Goal: Task Accomplishment & Management: Use online tool/utility

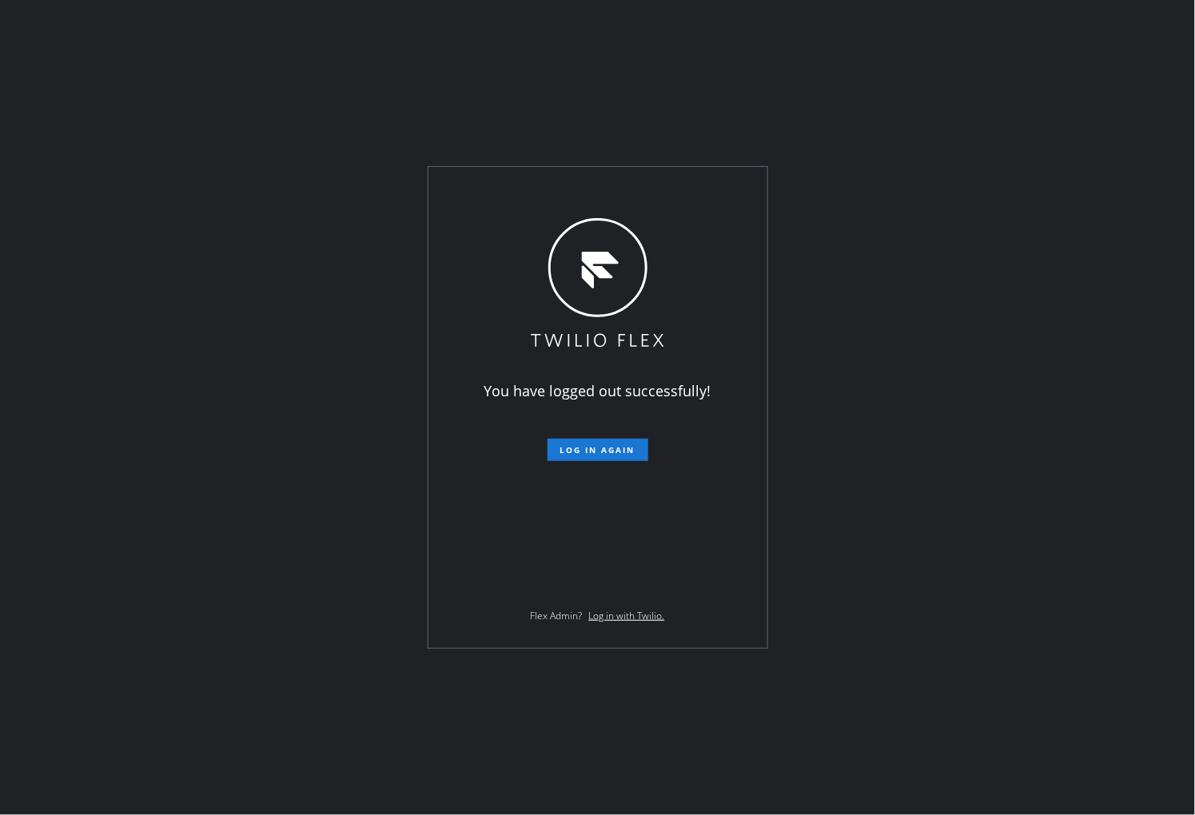
click at [723, 773] on div "You have logged out successfully! Log in again Flex Admin? Log in with Twilio." at bounding box center [597, 407] width 1195 height 815
click at [611, 445] on span "Log in again" at bounding box center [597, 449] width 75 height 11
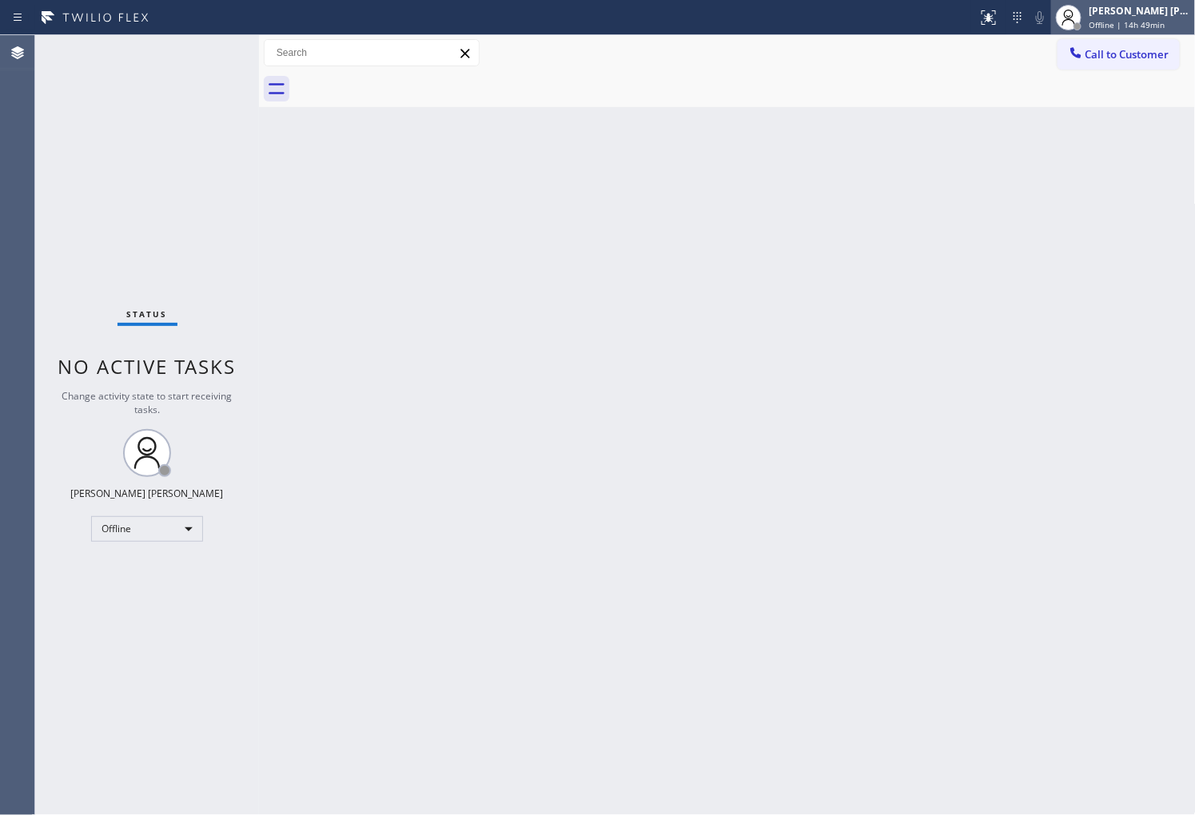
click at [1162, 18] on div "[PERSON_NAME] [PERSON_NAME] Offline | 14h 49min" at bounding box center [1140, 17] width 109 height 28
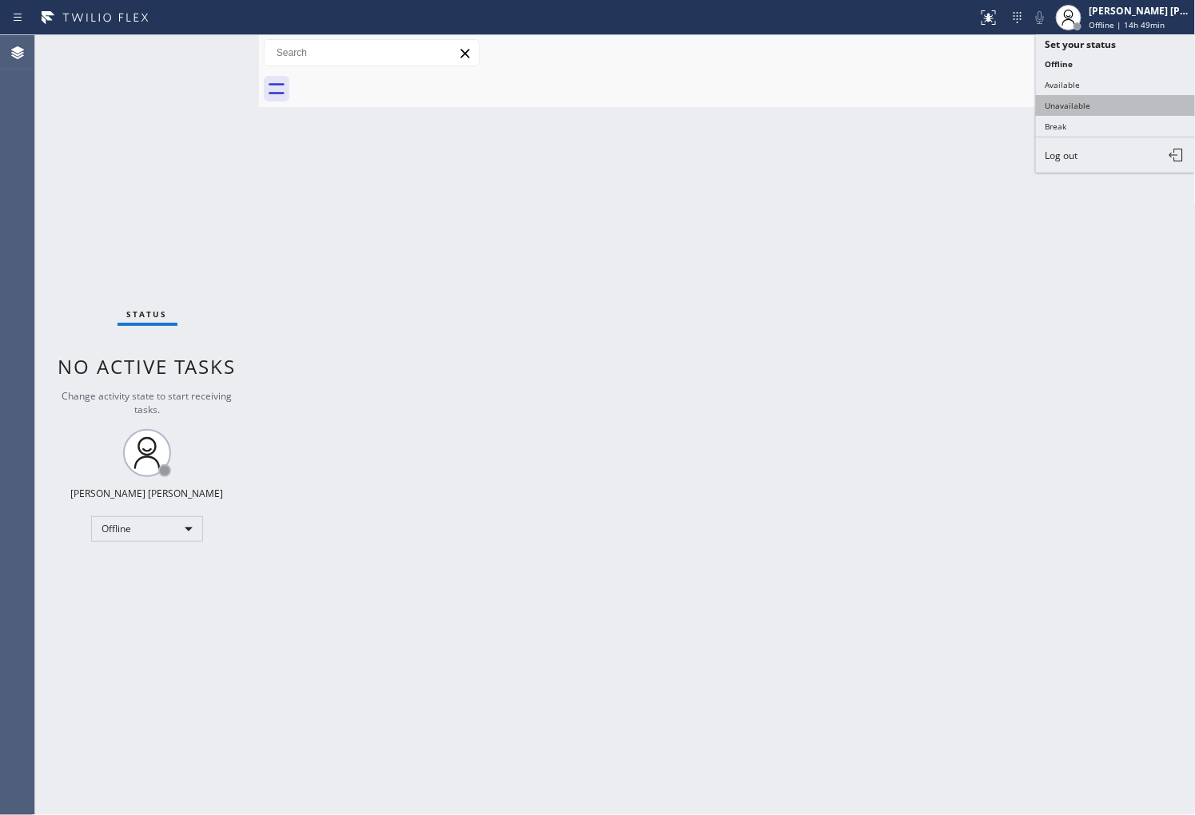
click at [1104, 98] on button "Unavailable" at bounding box center [1116, 105] width 160 height 21
click at [1104, 98] on div at bounding box center [745, 89] width 902 height 36
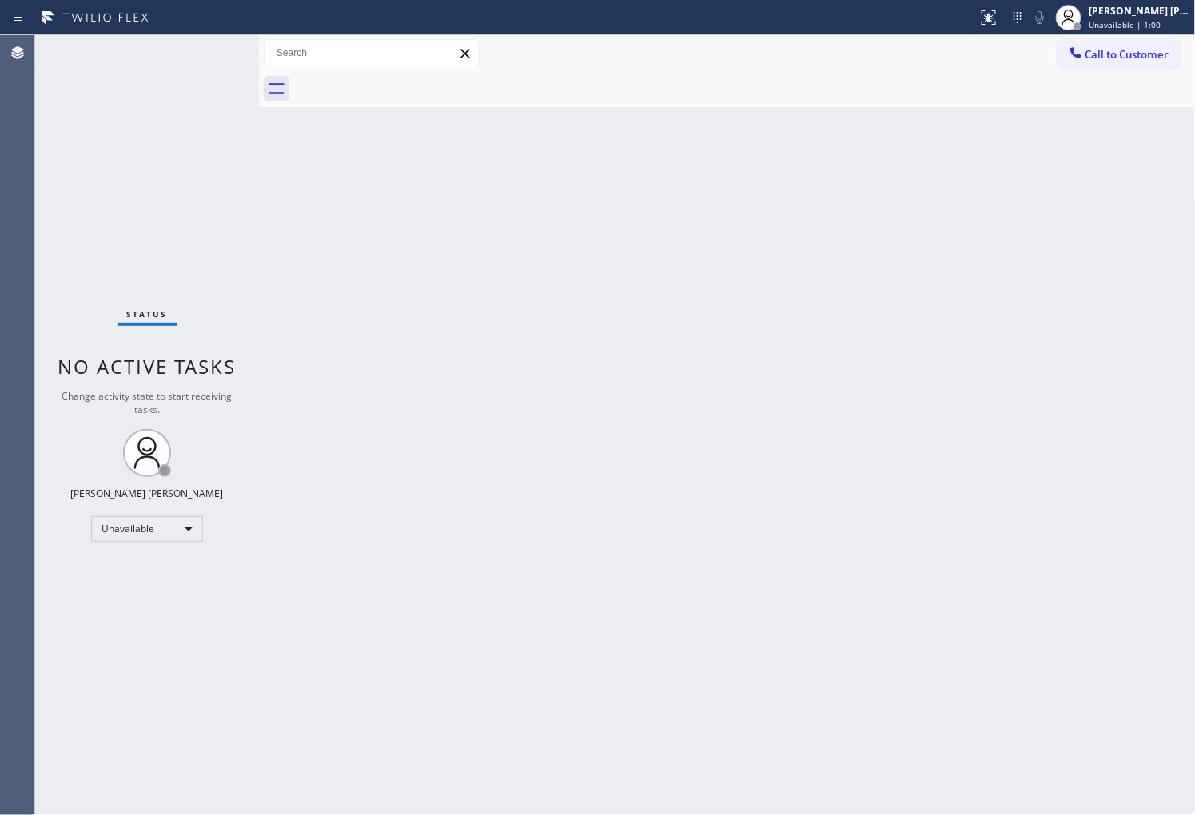
click at [933, 459] on div "Back to Dashboard Change Sender ID Customers Technicians Select a contact Outbo…" at bounding box center [727, 425] width 937 height 780
click at [1140, 10] on div "[PERSON_NAME] [PERSON_NAME]" at bounding box center [1139, 11] width 101 height 14
click at [1084, 84] on button "Available" at bounding box center [1116, 84] width 160 height 21
click at [209, 57] on div "Status No active tasks You are ready to start receiving tasks. [PERSON_NAME] [P…" at bounding box center [147, 425] width 224 height 780
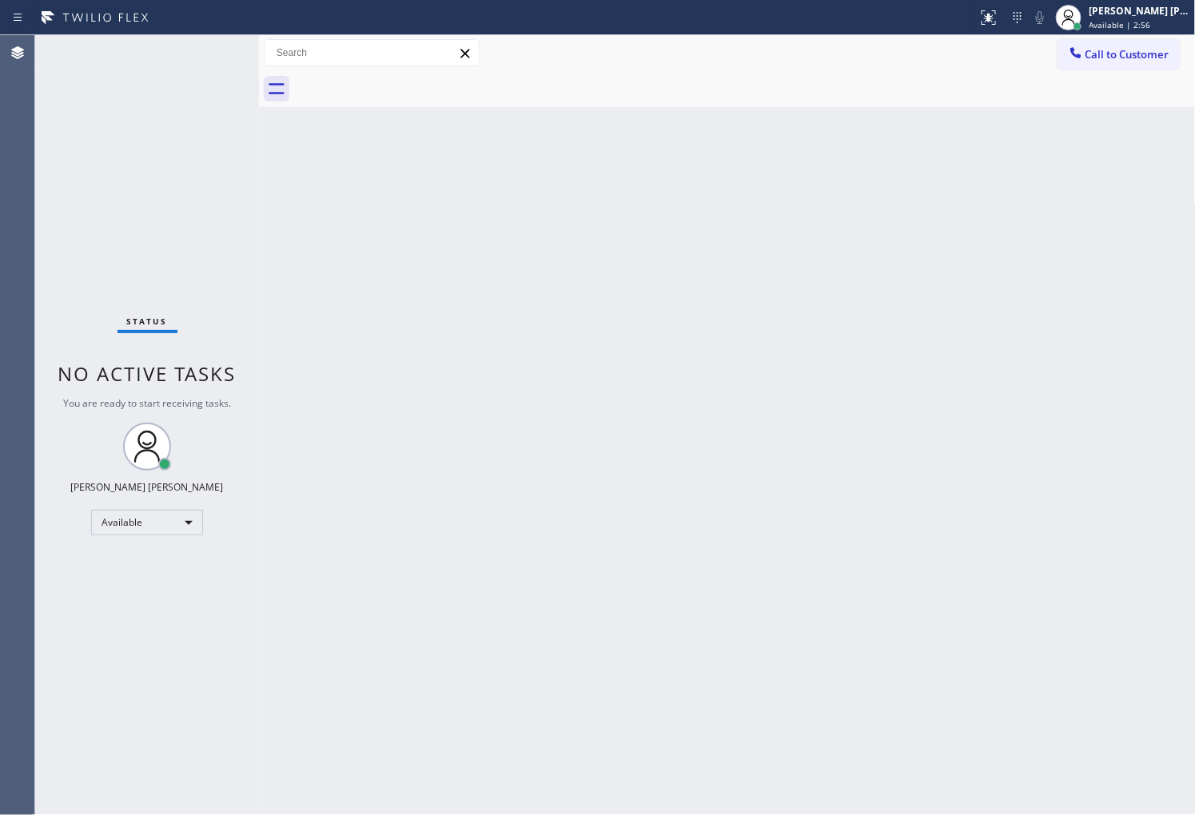
click at [1132, 37] on div "Call to Customer Outbound call Location Search location Your caller id phone nu…" at bounding box center [727, 53] width 937 height 36
click at [1164, 58] on span "Call to Customer" at bounding box center [1127, 54] width 84 height 14
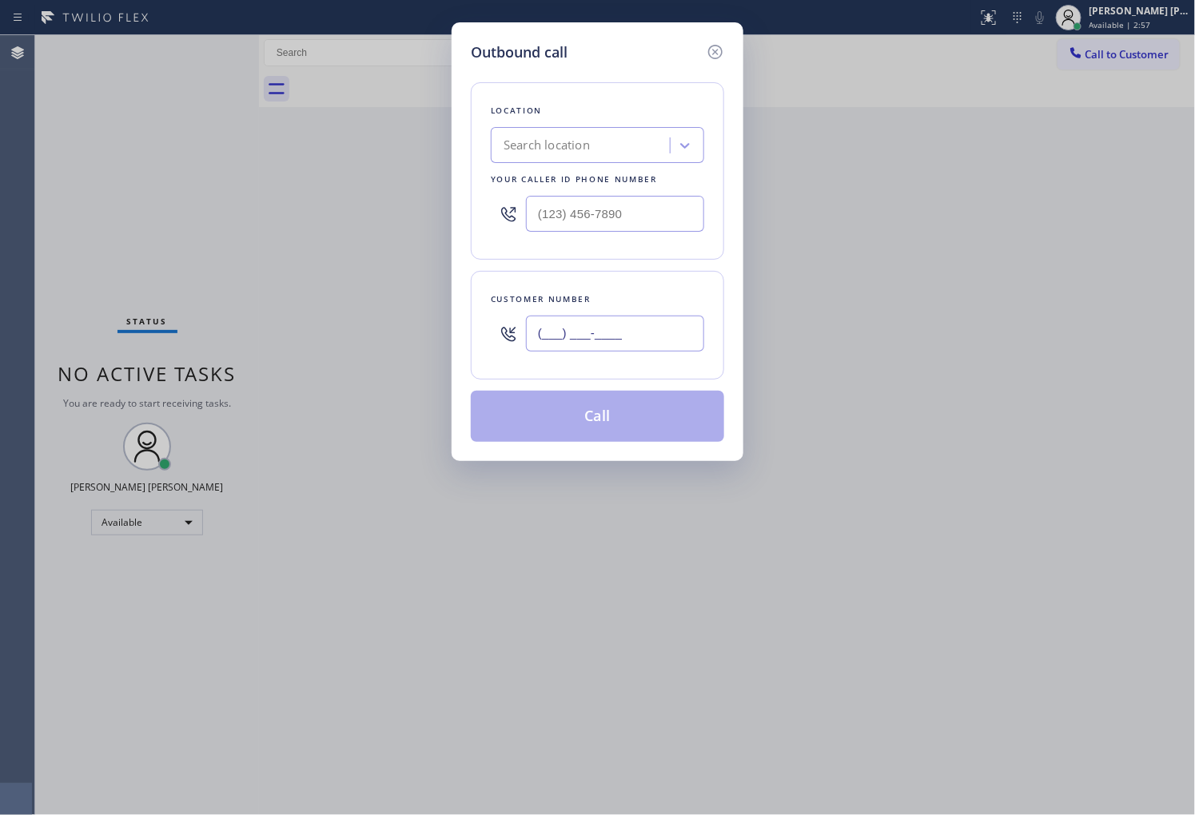
click at [641, 347] on input "(___) ___-____" at bounding box center [615, 334] width 178 height 36
paste input "650) 296-9513"
type input "[PHONE_NUMBER]"
click at [667, 216] on input "text" at bounding box center [615, 214] width 178 height 36
click at [667, 216] on input "(___) ___-____" at bounding box center [615, 214] width 178 height 36
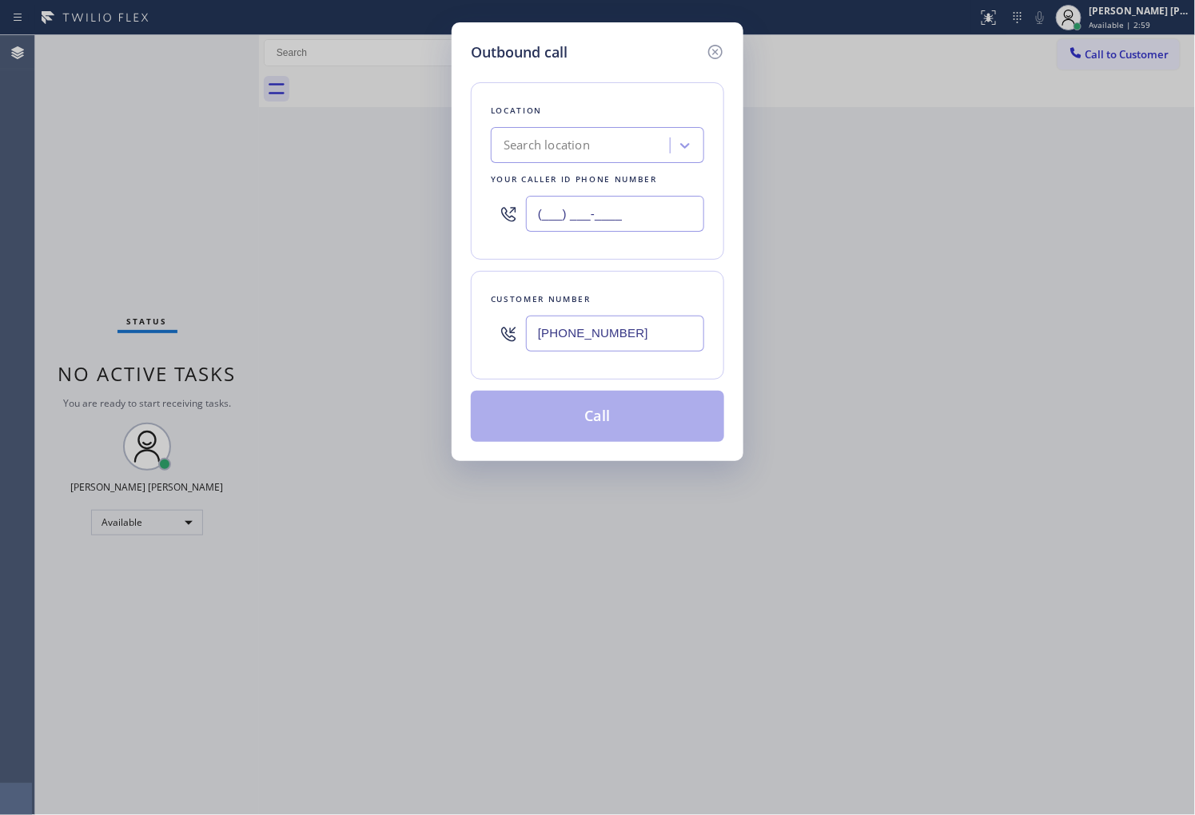
click at [667, 216] on input "(___) ___-____" at bounding box center [615, 214] width 178 height 36
paste input "650) 699-6362"
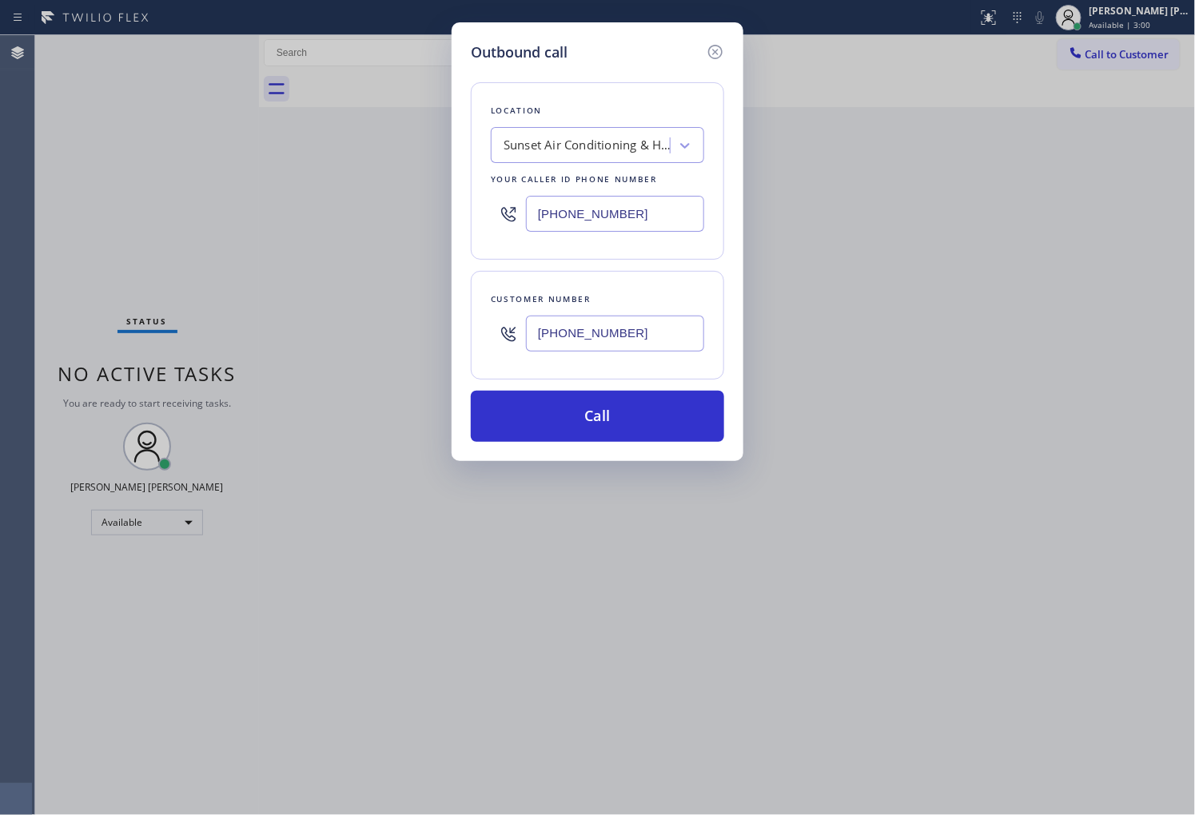
type input "[PHONE_NUMBER]"
drag, startPoint x: 583, startPoint y: 404, endPoint x: 1047, endPoint y: 54, distance: 581.4
click at [583, 404] on button "Call" at bounding box center [597, 416] width 253 height 51
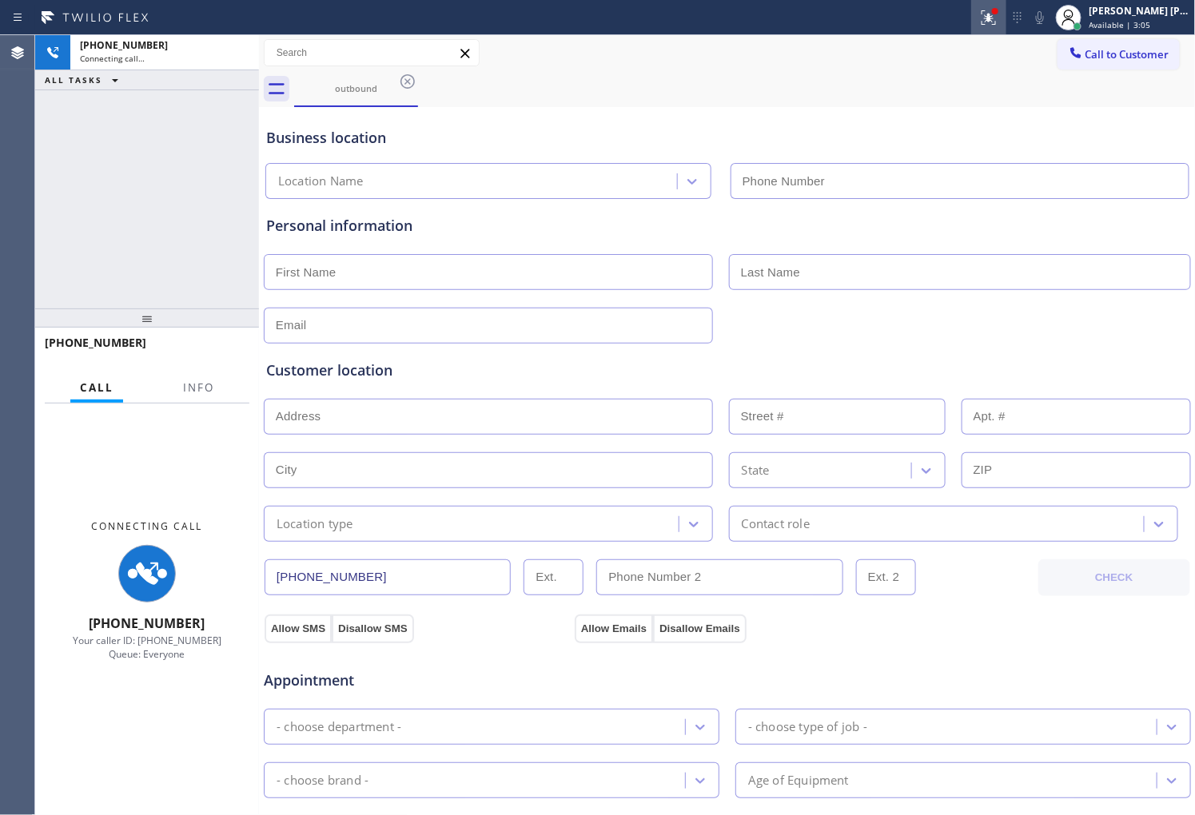
click at [998, 16] on icon at bounding box center [988, 17] width 19 height 19
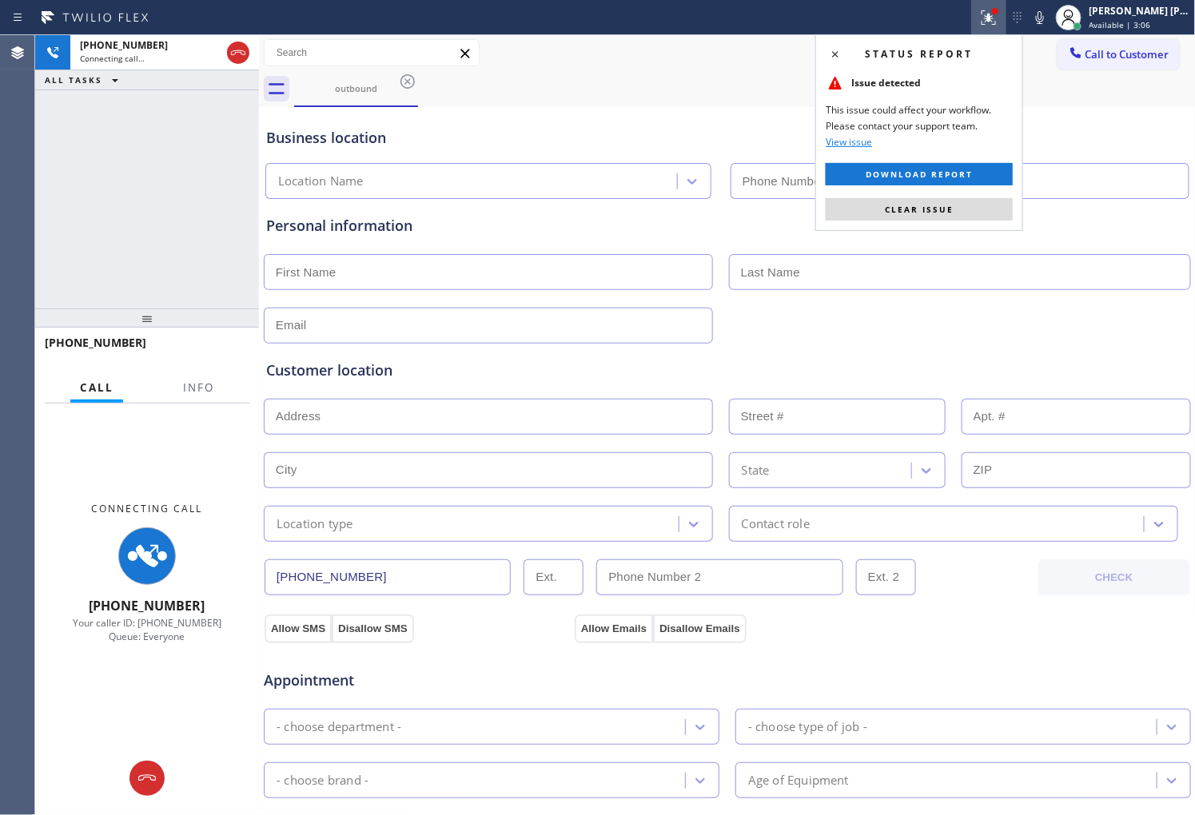
click at [965, 197] on div "Status report Issue detected This issue could affect your workflow. Please cont…" at bounding box center [919, 132] width 208 height 197
click at [952, 208] on span "Clear issue" at bounding box center [919, 209] width 69 height 11
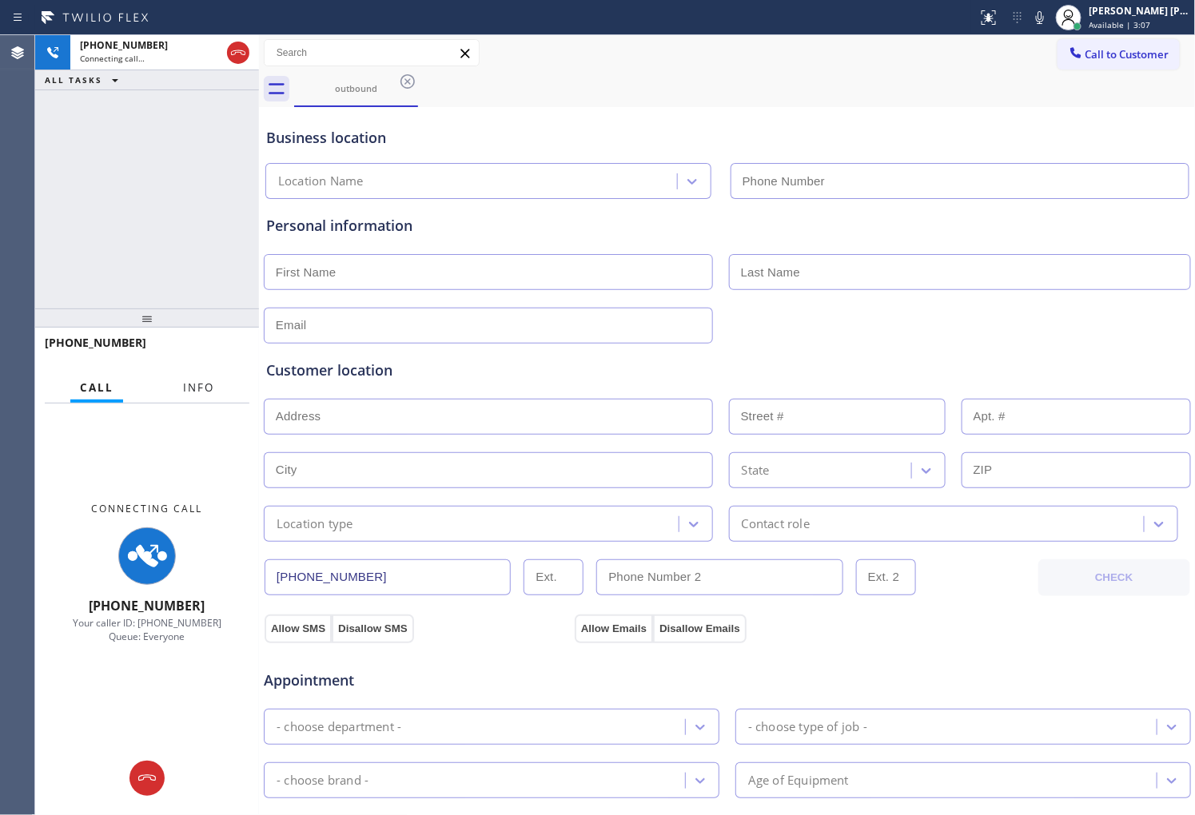
click at [188, 374] on button "Info" at bounding box center [198, 387] width 50 height 31
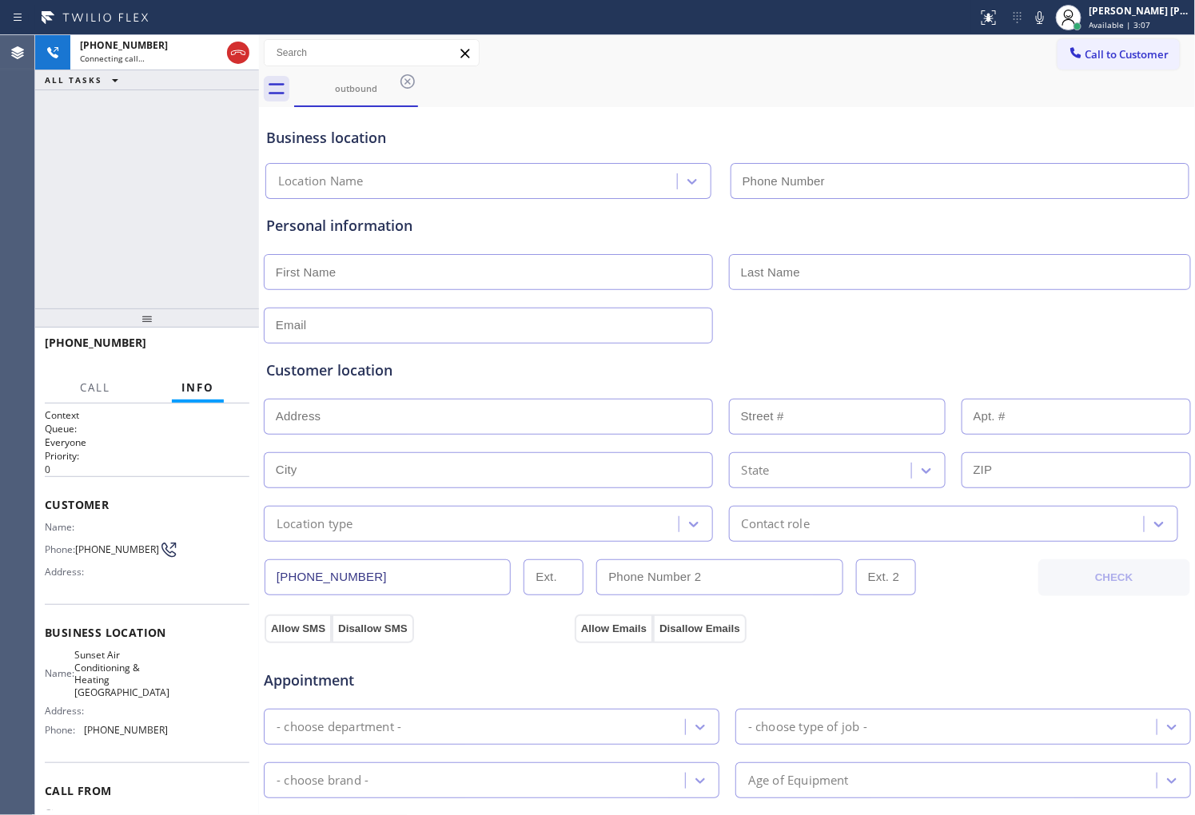
type input "[PHONE_NUMBER]"
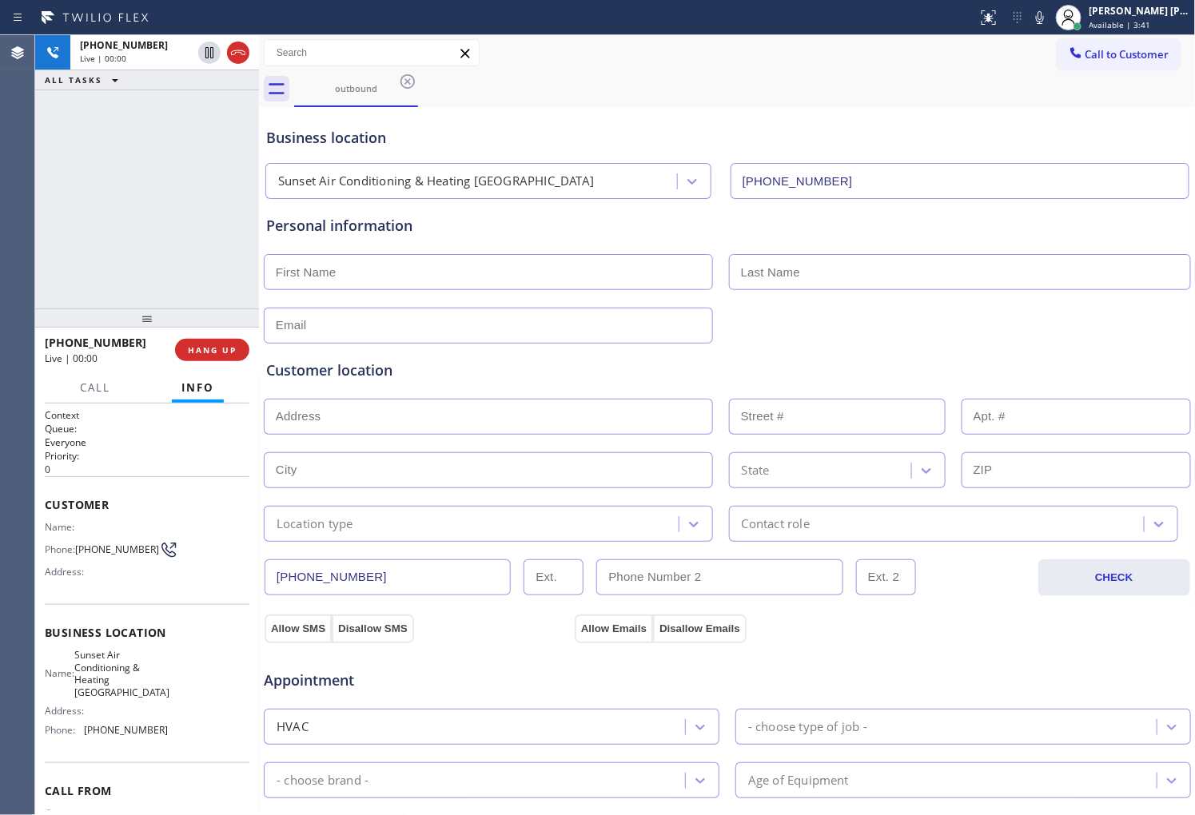
click at [88, 336] on span "+16502969513" at bounding box center [96, 342] width 102 height 15
copy span "+16502969513"
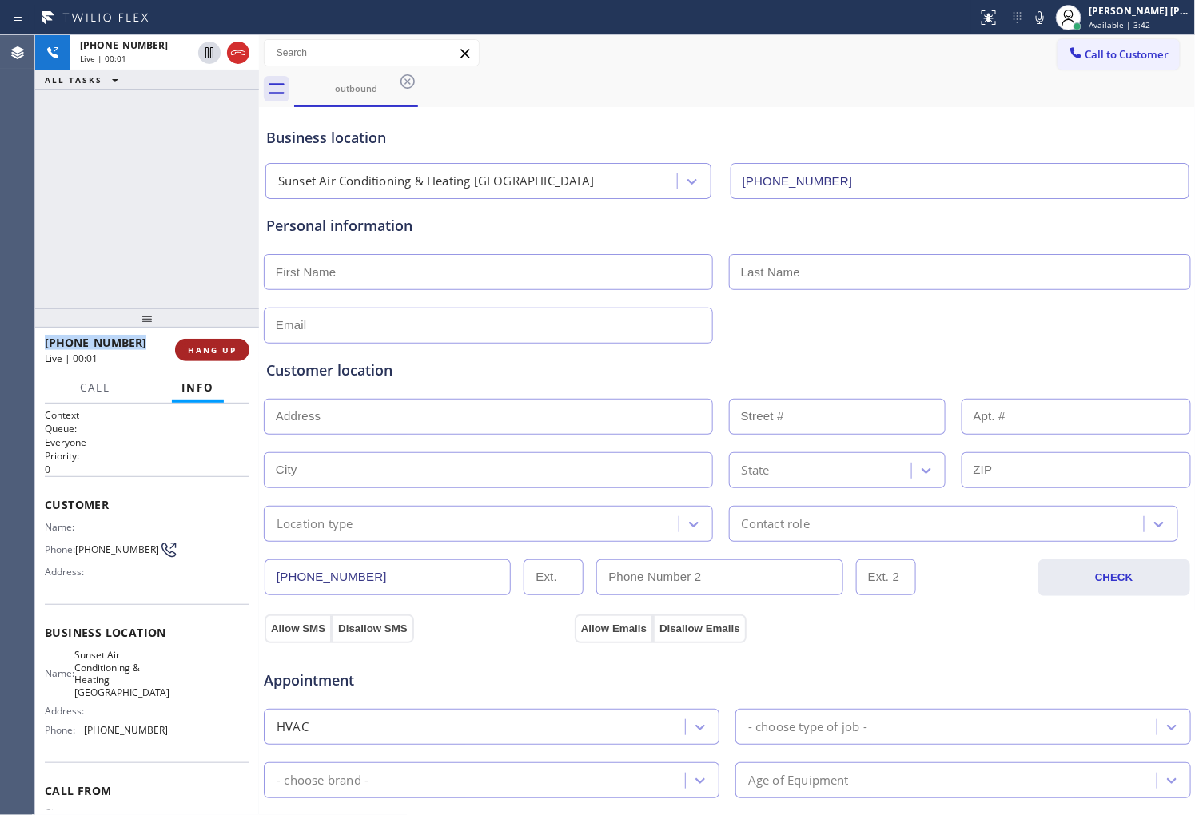
click at [214, 349] on span "HANG UP" at bounding box center [212, 349] width 49 height 11
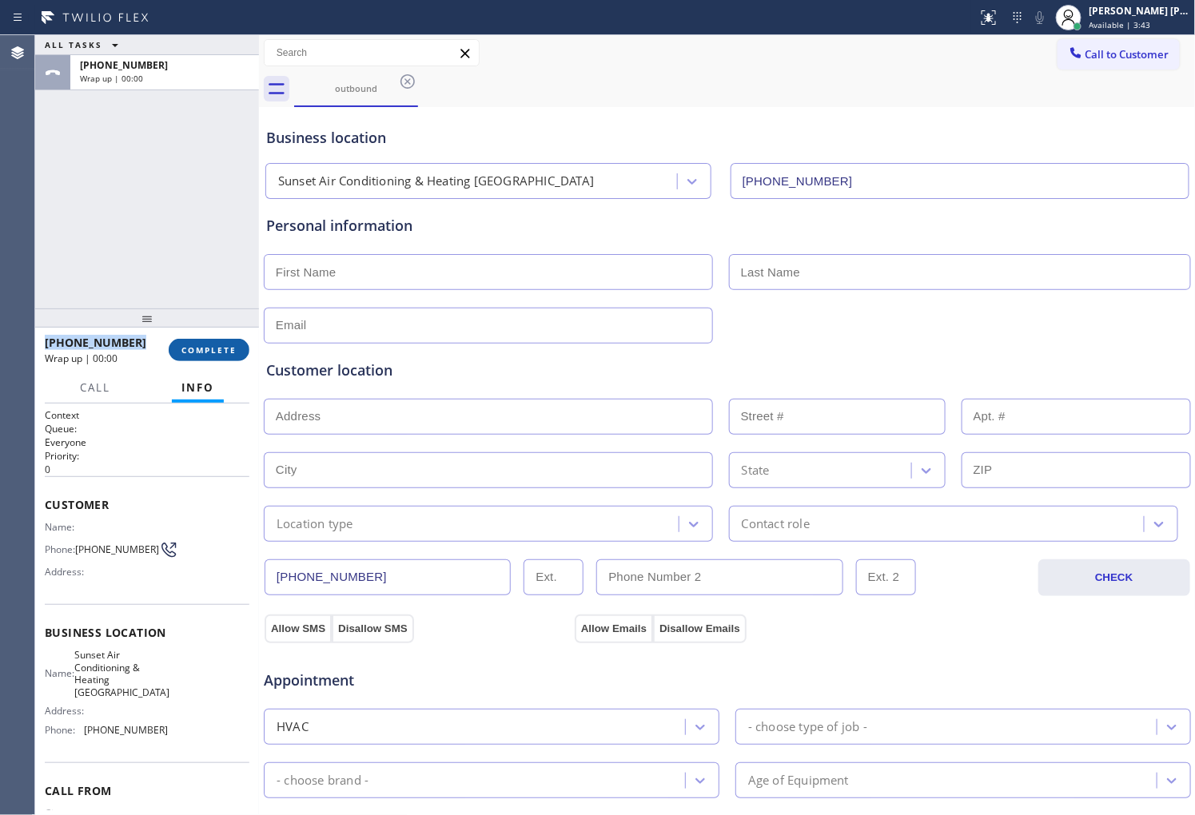
click at [235, 350] on span "COMPLETE" at bounding box center [208, 349] width 55 height 11
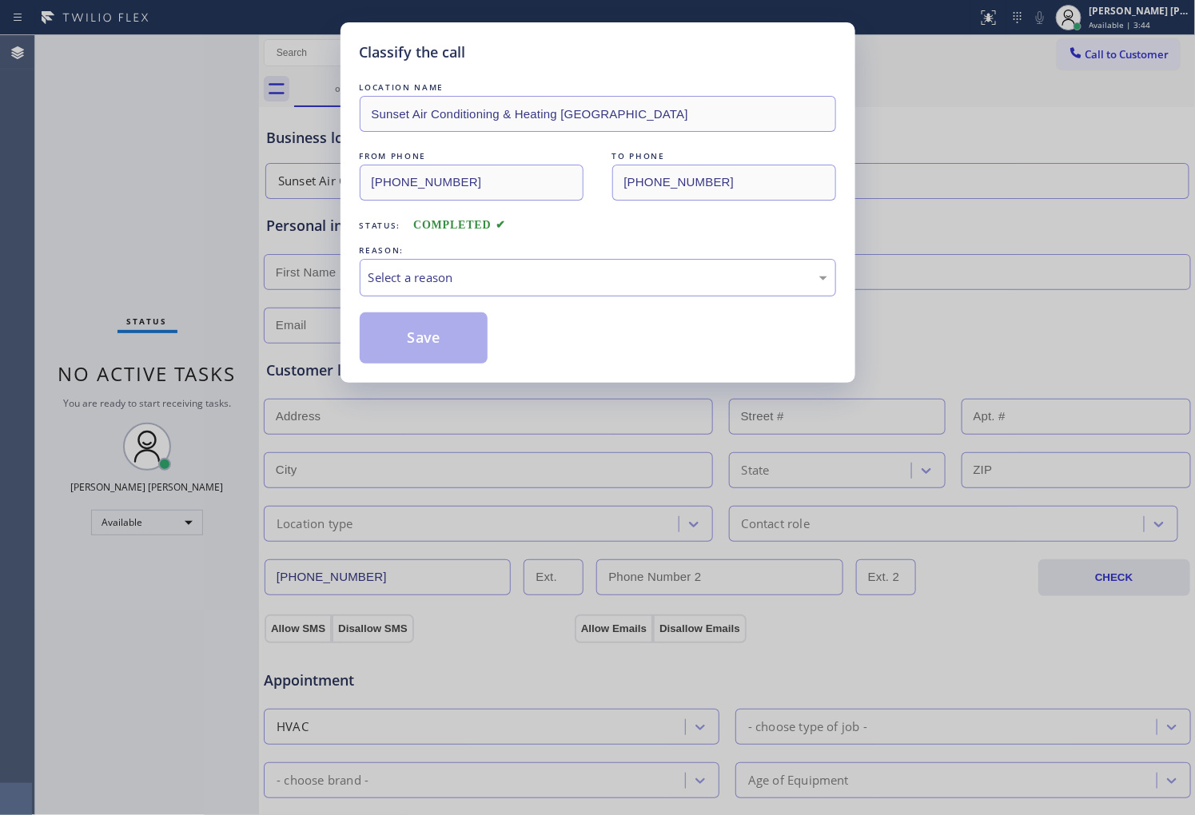
click at [533, 277] on div "Select a reason" at bounding box center [597, 278] width 459 height 18
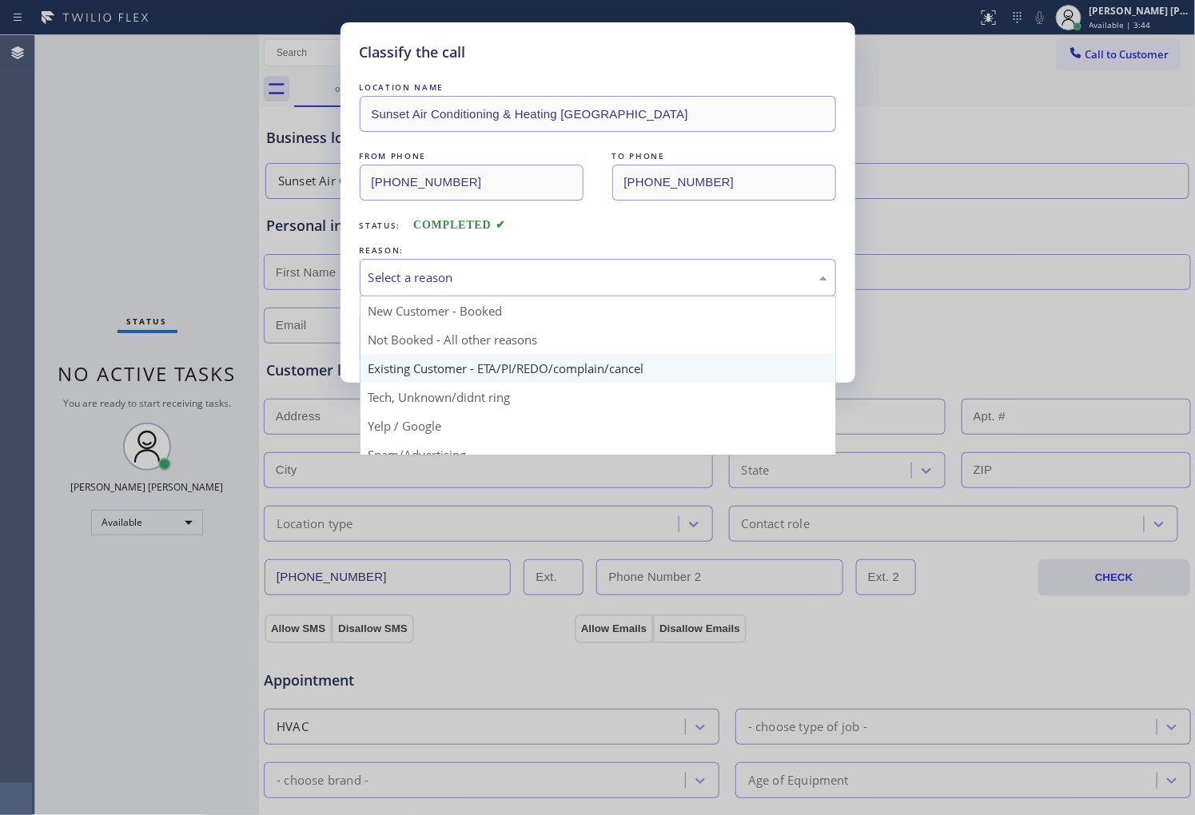
drag, startPoint x: 481, startPoint y: 363, endPoint x: 444, endPoint y: 348, distance: 39.5
click at [480, 363] on button "Save" at bounding box center [424, 338] width 129 height 51
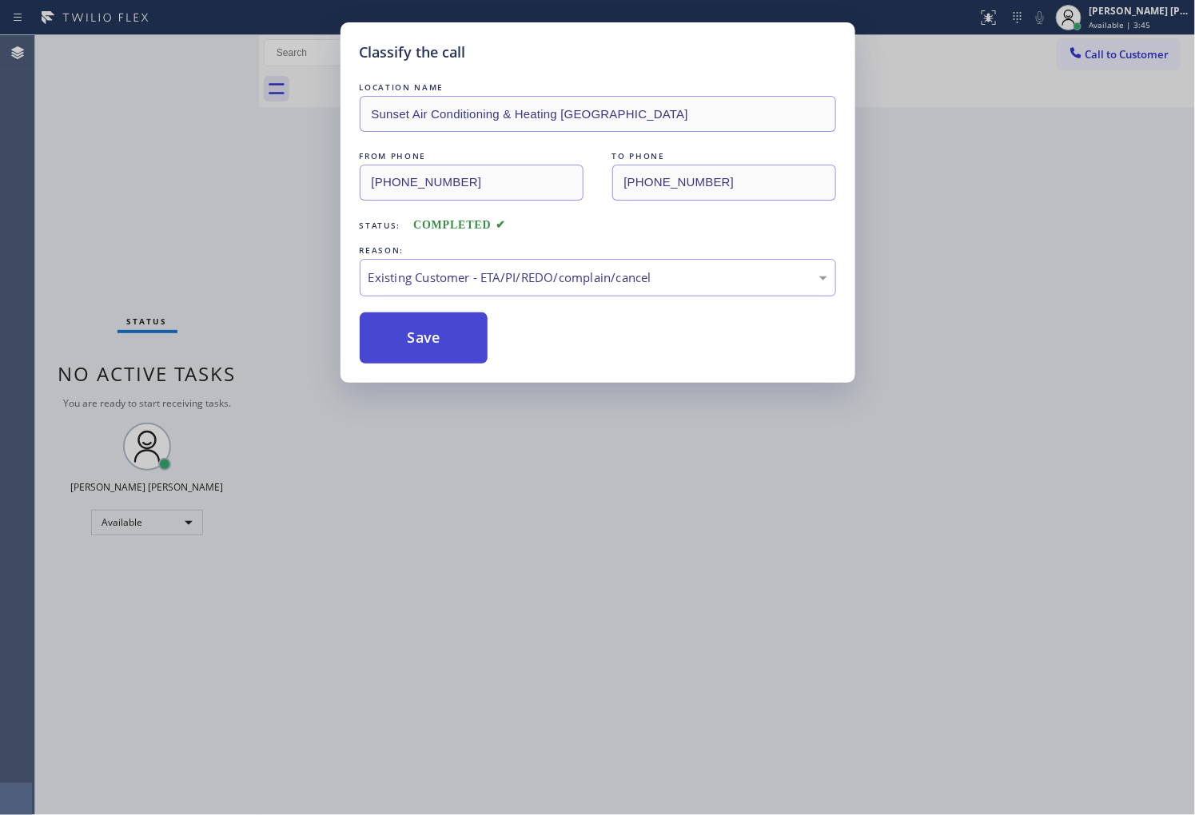
click at [444, 348] on button "Save" at bounding box center [424, 338] width 129 height 51
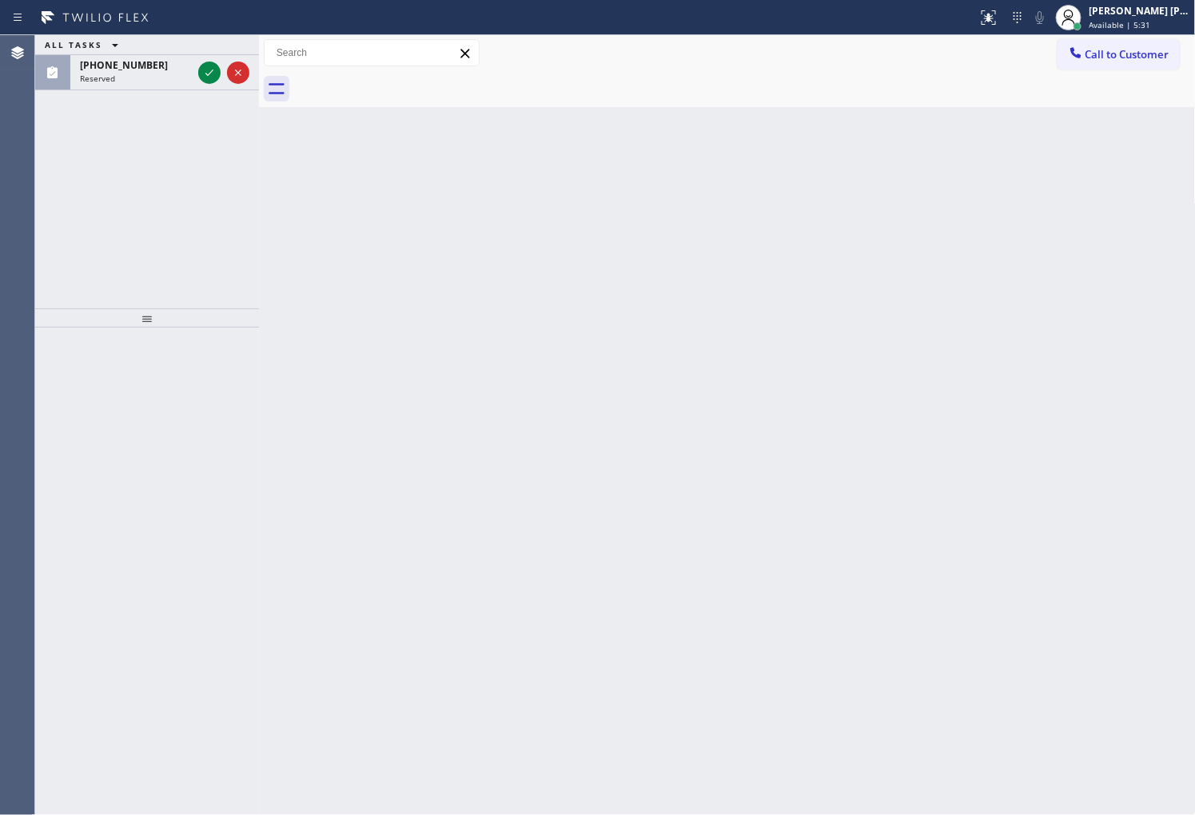
click at [0, 116] on div "Agent Desktop" at bounding box center [17, 425] width 34 height 780
click at [205, 67] on icon at bounding box center [209, 72] width 19 height 19
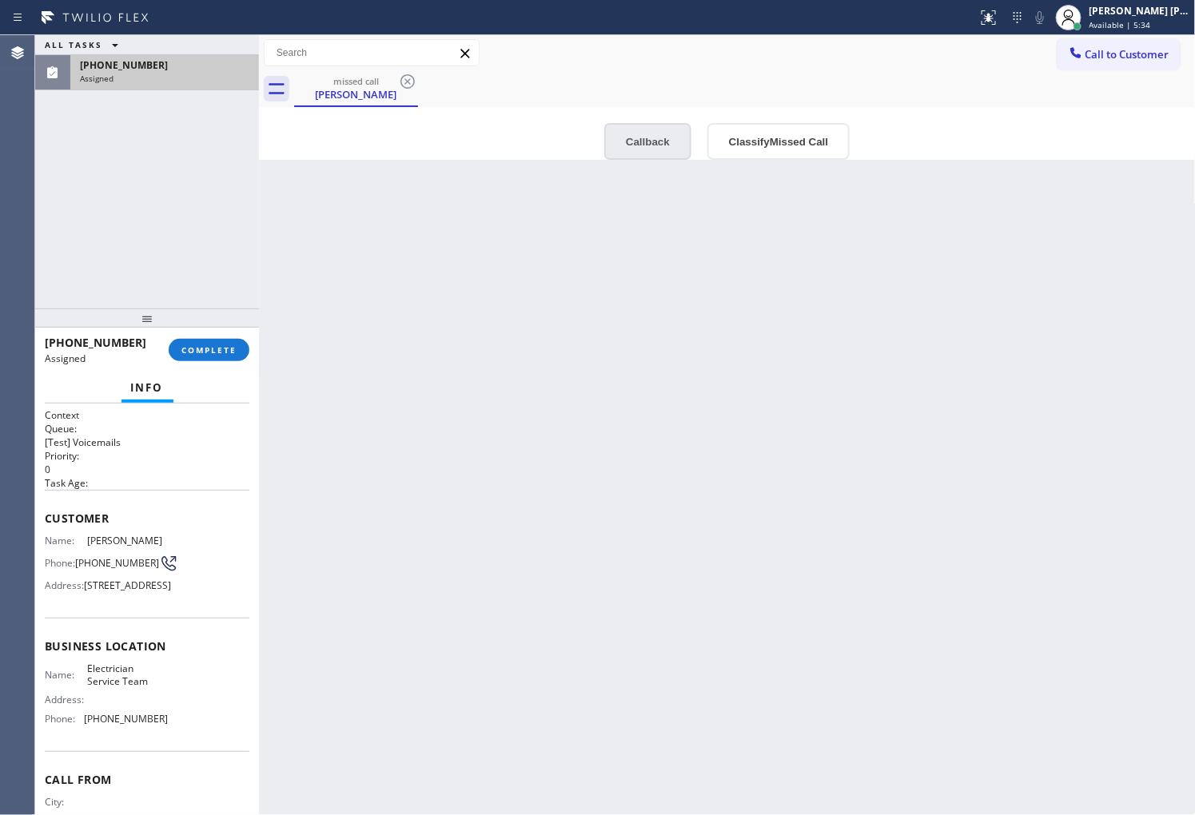
click at [627, 145] on button "Callback" at bounding box center [647, 141] width 87 height 37
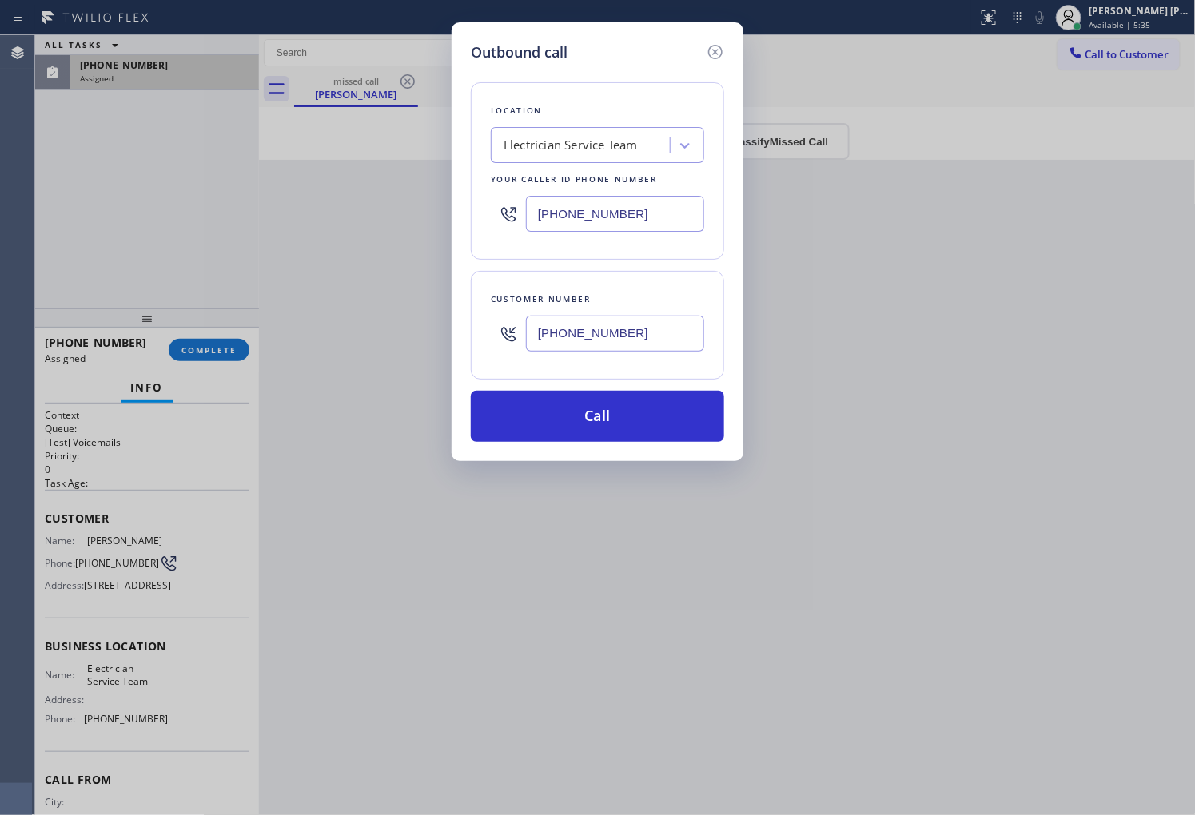
click at [664, 419] on button "Call" at bounding box center [597, 416] width 253 height 51
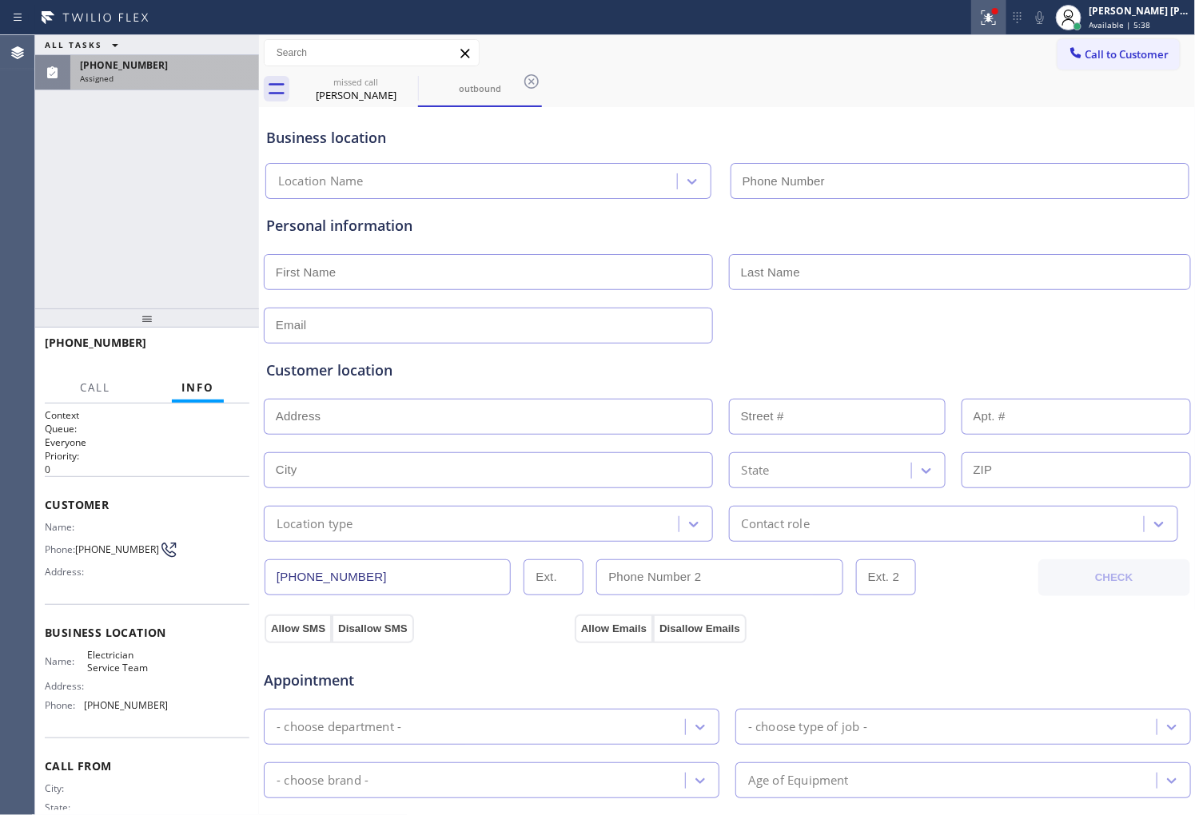
click at [997, 6] on button at bounding box center [988, 17] width 35 height 35
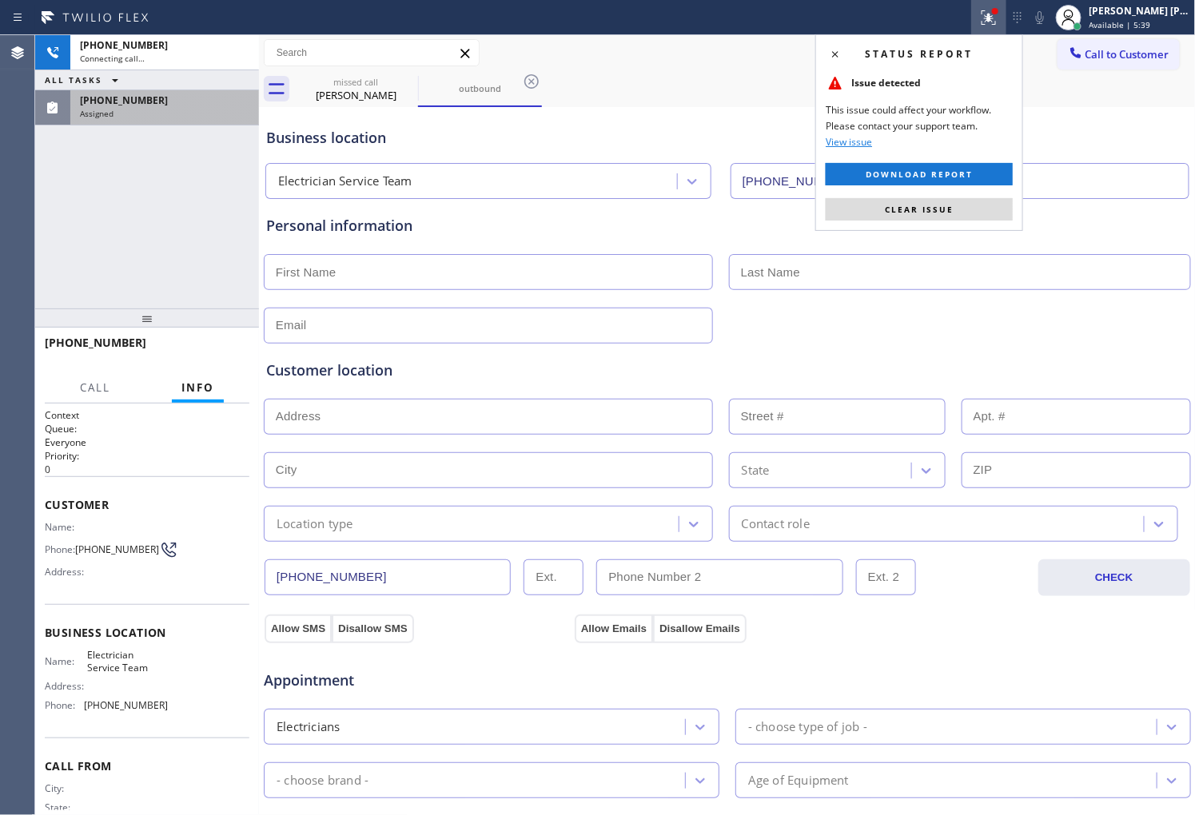
type input "[PHONE_NUMBER]"
click at [934, 209] on span "Clear issue" at bounding box center [919, 209] width 69 height 11
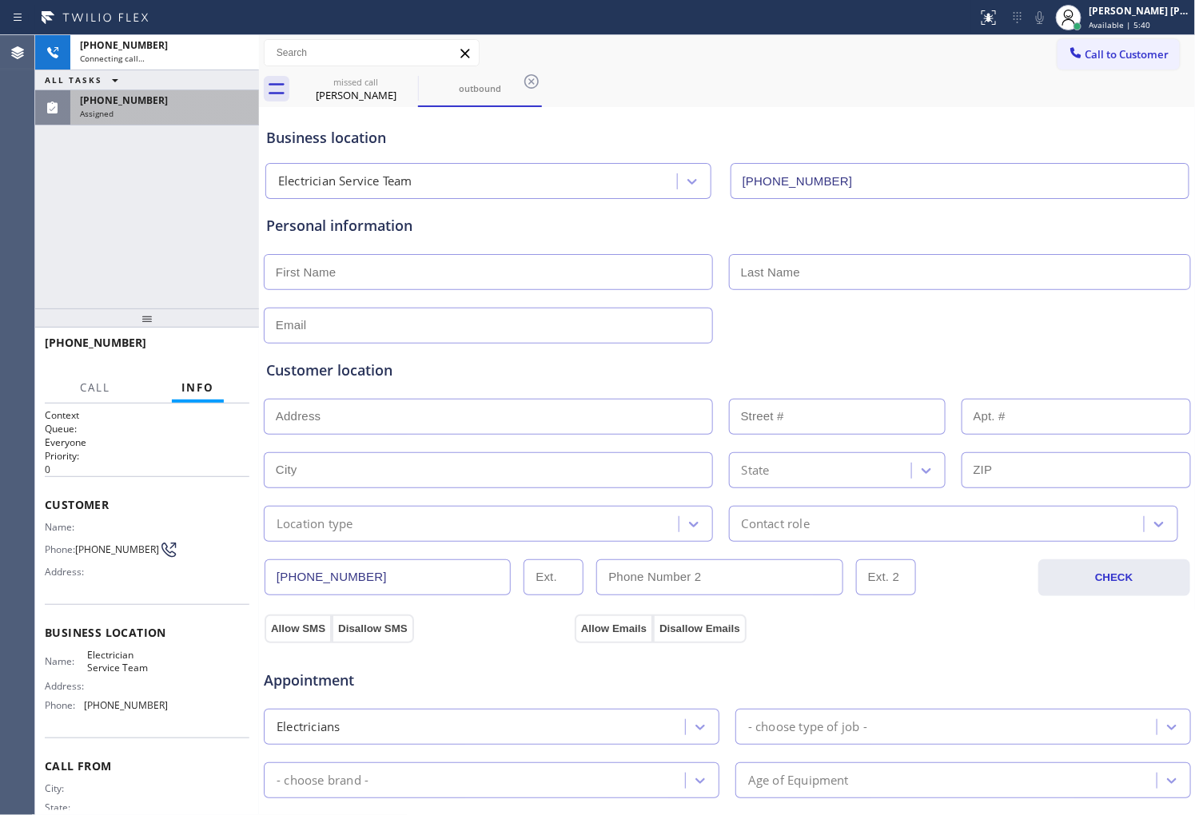
click at [86, 555] on span "[PHONE_NUMBER]" at bounding box center [117, 549] width 84 height 12
click at [229, 349] on span "HANG UP" at bounding box center [212, 349] width 49 height 11
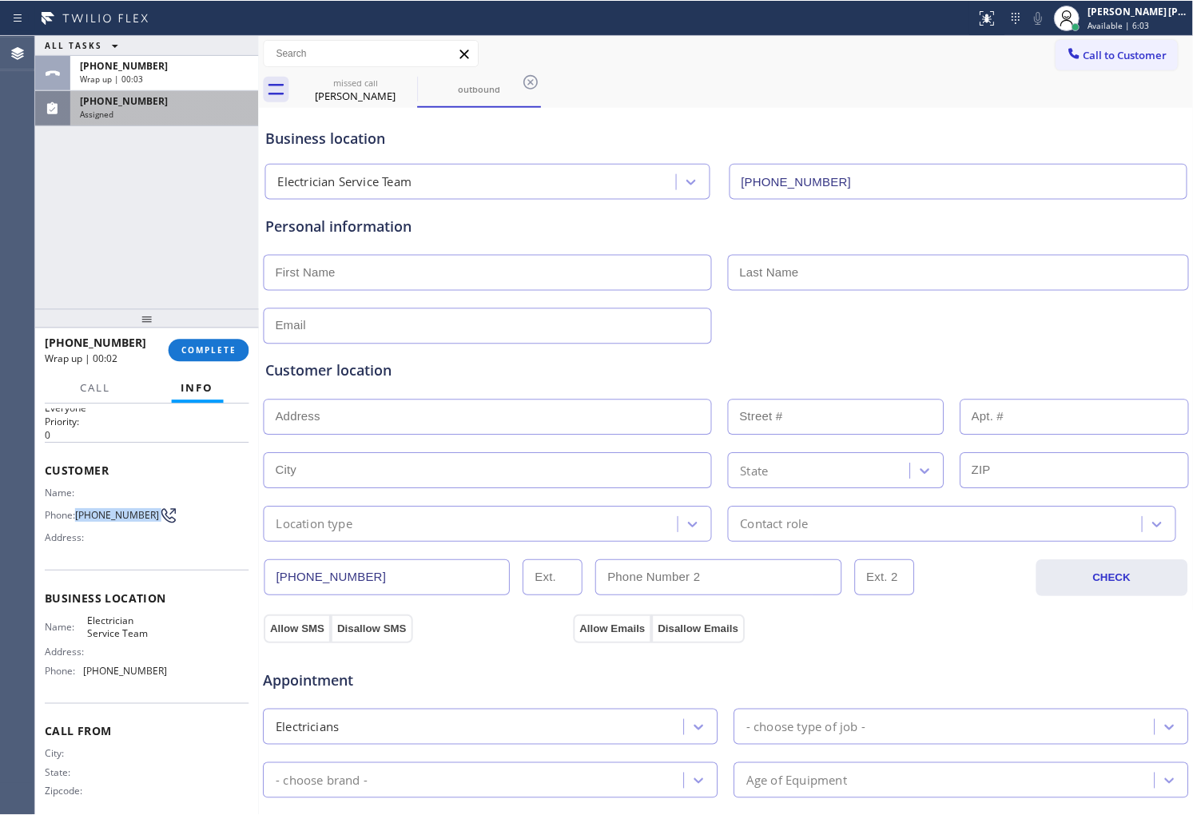
scroll to position [52, 0]
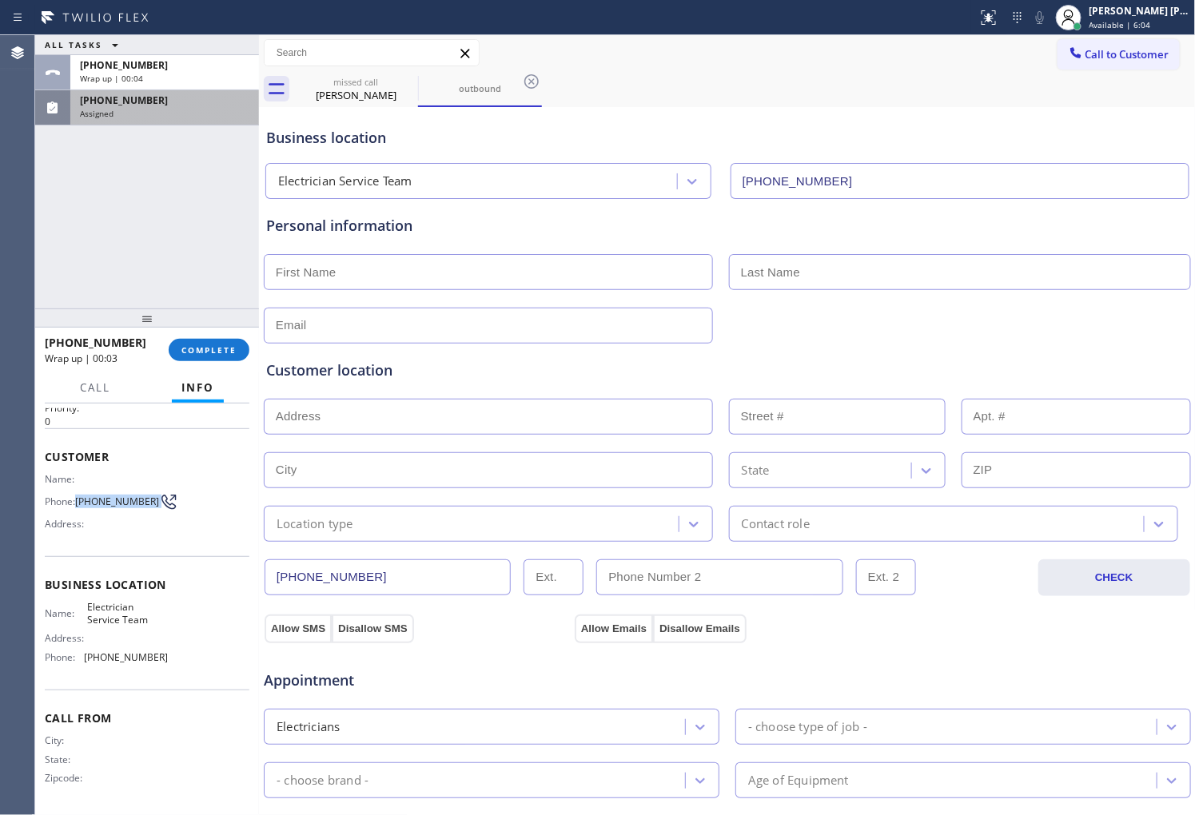
click at [145, 102] on span "[PHONE_NUMBER]" at bounding box center [124, 101] width 88 height 14
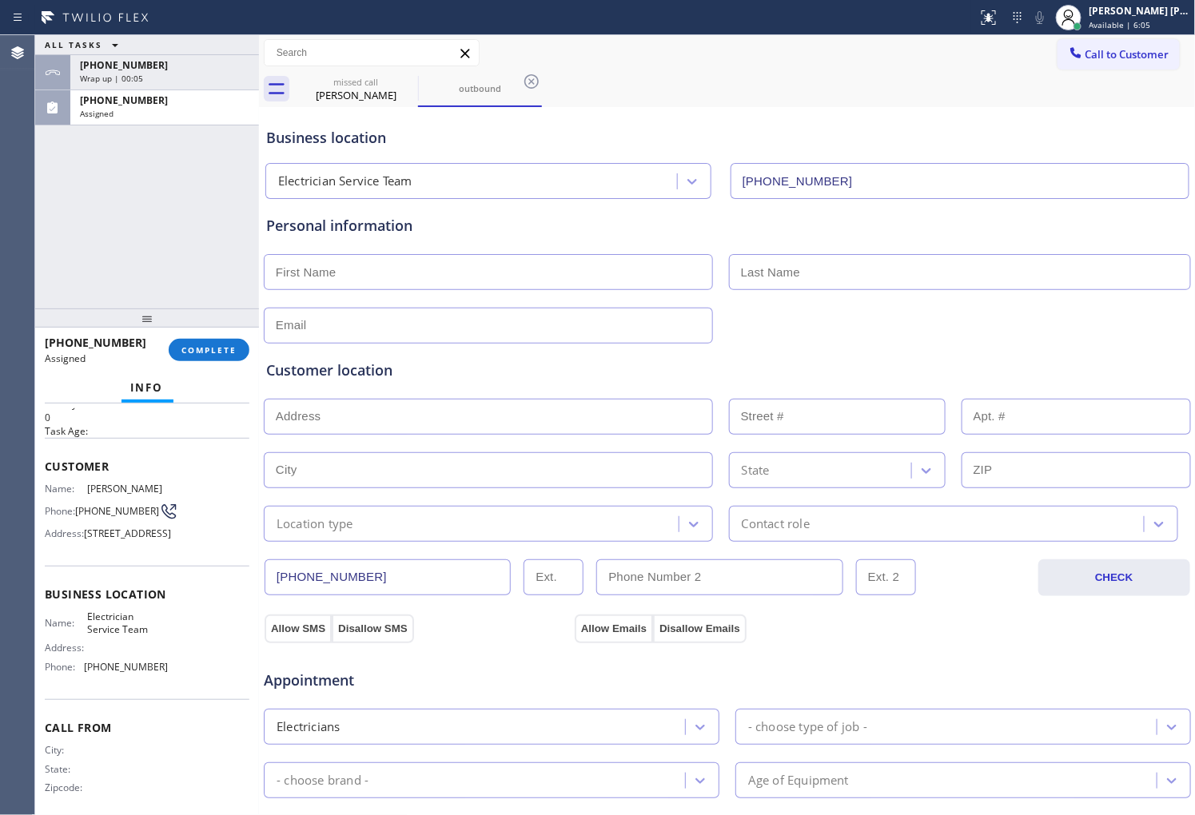
drag, startPoint x: 41, startPoint y: 458, endPoint x: 53, endPoint y: 473, distance: 19.3
click at [42, 460] on div "Context Queue: [Test] Voicemails Priority: 0 Task Age: Customer Name: Antonia C…" at bounding box center [147, 610] width 224 height 412
drag, startPoint x: 99, startPoint y: 553, endPoint x: 112, endPoint y: 600, distance: 48.9
click at [112, 566] on div "Customer Name: Antonia Casarez Phone: (562) 948-5737 Address: 9545 Houghton Ave…" at bounding box center [147, 502] width 205 height 128
click at [106, 513] on span "[PHONE_NUMBER]" at bounding box center [117, 511] width 84 height 12
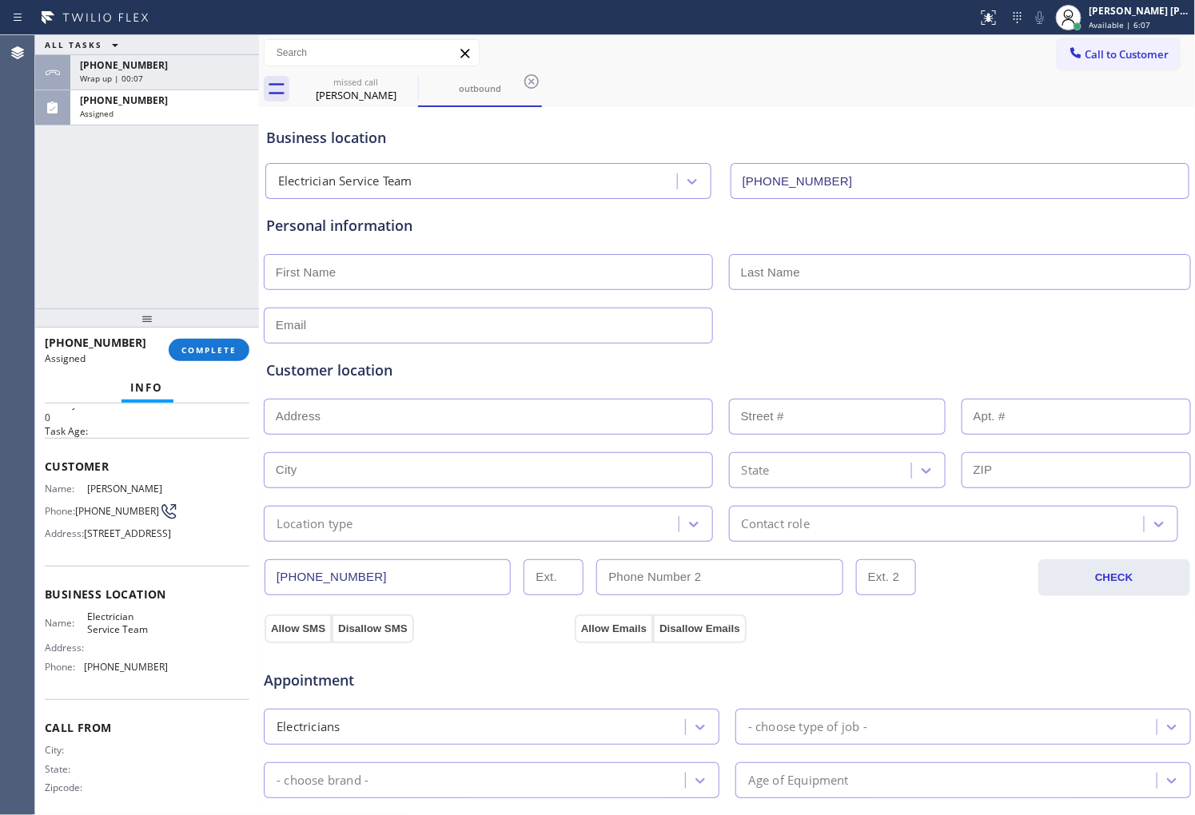
click at [42, 459] on div "Context Queue: [Test] Voicemails Priority: 0 Task Age: Customer Name: Antonia C…" at bounding box center [147, 610] width 224 height 412
drag, startPoint x: 92, startPoint y: 486, endPoint x: 106, endPoint y: 510, distance: 28.0
click at [101, 499] on div "Context Queue: [Test] Voicemails Priority: 0 Task Age: Customer Name: Antonia C…" at bounding box center [147, 610] width 224 height 412
click at [144, 539] on span "9545 Houghton Ave, Santa Fe Springs, CA 90670, USA" at bounding box center [127, 534] width 87 height 12
click at [38, 461] on div "Context Queue: [Test] Voicemails Priority: 0 Task Age: Customer Name: Antonia C…" at bounding box center [147, 610] width 224 height 412
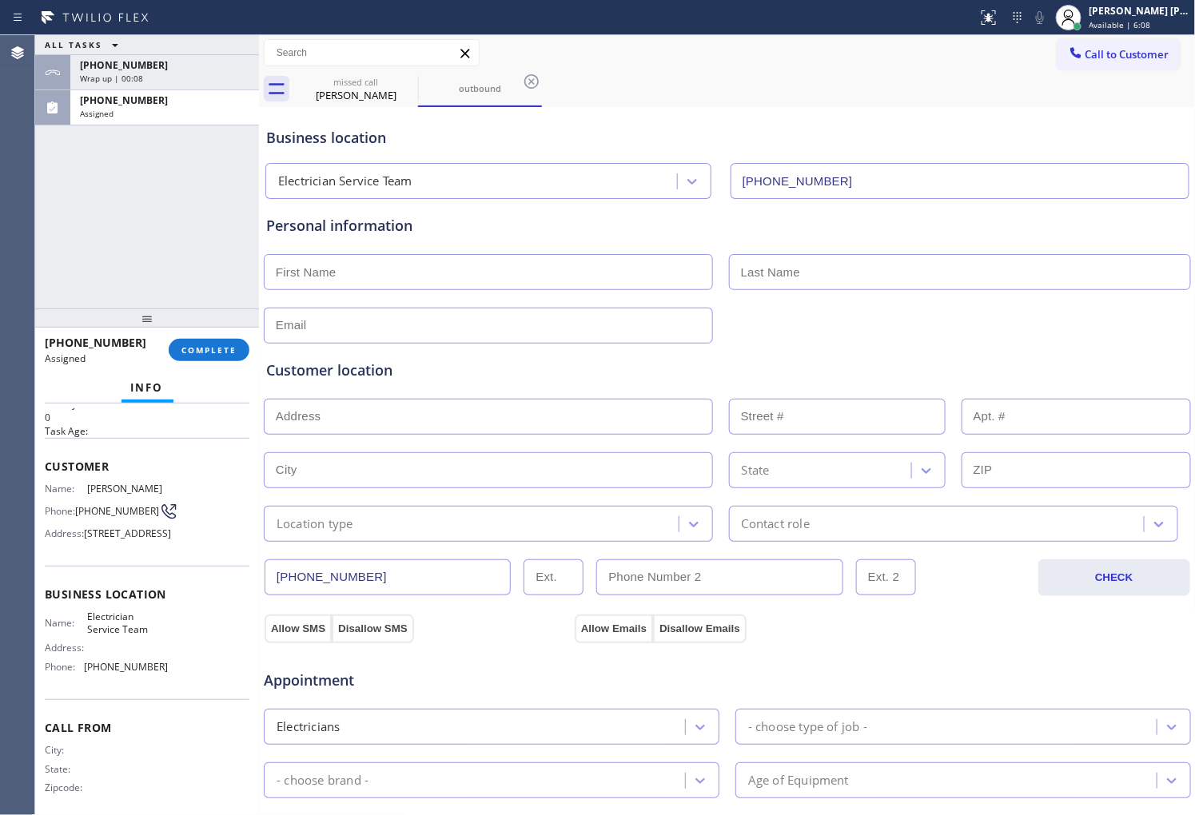
drag, startPoint x: 38, startPoint y: 461, endPoint x: 46, endPoint y: 467, distance: 9.8
click at [42, 464] on div "Context Queue: [Test] Voicemails Priority: 0 Task Age: Customer Name: Antonia C…" at bounding box center [147, 610] width 224 height 412
drag, startPoint x: 89, startPoint y: 505, endPoint x: 105, endPoint y: 508, distance: 16.2
click at [122, 566] on div "Customer Name: Antonia Casarez Phone: (562) 948-5737 Address: 9545 Houghton Ave…" at bounding box center [147, 502] width 205 height 128
click at [105, 508] on span "[PHONE_NUMBER]" at bounding box center [117, 511] width 84 height 12
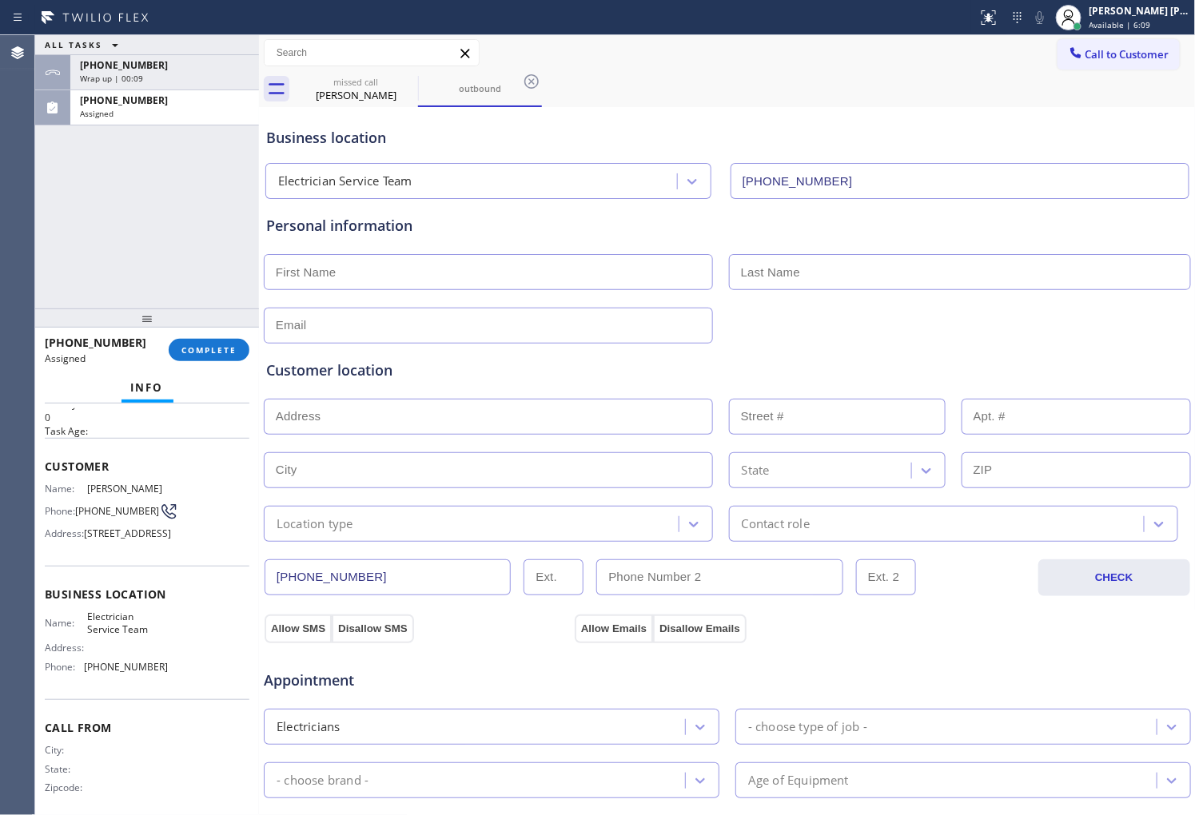
click at [105, 507] on span "[PHONE_NUMBER]" at bounding box center [117, 511] width 84 height 12
click at [41, 460] on div "Context Queue: [Test] Voicemails Priority: 0 Task Age: Customer Name: Antonia C…" at bounding box center [147, 610] width 224 height 412
click at [42, 460] on div "Context Queue: [Test] Voicemails Priority: 0 Task Age: Customer Name: Antonia C…" at bounding box center [147, 610] width 224 height 412
click at [118, 508] on span "[PHONE_NUMBER]" at bounding box center [117, 511] width 84 height 12
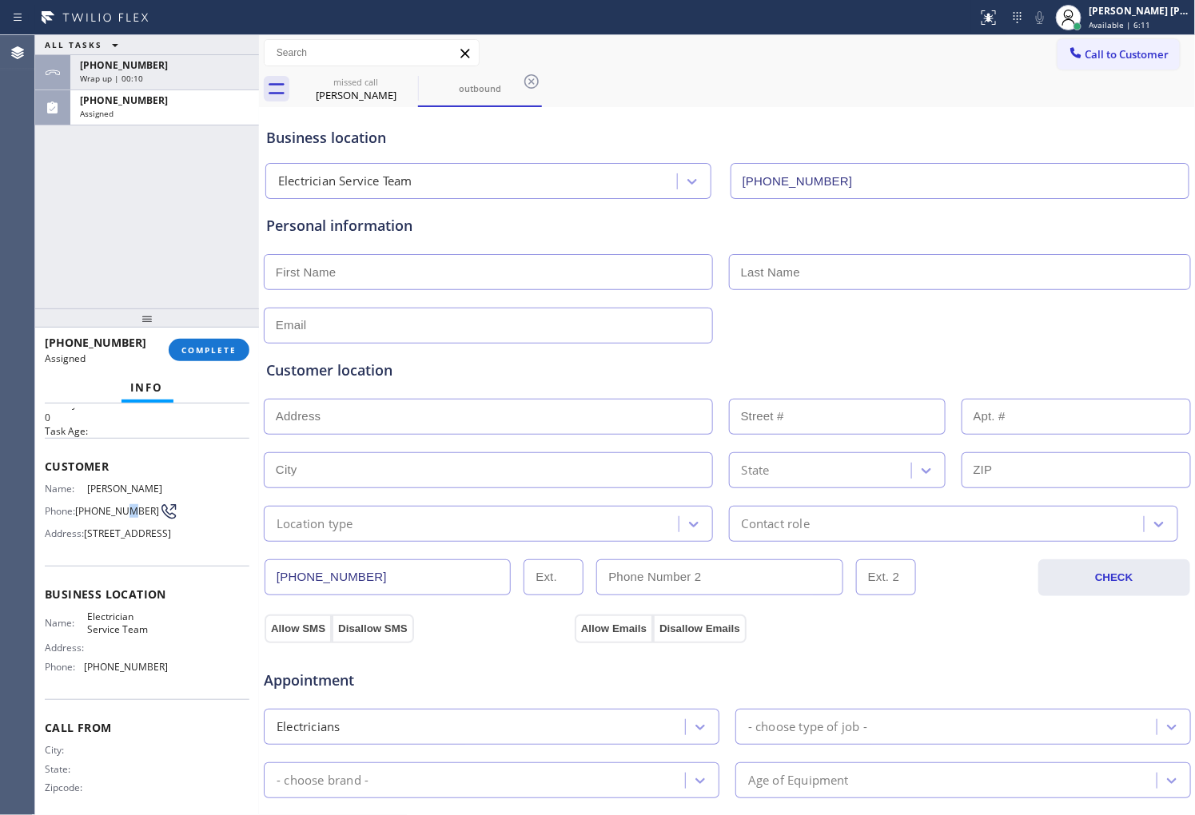
click at [118, 508] on span "[PHONE_NUMBER]" at bounding box center [117, 511] width 84 height 12
click at [42, 459] on div "Context Queue: [Test] Voicemails Priority: 0 Task Age: Customer Name: Antonia C…" at bounding box center [147, 610] width 224 height 412
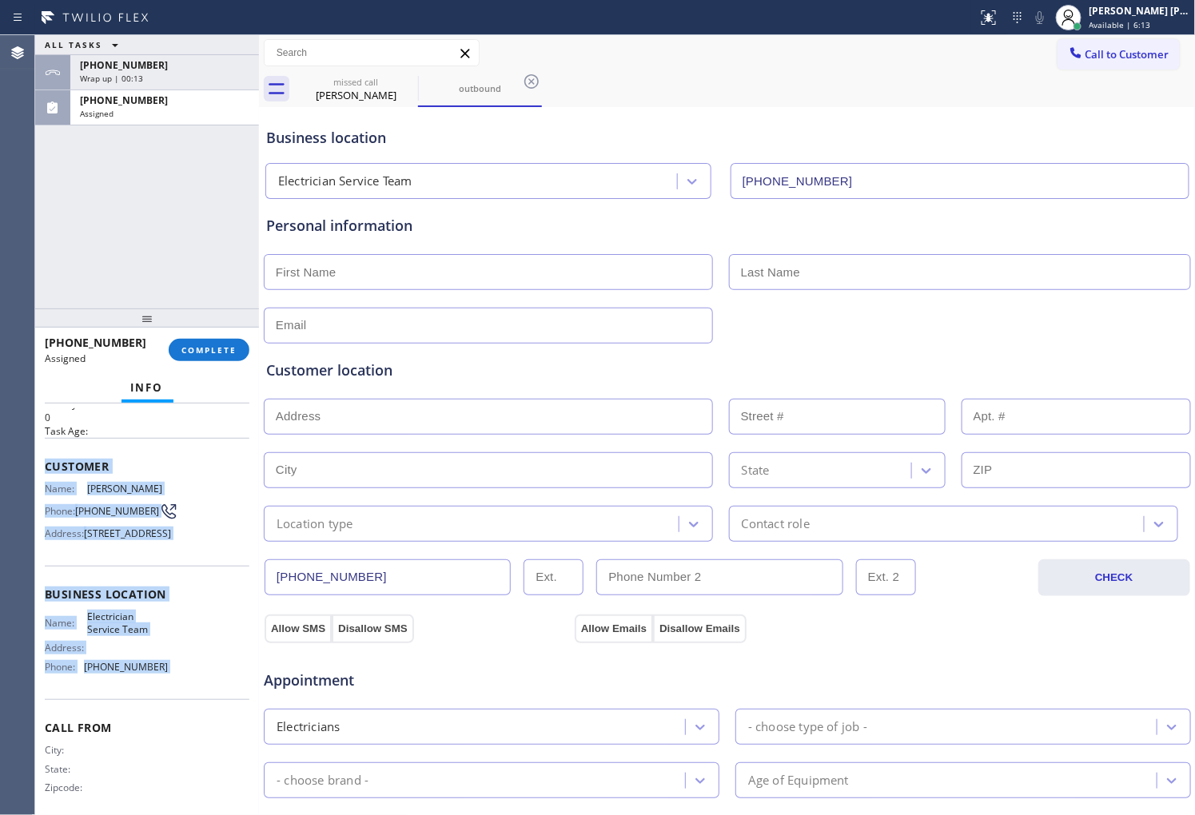
copy div "Customer Name: Antonia Casarez Phone: (562) 948-5737 Address: 9545 Houghton Ave…"
drag, startPoint x: 42, startPoint y: 459, endPoint x: 373, endPoint y: 660, distance: 388.0
click at [152, 715] on div "Context Queue: [Test] Voicemails Priority: 0 Task Age: Customer Name: Antonia C…" at bounding box center [147, 610] width 224 height 412
click at [229, 325] on div at bounding box center [147, 318] width 224 height 19
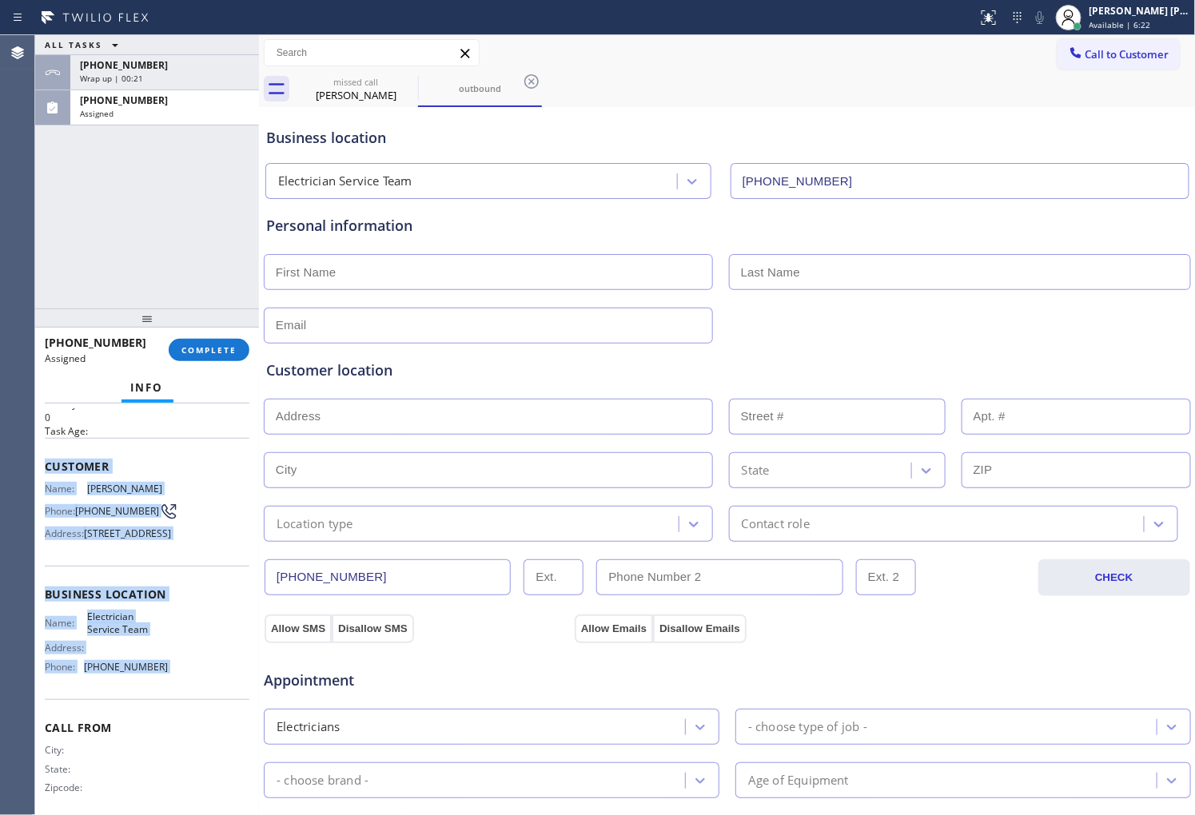
click at [229, 325] on div at bounding box center [147, 318] width 224 height 19
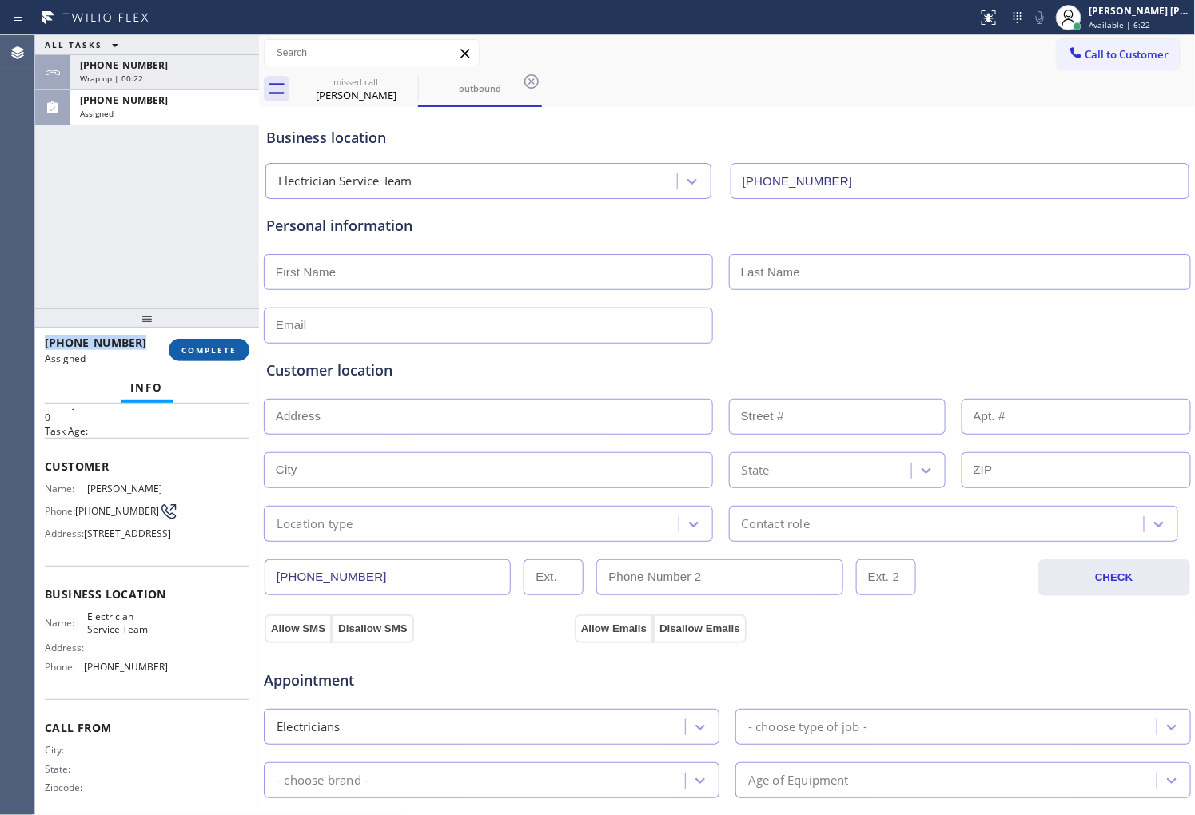
click at [204, 355] on span "COMPLETE" at bounding box center [208, 349] width 55 height 11
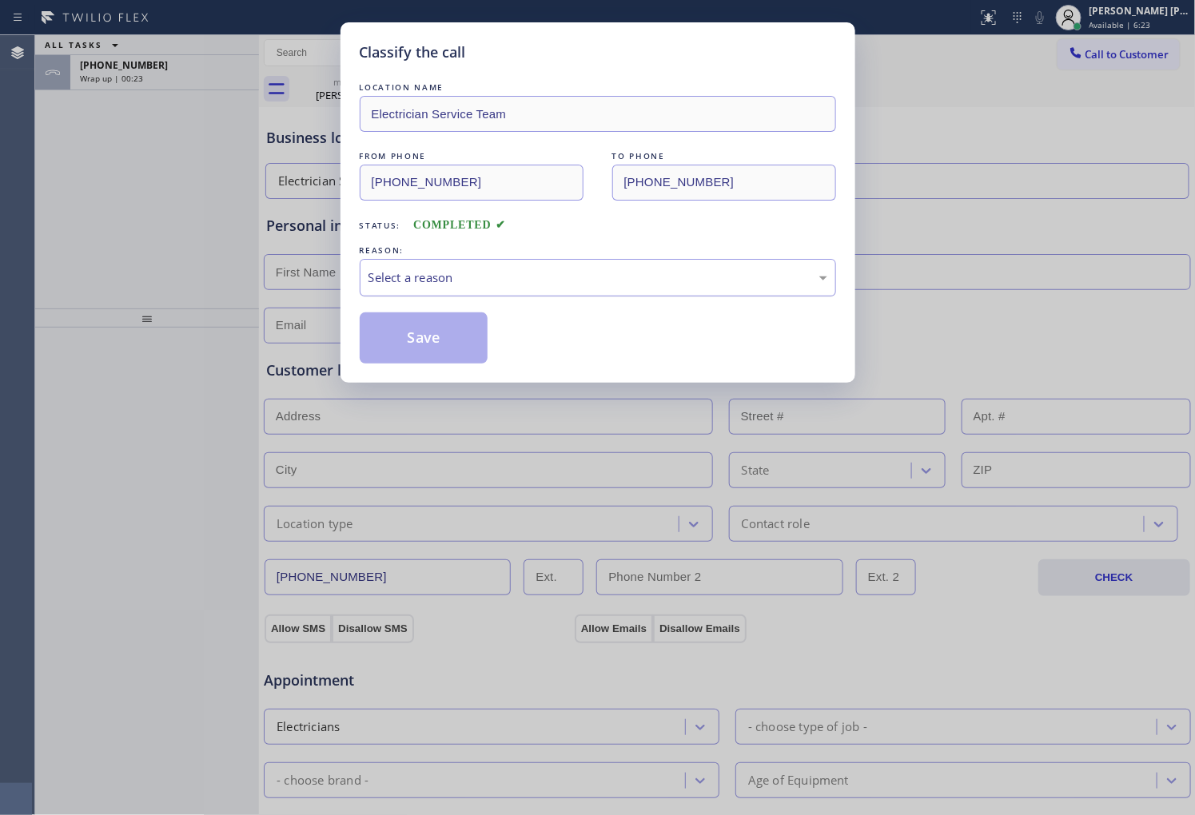
click at [403, 273] on div "Select a reason" at bounding box center [597, 278] width 459 height 18
click at [404, 277] on div "Select a reason" at bounding box center [597, 278] width 459 height 18
click at [441, 274] on div "Select a reason" at bounding box center [597, 278] width 459 height 18
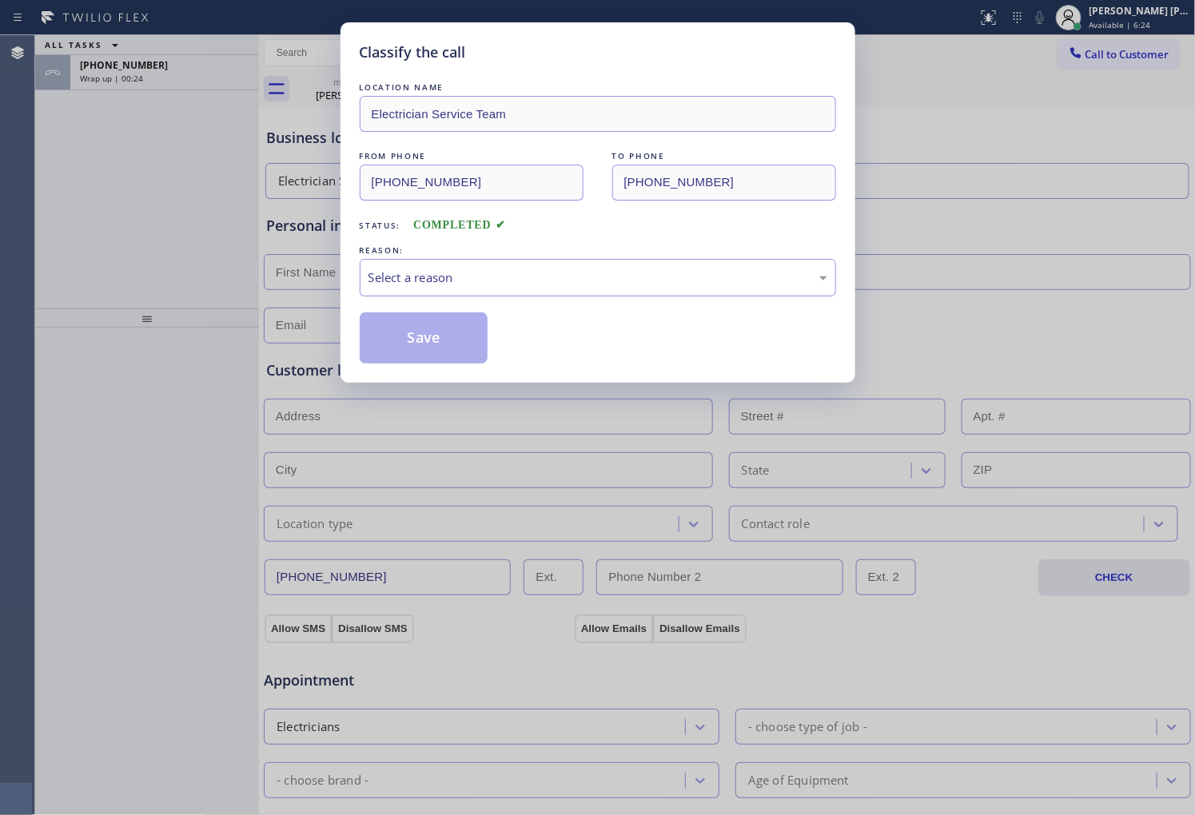
click at [442, 274] on div "Select a reason" at bounding box center [597, 278] width 459 height 18
click at [443, 265] on div "Select a reason" at bounding box center [598, 278] width 476 height 38
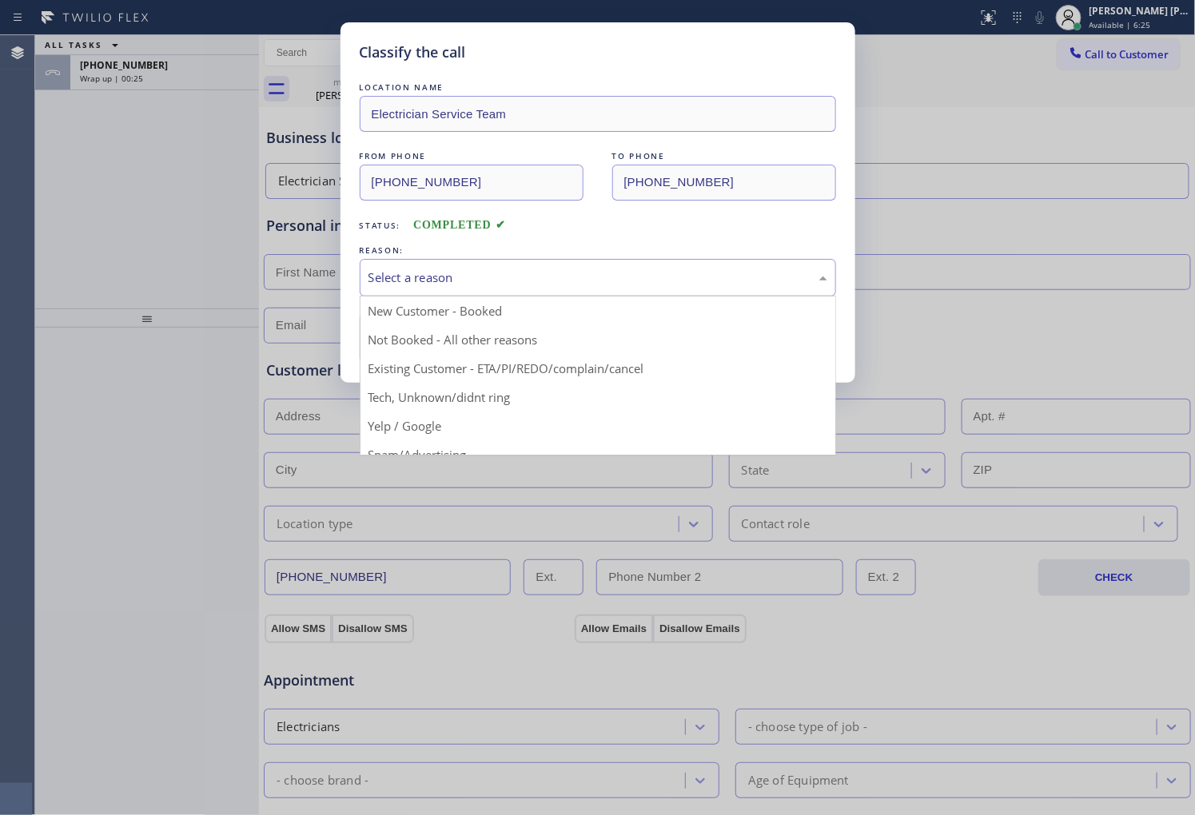
drag, startPoint x: 457, startPoint y: 374, endPoint x: 449, endPoint y: 370, distance: 8.9
click at [456, 374] on div "Classify the call LOCATION NAME Electrician Service Team FROM PHONE (562) 948-5…" at bounding box center [597, 202] width 515 height 360
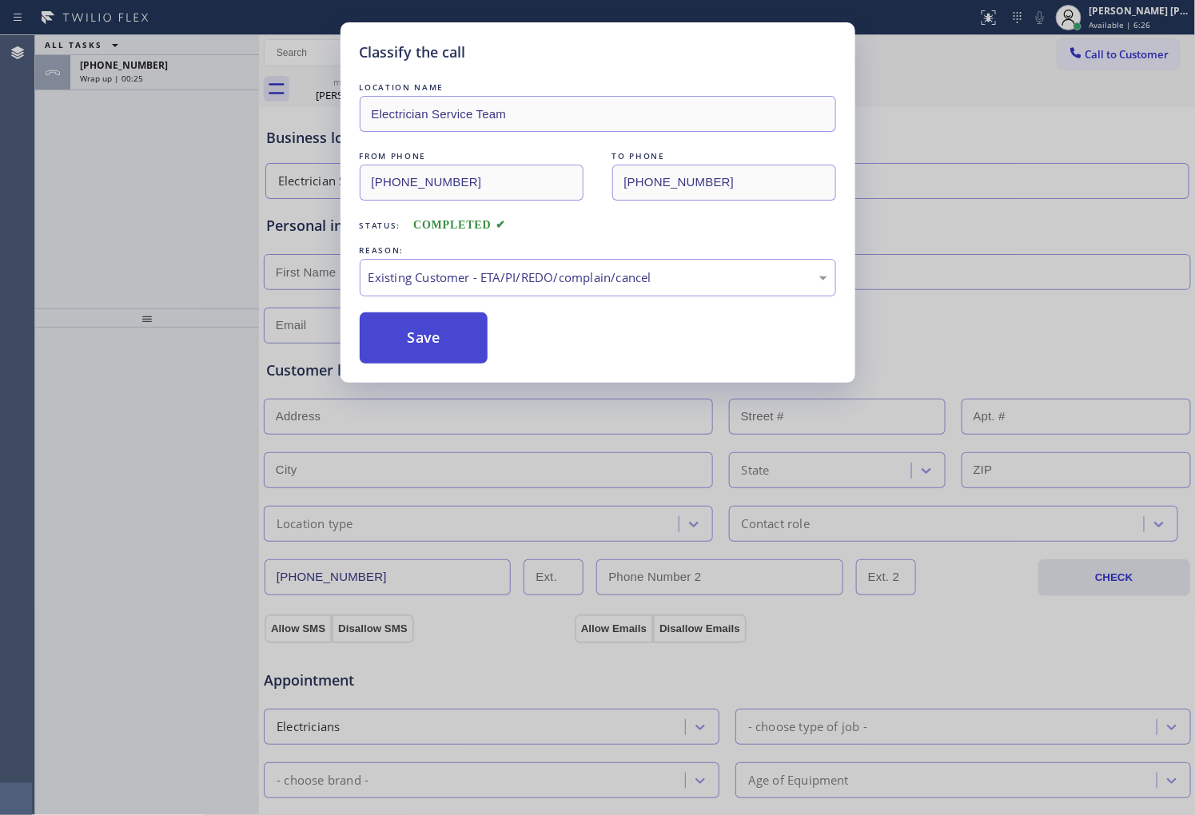
click at [443, 329] on button "Save" at bounding box center [424, 338] width 129 height 51
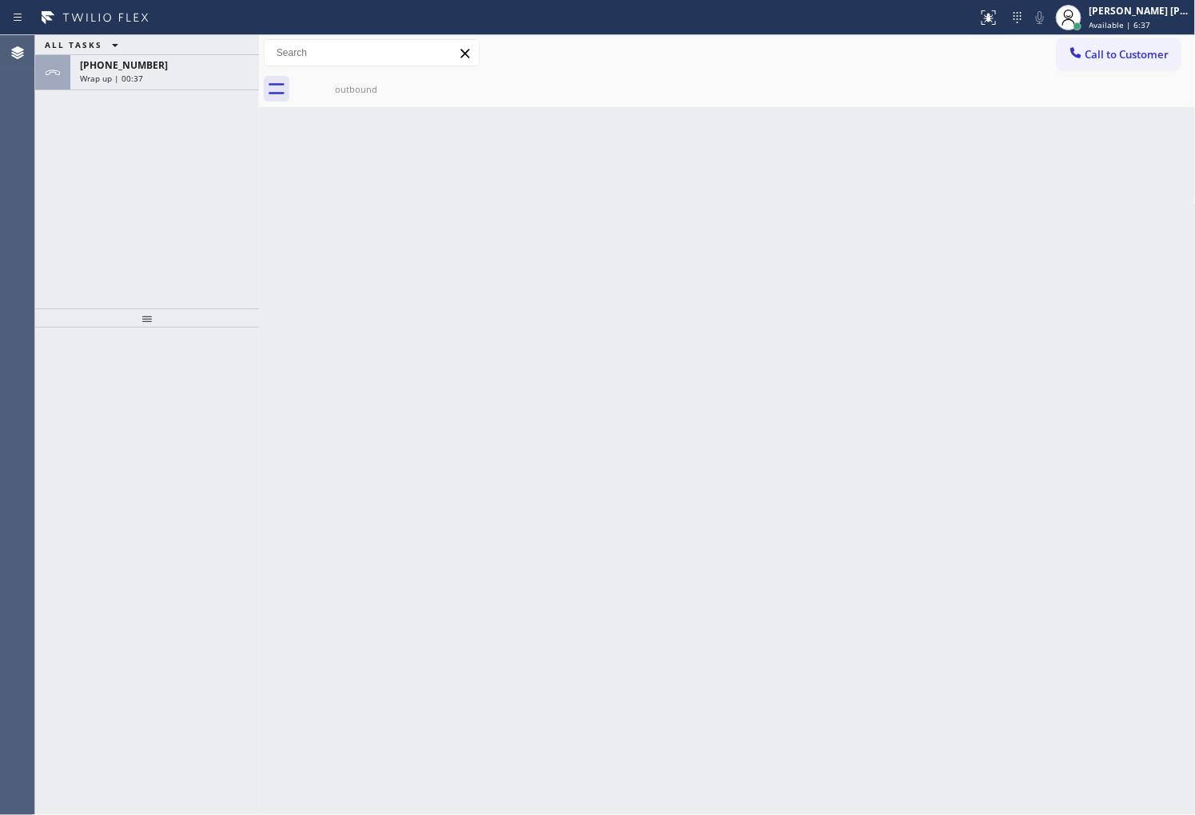
click at [177, 97] on div "ALL TASKS ALL TASKS ACTIVE TASKS TASKS IN WRAP UP +15629485737 Wrap up | 00:37" at bounding box center [147, 171] width 224 height 273
click at [177, 82] on div "Wrap up | 00:37" at bounding box center [164, 78] width 169 height 11
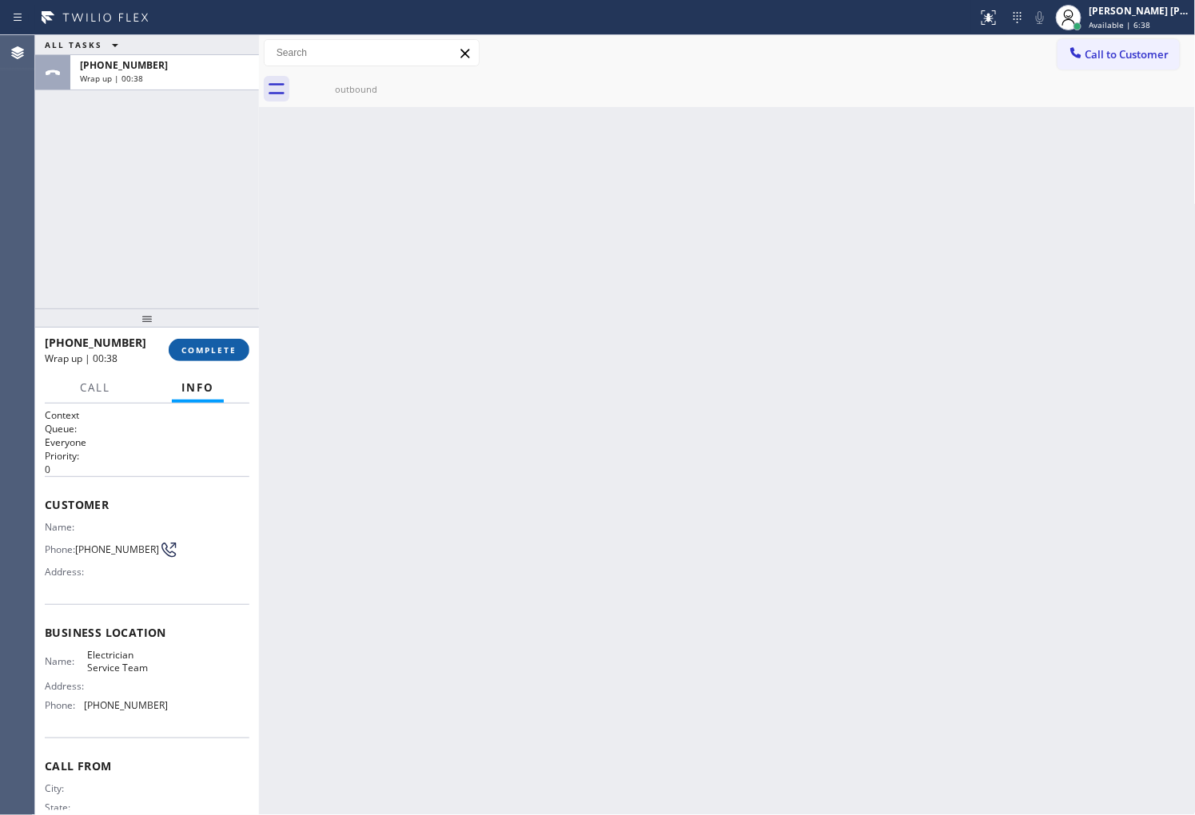
click at [225, 358] on button "COMPLETE" at bounding box center [209, 350] width 81 height 22
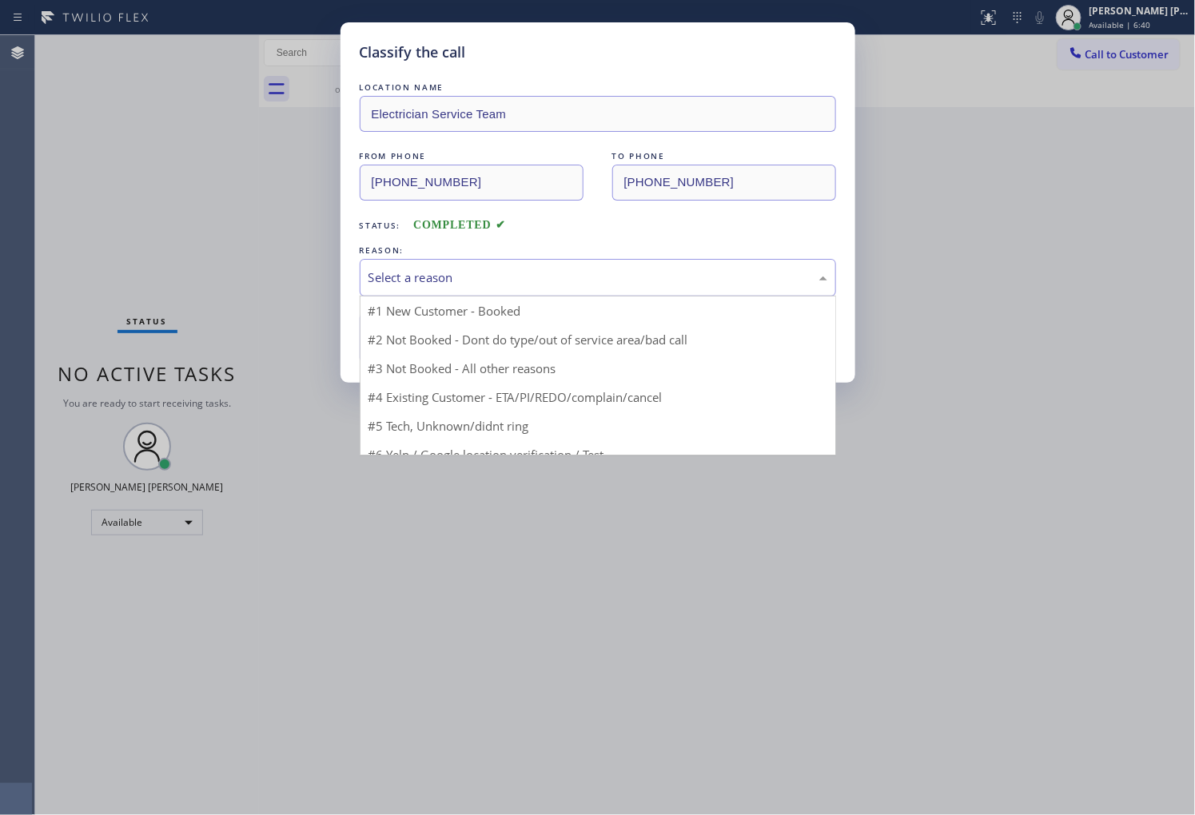
click at [444, 259] on div "Select a reason" at bounding box center [598, 278] width 476 height 38
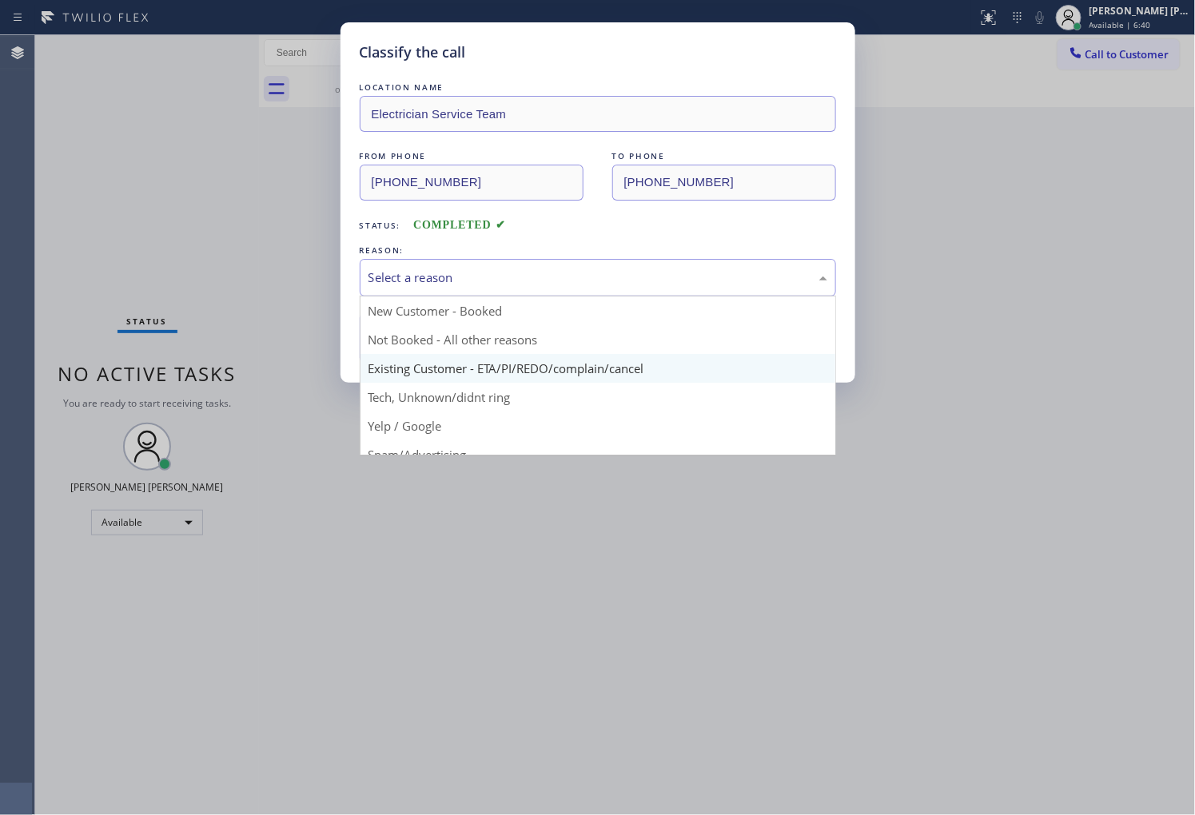
click at [422, 368] on div "Classify the call LOCATION NAME Electrician Service Team FROM PHONE (747) 529-9…" at bounding box center [597, 202] width 515 height 360
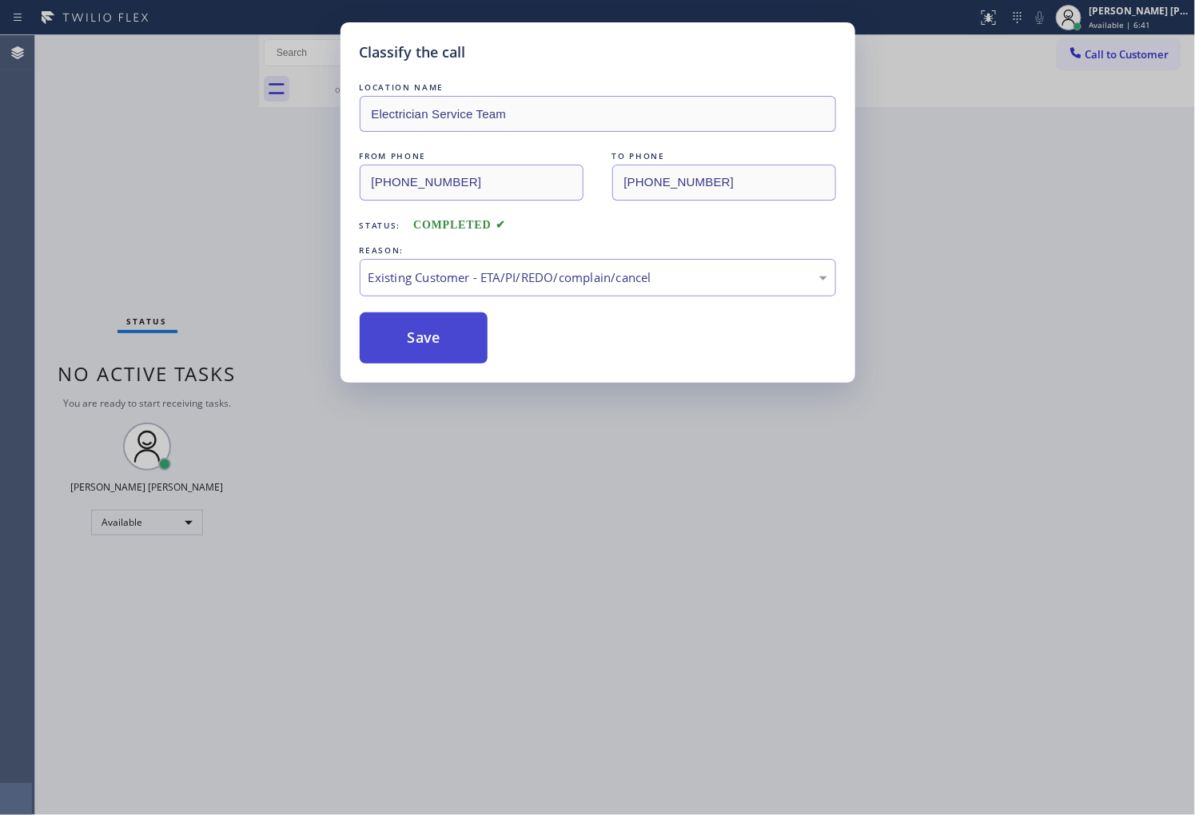
click at [419, 339] on button "Save" at bounding box center [424, 338] width 129 height 51
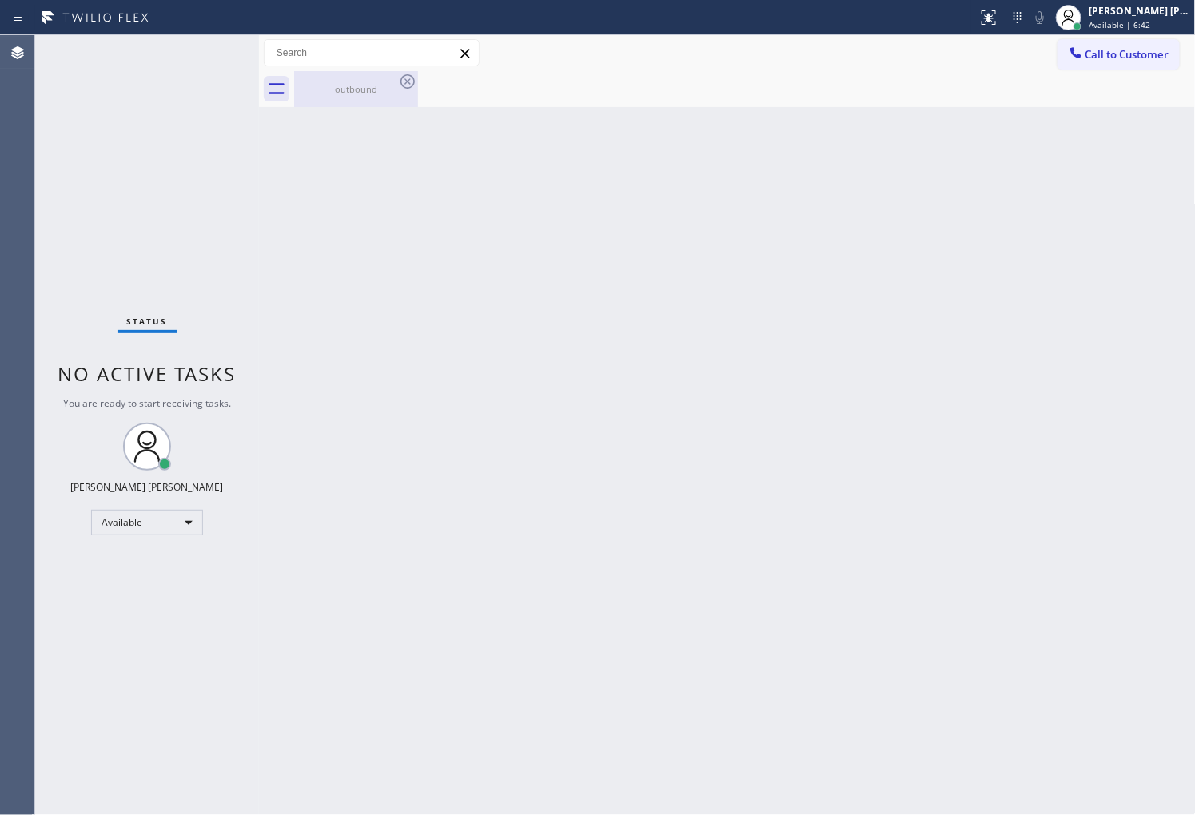
click at [388, 90] on div "outbound" at bounding box center [356, 89] width 121 height 12
click at [412, 82] on div at bounding box center [745, 89] width 902 height 36
click at [1092, 64] on button "Call to Customer" at bounding box center [1118, 54] width 122 height 30
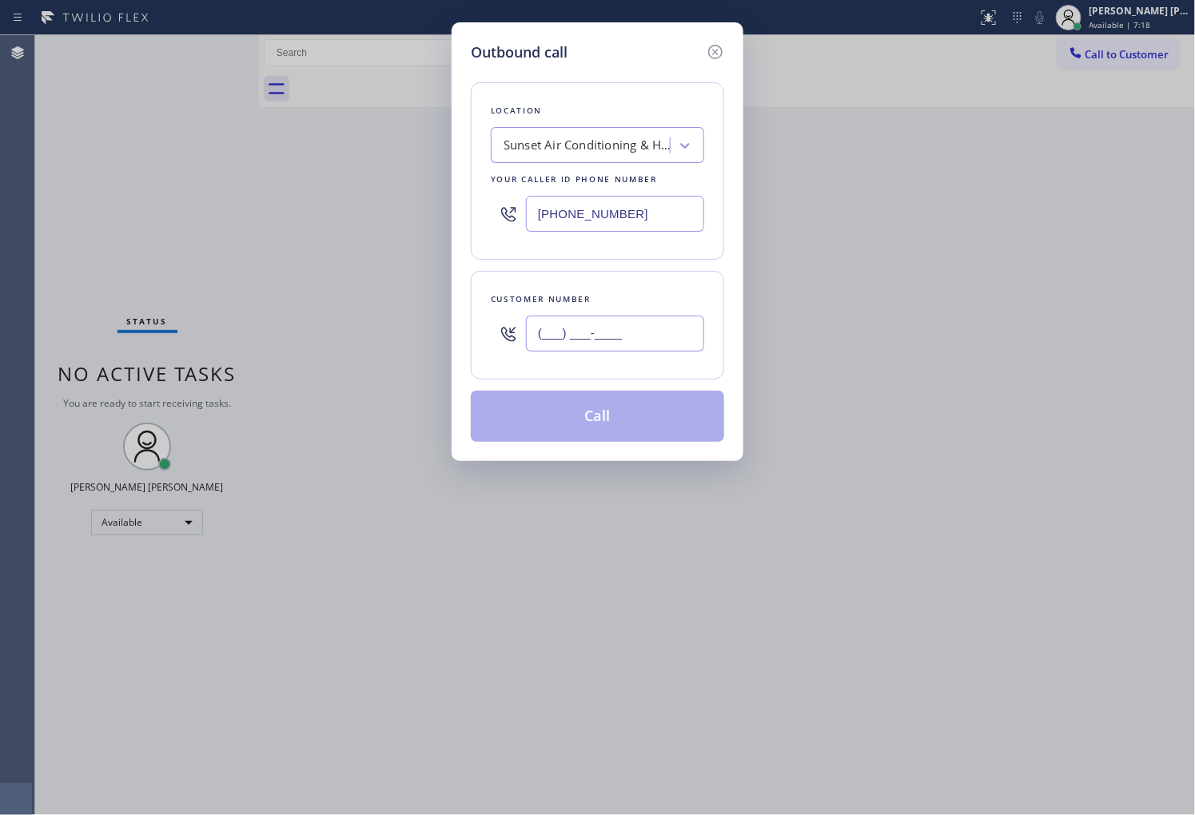
click at [658, 334] on input "(___) ___-____" at bounding box center [615, 334] width 178 height 36
paste input "562) 948-5737"
type input "[PHONE_NUMBER]"
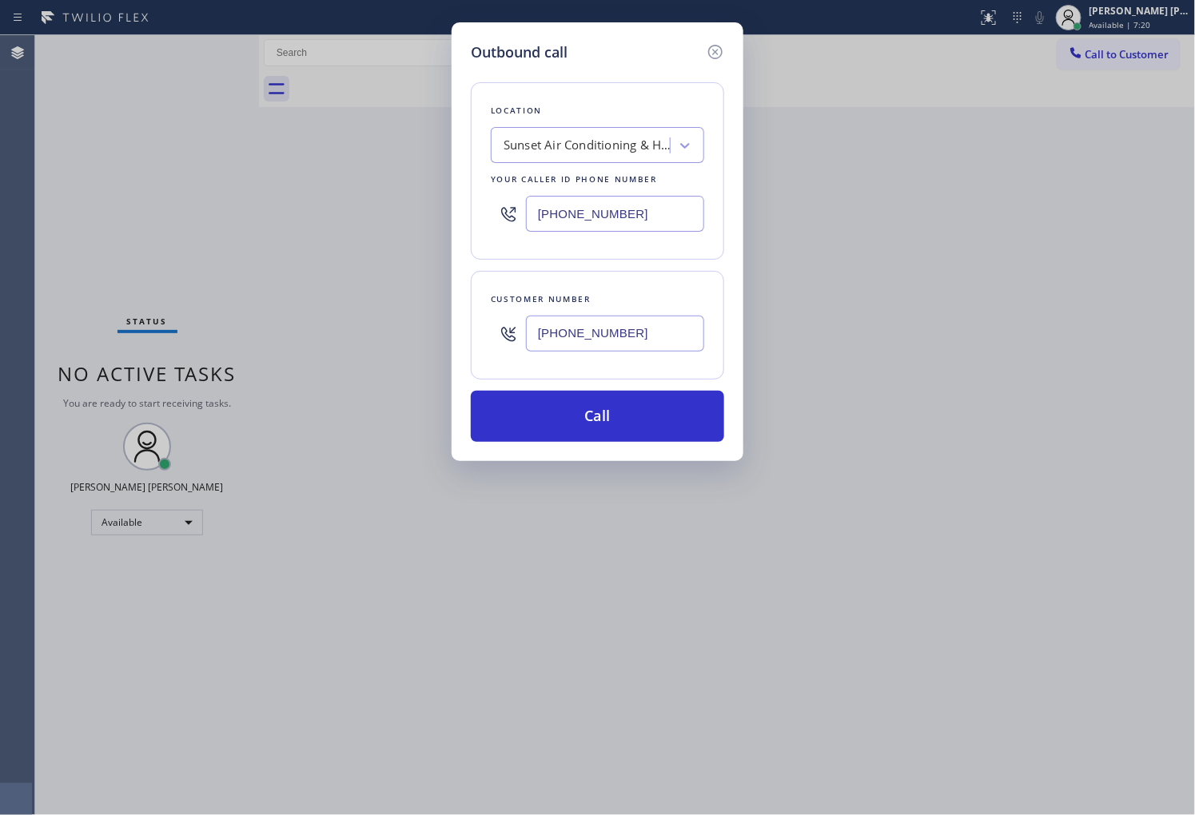
click at [667, 228] on input "[PHONE_NUMBER]" at bounding box center [615, 214] width 178 height 36
click at [667, 222] on input "[PHONE_NUMBER]" at bounding box center [615, 214] width 178 height 36
paste input "747) 529-9099"
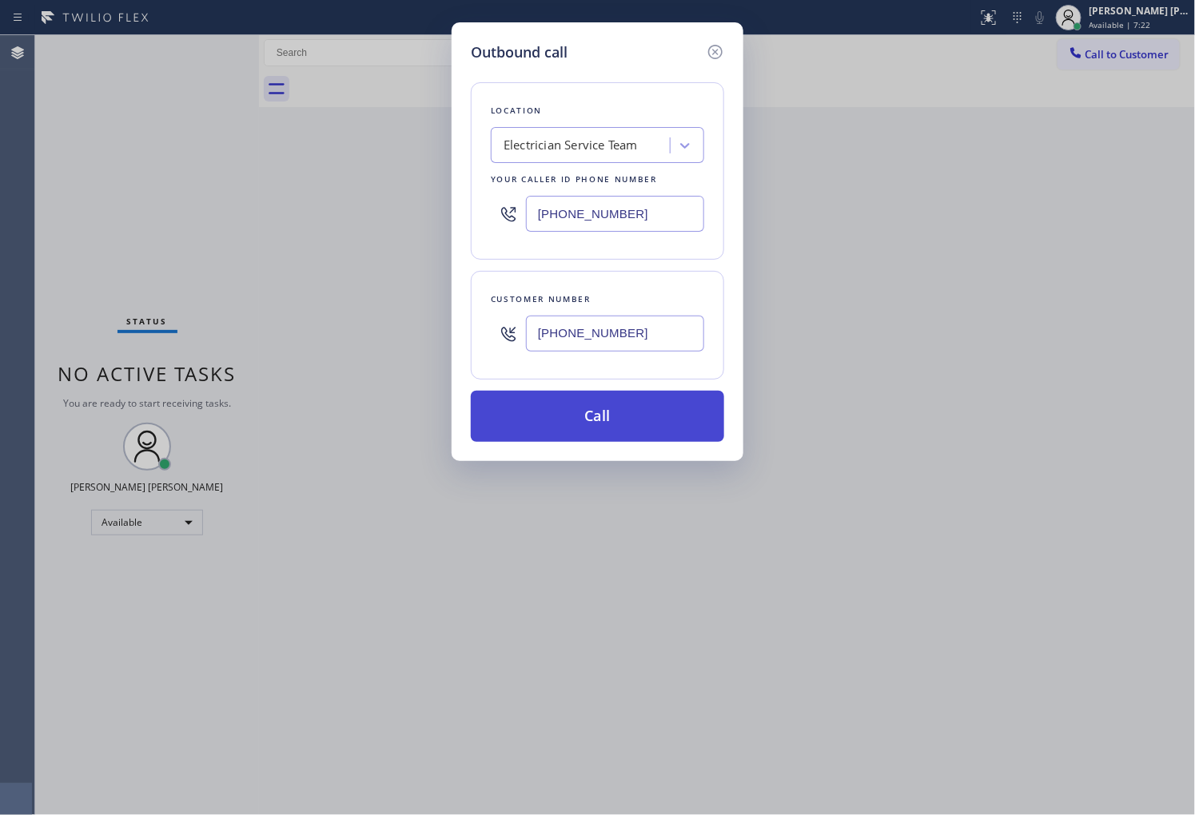
type input "[PHONE_NUMBER]"
click at [635, 413] on button "Call" at bounding box center [597, 416] width 253 height 51
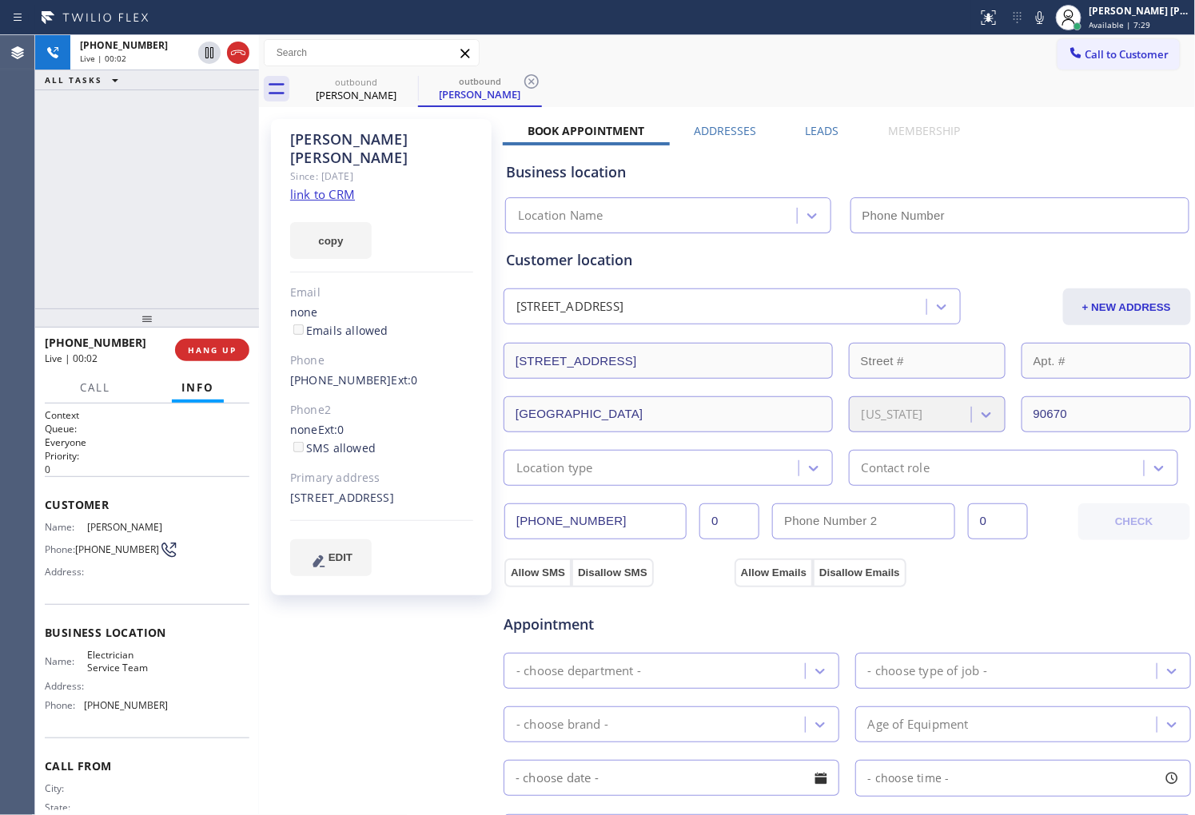
click at [97, 338] on span "+15629485737" at bounding box center [96, 342] width 102 height 15
type input "[PHONE_NUMBER]"
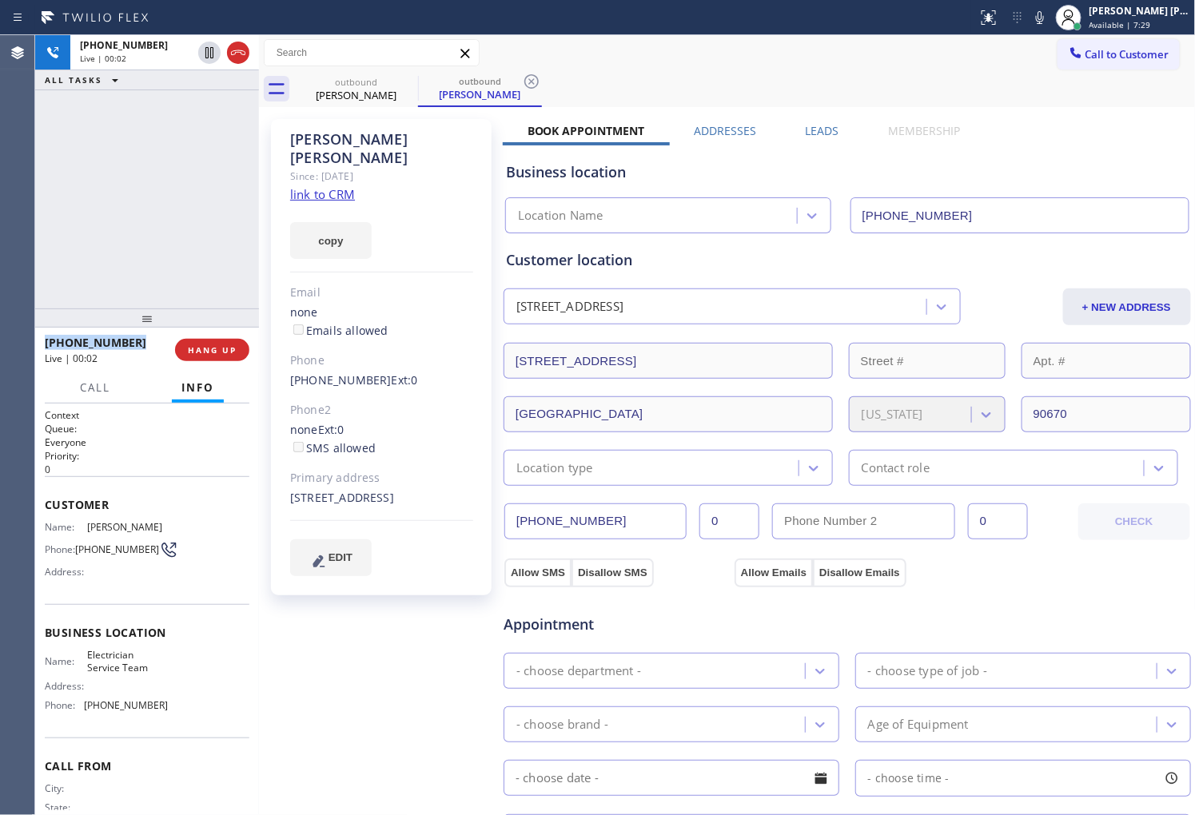
click at [97, 338] on span "+15629485737" at bounding box center [96, 342] width 102 height 15
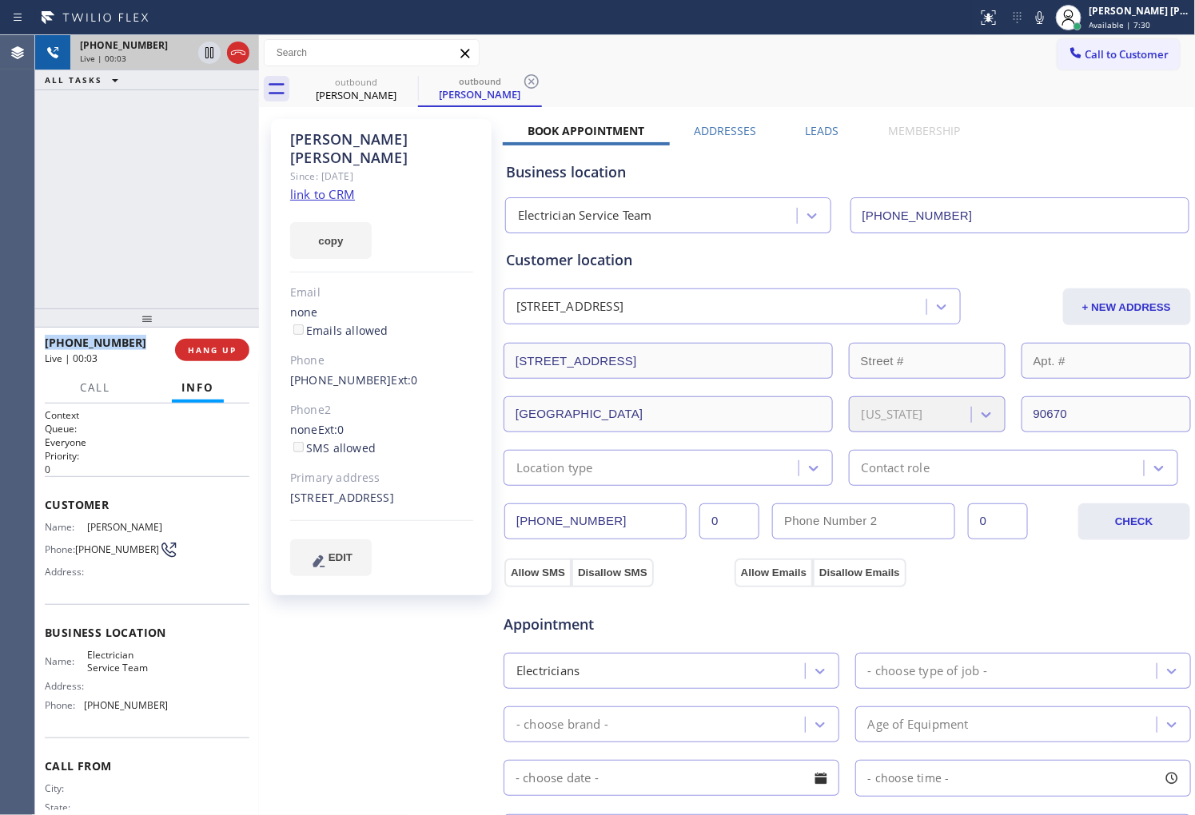
click at [237, 49] on icon at bounding box center [238, 52] width 19 height 19
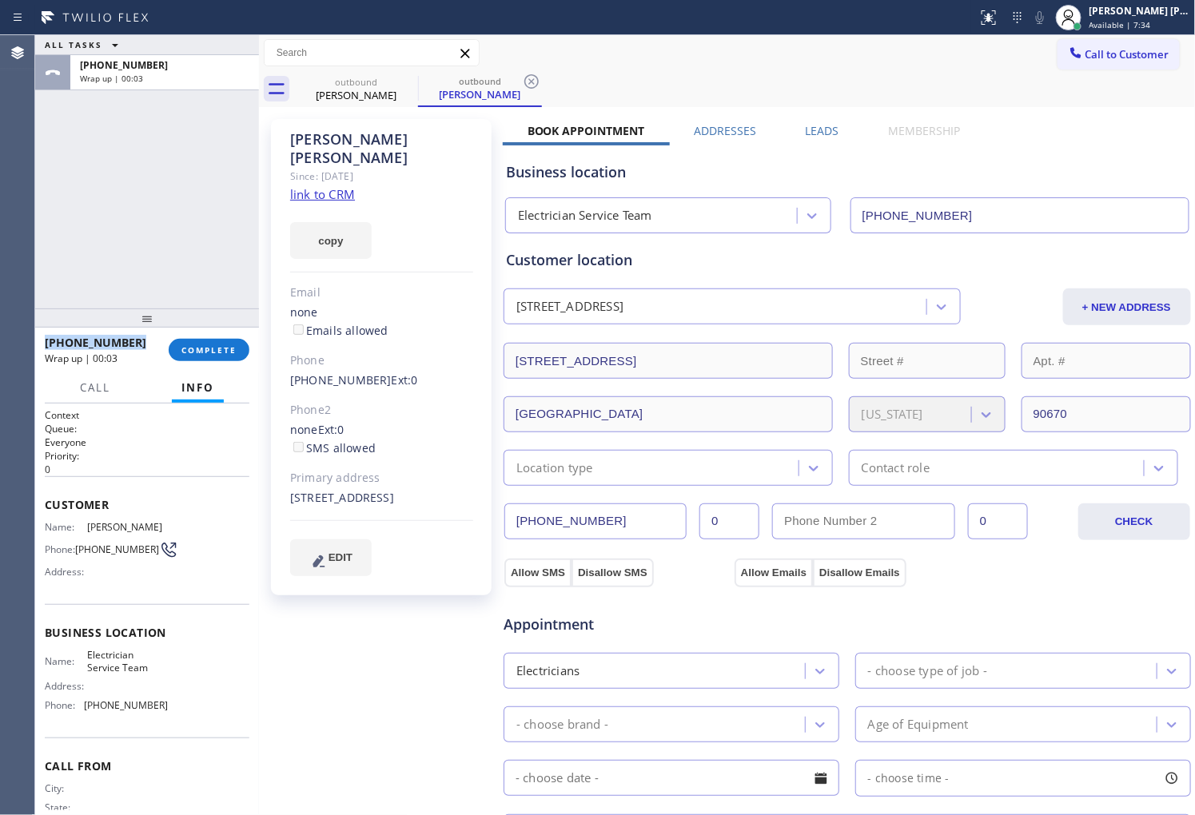
click at [179, 377] on button "Info" at bounding box center [198, 387] width 52 height 31
click at [189, 363] on div "+15629485737 Wrap up | 00:03 COMPLETE" at bounding box center [147, 350] width 205 height 42
click at [193, 357] on button "COMPLETE" at bounding box center [209, 350] width 81 height 22
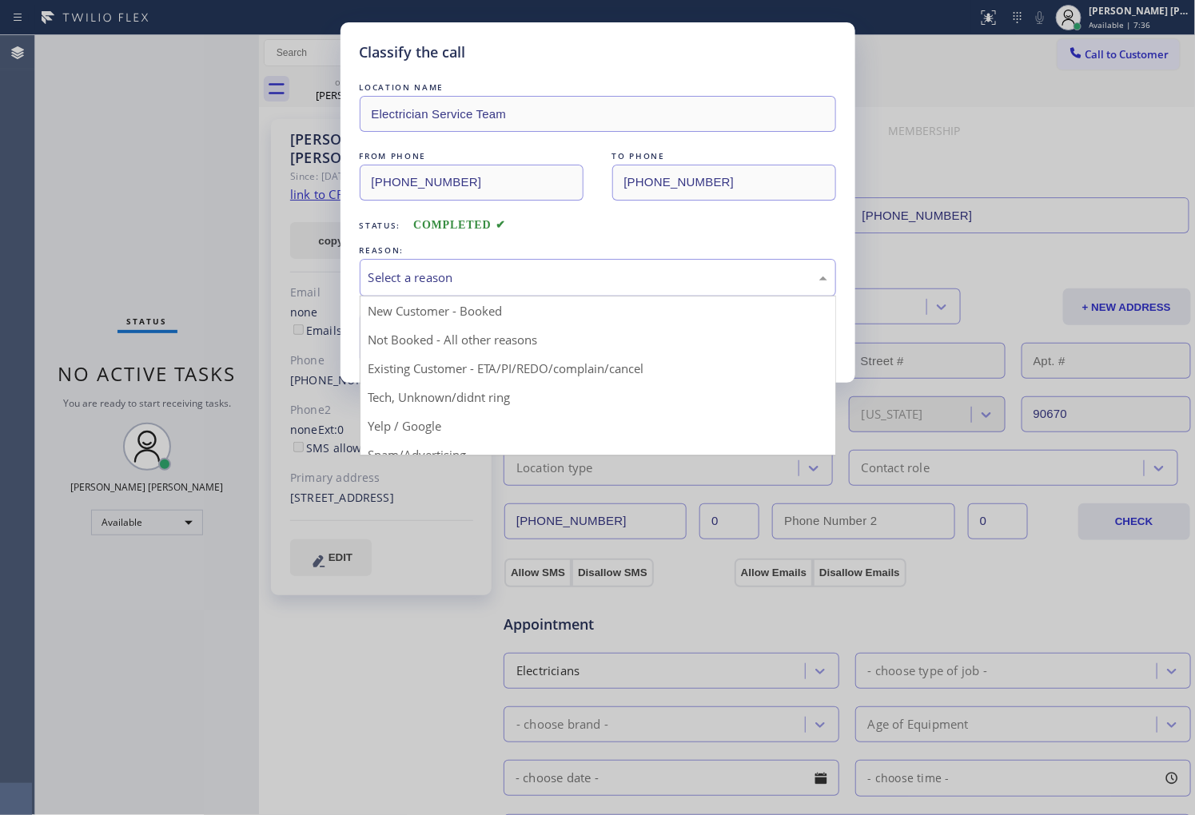
click at [542, 261] on div "Select a reason" at bounding box center [598, 278] width 476 height 38
click at [477, 370] on div "Classify the call LOCATION NAME Electrician Service Team FROM PHONE (747) 529-9…" at bounding box center [597, 202] width 515 height 360
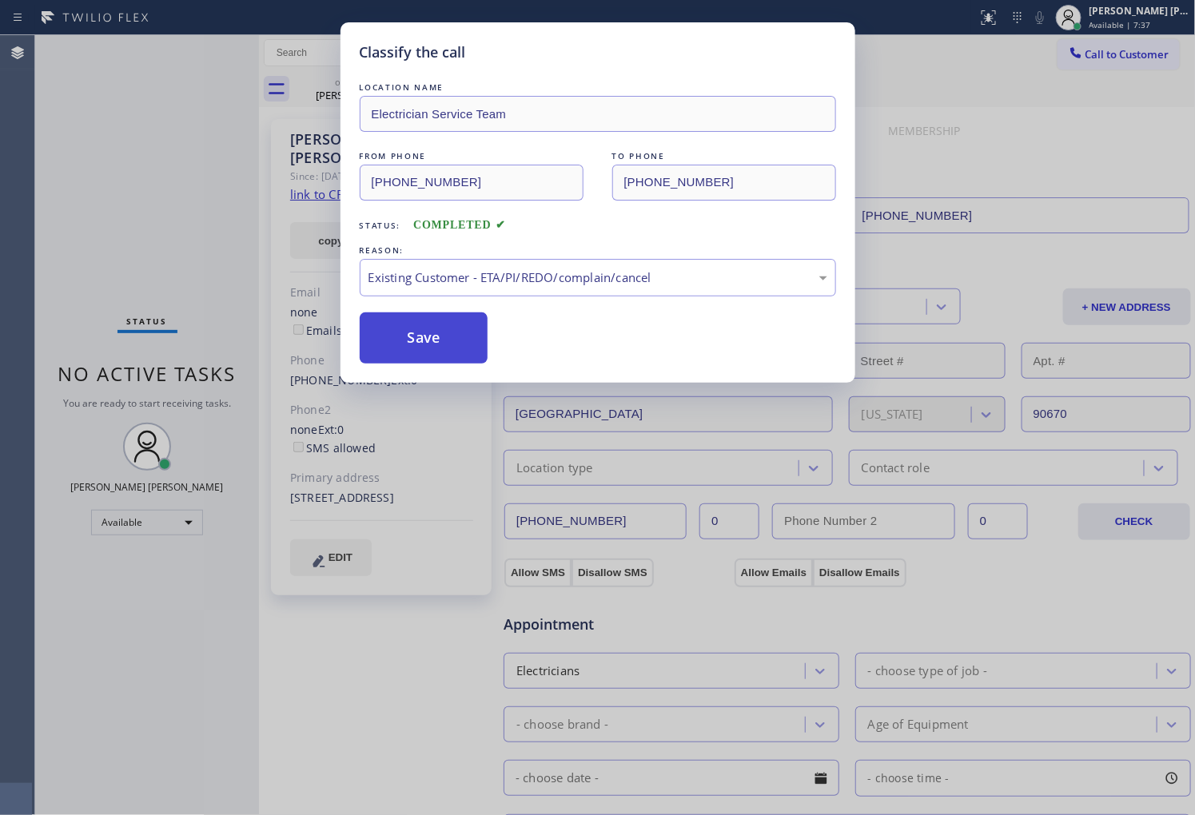
click at [416, 342] on button "Save" at bounding box center [424, 338] width 129 height 51
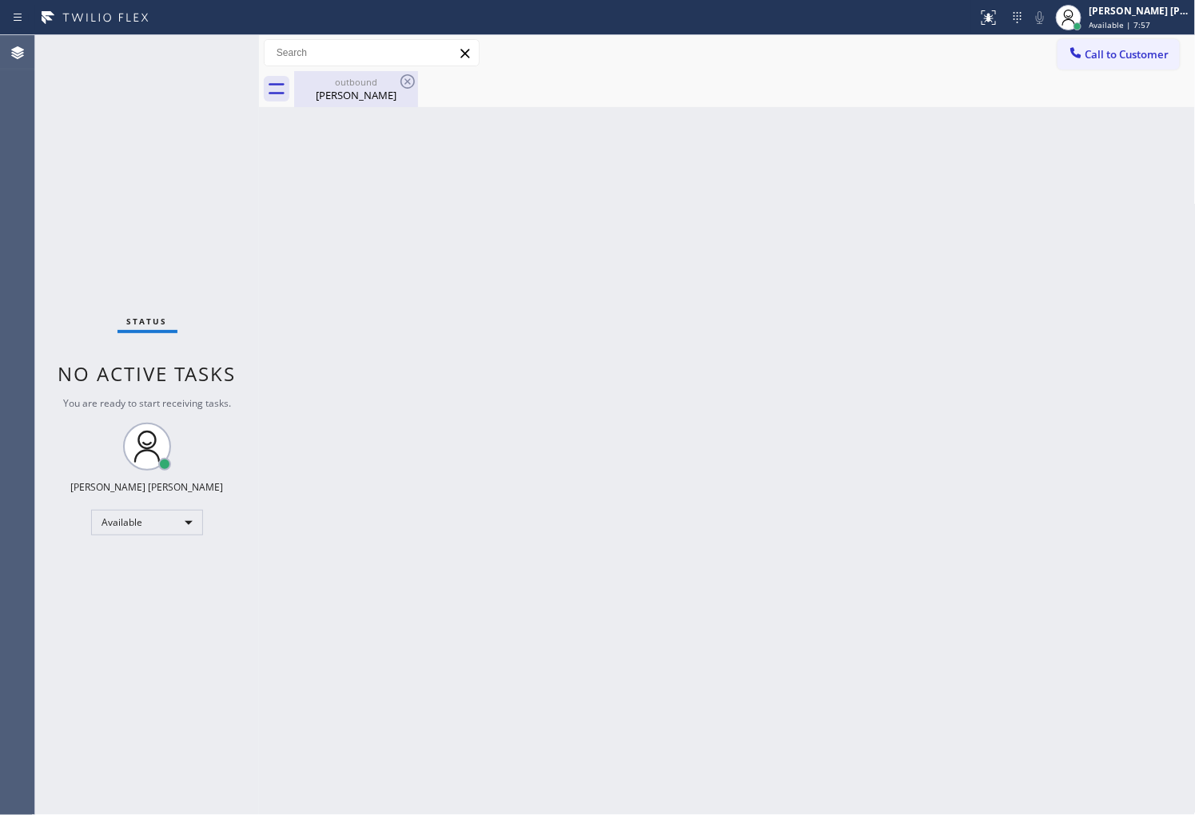
click at [394, 102] on div "Antonia Casarez" at bounding box center [356, 95] width 121 height 14
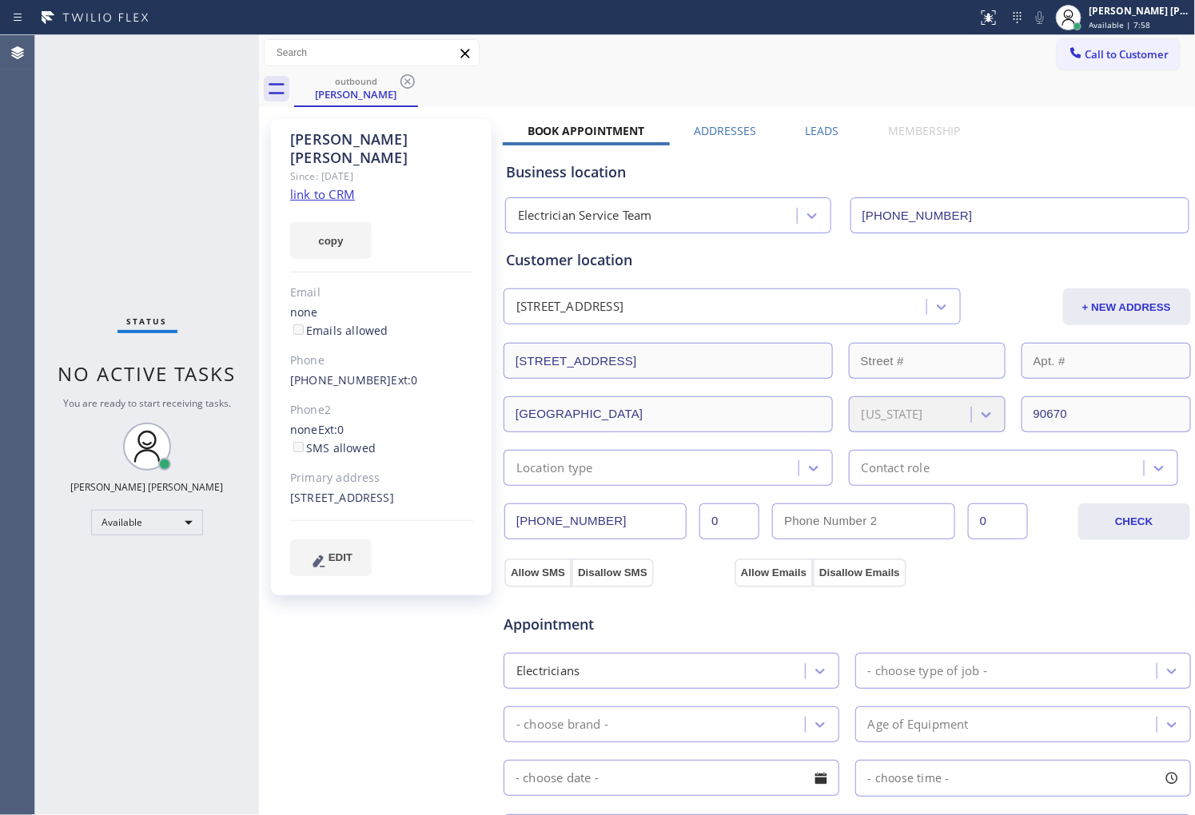
click at [392, 372] on span "Ext: 0" at bounding box center [405, 379] width 26 height 15
drag, startPoint x: 372, startPoint y: 362, endPoint x: 290, endPoint y: 362, distance: 81.5
click at [290, 372] on div "(562) 948-5737 Ext: 0" at bounding box center [381, 381] width 183 height 18
copy div "(562) 948-5737 Ext: 0"
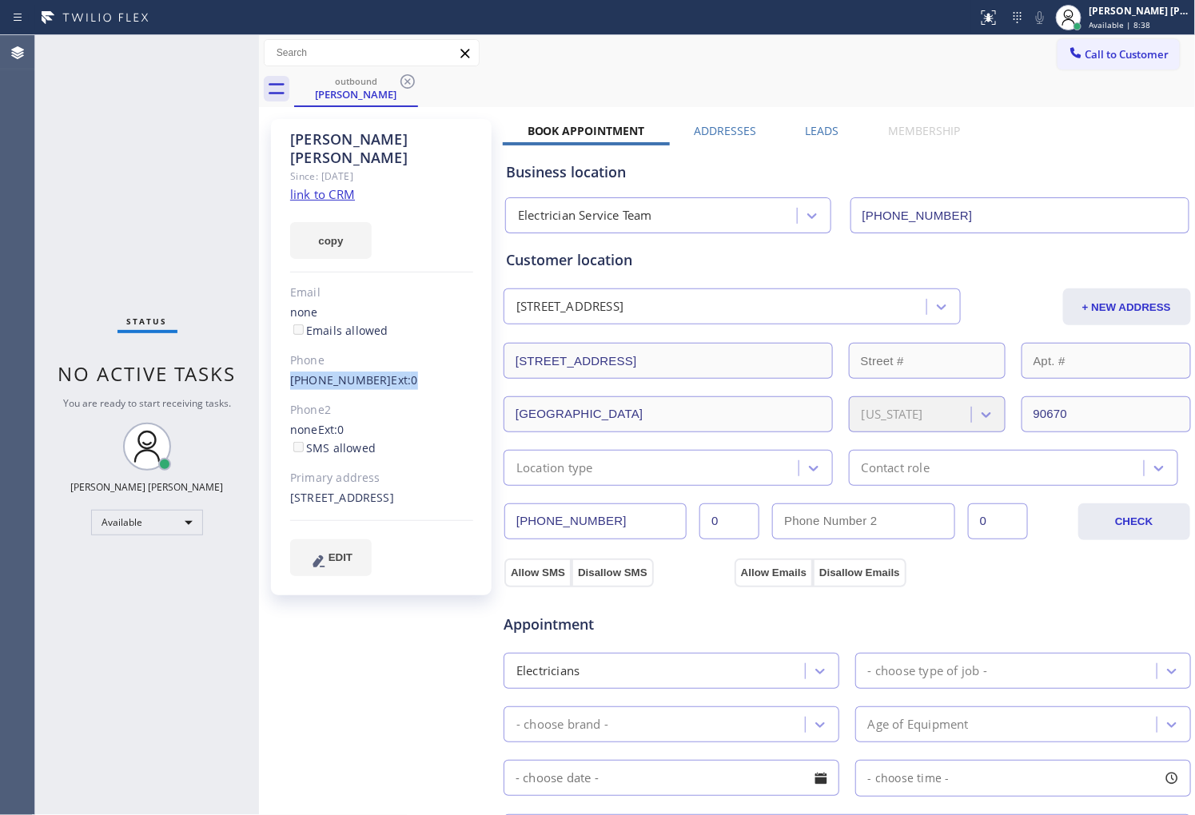
drag, startPoint x: 5, startPoint y: 388, endPoint x: 189, endPoint y: 269, distance: 218.6
click at [5, 388] on div "Agent Desktop" at bounding box center [17, 425] width 34 height 780
click at [404, 82] on icon at bounding box center [407, 81] width 19 height 19
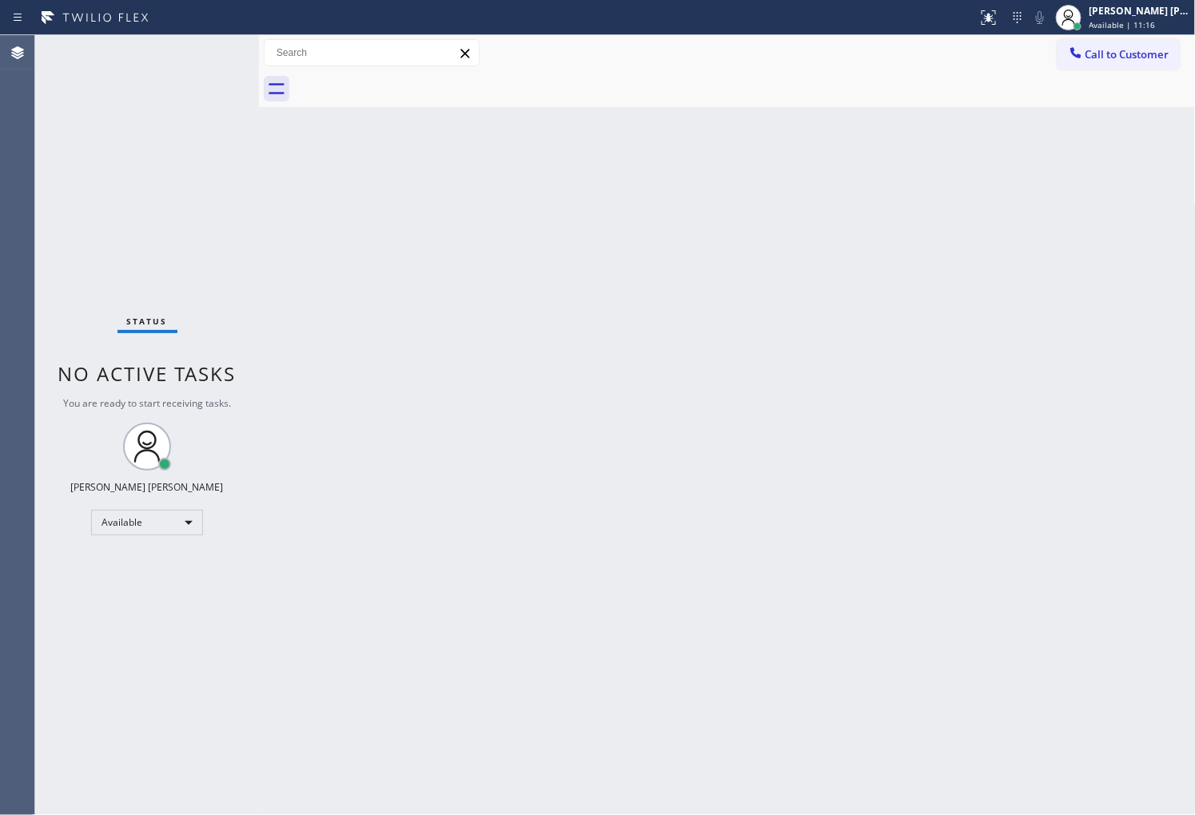
click at [72, 114] on div "Status No active tasks You are ready to start receiving tasks. [PERSON_NAME] [P…" at bounding box center [147, 425] width 224 height 780
drag, startPoint x: 969, startPoint y: 4, endPoint x: 530, endPoint y: 297, distance: 528.0
click at [528, 297] on div "Back to Dashboard Change Sender ID Customers Technicians Select a contact Outbo…" at bounding box center [726, 425] width 934 height 780
click at [1188, 253] on div "Back to Dashboard Change Sender ID Customers Technicians Select a contact Outbo…" at bounding box center [726, 425] width 934 height 780
click at [1192, 417] on div "Back to Dashboard Change Sender ID Customers Technicians Select a contact Outbo…" at bounding box center [726, 425] width 934 height 780
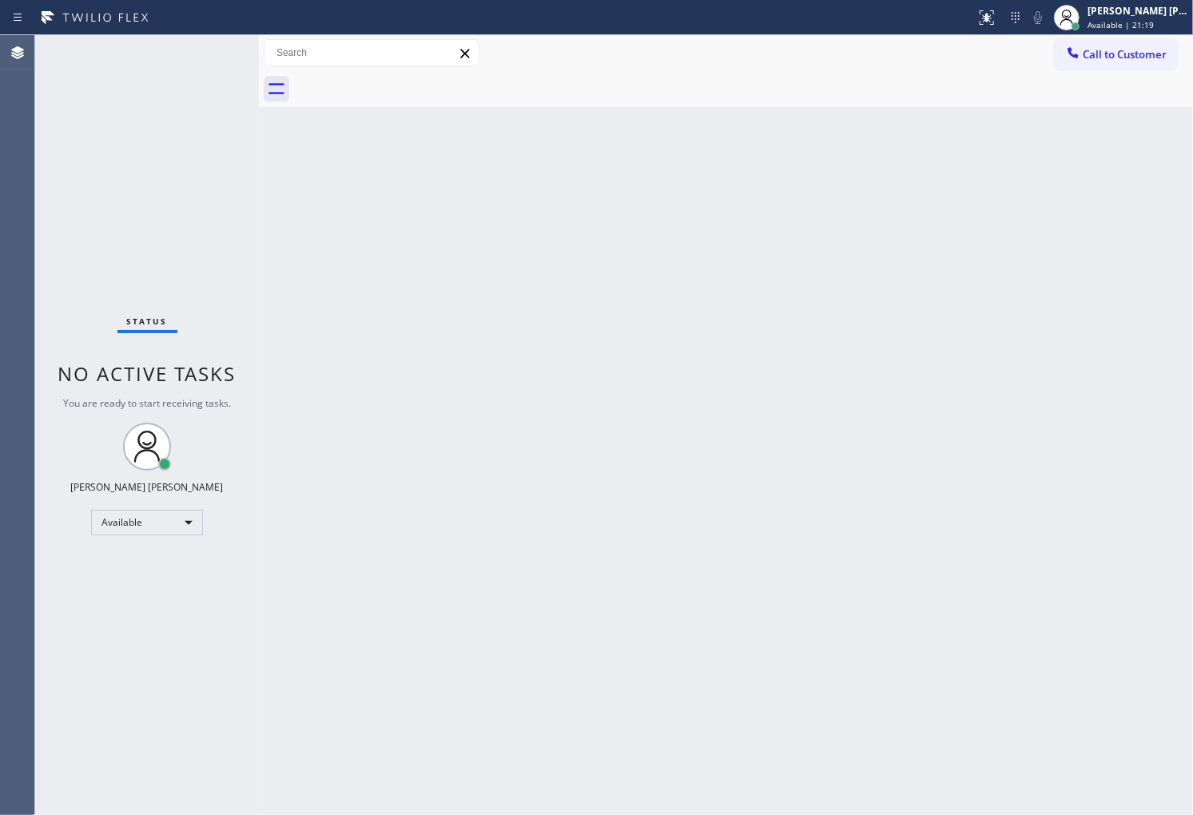
click at [0, 337] on div "Agent Desktop" at bounding box center [17, 425] width 34 height 780
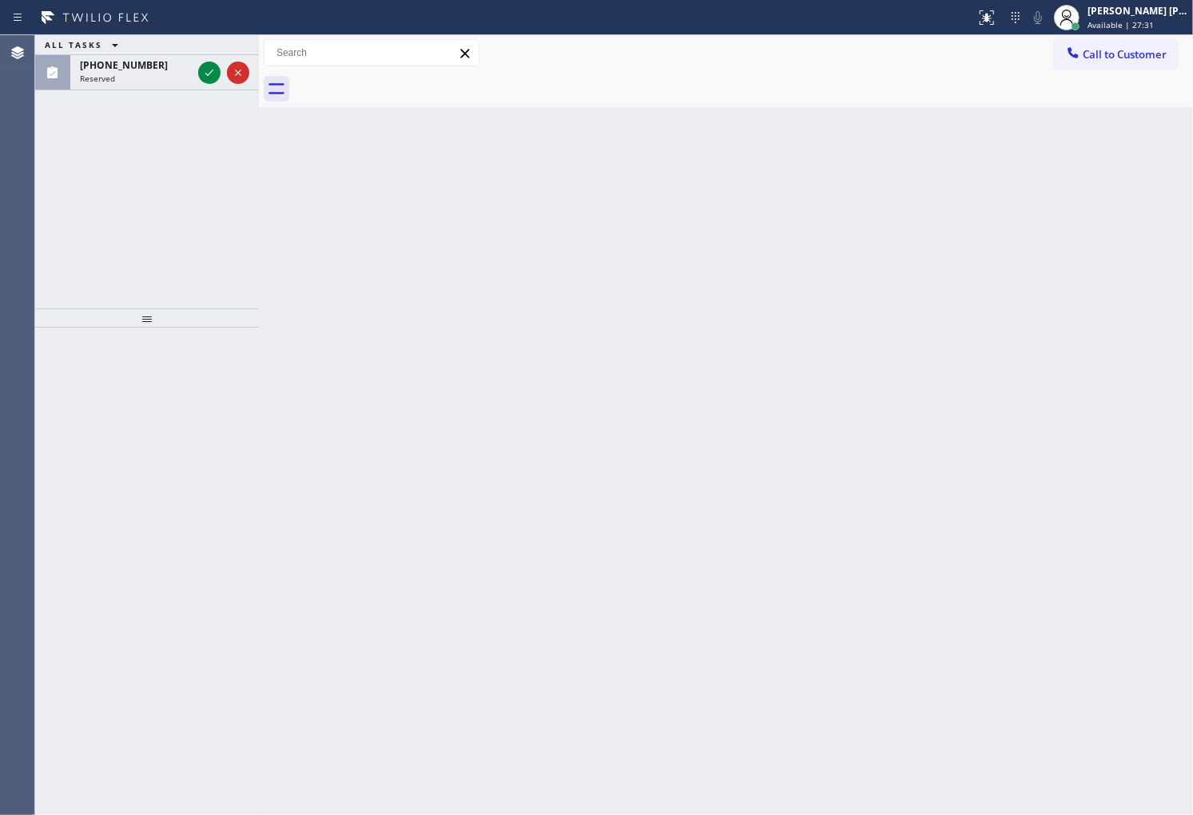
click at [0, 152] on div "Agent Desktop" at bounding box center [17, 425] width 34 height 780
click at [221, 77] on div at bounding box center [224, 72] width 58 height 35
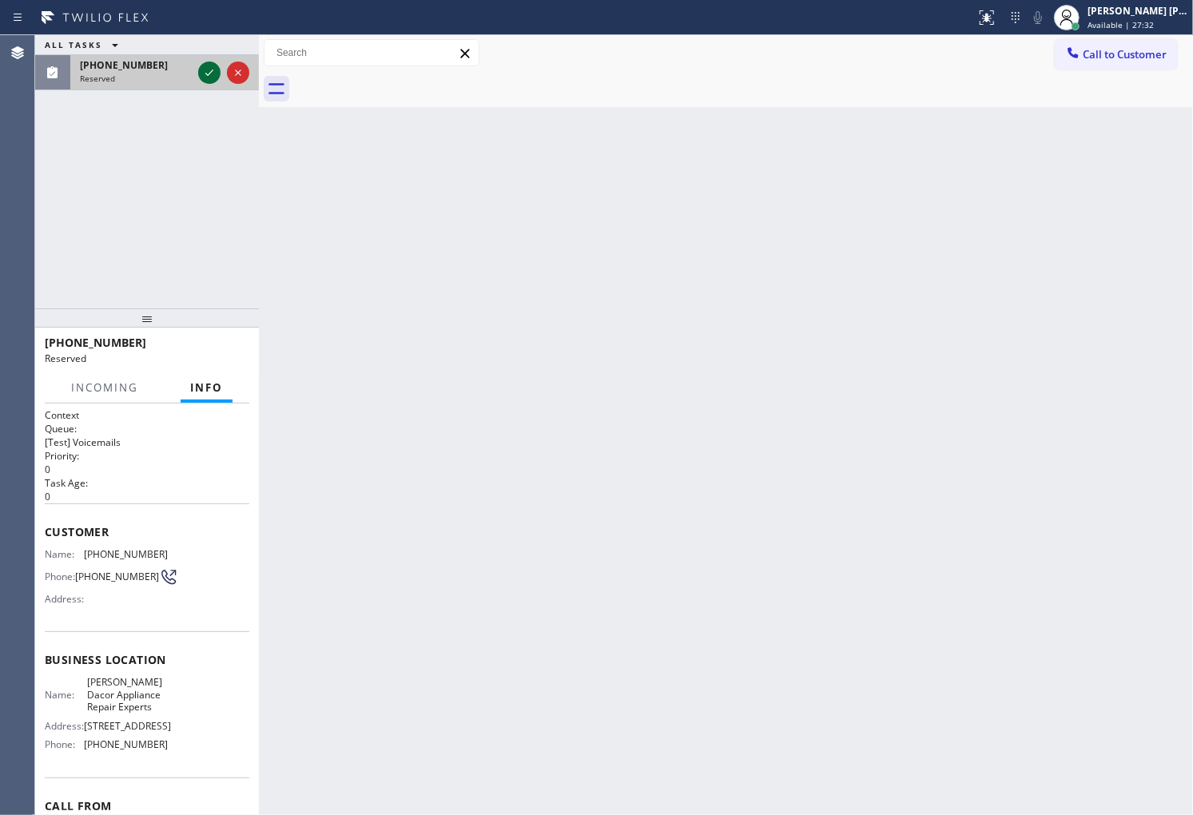
click at [212, 76] on icon at bounding box center [209, 72] width 19 height 19
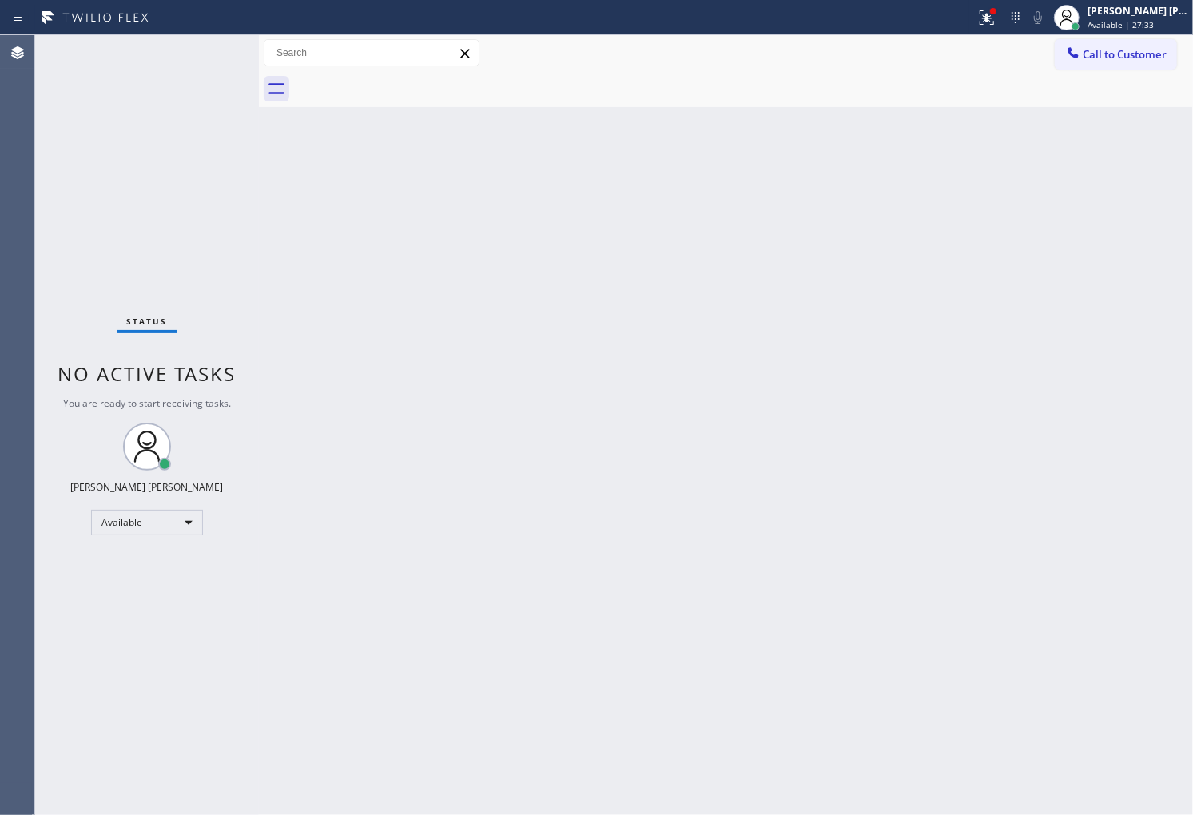
click at [211, 76] on div "Status No active tasks You are ready to start receiving tasks. [PERSON_NAME] [P…" at bounding box center [147, 425] width 224 height 780
click at [997, 21] on icon at bounding box center [986, 17] width 19 height 19
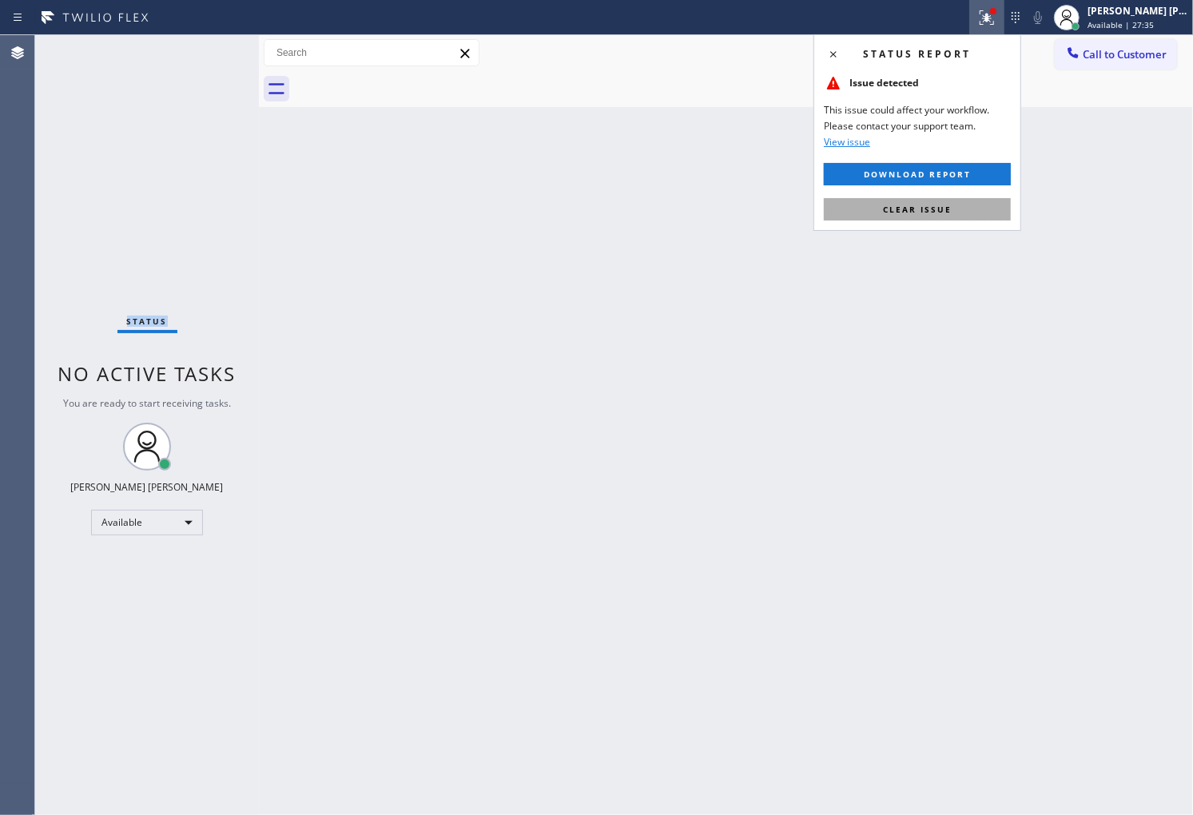
click at [949, 202] on button "Clear issue" at bounding box center [917, 209] width 187 height 22
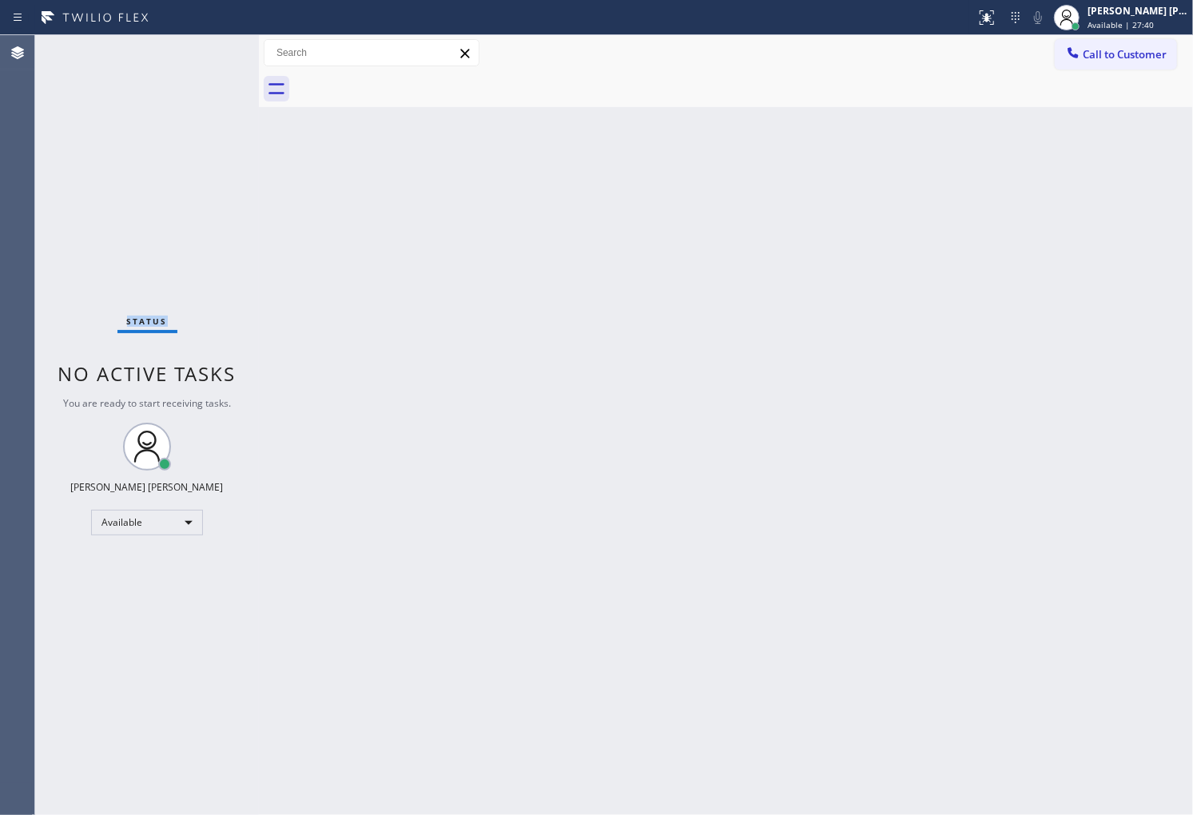
click at [220, 53] on div "Status No active tasks You are ready to start receiving tasks. [PERSON_NAME] [P…" at bounding box center [147, 425] width 224 height 780
click at [205, 53] on div "Status No active tasks You are ready to start receiving tasks. [PERSON_NAME] [P…" at bounding box center [147, 425] width 224 height 780
click at [0, 309] on div "Agent Desktop" at bounding box center [17, 425] width 34 height 780
click at [0, 552] on div "Agent Desktop" at bounding box center [17, 425] width 34 height 780
click at [1163, 58] on span "Call to Customer" at bounding box center [1125, 54] width 84 height 14
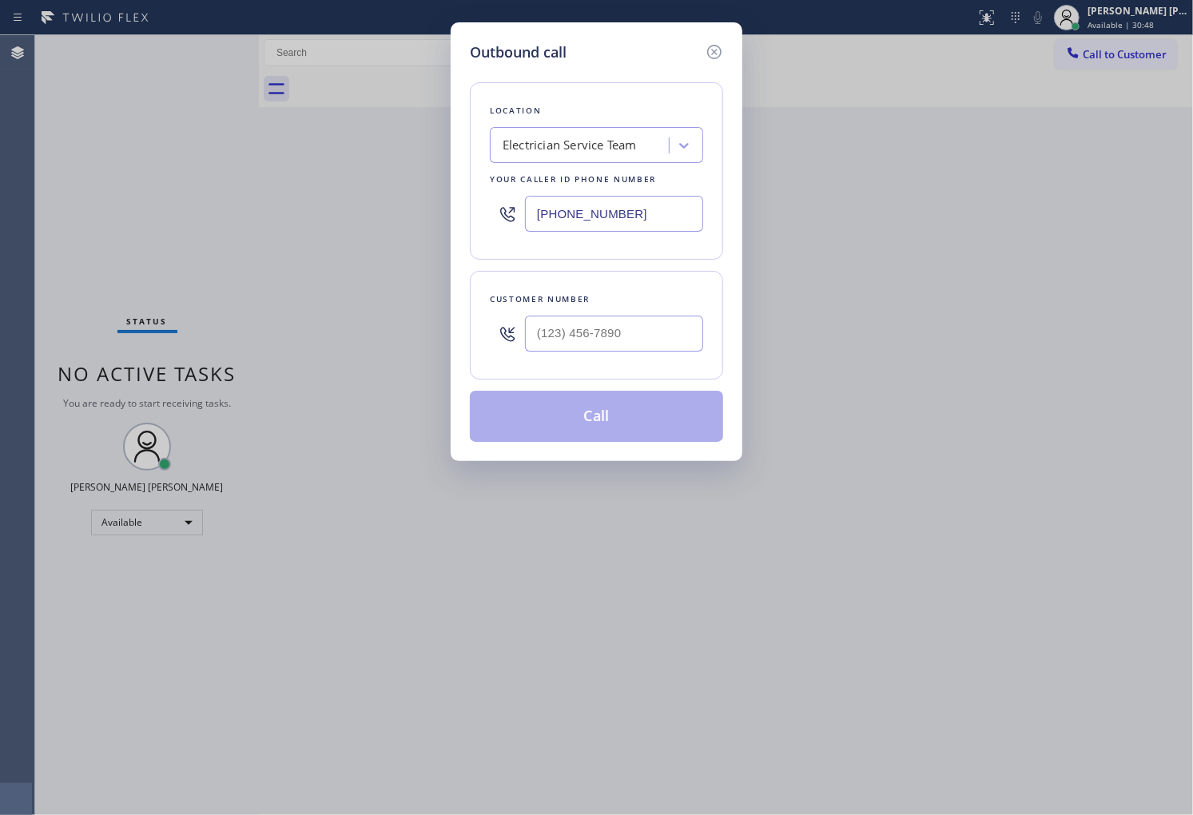
click at [573, 213] on input "[PHONE_NUMBER]" at bounding box center [614, 214] width 178 height 36
paste input "855) 999-4417"
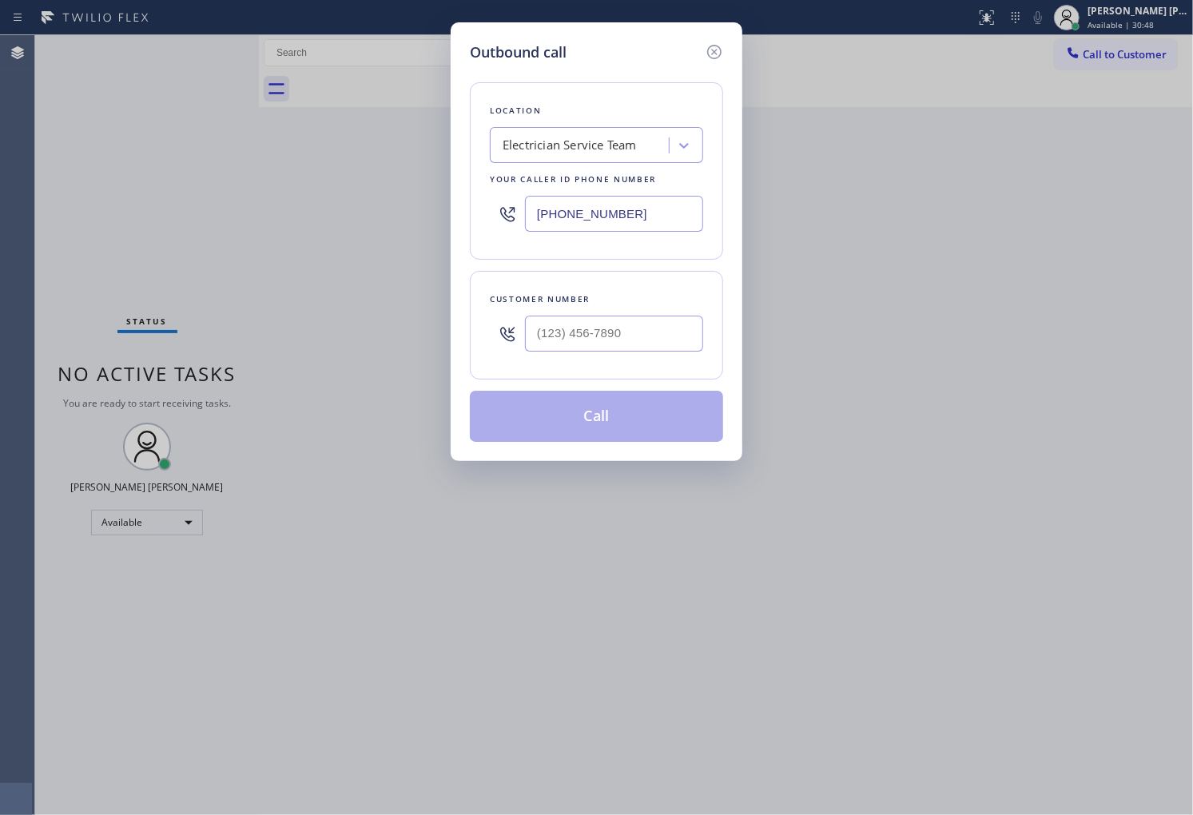
click at [573, 213] on input "[PHONE_NUMBER]" at bounding box center [614, 214] width 178 height 36
type input "[PHONE_NUMBER]"
click at [605, 336] on input "(___) ___-____" at bounding box center [614, 334] width 178 height 36
paste input "310) 694-6736"
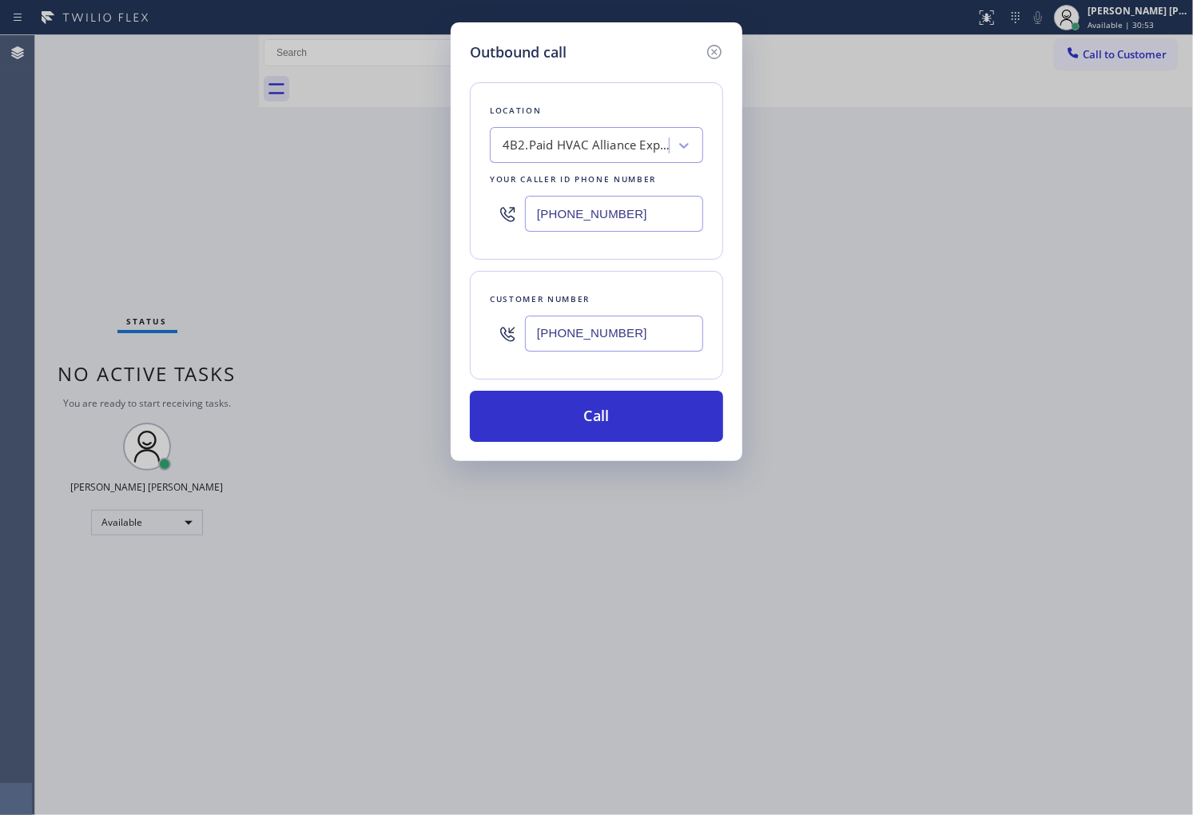
type input "[PHONE_NUMBER]"
click at [600, 454] on div "Outbound call Location 4B2.Paid HVAC Alliance Expert Your caller id phone numbe…" at bounding box center [597, 241] width 292 height 439
click at [610, 422] on button "Call" at bounding box center [596, 416] width 253 height 51
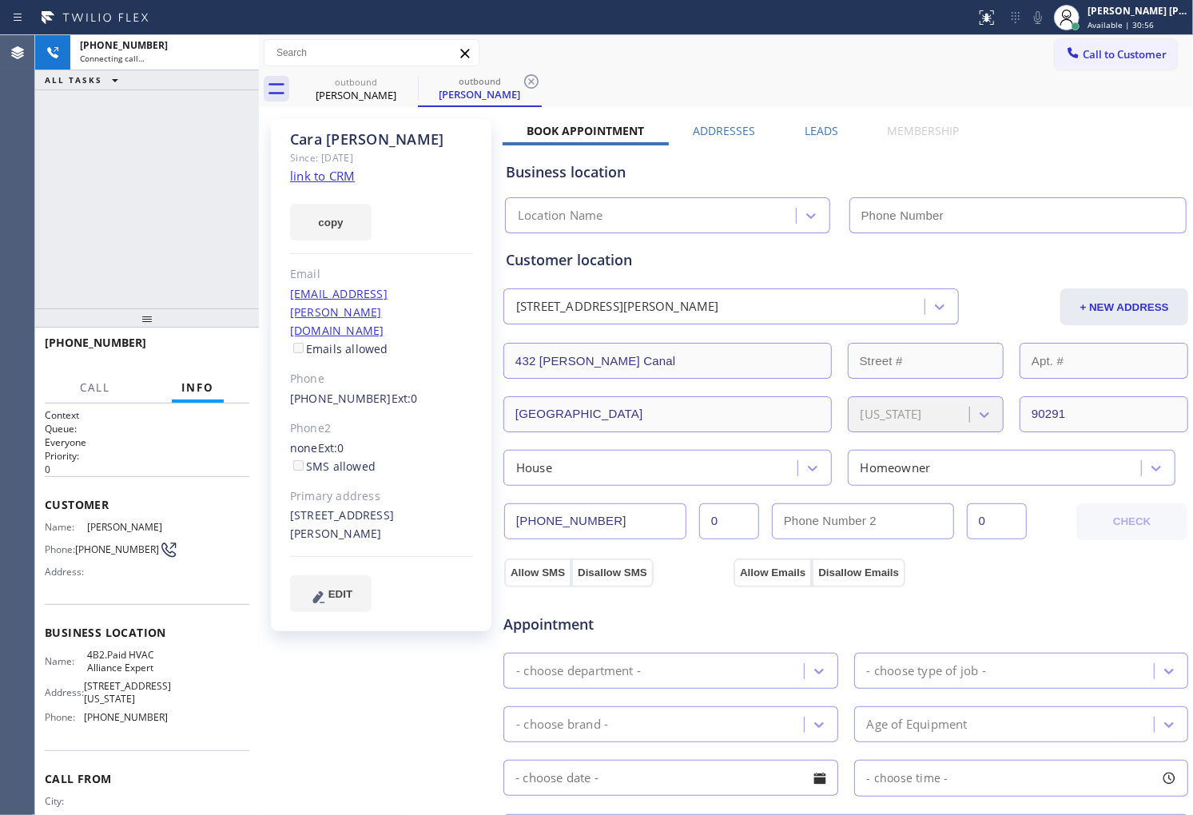
click at [347, 133] on div "Cara Stoffel" at bounding box center [381, 139] width 183 height 18
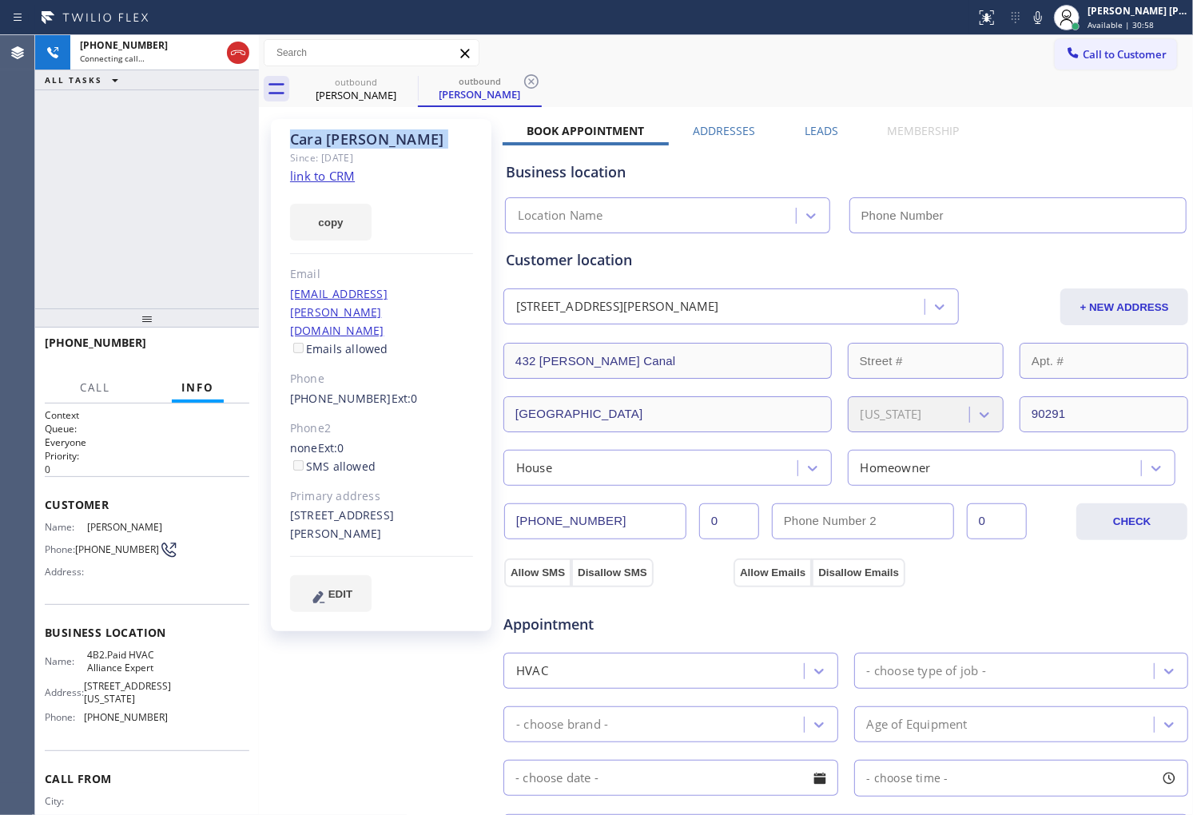
click at [123, 248] on div "+13106946736 Connecting call… ALL TASKS ALL TASKS ACTIVE TASKS TASKS IN WRAP UP" at bounding box center [147, 171] width 224 height 273
type input "[PHONE_NUMBER]"
click at [344, 138] on div "Cara Stoffel" at bounding box center [381, 139] width 183 height 18
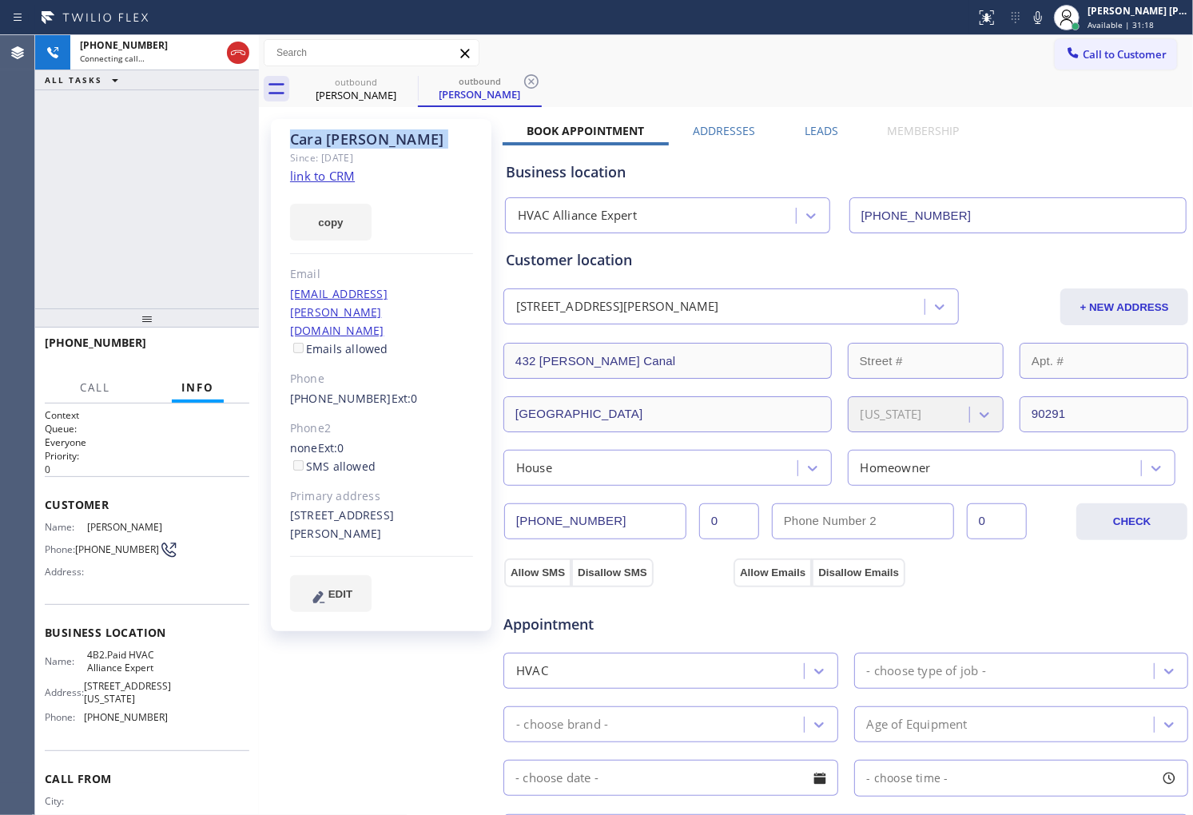
copy div "Cara Stoffel"
click at [0, 134] on div "Agent Desktop" at bounding box center [17, 425] width 34 height 780
drag, startPoint x: 237, startPoint y: 52, endPoint x: 350, endPoint y: 153, distance: 151.7
click at [237, 52] on icon at bounding box center [238, 52] width 14 height 5
click at [817, 133] on label "Leads" at bounding box center [822, 130] width 34 height 15
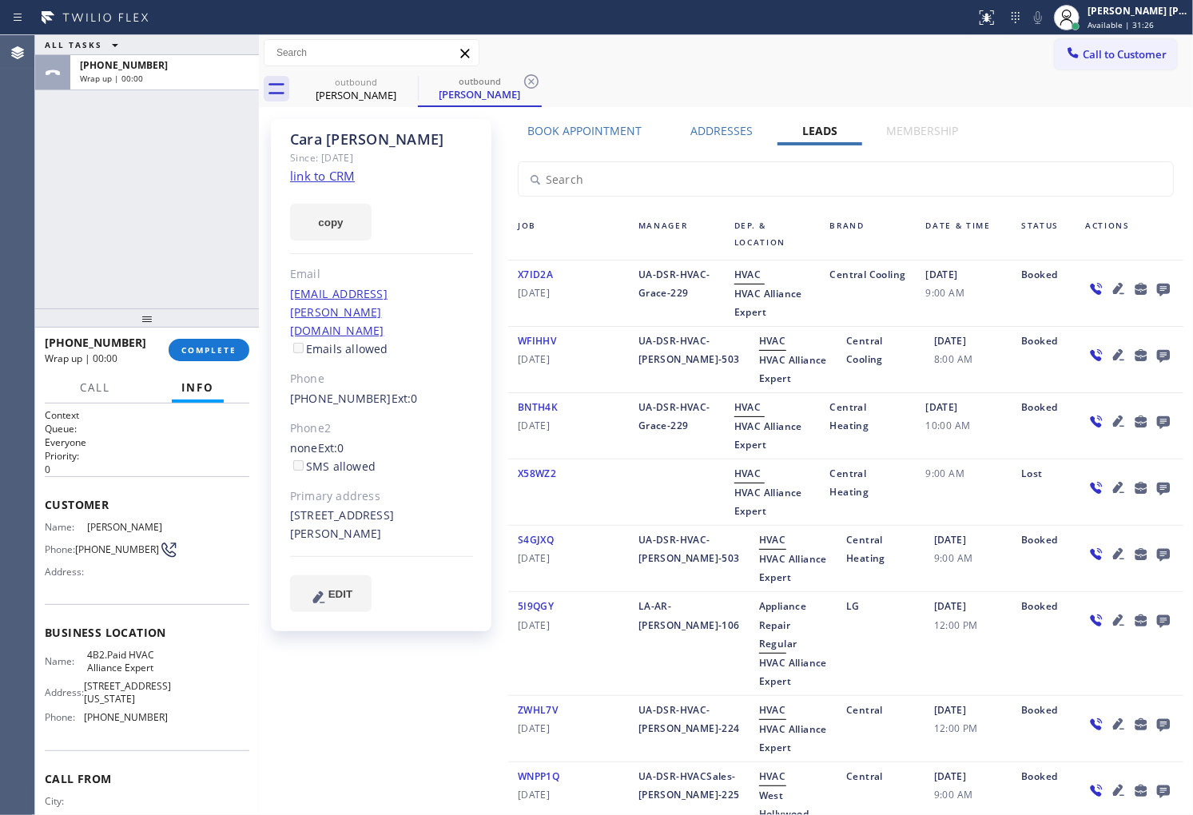
click at [1164, 289] on div at bounding box center [1130, 293] width 108 height 56
click at [1157, 289] on icon at bounding box center [1163, 290] width 13 height 13
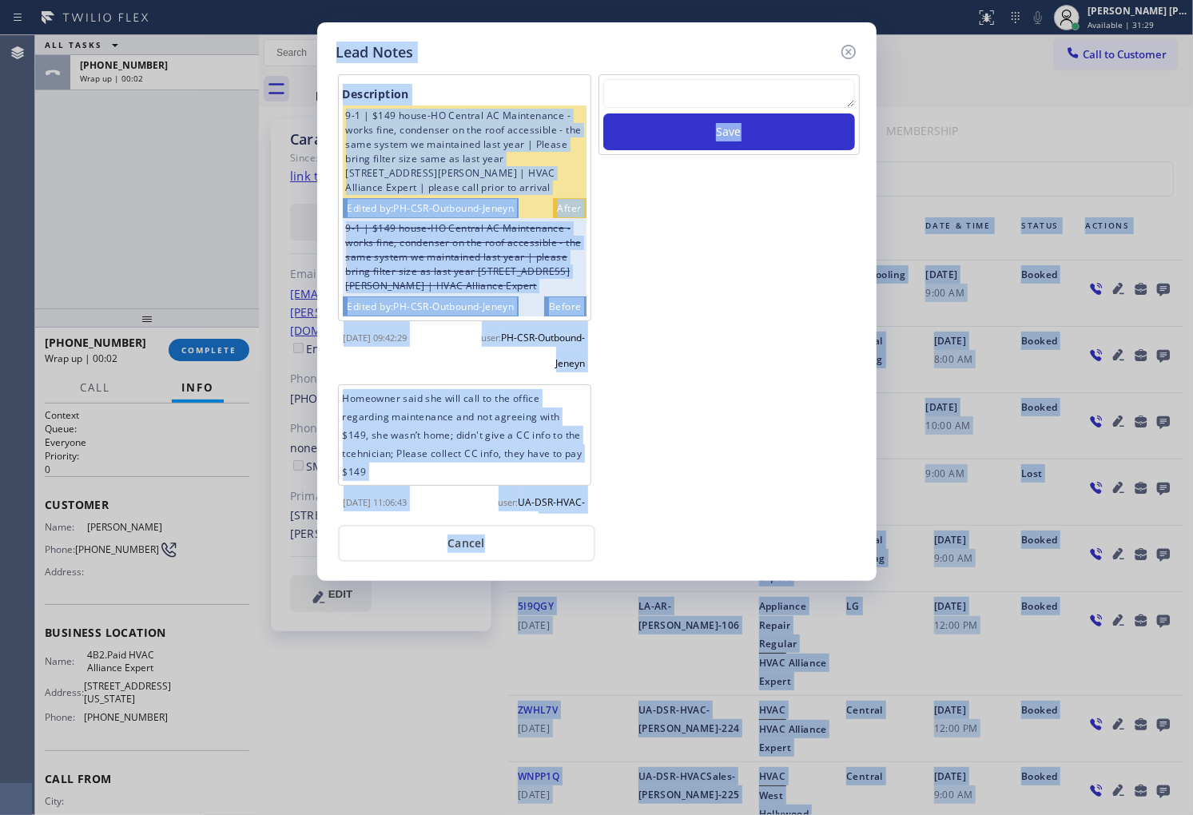
click at [720, 74] on div "Save" at bounding box center [729, 114] width 261 height 81
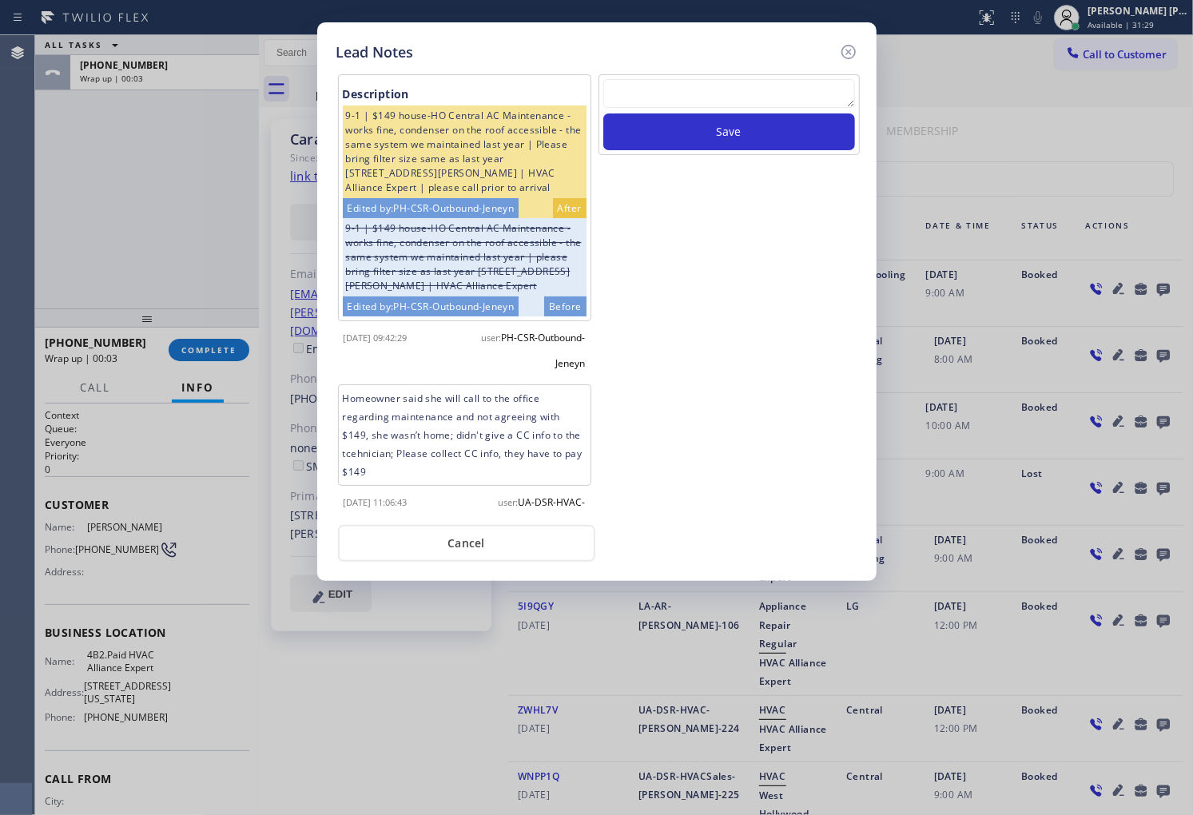
click at [709, 92] on textarea at bounding box center [729, 93] width 252 height 29
paste textarea "N/A - Please transfer"
type textarea "N/A - Please transfer"
click at [695, 129] on button "Save" at bounding box center [729, 131] width 252 height 37
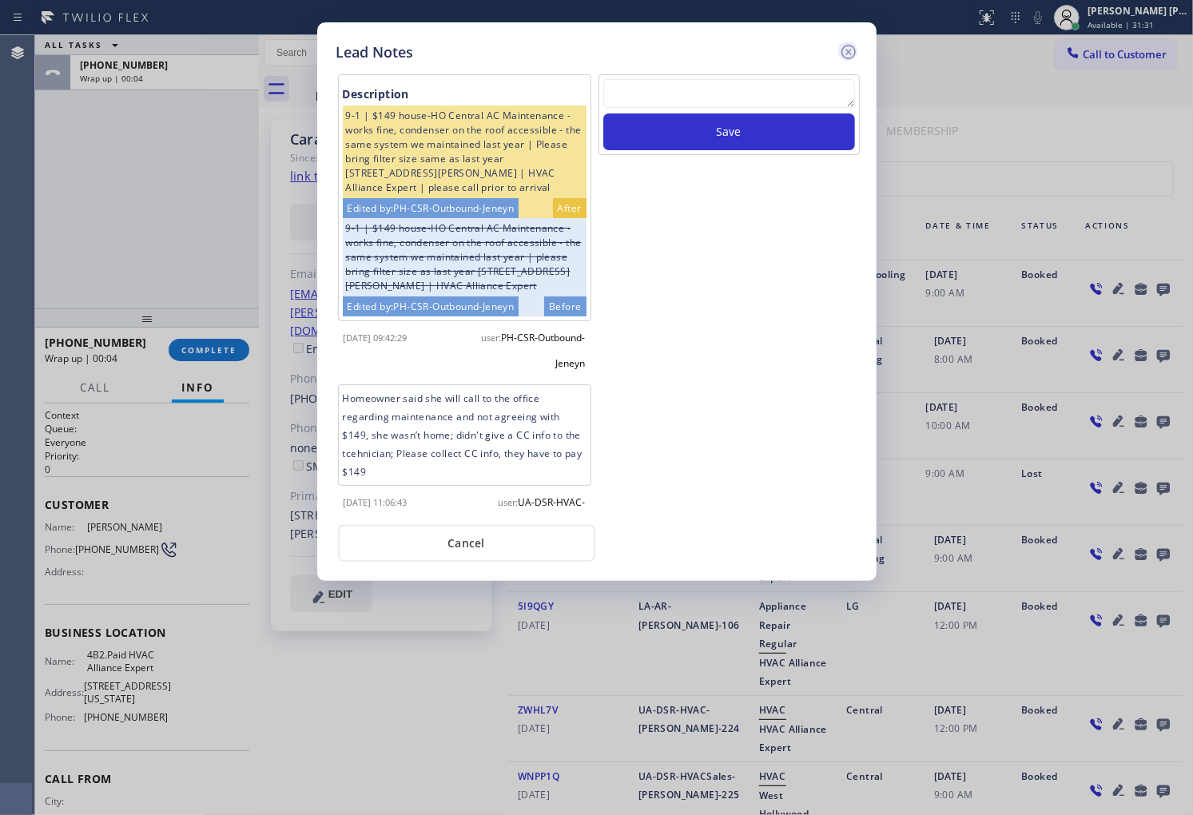
click at [850, 56] on icon at bounding box center [848, 51] width 19 height 19
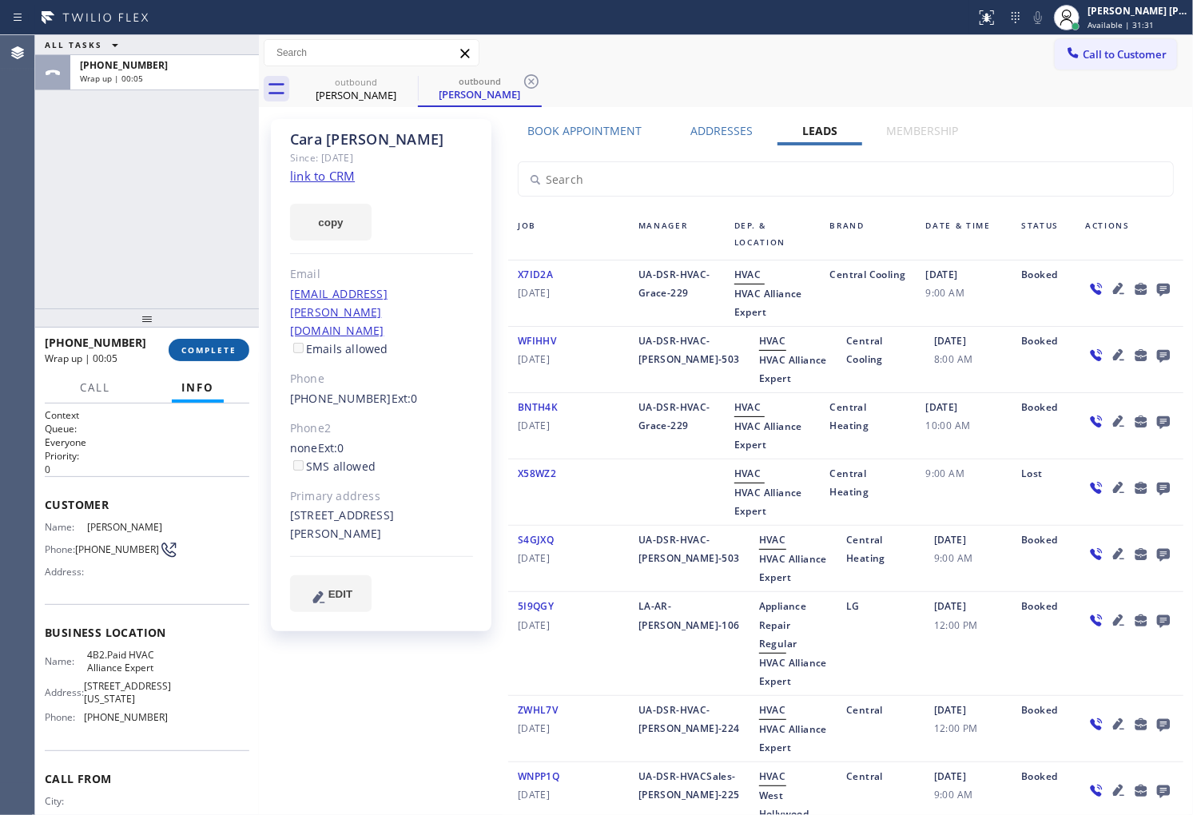
click at [190, 350] on span "COMPLETE" at bounding box center [208, 349] width 55 height 11
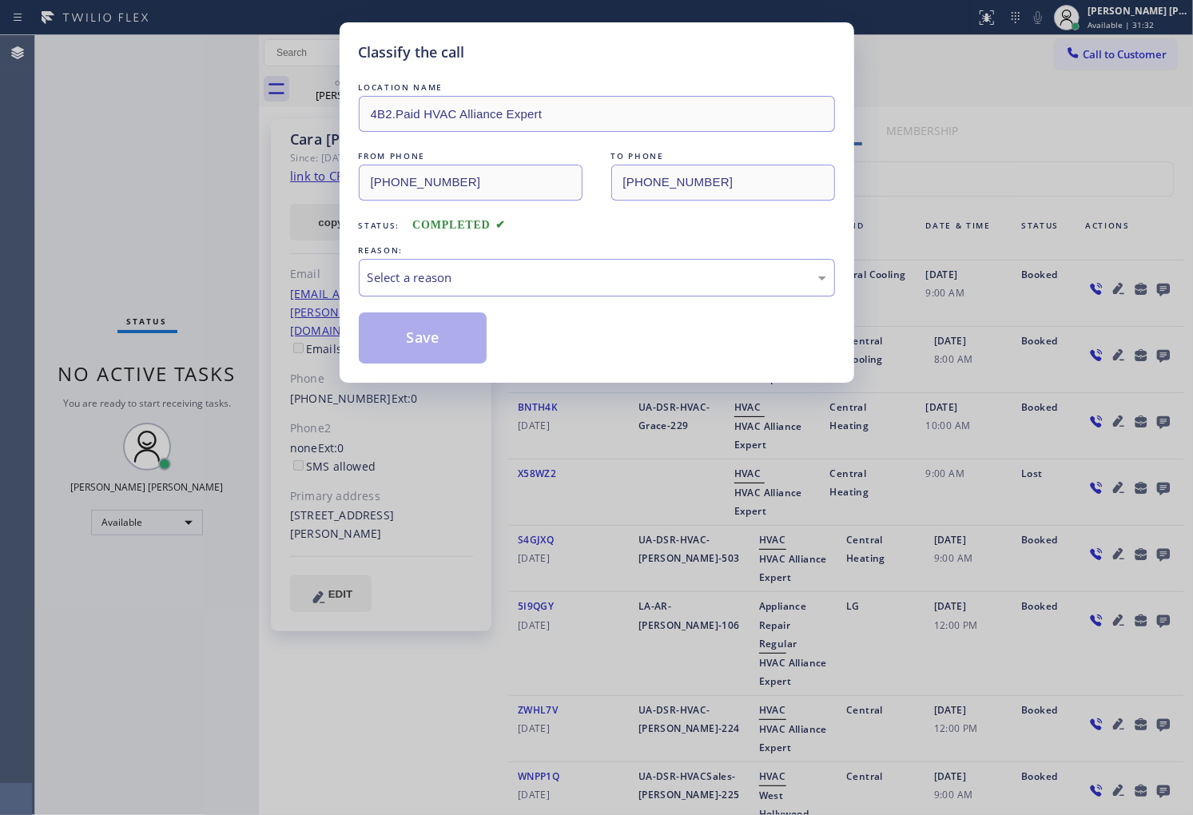
click at [492, 281] on div "Select a reason" at bounding box center [597, 278] width 459 height 18
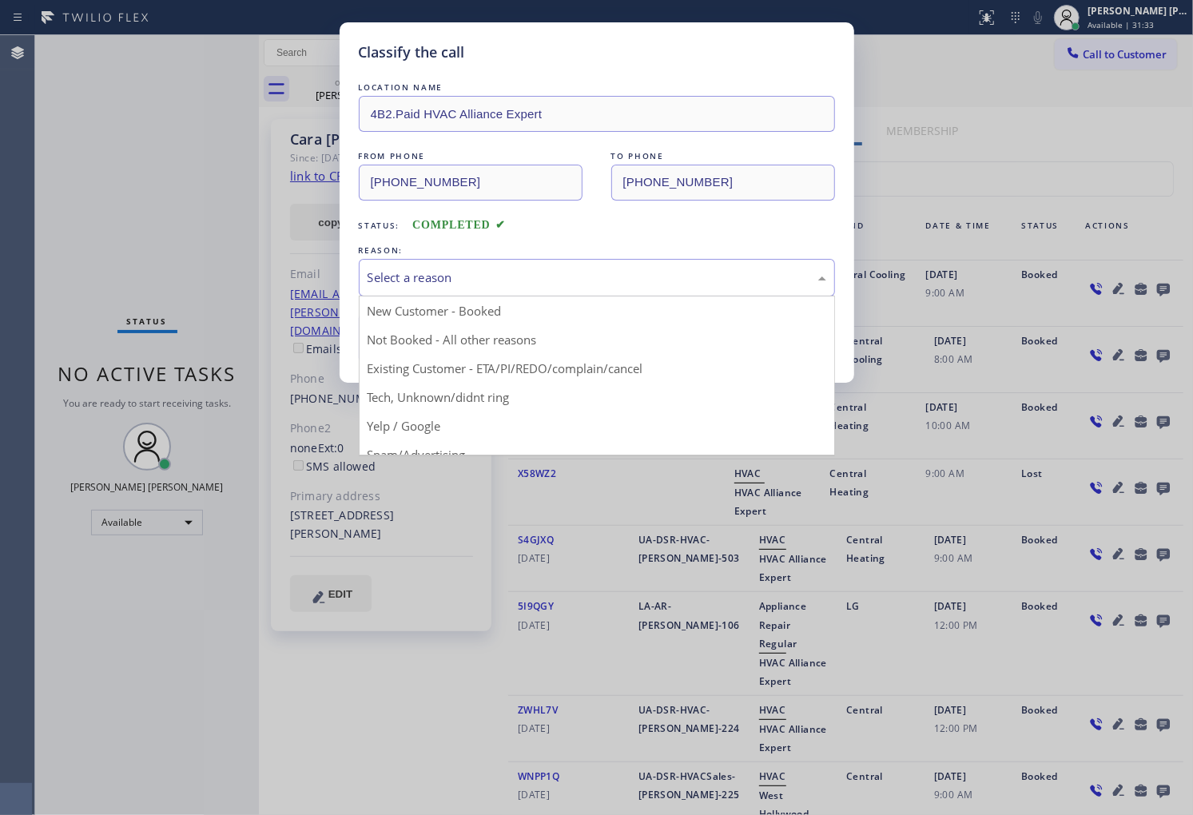
drag, startPoint x: 466, startPoint y: 365, endPoint x: 419, endPoint y: 339, distance: 54.0
click at [464, 365] on div "Classify the call LOCATION NAME 4B2.Paid HVAC Alliance Expert FROM PHONE (855) …" at bounding box center [597, 202] width 515 height 360
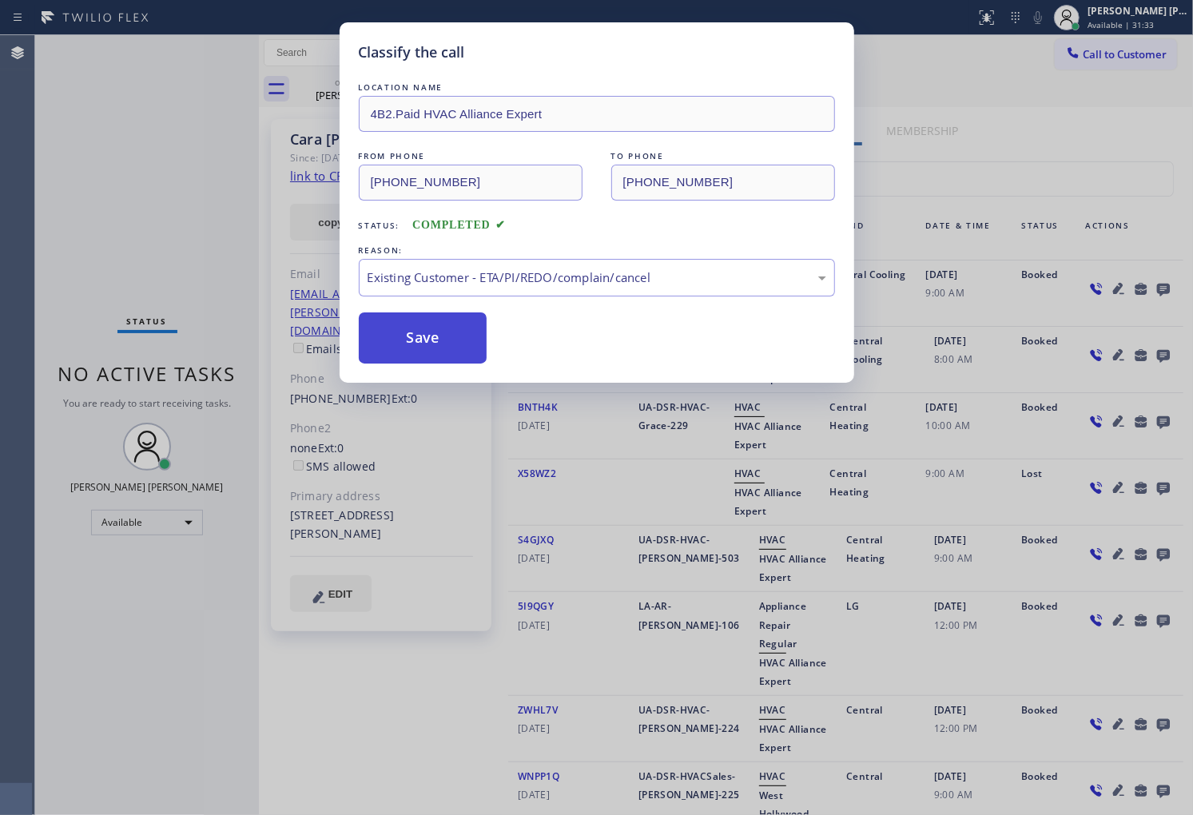
click at [419, 339] on button "Save" at bounding box center [423, 338] width 129 height 51
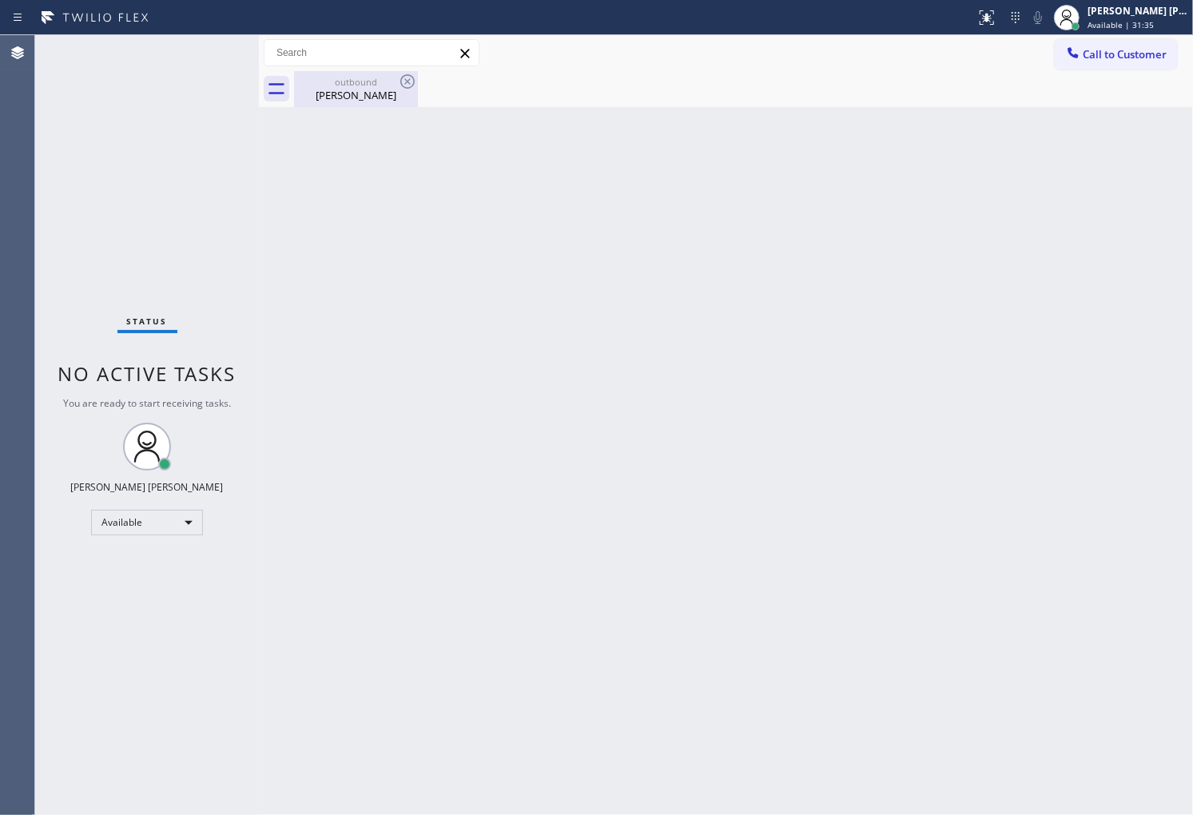
click at [339, 88] on div "Cara Stoffel" at bounding box center [356, 95] width 121 height 14
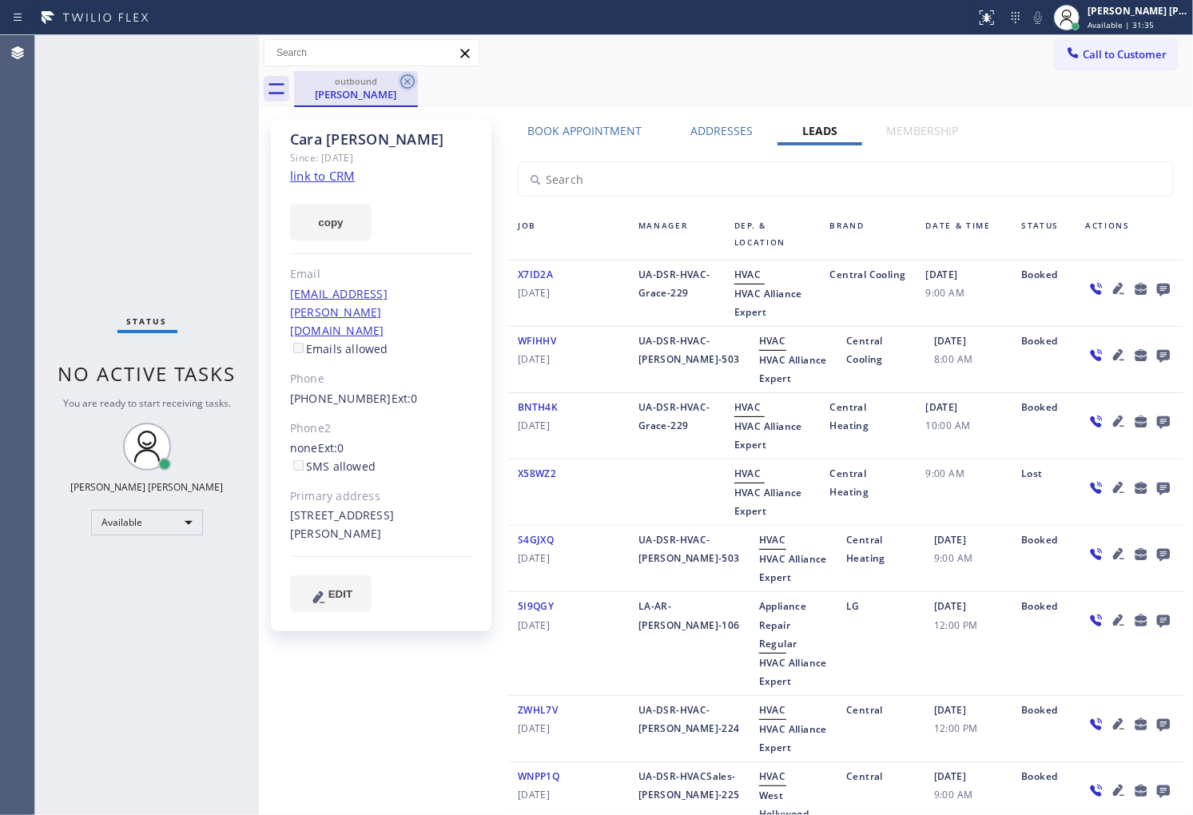
click at [406, 85] on icon at bounding box center [407, 81] width 19 height 19
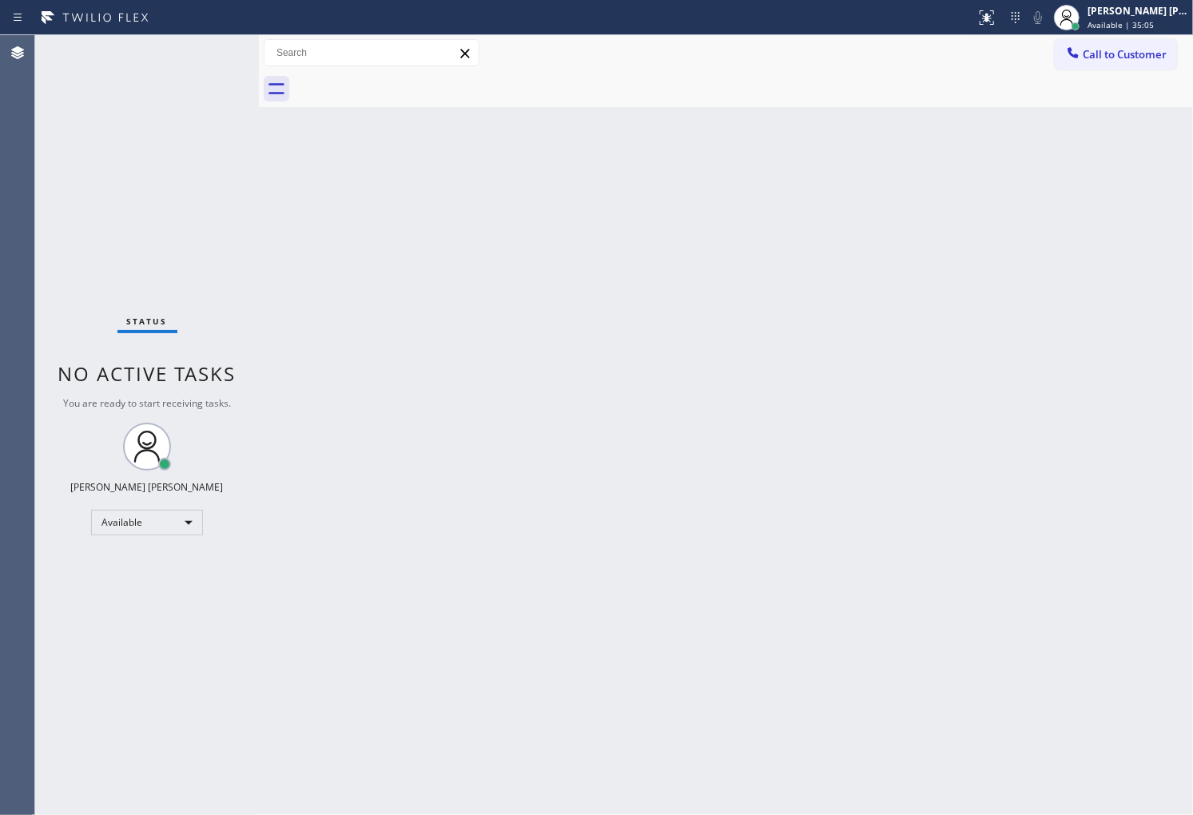
click at [0, 433] on div "Agent Desktop" at bounding box center [17, 425] width 34 height 780
click at [0, 352] on div "Agent Desktop" at bounding box center [17, 425] width 34 height 780
click at [0, 553] on div "Agent Desktop" at bounding box center [17, 425] width 34 height 780
click at [1153, 74] on div at bounding box center [743, 89] width 899 height 36
click at [1144, 58] on span "Call to Customer" at bounding box center [1125, 54] width 84 height 14
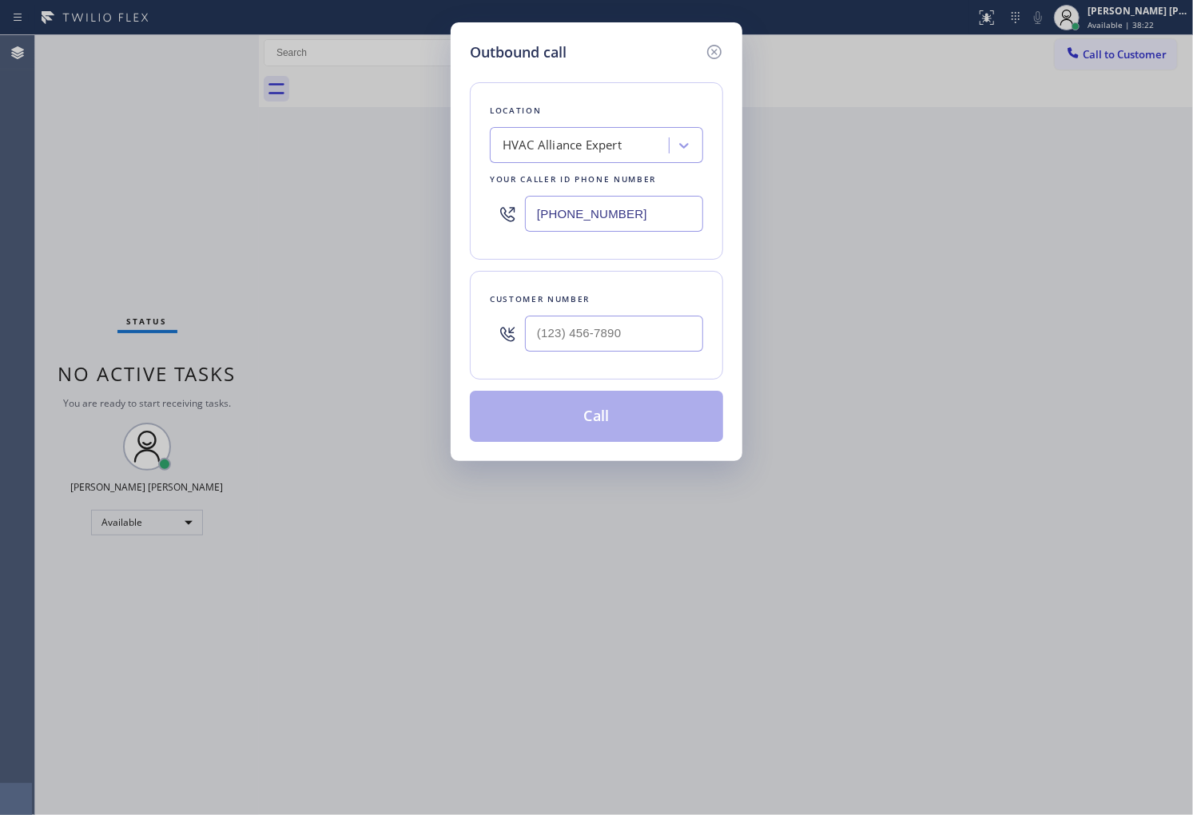
click at [552, 196] on input "[PHONE_NUMBER]" at bounding box center [614, 214] width 178 height 36
paste input "text"
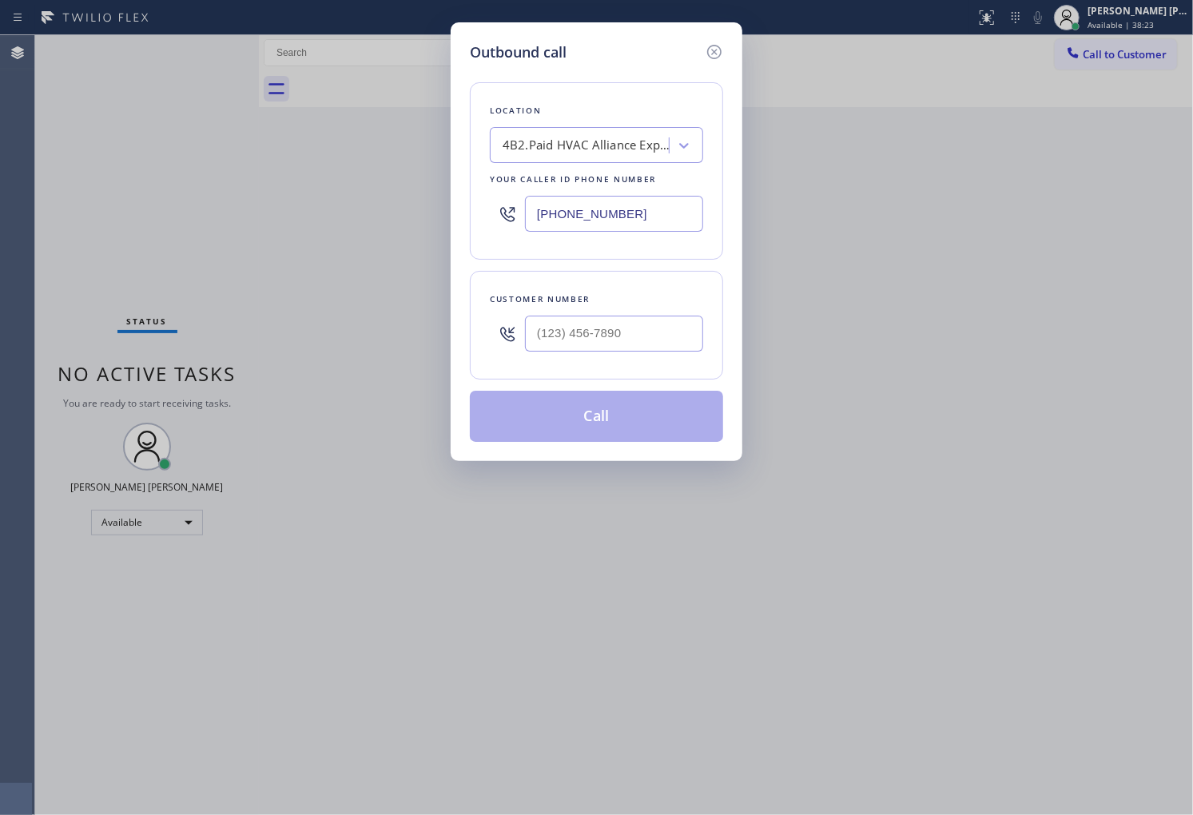
type input "[PHONE_NUMBER]"
click at [675, 333] on input "(___) ___-____" at bounding box center [614, 334] width 178 height 36
paste input "310) 966-0246"
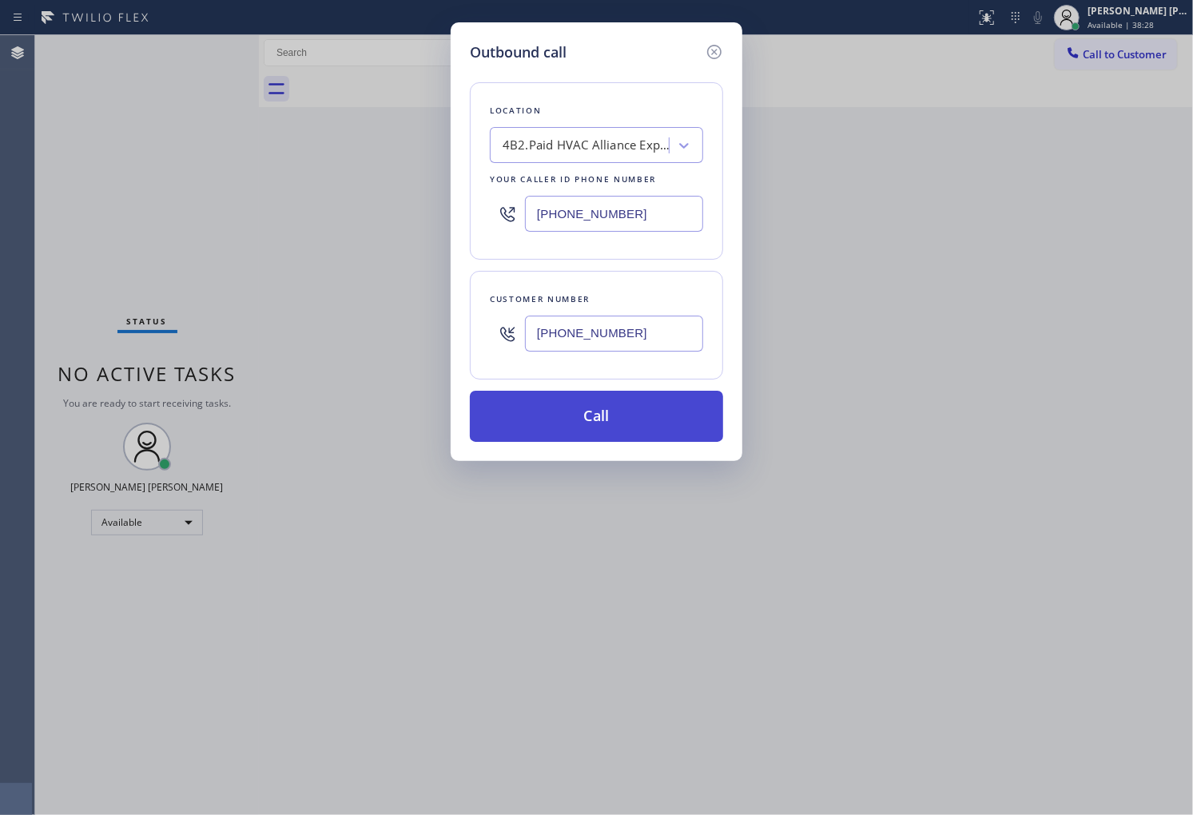
type input "[PHONE_NUMBER]"
click at [625, 424] on button "Call" at bounding box center [596, 416] width 253 height 51
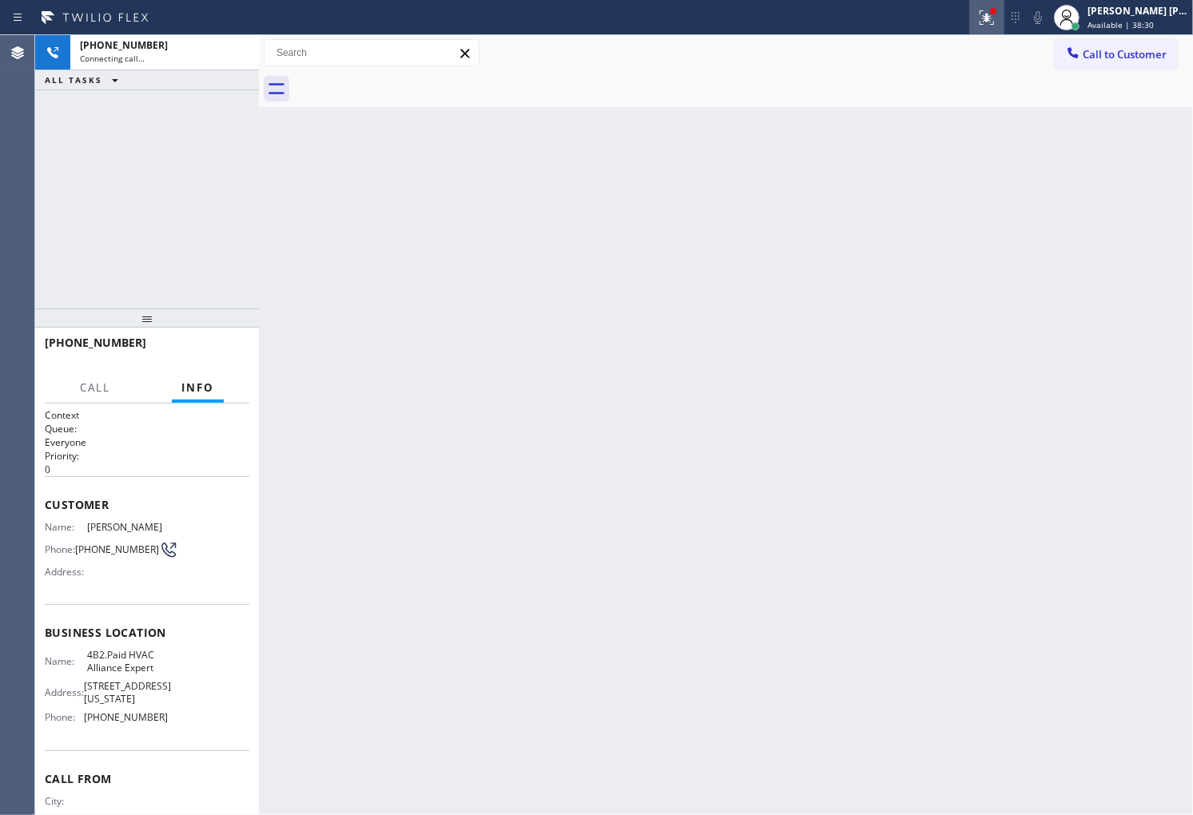
click at [997, 20] on icon at bounding box center [986, 17] width 19 height 19
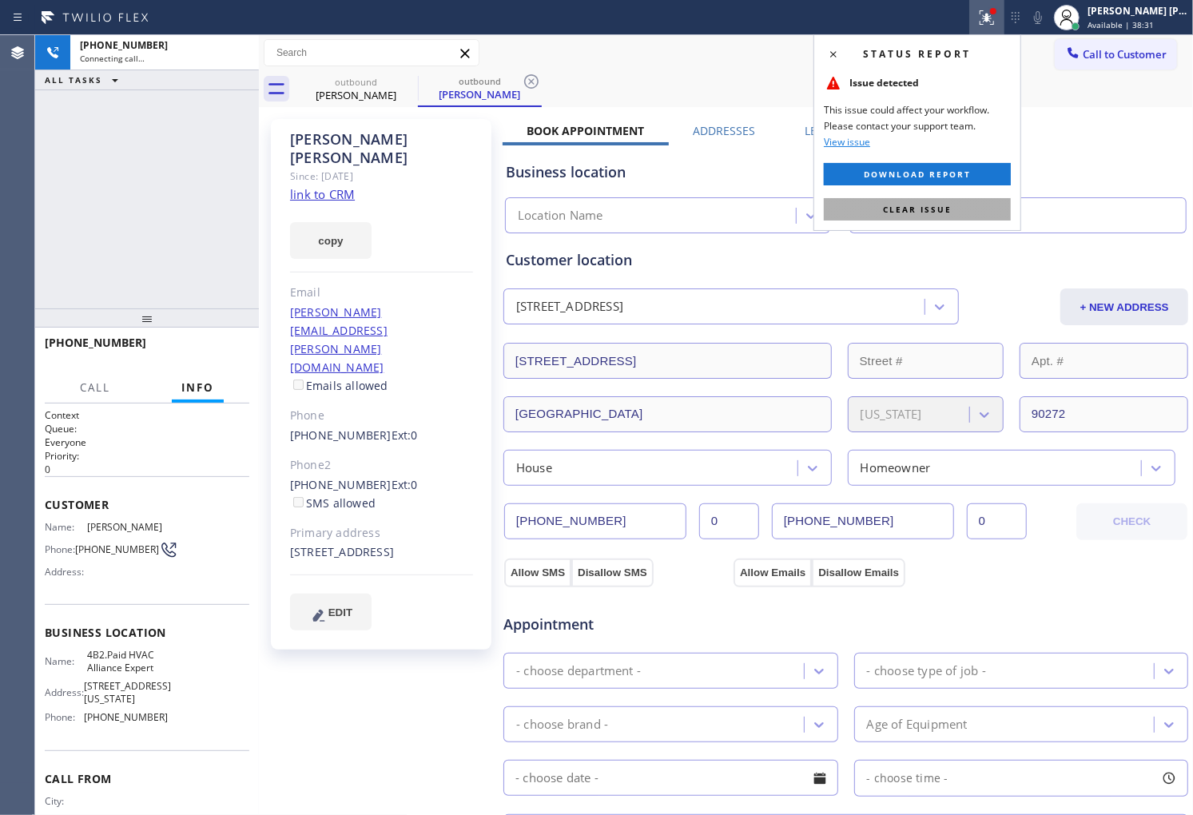
click at [946, 202] on button "Clear issue" at bounding box center [917, 209] width 187 height 22
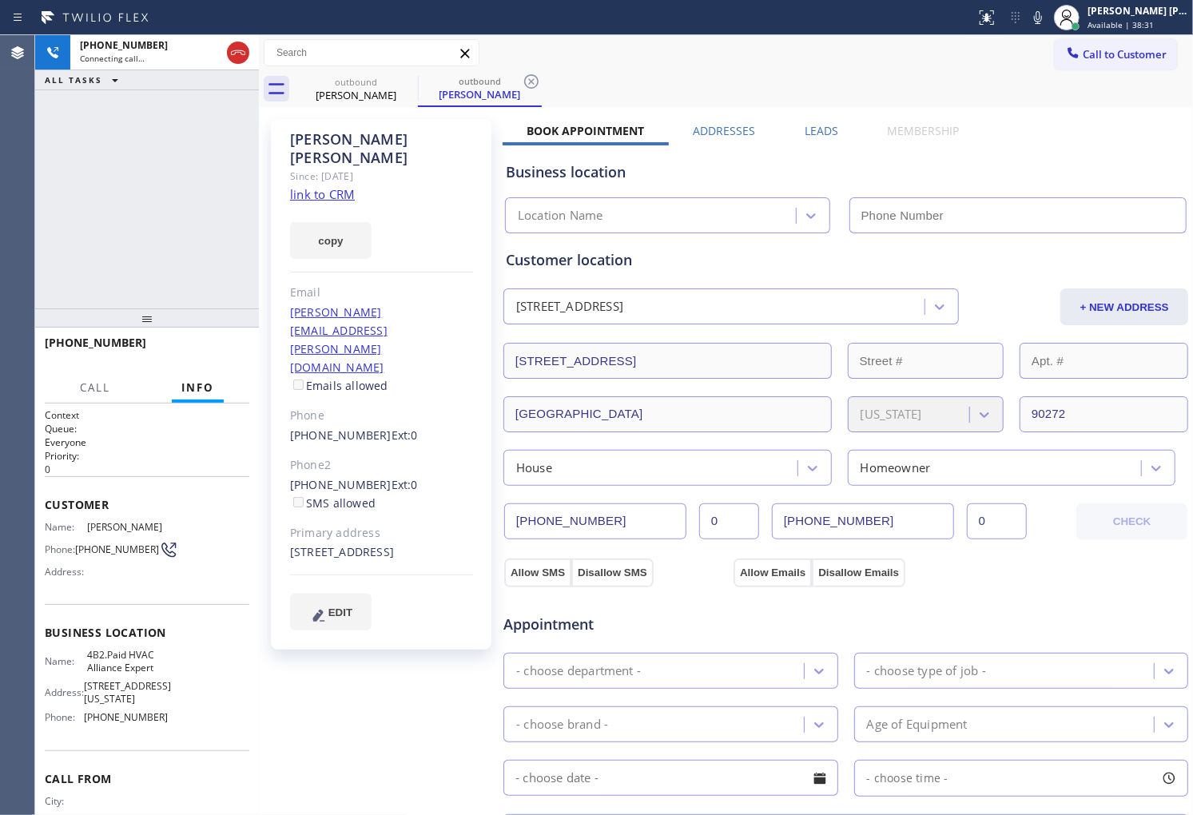
click at [365, 134] on div "Melanie Feazell" at bounding box center [381, 148] width 183 height 37
click at [364, 134] on div "Melanie Feazell" at bounding box center [381, 148] width 183 height 37
copy div "Melanie Feazell"
type input "[PHONE_NUMBER]"
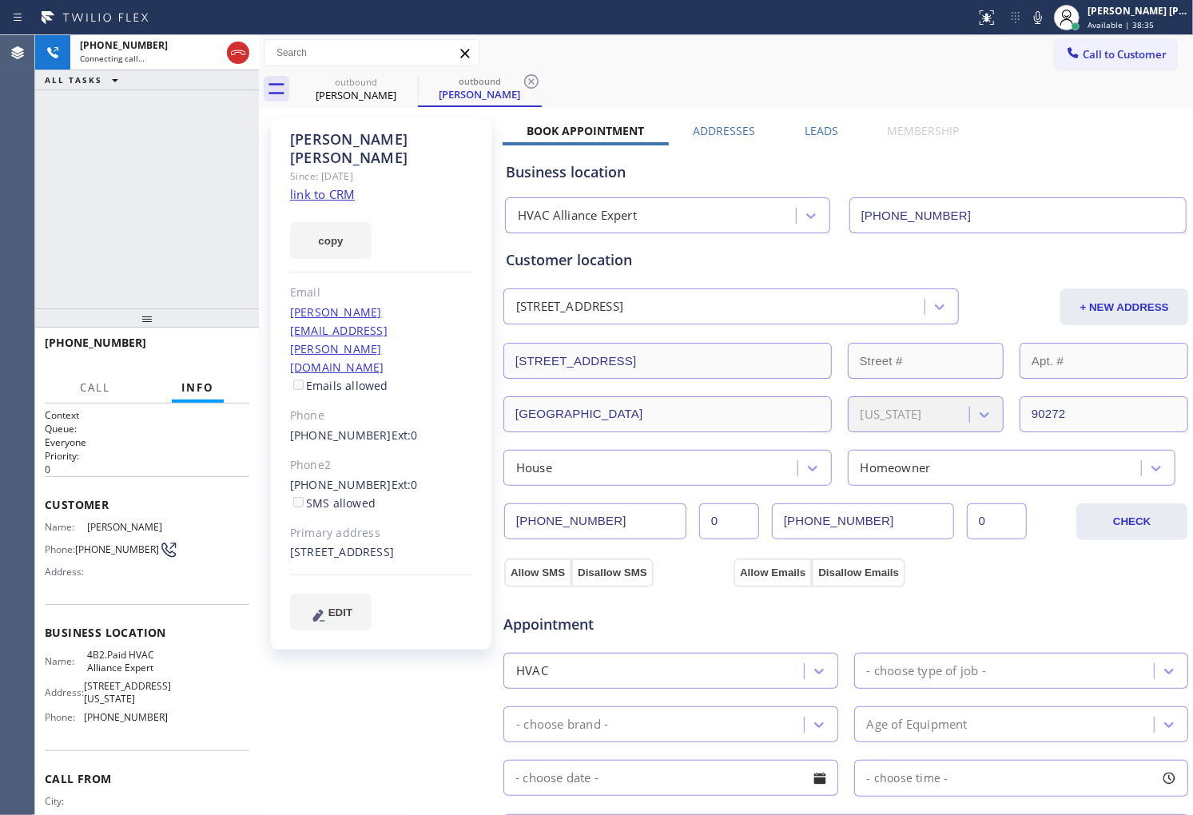
click at [422, 261] on div "Melanie Feazell Since: 20 may 2020 link to CRM copy Email melanie.feazell@gmail…" at bounding box center [381, 384] width 221 height 531
click at [0, 81] on div "Agent Desktop" at bounding box center [17, 425] width 34 height 780
click at [180, 235] on div "+13109660246 Connecting call… ALL TASKS ALL TASKS ACTIVE TASKS TASKS IN WRAP UP" at bounding box center [147, 171] width 224 height 273
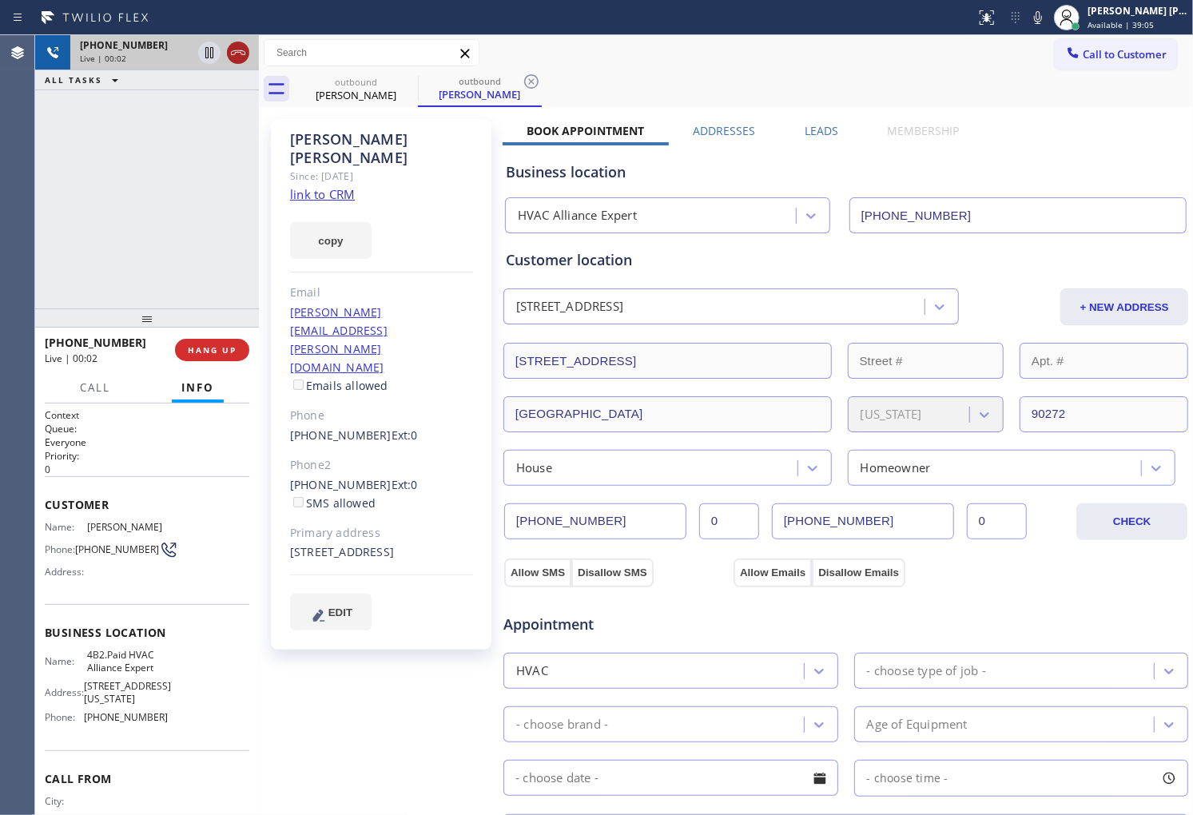
click at [241, 52] on icon at bounding box center [238, 52] width 14 height 5
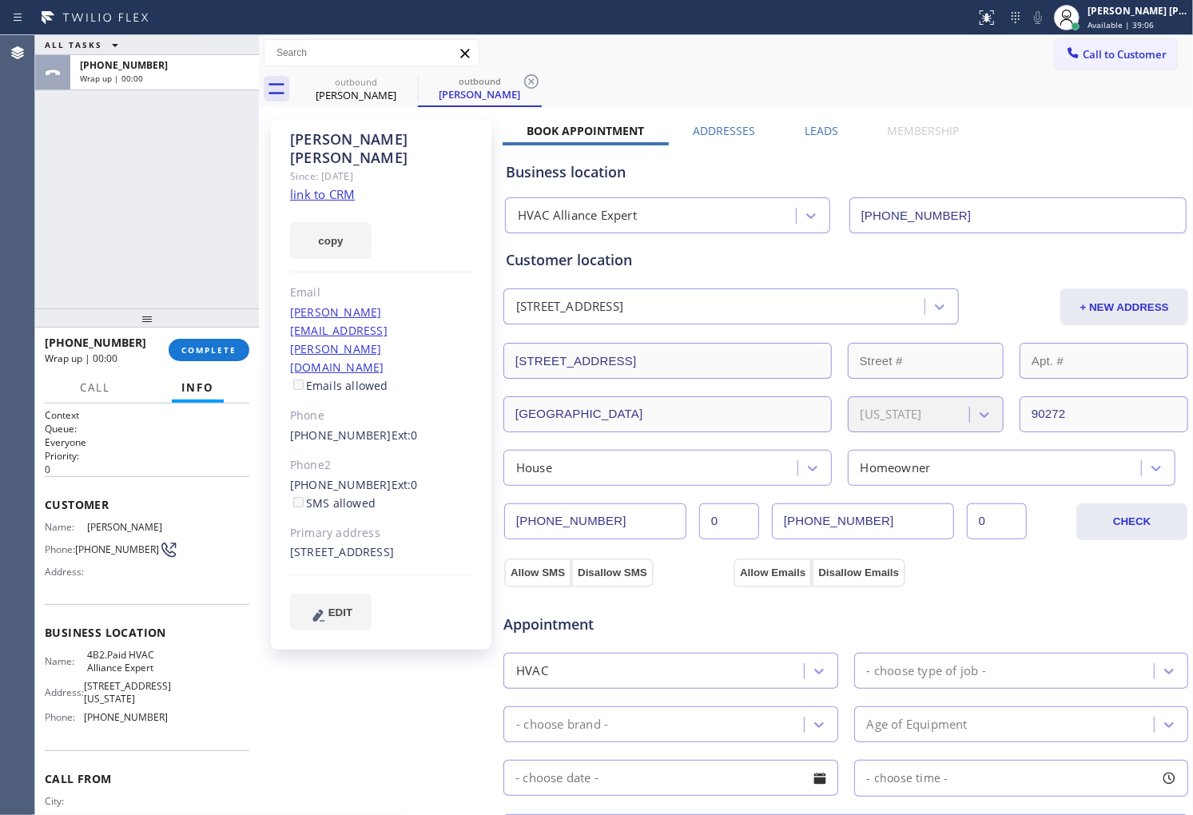
click at [814, 126] on label "Leads" at bounding box center [822, 130] width 34 height 15
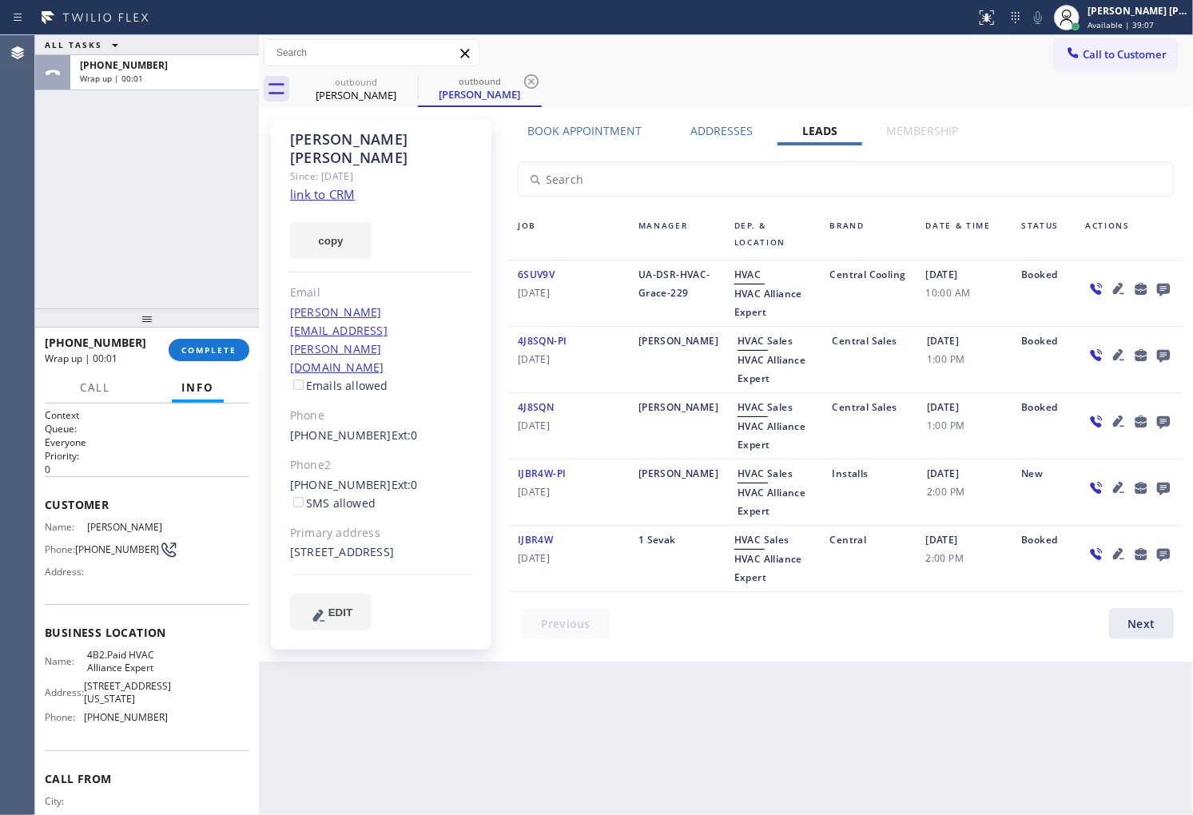
click at [1176, 293] on div at bounding box center [1130, 293] width 108 height 56
click at [1165, 289] on icon at bounding box center [1163, 290] width 13 height 13
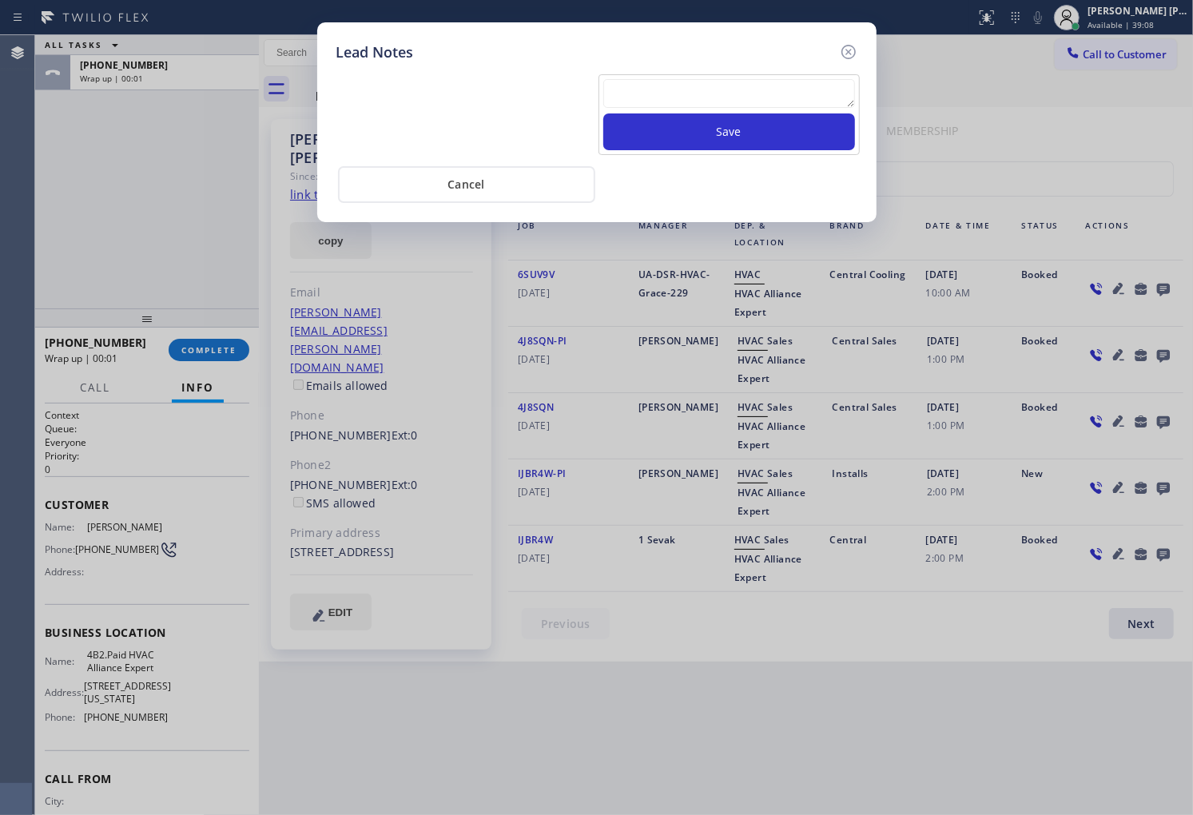
click at [727, 101] on textarea at bounding box center [729, 93] width 252 height 29
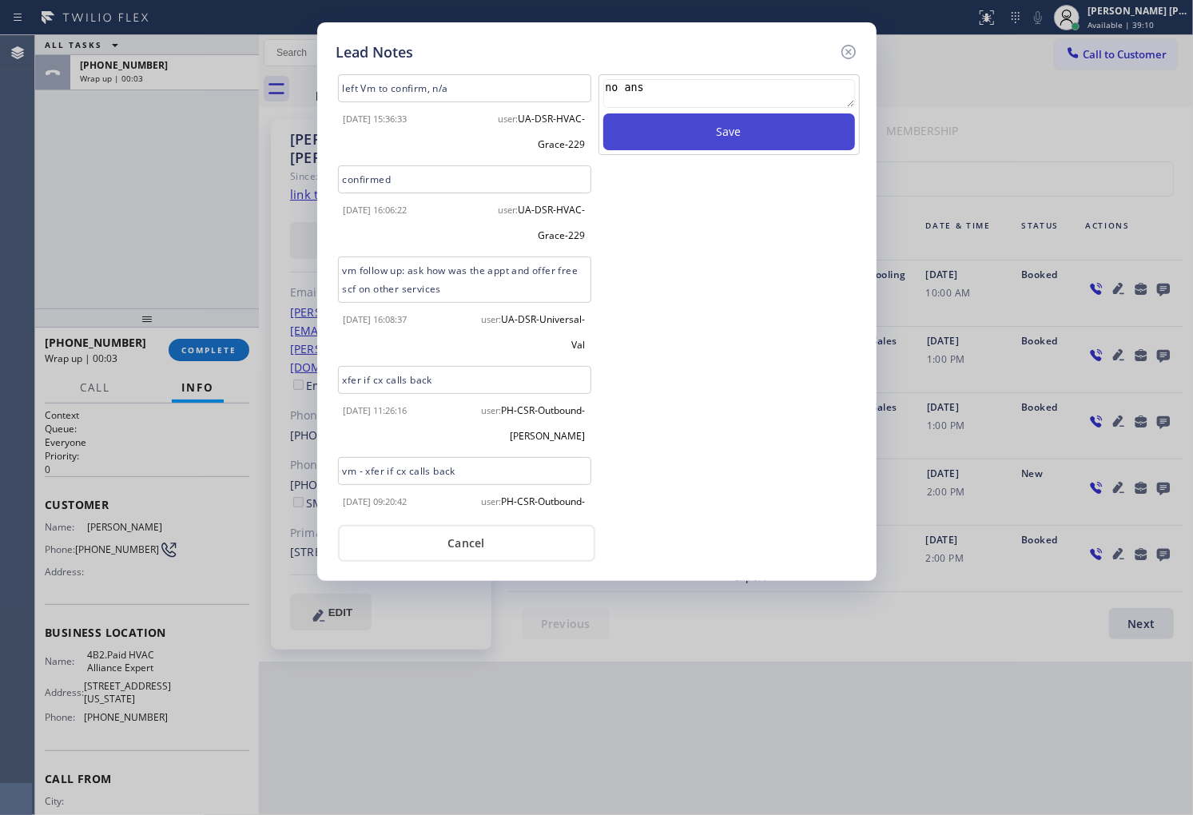
type textarea "no ans"
click at [725, 125] on button "Save" at bounding box center [729, 131] width 252 height 37
click at [724, 125] on button "Save" at bounding box center [729, 131] width 252 height 37
click at [857, 50] on icon at bounding box center [848, 51] width 19 height 19
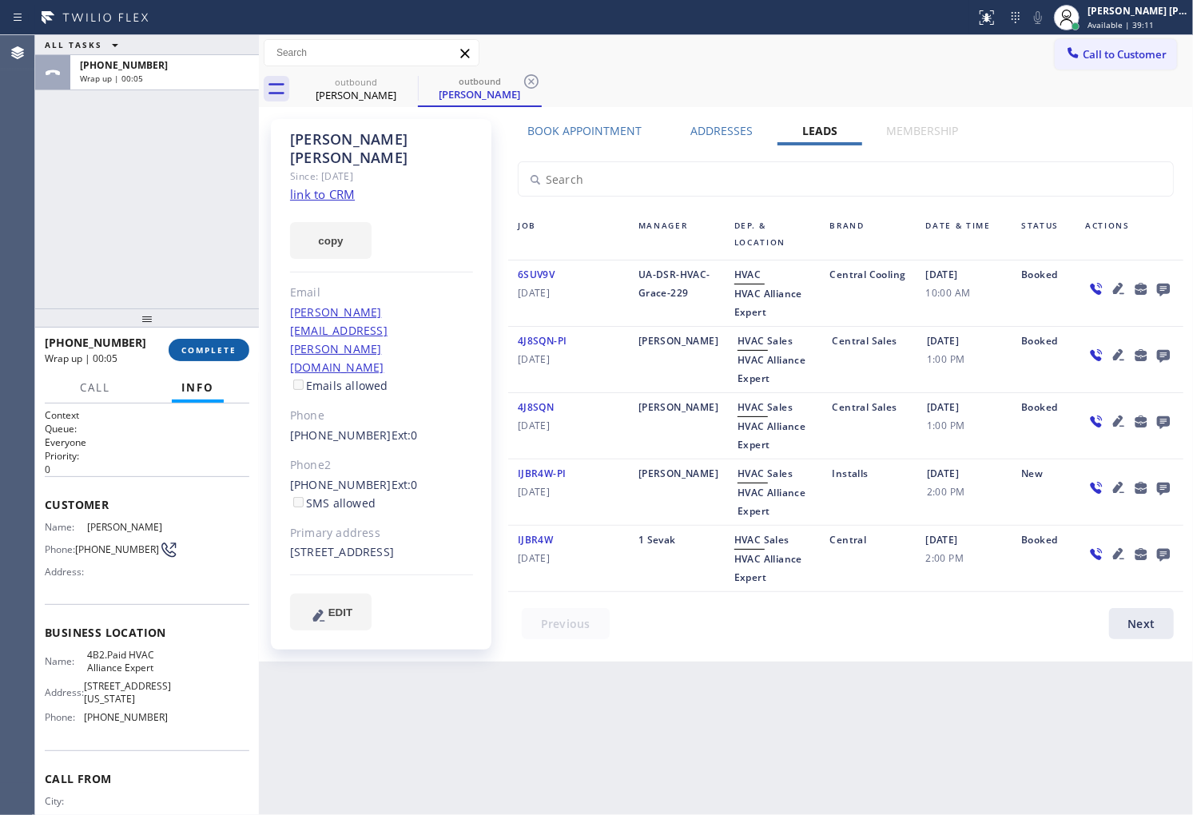
click at [189, 352] on span "COMPLETE" at bounding box center [208, 349] width 55 height 11
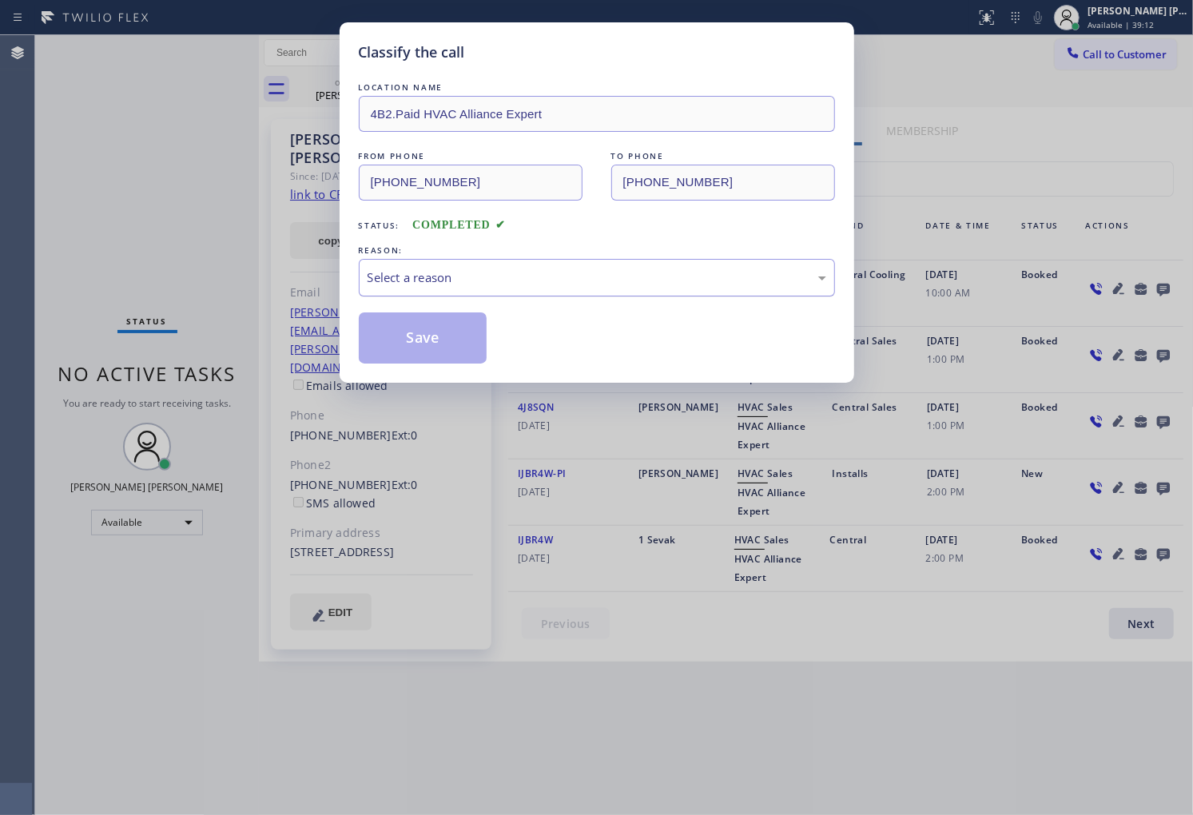
click at [508, 289] on div "Select a reason" at bounding box center [597, 278] width 476 height 38
click at [440, 350] on button "Save" at bounding box center [423, 338] width 129 height 51
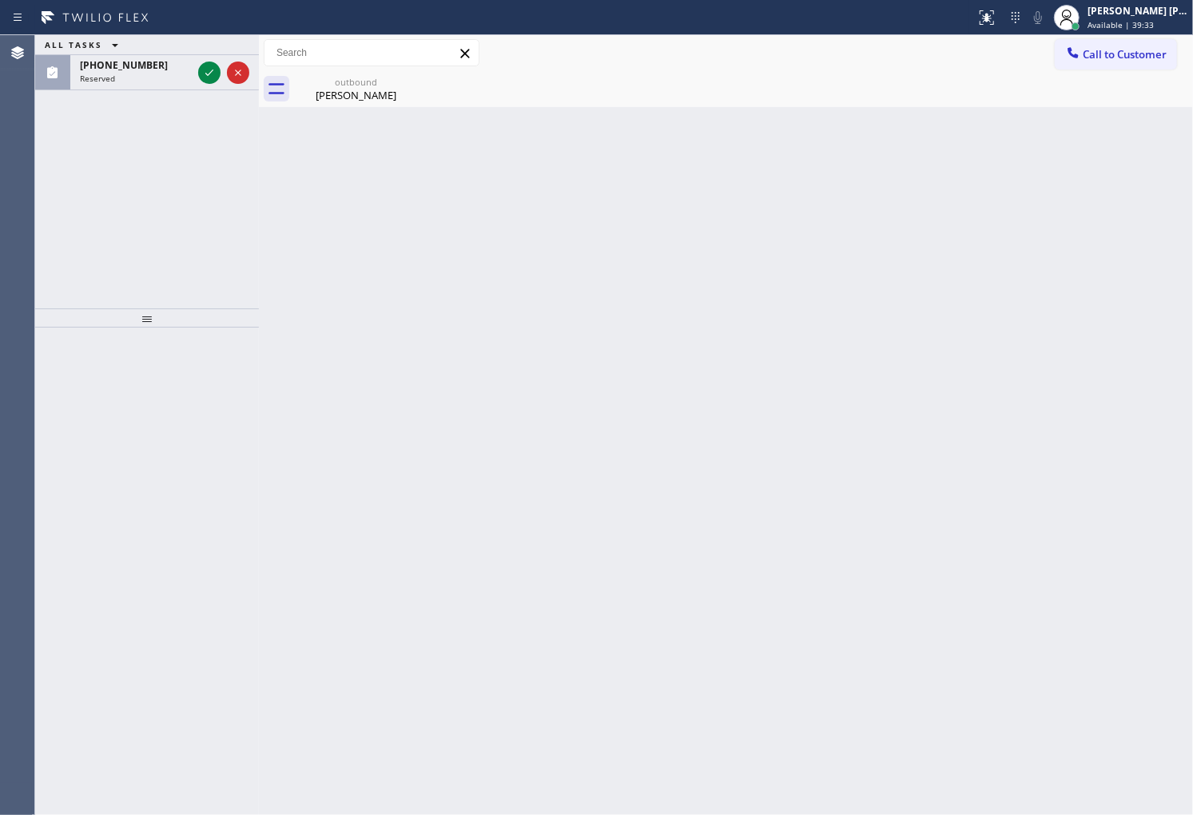
click at [0, 400] on div "Agent Desktop" at bounding box center [17, 425] width 34 height 780
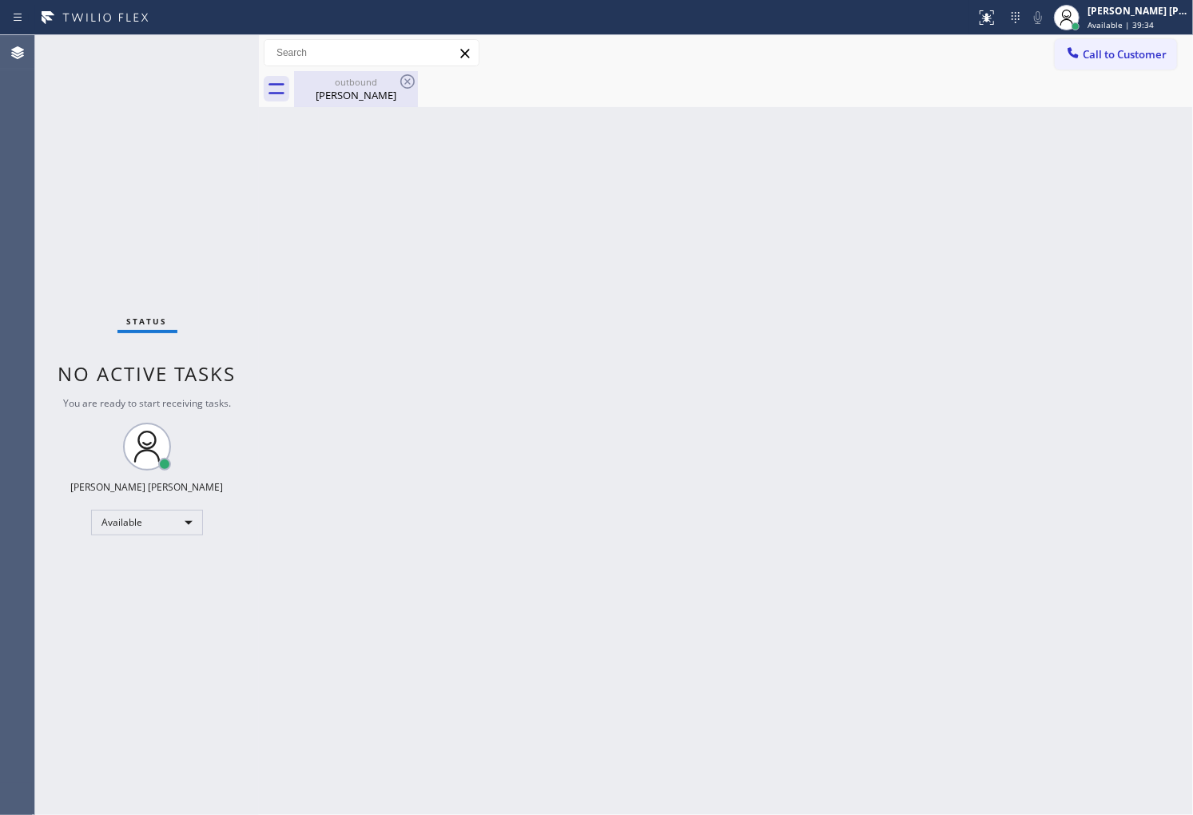
click at [371, 96] on div "Melanie Feazell" at bounding box center [356, 95] width 121 height 14
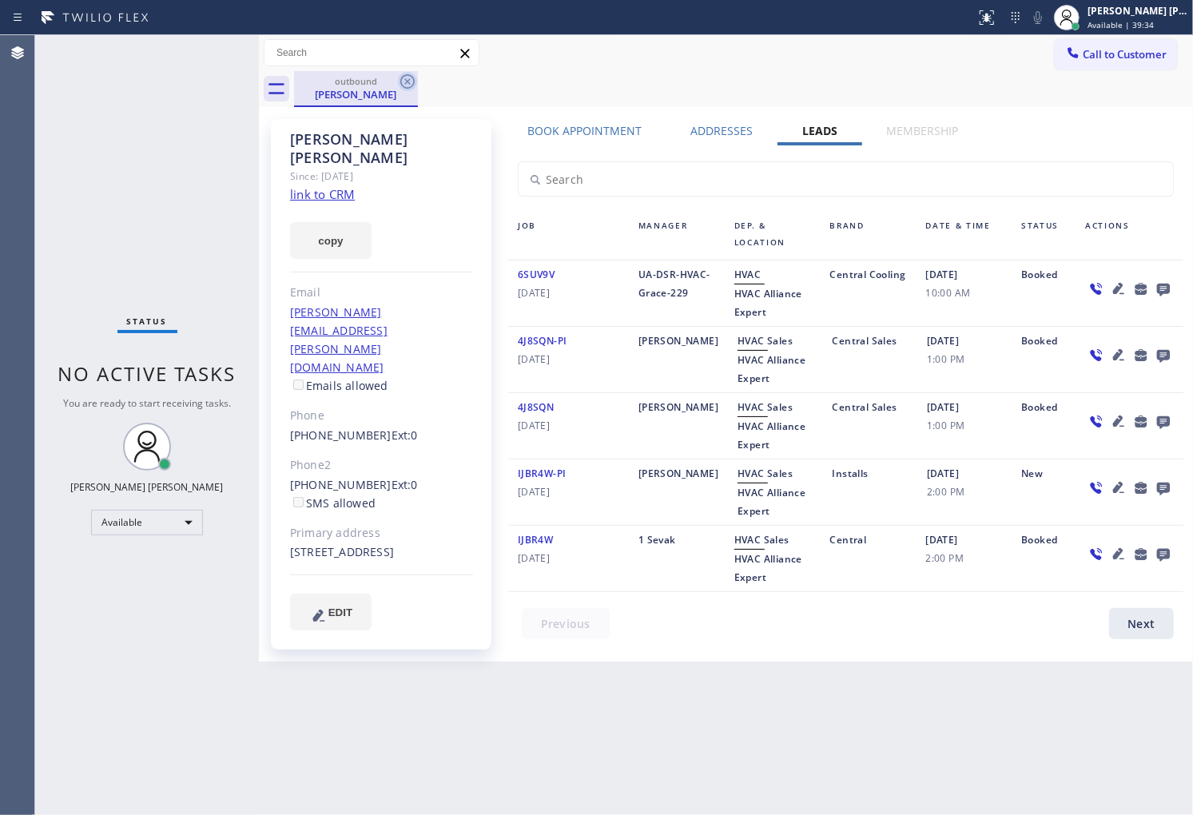
click at [401, 78] on icon at bounding box center [407, 81] width 14 height 14
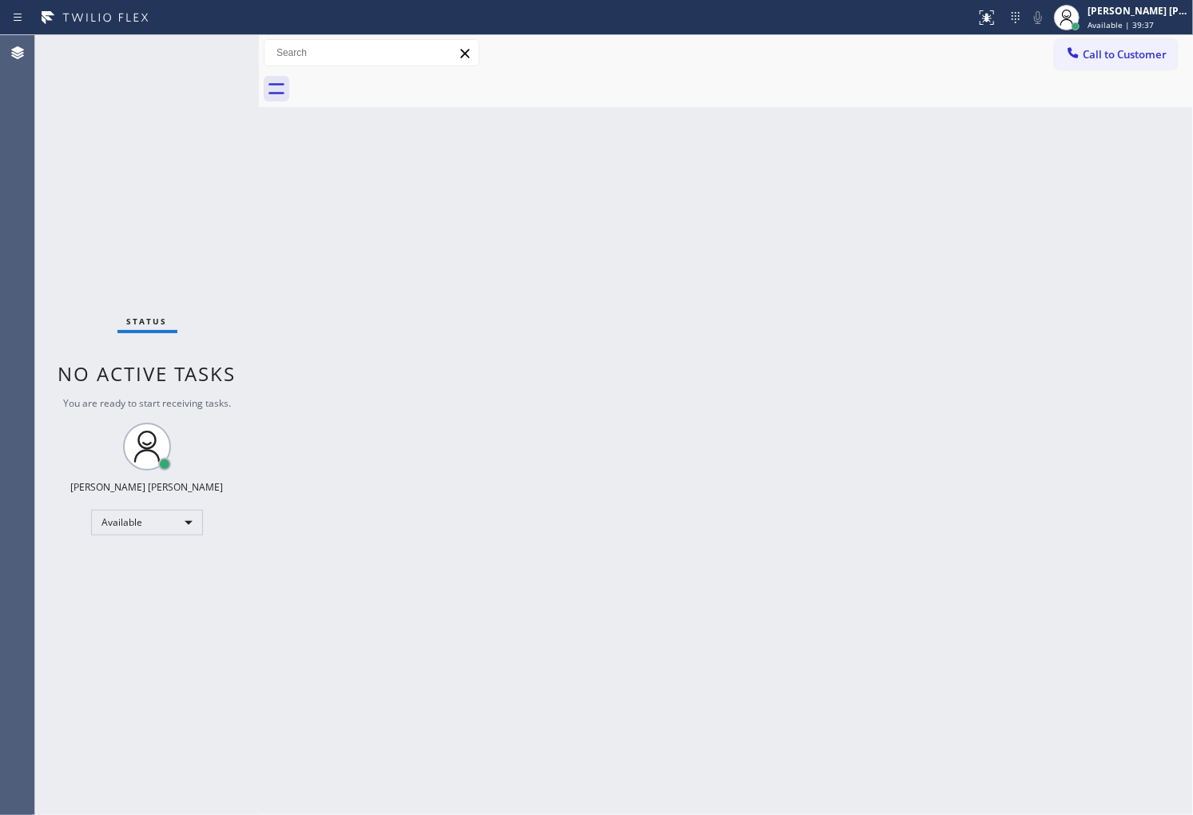
click at [209, 59] on div "Status No active tasks You are ready to start receiving tasks. [PERSON_NAME] [P…" at bounding box center [147, 425] width 224 height 780
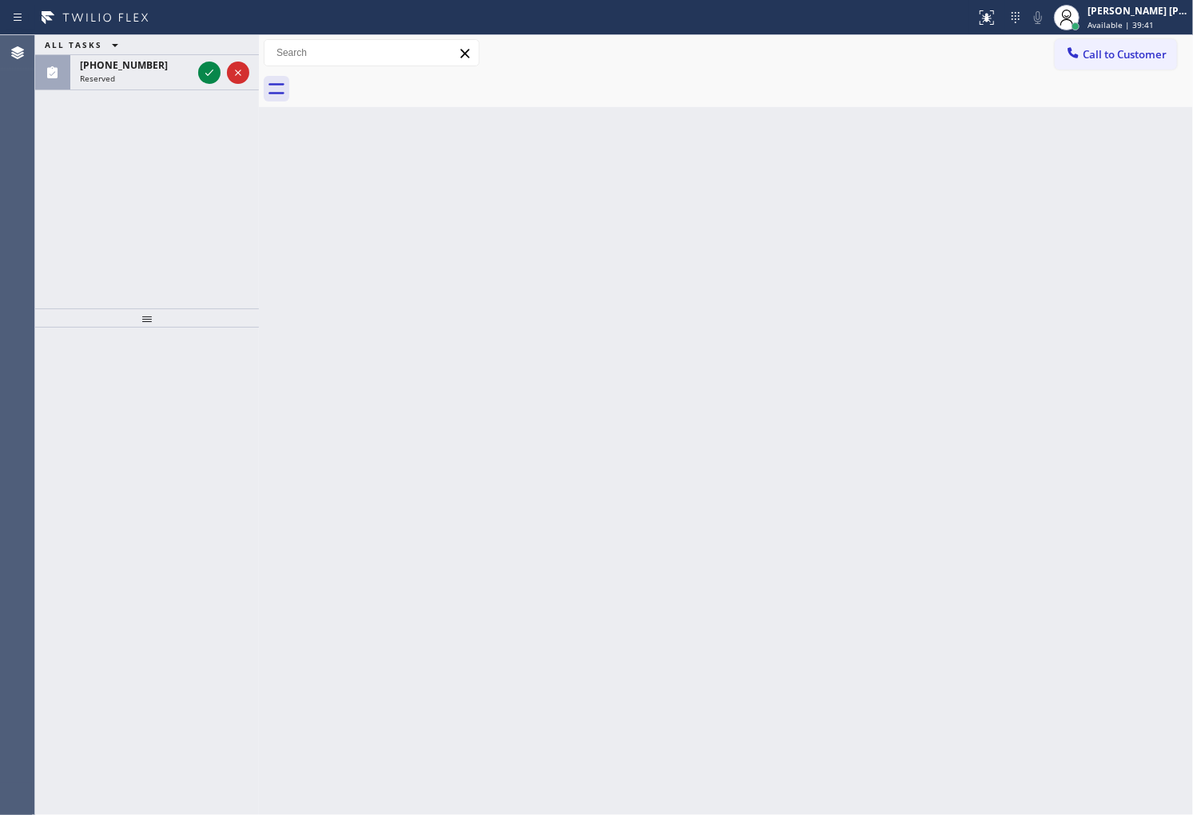
click at [1, 18] on div "Status report No issues detected If you experience an issue, please download th…" at bounding box center [596, 17] width 1193 height 35
click at [212, 66] on icon at bounding box center [209, 72] width 19 height 19
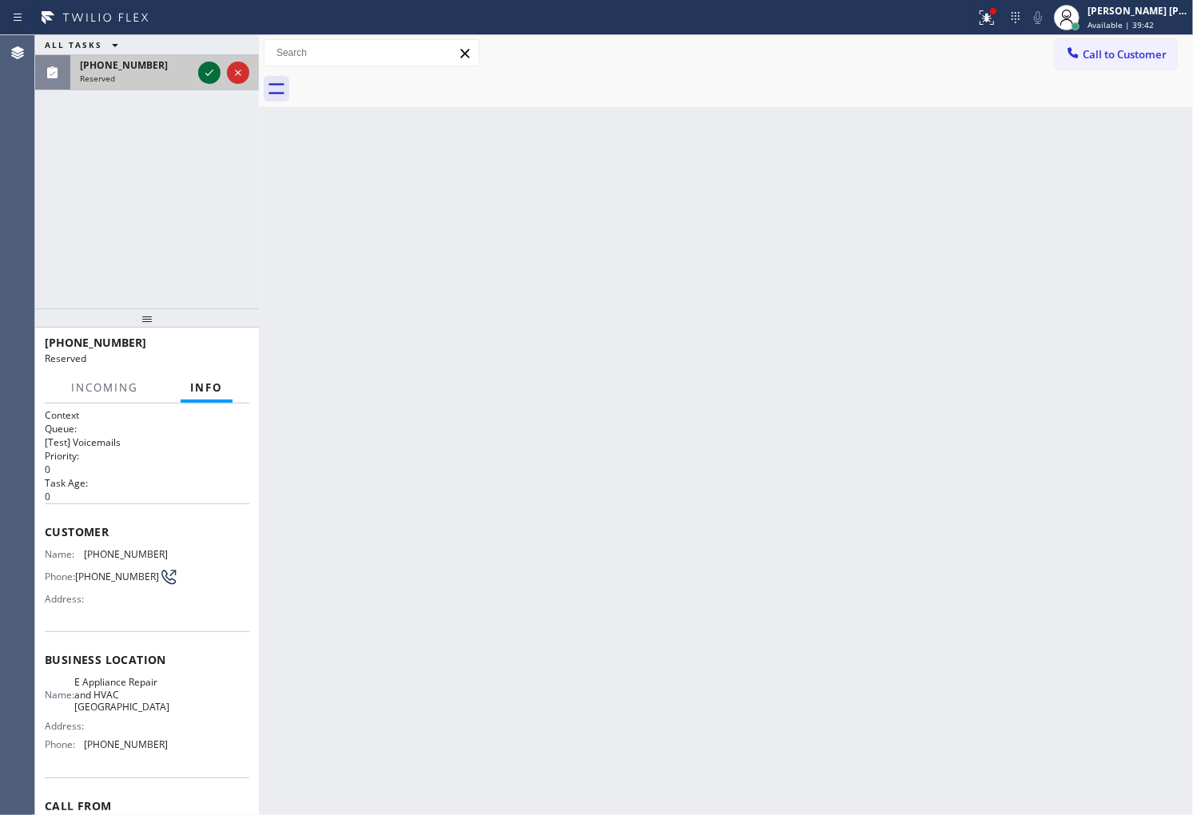
click at [212, 69] on icon at bounding box center [209, 72] width 19 height 19
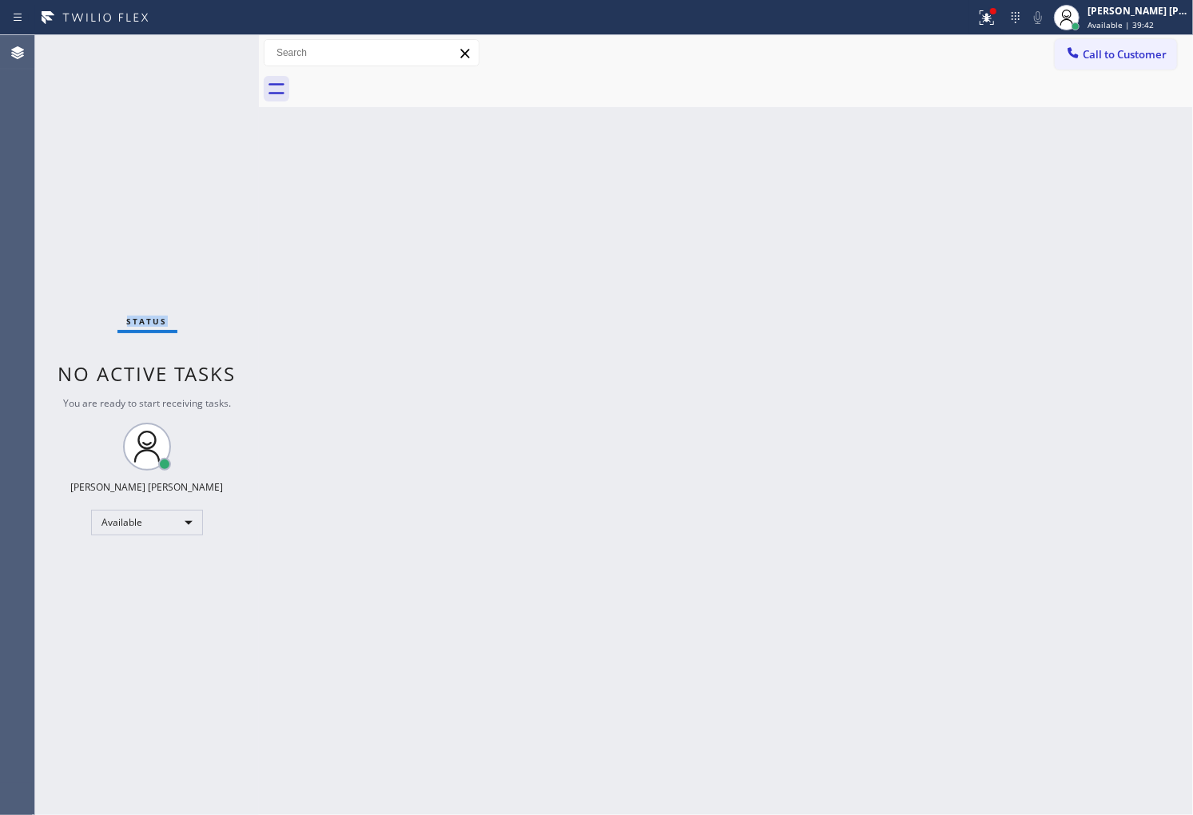
click at [212, 69] on div "Status No active tasks You are ready to start receiving tasks. [PERSON_NAME] [P…" at bounding box center [147, 425] width 224 height 780
click at [54, 372] on div "Status No active tasks You are ready to start receiving tasks. [PERSON_NAME] [P…" at bounding box center [147, 425] width 224 height 780
click at [190, 56] on div "Status No active tasks You are ready to start receiving tasks. [PERSON_NAME] [P…" at bounding box center [147, 425] width 224 height 780
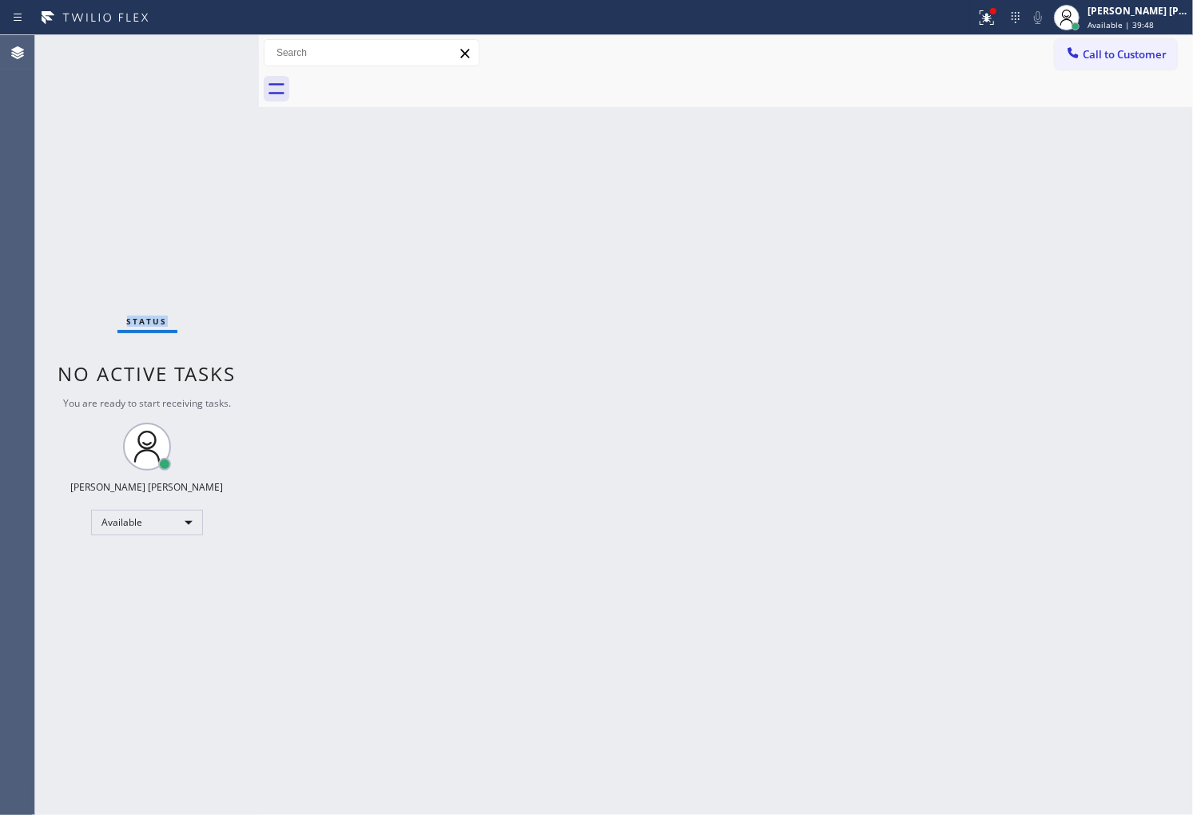
click at [230, 53] on div "Status No active tasks You are ready to start receiving tasks. [PERSON_NAME] [P…" at bounding box center [147, 425] width 224 height 780
click at [994, 19] on icon at bounding box center [987, 17] width 14 height 14
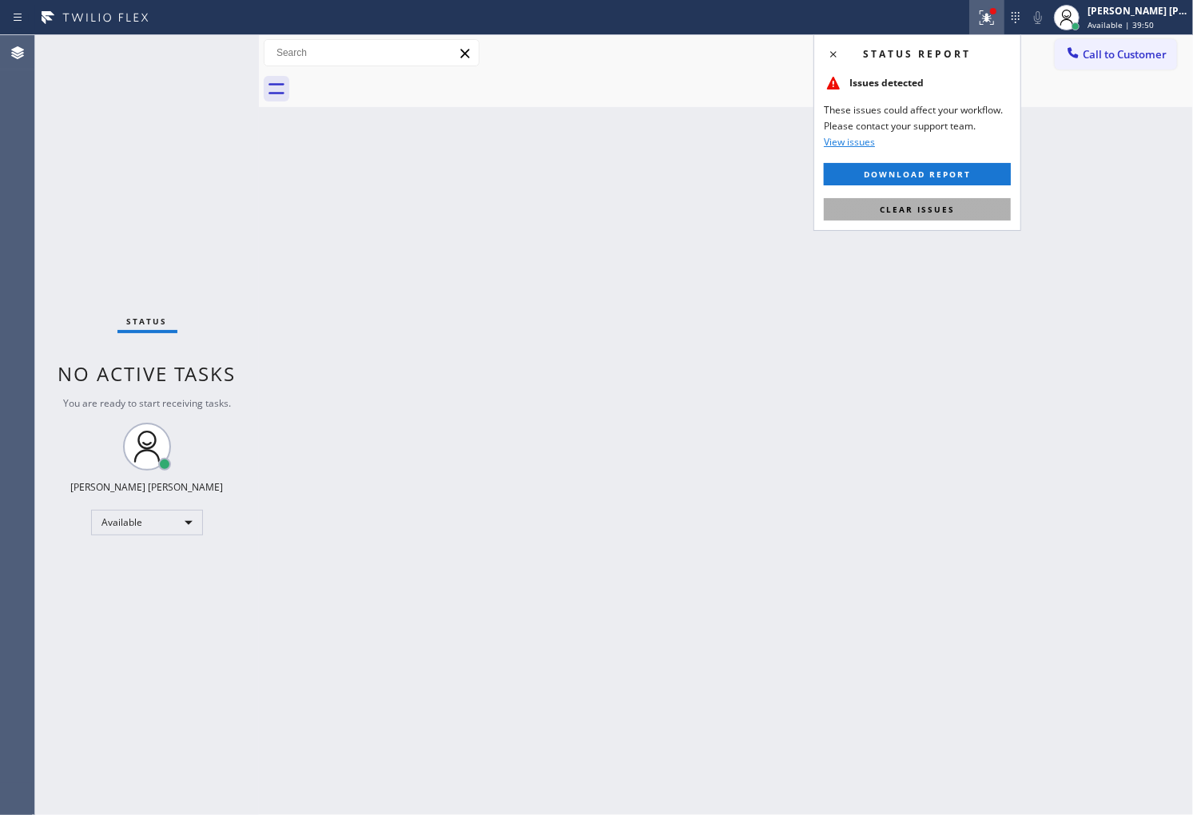
click at [938, 204] on span "Clear issues" at bounding box center [917, 209] width 75 height 11
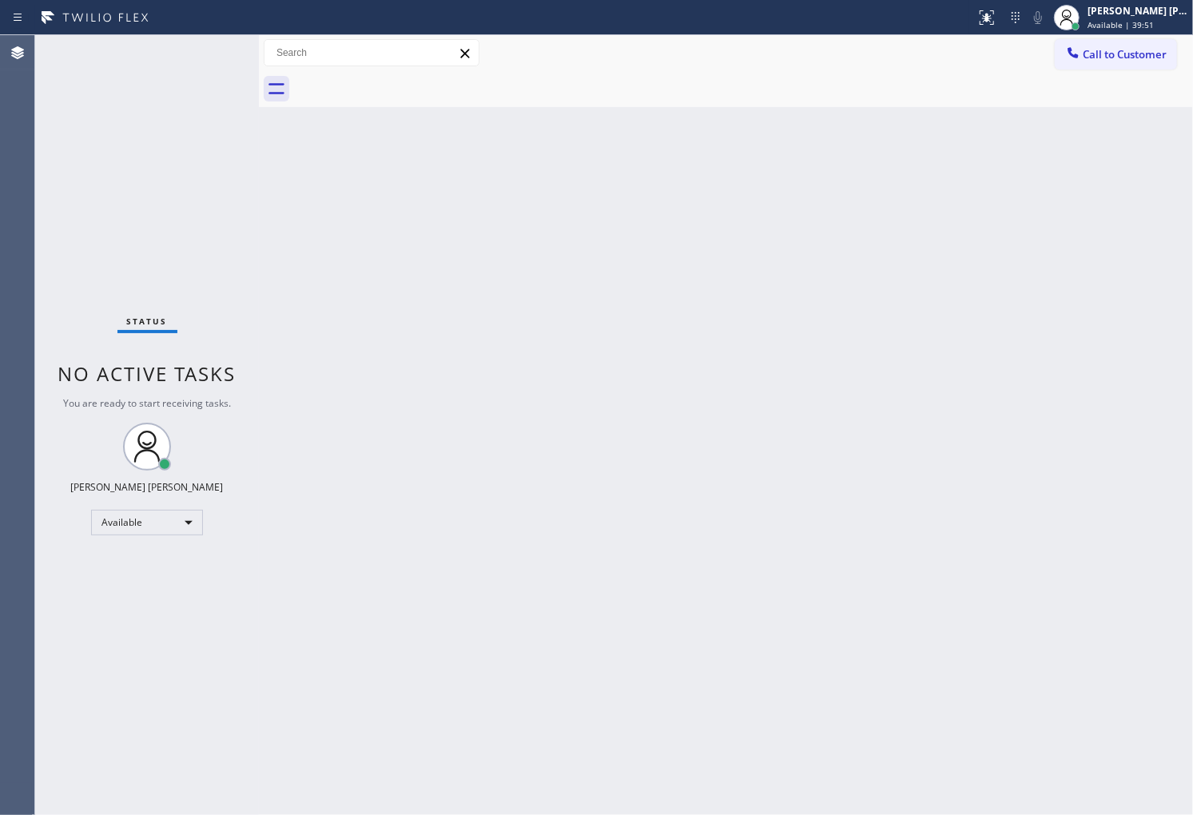
click at [197, 32] on div "Status report No issues detected If you experience an issue, please download th…" at bounding box center [596, 17] width 1193 height 35
click at [236, 56] on div "Status No active tasks You are ready to start receiving tasks. [PERSON_NAME] [P…" at bounding box center [147, 425] width 224 height 780
click at [0, 460] on div "Agent Desktop" at bounding box center [17, 425] width 34 height 780
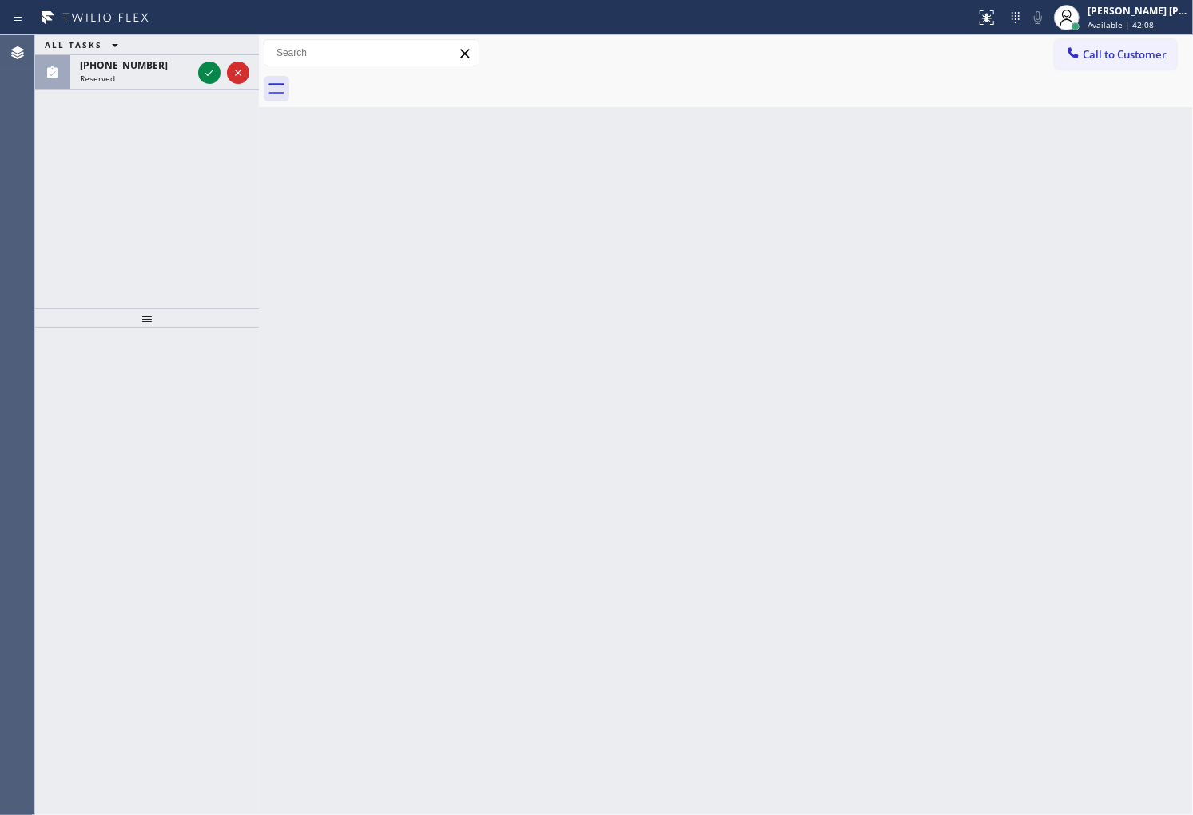
drag, startPoint x: 193, startPoint y: 50, endPoint x: 200, endPoint y: 62, distance: 12.9
click at [194, 51] on div "ALL TASKS ALL TASKS ACTIVE TASKS TASKS IN WRAP UP" at bounding box center [147, 45] width 224 height 20
click at [201, 66] on icon at bounding box center [209, 72] width 19 height 19
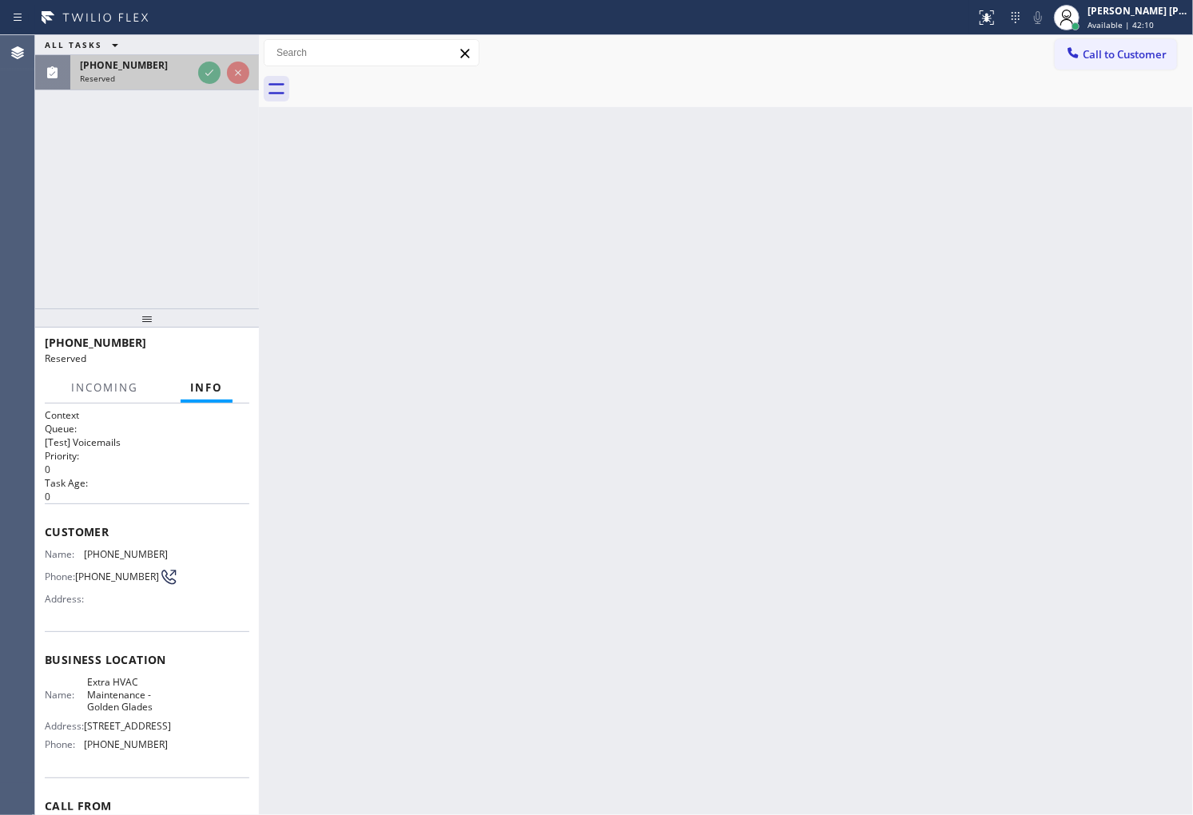
click at [192, 66] on div "[PHONE_NUMBER]" at bounding box center [136, 65] width 112 height 14
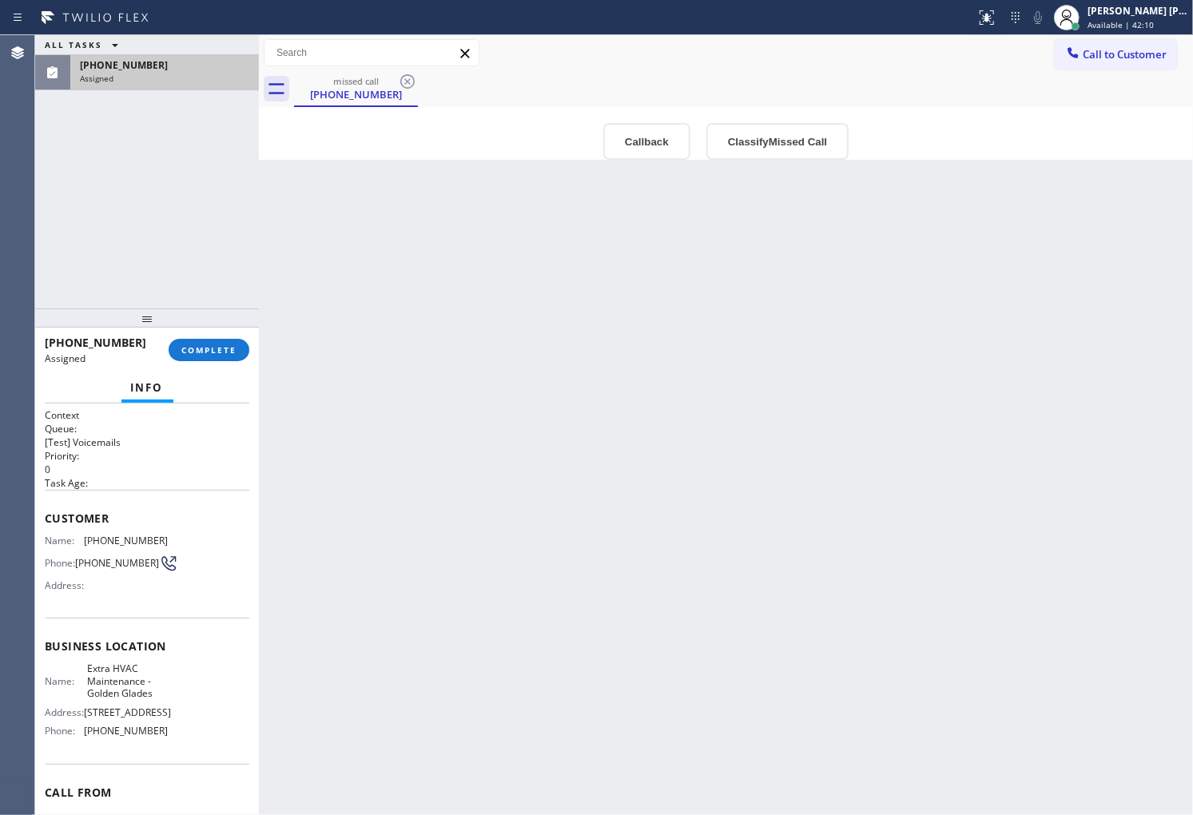
click at [201, 66] on div "[PHONE_NUMBER]" at bounding box center [164, 65] width 169 height 14
click at [656, 139] on button "Callback" at bounding box center [646, 141] width 87 height 37
click at [0, 0] on div "Extra HVAC Maintenance - Golden Glades" at bounding box center [0, 0] width 0 height 0
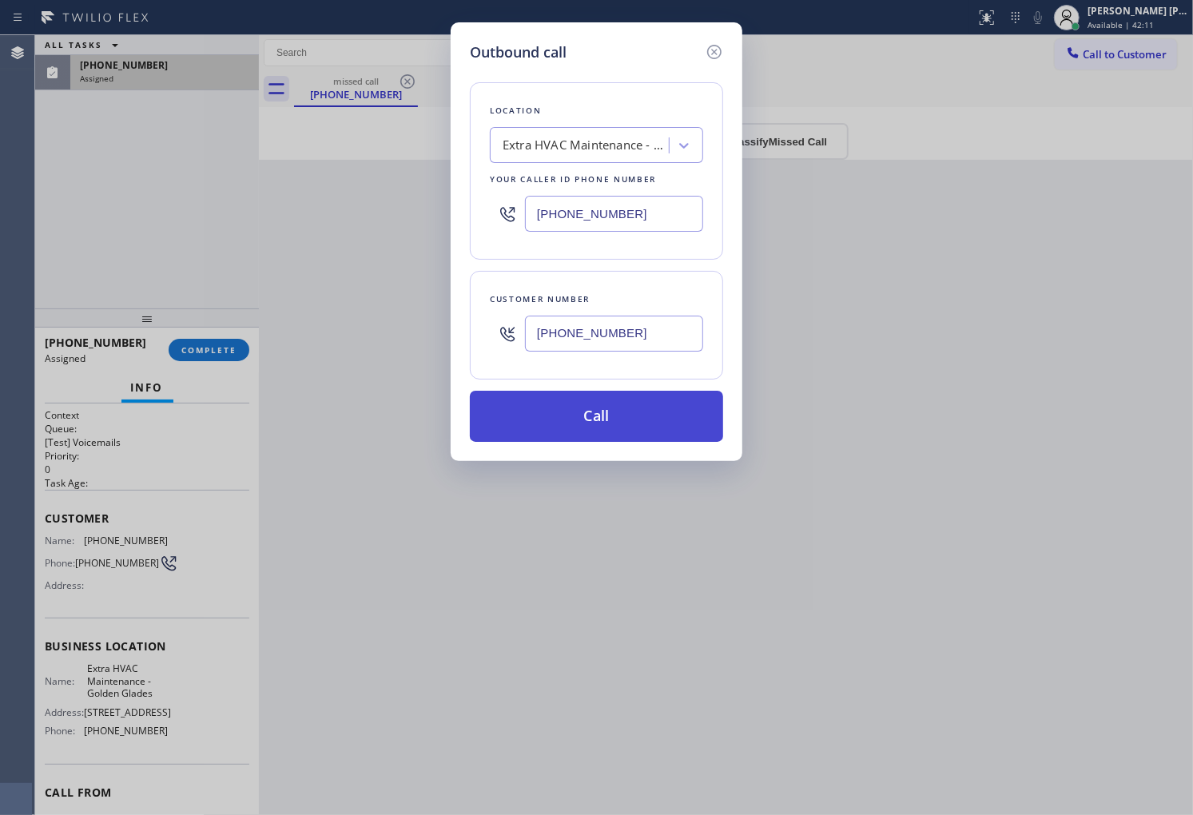
click at [588, 409] on button "Call" at bounding box center [596, 416] width 253 height 51
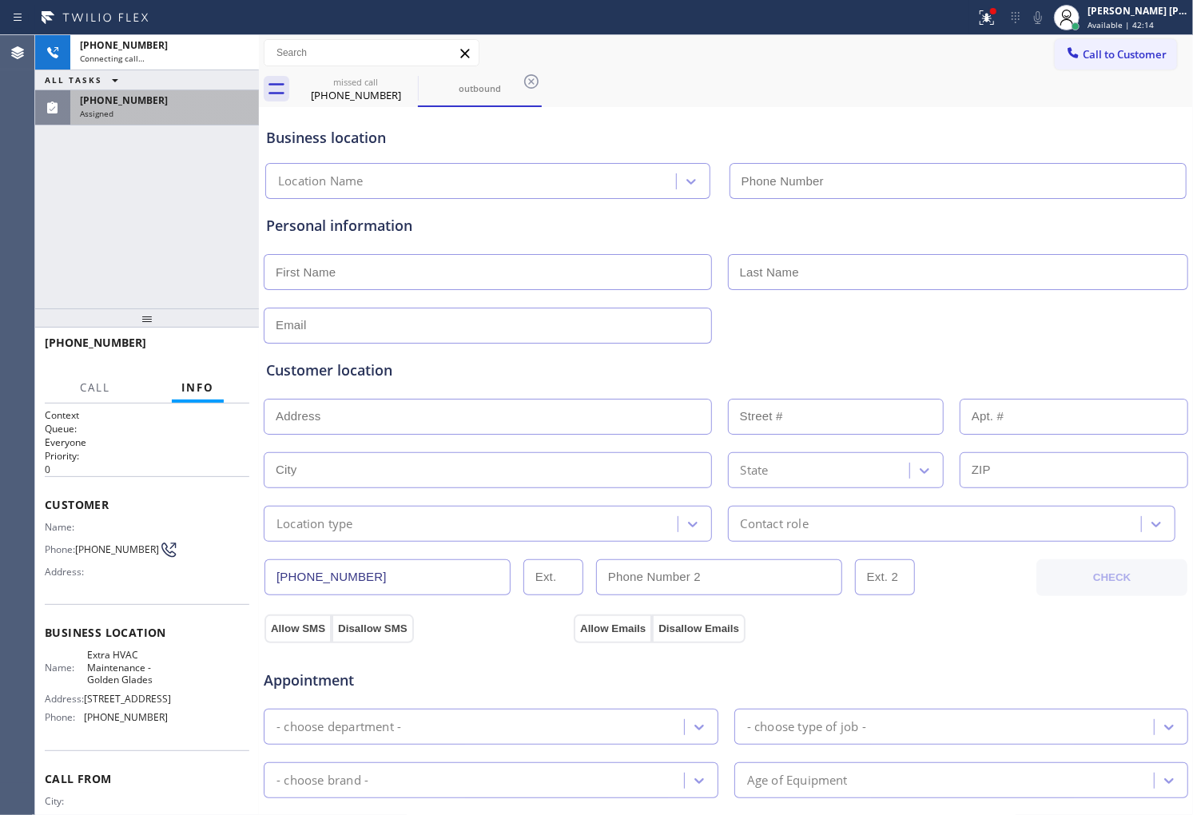
type input "[PHONE_NUMBER]"
click at [114, 118] on div "Assigned" at bounding box center [164, 113] width 169 height 11
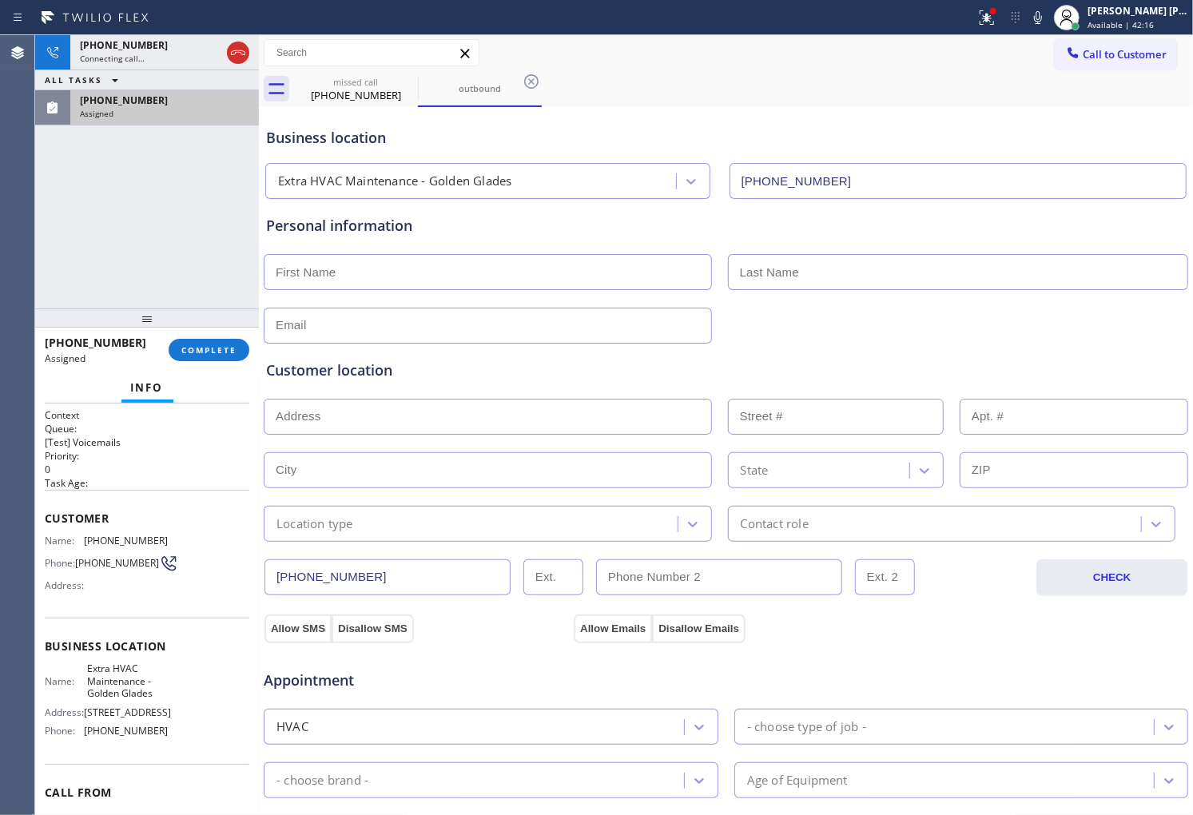
click at [45, 518] on span "Customer" at bounding box center [147, 518] width 205 height 15
click at [45, 516] on span "Customer" at bounding box center [147, 518] width 205 height 15
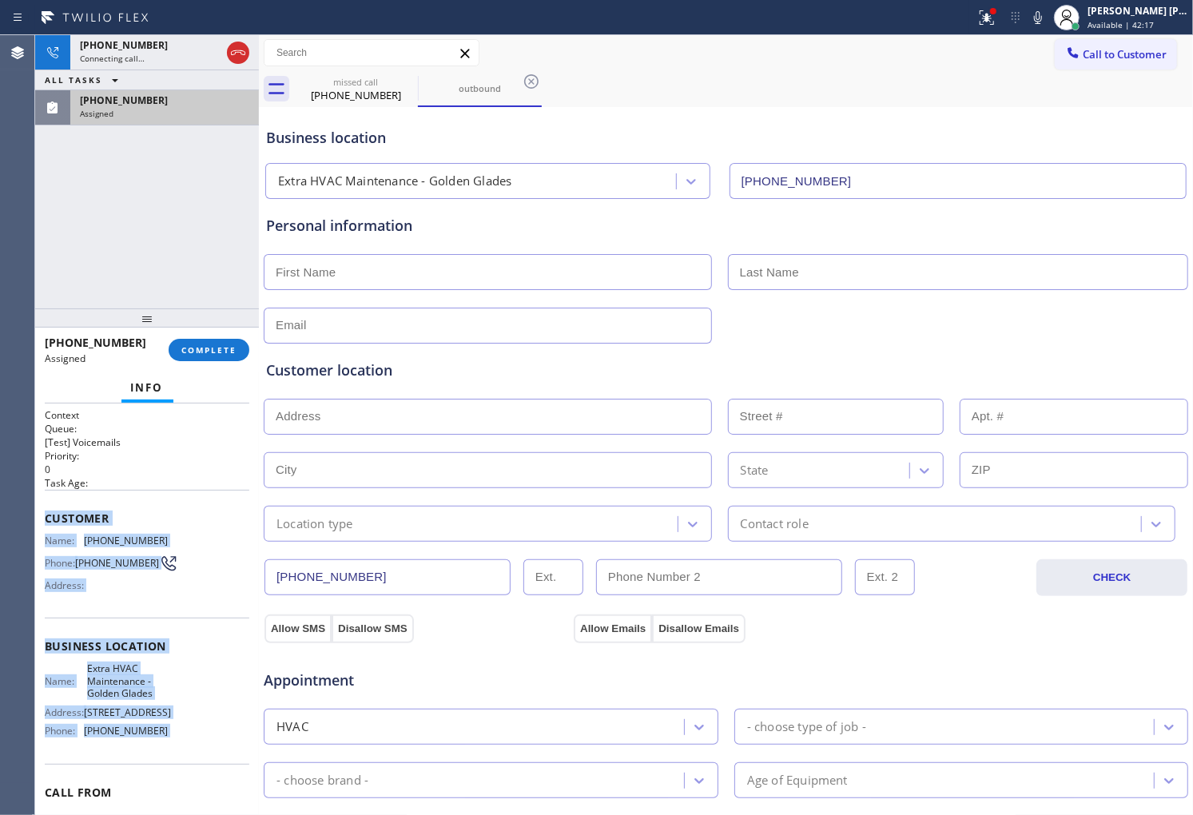
drag, startPoint x: 44, startPoint y: 518, endPoint x: 155, endPoint y: 754, distance: 260.6
click at [155, 754] on div "Context Queue: [Test] Voicemails Priority: 0 Task Age: Customer Name: (385) 595…" at bounding box center [147, 646] width 205 height 476
drag, startPoint x: 83, startPoint y: 563, endPoint x: 99, endPoint y: 549, distance: 21.0
click at [84, 563] on span "[PHONE_NUMBER]" at bounding box center [117, 563] width 84 height 12
click at [101, 543] on span "[PHONE_NUMBER]" at bounding box center [126, 541] width 84 height 12
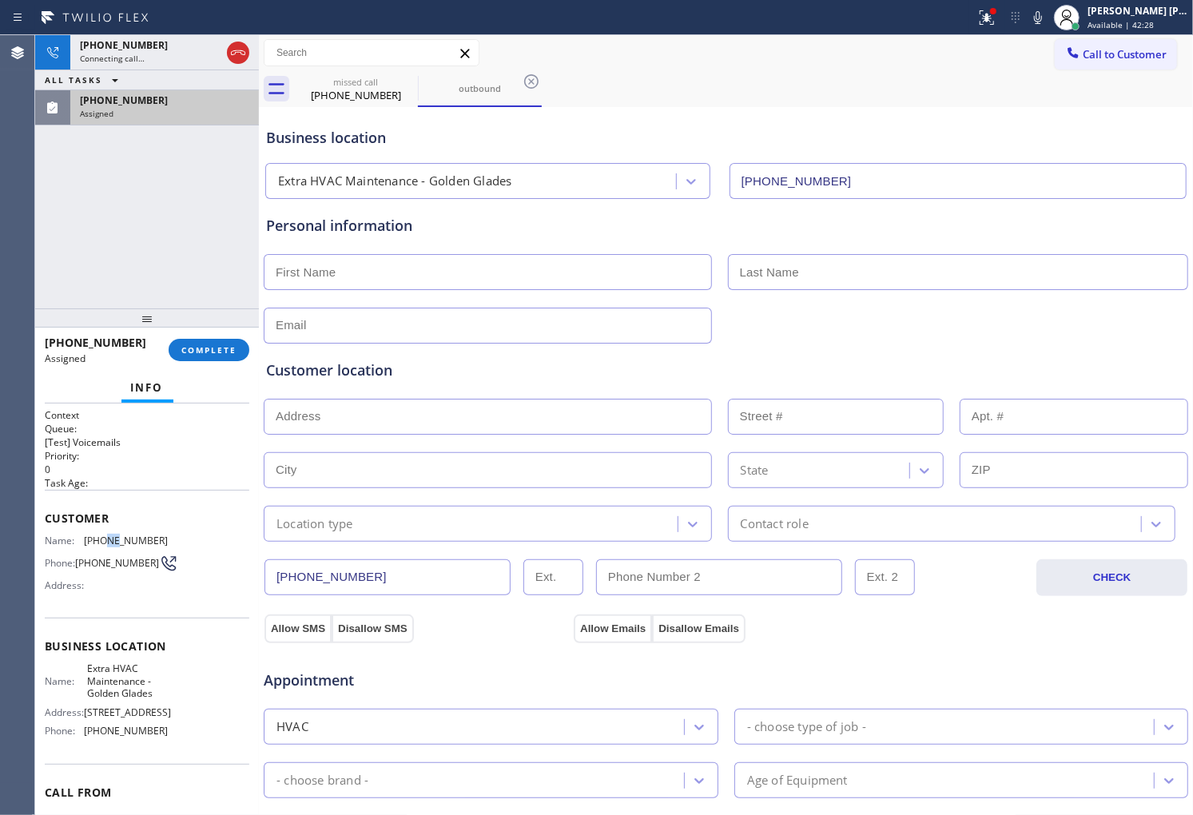
click at [101, 543] on span "[PHONE_NUMBER]" at bounding box center [126, 541] width 84 height 12
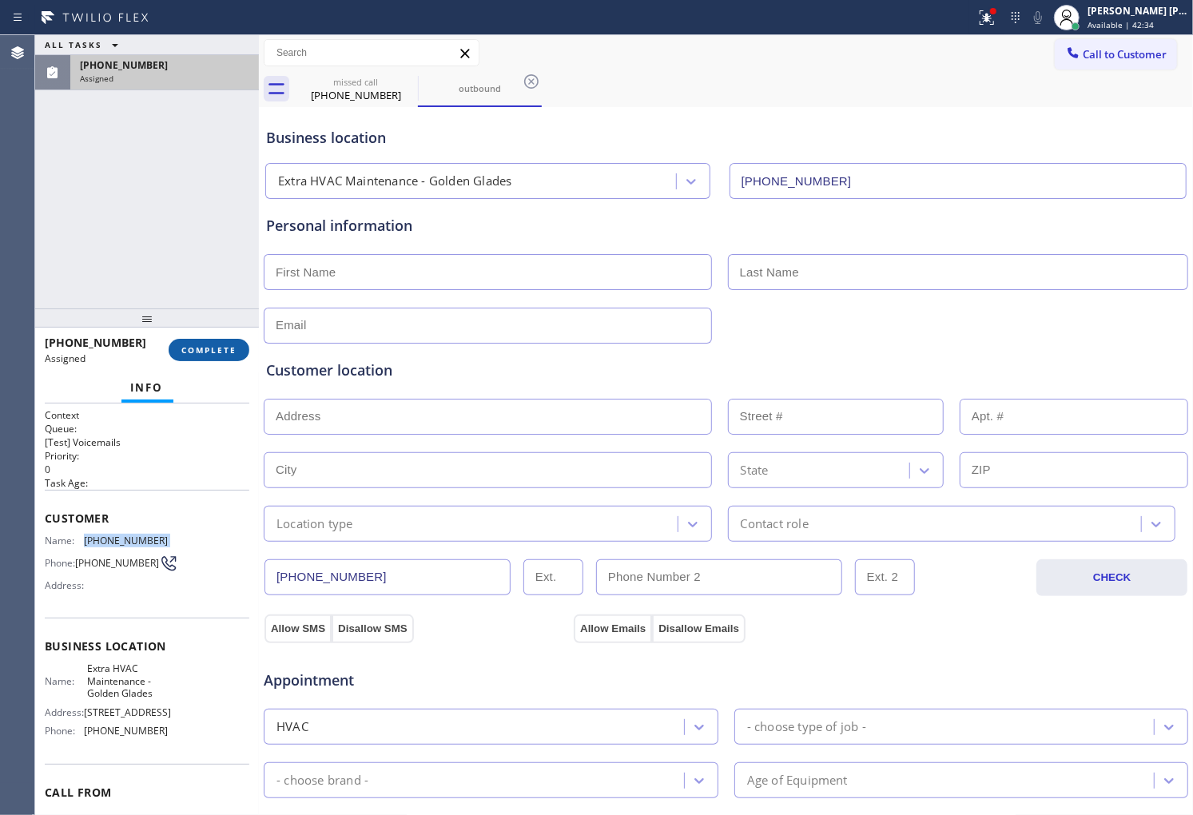
click at [194, 344] on span "COMPLETE" at bounding box center [208, 349] width 55 height 11
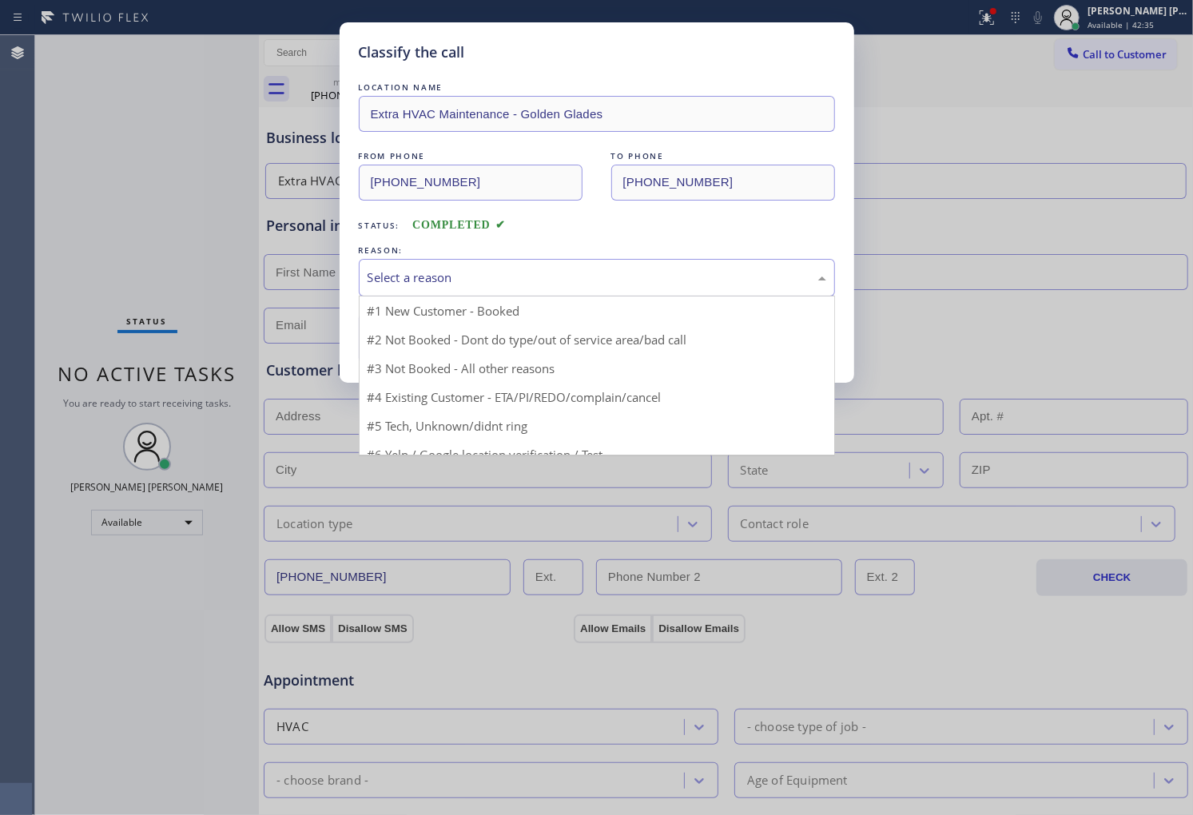
click at [496, 289] on div "Select a reason" at bounding box center [597, 278] width 476 height 38
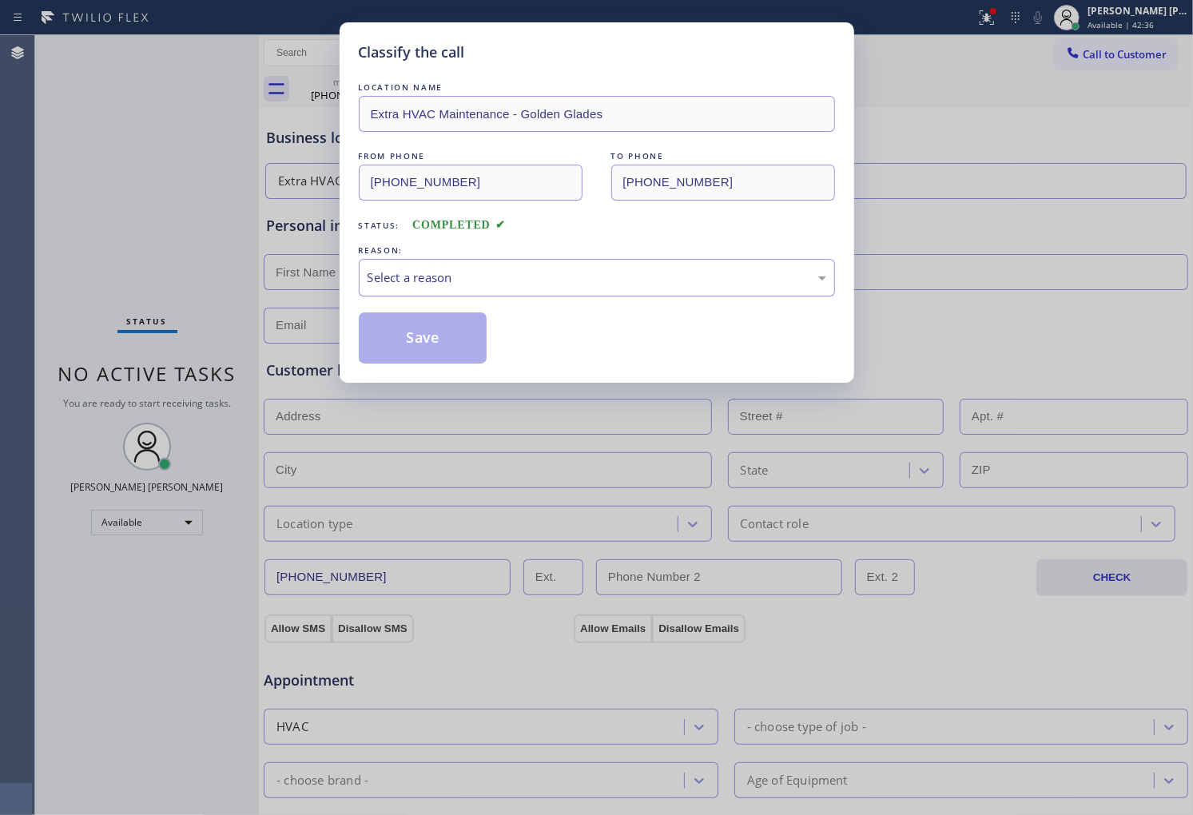
click at [470, 277] on div "Select a reason" at bounding box center [597, 278] width 459 height 18
click at [469, 297] on div "LOCATION NAME Extra HVAC Maintenance - Golden Glades FROM PHONE (385) 595-1575 …" at bounding box center [597, 221] width 476 height 285
click at [468, 289] on div "Select a reason" at bounding box center [597, 278] width 476 height 38
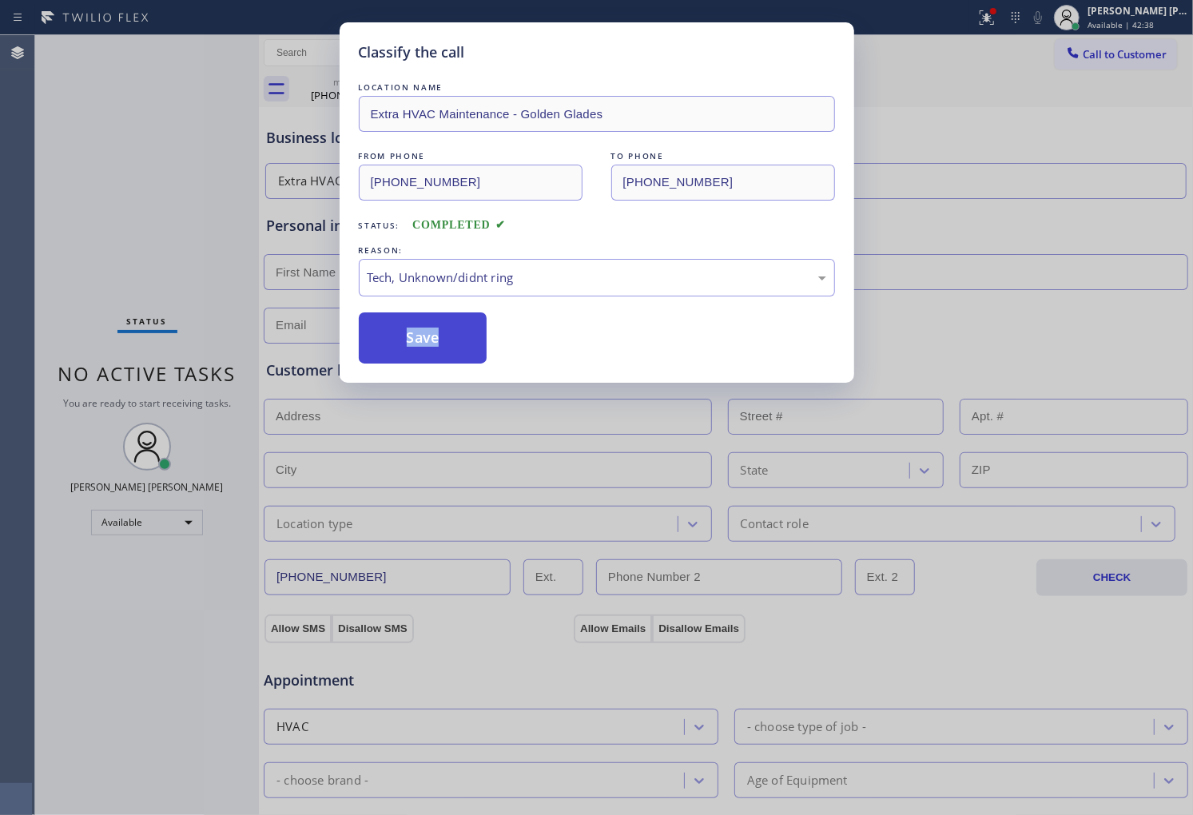
click at [440, 348] on button "Save" at bounding box center [423, 338] width 129 height 51
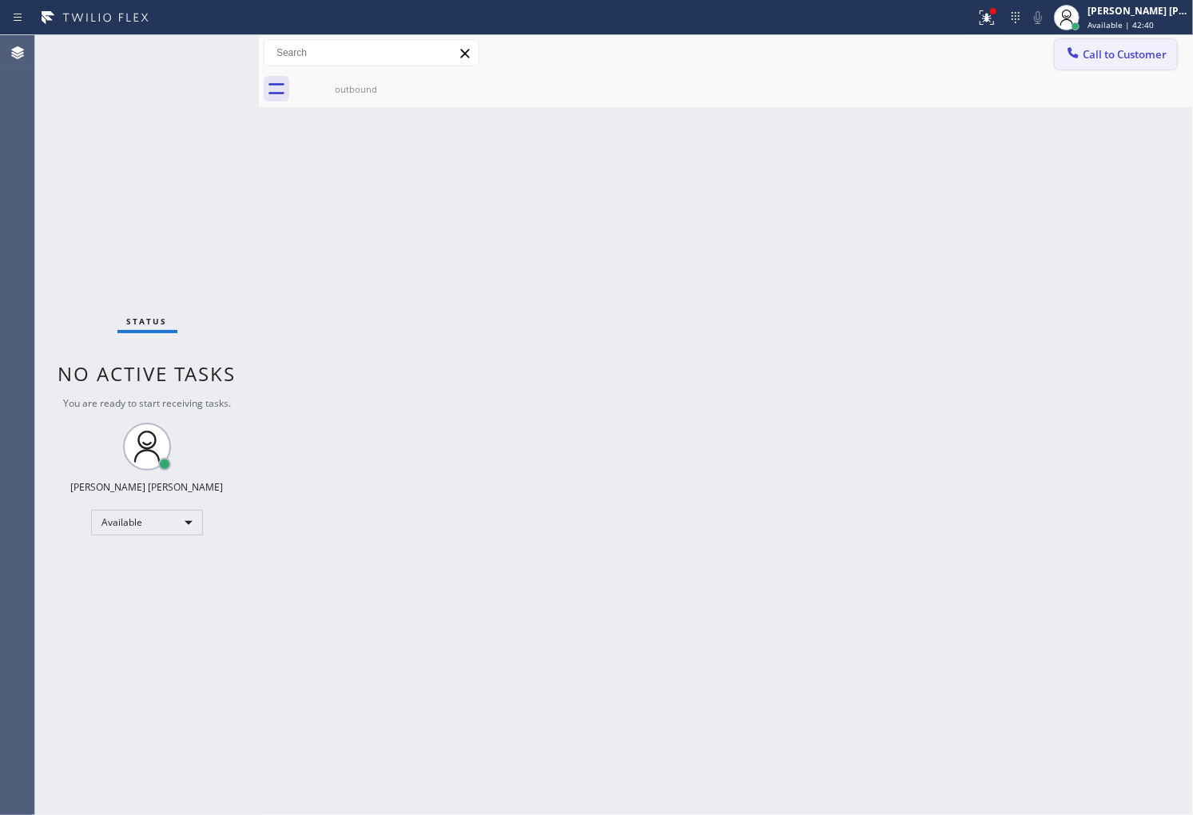
click at [1109, 58] on span "Call to Customer" at bounding box center [1125, 54] width 84 height 14
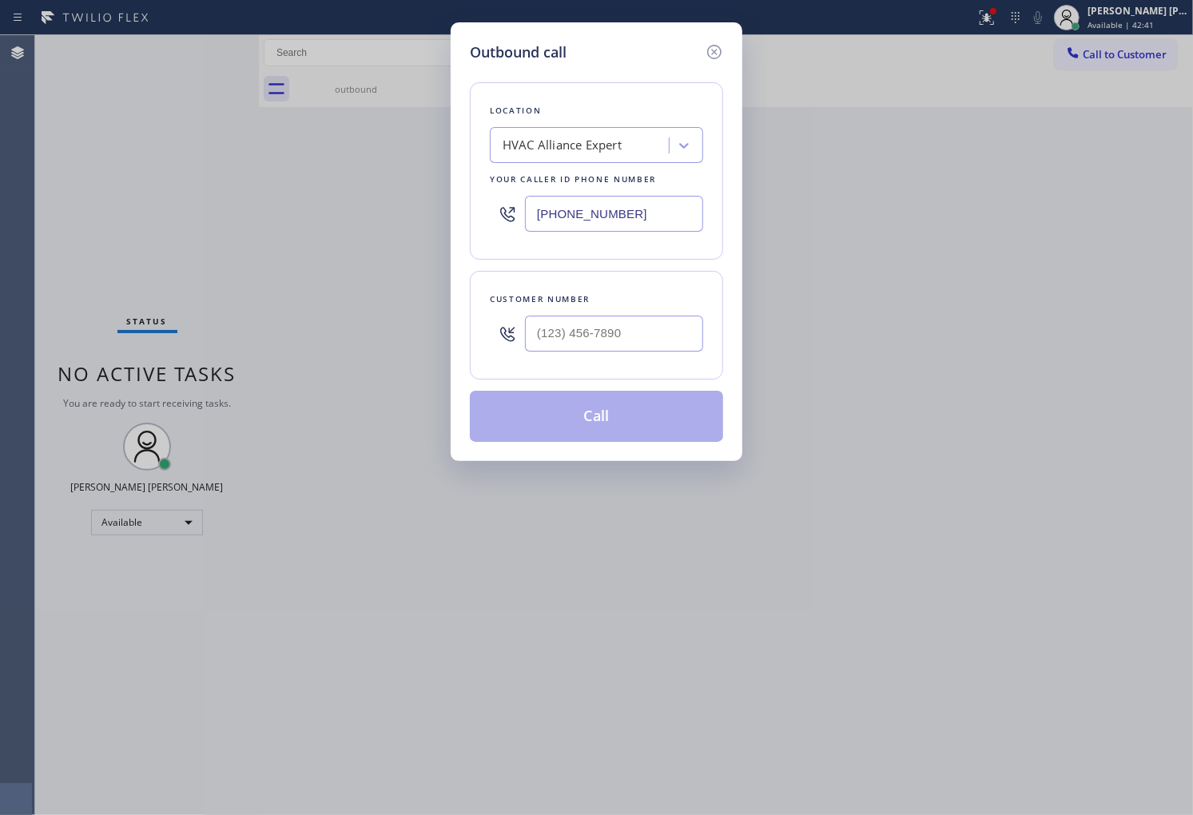
click at [679, 354] on div at bounding box center [614, 334] width 178 height 52
paste input "385) 595-1575"
click at [675, 340] on input "(___) ___-____" at bounding box center [614, 334] width 178 height 36
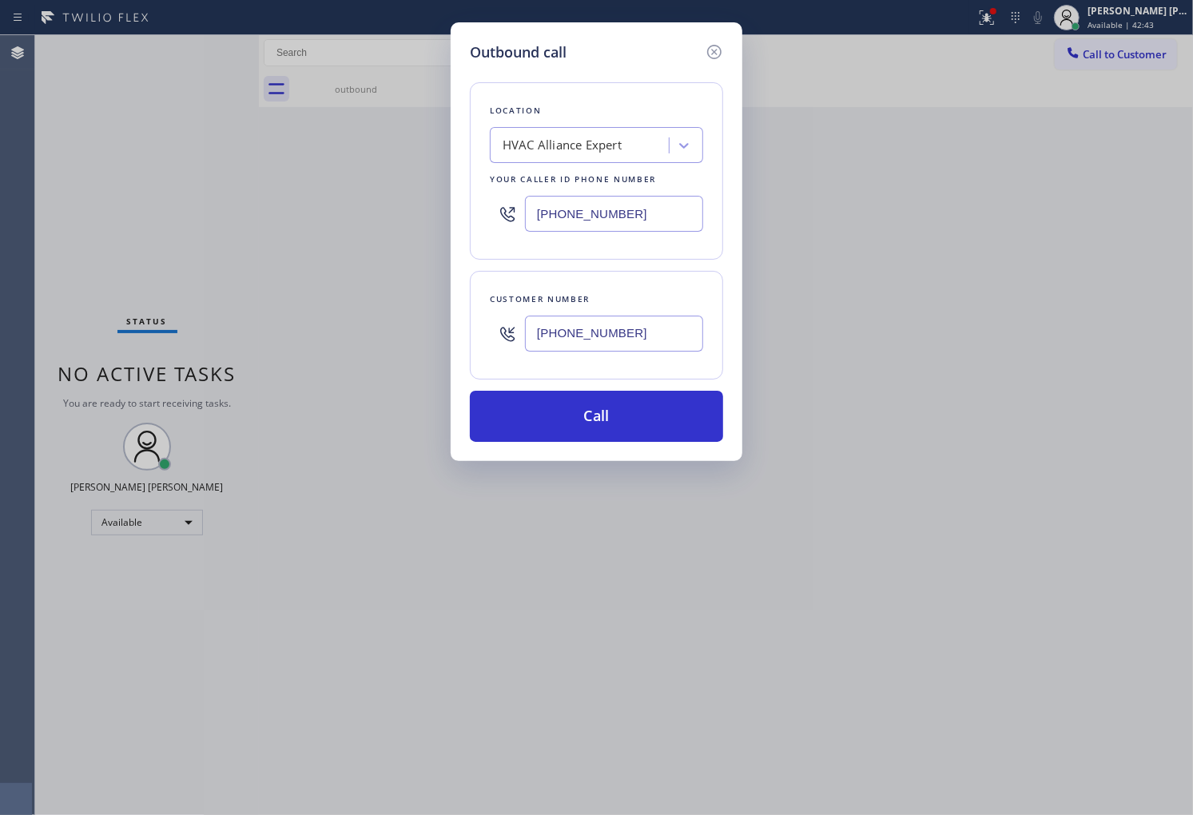
type input "[PHONE_NUMBER]"
click at [578, 209] on input "[PHONE_NUMBER]" at bounding box center [614, 214] width 178 height 36
paste input "786) 686-2321"
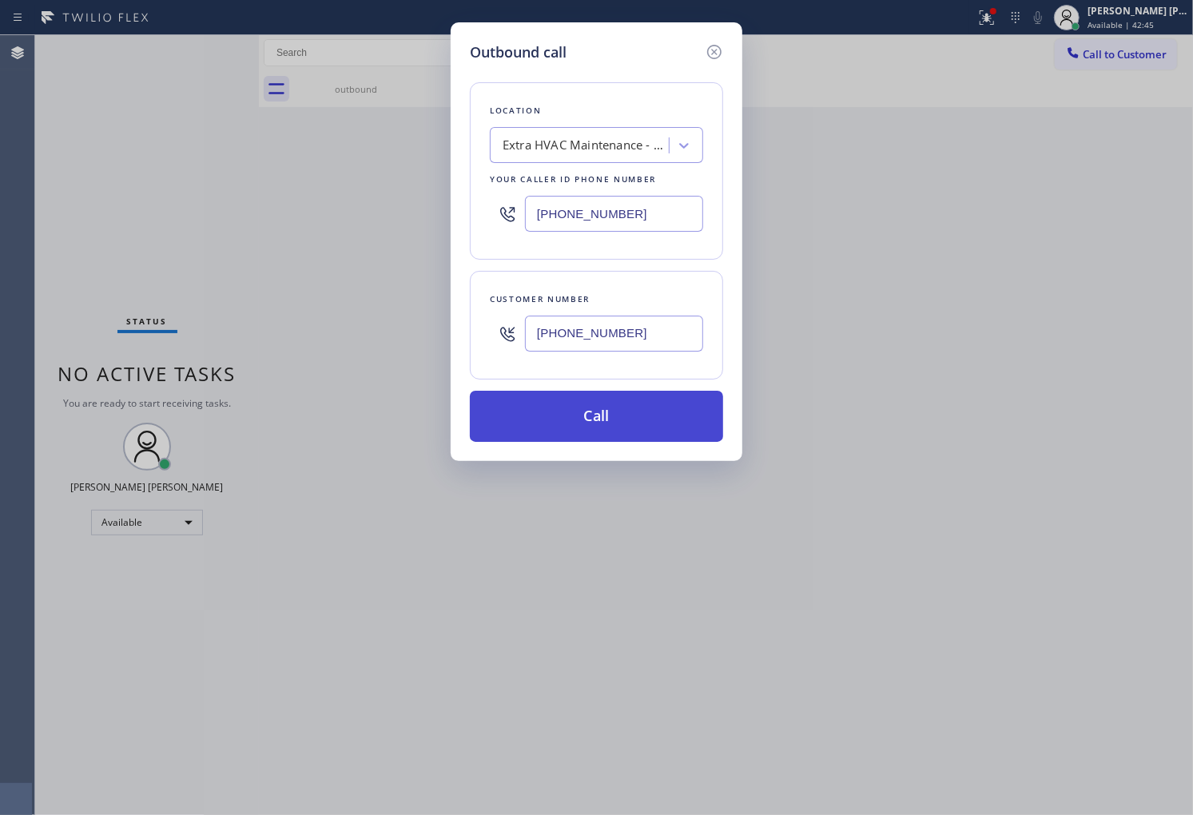
type input "[PHONE_NUMBER]"
click at [572, 429] on button "Call" at bounding box center [596, 416] width 253 height 51
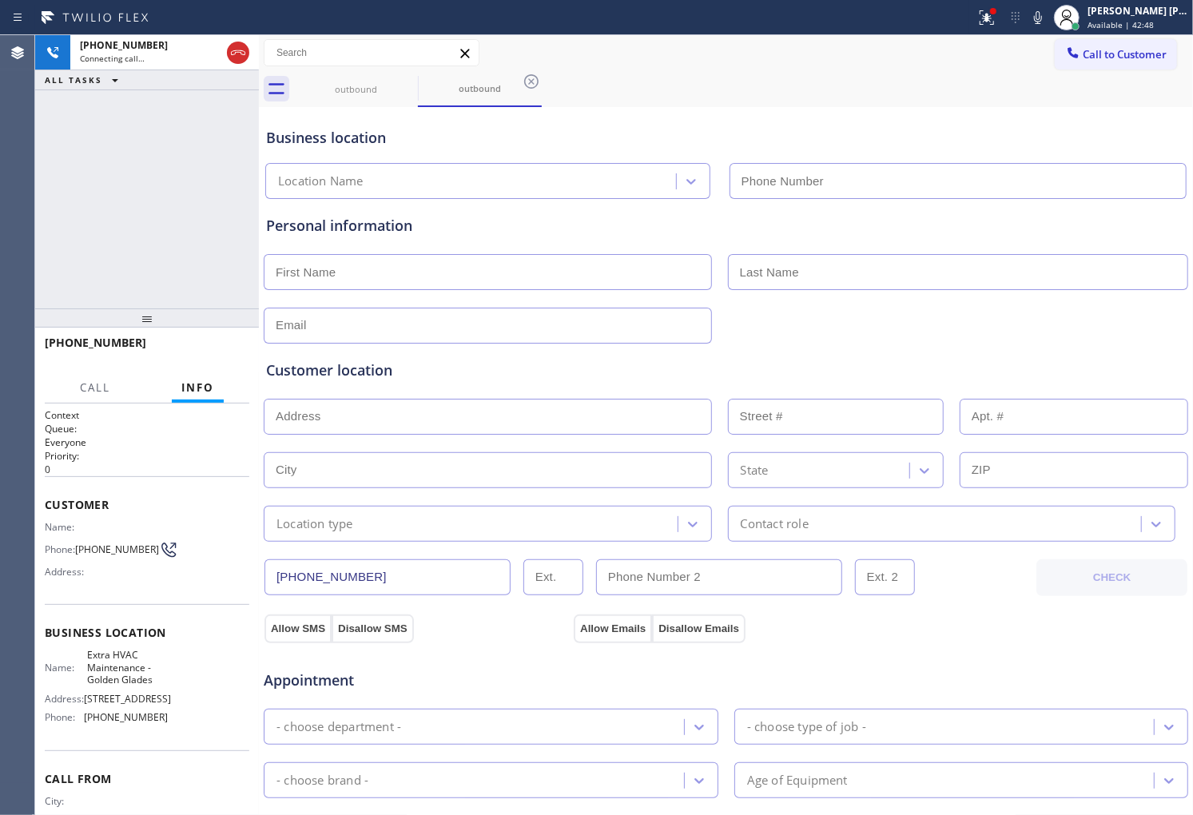
type input "[PHONE_NUMBER]"
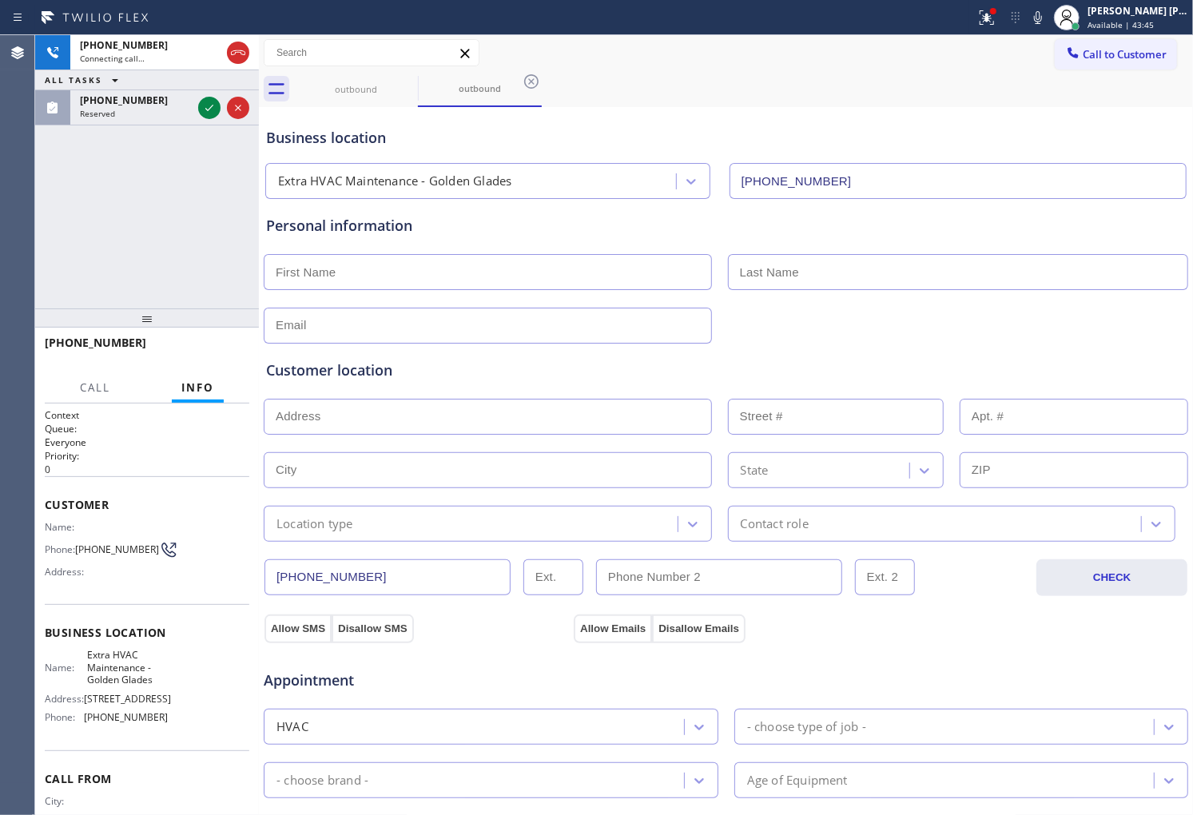
drag, startPoint x: 0, startPoint y: 257, endPoint x: 17, endPoint y: 241, distance: 22.6
click at [3, 254] on div "Agent Desktop" at bounding box center [17, 425] width 34 height 780
click at [198, 113] on div at bounding box center [209, 107] width 22 height 19
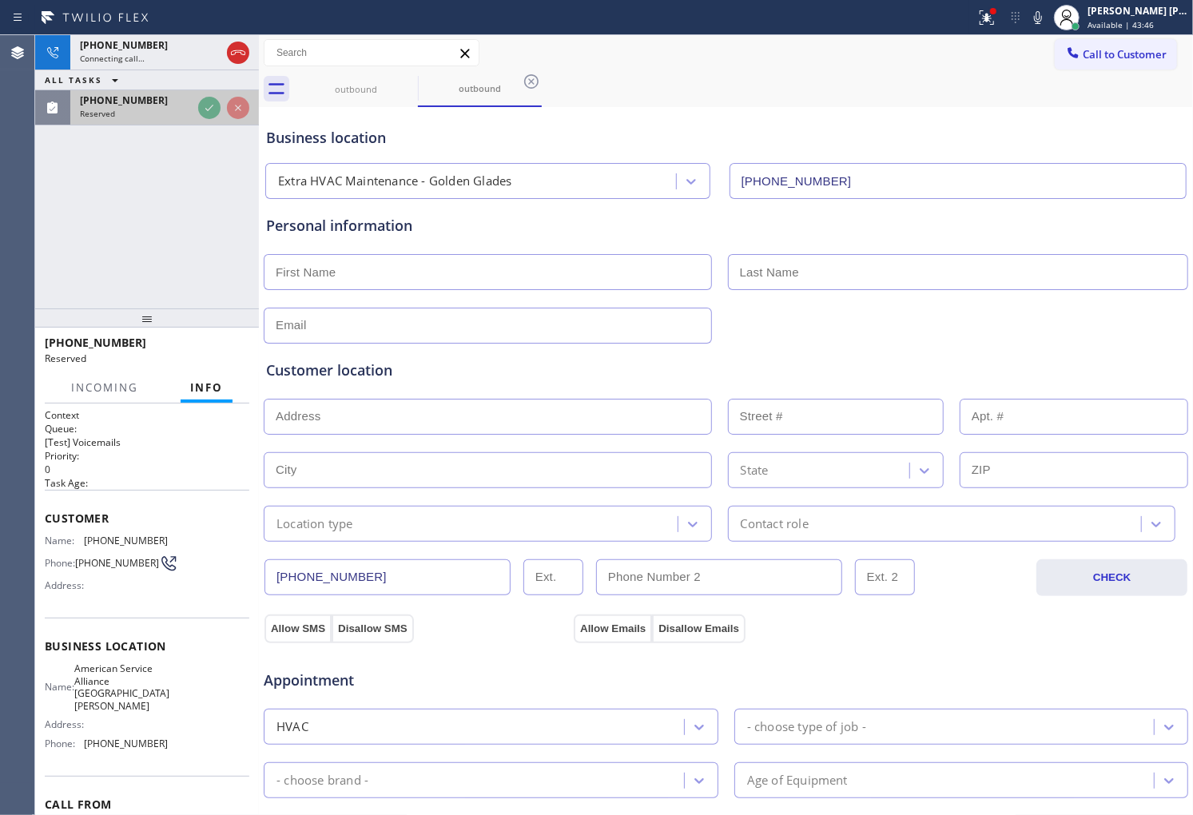
click at [192, 113] on div "Reserved" at bounding box center [136, 113] width 112 height 11
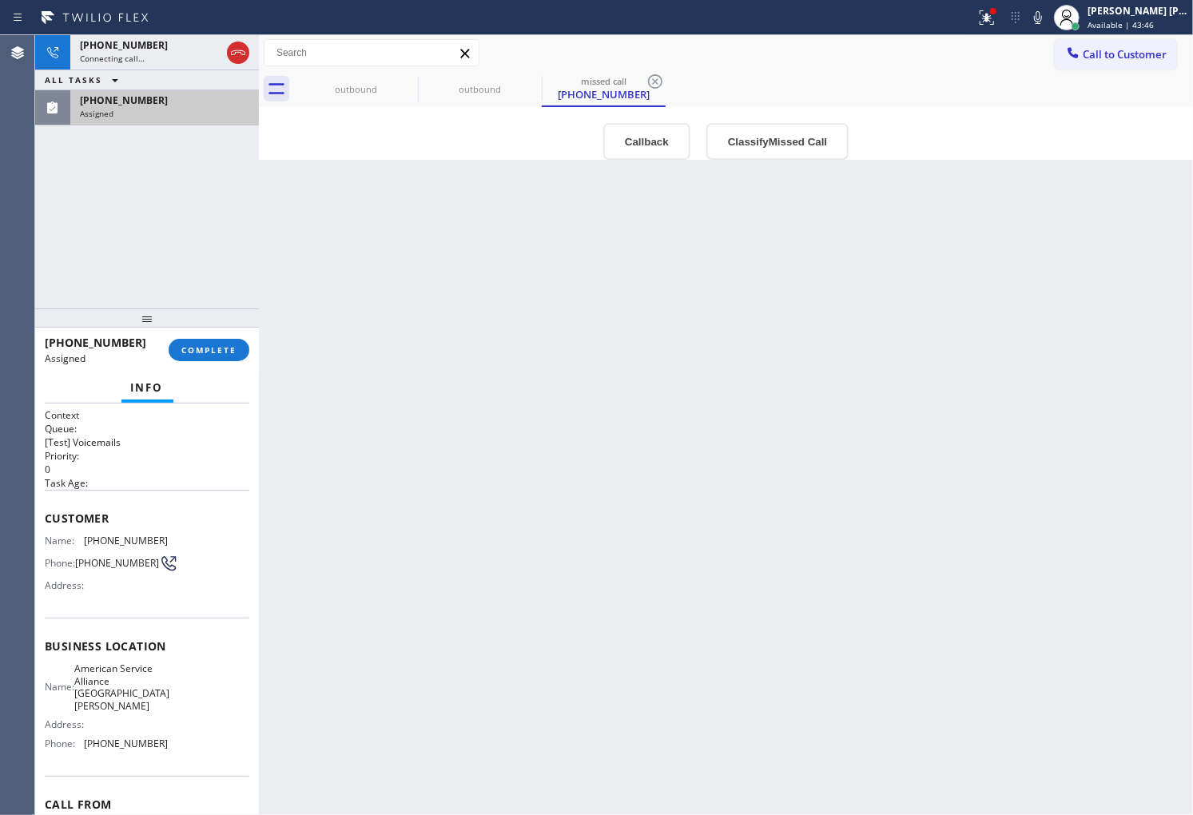
click at [197, 113] on div "Assigned" at bounding box center [164, 113] width 169 height 11
click at [229, 60] on icon at bounding box center [238, 52] width 19 height 19
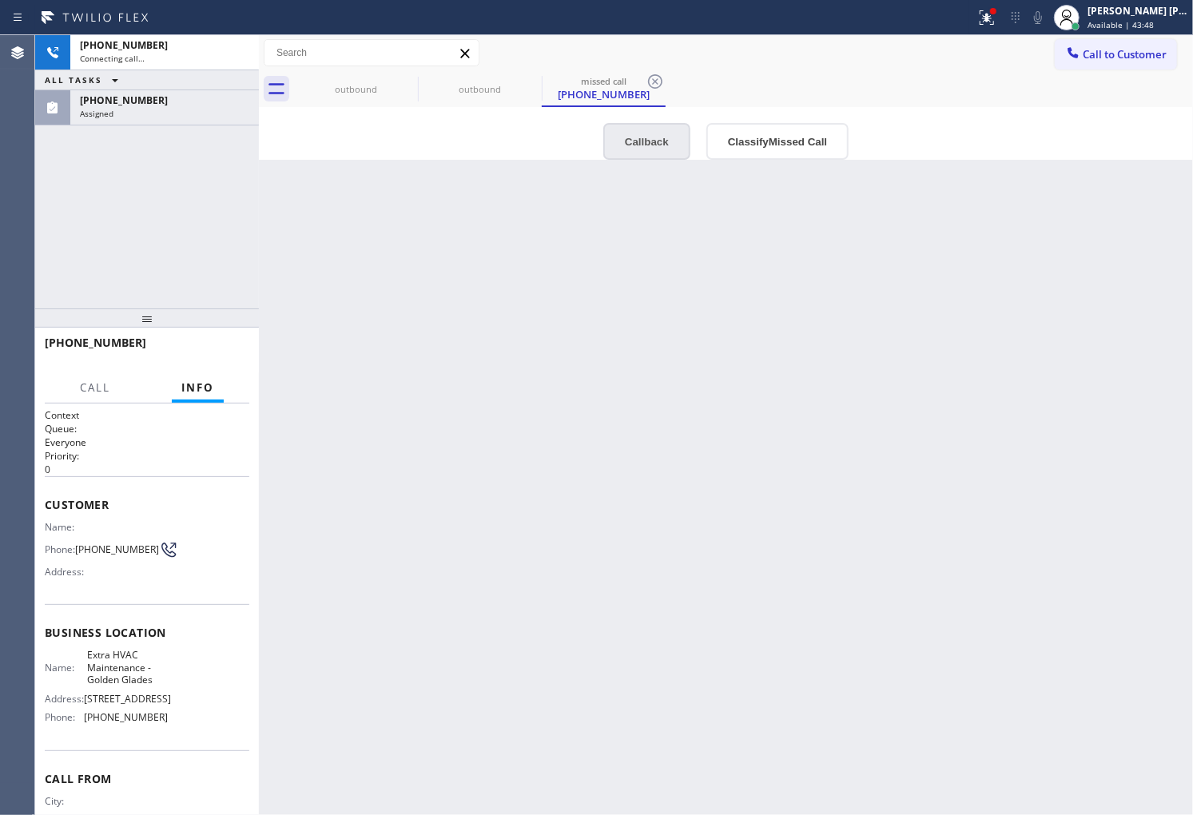
click at [621, 137] on button "Callback" at bounding box center [646, 141] width 87 height 37
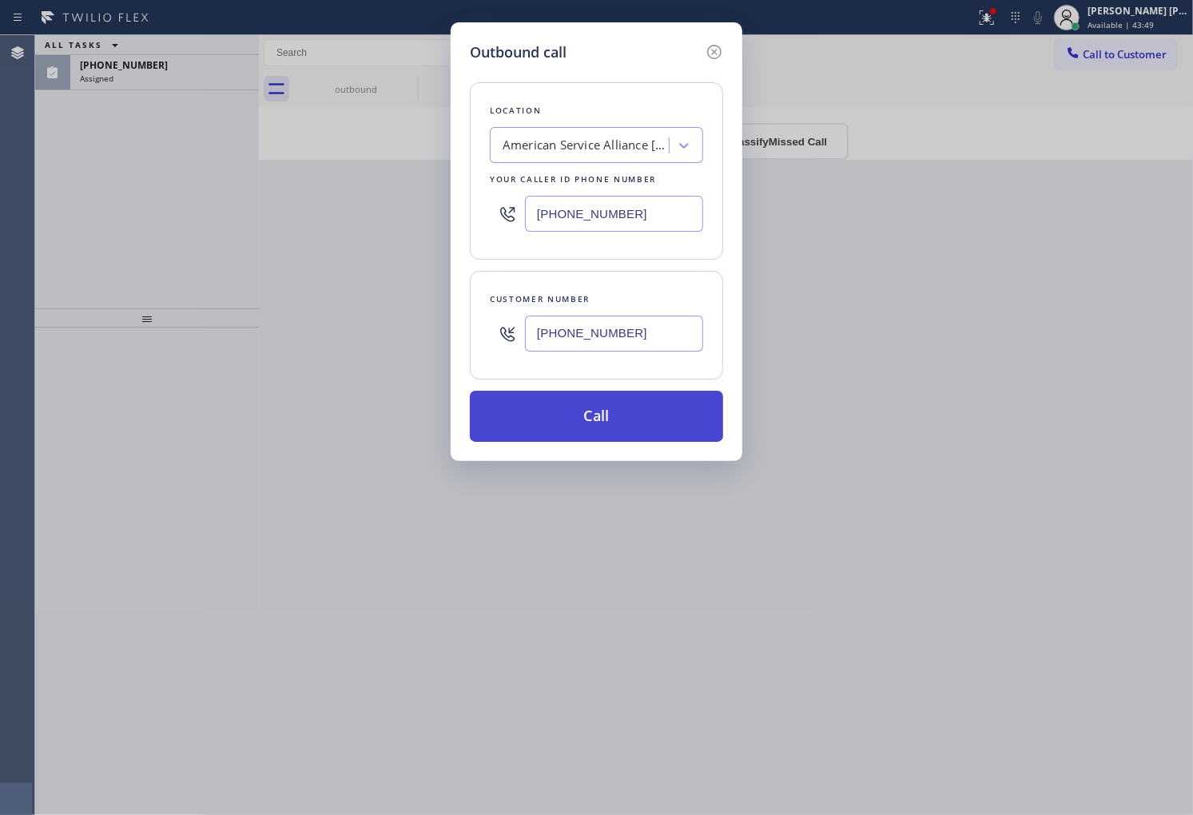
click at [606, 409] on button "Call" at bounding box center [596, 416] width 253 height 51
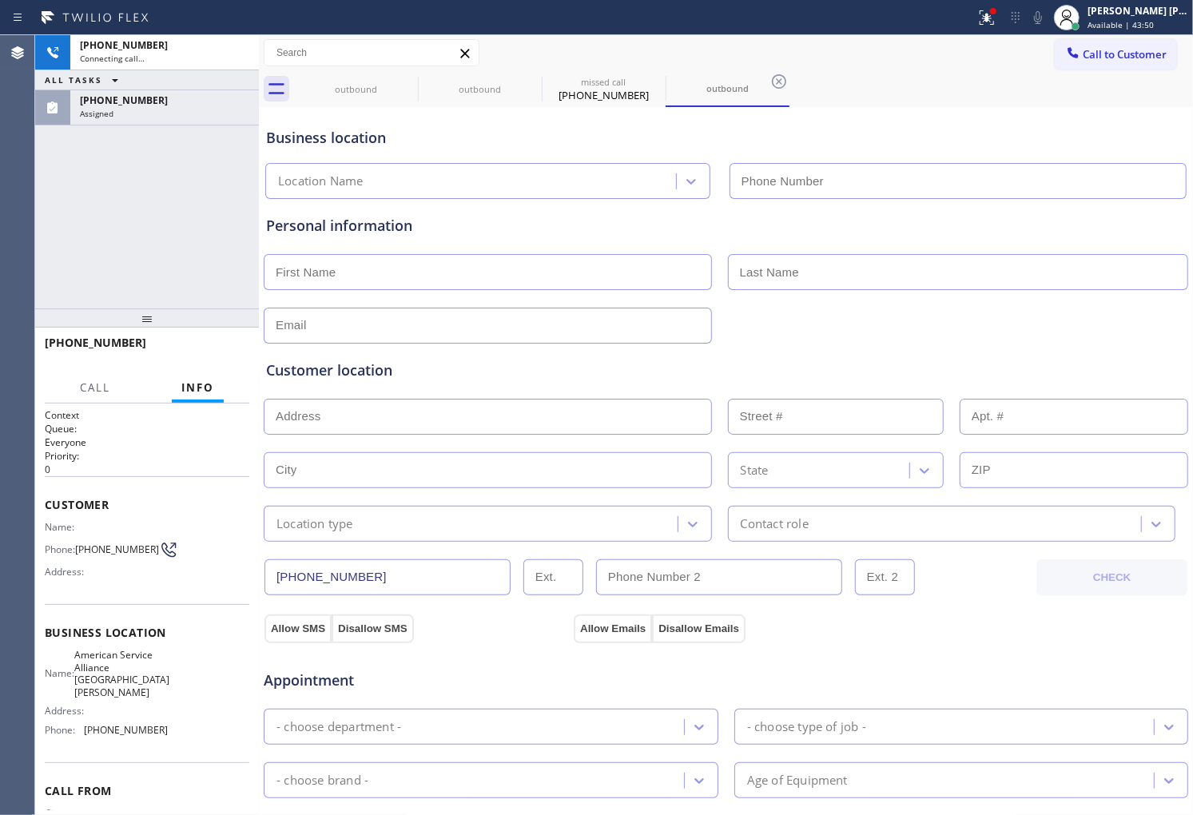
click at [150, 74] on div "ALL TASKS ALL TASKS ACTIVE TASKS TASKS IN WRAP UP" at bounding box center [147, 80] width 224 height 20
type input "[PHONE_NUMBER]"
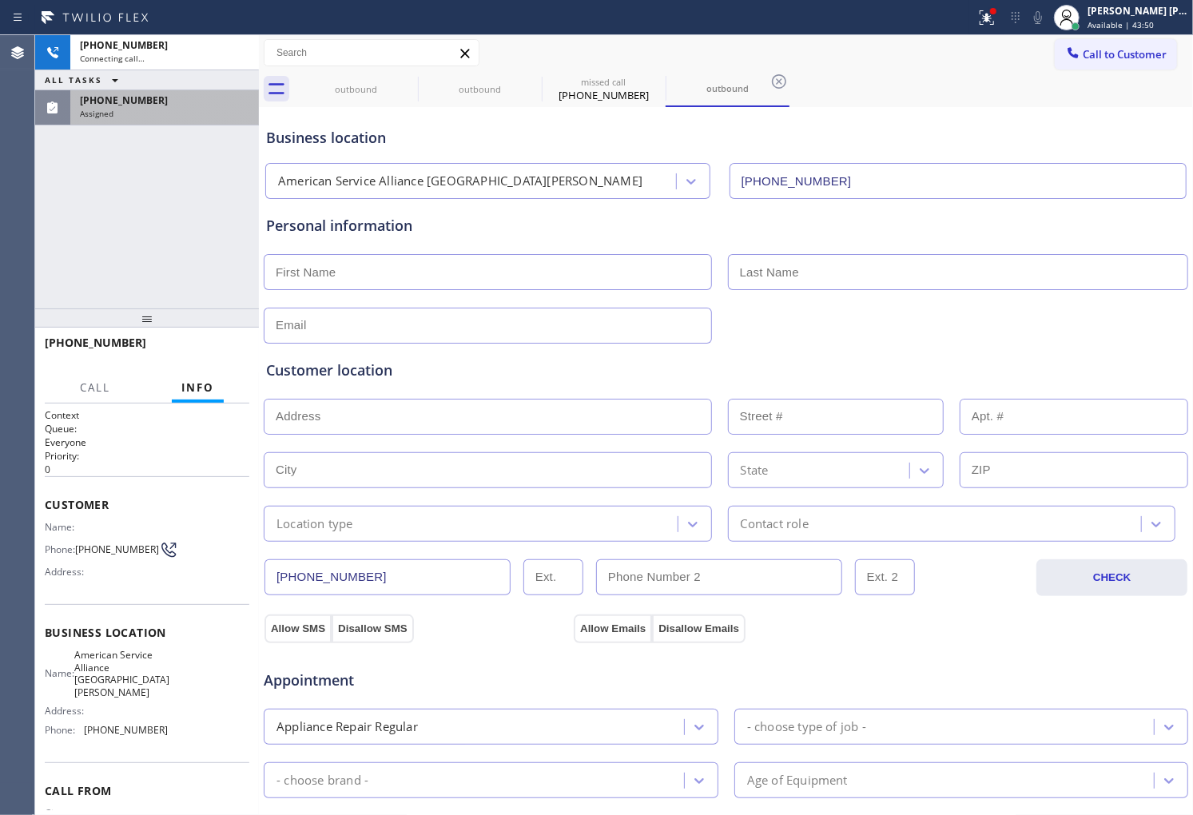
click at [137, 109] on div "Assigned" at bounding box center [164, 113] width 169 height 11
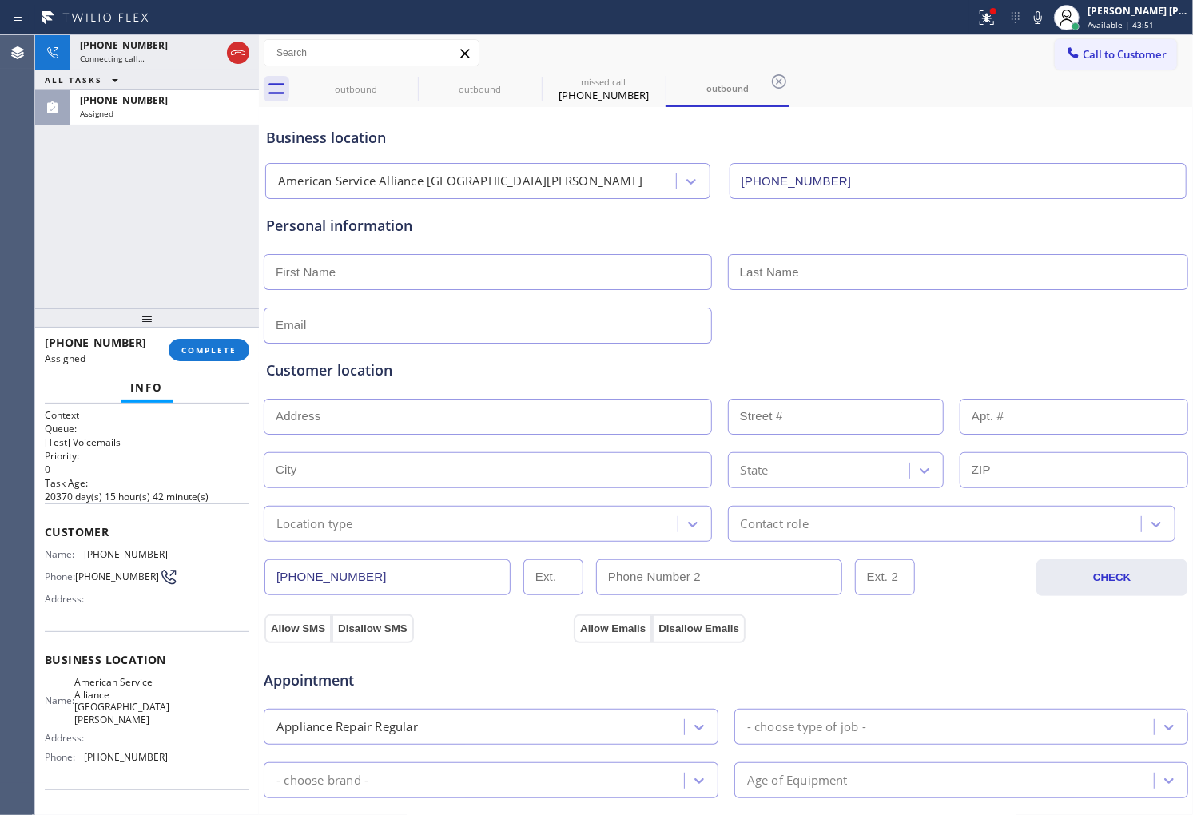
click at [107, 553] on div "Name: (805) 254-9751 Phone: (805) 254-9751 Address:" at bounding box center [106, 579] width 123 height 63
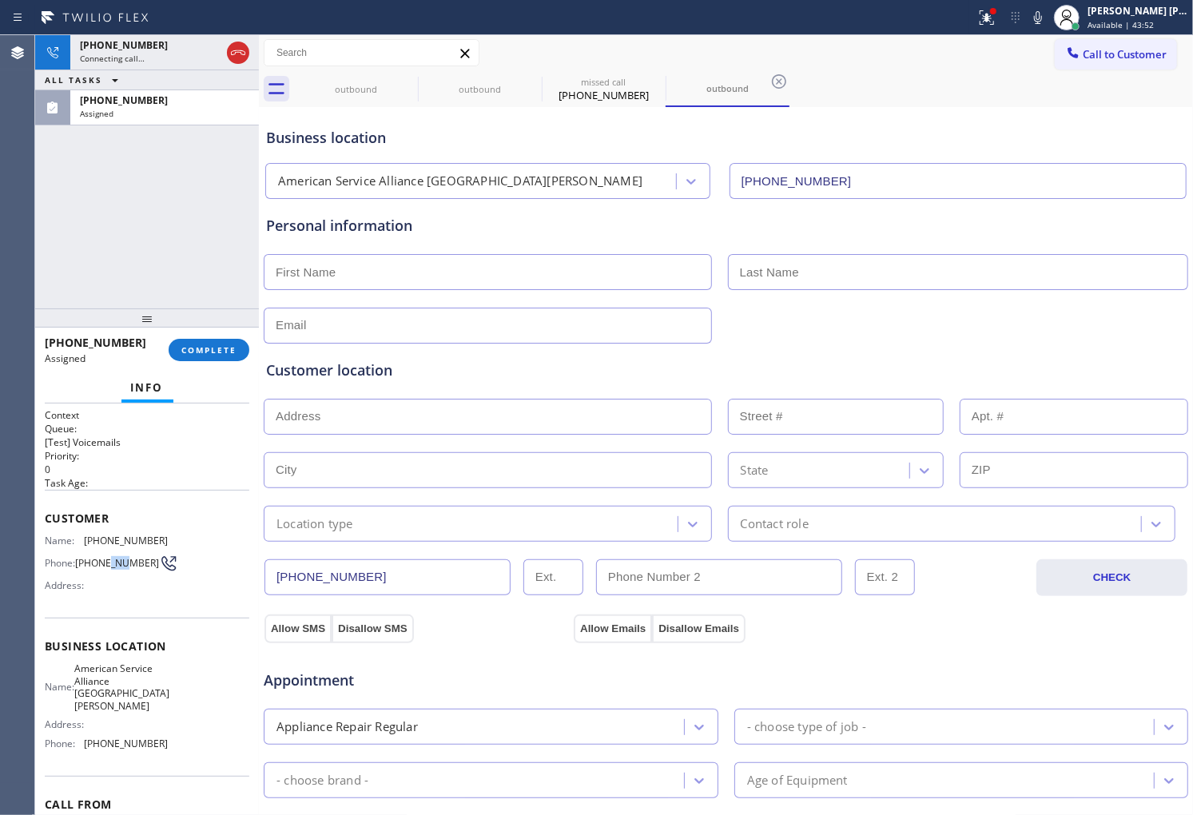
click at [107, 557] on span "[PHONE_NUMBER]" at bounding box center [117, 563] width 84 height 12
click at [108, 542] on span "[PHONE_NUMBER]" at bounding box center [126, 541] width 84 height 12
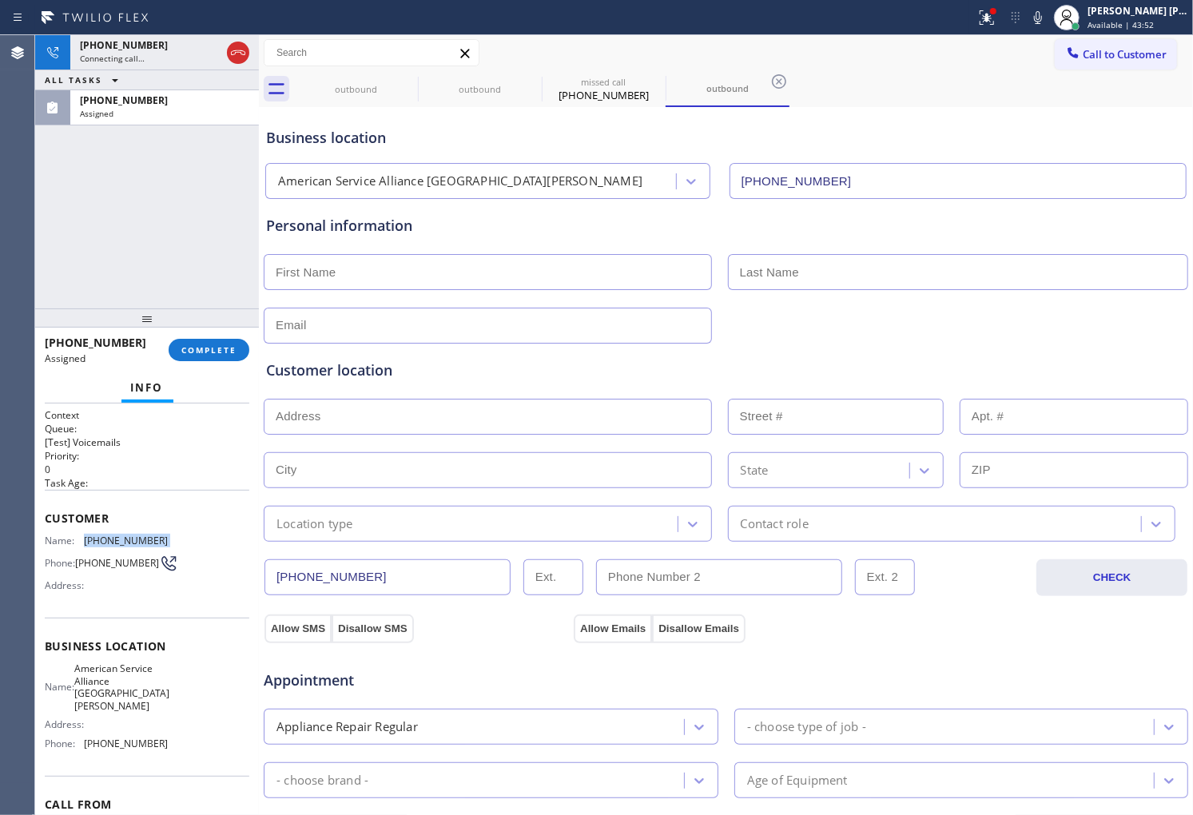
click at [108, 542] on span "[PHONE_NUMBER]" at bounding box center [126, 541] width 84 height 12
copy span "[PHONE_NUMBER]"
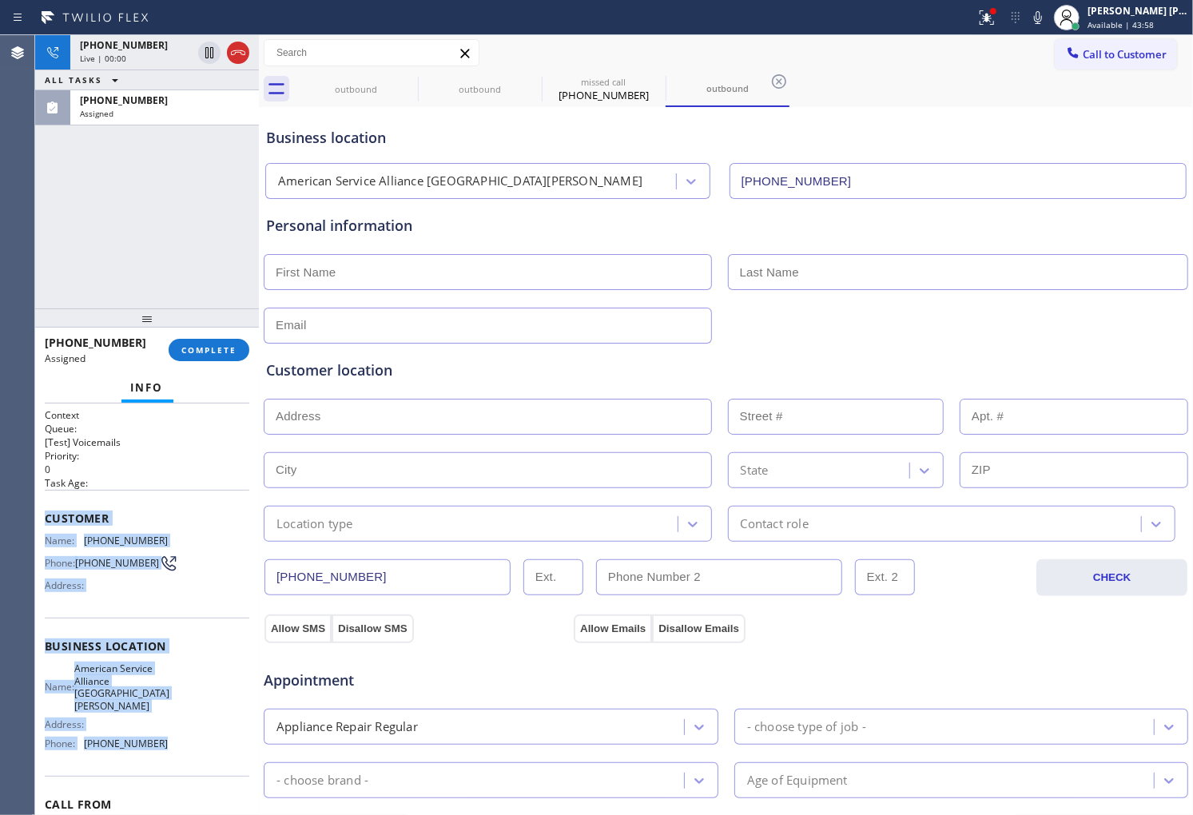
drag, startPoint x: 46, startPoint y: 507, endPoint x: 161, endPoint y: 735, distance: 256.3
click at [161, 735] on div "Context Queue: [Test] Voicemails Priority: 0 Task Age: Customer Name: (805) 254…" at bounding box center [147, 652] width 205 height 488
copy div "Customer Name: (805) 254-9751 Phone: (805) 254-9751 Address: Business location …"
click at [997, 22] on icon at bounding box center [986, 17] width 19 height 19
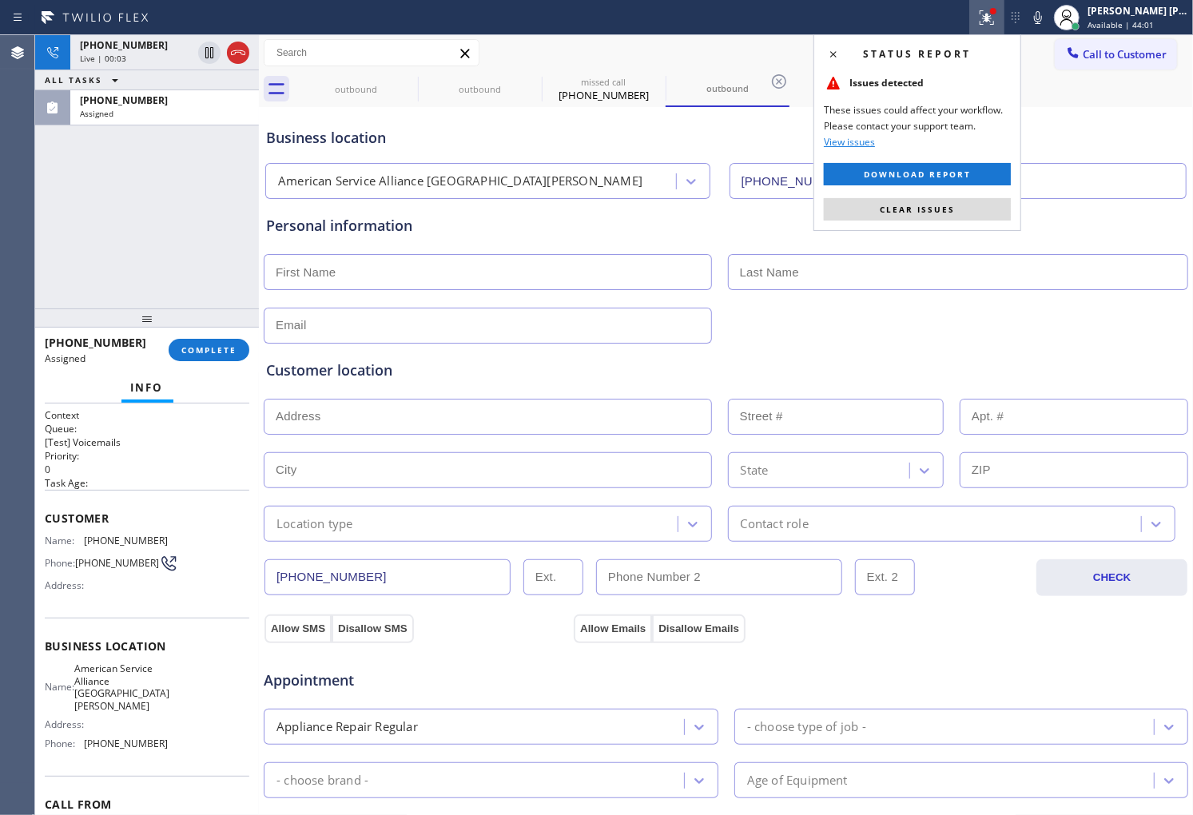
click at [928, 222] on div "Status report Issues detected These issues could affect your workflow. Please c…" at bounding box center [918, 132] width 208 height 197
click at [935, 209] on span "Clear issues" at bounding box center [917, 209] width 75 height 11
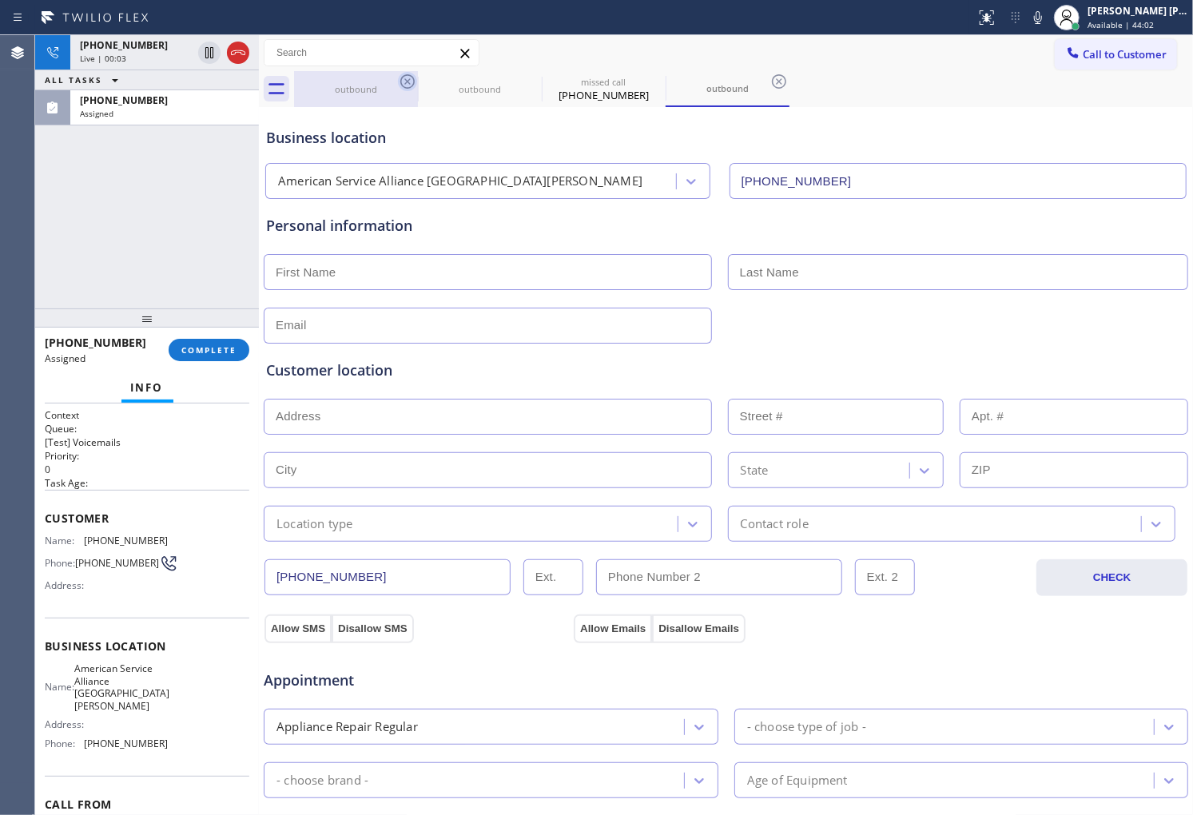
click at [404, 85] on icon at bounding box center [407, 81] width 19 height 19
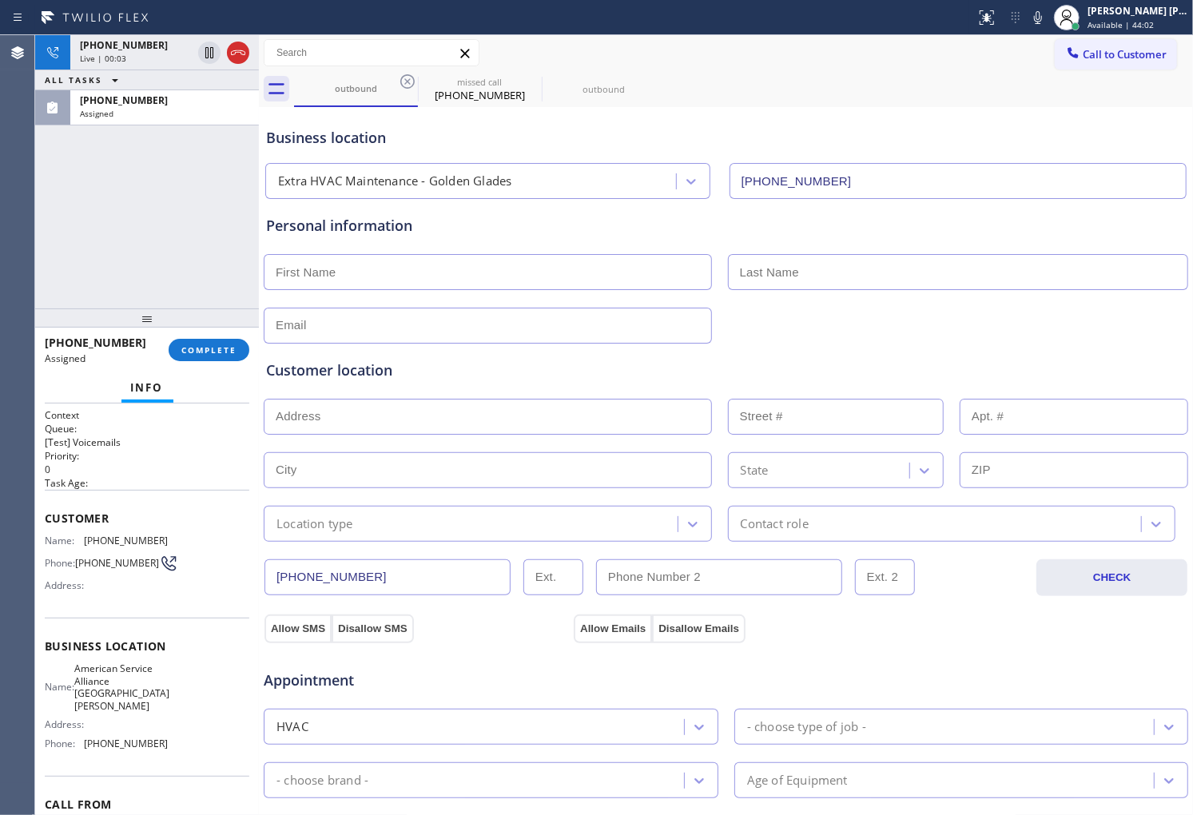
click at [404, 85] on icon at bounding box center [407, 81] width 19 height 19
click at [0, 0] on icon at bounding box center [0, 0] width 0 height 0
click at [120, 697] on span "American Service Alliance [GEOGRAPHIC_DATA][PERSON_NAME]" at bounding box center [121, 688] width 95 height 50
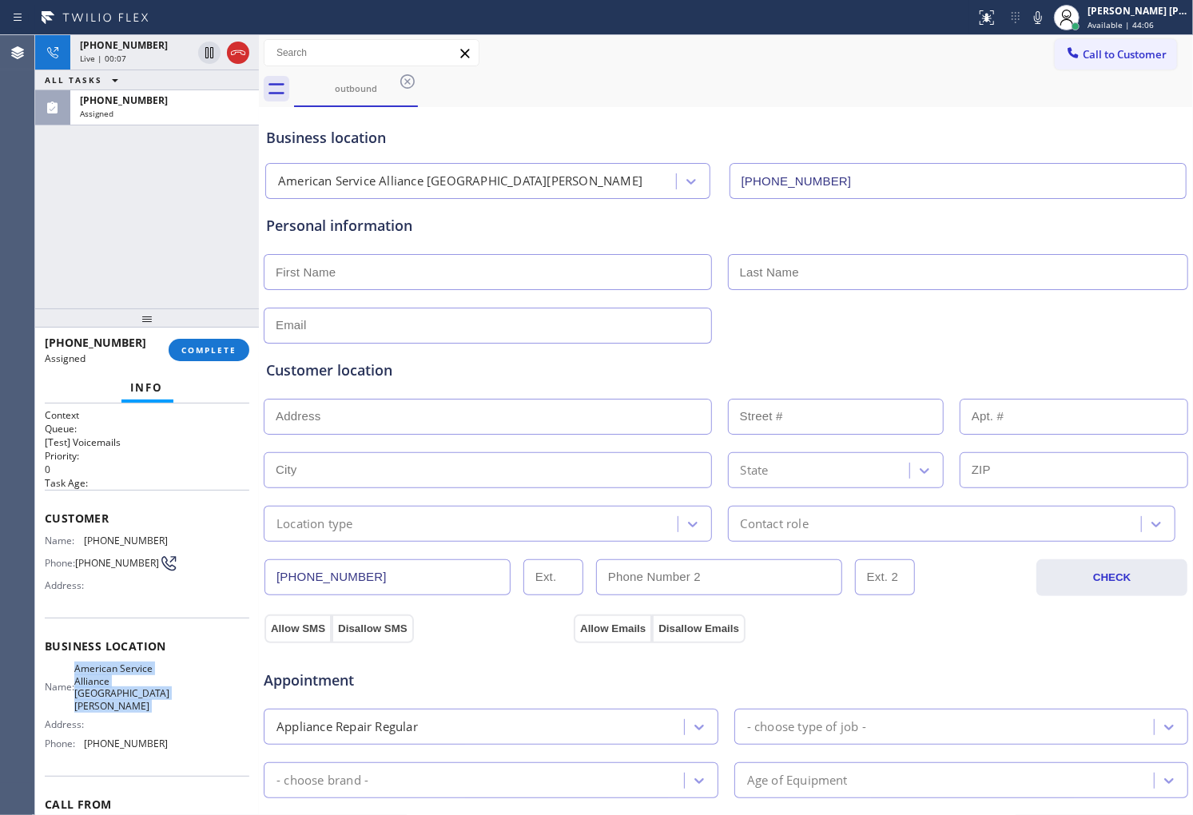
click at [120, 697] on span "American Service Alliance [GEOGRAPHIC_DATA][PERSON_NAME]" at bounding box center [121, 688] width 95 height 50
copy span "American Service Alliance [GEOGRAPHIC_DATA][PERSON_NAME]"
click at [202, 323] on div at bounding box center [147, 318] width 224 height 19
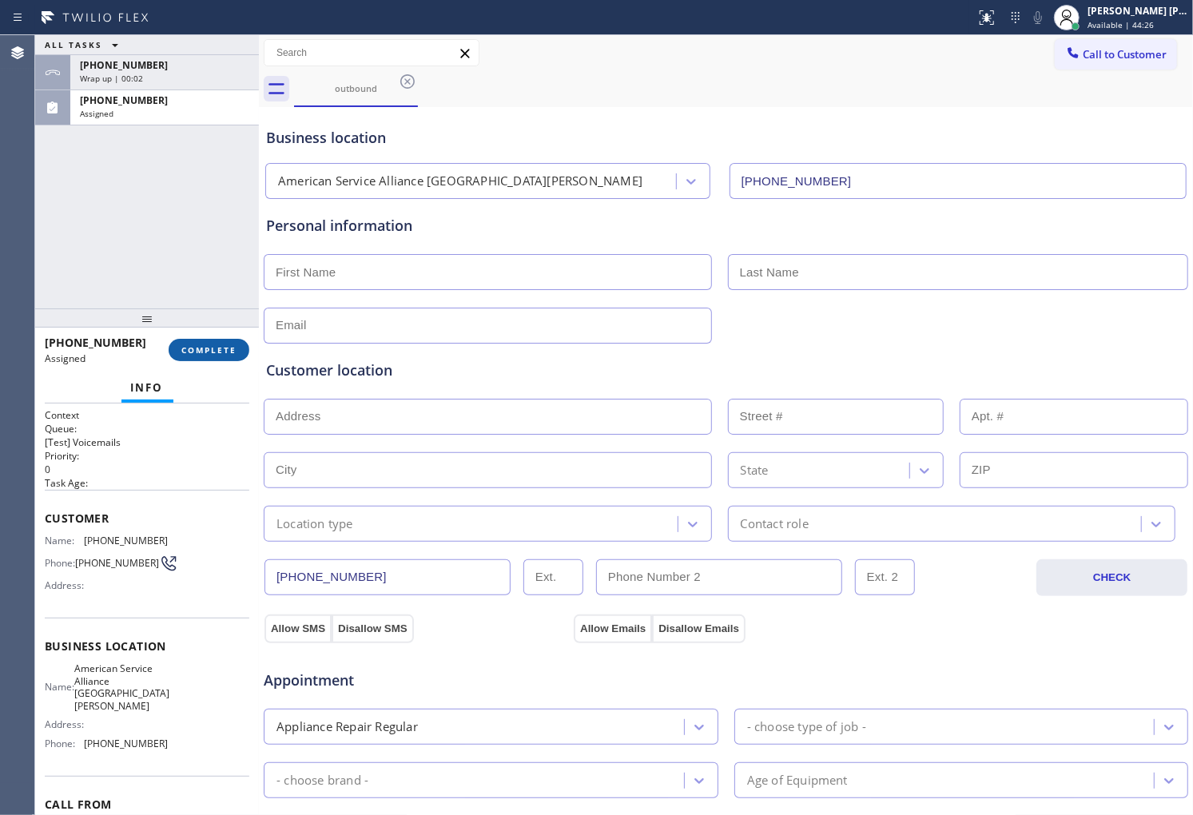
click at [201, 352] on span "COMPLETE" at bounding box center [208, 349] width 55 height 11
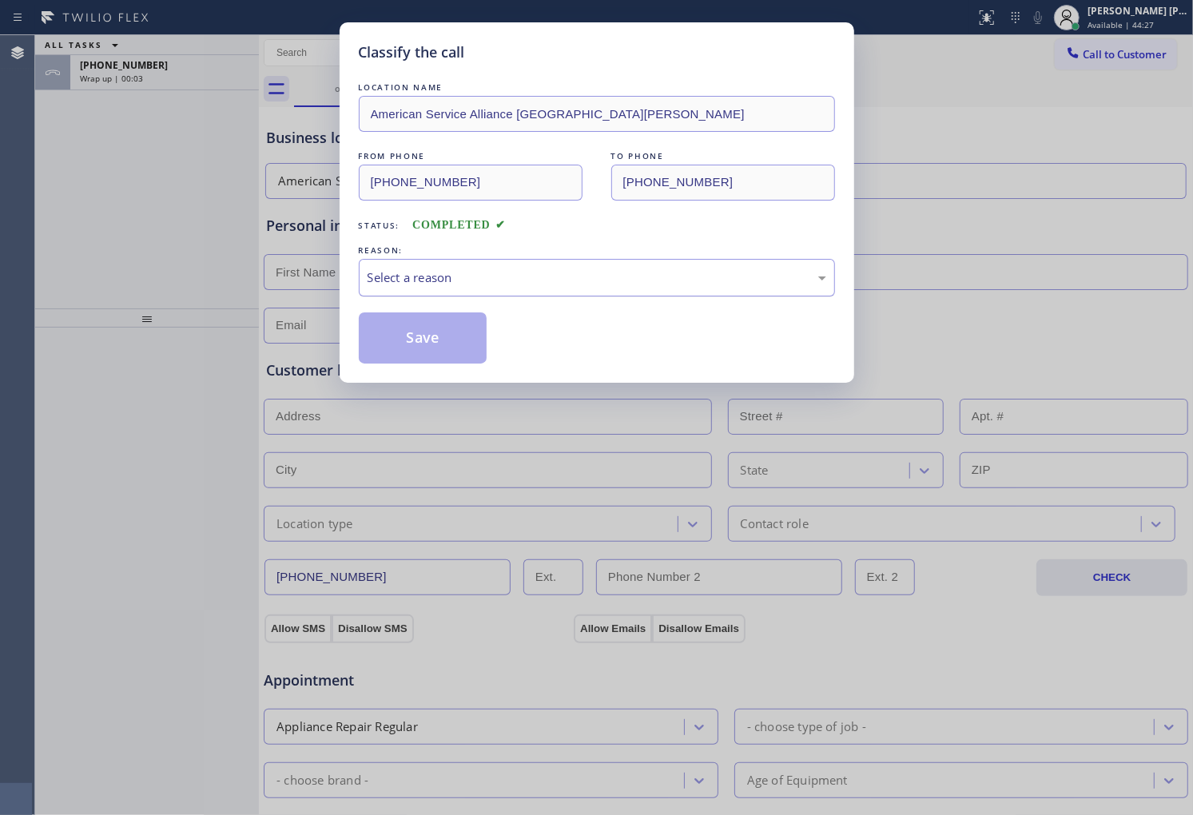
click at [441, 286] on div "Select a reason" at bounding box center [597, 278] width 459 height 18
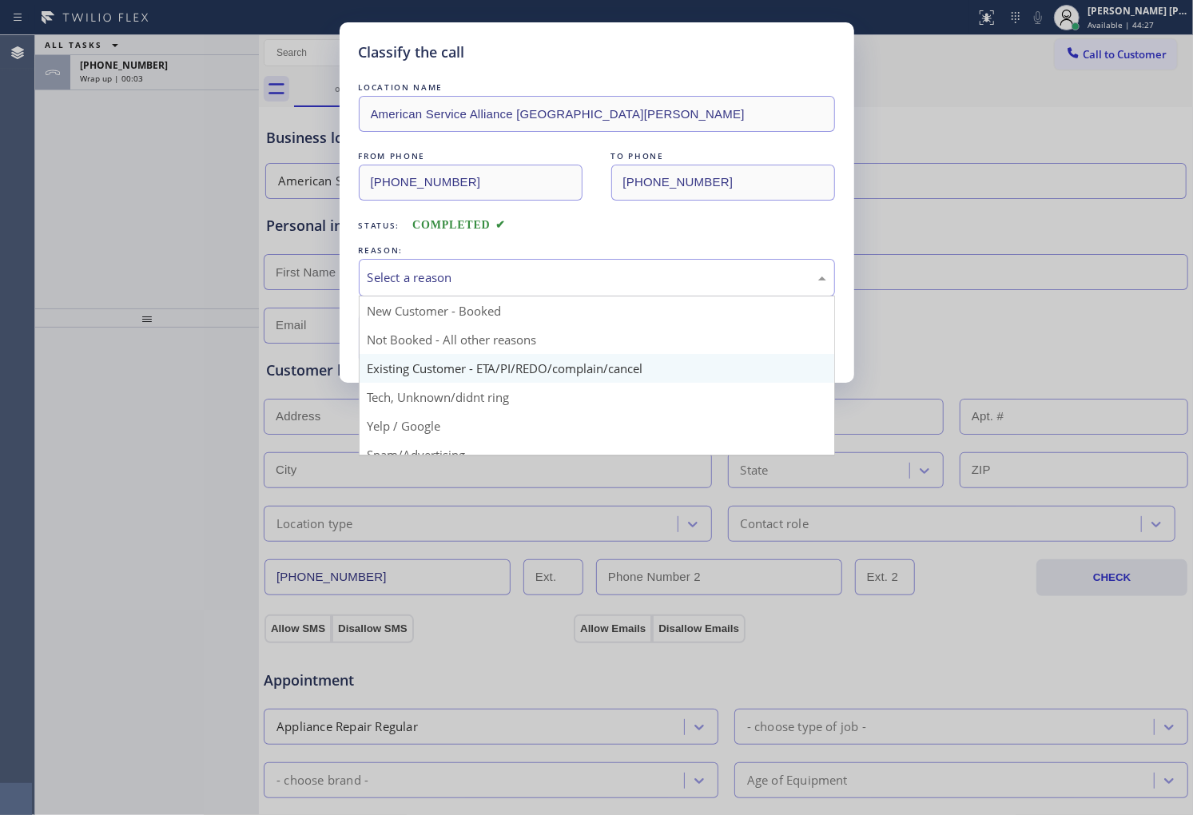
click at [464, 372] on div "Classify the call LOCATION NAME American Service Alliance Santa Barbara FROM PH…" at bounding box center [597, 202] width 515 height 360
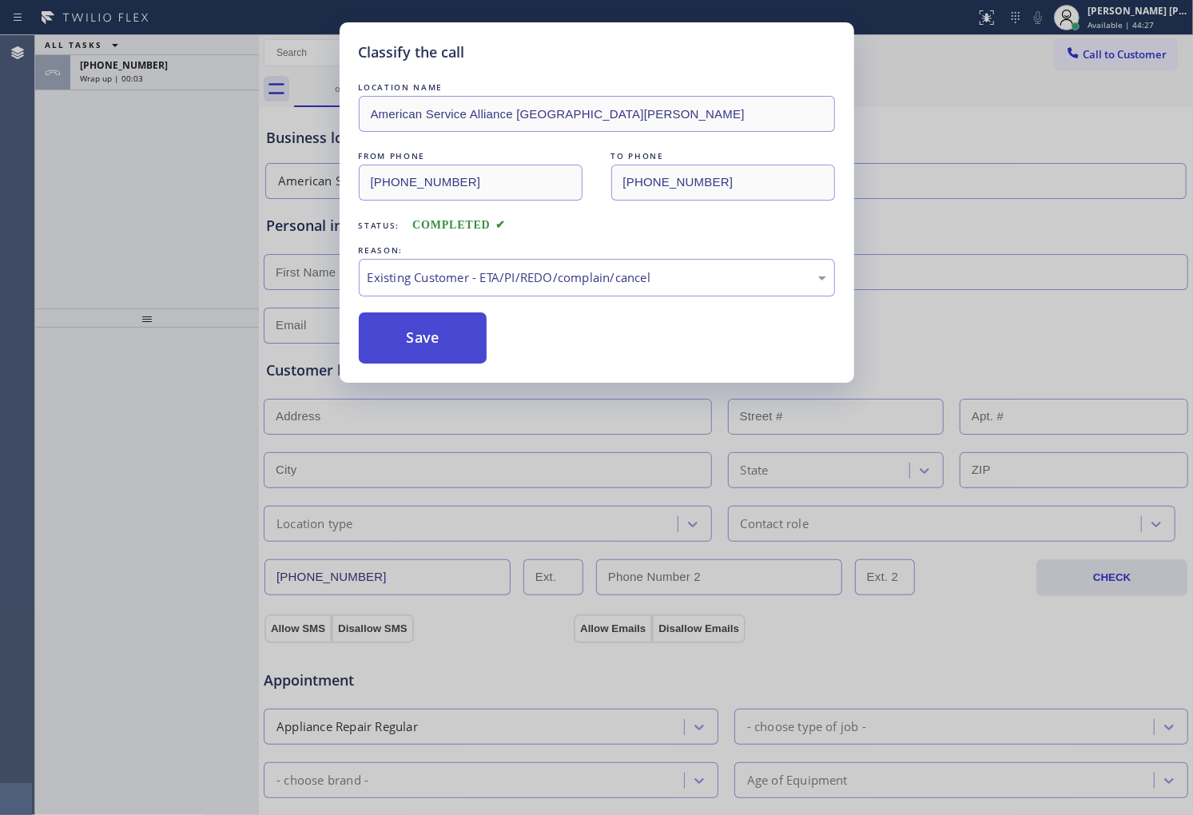
click at [411, 349] on button "Save" at bounding box center [423, 338] width 129 height 51
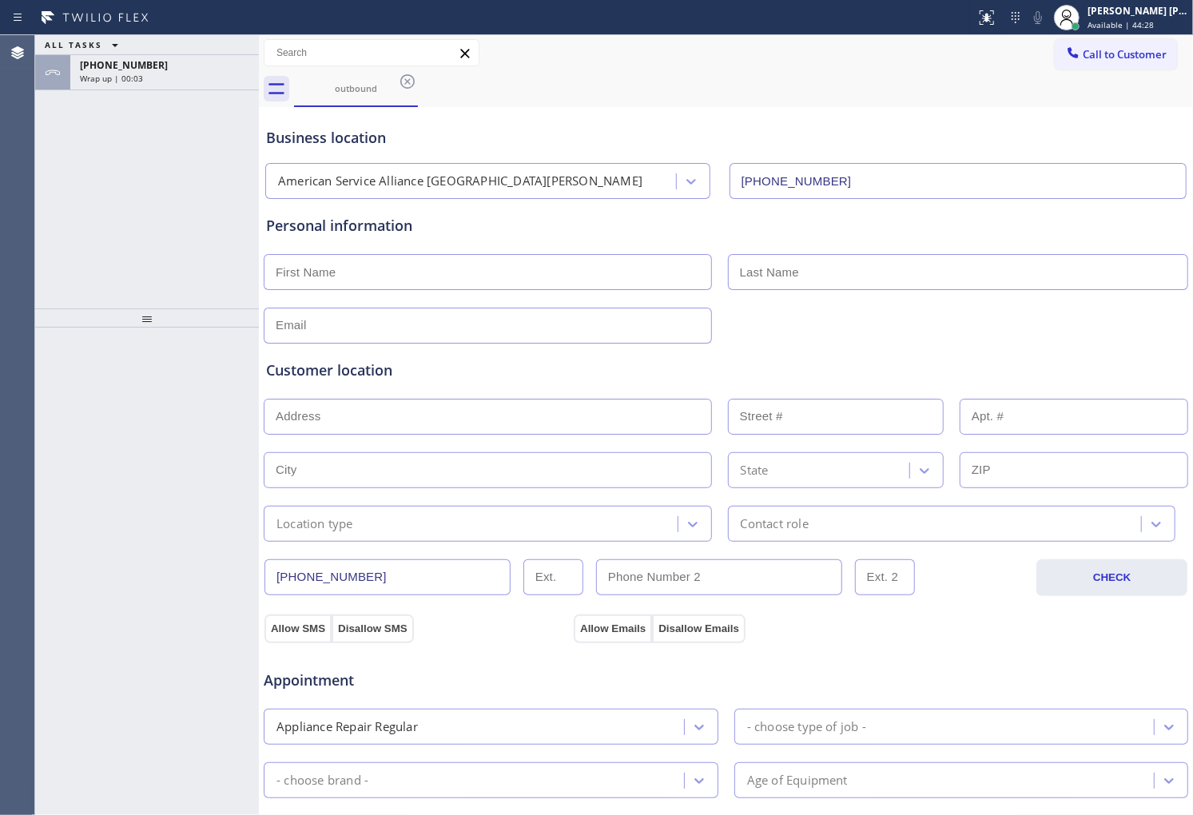
drag, startPoint x: 146, startPoint y: 66, endPoint x: 172, endPoint y: 230, distance: 166.6
click at [147, 66] on div "+18052549751" at bounding box center [164, 65] width 169 height 14
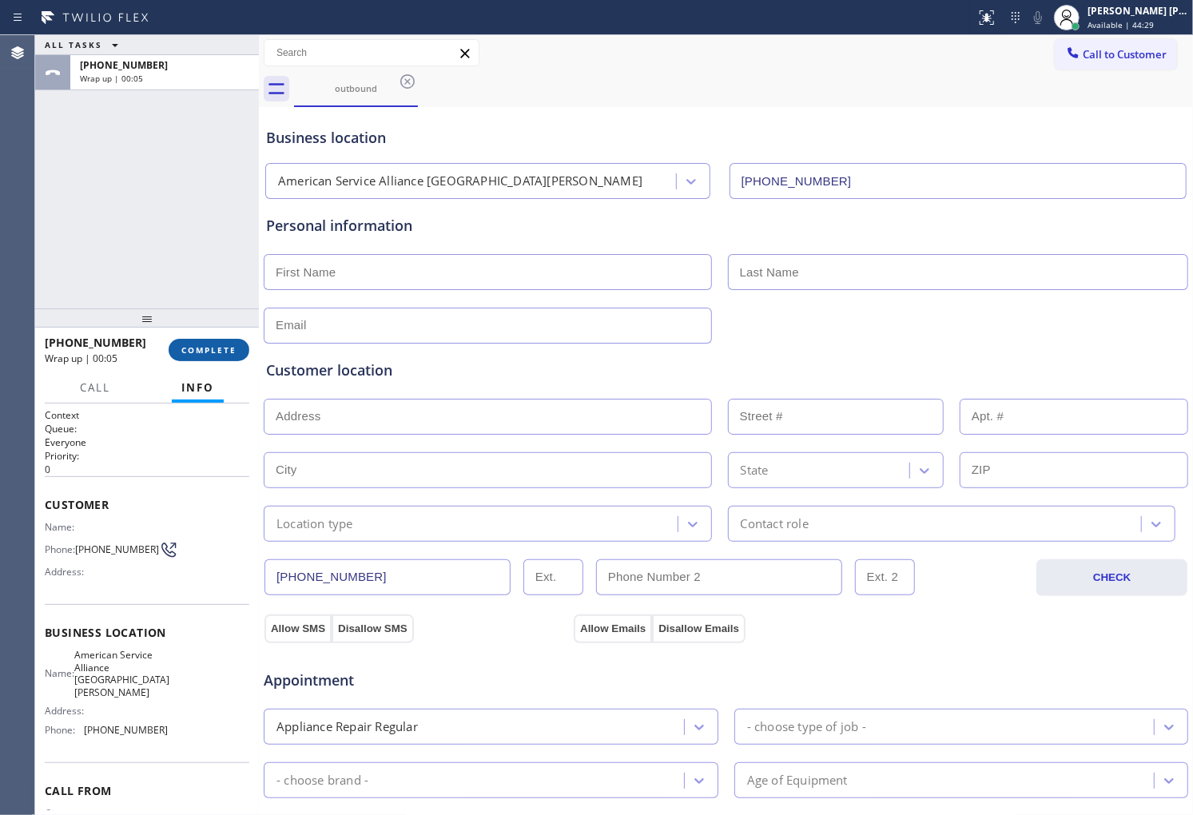
click at [189, 341] on button "COMPLETE" at bounding box center [209, 350] width 81 height 22
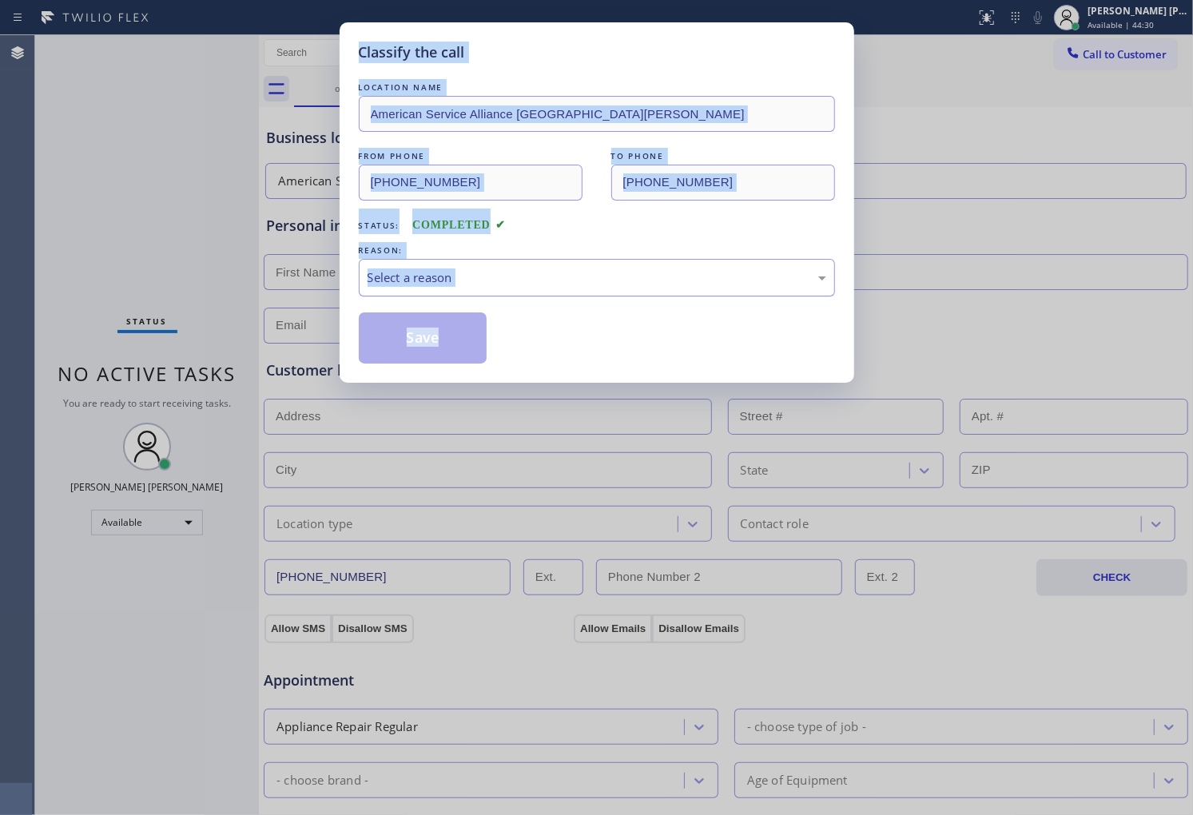
click at [433, 289] on div "Select a reason" at bounding box center [597, 278] width 476 height 38
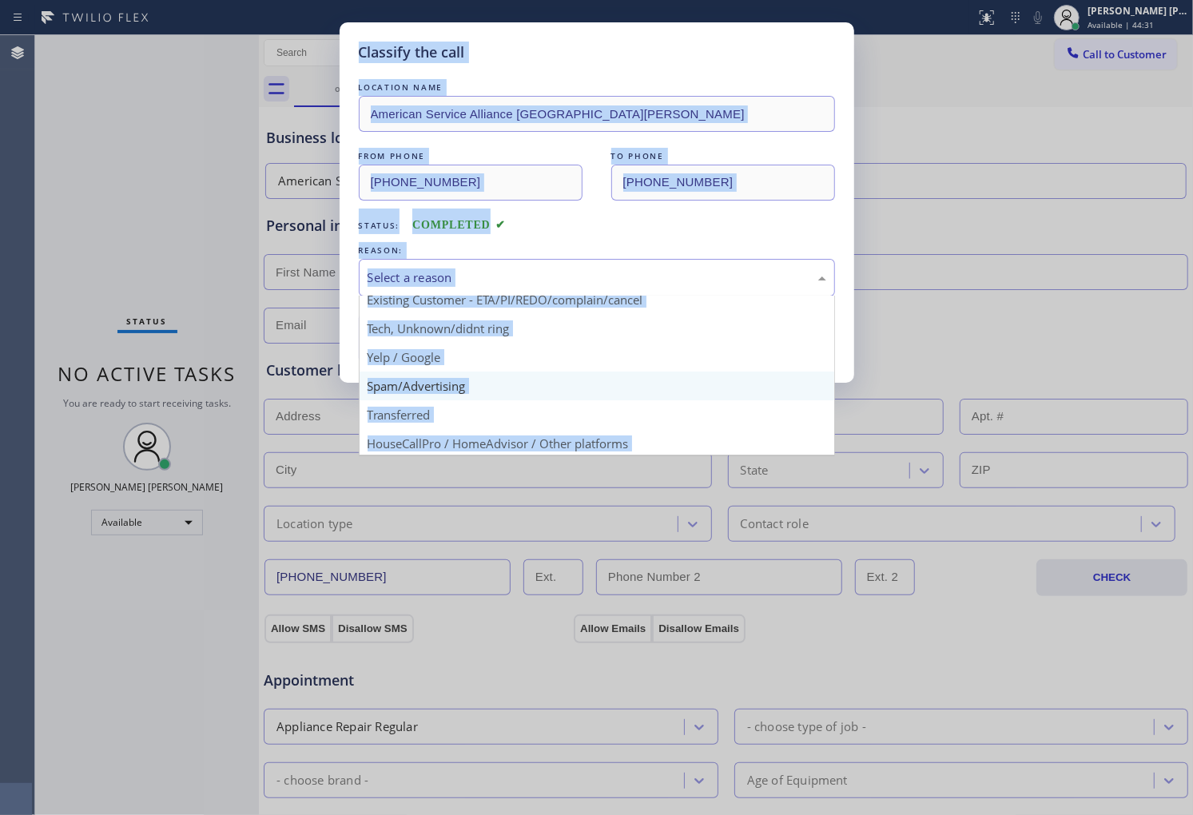
scroll to position [89, 0]
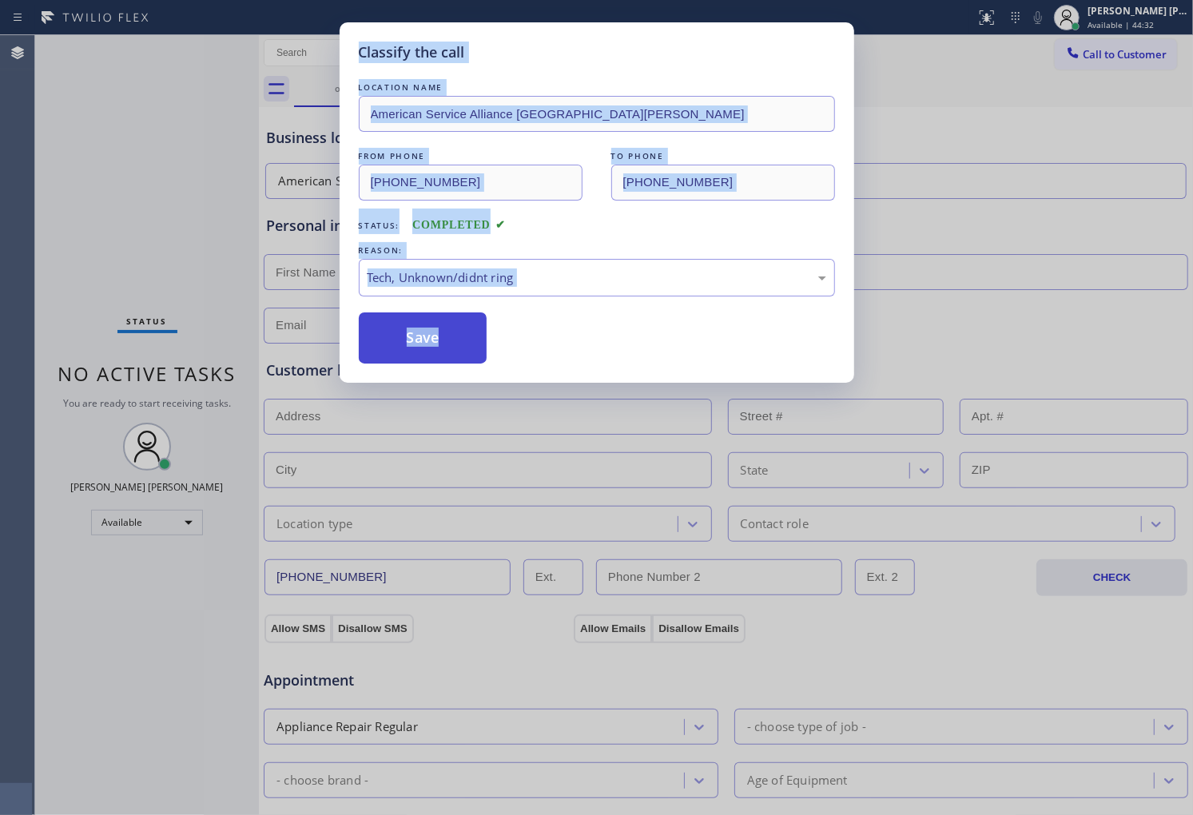
click at [406, 322] on button "Save" at bounding box center [423, 338] width 129 height 51
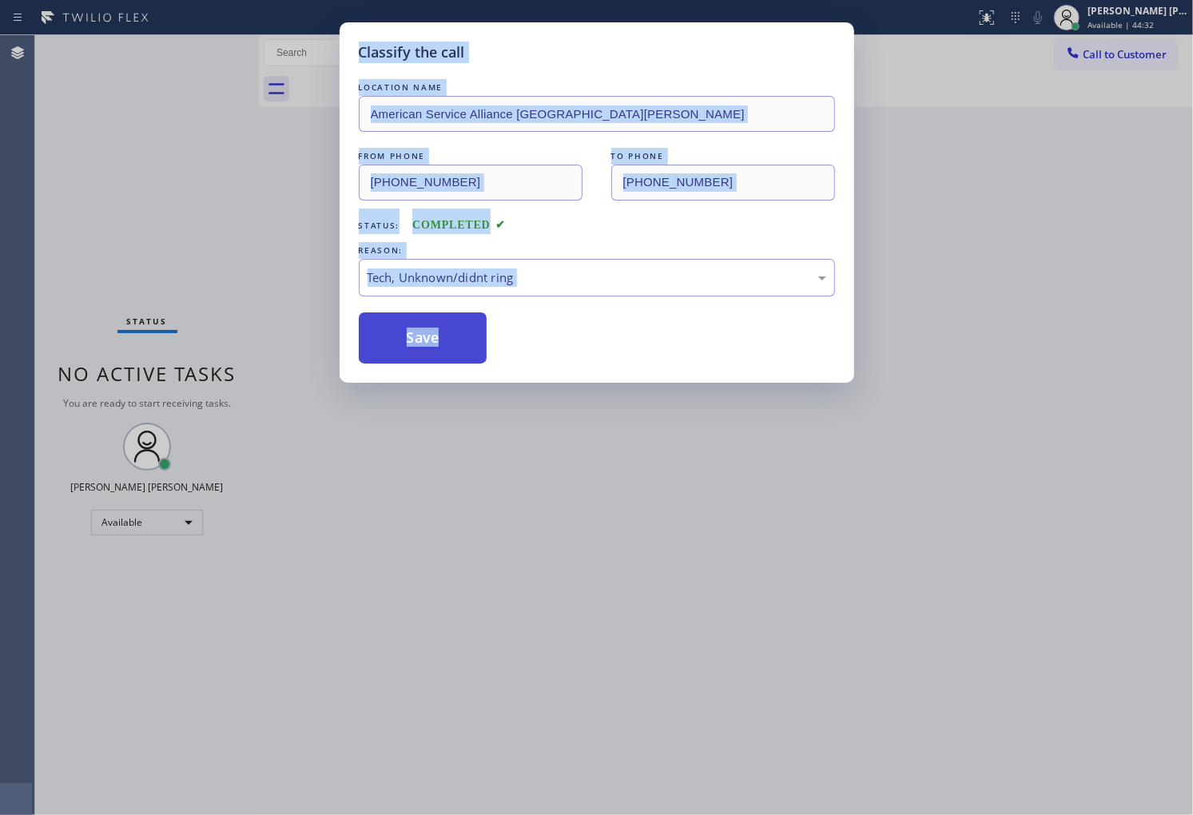
click at [406, 322] on button "Save" at bounding box center [423, 338] width 129 height 51
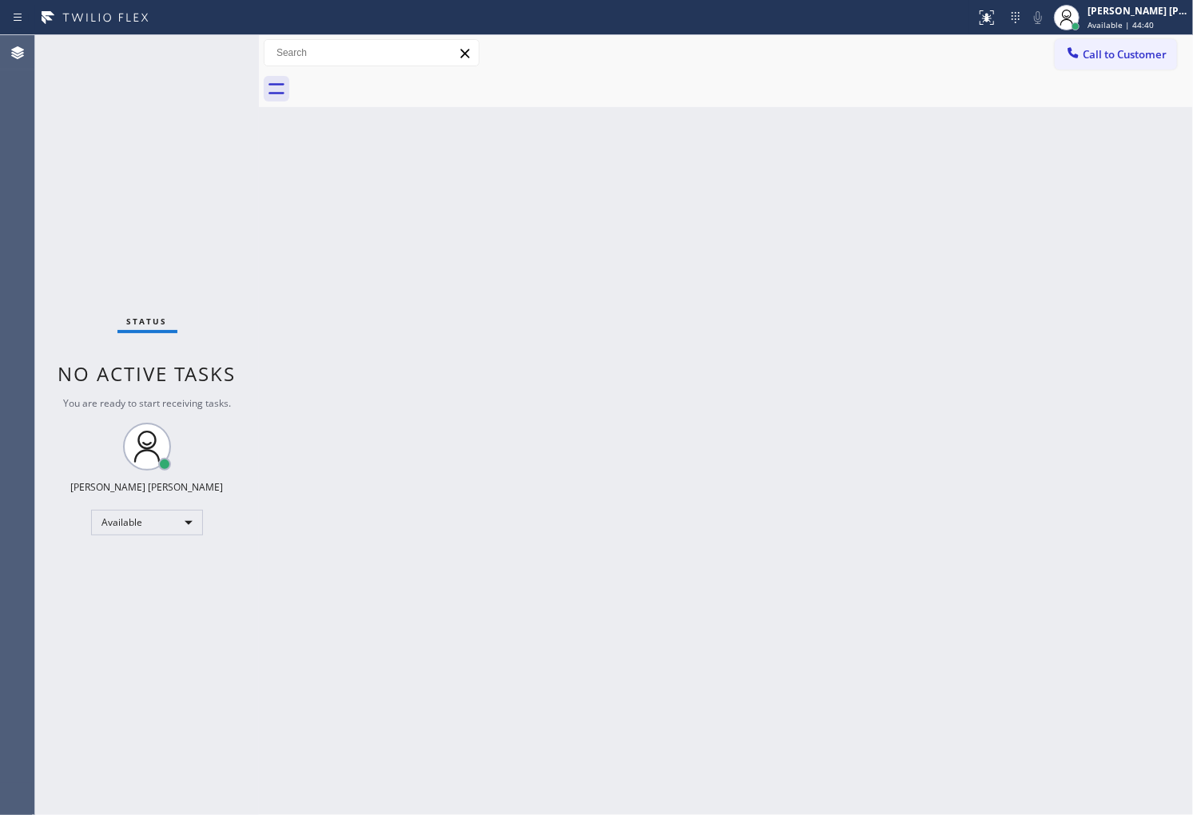
click at [315, 166] on div "Back to Dashboard Change Sender ID Customers Technicians Select a contact Outbo…" at bounding box center [726, 425] width 934 height 780
click at [171, 52] on div "Status No active tasks You are ready to start receiving tasks. [PERSON_NAME] [P…" at bounding box center [147, 425] width 224 height 780
click at [36, 262] on div "Status No active tasks You are ready to start receiving tasks. [PERSON_NAME] [P…" at bounding box center [147, 425] width 224 height 780
click at [1146, 62] on button "Call to Customer" at bounding box center [1116, 54] width 122 height 30
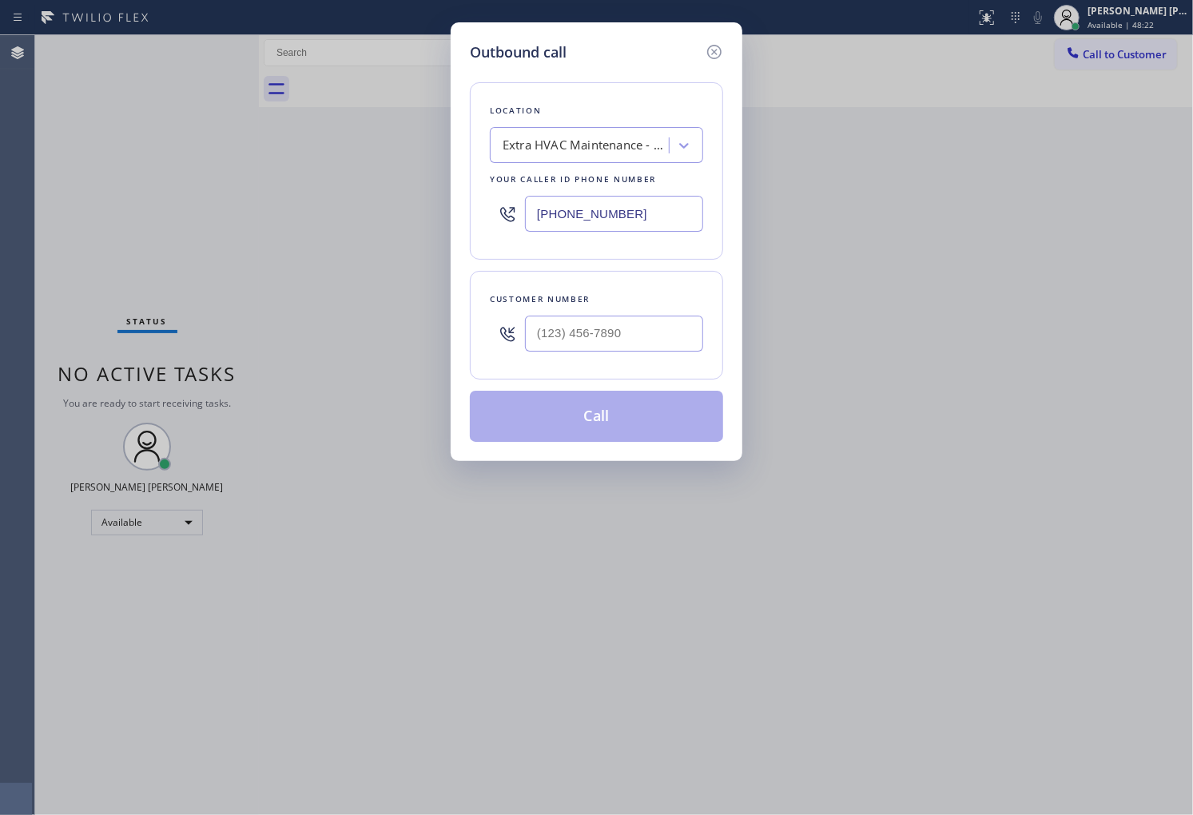
click at [637, 217] on input "[PHONE_NUMBER]" at bounding box center [614, 214] width 178 height 36
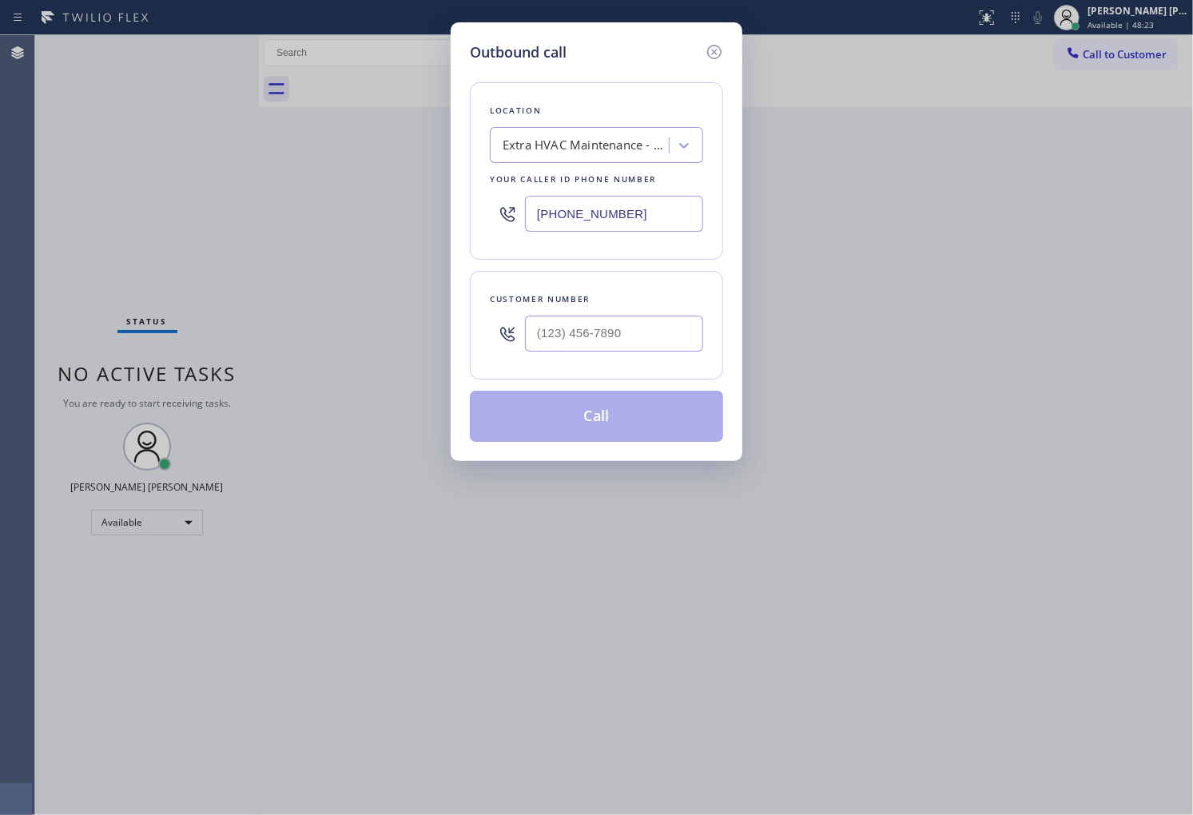
drag, startPoint x: 637, startPoint y: 217, endPoint x: 635, endPoint y: 201, distance: 15.3
click at [637, 217] on input "[PHONE_NUMBER]" at bounding box center [614, 214] width 178 height 36
paste input "855) 999-4417"
type input "[PHONE_NUMBER]"
click at [614, 344] on input "(___) ___-____" at bounding box center [614, 334] width 178 height 36
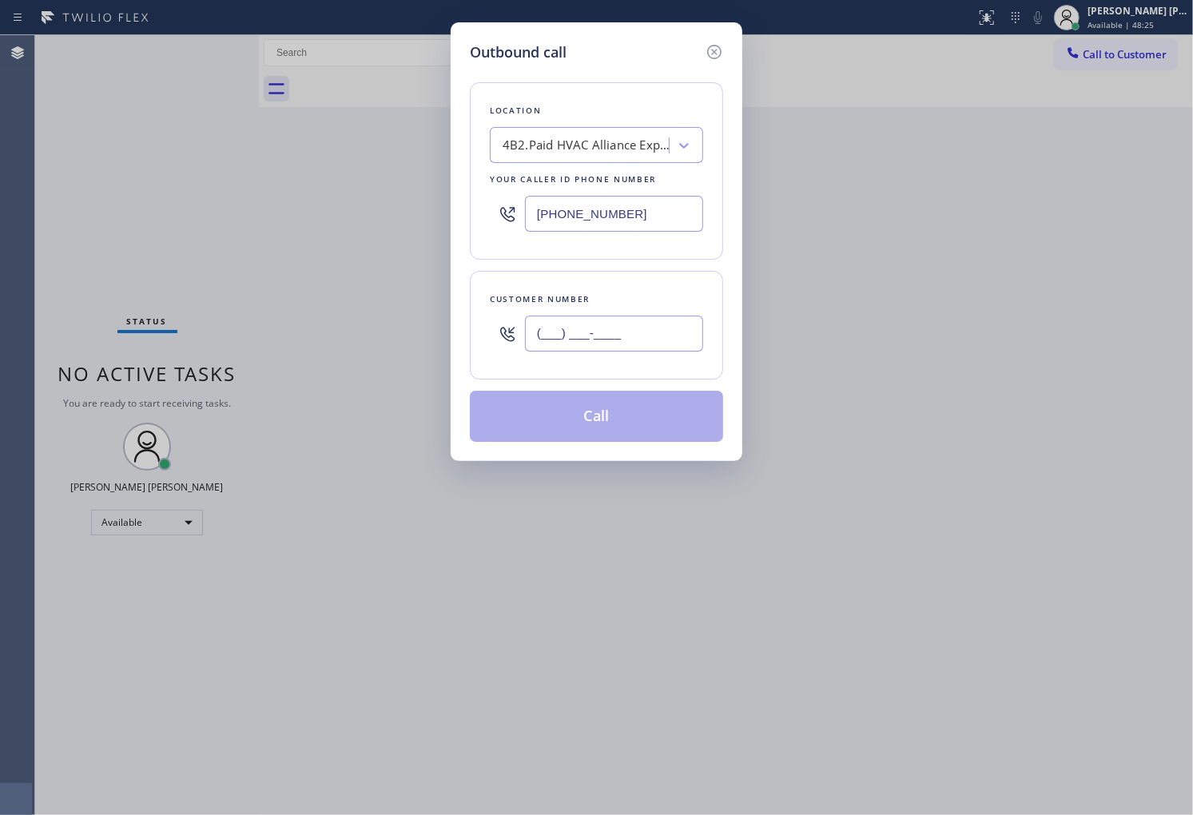
click at [614, 344] on input "(___) ___-____" at bounding box center [614, 334] width 178 height 36
paste input "4"
click at [612, 329] on input "(___) ___-___4" at bounding box center [614, 334] width 178 height 36
paste input "4158"
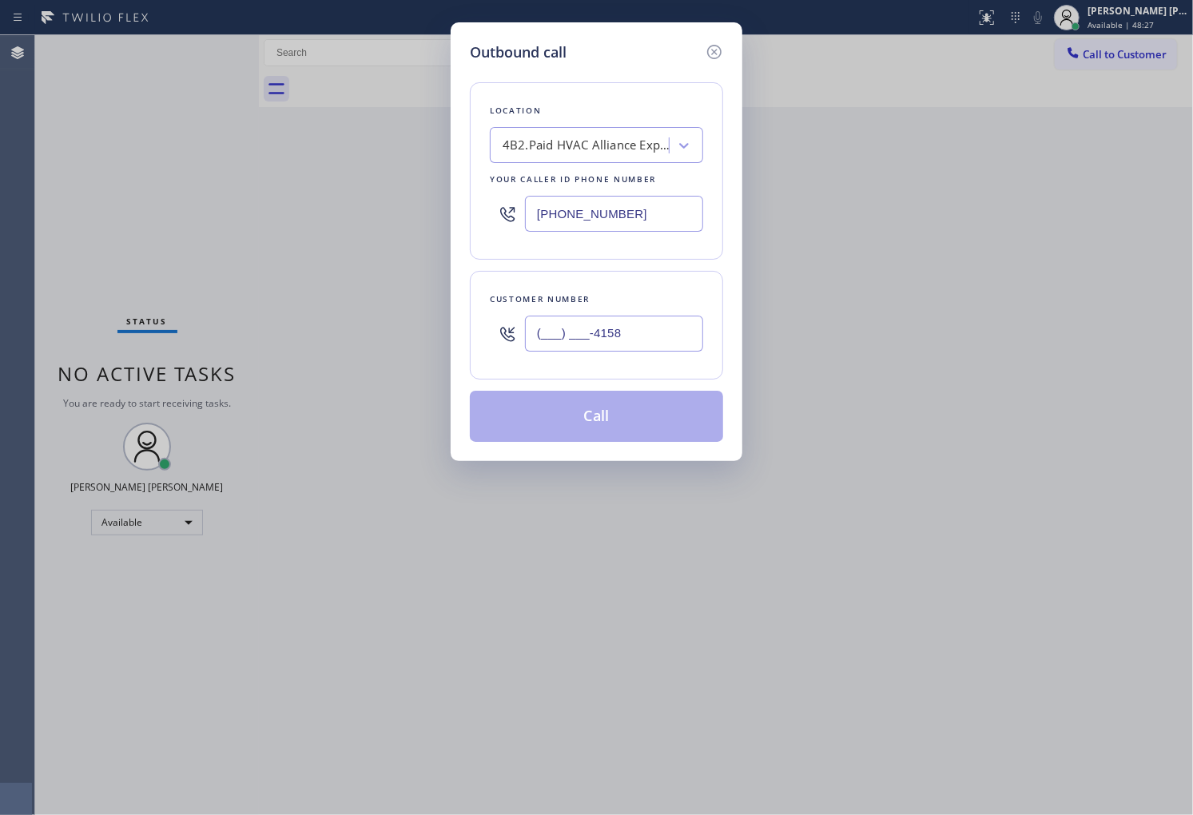
click at [612, 329] on input "(___) ___-4158" at bounding box center [614, 334] width 178 height 36
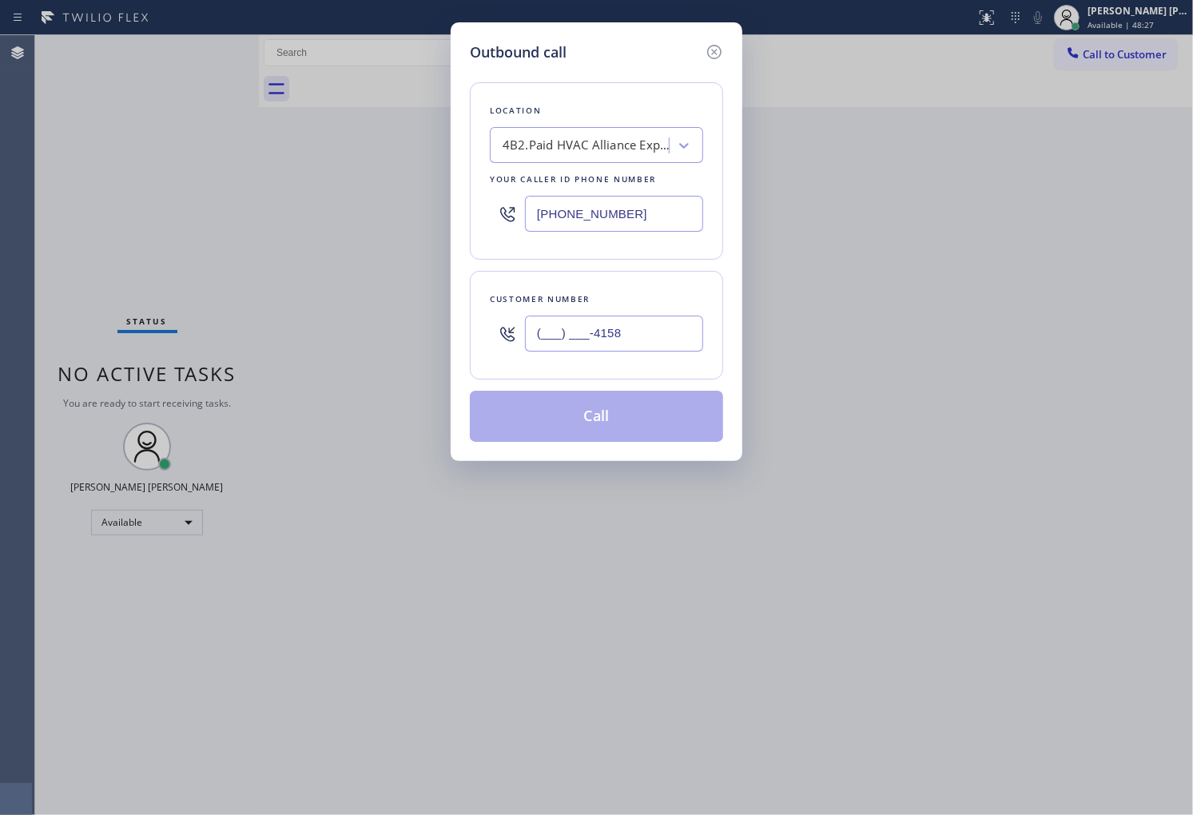
paste input "415) 866-9001"
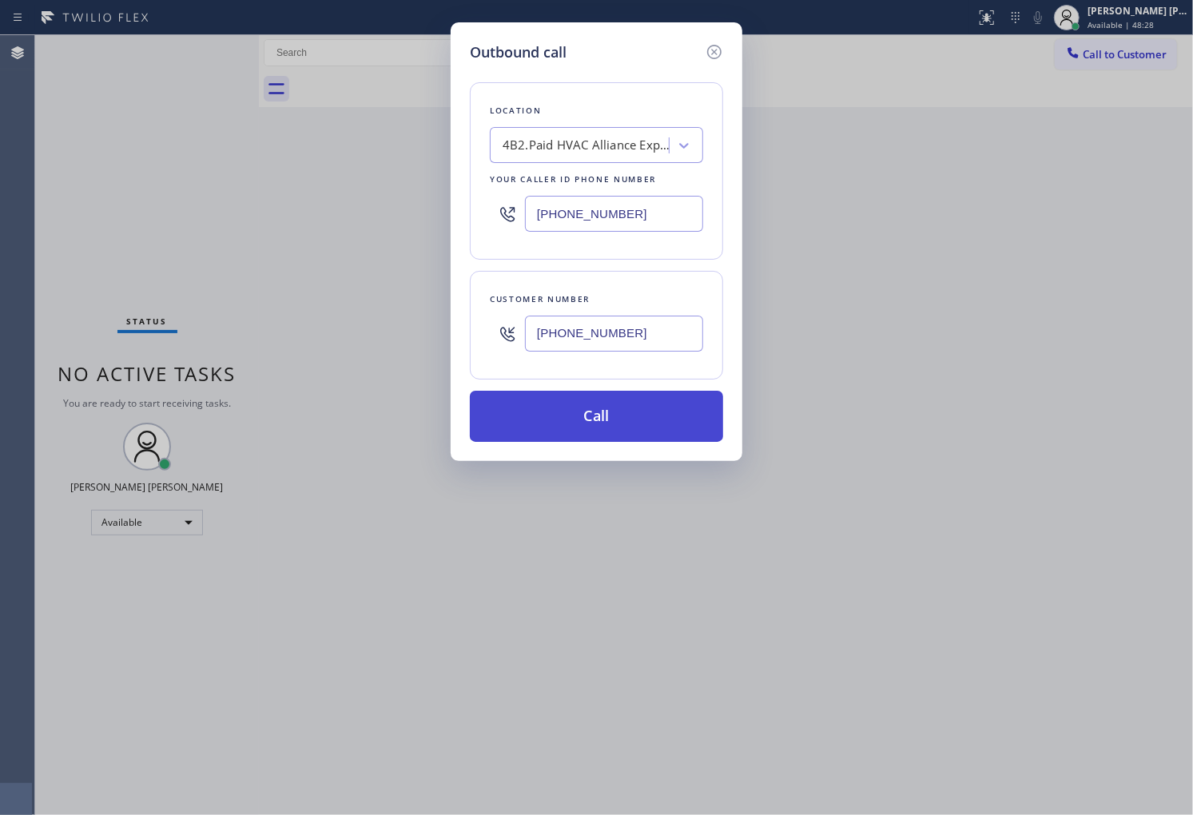
type input "[PHONE_NUMBER]"
click at [610, 412] on button "Call" at bounding box center [596, 416] width 253 height 51
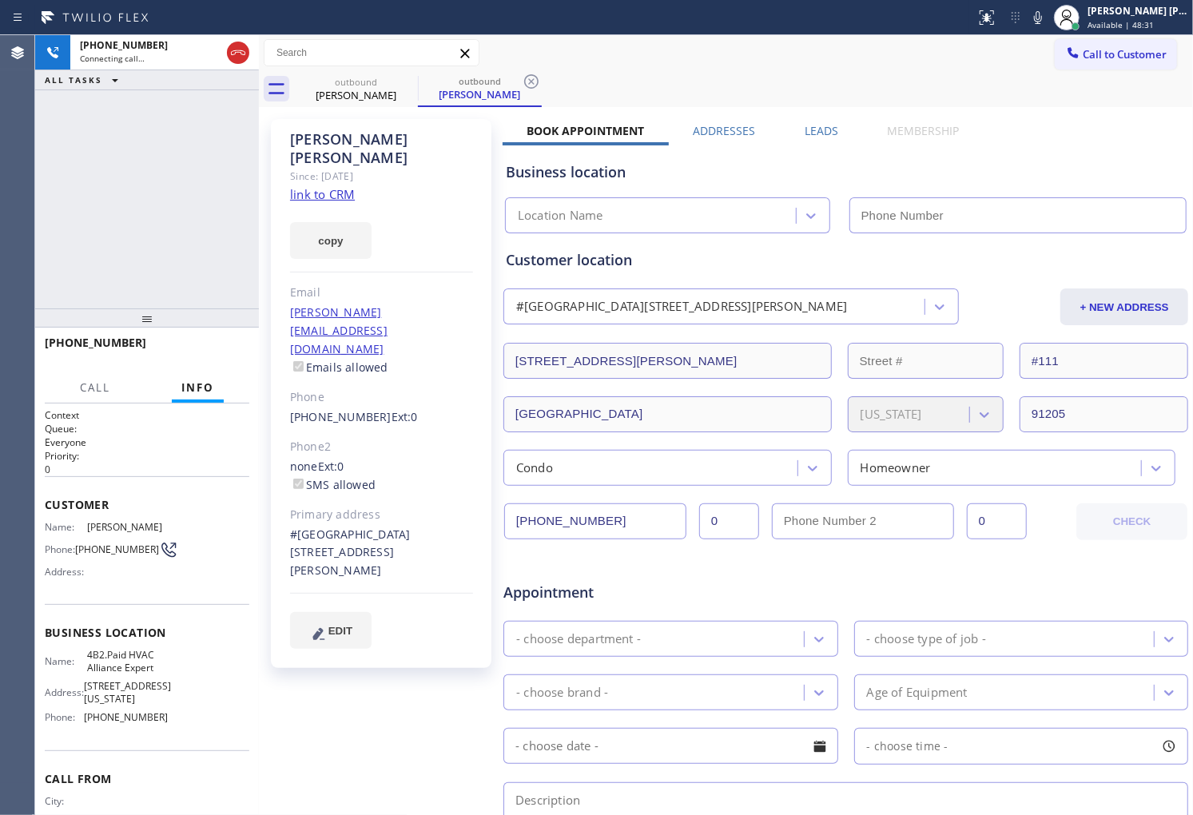
click at [324, 147] on div "Paul Byrne" at bounding box center [381, 148] width 183 height 37
click at [323, 146] on div "Paul Byrne" at bounding box center [381, 148] width 183 height 37
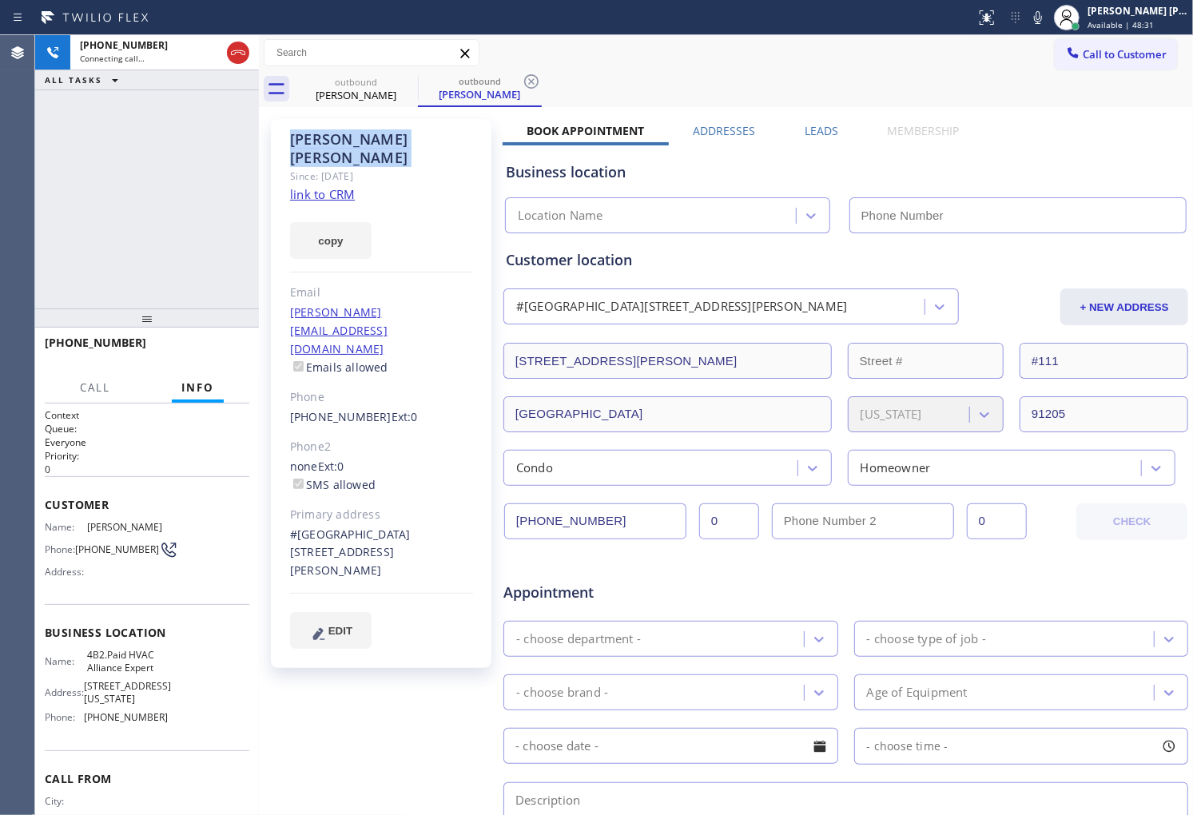
click at [323, 146] on div "Paul Byrne" at bounding box center [381, 148] width 183 height 37
copy div "Paul Byrne"
click at [184, 249] on div "+14158669001 Connecting call… ALL TASKS ALL TASKS ACTIVE TASKS TASKS IN WRAP UP" at bounding box center [147, 171] width 224 height 273
type input "[PHONE_NUMBER]"
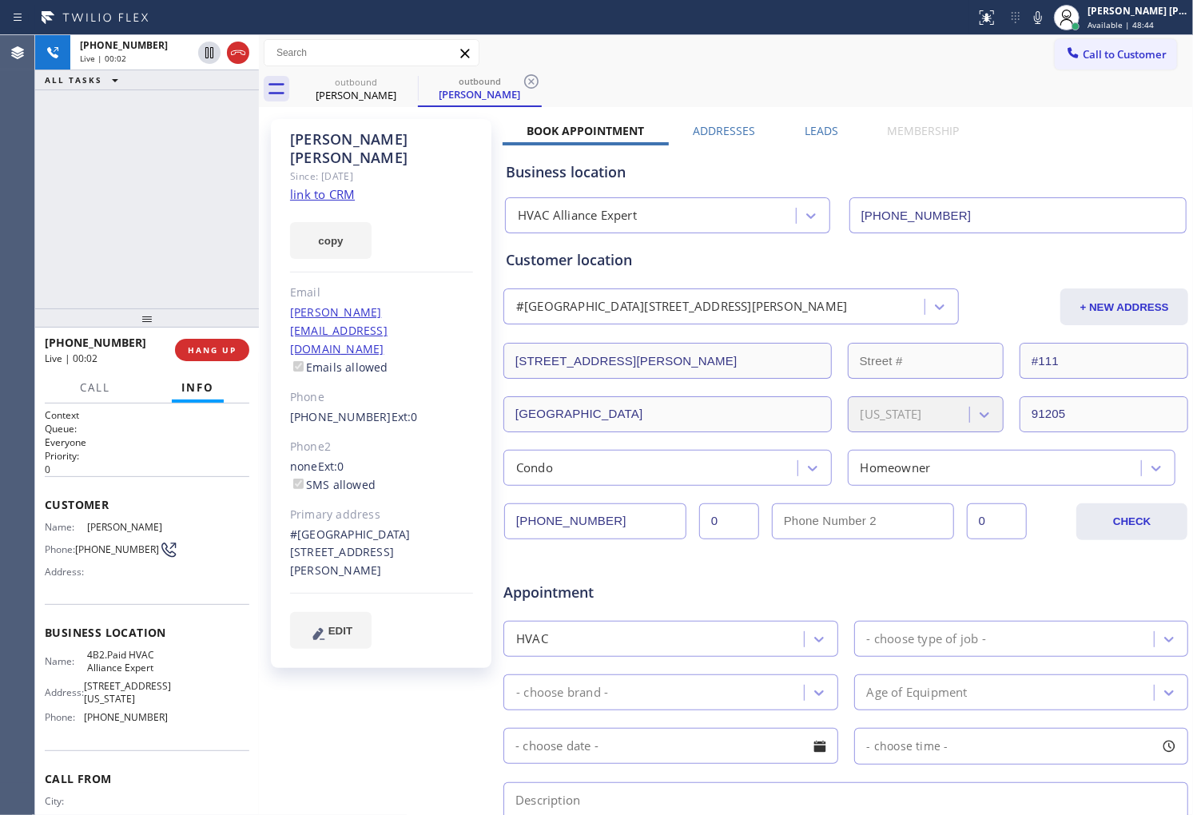
click at [50, 123] on div "+14158669001 Live | 00:02 ALL TASKS ALL TASKS ACTIVE TASKS TASKS IN WRAP UP" at bounding box center [147, 171] width 224 height 273
click at [237, 53] on icon at bounding box center [238, 52] width 19 height 19
click at [324, 409] on link "[PHONE_NUMBER]" at bounding box center [341, 416] width 102 height 15
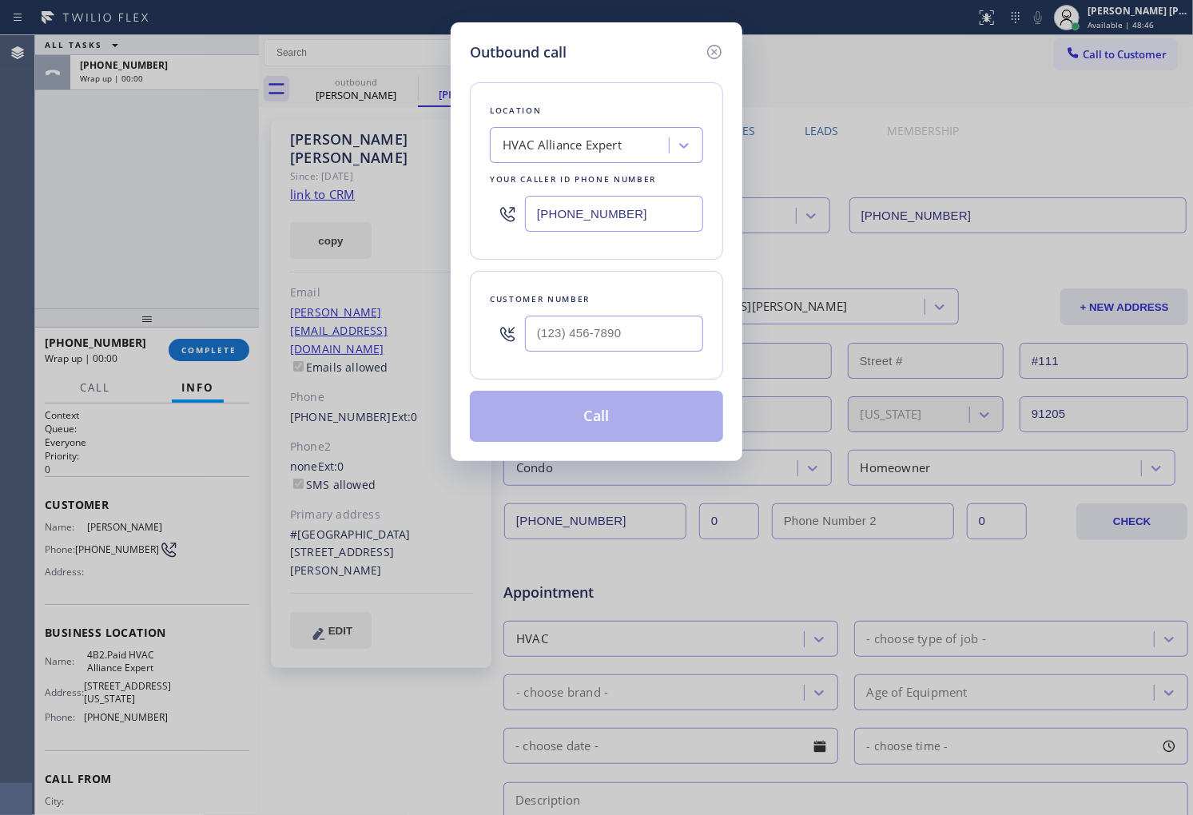
type input "[PHONE_NUMBER]"
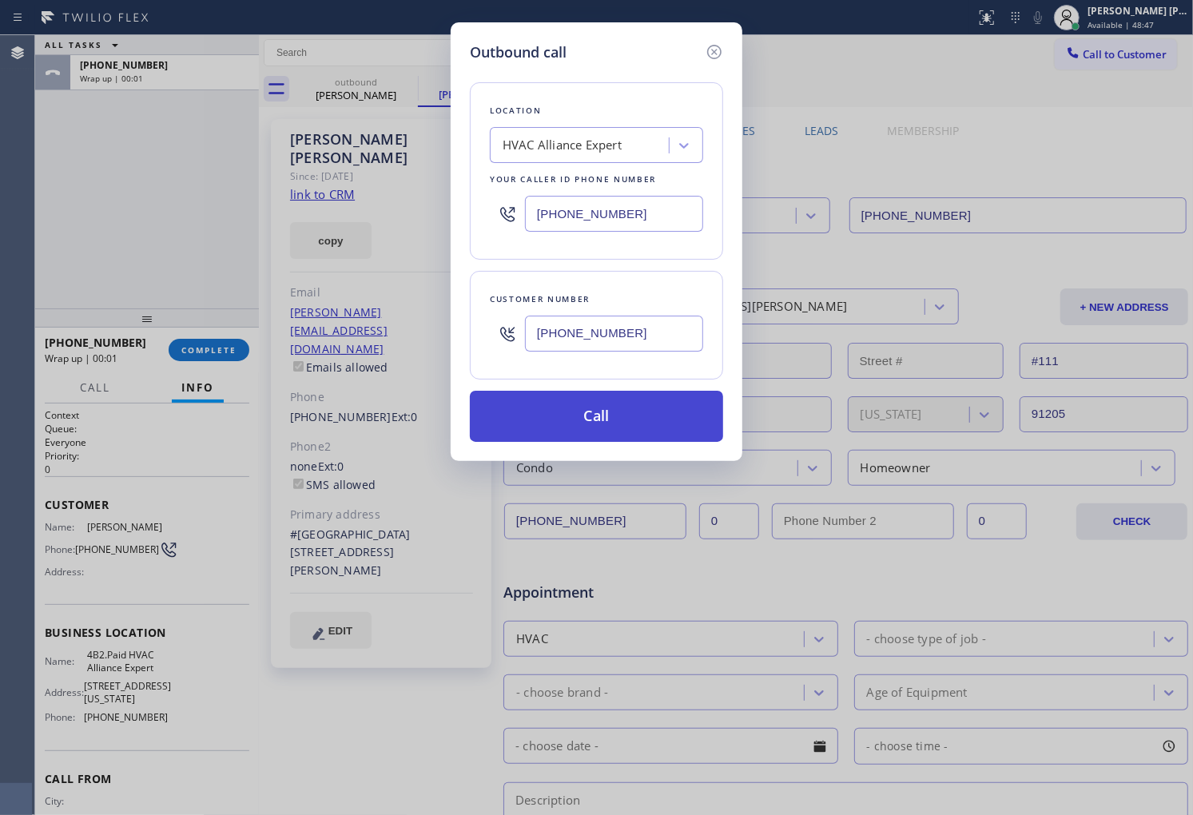
click at [605, 412] on button "Call" at bounding box center [596, 416] width 253 height 51
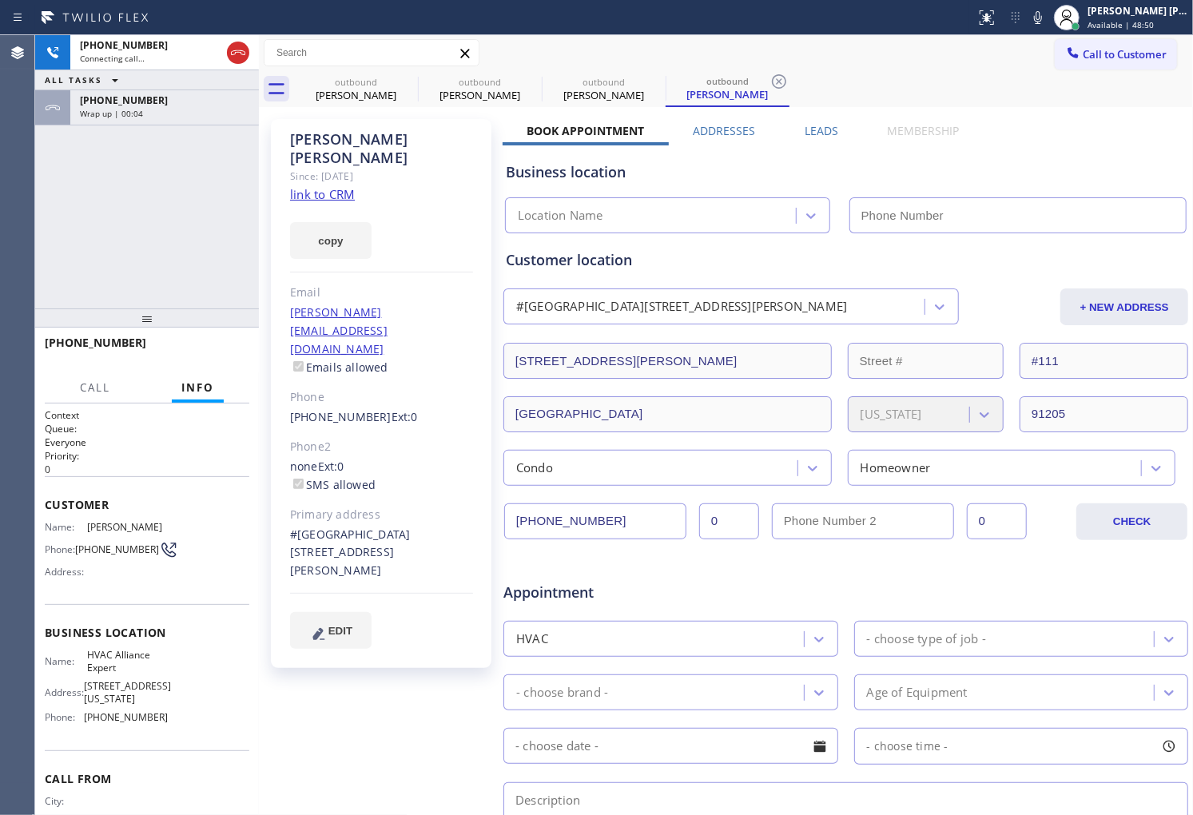
type input "[PHONE_NUMBER]"
drag, startPoint x: 156, startPoint y: 99, endPoint x: 141, endPoint y: 80, distance: 24.0
click at [156, 99] on div "+14158669001" at bounding box center [164, 101] width 169 height 14
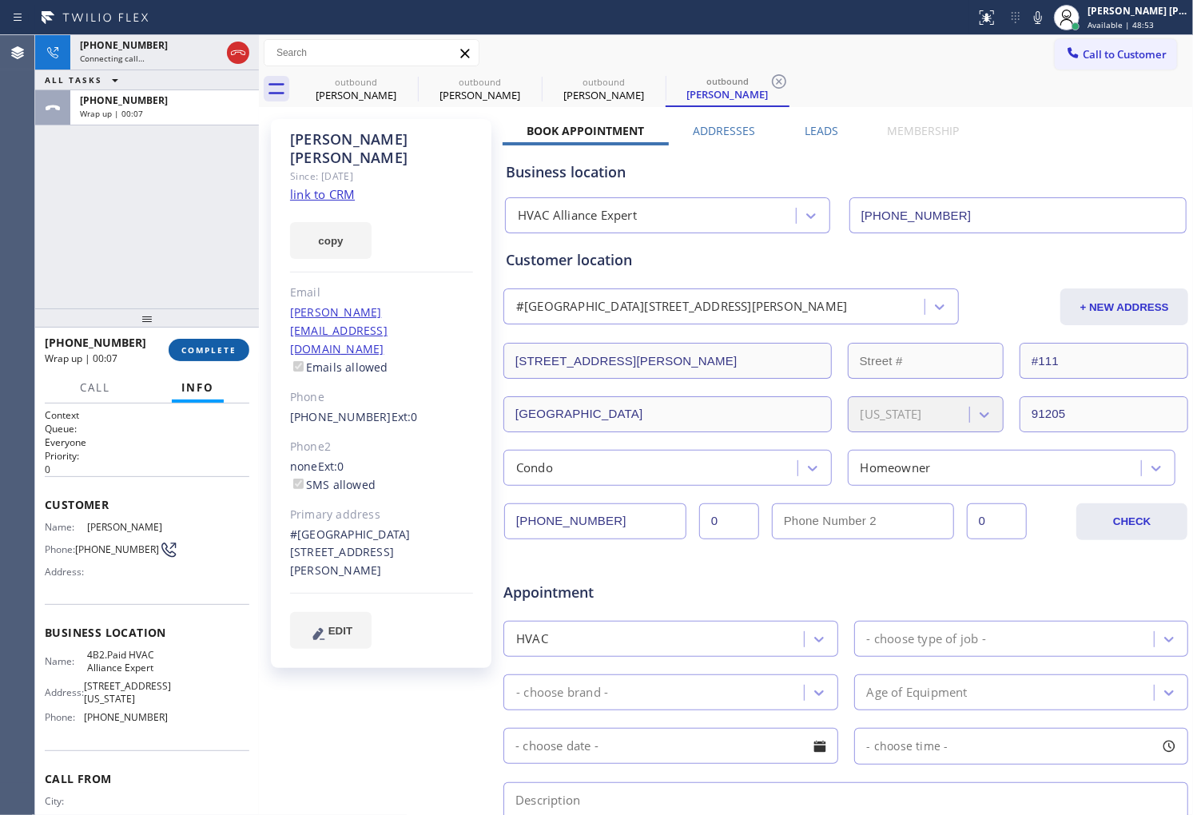
click at [212, 348] on span "COMPLETE" at bounding box center [208, 349] width 55 height 11
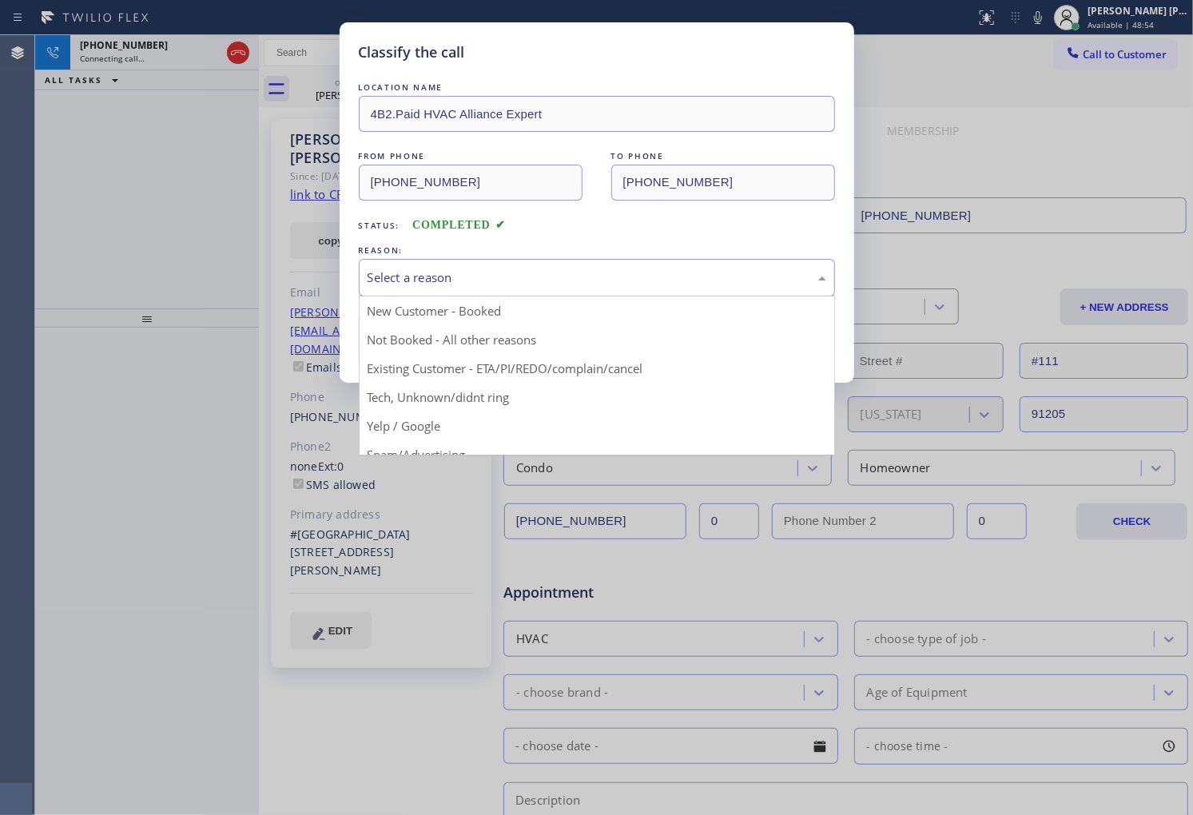
click at [371, 288] on div "Select a reason" at bounding box center [597, 278] width 476 height 38
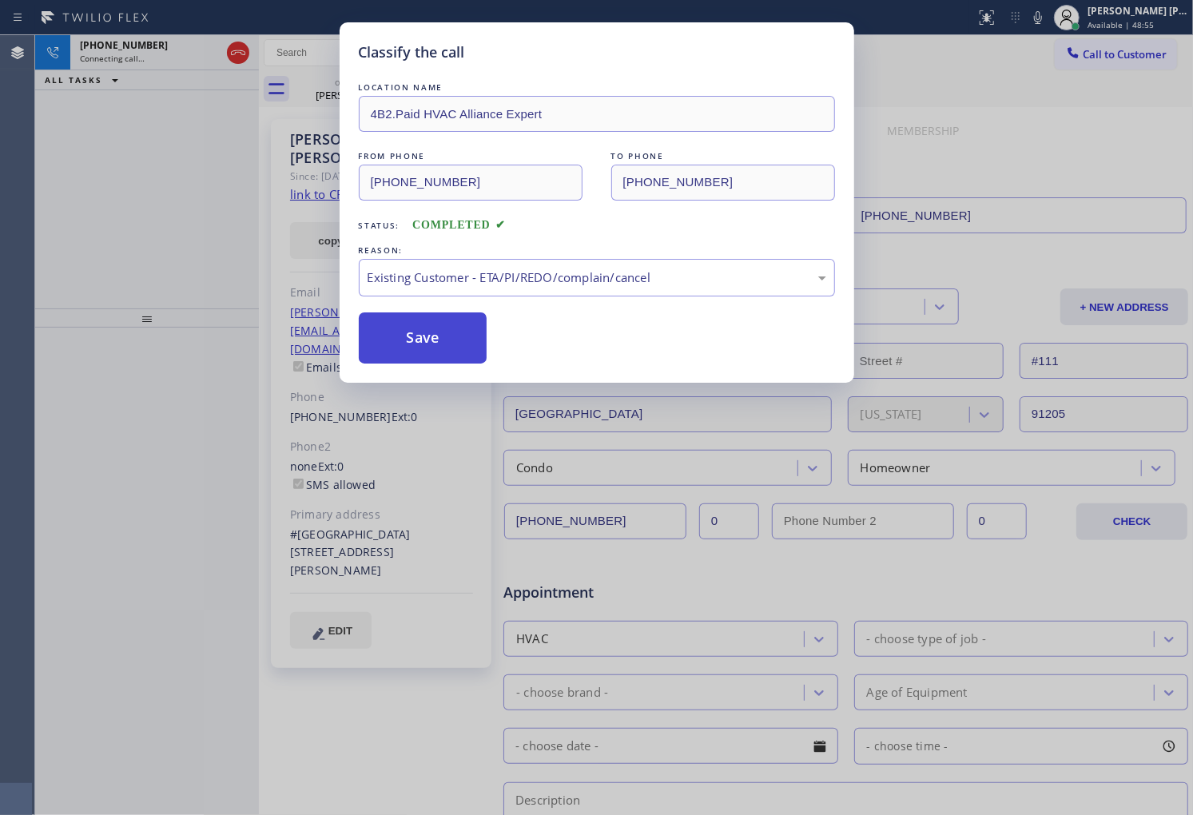
click at [410, 348] on button "Save" at bounding box center [423, 338] width 129 height 51
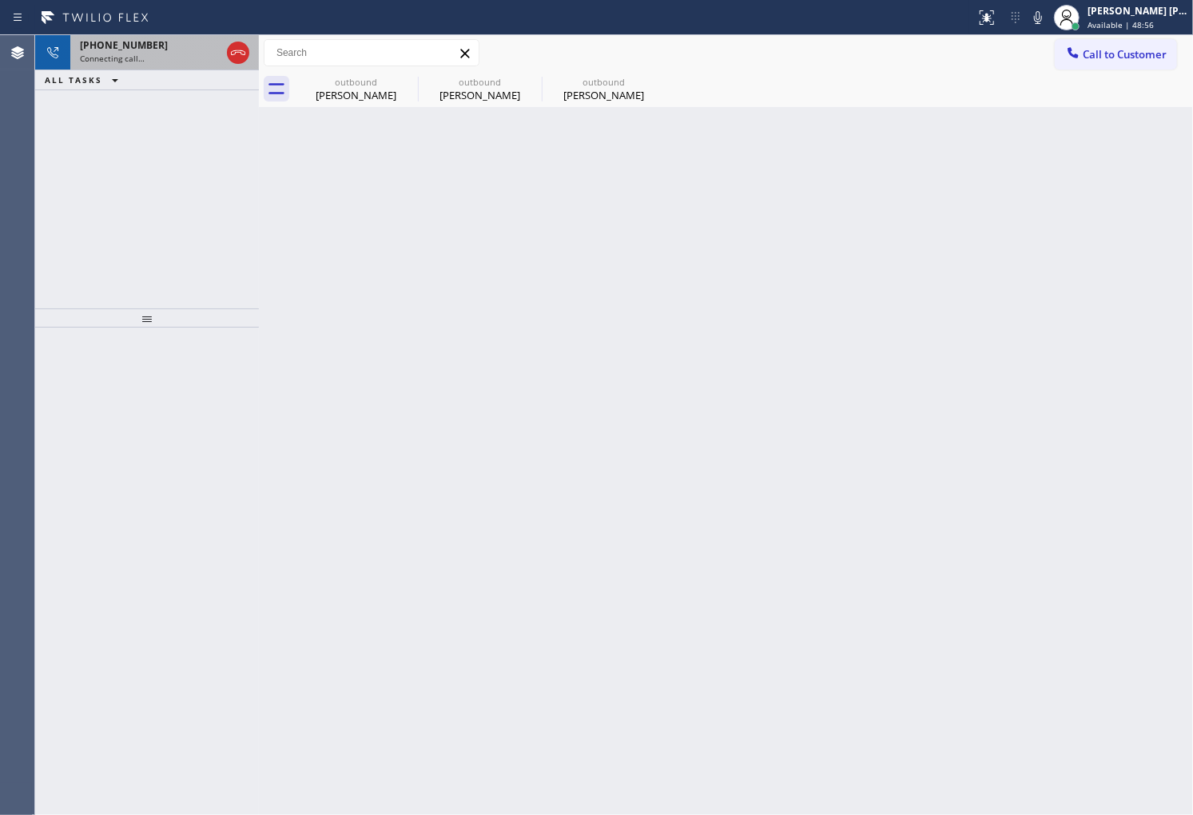
click at [166, 53] on div "Connecting call…" at bounding box center [150, 58] width 141 height 11
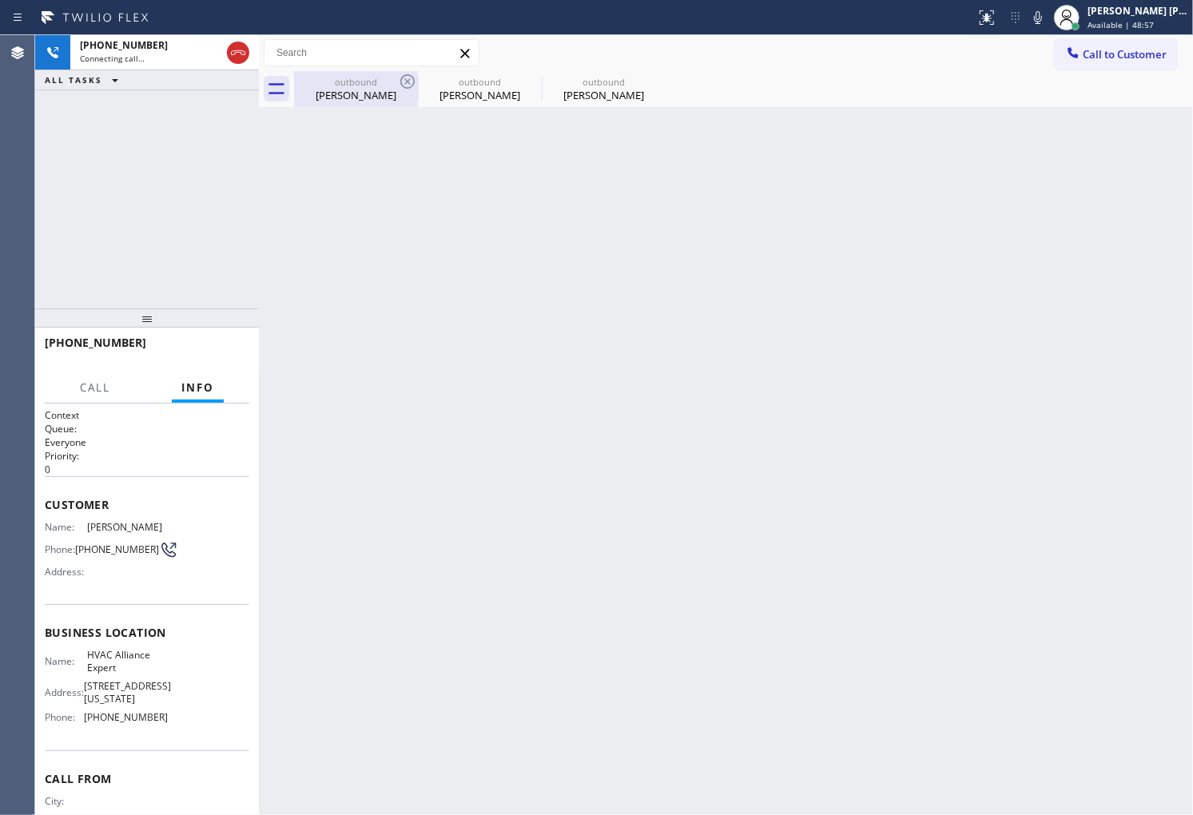
click at [352, 94] on div "Paul Byrne" at bounding box center [356, 95] width 121 height 14
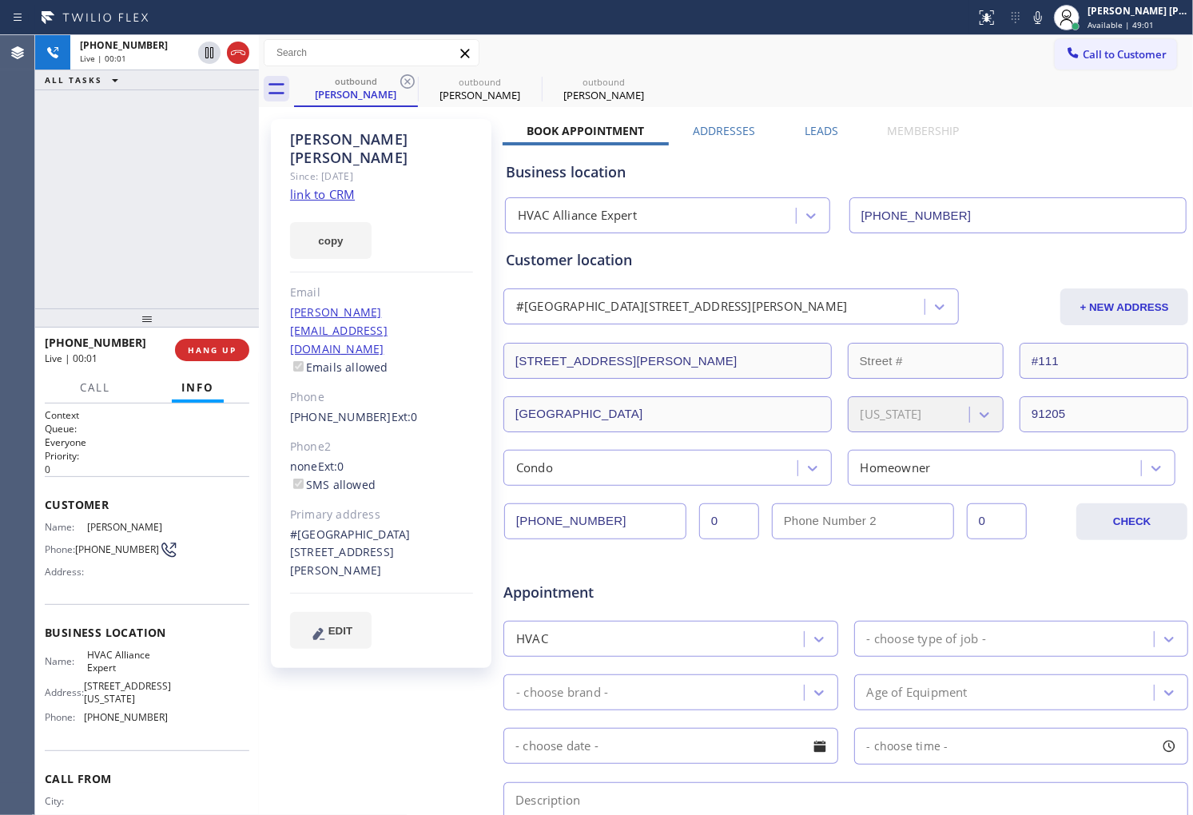
click at [9, 228] on div "Agent Desktop" at bounding box center [17, 425] width 34 height 780
click at [235, 56] on icon at bounding box center [238, 52] width 19 height 19
click at [211, 354] on span "HANG UP" at bounding box center [212, 349] width 49 height 11
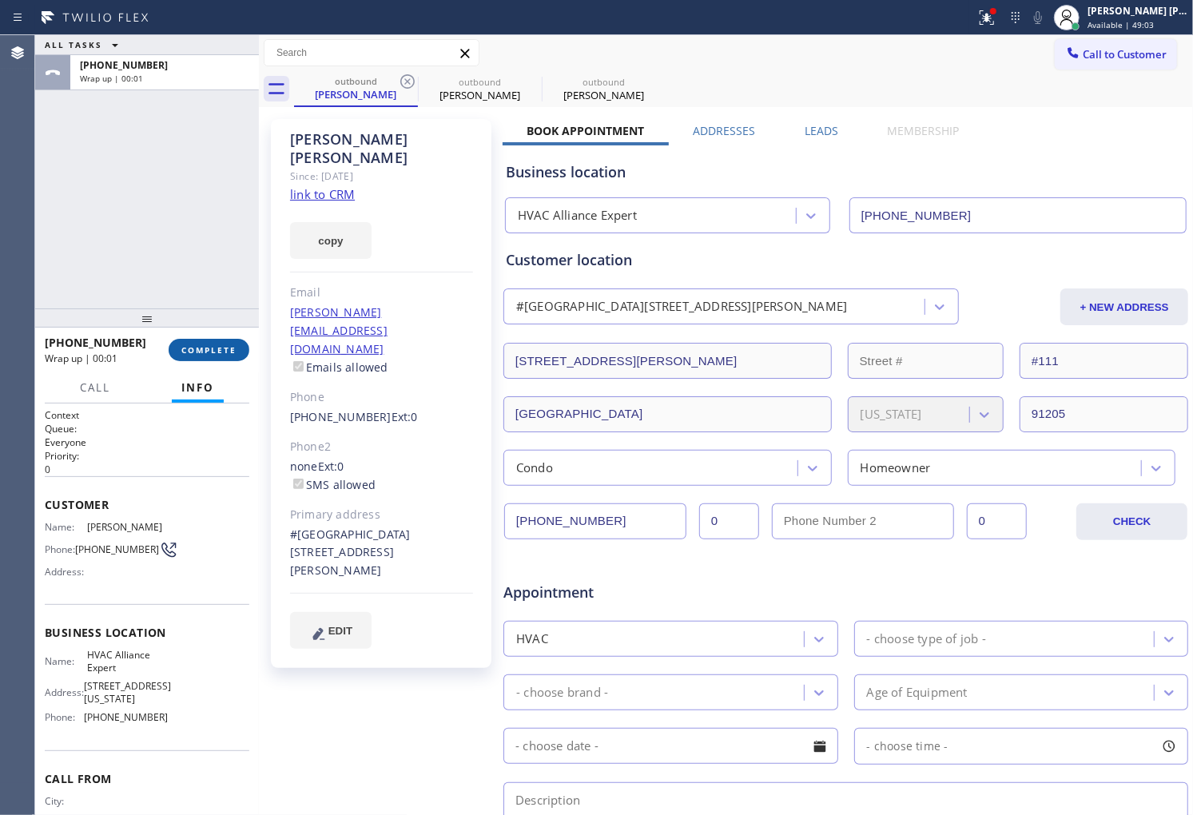
click at [226, 345] on span "COMPLETE" at bounding box center [208, 349] width 55 height 11
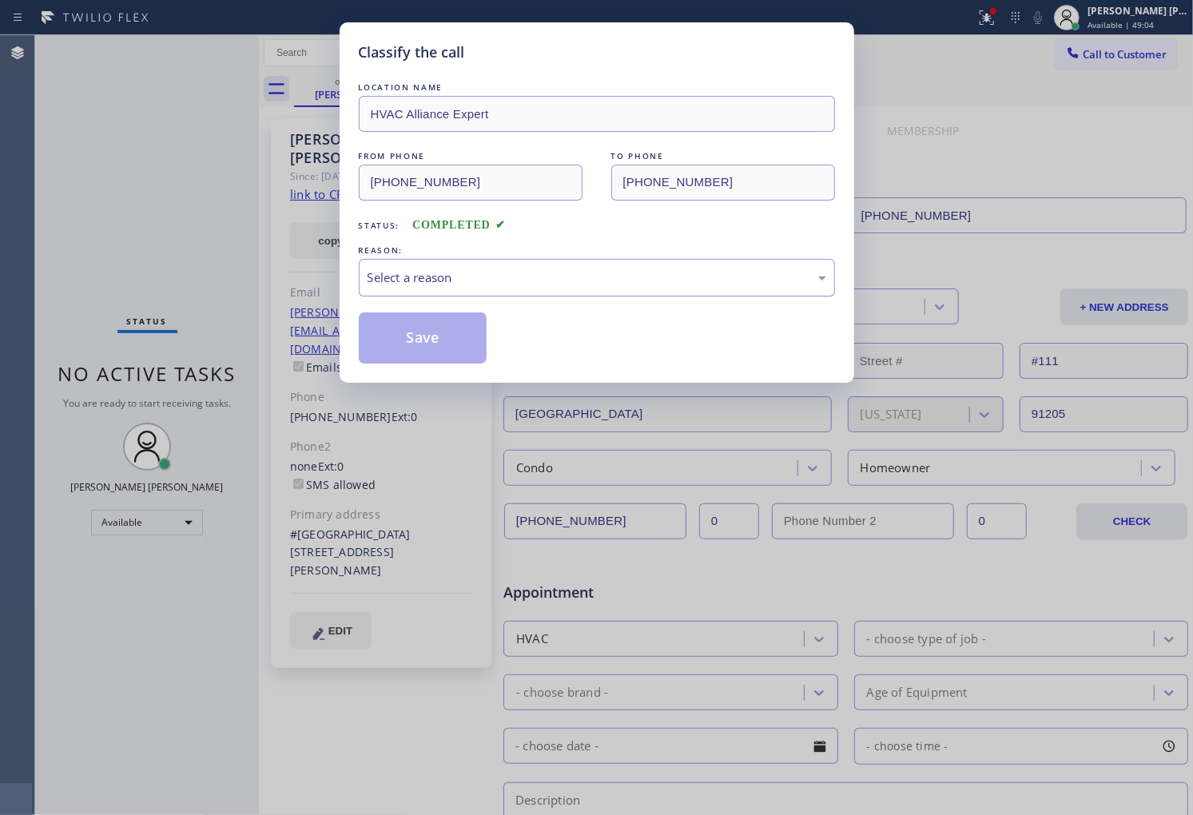
click at [529, 284] on div "Select a reason" at bounding box center [597, 278] width 459 height 18
click at [461, 281] on div "#3 Not Booked - All other reasons" at bounding box center [597, 278] width 459 height 18
click at [427, 346] on button "Save" at bounding box center [423, 338] width 129 height 51
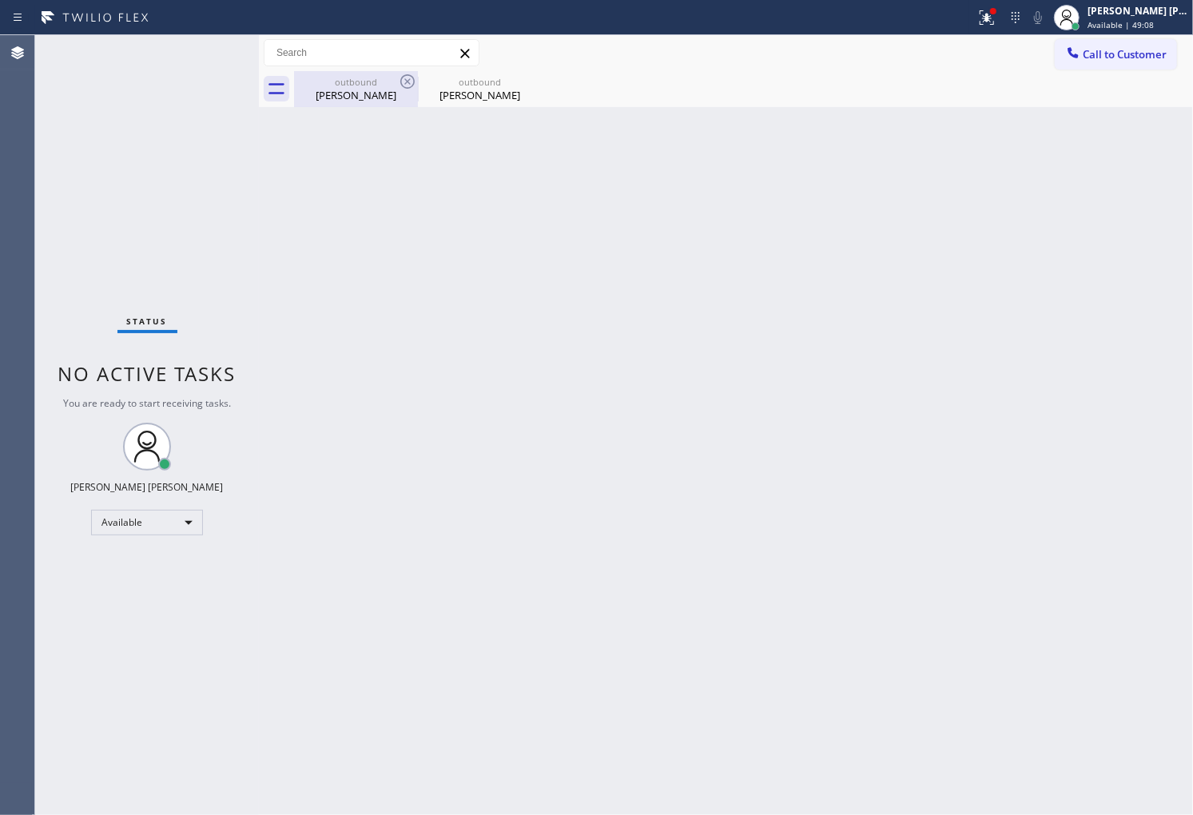
click at [357, 97] on div "Paul Byrne" at bounding box center [356, 95] width 121 height 14
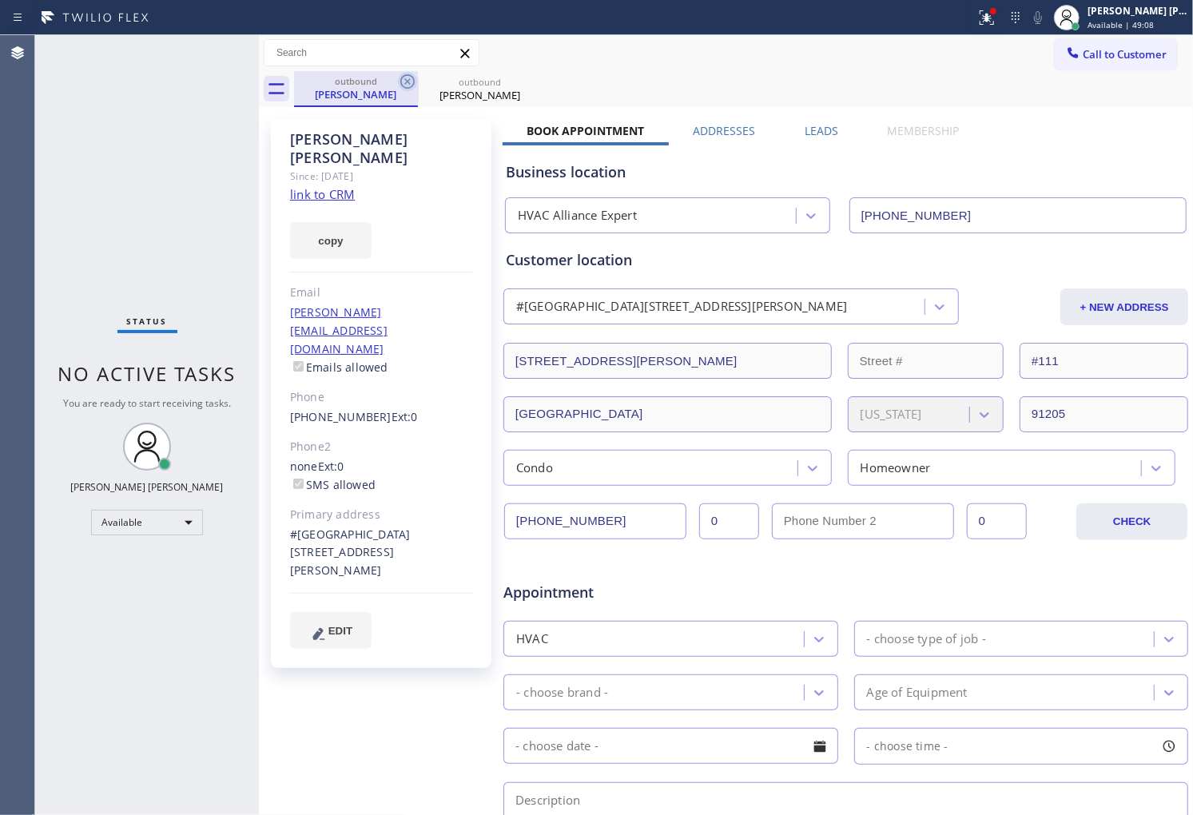
click at [400, 82] on icon at bounding box center [407, 81] width 19 height 19
click at [403, 81] on icon at bounding box center [407, 81] width 19 height 19
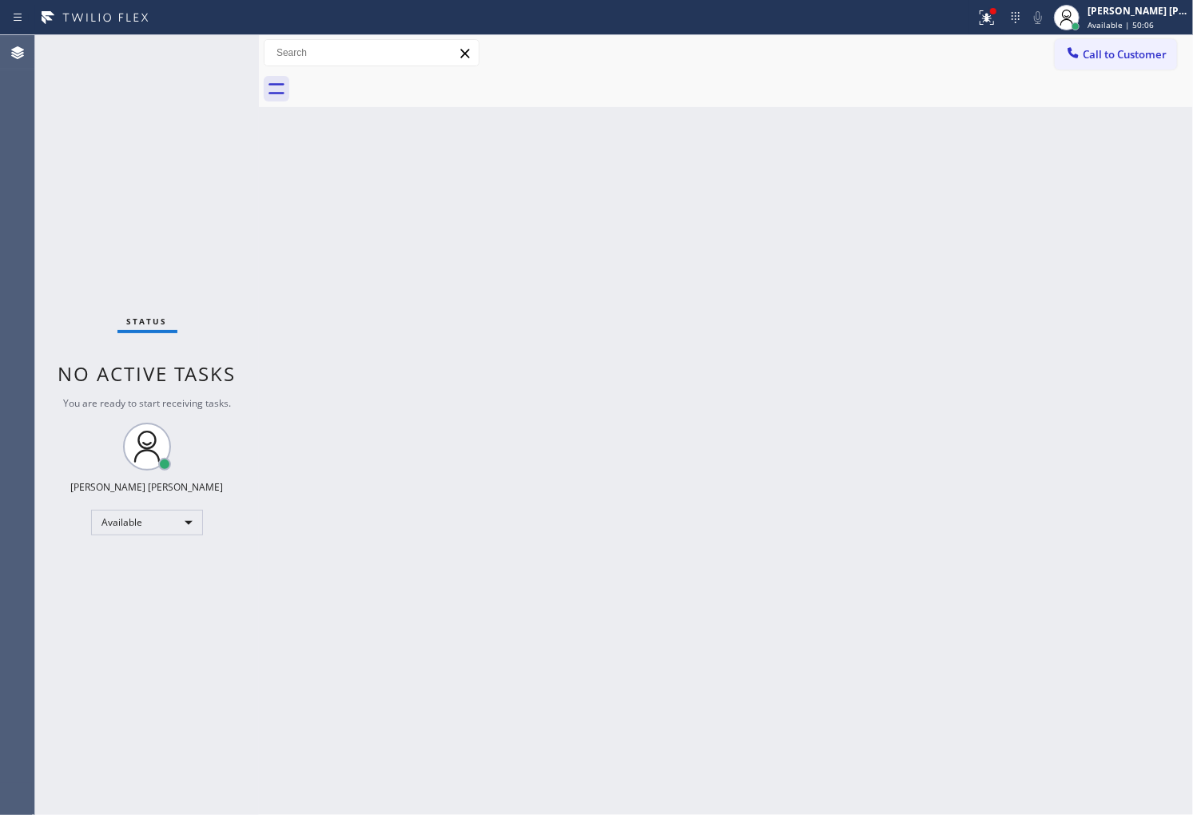
click at [0, 153] on div "Agent Desktop" at bounding box center [17, 425] width 34 height 780
click at [0, 291] on div "Agent Desktop" at bounding box center [17, 425] width 34 height 780
click at [969, 14] on div at bounding box center [487, 18] width 963 height 26
click at [1005, 30] on button at bounding box center [986, 17] width 35 height 35
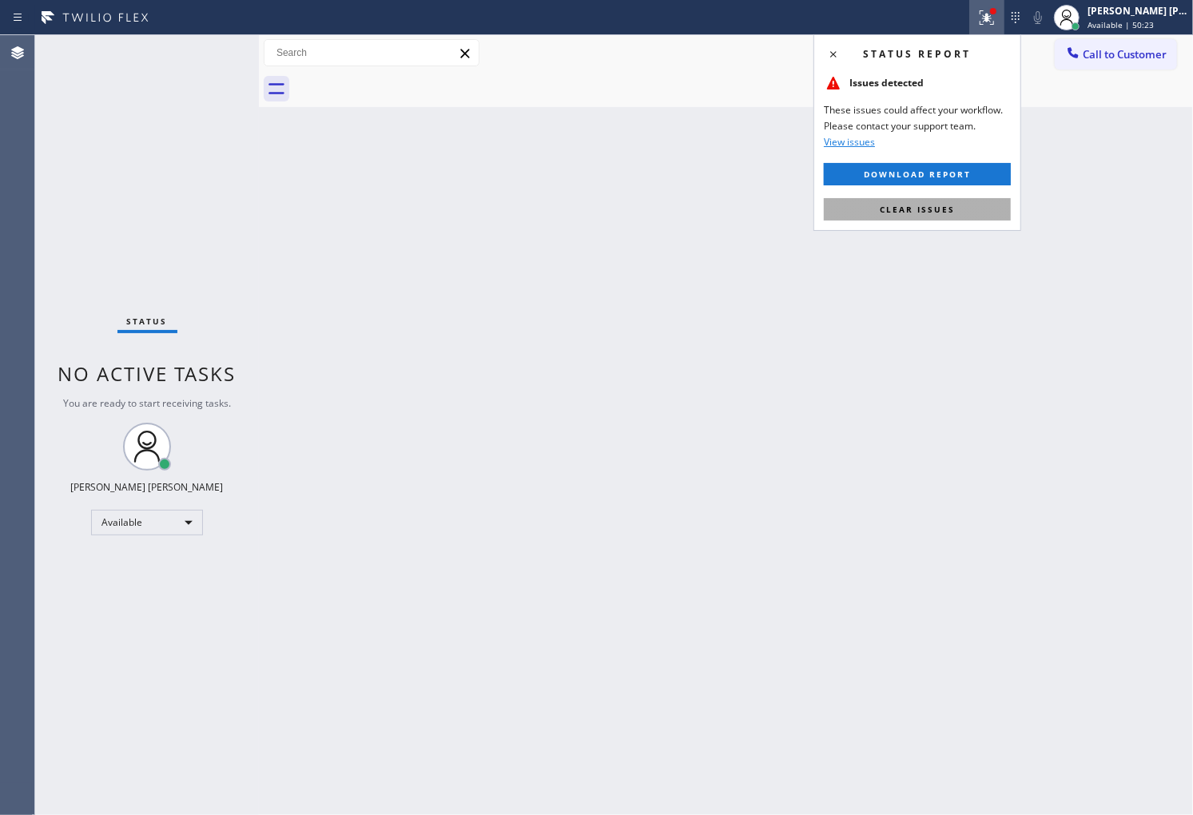
click at [898, 211] on span "Clear issues" at bounding box center [917, 209] width 75 height 11
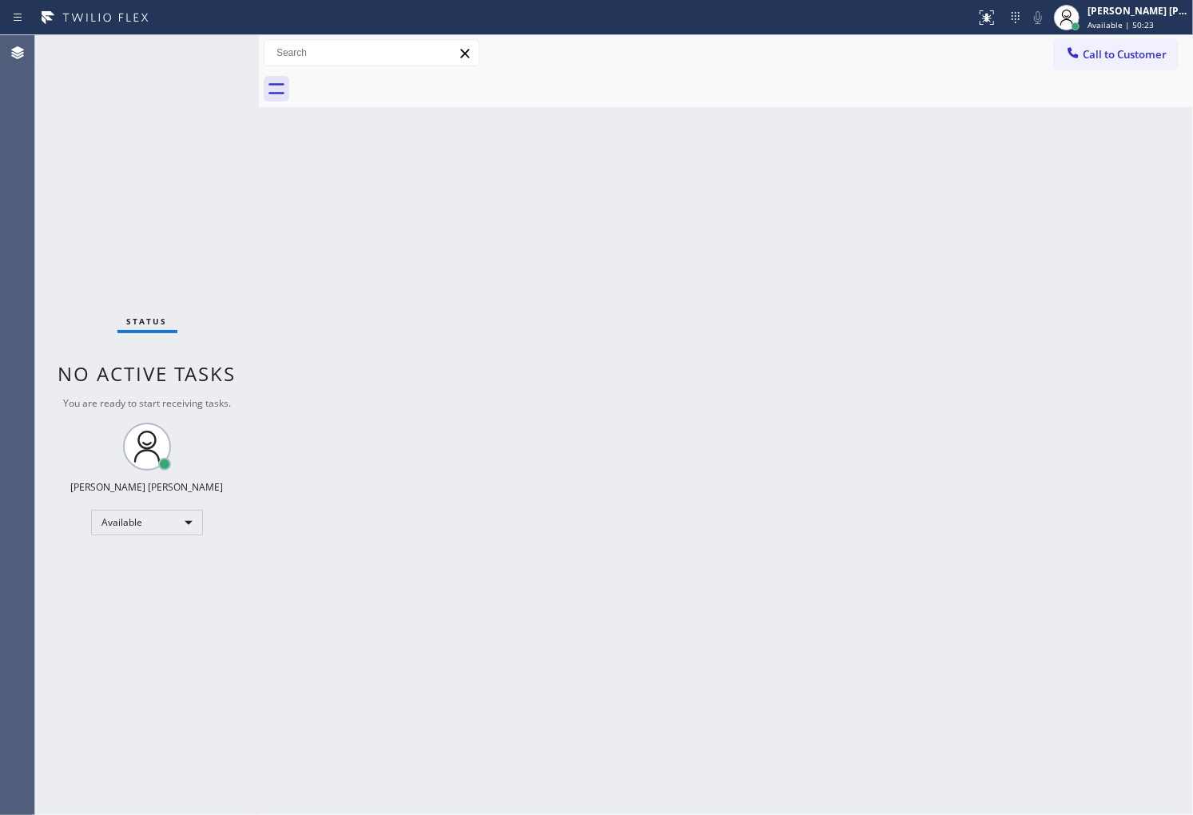
click at [898, 211] on div "Back to Dashboard Change Sender ID Customers Technicians Select a contact Outbo…" at bounding box center [726, 425] width 934 height 780
click at [1124, 67] on button "Call to Customer" at bounding box center [1116, 54] width 122 height 30
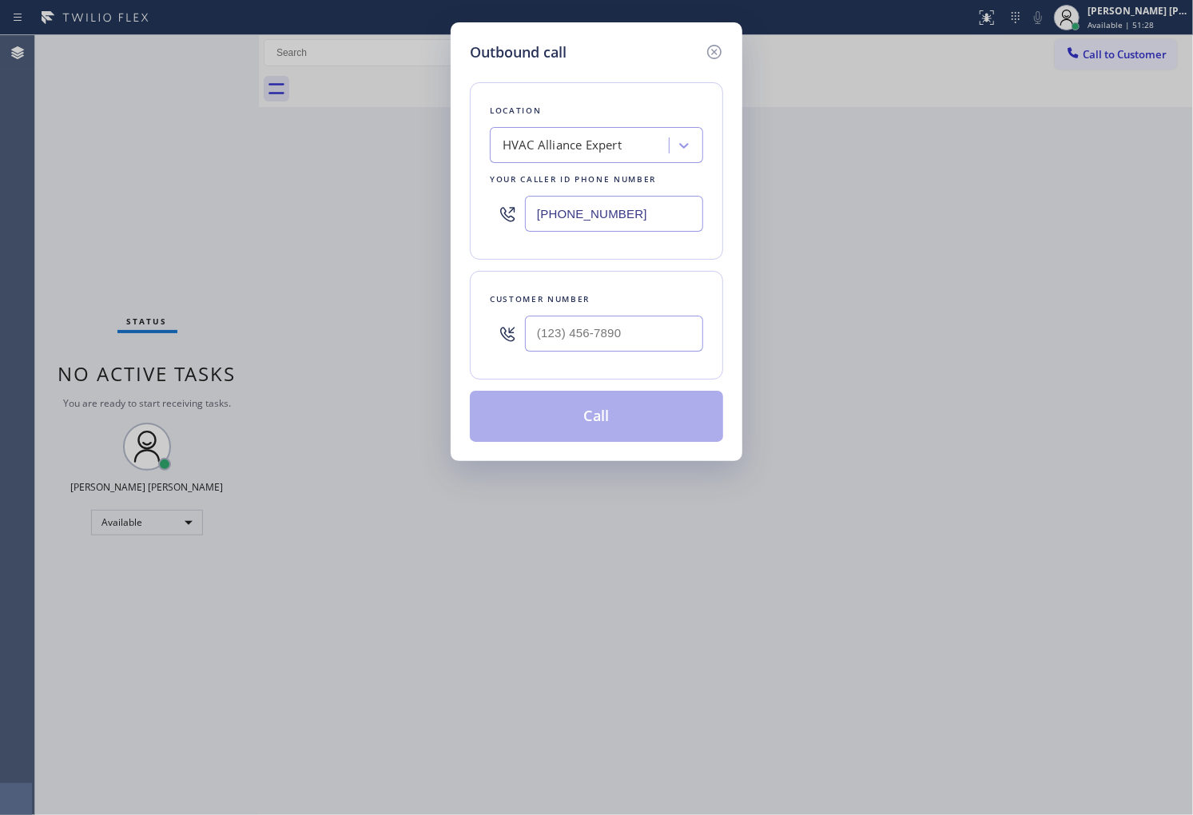
click at [599, 209] on input "[PHONE_NUMBER]" at bounding box center [614, 214] width 178 height 36
paste input "415) 484-7955"
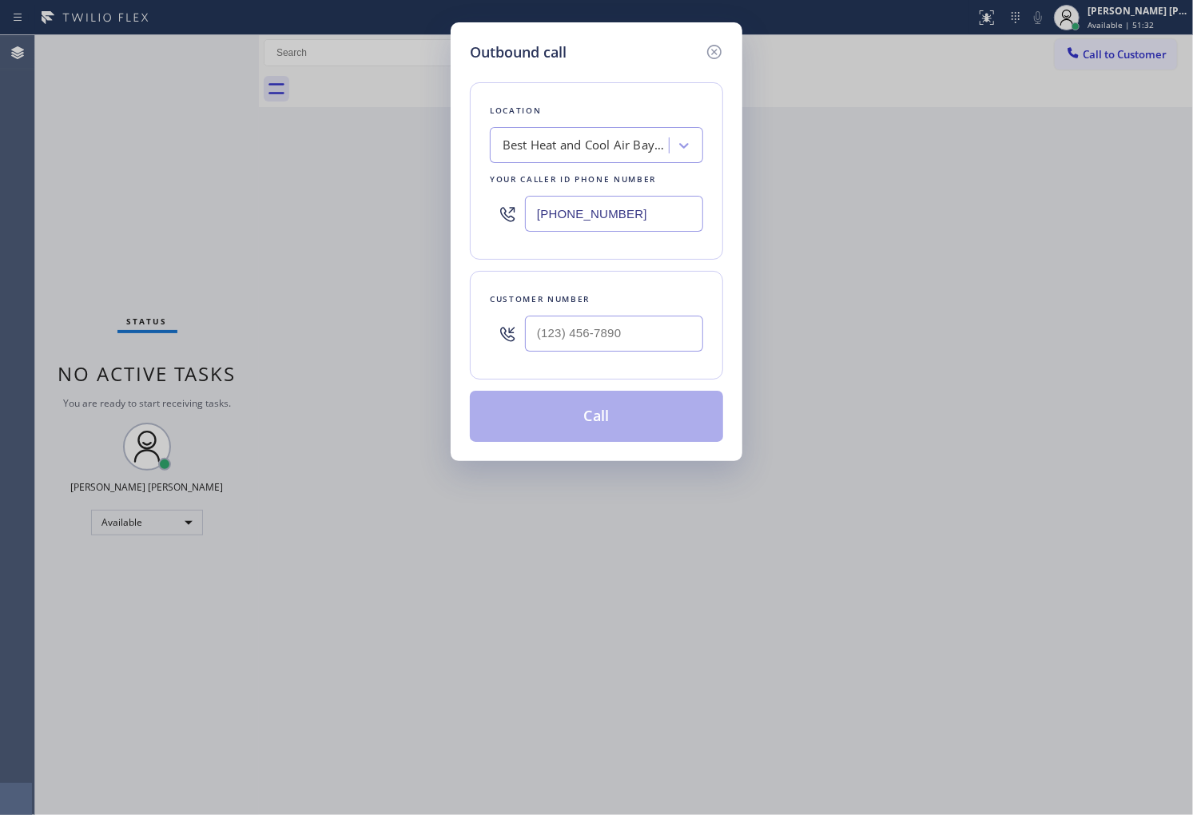
type input "(415) 484-7955"
click at [604, 344] on input "(___) ___-____" at bounding box center [614, 334] width 178 height 36
paste input "657) 366-0267"
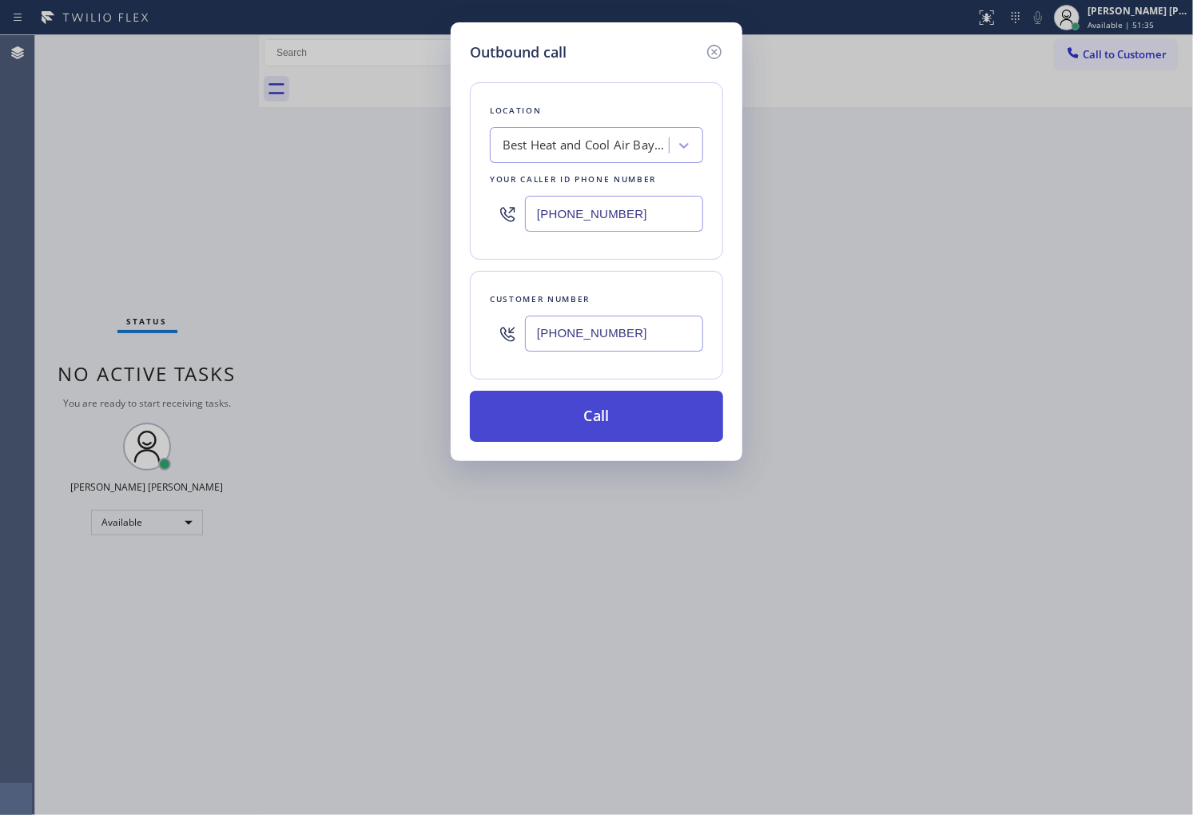
type input "(657) 366-0267"
click at [596, 418] on button "Call" at bounding box center [596, 416] width 253 height 51
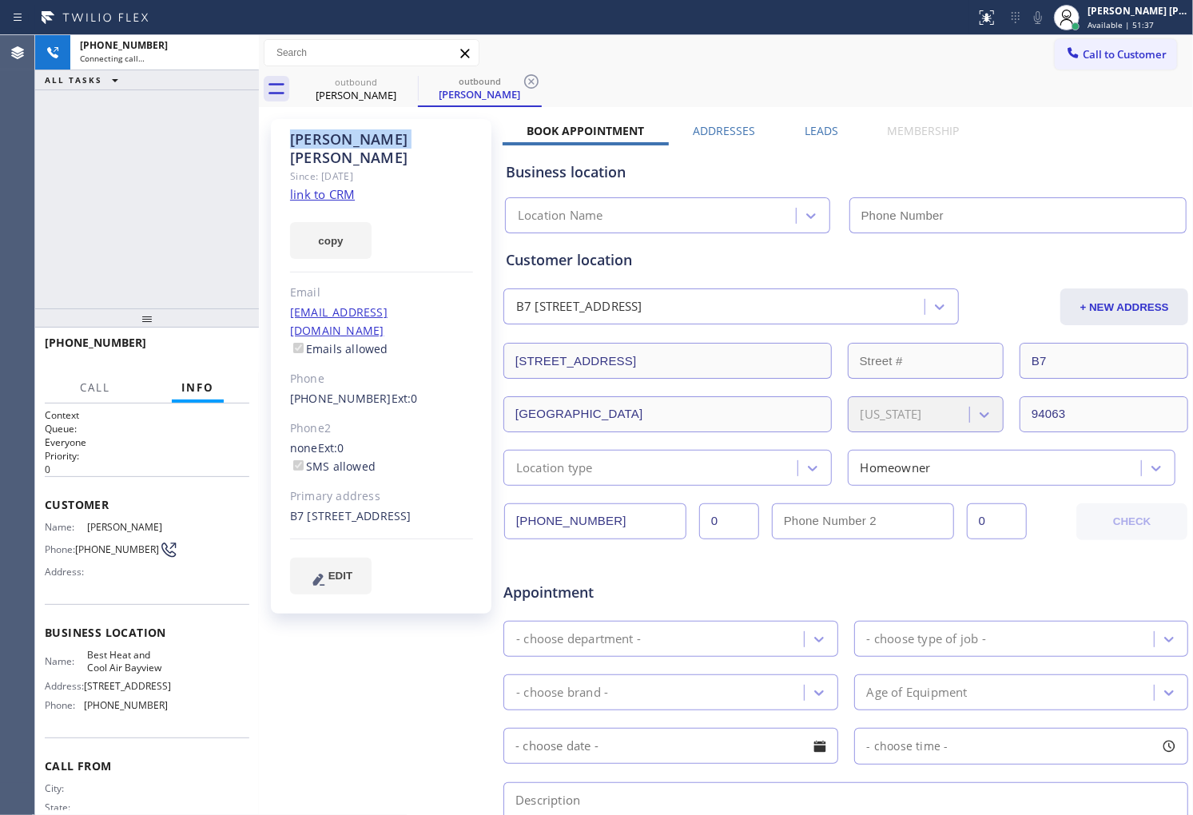
click at [341, 141] on div "Micheal Chang" at bounding box center [381, 148] width 183 height 37
type input "(415) 484-7955"
click at [172, 125] on div "+16573660267 Connecting call… ALL TASKS ALL TASKS ACTIVE TASKS TASKS IN WRAP UP" at bounding box center [147, 171] width 224 height 273
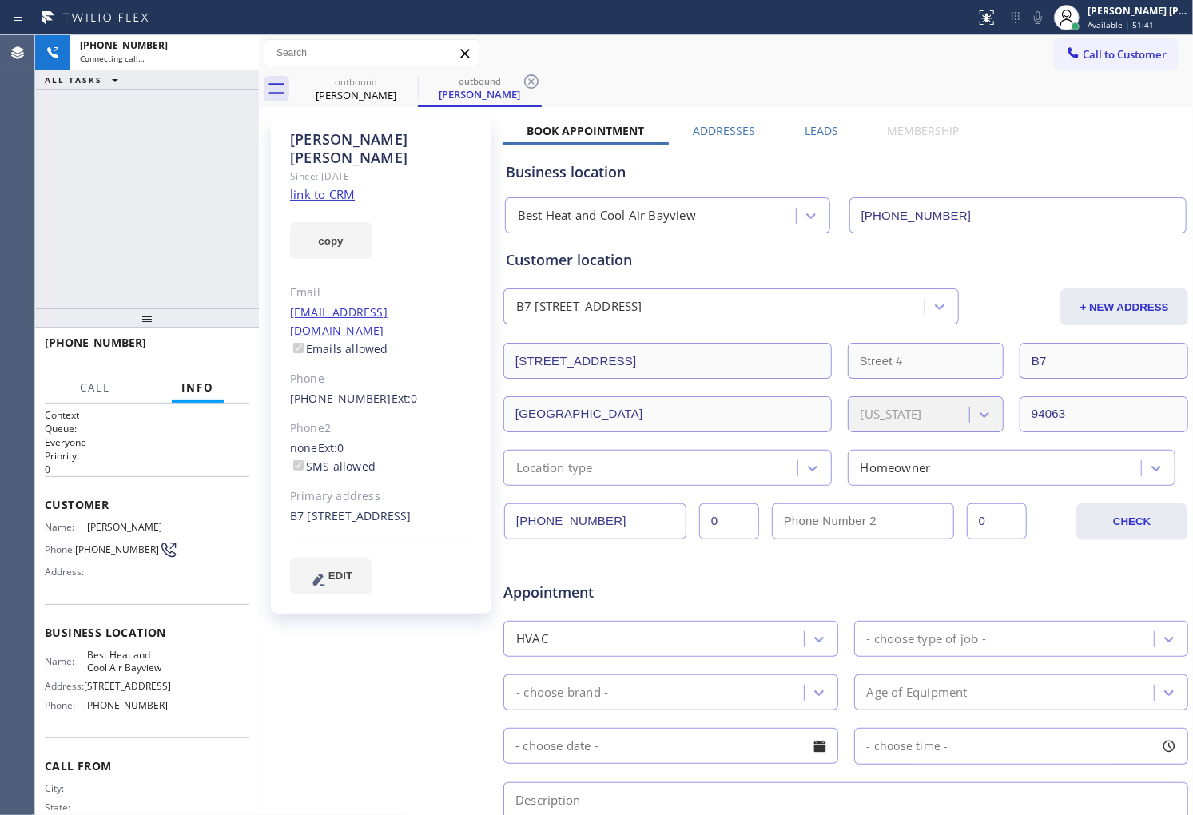
click at [0, 140] on div "Agent Desktop" at bounding box center [17, 425] width 34 height 780
click at [0, 301] on div "Agent Desktop" at bounding box center [17, 425] width 34 height 780
click at [237, 61] on icon at bounding box center [238, 52] width 19 height 19
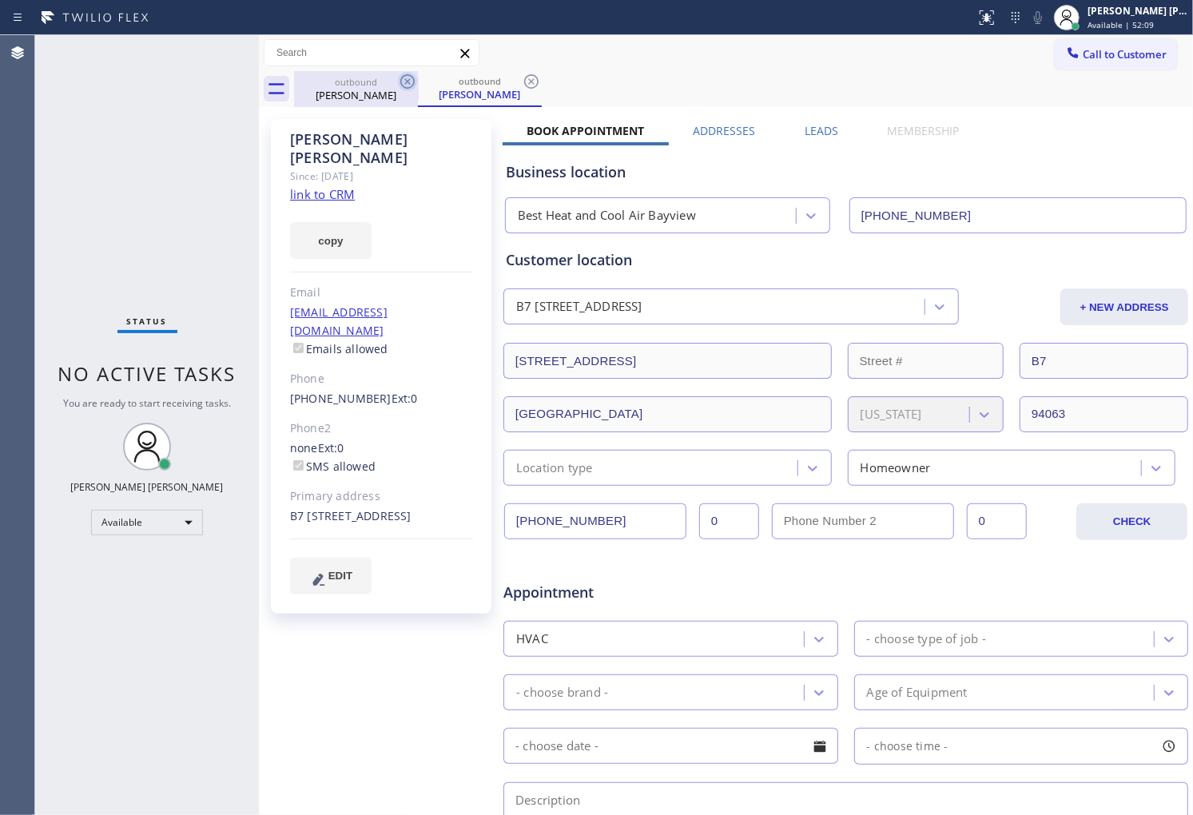
click at [398, 82] on icon at bounding box center [407, 81] width 19 height 19
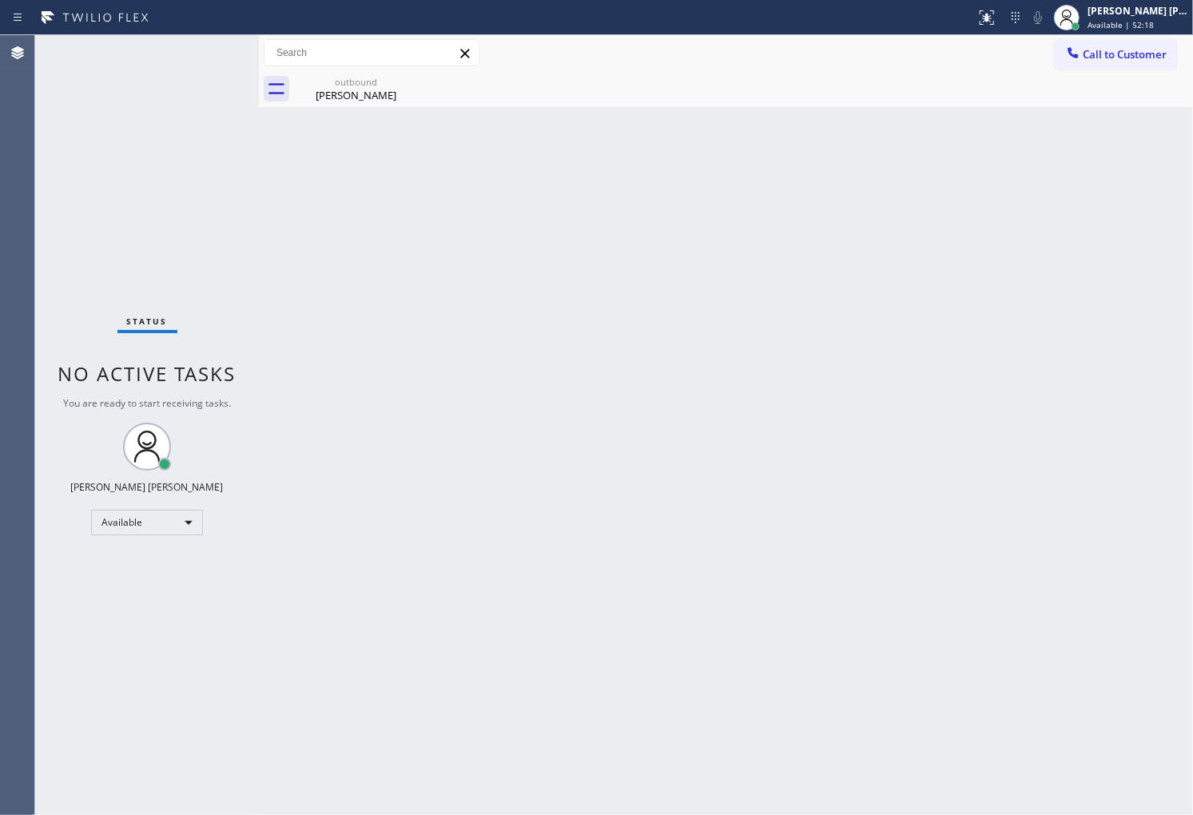
click at [0, 597] on div "Agent Desktop" at bounding box center [17, 425] width 34 height 780
click at [411, 100] on div "Micheal Chang" at bounding box center [356, 95] width 121 height 14
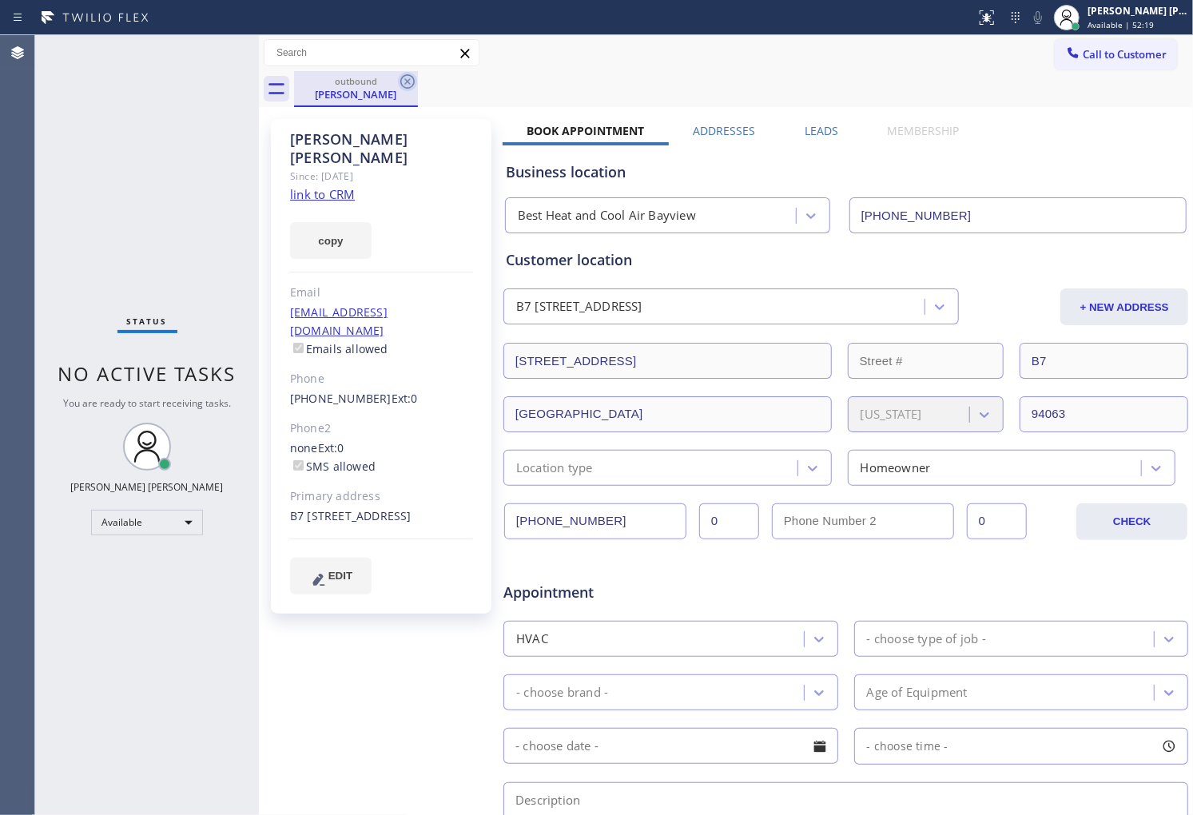
click at [411, 83] on icon at bounding box center [407, 81] width 19 height 19
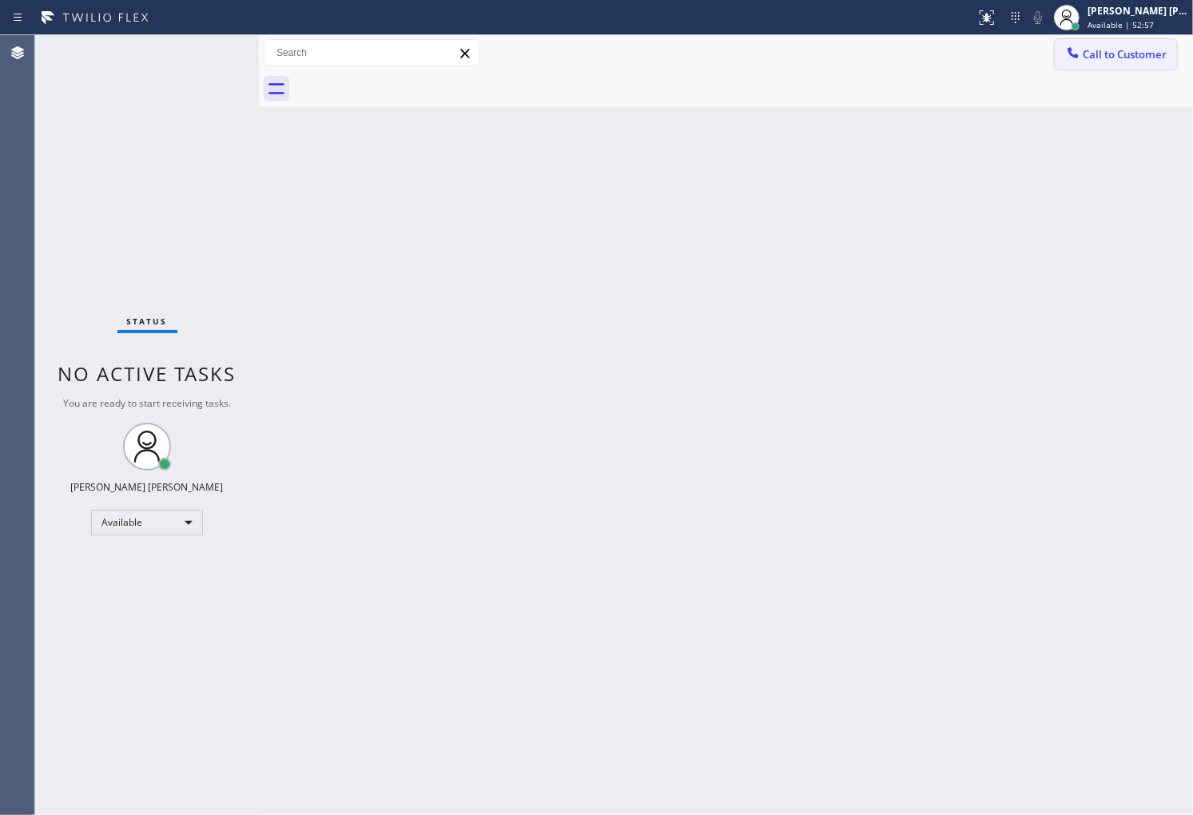
click at [1108, 66] on button "Call to Customer" at bounding box center [1116, 54] width 122 height 30
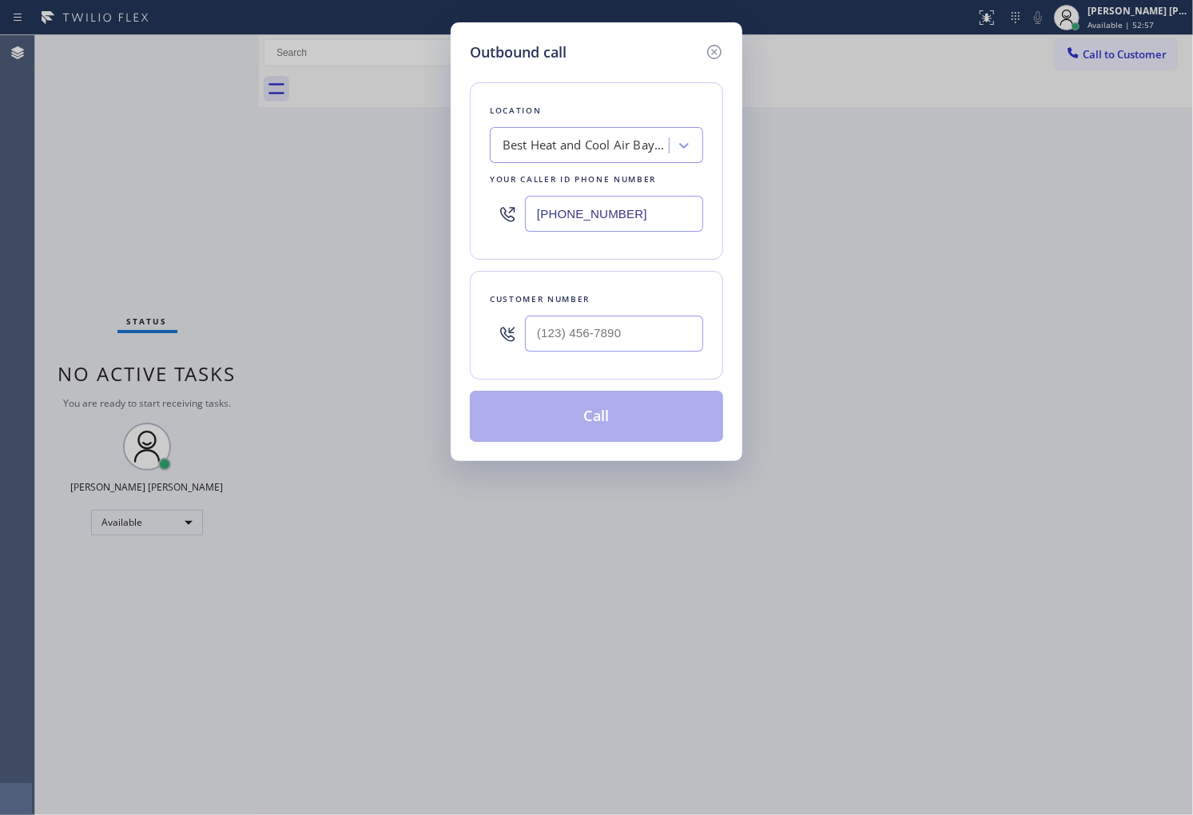
click at [579, 211] on input "(415) 484-7955" at bounding box center [614, 214] width 178 height 36
paste input "747) 999-8470"
type input "[PHONE_NUMBER]"
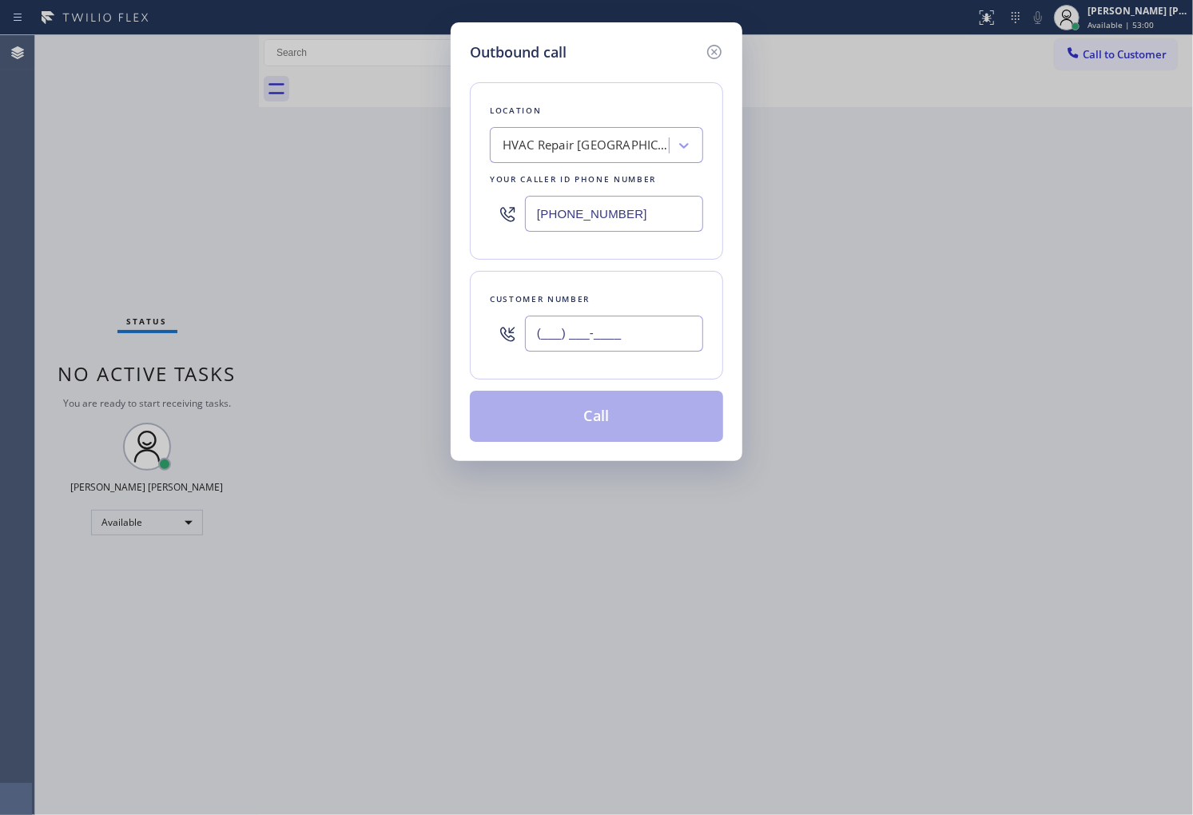
click at [693, 344] on input "(___) ___-____" at bounding box center [614, 334] width 178 height 36
paste input "818) 383-2304"
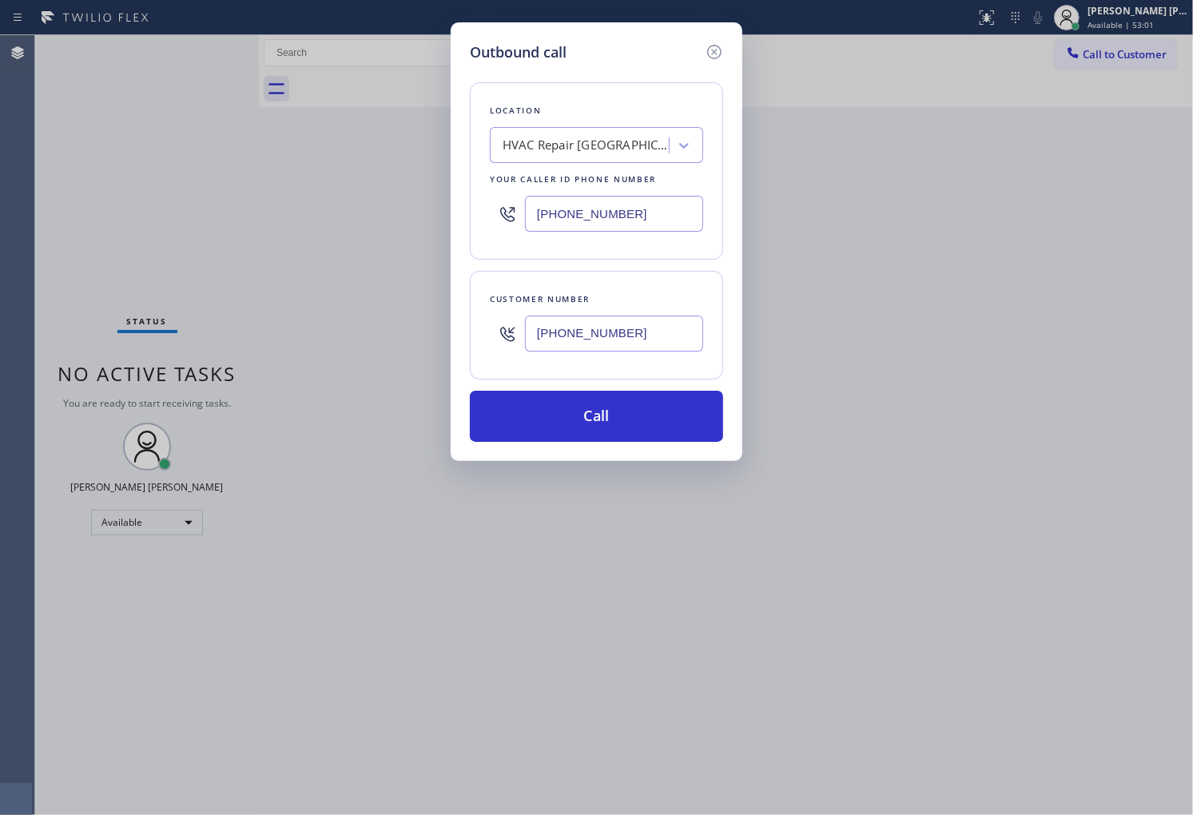
type input "[PHONE_NUMBER]"
click at [637, 422] on button "Call" at bounding box center [596, 416] width 253 height 51
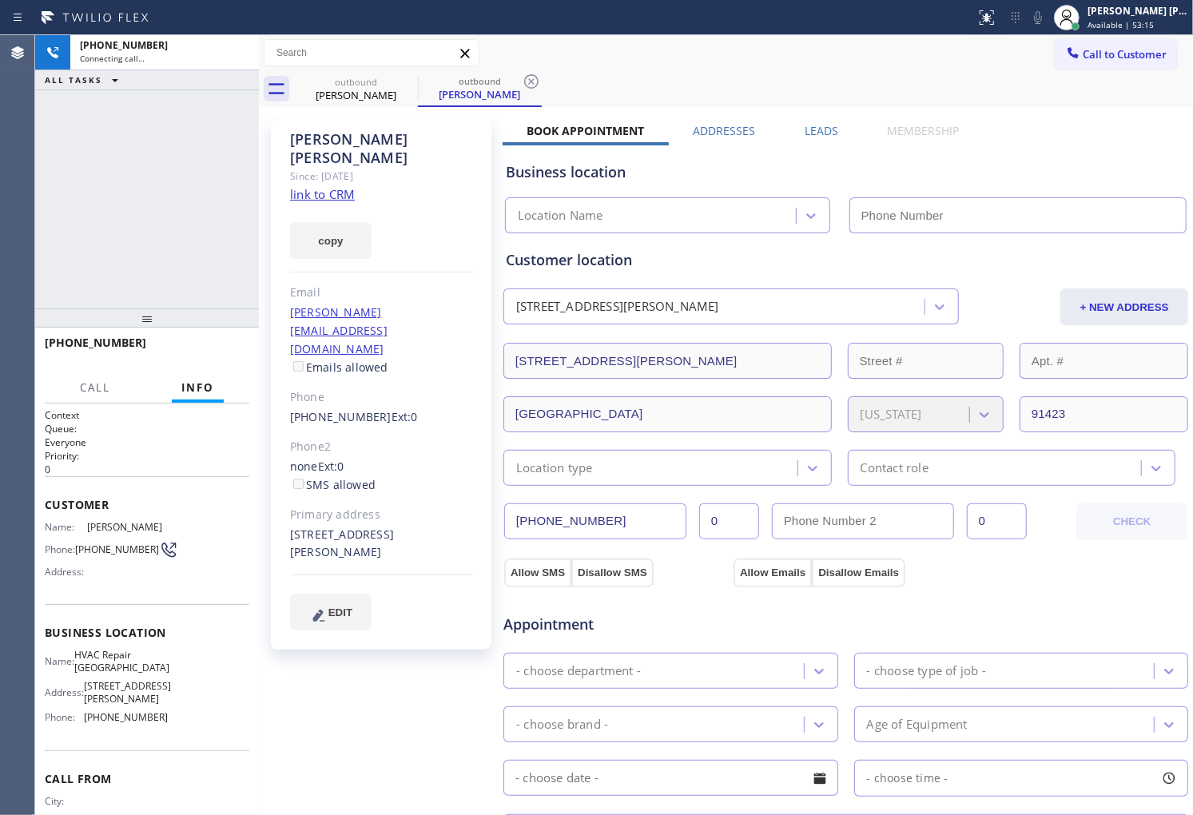
click at [347, 140] on div "Louise Palanker" at bounding box center [381, 148] width 183 height 37
drag, startPoint x: 332, startPoint y: 161, endPoint x: 347, endPoint y: 140, distance: 25.7
click at [347, 140] on div "Louise Palanker" at bounding box center [381, 148] width 183 height 37
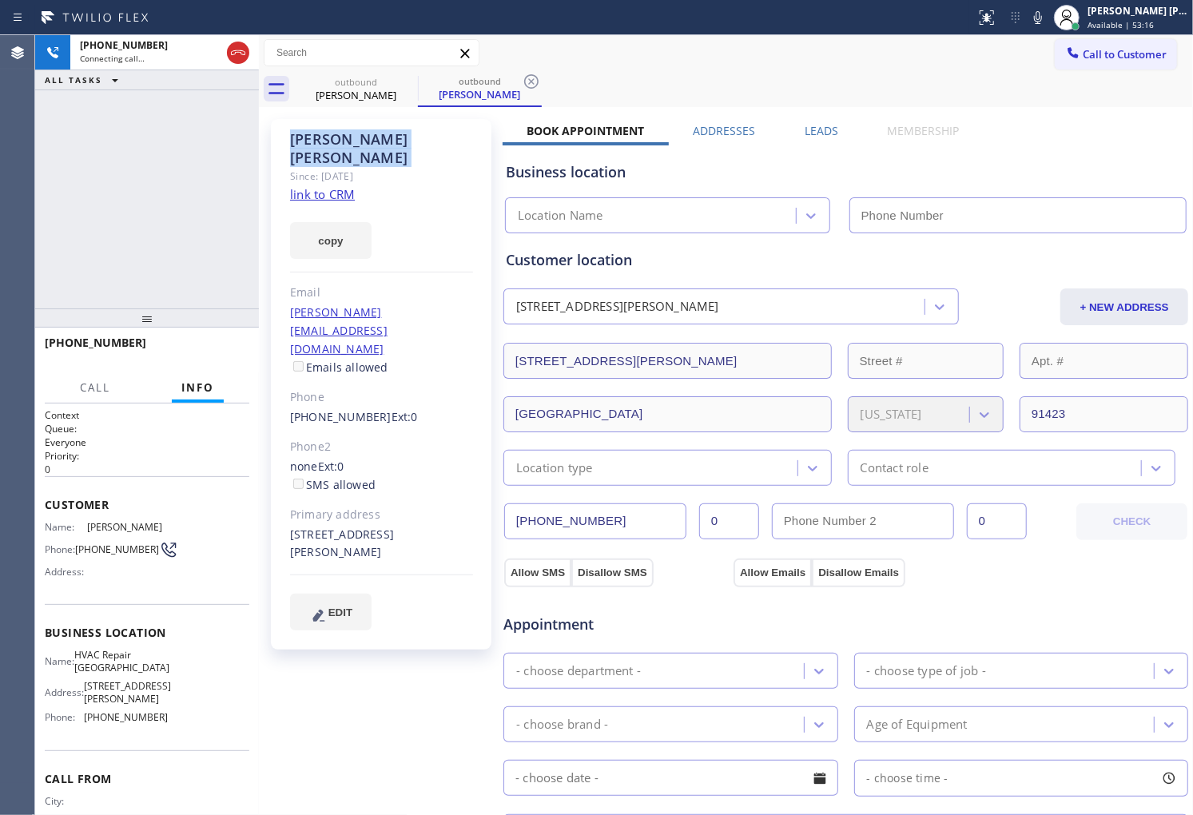
copy div "Louise Palanker"
type input "[PHONE_NUMBER]"
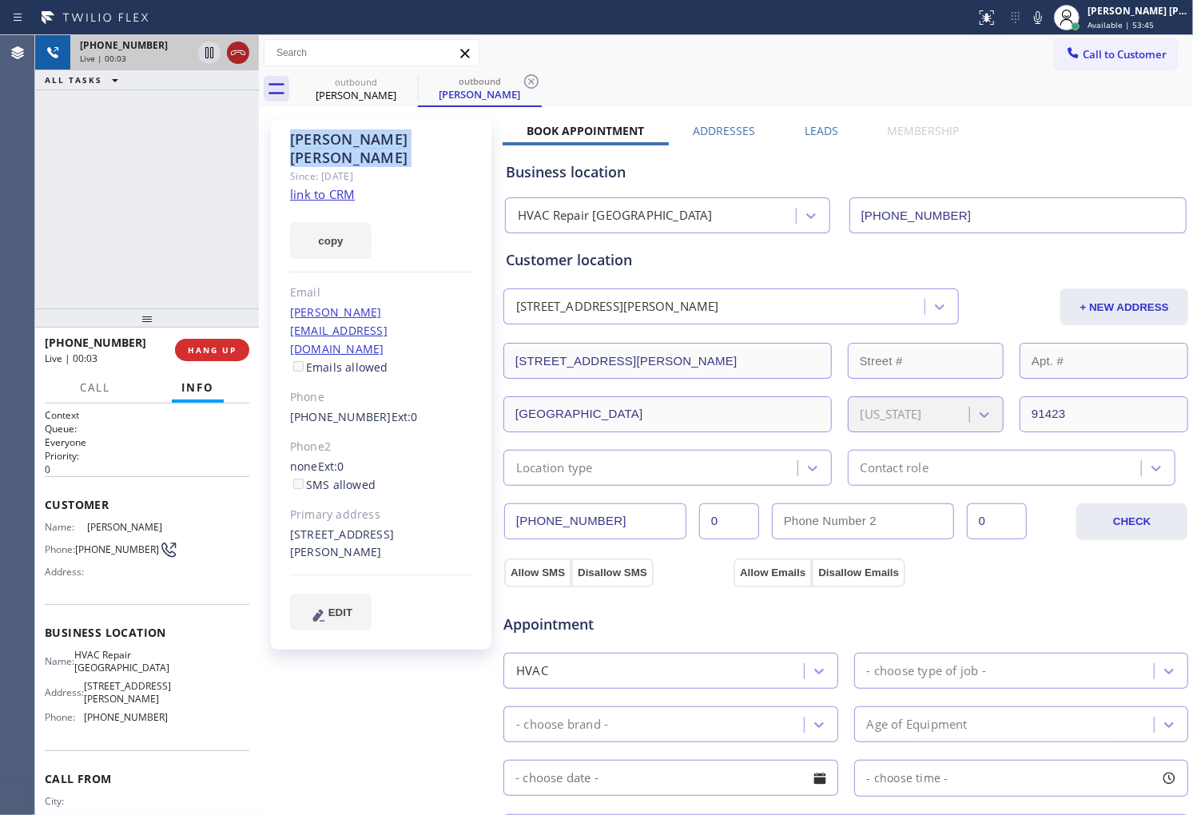
click at [241, 53] on icon at bounding box center [238, 52] width 19 height 19
click at [827, 131] on label "Leads" at bounding box center [822, 130] width 34 height 15
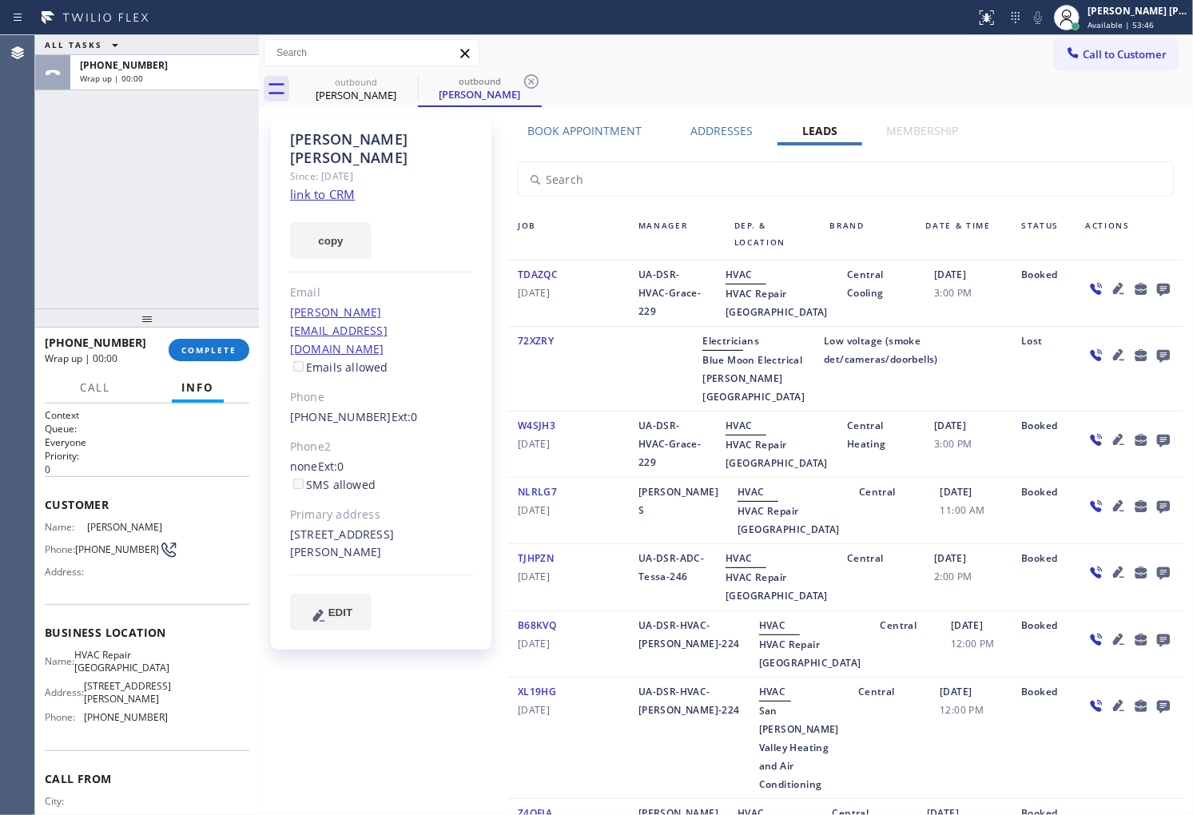
click at [1157, 289] on icon at bounding box center [1163, 290] width 13 height 13
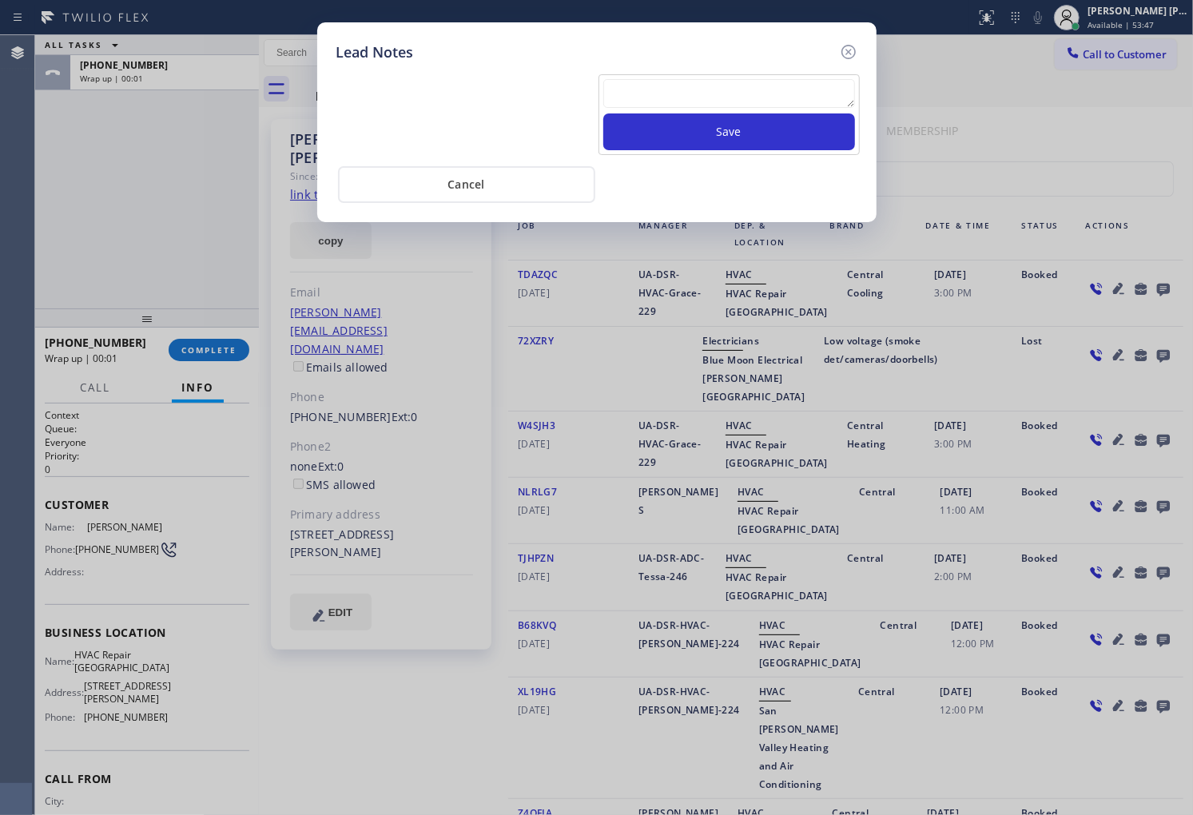
click at [803, 96] on textarea at bounding box center [729, 93] width 252 height 29
type textarea "p"
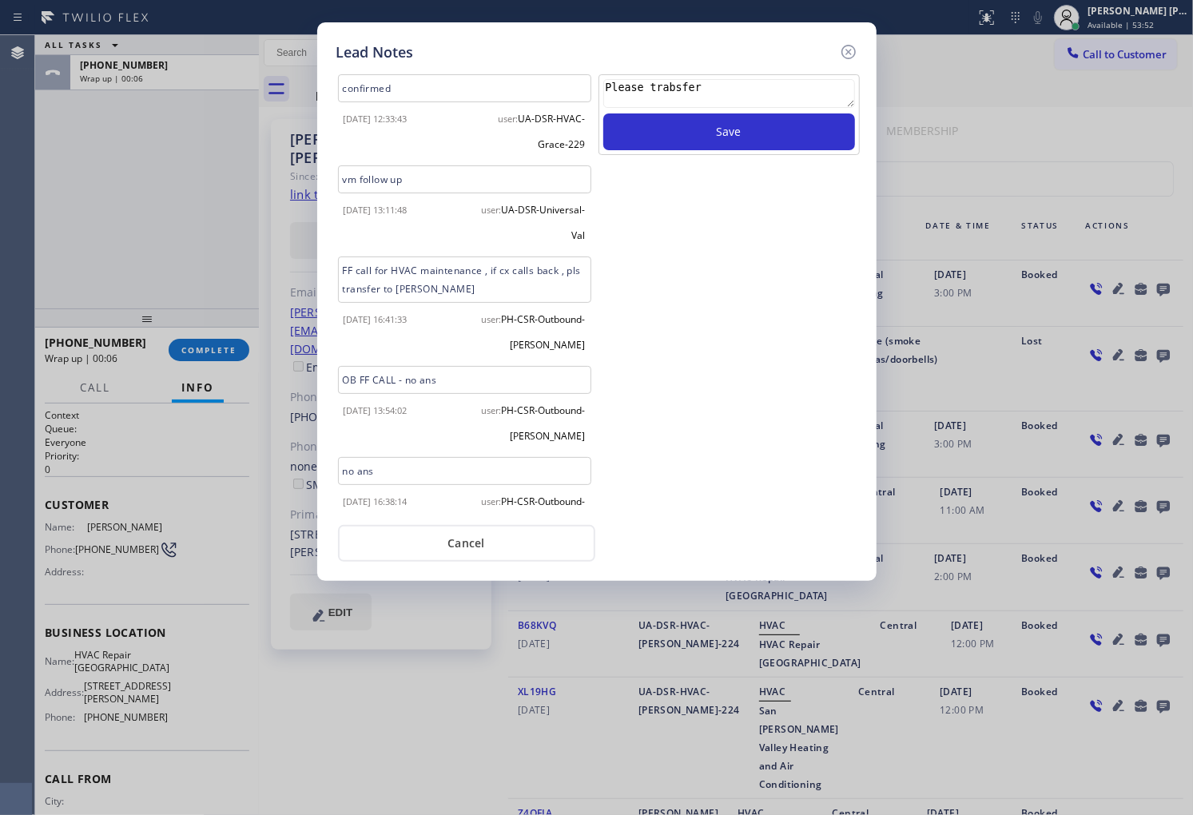
click at [673, 90] on textarea "Please trabsfer" at bounding box center [729, 93] width 252 height 29
type textarea "Please transfer"
click at [679, 116] on button "Save" at bounding box center [729, 131] width 252 height 37
click at [852, 46] on icon at bounding box center [848, 52] width 14 height 14
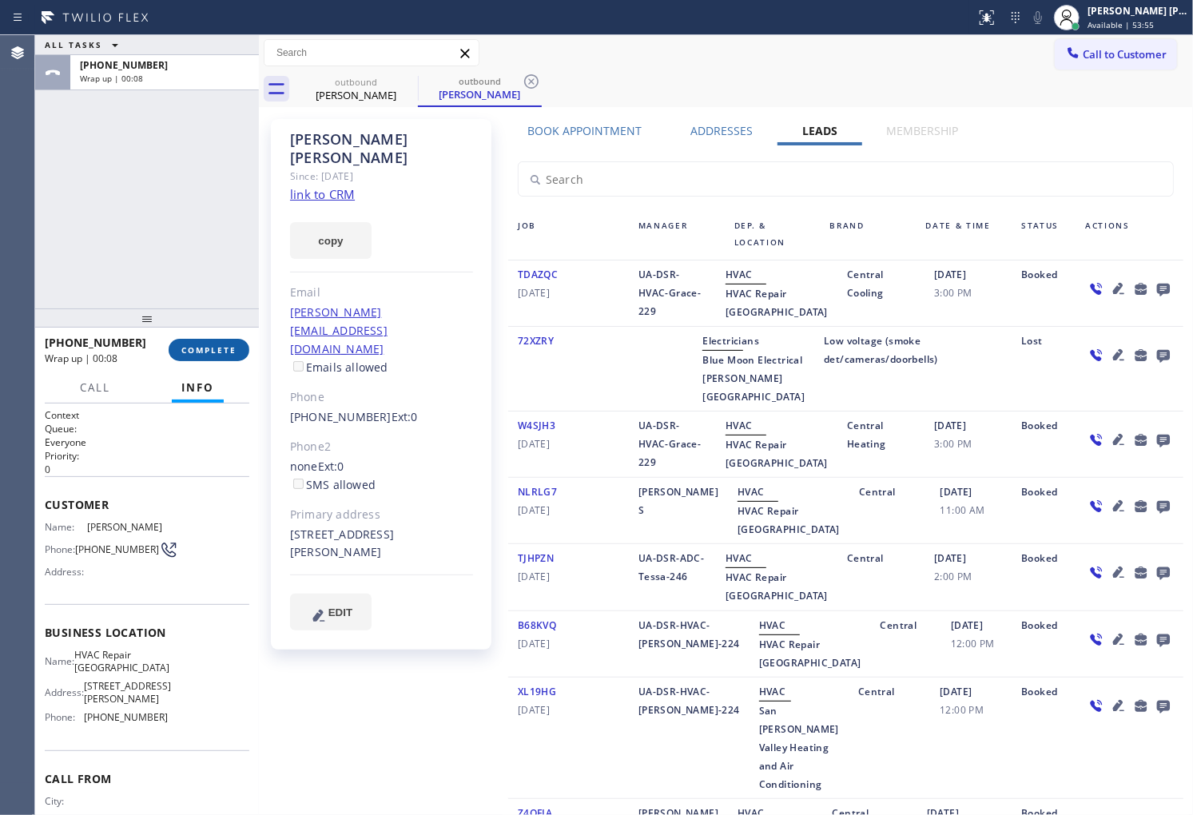
click at [244, 345] on button "COMPLETE" at bounding box center [209, 350] width 81 height 22
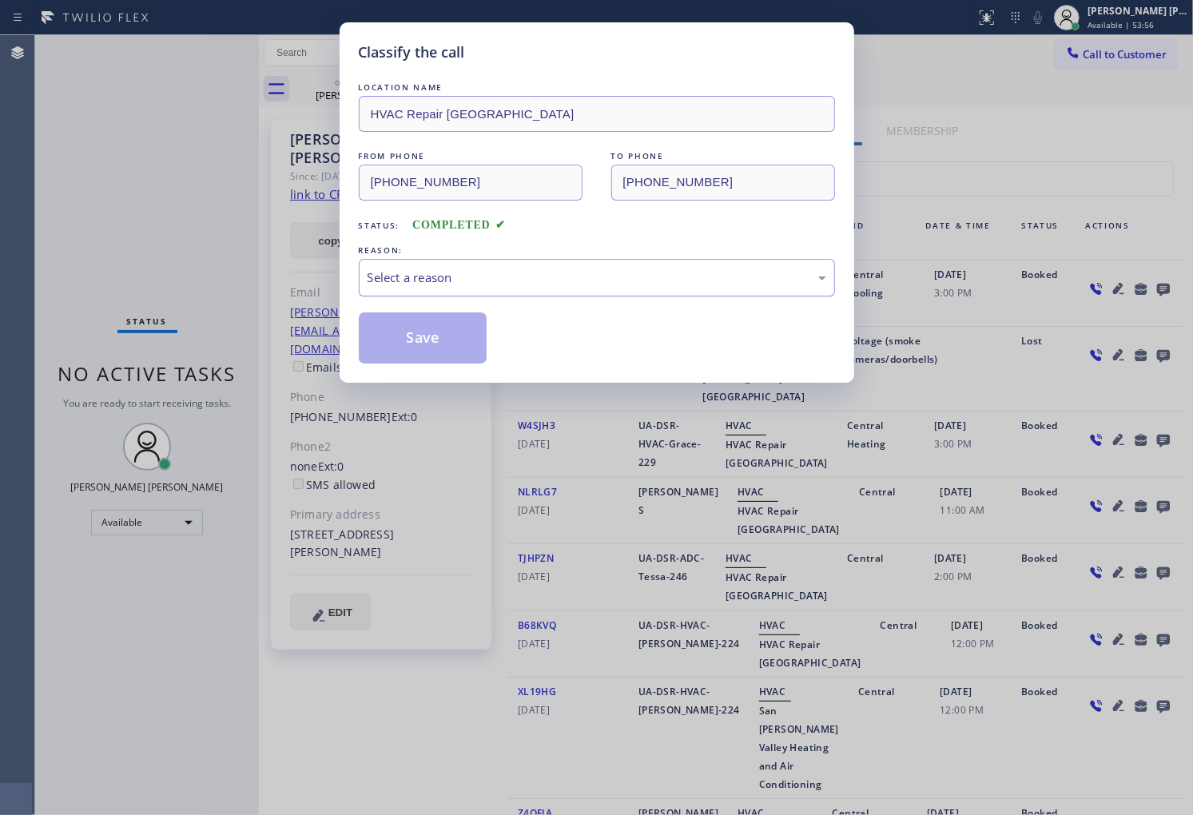
click at [418, 273] on div "Select a reason" at bounding box center [597, 278] width 459 height 18
click at [420, 347] on button "Save" at bounding box center [423, 338] width 129 height 51
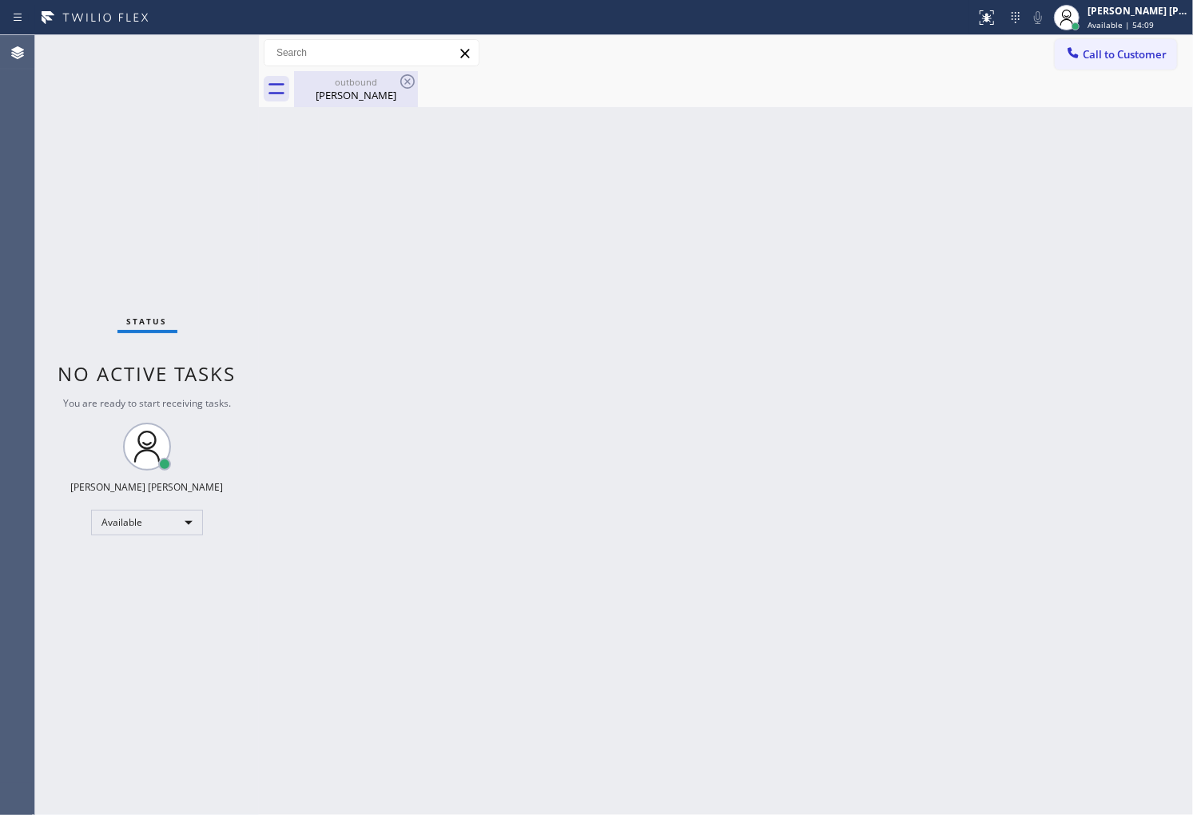
click at [386, 96] on div "Louise Palanker" at bounding box center [356, 95] width 121 height 14
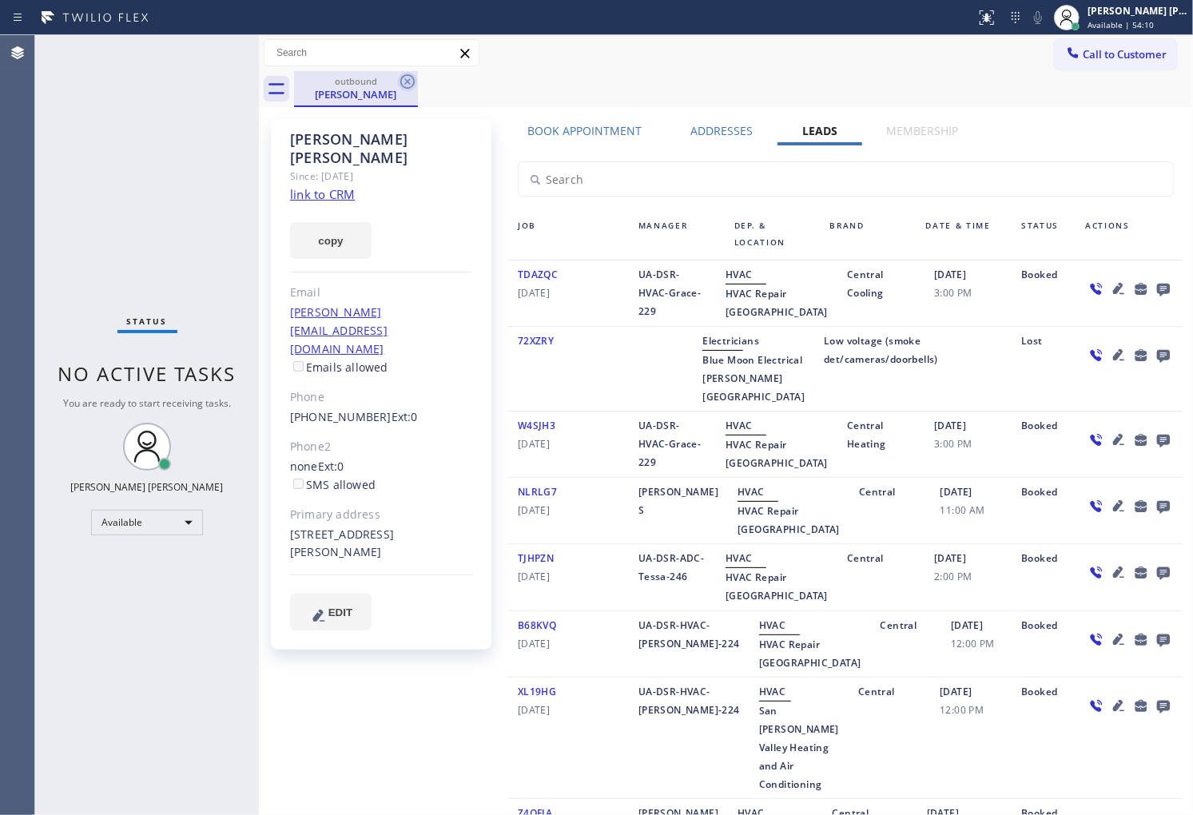
click at [398, 86] on icon at bounding box center [407, 81] width 19 height 19
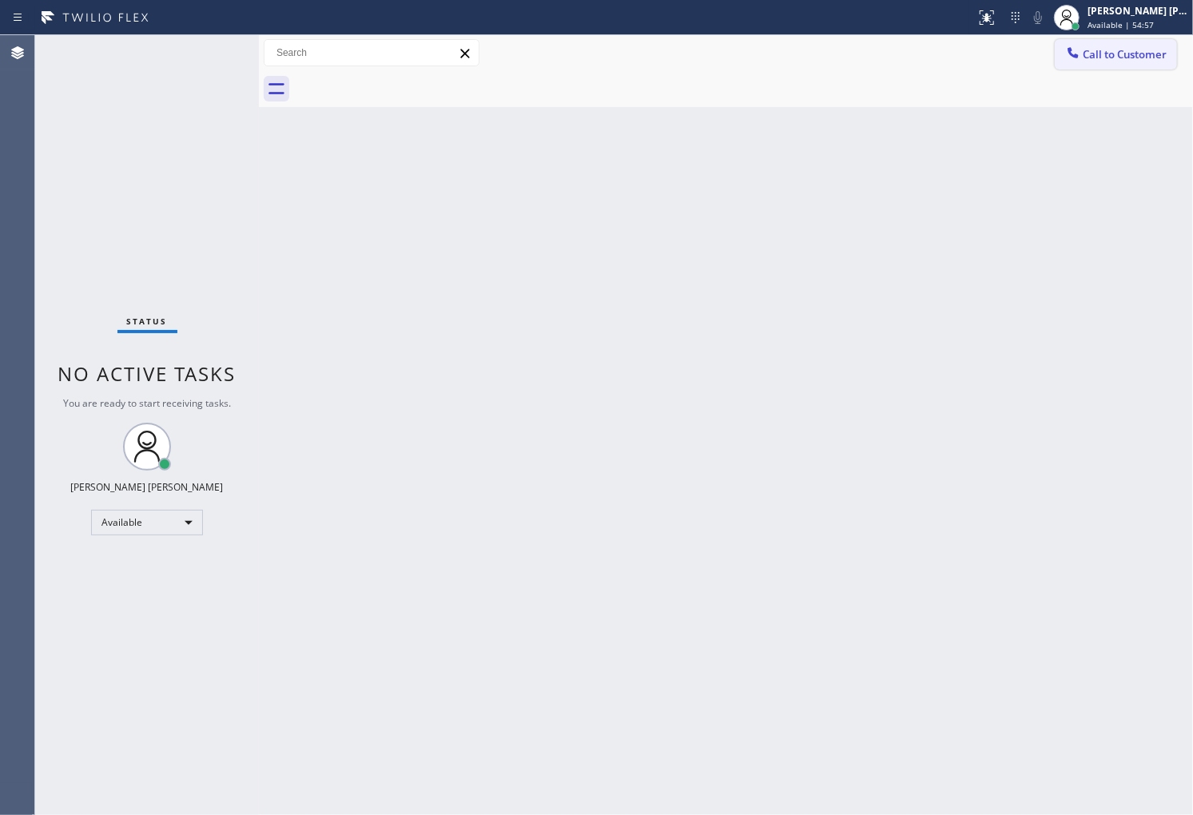
click at [1119, 54] on span "Call to Customer" at bounding box center [1125, 54] width 84 height 14
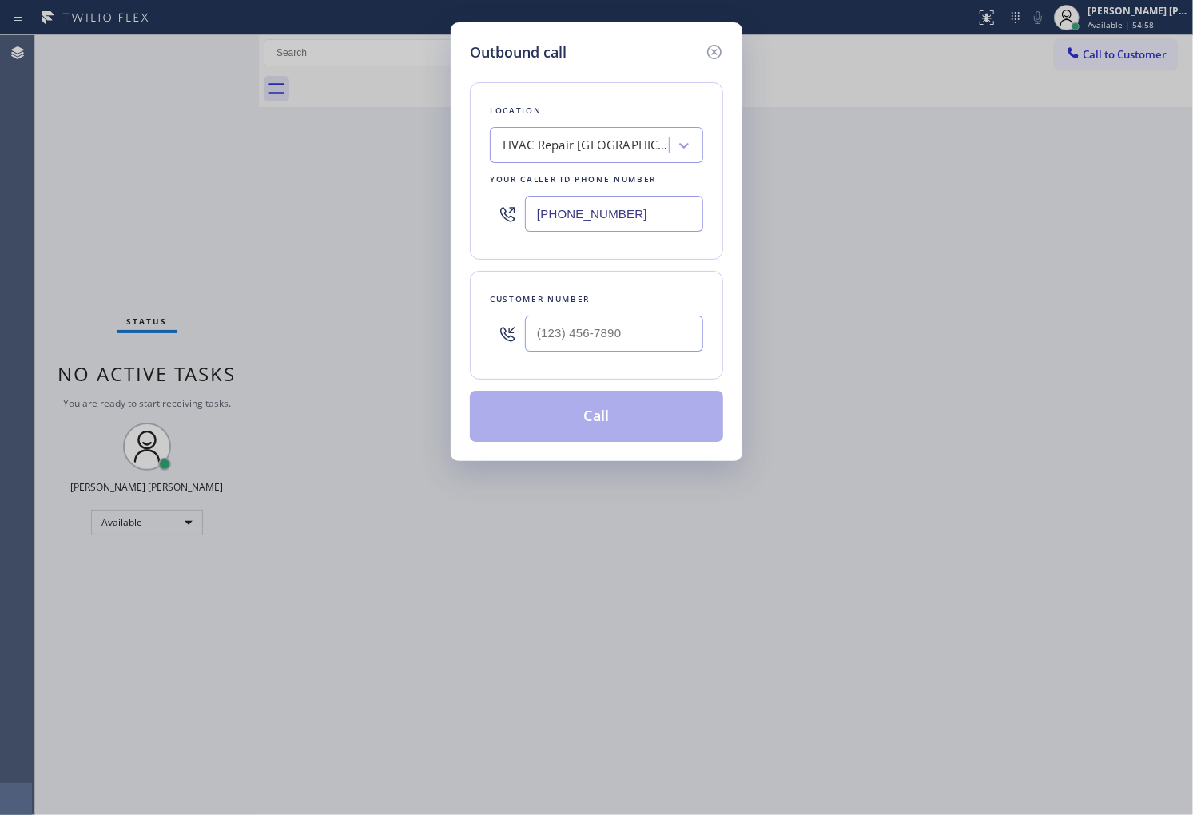
click at [599, 204] on input "[PHONE_NUMBER]" at bounding box center [614, 214] width 178 height 36
paste input "60) 642-6449"
type input "(760) 642-6449"
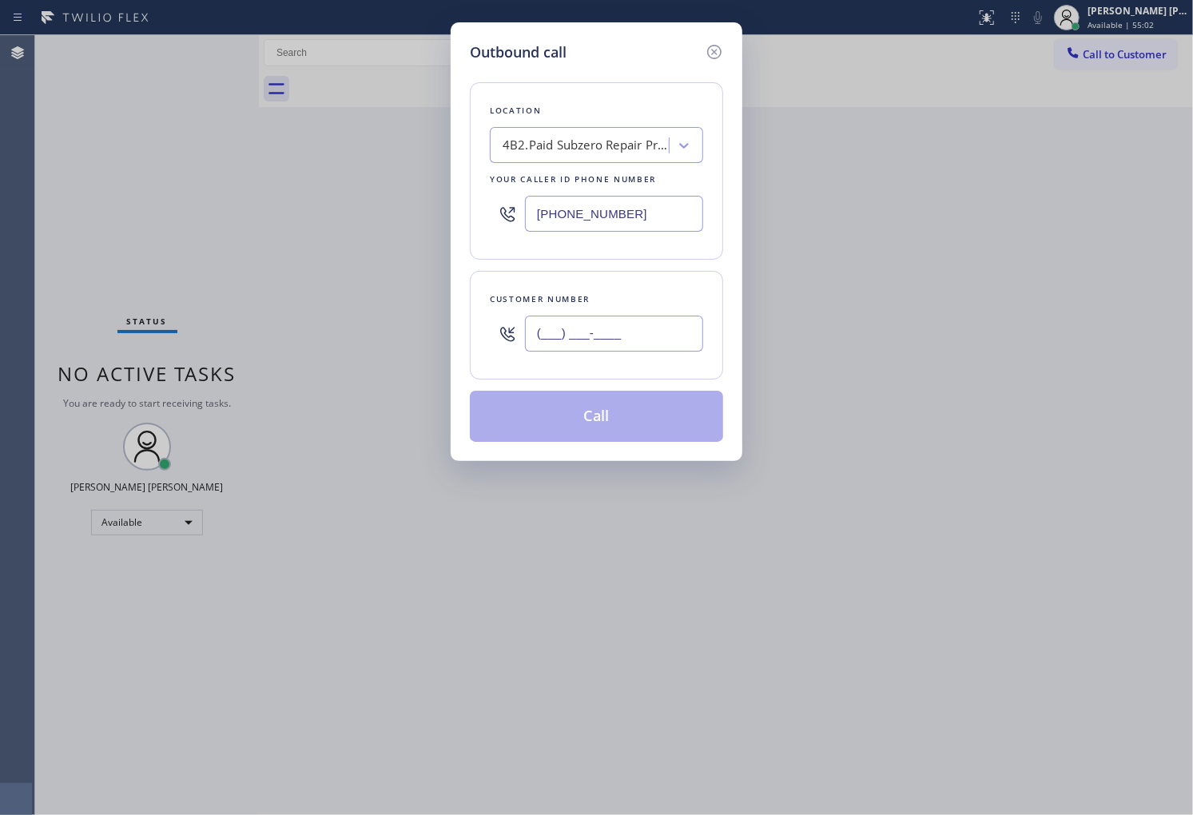
click at [577, 332] on input "(___) ___-____" at bounding box center [614, 334] width 178 height 36
paste input "760) 642-6449"
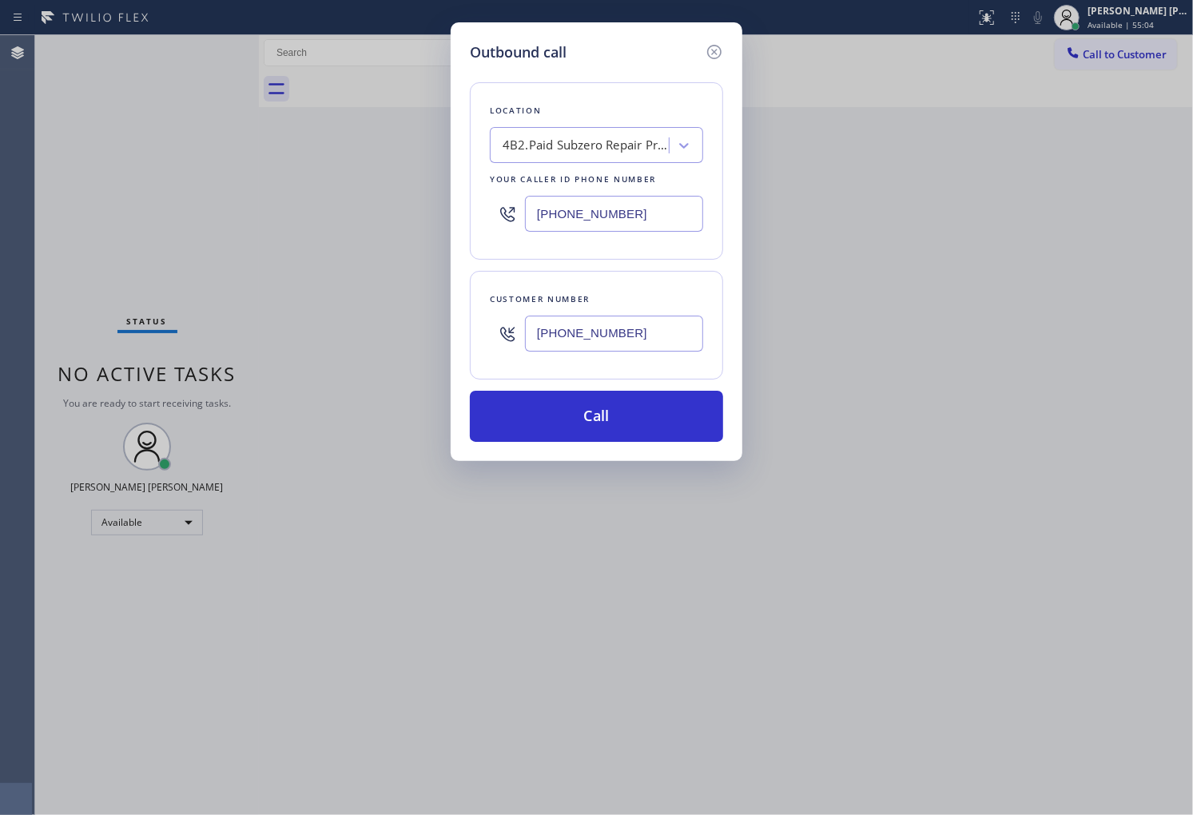
type input "(760) 642-6449"
click at [587, 222] on input "(760) 642-6449" at bounding box center [614, 214] width 178 height 36
click at [581, 132] on div "4B2.Paid Subzero Repair Professionals" at bounding box center [582, 146] width 174 height 28
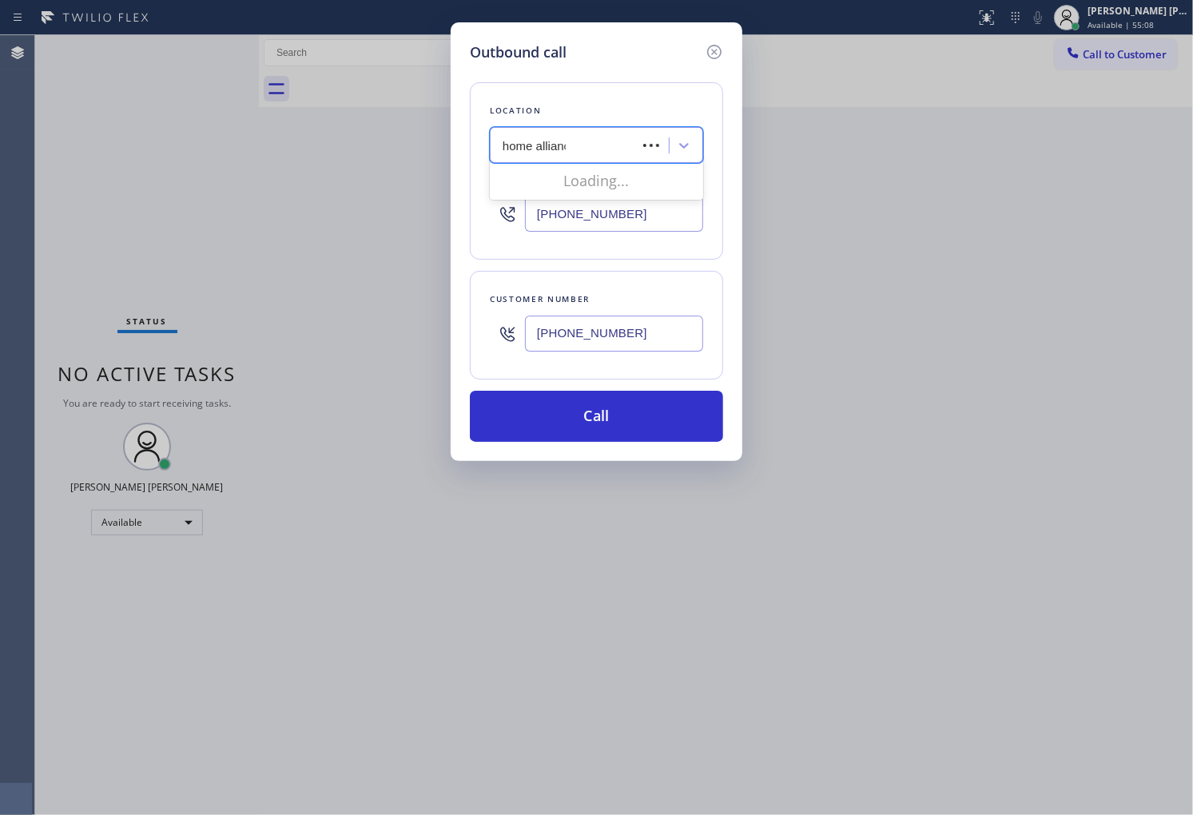
type input "home alliance"
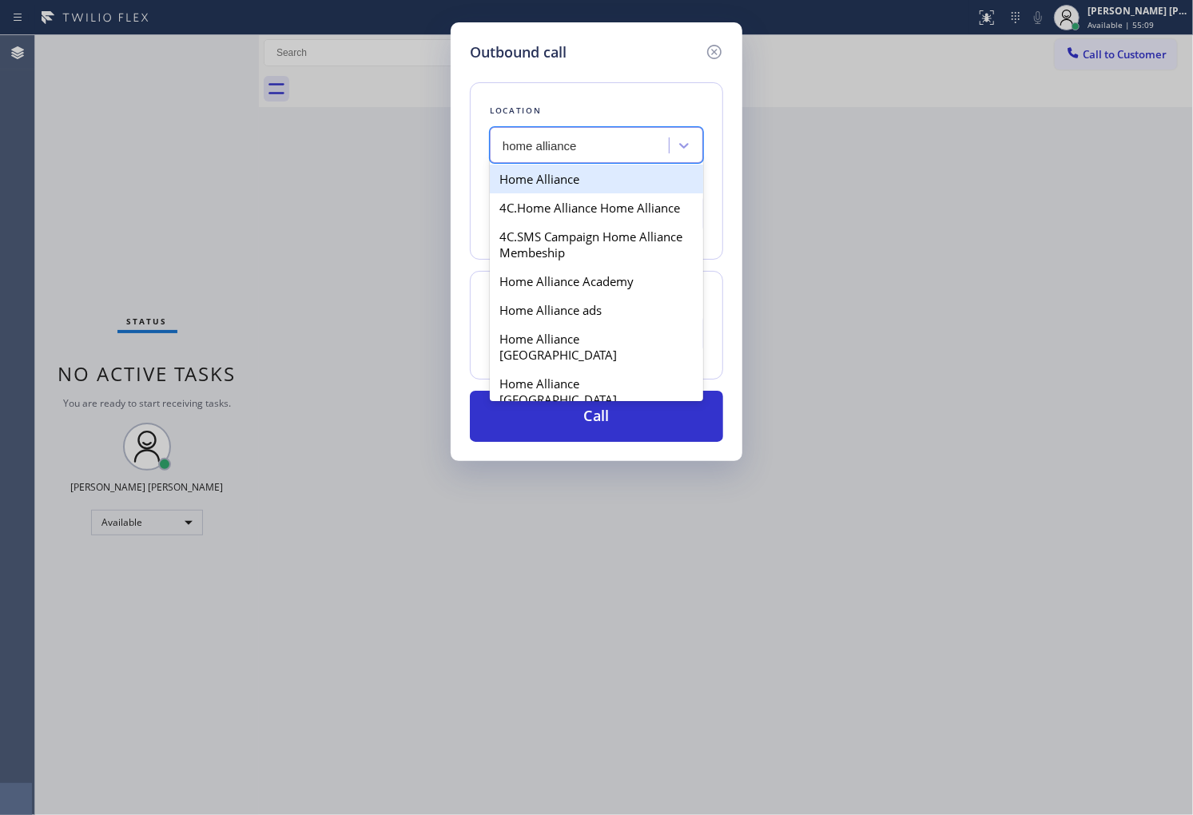
click at [597, 181] on div "Home Alliance" at bounding box center [596, 179] width 213 height 29
type input "[PHONE_NUMBER]"
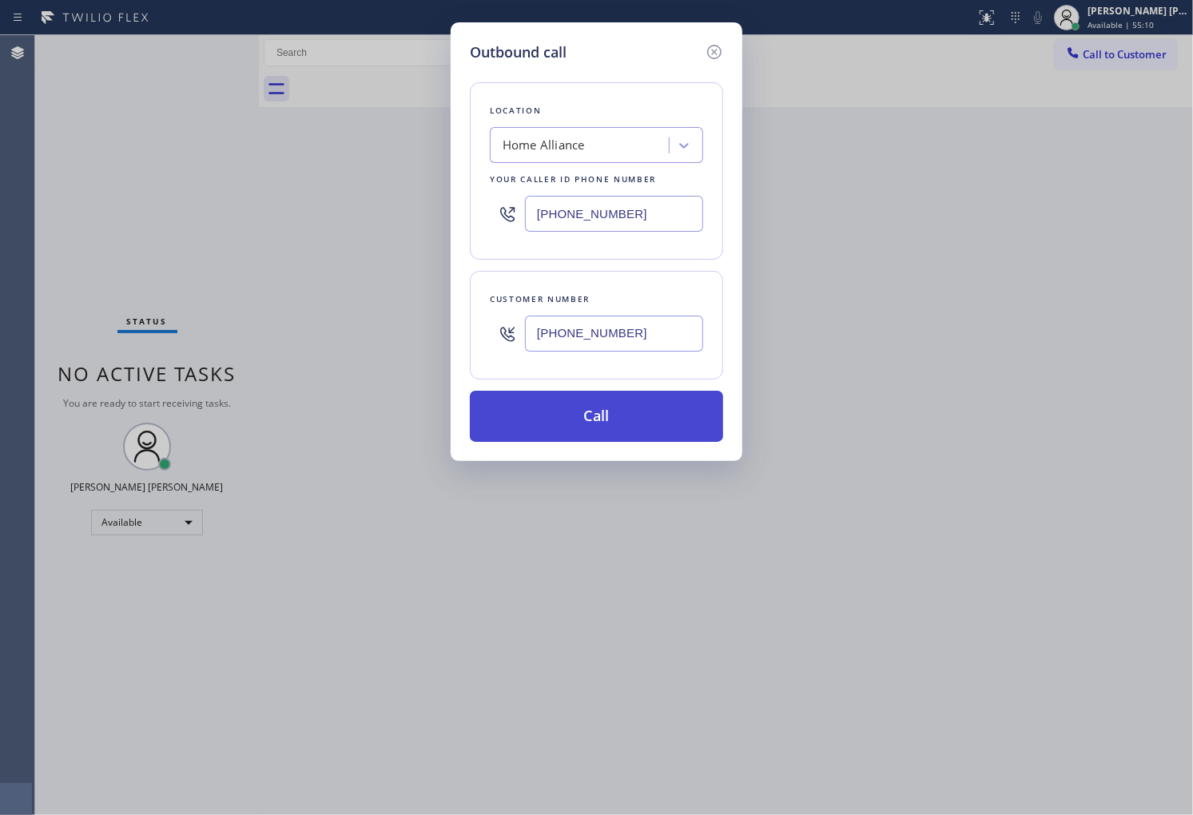
click at [611, 427] on button "Call" at bounding box center [596, 416] width 253 height 51
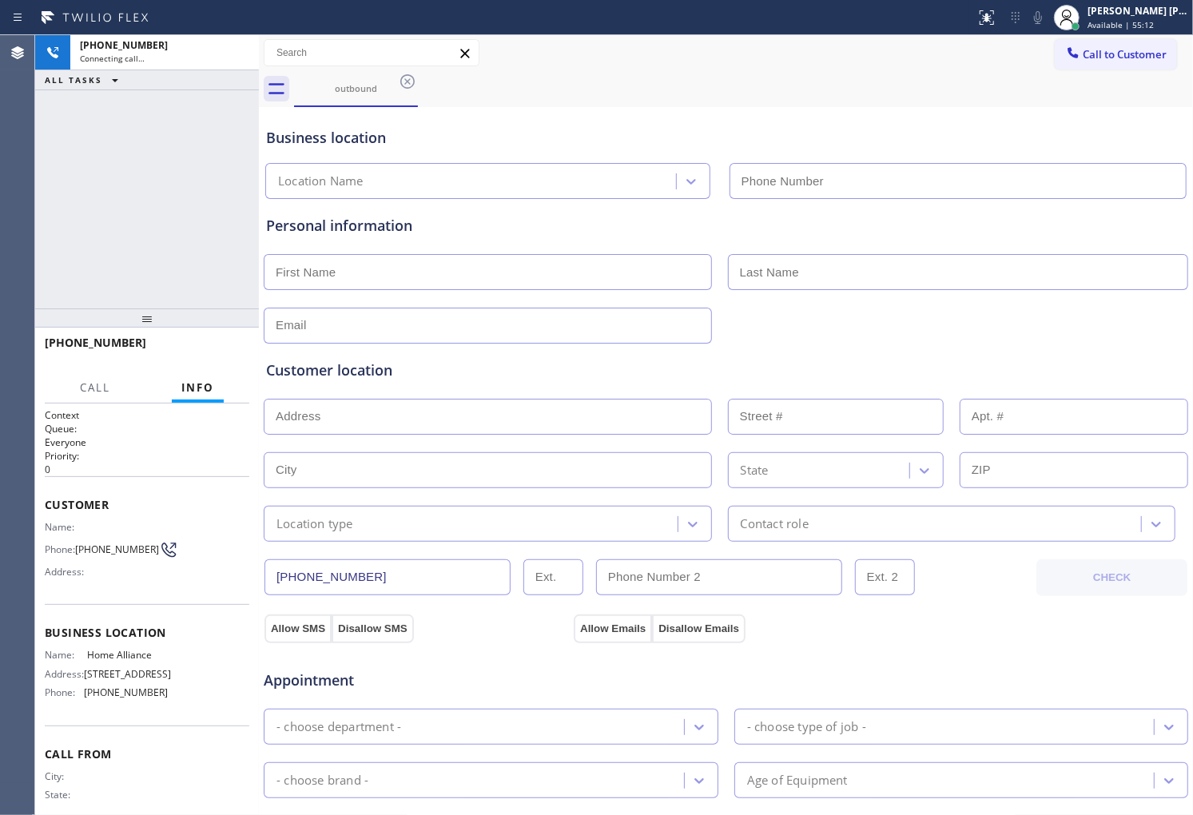
type input "[PHONE_NUMBER]"
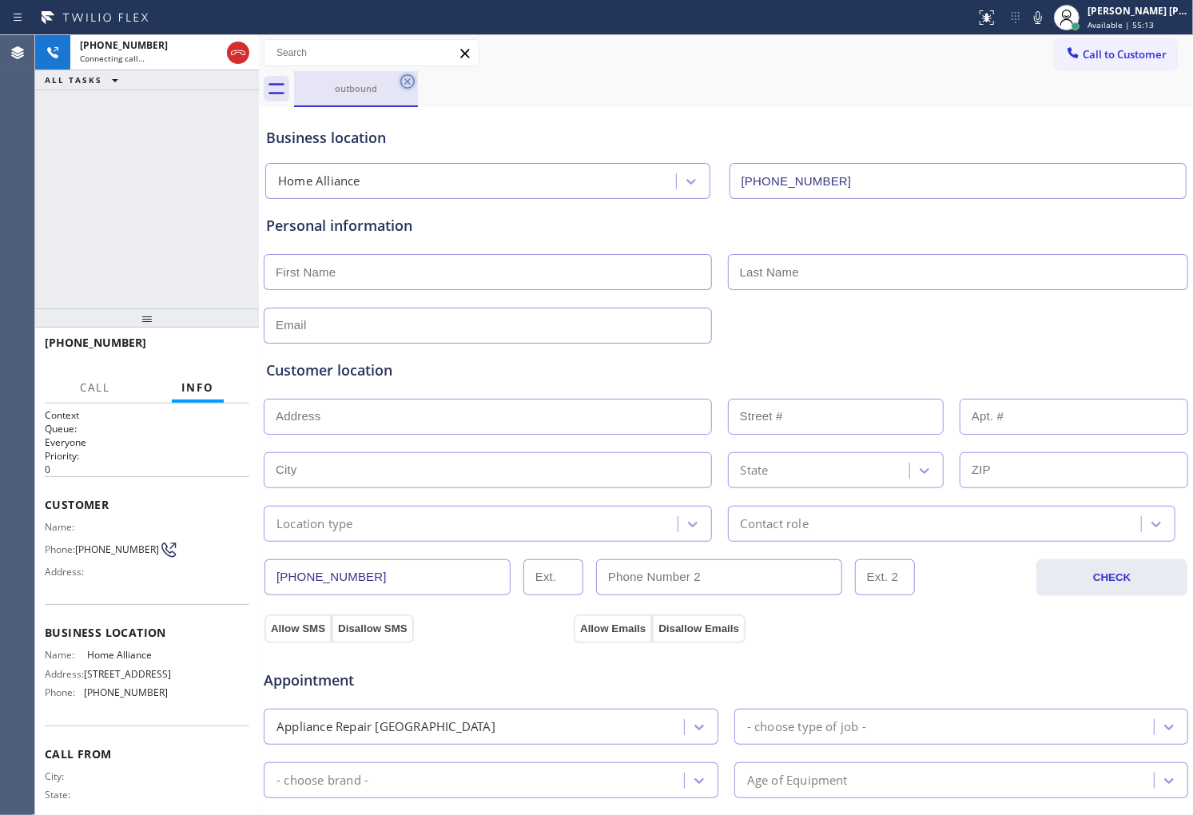
click at [245, 54] on icon at bounding box center [238, 52] width 19 height 19
type input "[PHONE_NUMBER]"
click at [1083, 58] on span "Call to Customer" at bounding box center [1125, 54] width 84 height 14
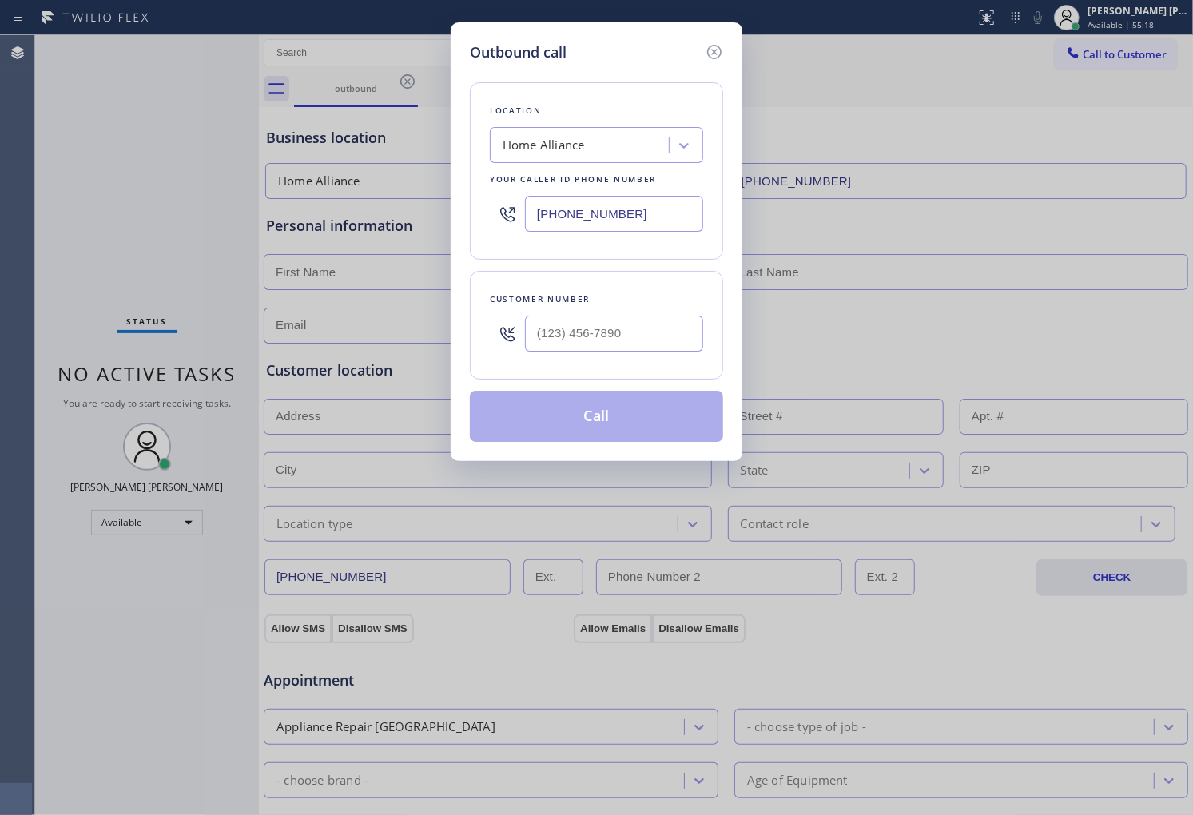
click at [670, 356] on div at bounding box center [614, 334] width 178 height 52
paste input "970) 799-4411"
click at [666, 340] on input "(___) ___-____" at bounding box center [614, 334] width 178 height 36
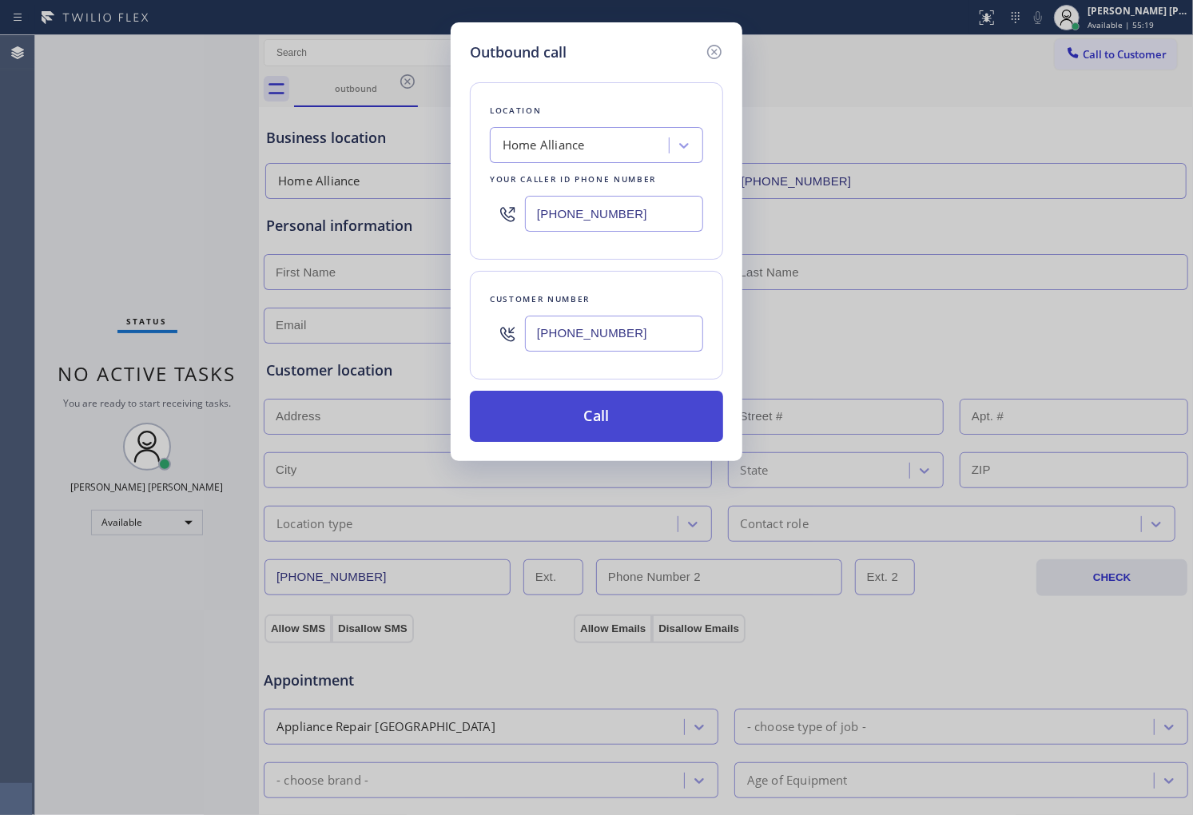
type input "[PHONE_NUMBER]"
click at [653, 410] on button "Call" at bounding box center [596, 416] width 253 height 51
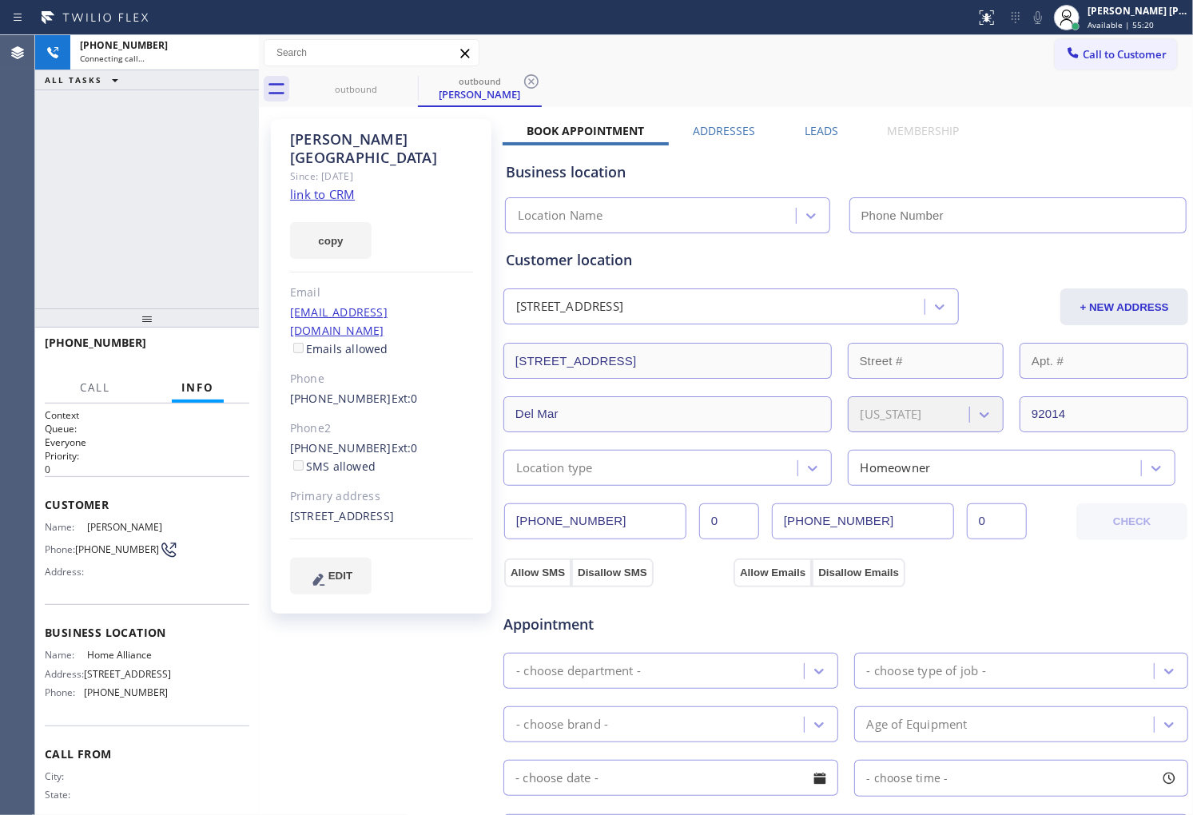
click at [0, 0] on icon at bounding box center [0, 0] width 0 height 0
click at [340, 142] on div "Audrey Bromstad" at bounding box center [381, 148] width 183 height 37
click at [340, 139] on div "Audrey Bromstad" at bounding box center [381, 148] width 183 height 37
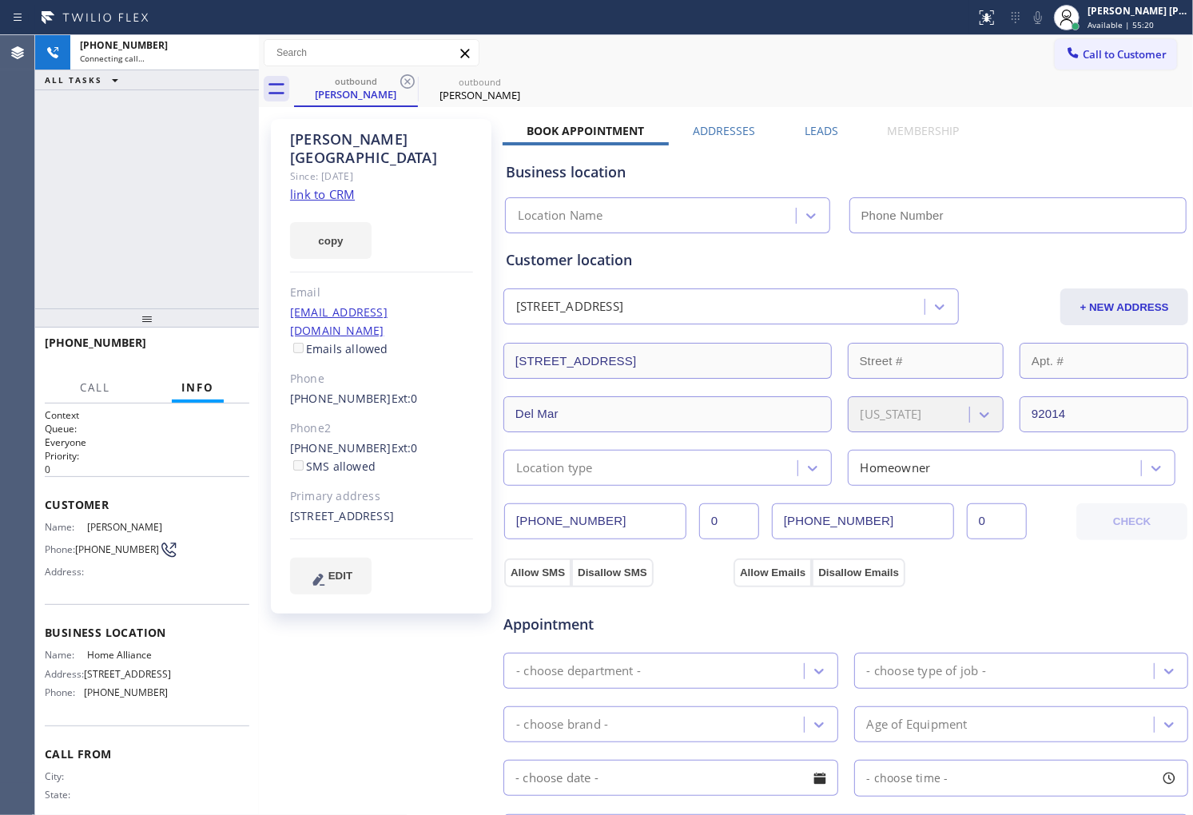
drag, startPoint x: 340, startPoint y: 139, endPoint x: 356, endPoint y: 146, distance: 16.8
click at [340, 139] on div "Audrey Bromstad" at bounding box center [381, 148] width 183 height 37
type input "[PHONE_NUMBER]"
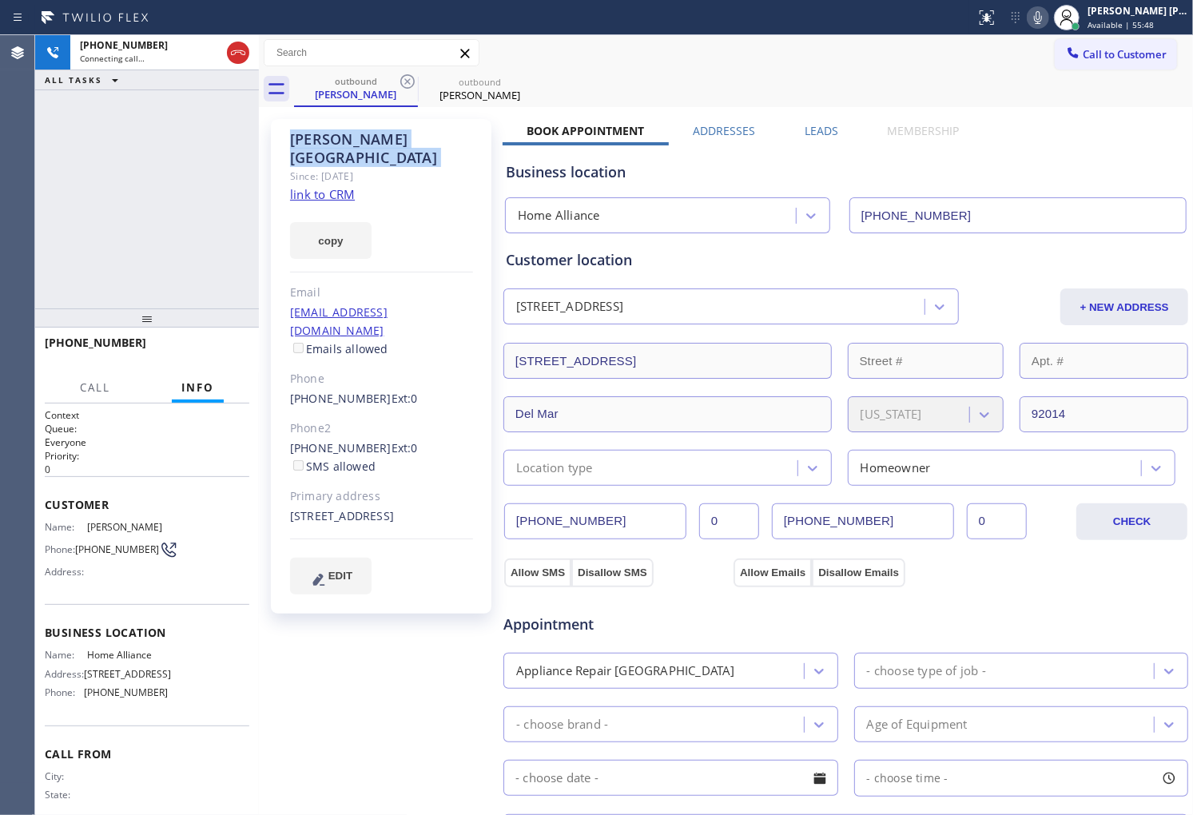
click at [1048, 22] on icon at bounding box center [1038, 17] width 19 height 19
click at [213, 109] on icon at bounding box center [209, 107] width 19 height 19
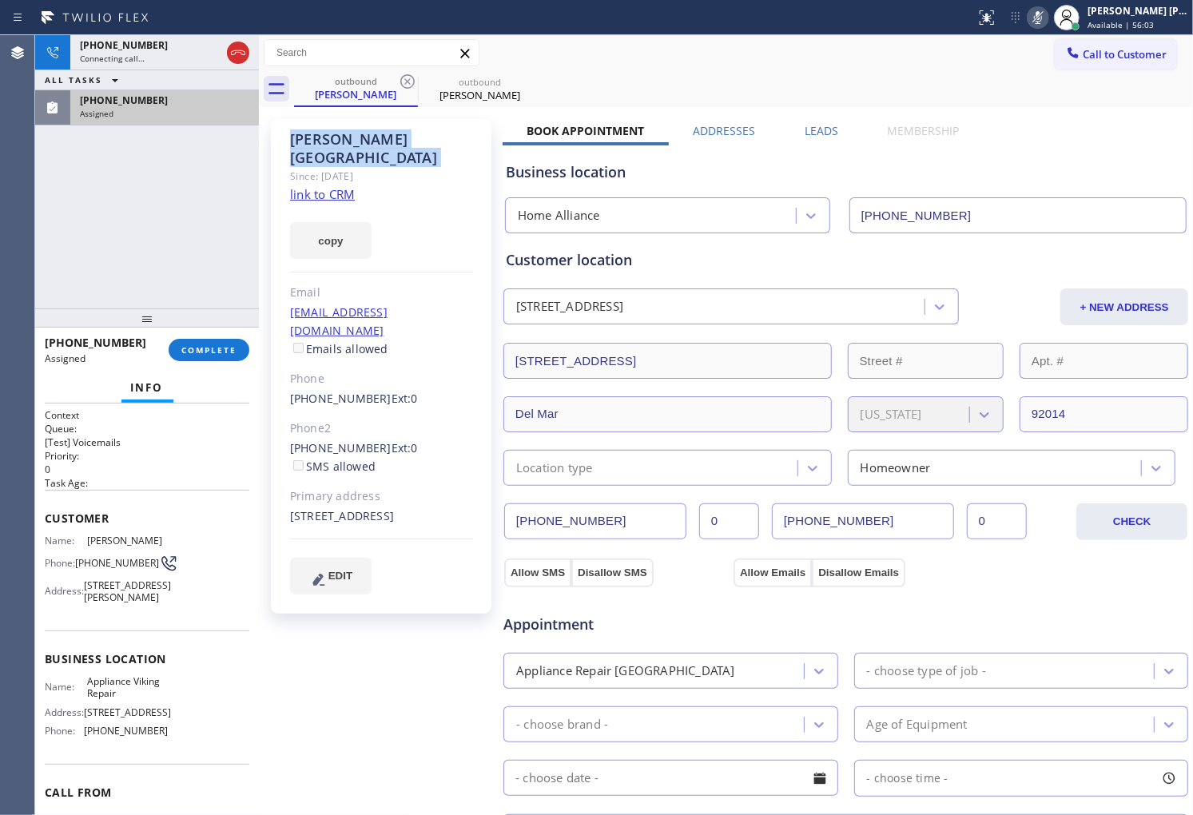
click at [213, 109] on div "Assigned" at bounding box center [164, 113] width 169 height 11
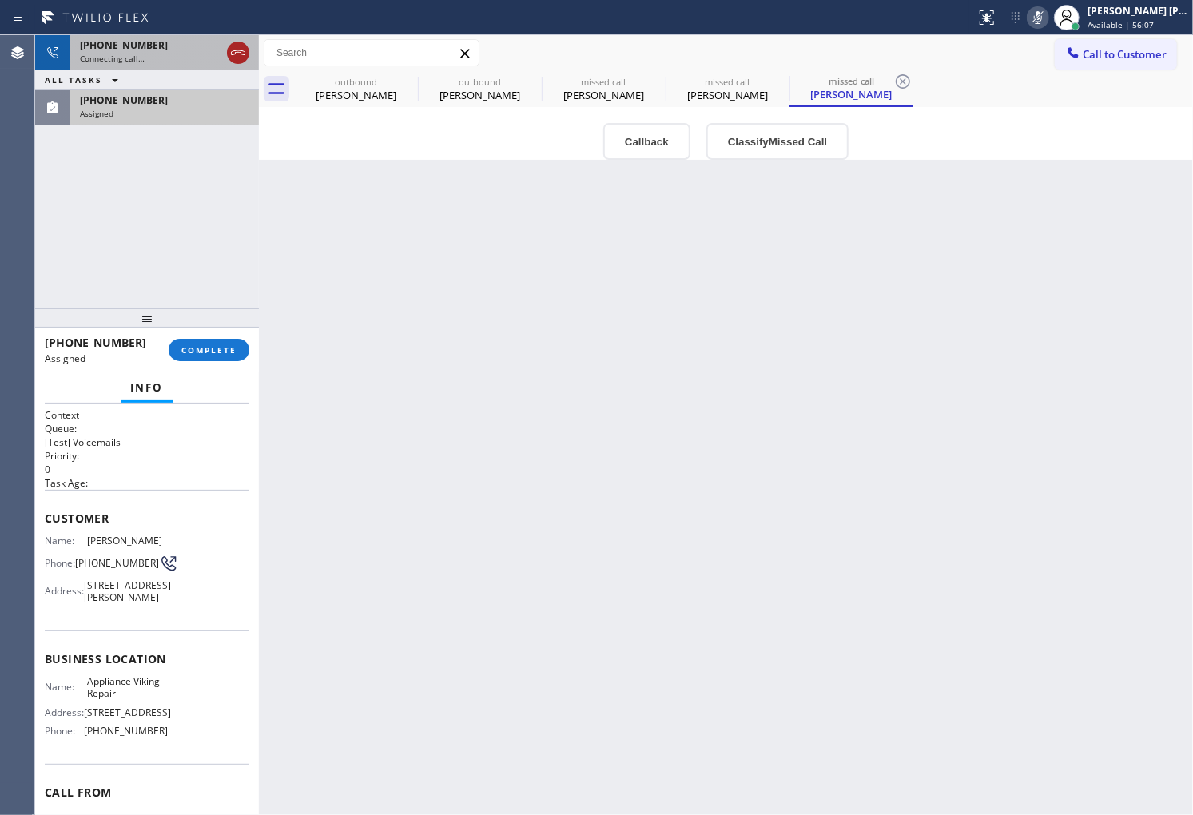
click at [235, 59] on icon at bounding box center [238, 52] width 19 height 19
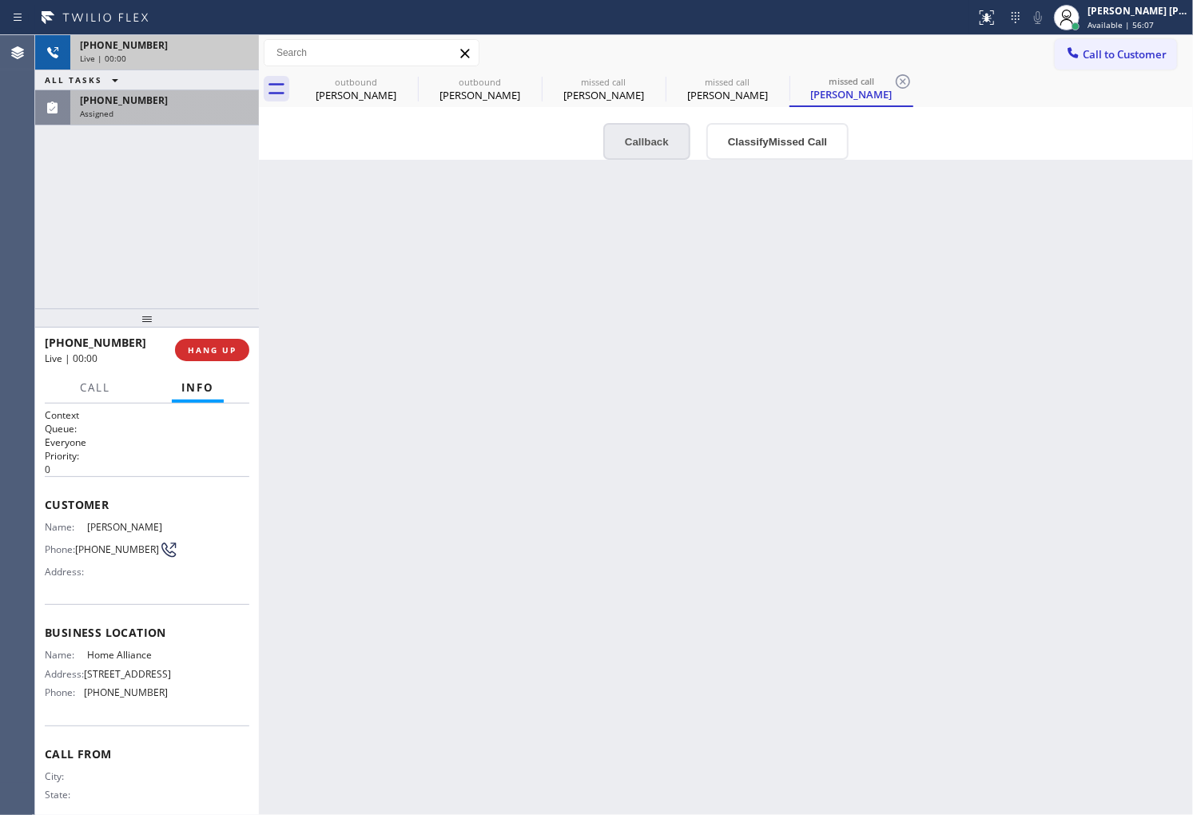
click at [639, 133] on button "Callback" at bounding box center [646, 141] width 87 height 37
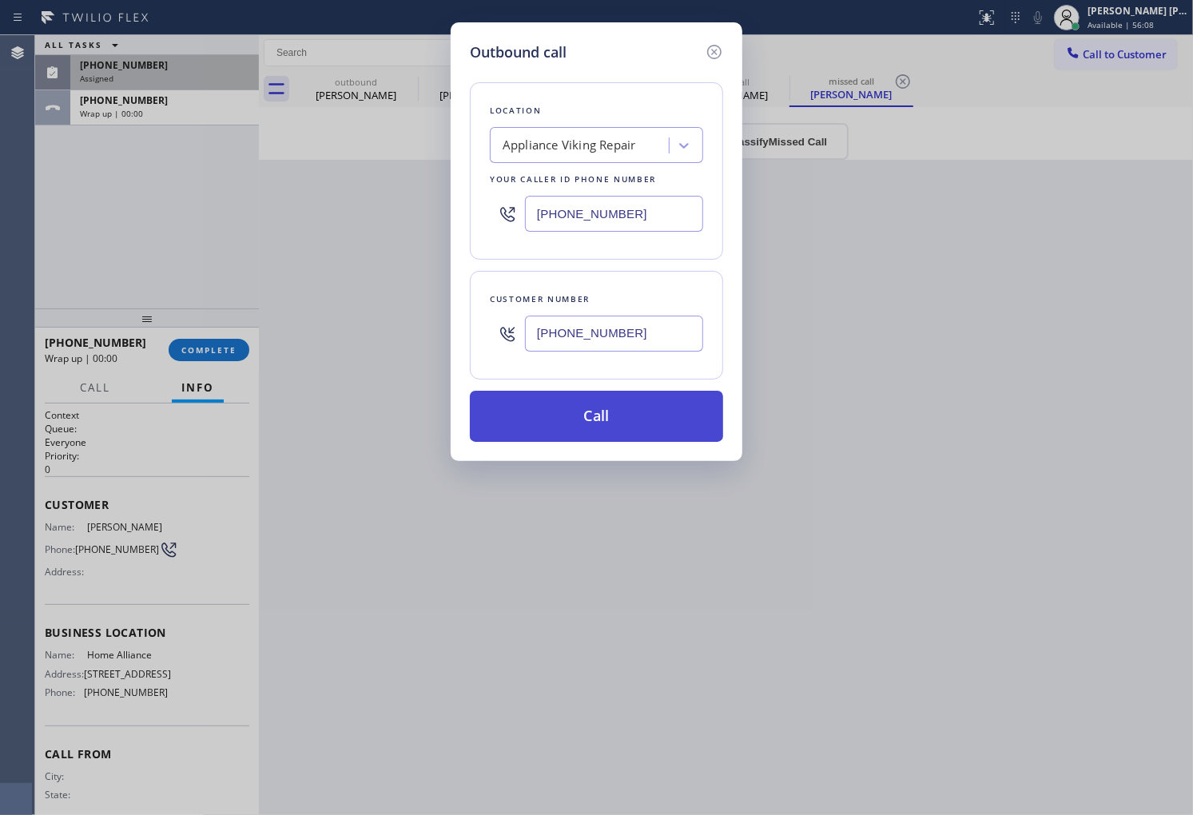
click at [633, 414] on button "Call" at bounding box center [596, 416] width 253 height 51
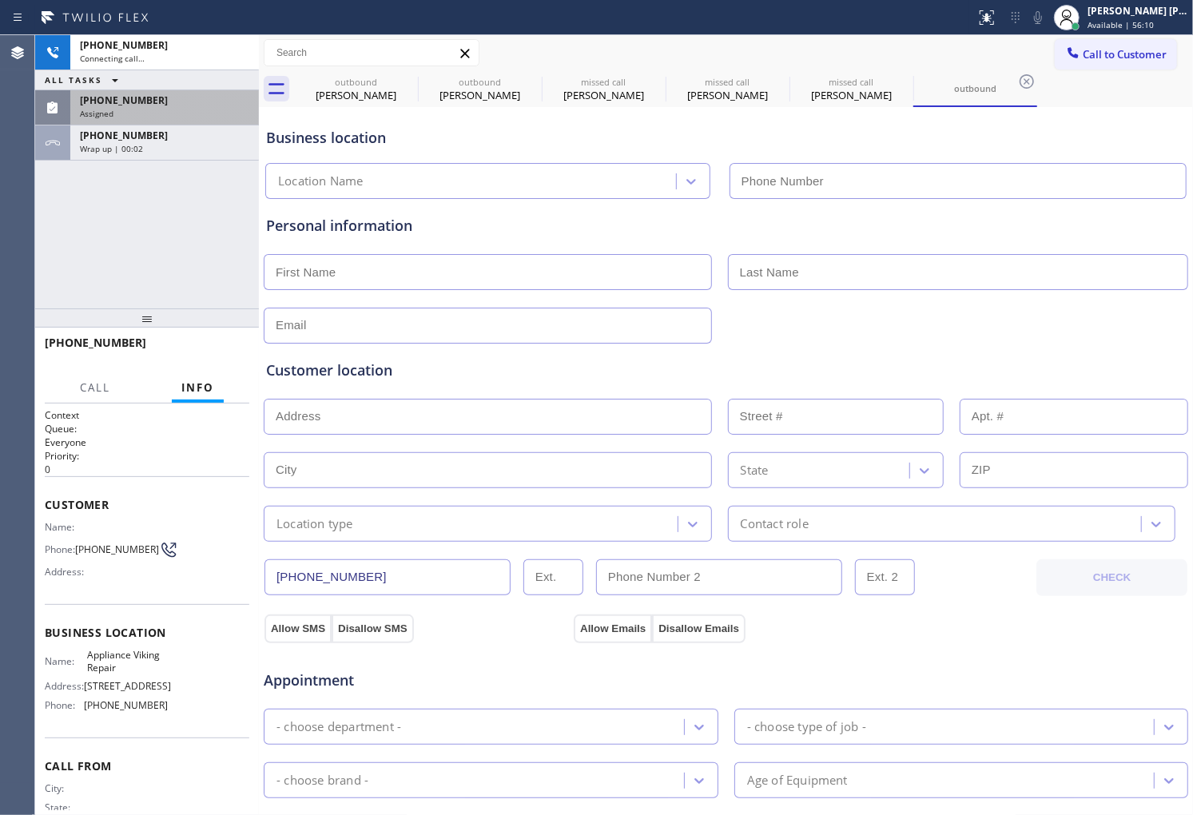
type input "[PHONE_NUMBER]"
click at [120, 162] on div "+13123161251 Connecting call… ALL TASKS ALL TASKS ACTIVE TASKS TASKS IN WRAP UP…" at bounding box center [147, 171] width 224 height 273
click at [145, 117] on div "Assigned" at bounding box center [164, 113] width 169 height 11
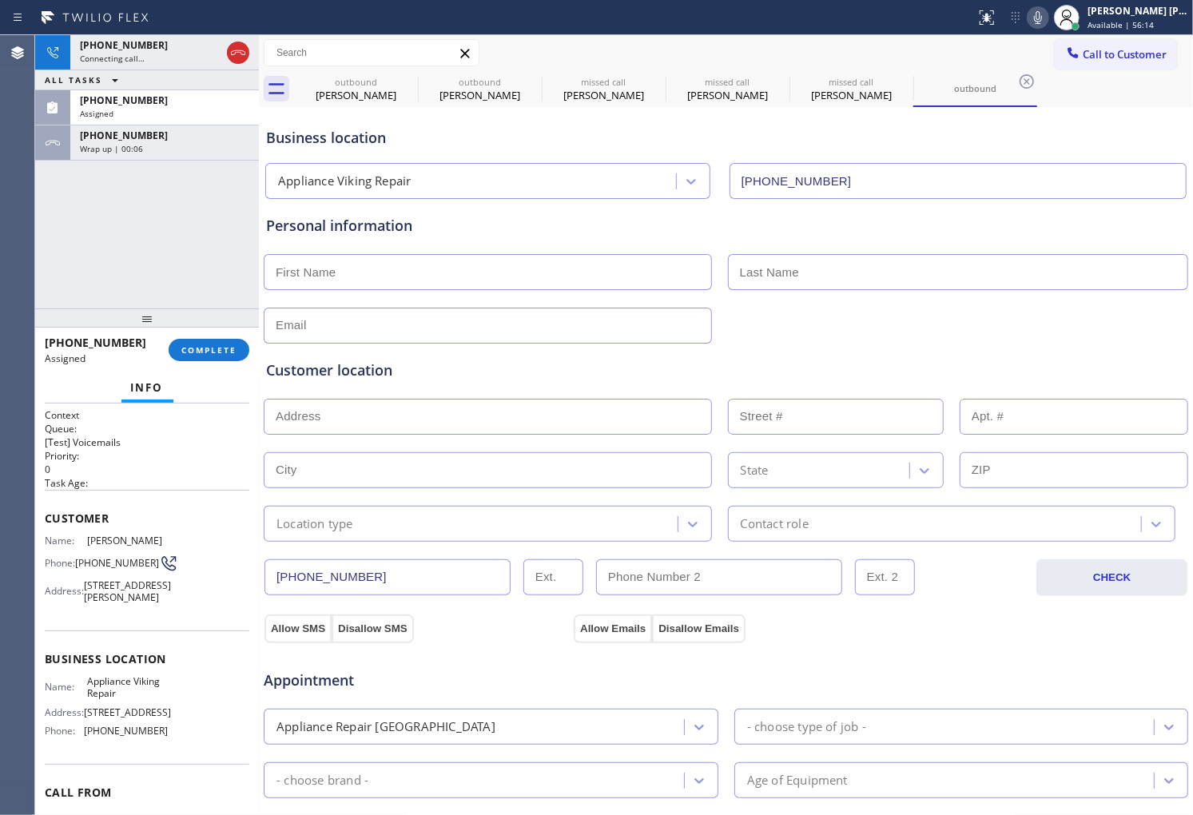
drag, startPoint x: 41, startPoint y: 512, endPoint x: 152, endPoint y: 623, distance: 157.1
click at [152, 623] on div "Context Queue: [Test] Voicemails Priority: 0 Task Age: Customer Name: Bruce Kam…" at bounding box center [147, 610] width 224 height 412
click at [344, 90] on div "Audrey Bromstad" at bounding box center [356, 95] width 121 height 14
type input "[PHONE_NUMBER]"
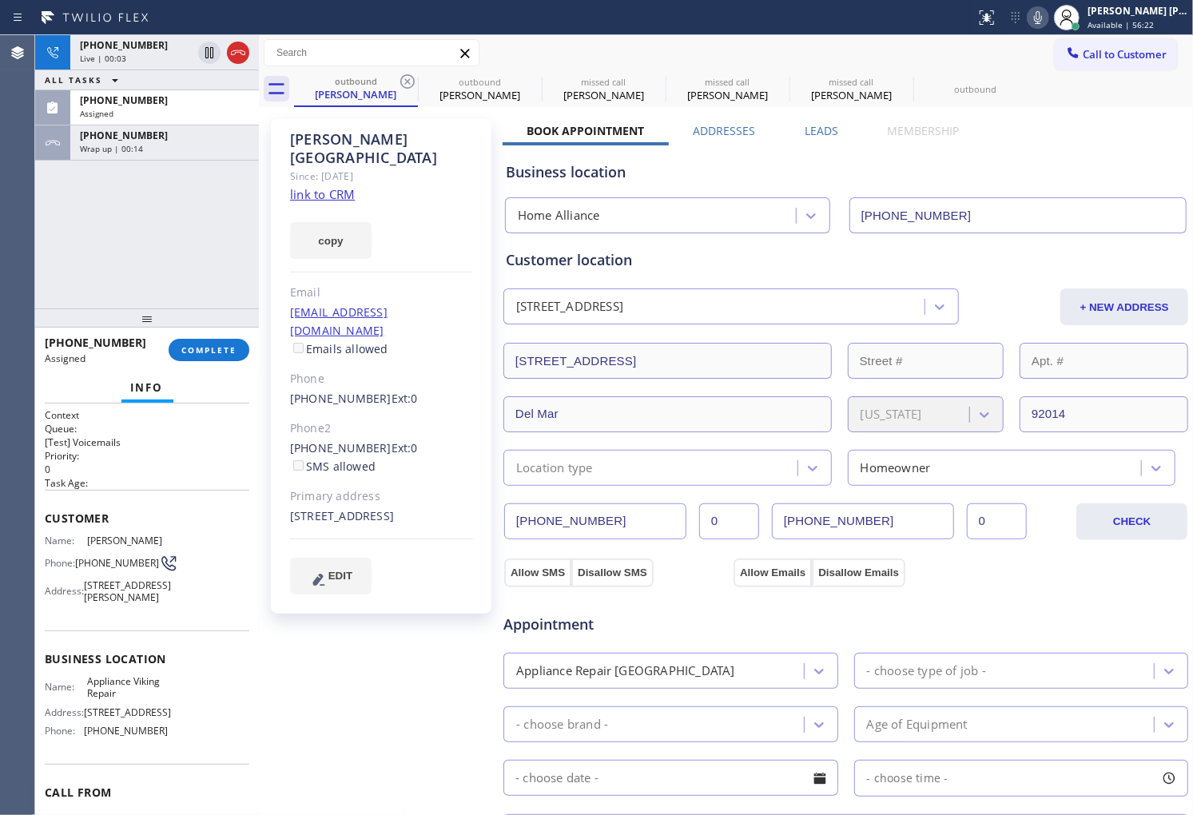
click at [830, 133] on label "Leads" at bounding box center [822, 130] width 34 height 15
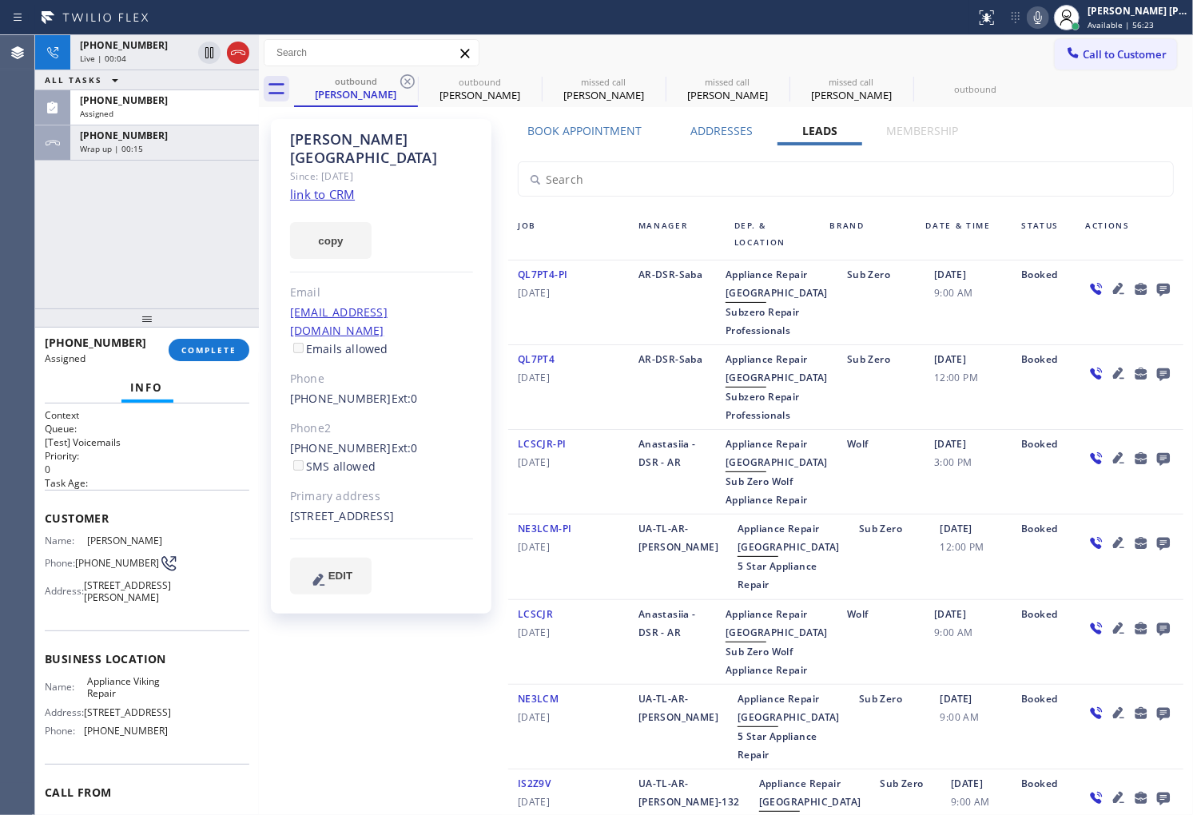
click at [1154, 285] on icon at bounding box center [1163, 289] width 19 height 20
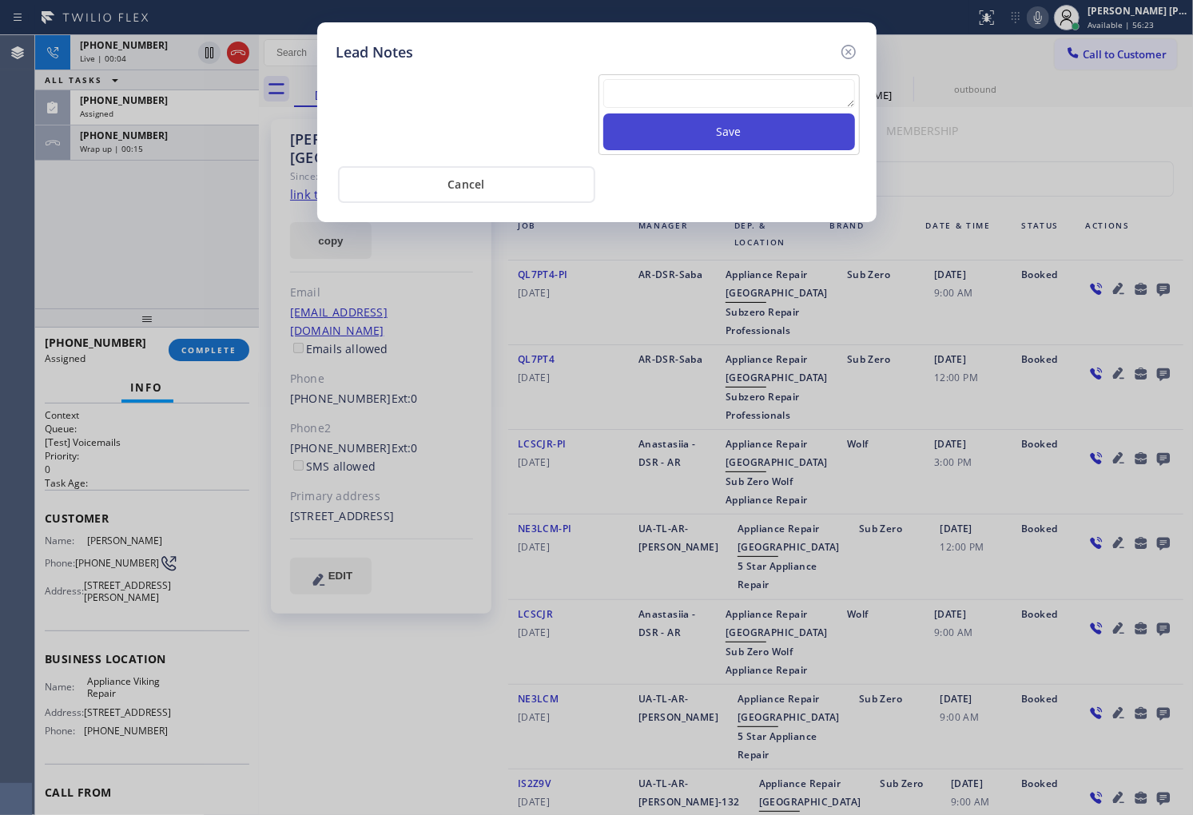
click at [802, 131] on button "Save" at bounding box center [729, 131] width 252 height 37
click at [794, 102] on textarea at bounding box center [729, 93] width 252 height 29
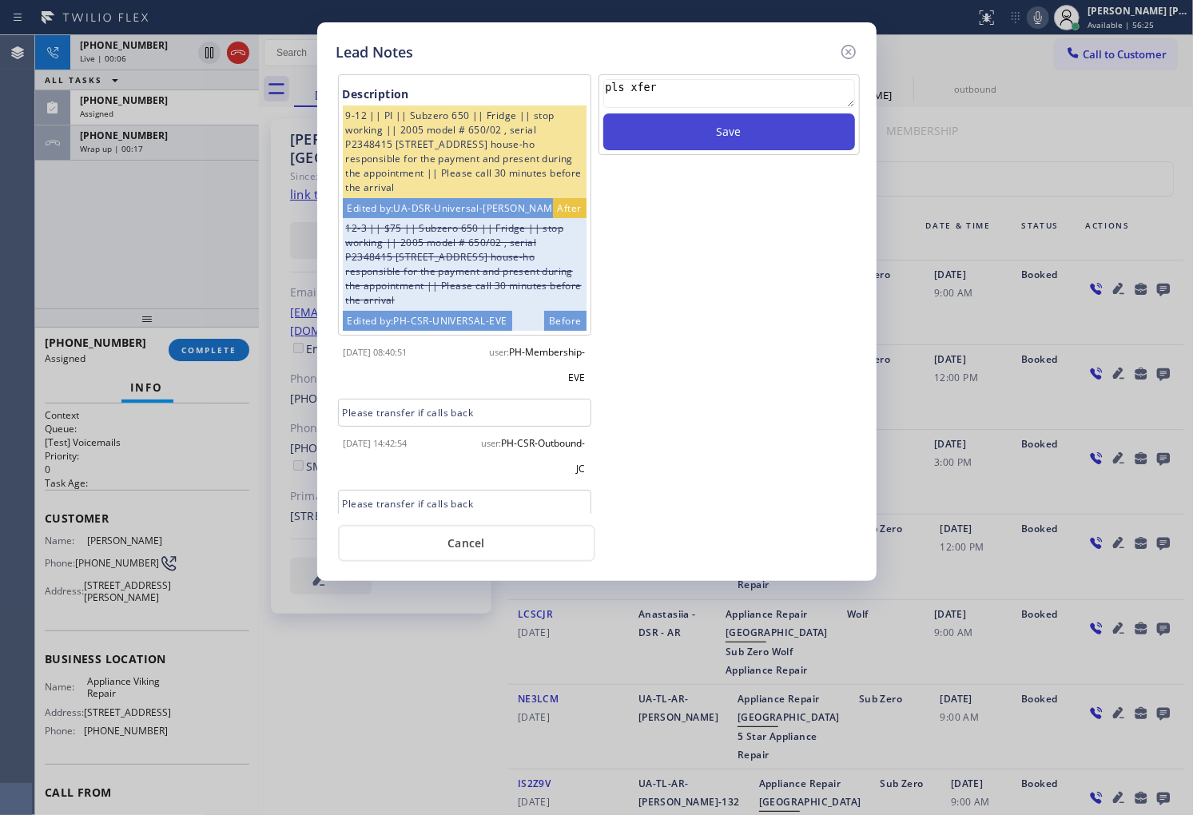
type textarea "pls xfer"
click at [834, 139] on button "Save" at bounding box center [729, 131] width 252 height 37
click at [844, 50] on icon at bounding box center [848, 51] width 19 height 19
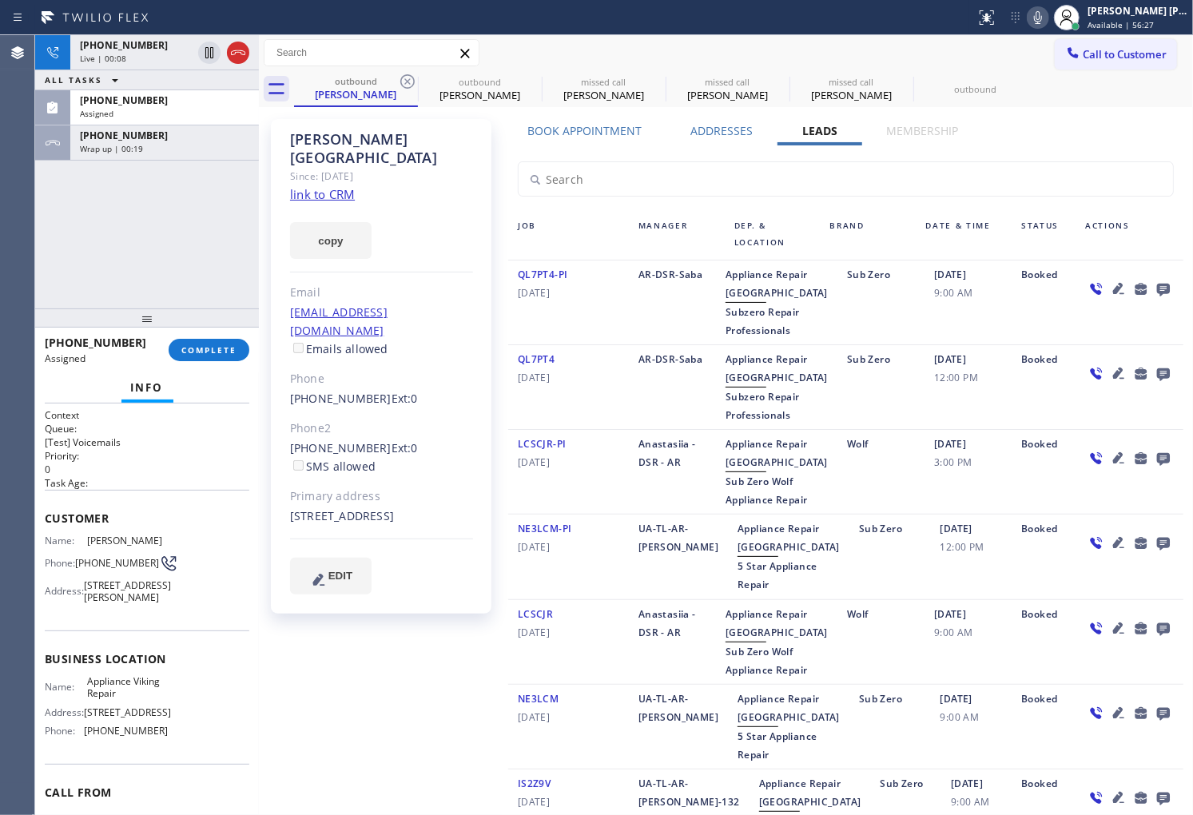
click at [201, 322] on div at bounding box center [147, 318] width 224 height 19
click at [196, 352] on span "COMPLETE" at bounding box center [208, 349] width 55 height 11
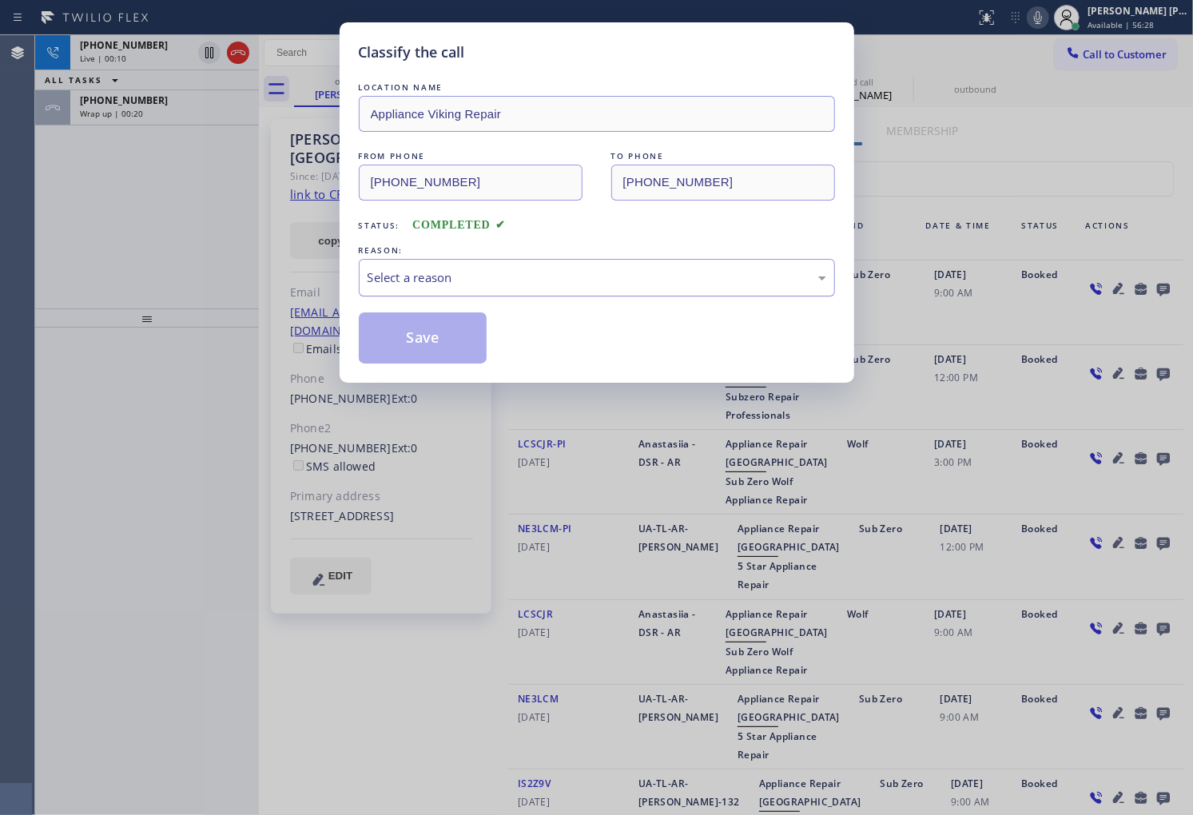
click at [403, 288] on div "Select a reason" at bounding box center [597, 278] width 476 height 38
click at [411, 342] on button "Save" at bounding box center [423, 338] width 129 height 51
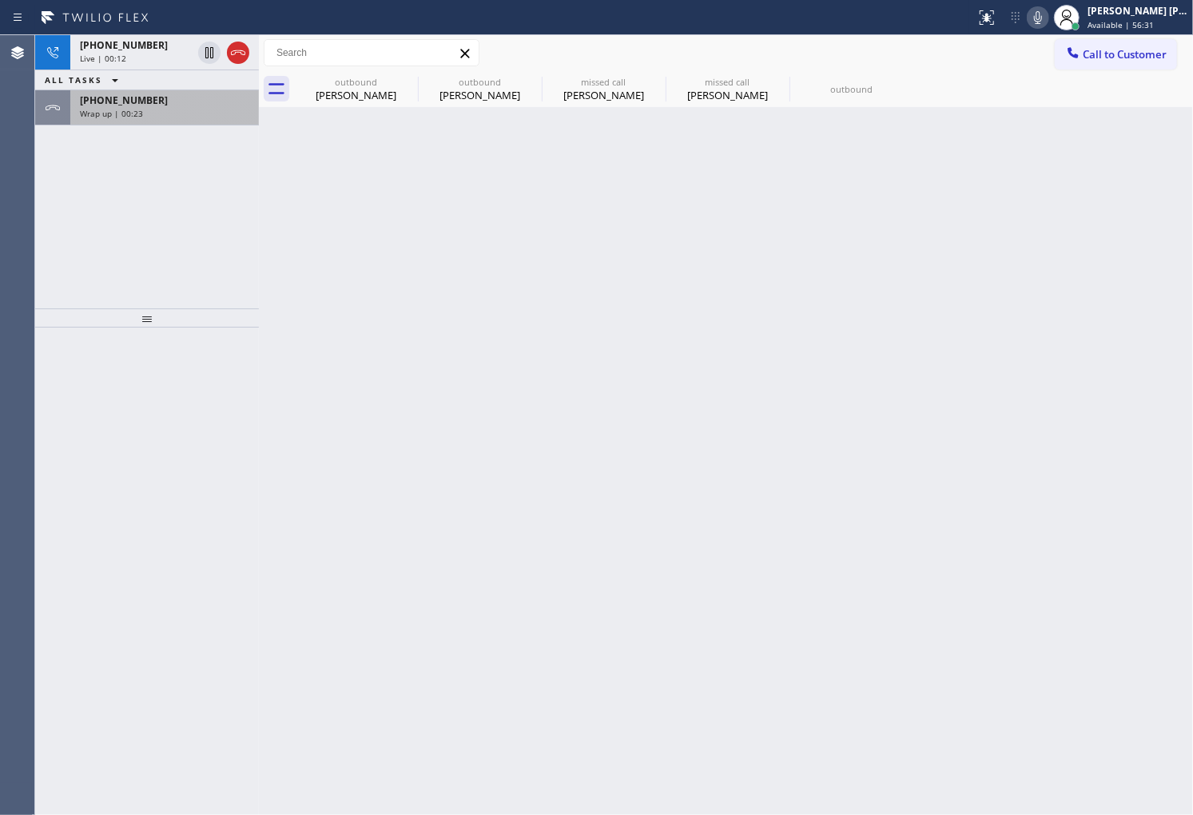
click at [218, 106] on div "+19707994411" at bounding box center [164, 101] width 169 height 14
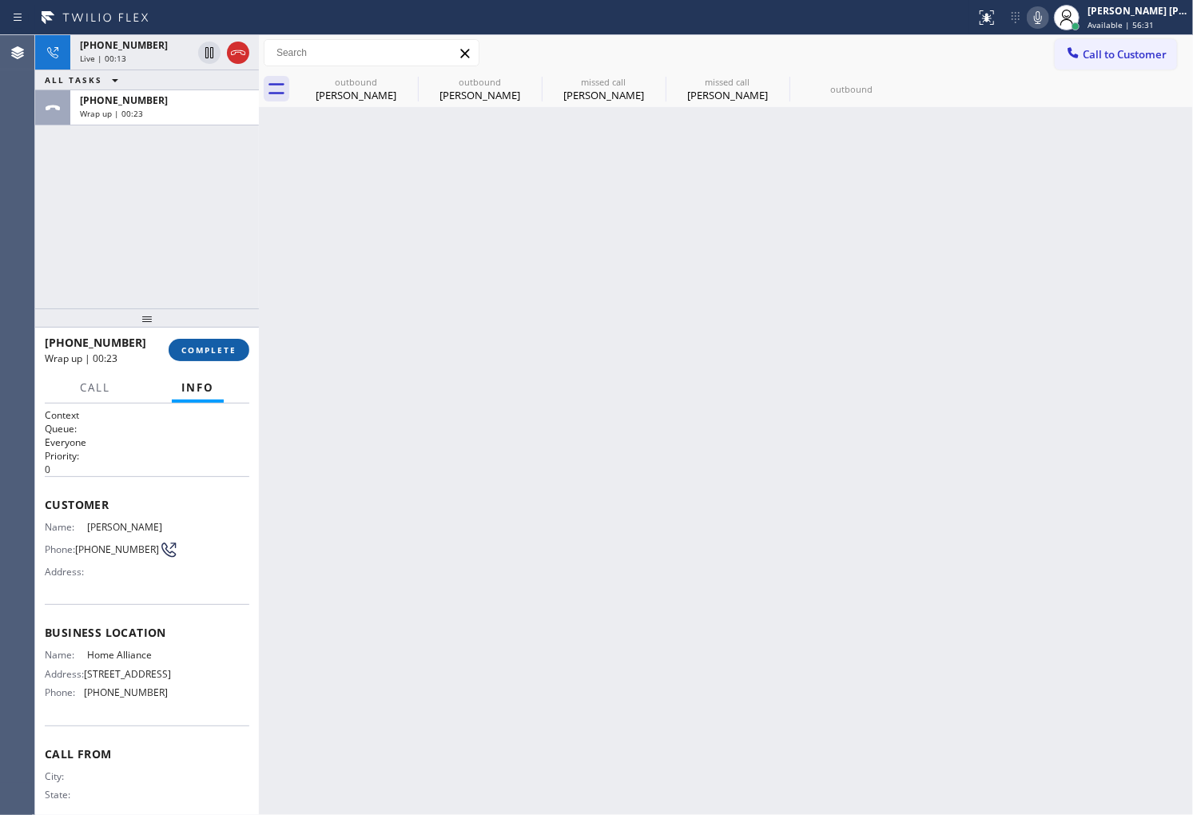
click at [213, 354] on span "COMPLETE" at bounding box center [208, 349] width 55 height 11
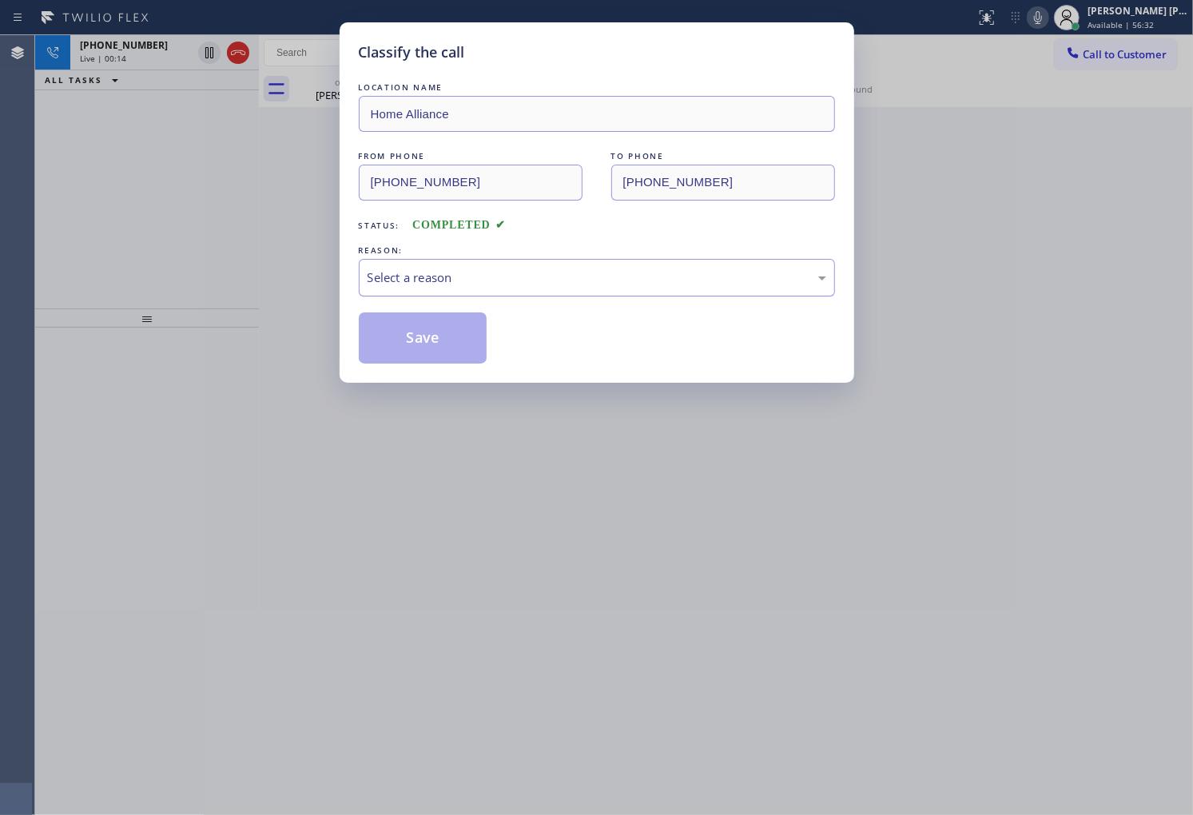
click at [460, 281] on div "Select a reason" at bounding box center [597, 278] width 459 height 18
click at [427, 346] on button "Save" at bounding box center [423, 338] width 129 height 51
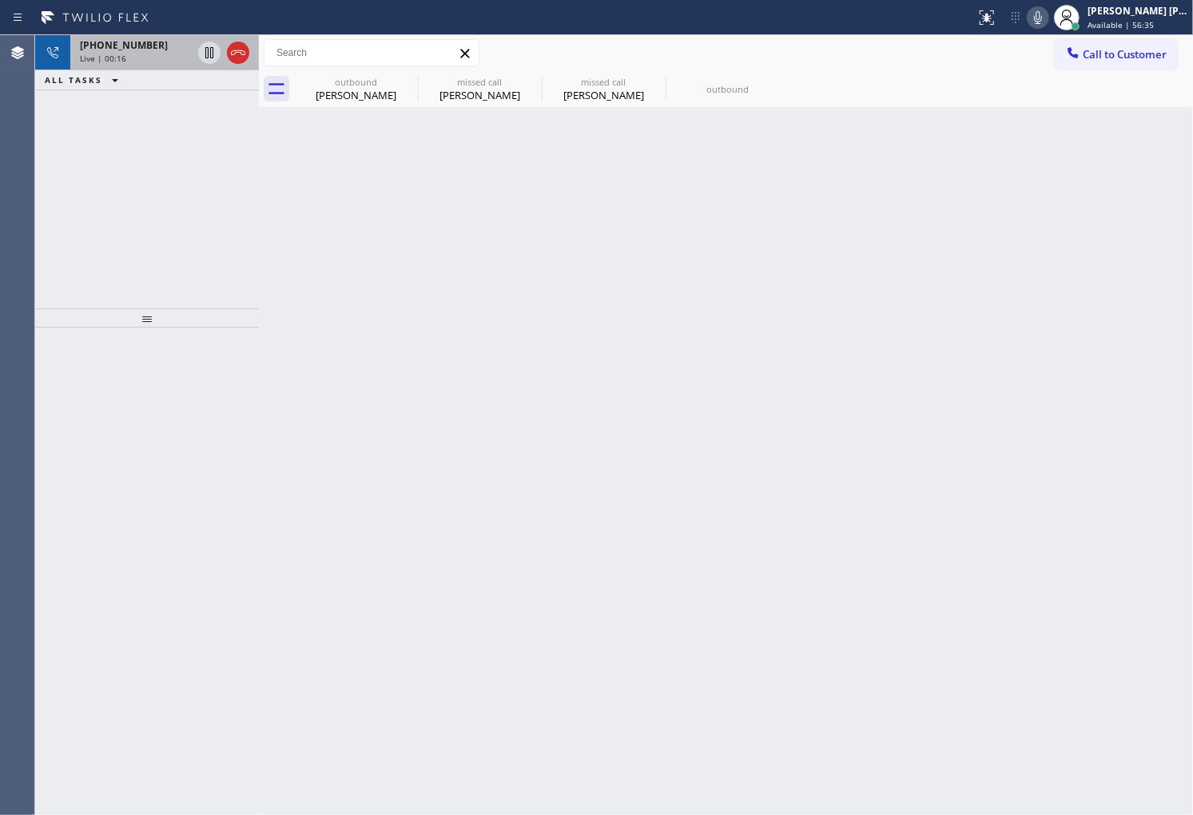
click at [152, 64] on div "Live | 00:16" at bounding box center [136, 58] width 112 height 11
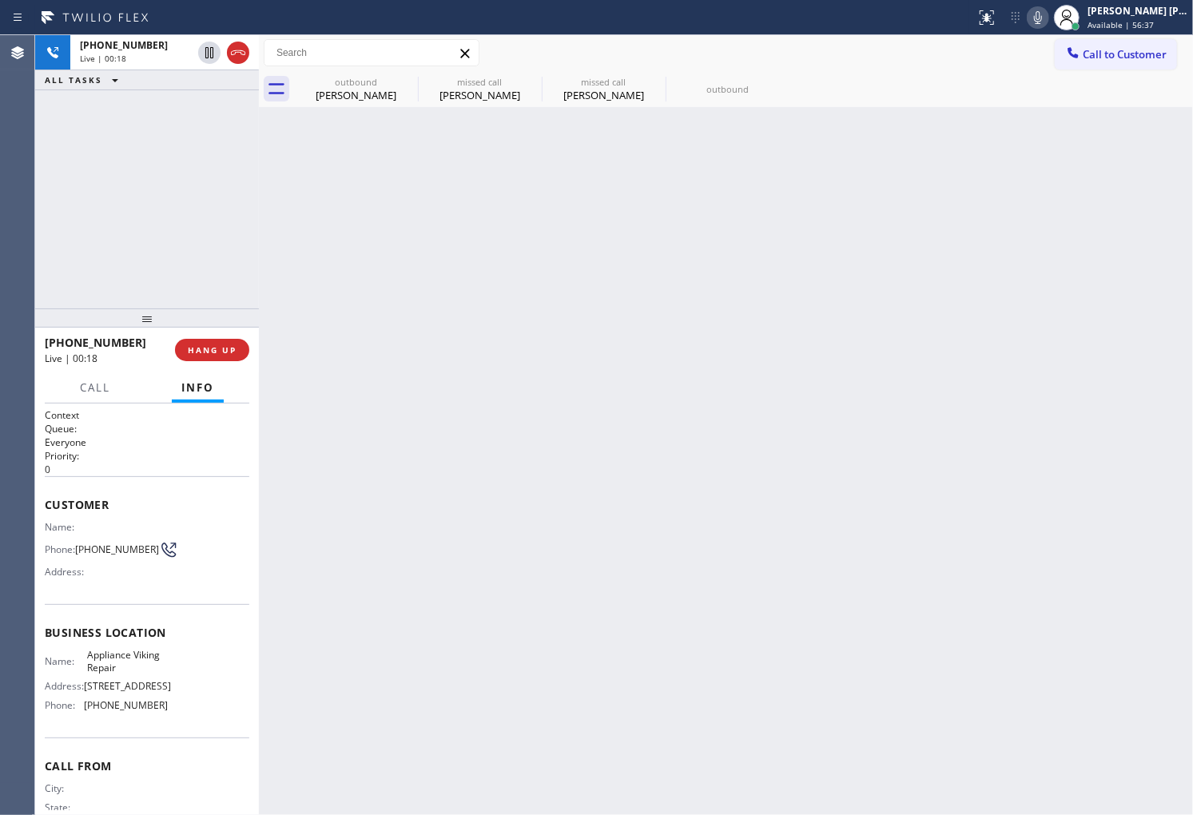
click at [45, 500] on span "Customer" at bounding box center [147, 504] width 205 height 15
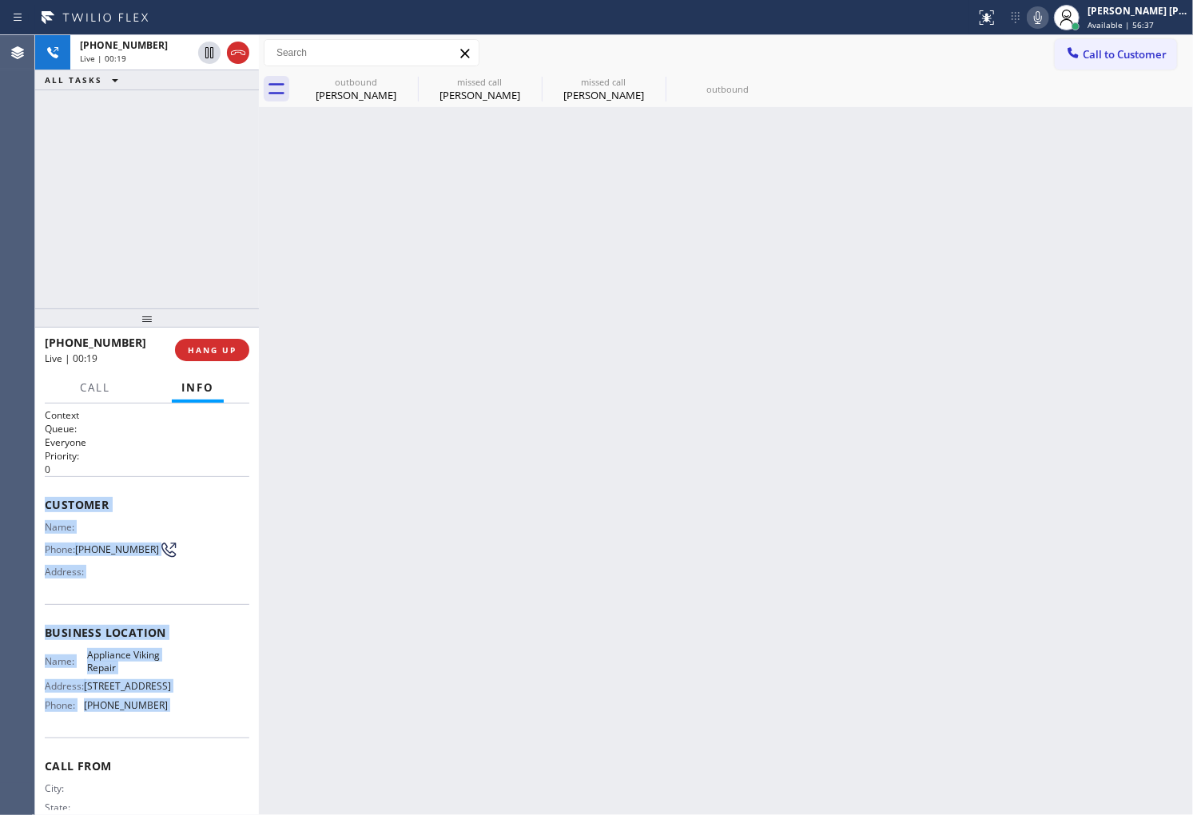
drag, startPoint x: 44, startPoint y: 500, endPoint x: 163, endPoint y: 747, distance: 274.2
click at [163, 747] on div "Context Queue: Everyone Priority: 0 Customer Name: Phone: (312) 316-1251 Addres…" at bounding box center [147, 633] width 205 height 450
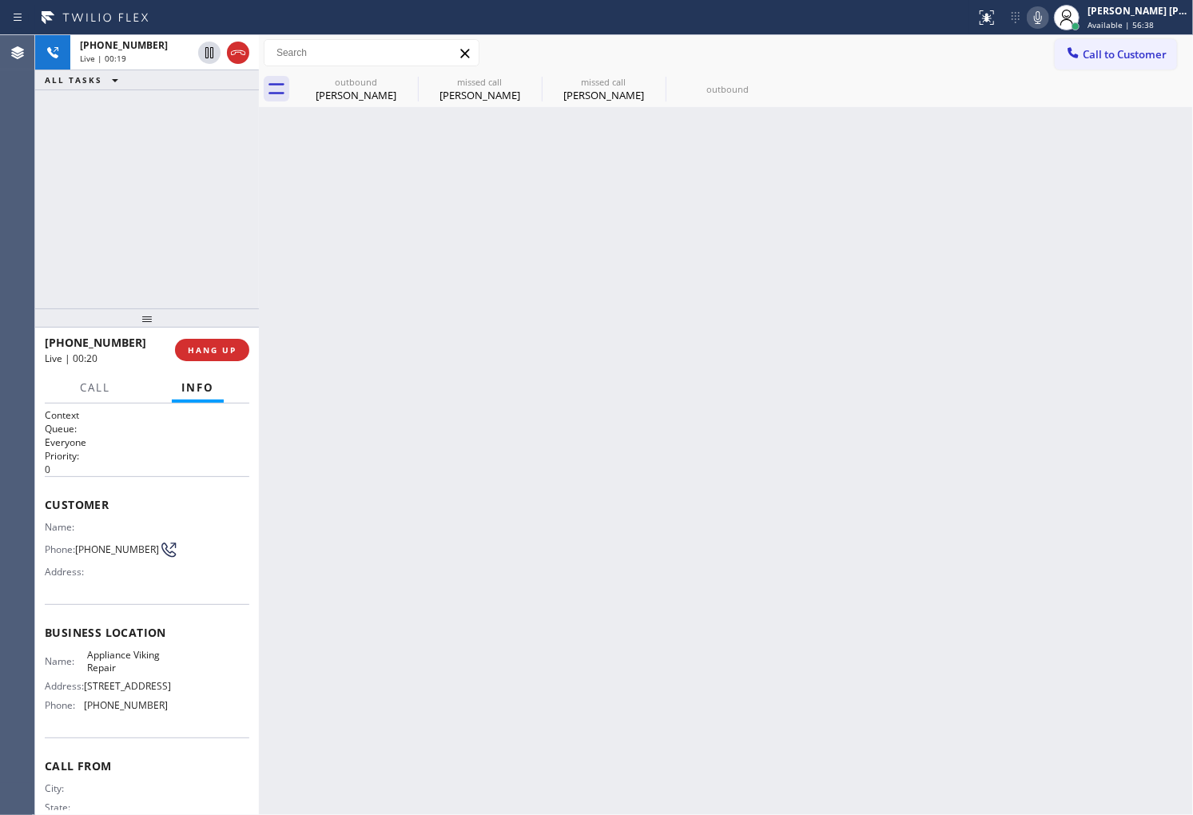
drag, startPoint x: 1180, startPoint y: 544, endPoint x: 1192, endPoint y: 533, distance: 16.4
click at [1187, 539] on div "Back to Dashboard Change Sender ID Customers Technicians Select a contact Outbo…" at bounding box center [726, 425] width 934 height 780
click at [240, 58] on icon at bounding box center [238, 52] width 19 height 19
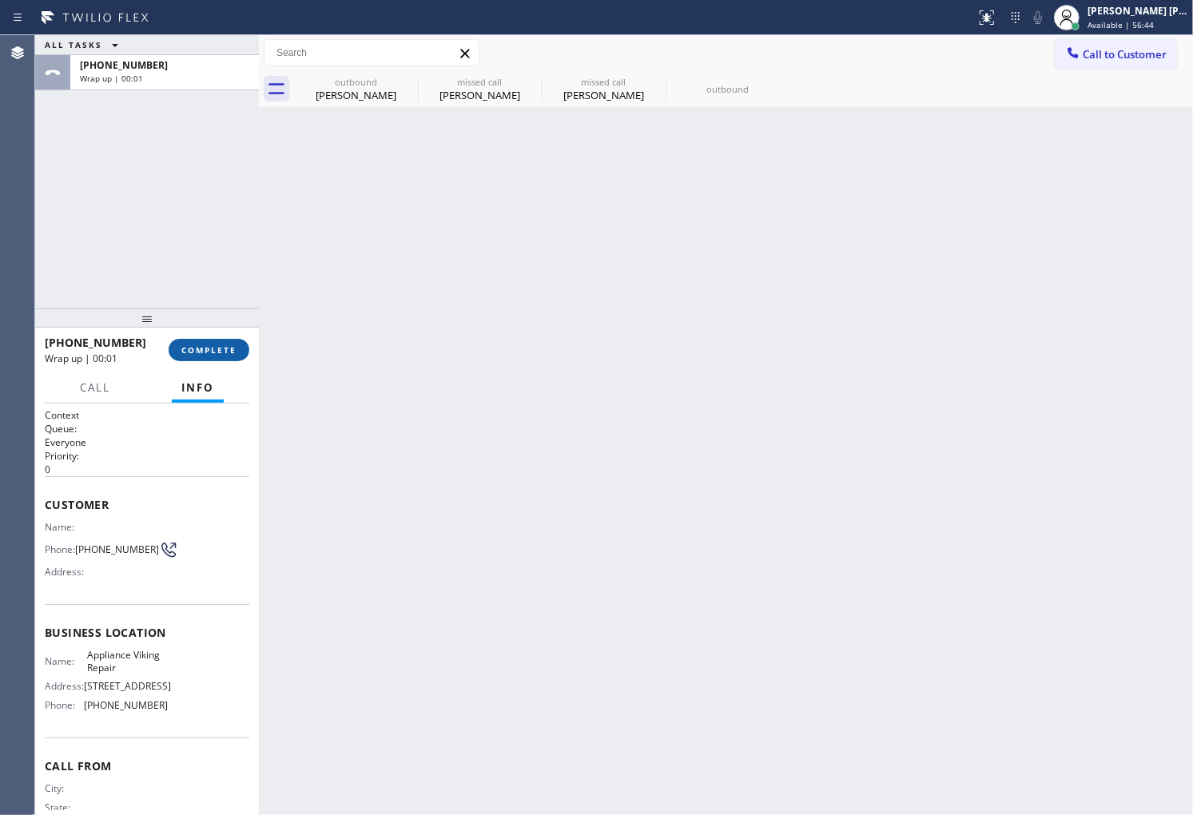
click at [225, 356] on button "COMPLETE" at bounding box center [209, 350] width 81 height 22
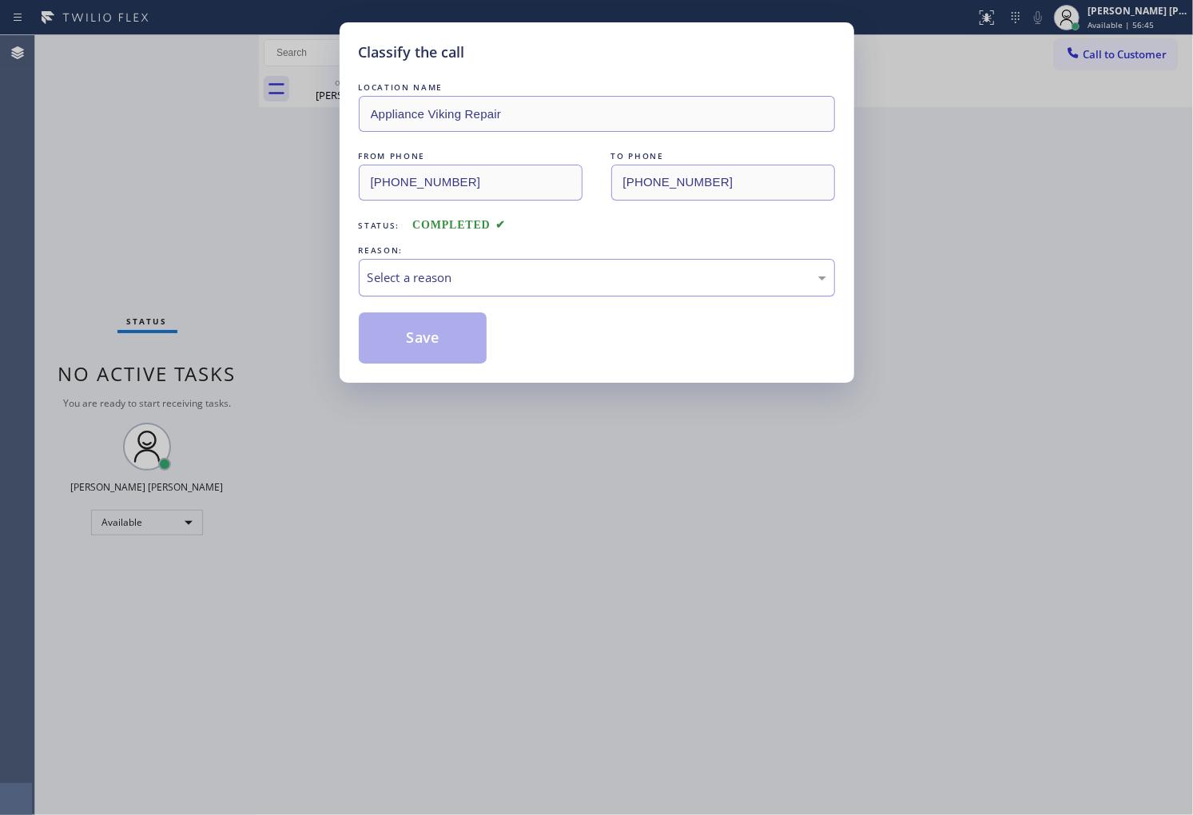
click at [382, 280] on div "Select a reason" at bounding box center [597, 278] width 459 height 18
click at [417, 344] on button "Save" at bounding box center [423, 338] width 129 height 51
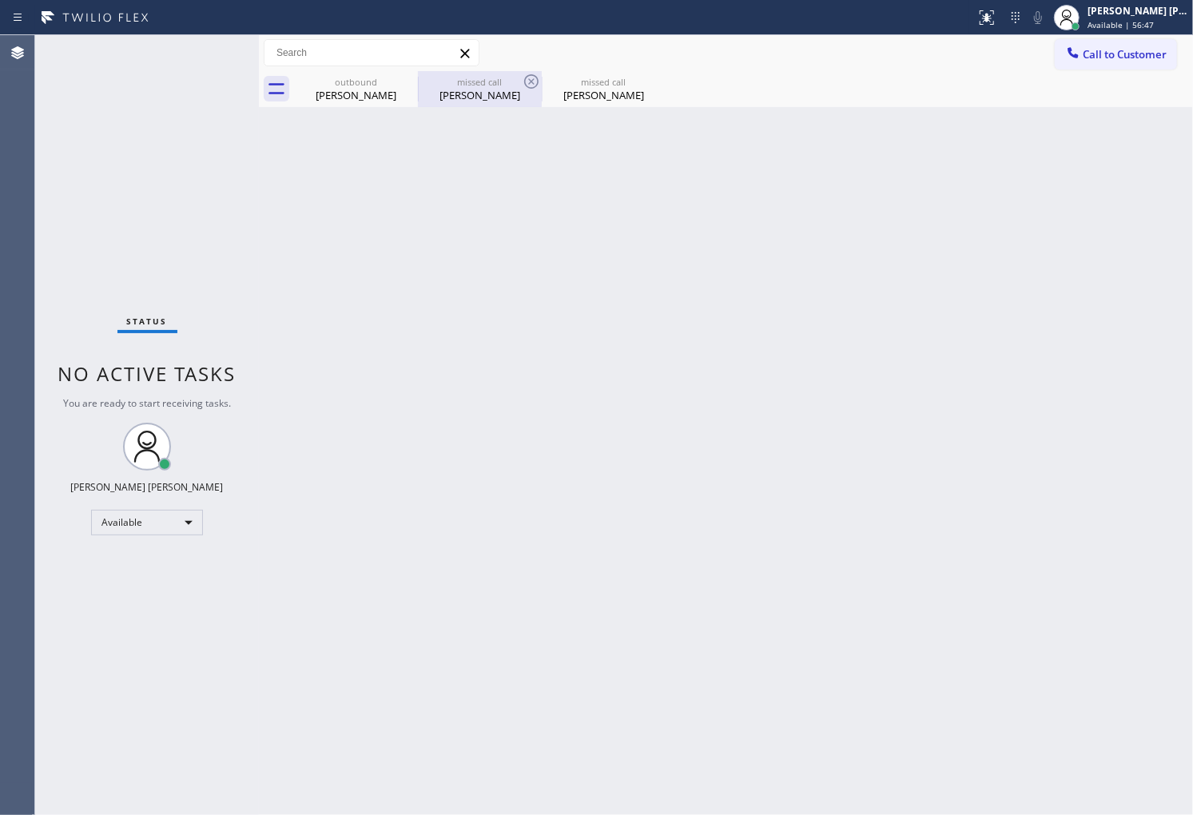
click at [462, 104] on div "missed call Bruce Kaminsky" at bounding box center [480, 89] width 121 height 36
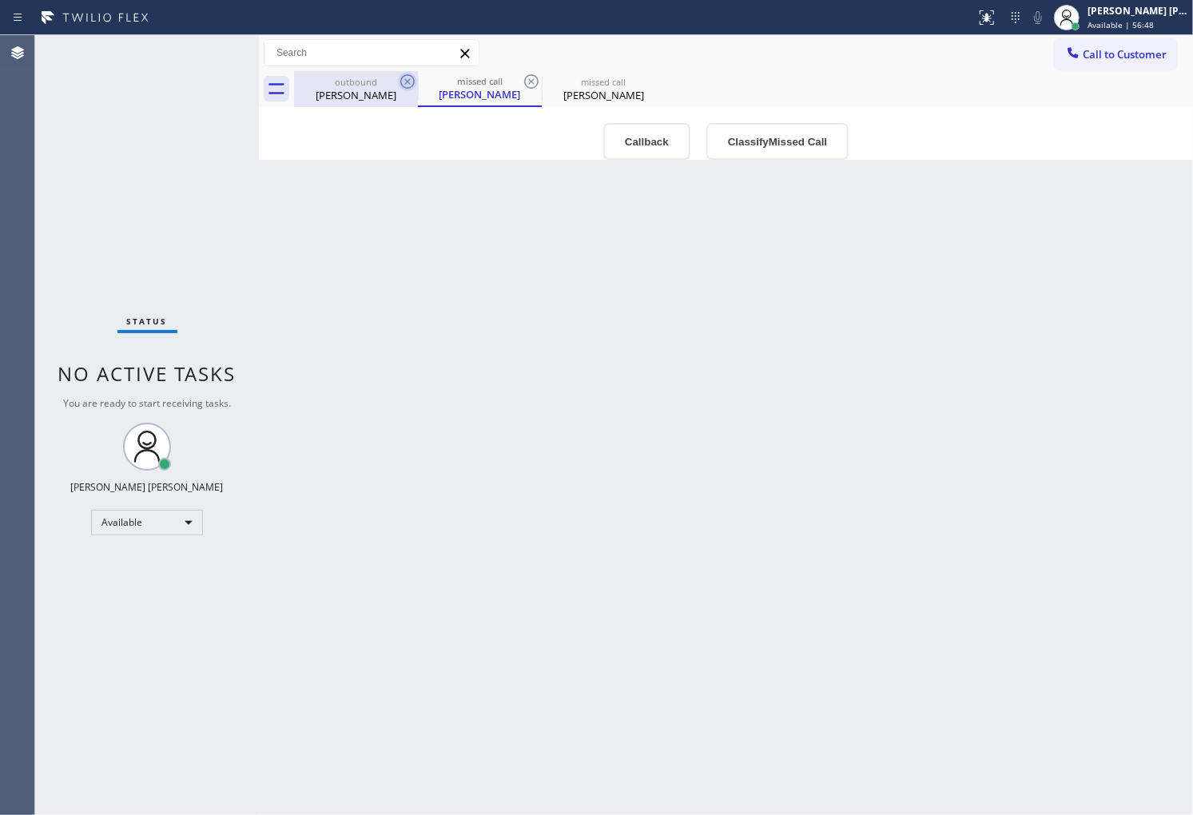
click at [405, 78] on icon at bounding box center [407, 81] width 19 height 19
click at [396, 82] on div "missed call" at bounding box center [356, 81] width 121 height 12
click at [408, 86] on icon at bounding box center [407, 81] width 19 height 19
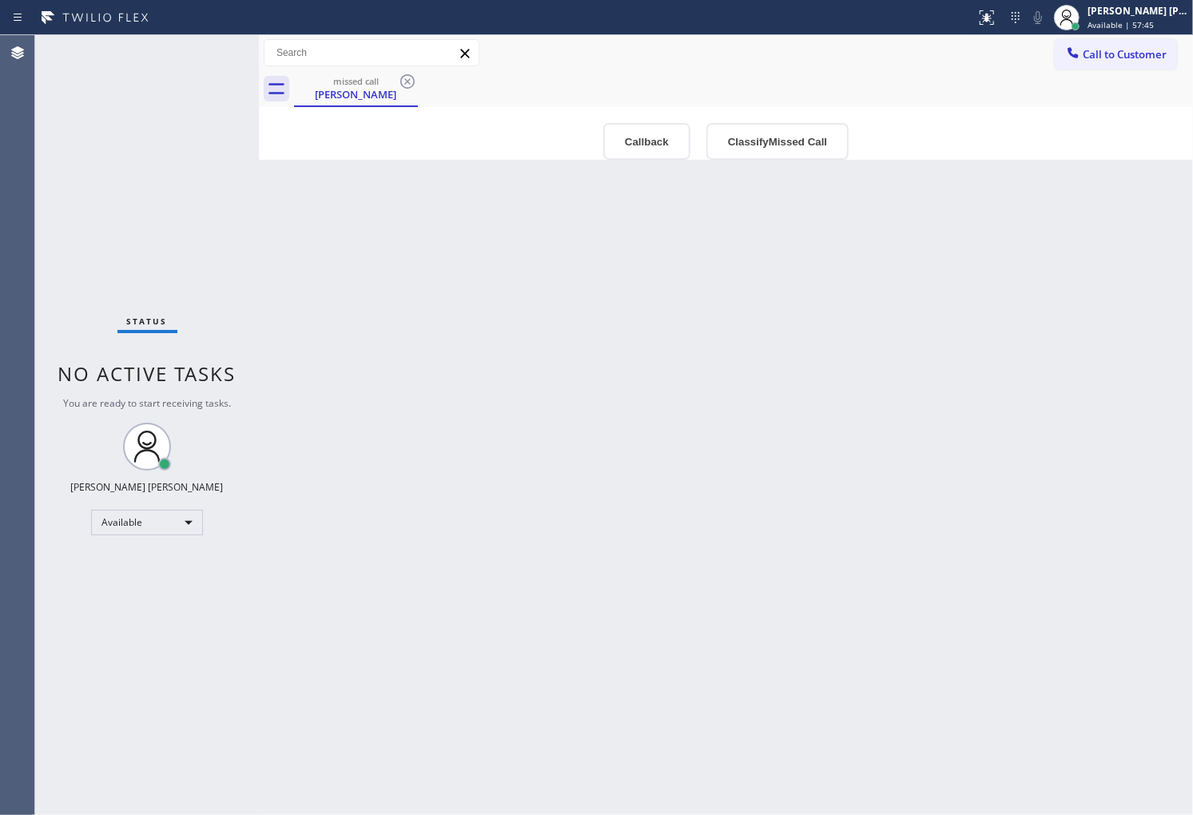
click at [408, 86] on div "missed call Bruce Kaminsky" at bounding box center [743, 89] width 899 height 36
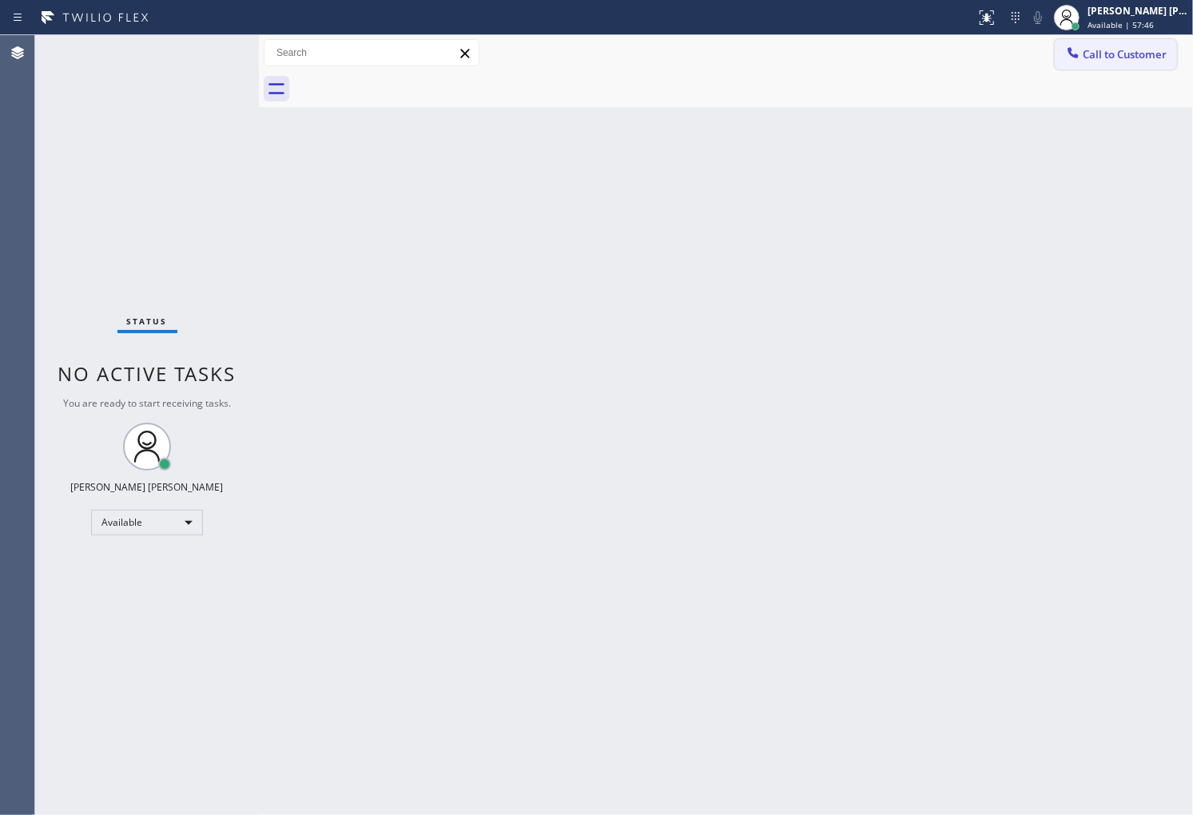
click at [1139, 66] on button "Call to Customer" at bounding box center [1116, 54] width 122 height 30
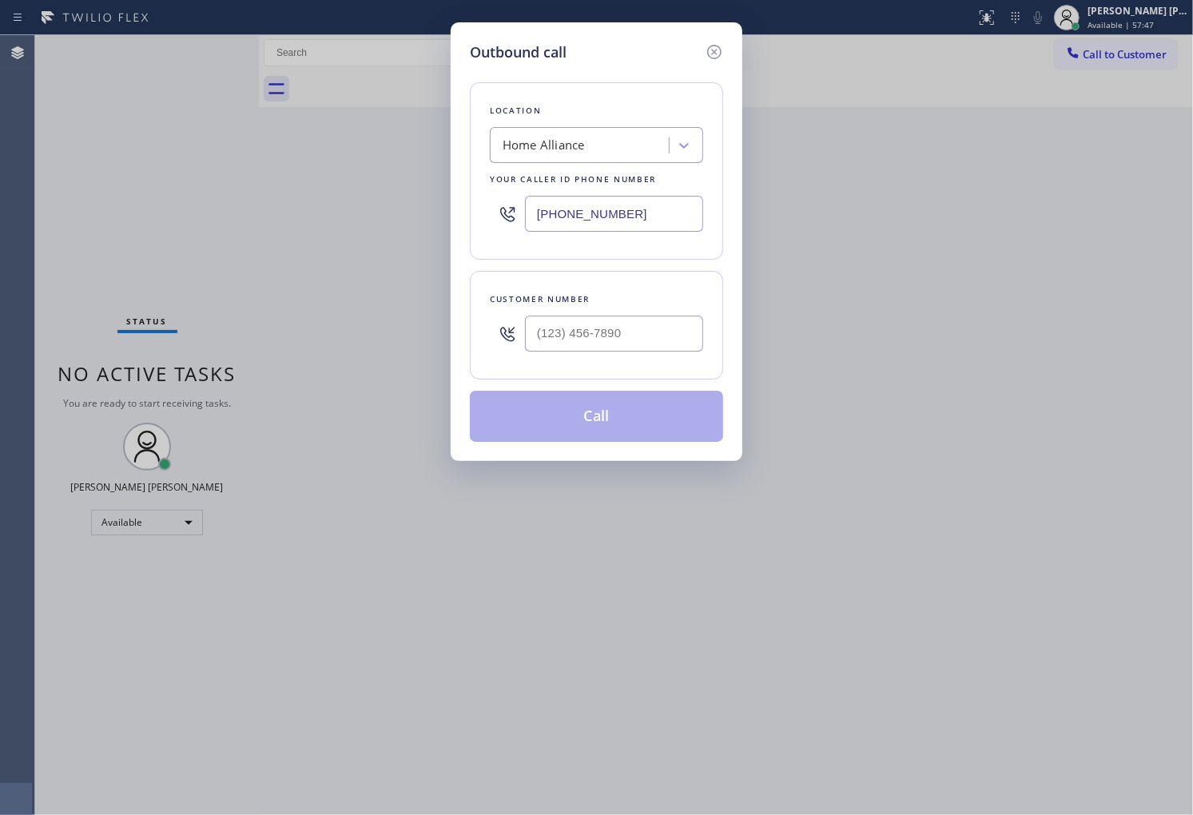
type input "(___) ___-____"
click at [624, 333] on input "(___) ___-____" at bounding box center [614, 334] width 178 height 36
paste input "text"
type input "(___) ___-____"
click at [605, 322] on input "text" at bounding box center [614, 334] width 178 height 36
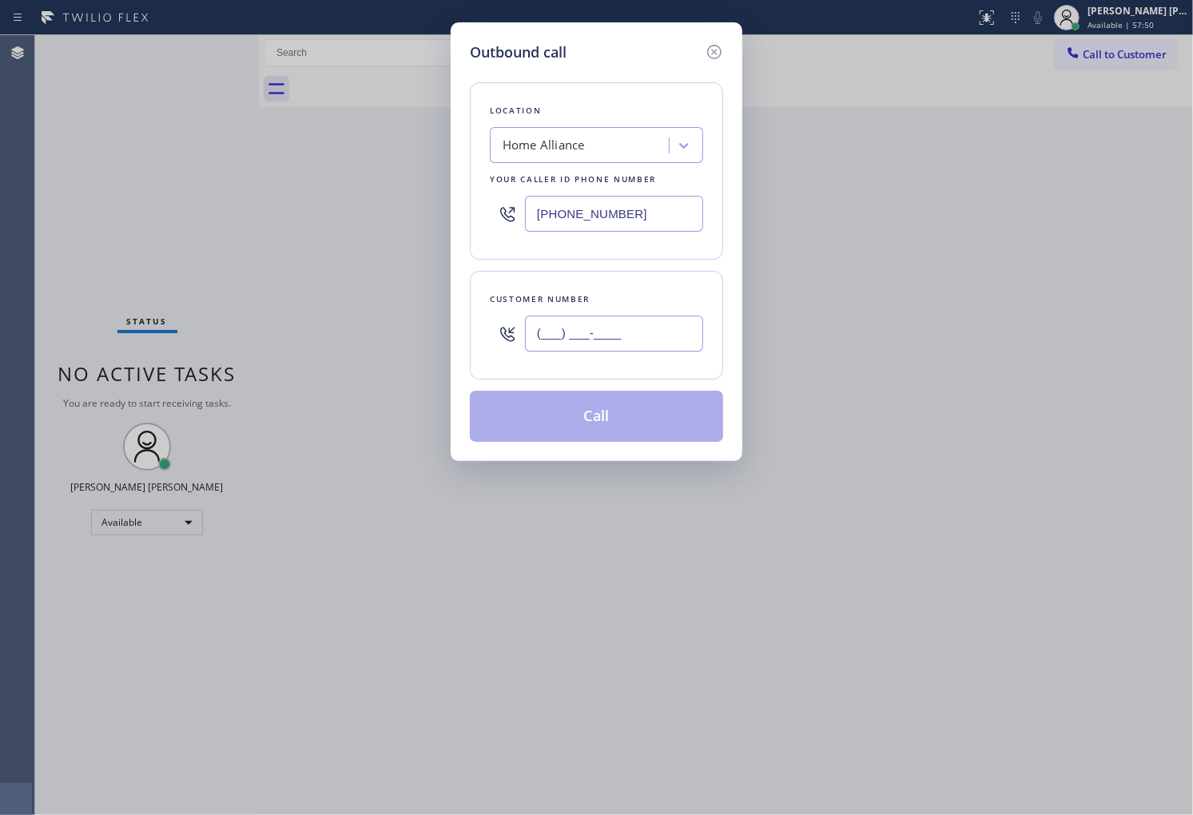
click at [605, 322] on input "(___) ___-____" at bounding box center [614, 334] width 178 height 36
paste input "31"
click at [675, 320] on input "(___) ___-__31" at bounding box center [614, 334] width 178 height 36
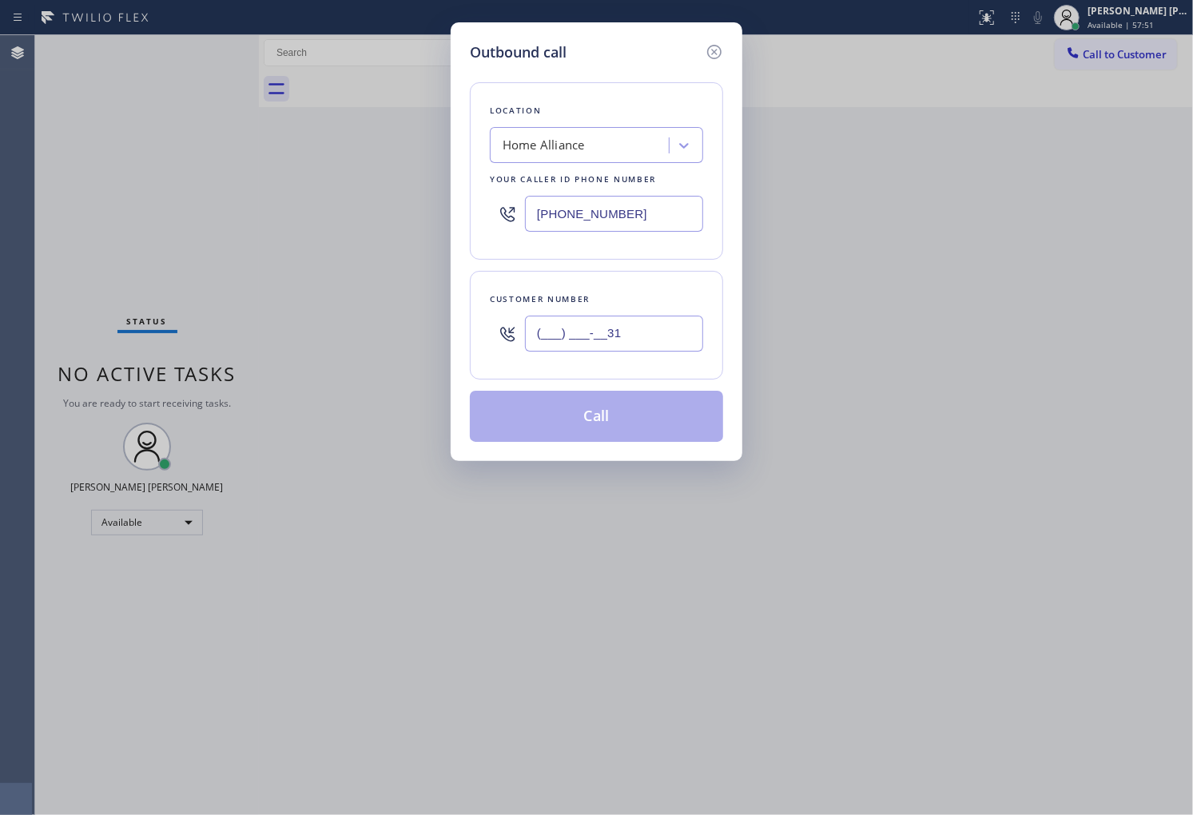
click at [675, 320] on input "(___) ___-__31" at bounding box center [614, 334] width 178 height 36
paste input "312) 316-125"
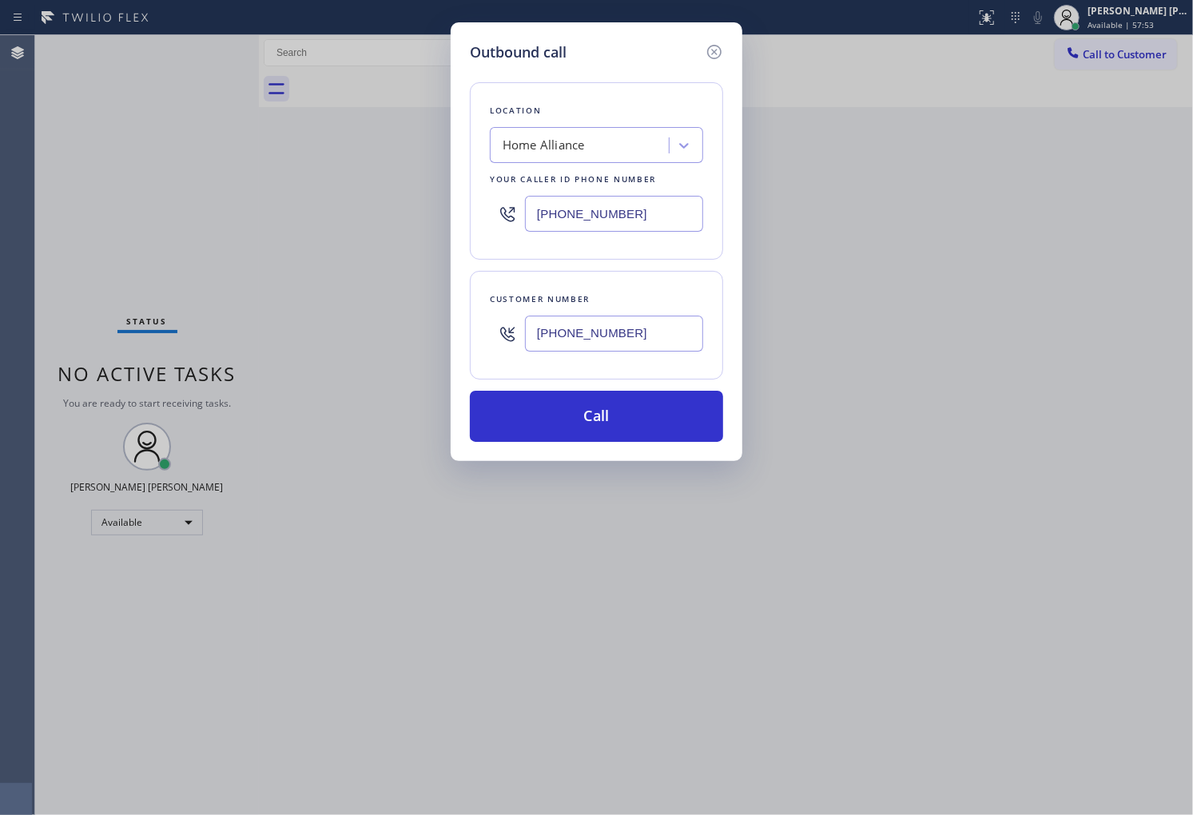
type input "[PHONE_NUMBER]"
click at [558, 220] on input "[PHONE_NUMBER]" at bounding box center [614, 214] width 178 height 36
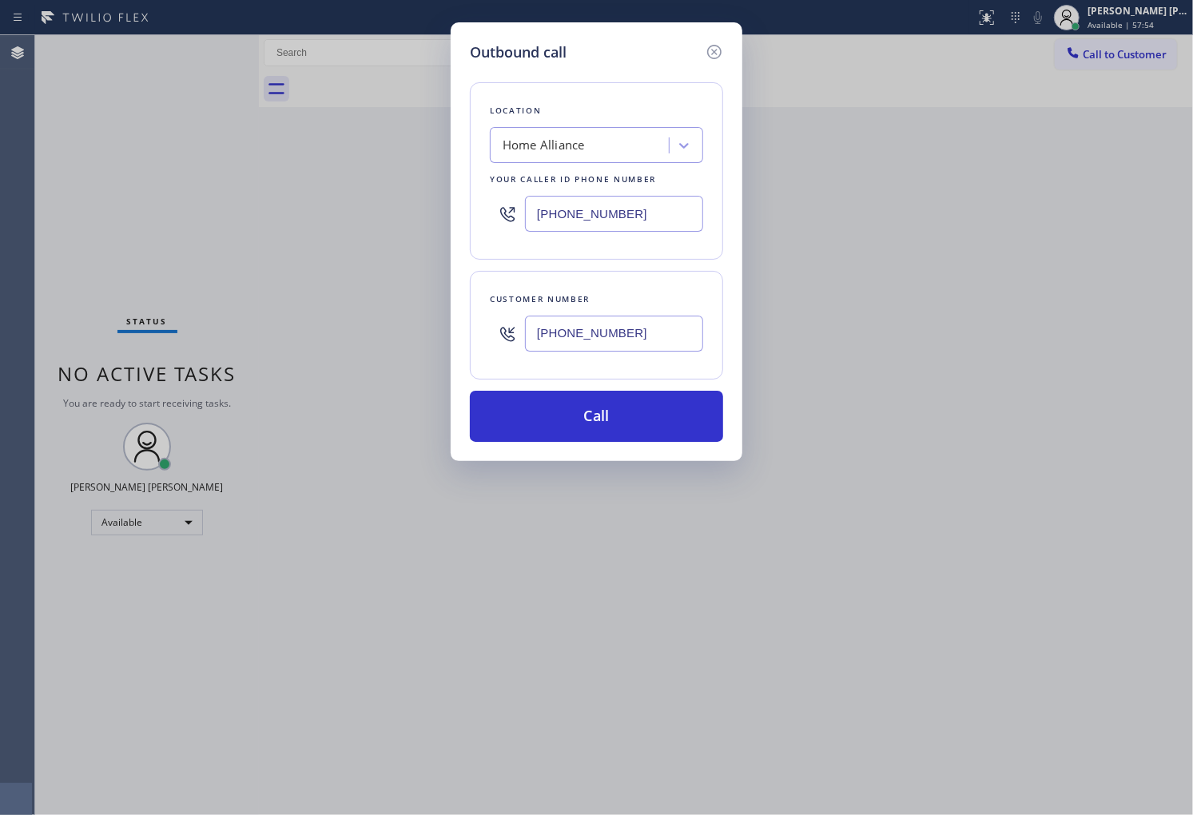
click at [558, 220] on input "[PHONE_NUMBER]" at bounding box center [614, 214] width 178 height 36
paste input "617) 219-9255"
type input "[PHONE_NUMBER]"
click at [619, 410] on button "Call" at bounding box center [596, 416] width 253 height 51
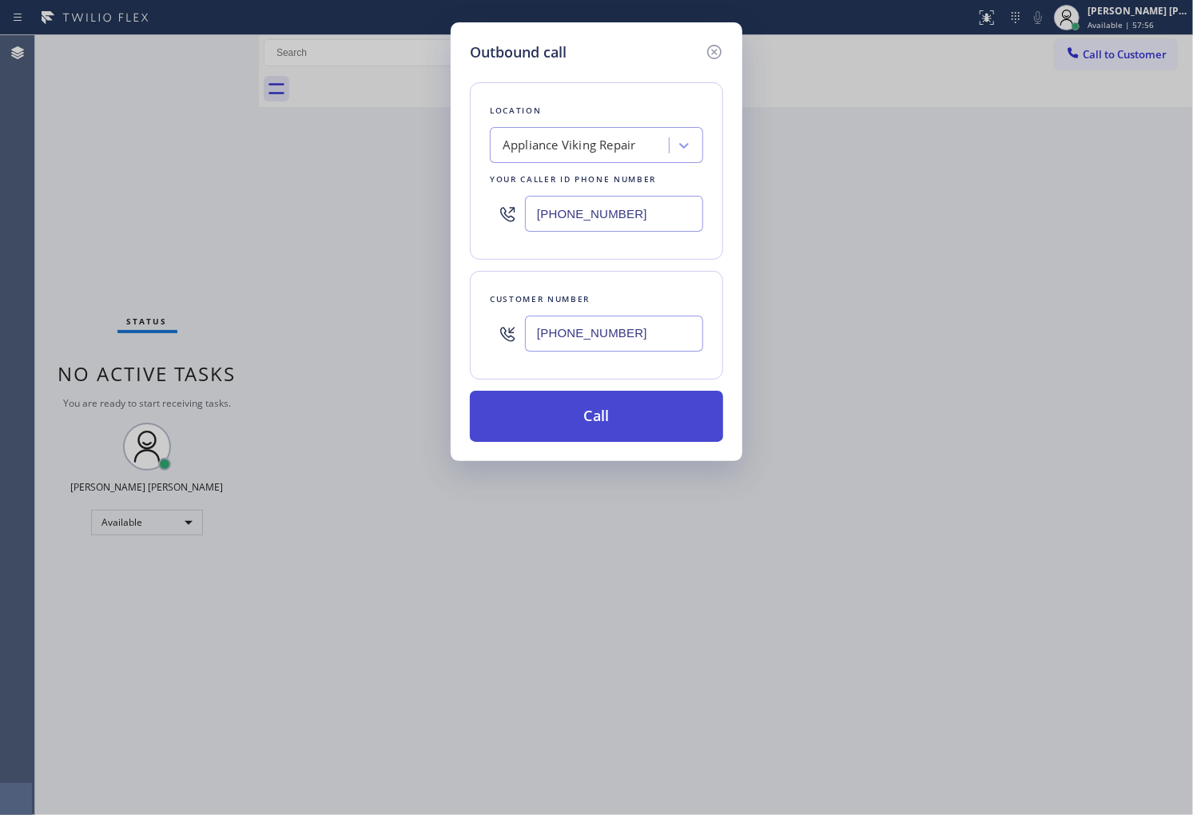
click at [619, 410] on button "Call" at bounding box center [596, 416] width 253 height 51
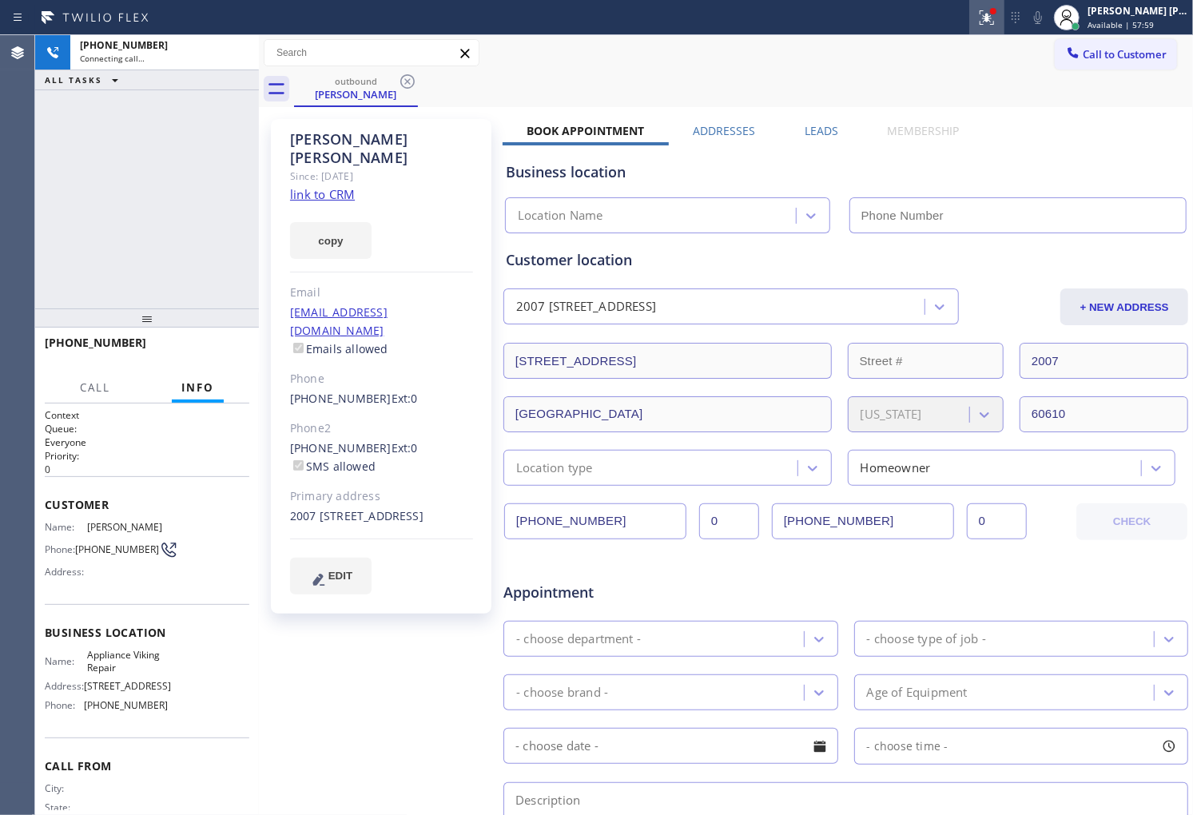
click at [997, 8] on icon at bounding box center [986, 17] width 19 height 19
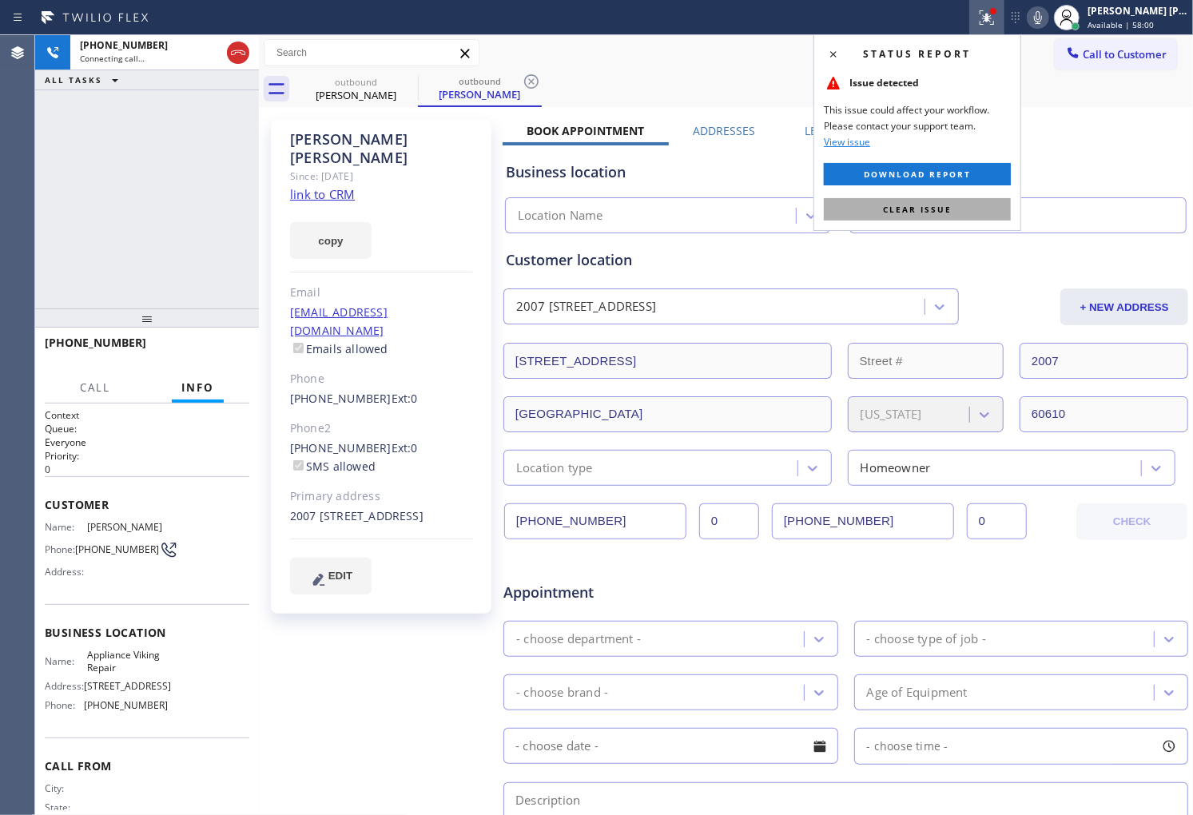
click at [913, 209] on span "Clear issue" at bounding box center [917, 209] width 69 height 11
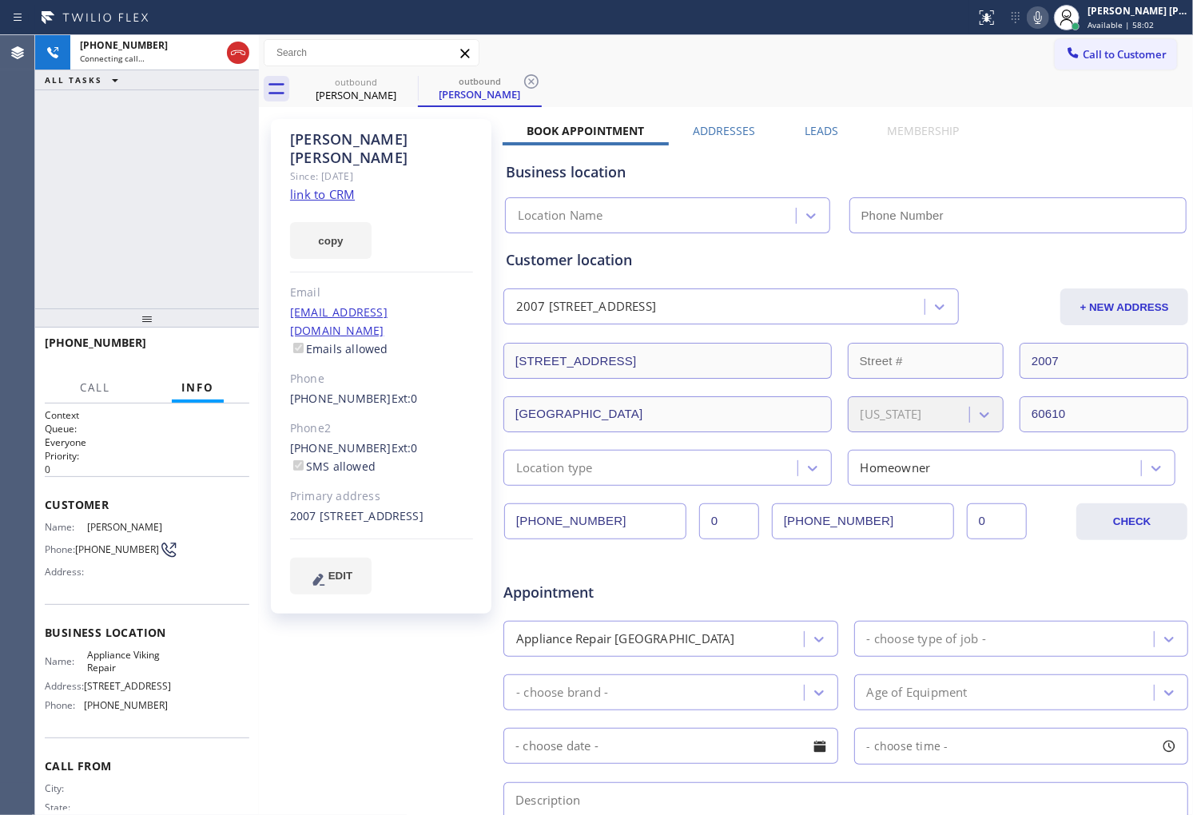
type input "[PHONE_NUMBER]"
drag, startPoint x: 0, startPoint y: 249, endPoint x: 35, endPoint y: 238, distance: 36.7
click at [0, 249] on div "Agent Desktop" at bounding box center [17, 425] width 34 height 780
click at [1045, 12] on icon at bounding box center [1038, 17] width 19 height 19
click at [1048, 18] on icon at bounding box center [1038, 17] width 19 height 19
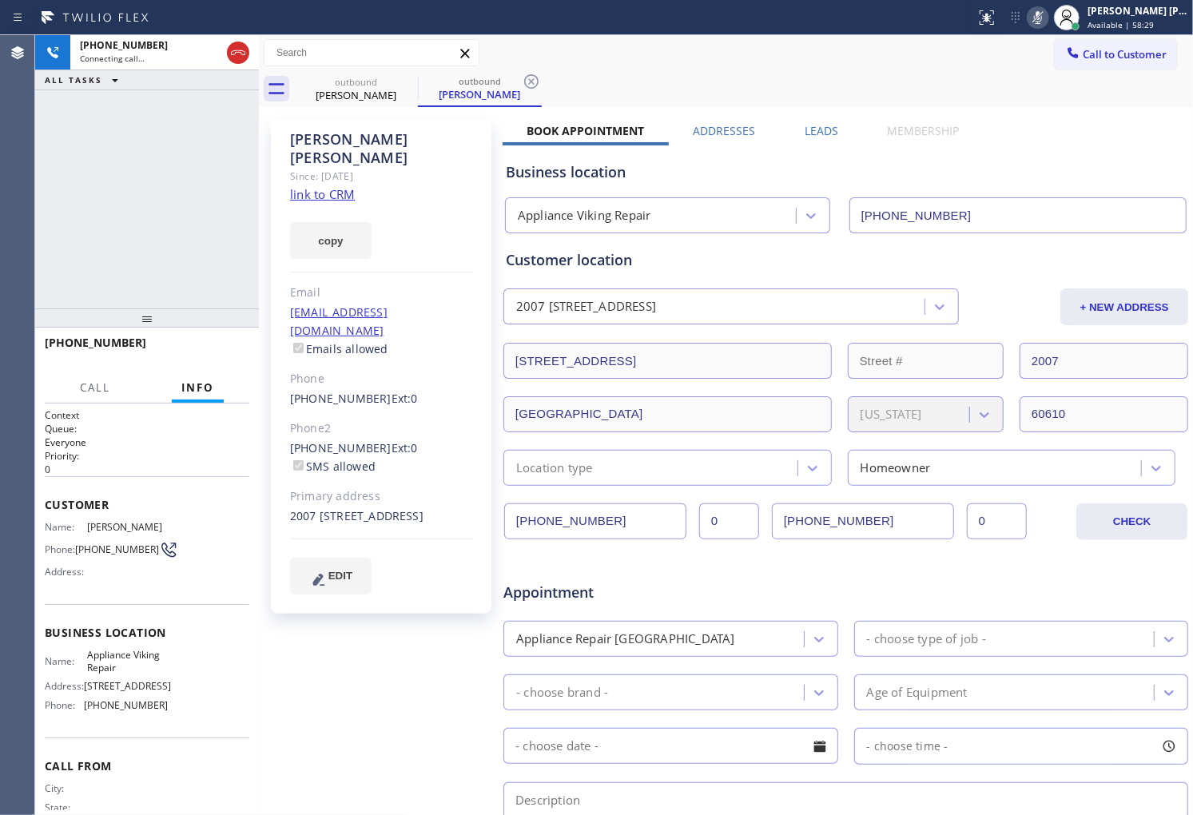
click at [165, 212] on div "+13123161251 Connecting call… ALL TASKS ALL TASKS ACTIVE TASKS TASKS IN WRAP UP" at bounding box center [147, 171] width 224 height 273
click at [2, 181] on div "Agent Desktop" at bounding box center [17, 425] width 34 height 780
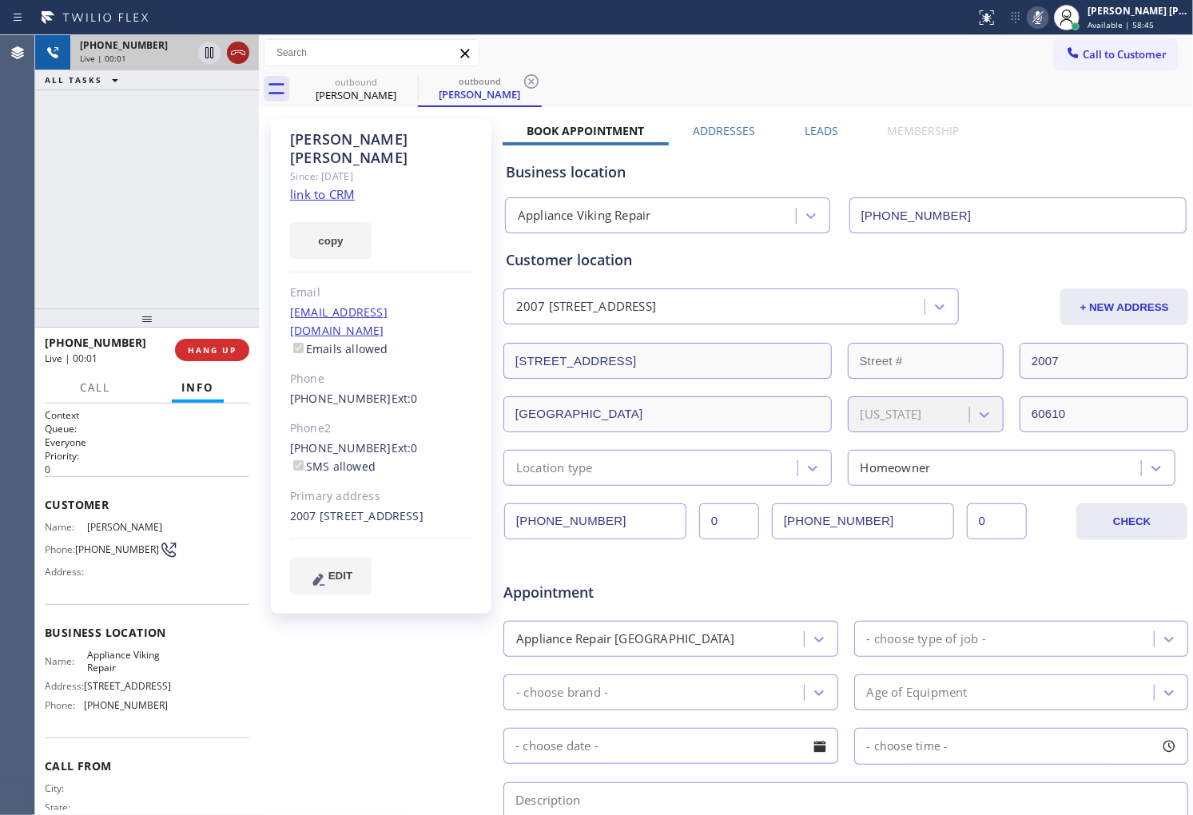
click at [241, 59] on icon at bounding box center [238, 52] width 19 height 19
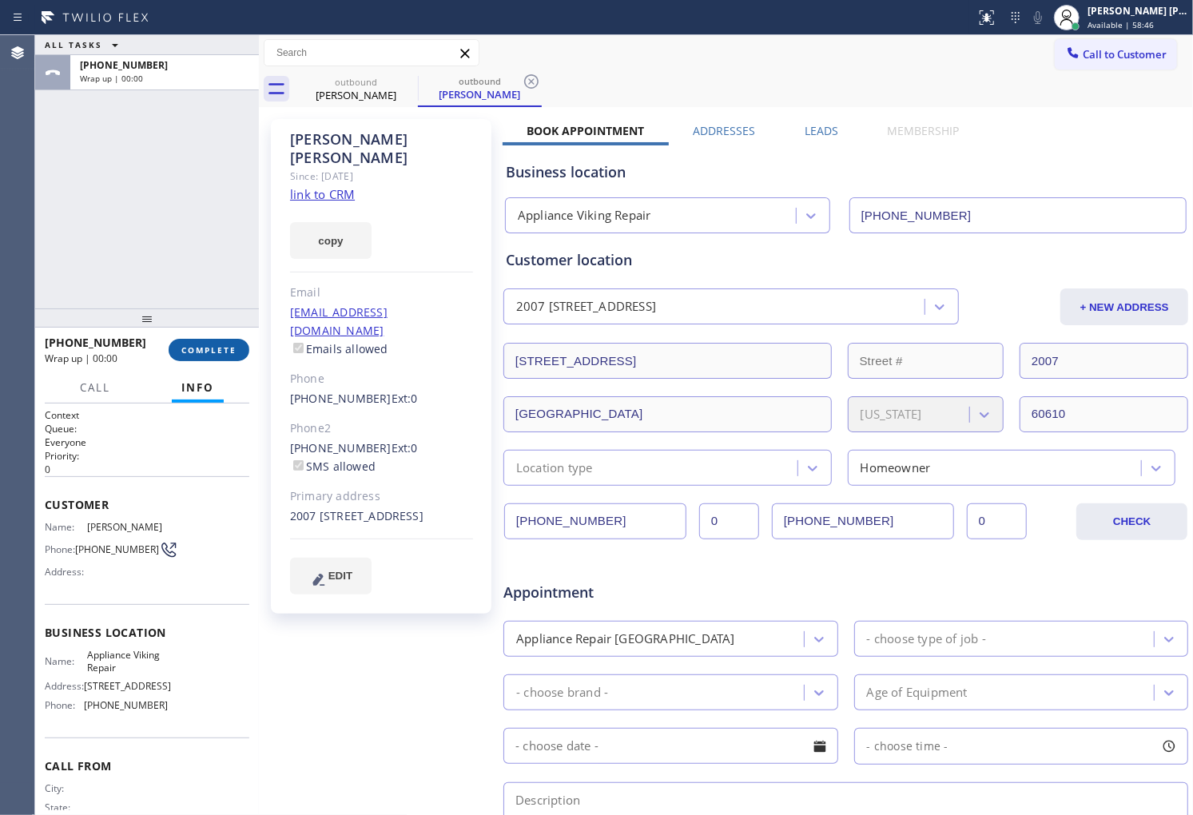
click at [225, 355] on span "COMPLETE" at bounding box center [208, 349] width 55 height 11
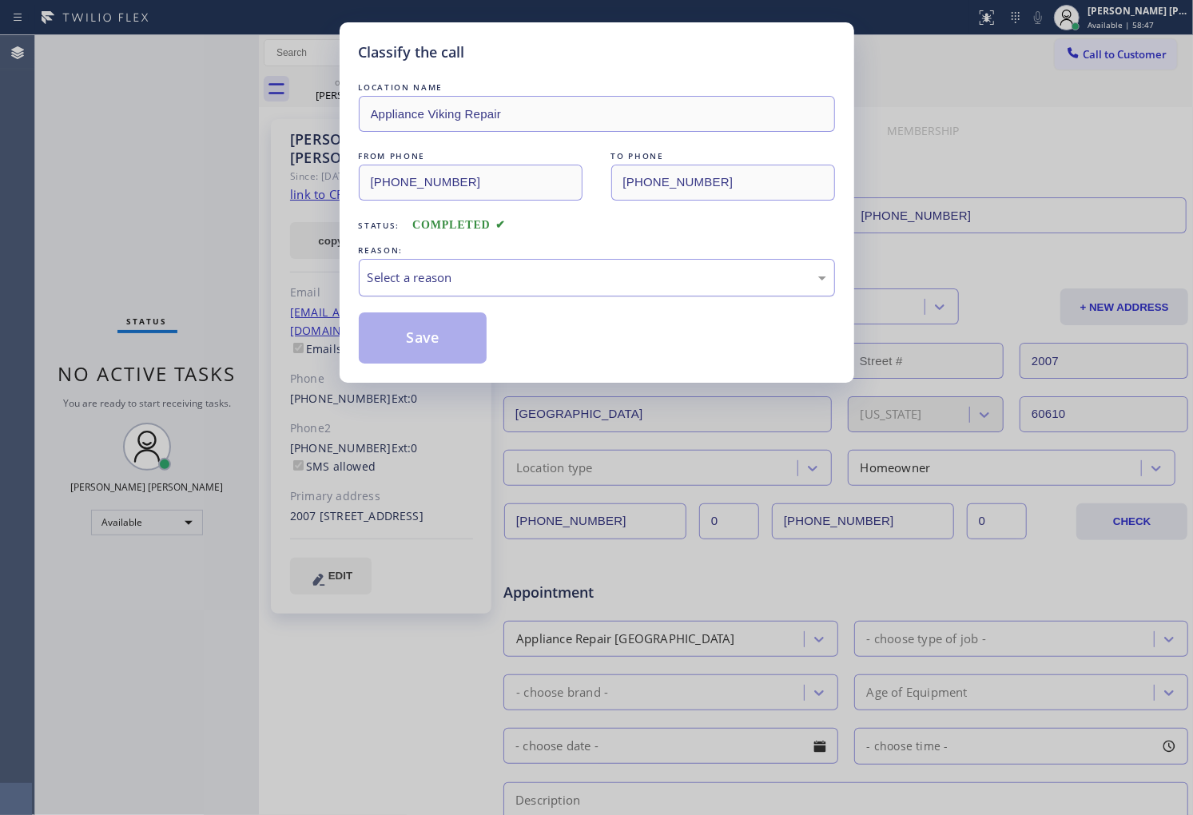
click at [494, 276] on div "Select a reason" at bounding box center [597, 278] width 459 height 18
click at [428, 332] on button "Save" at bounding box center [423, 338] width 129 height 51
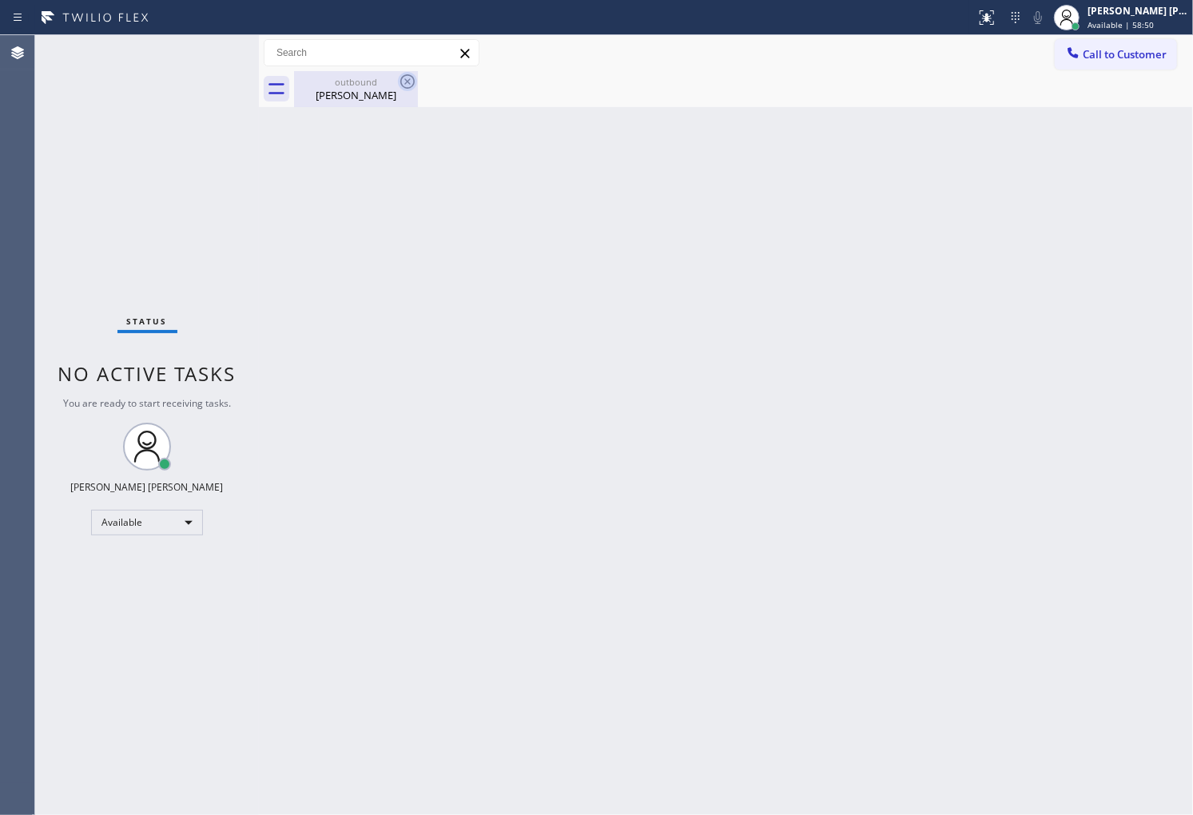
click at [392, 94] on div "Bruce Kaminsky" at bounding box center [356, 95] width 121 height 14
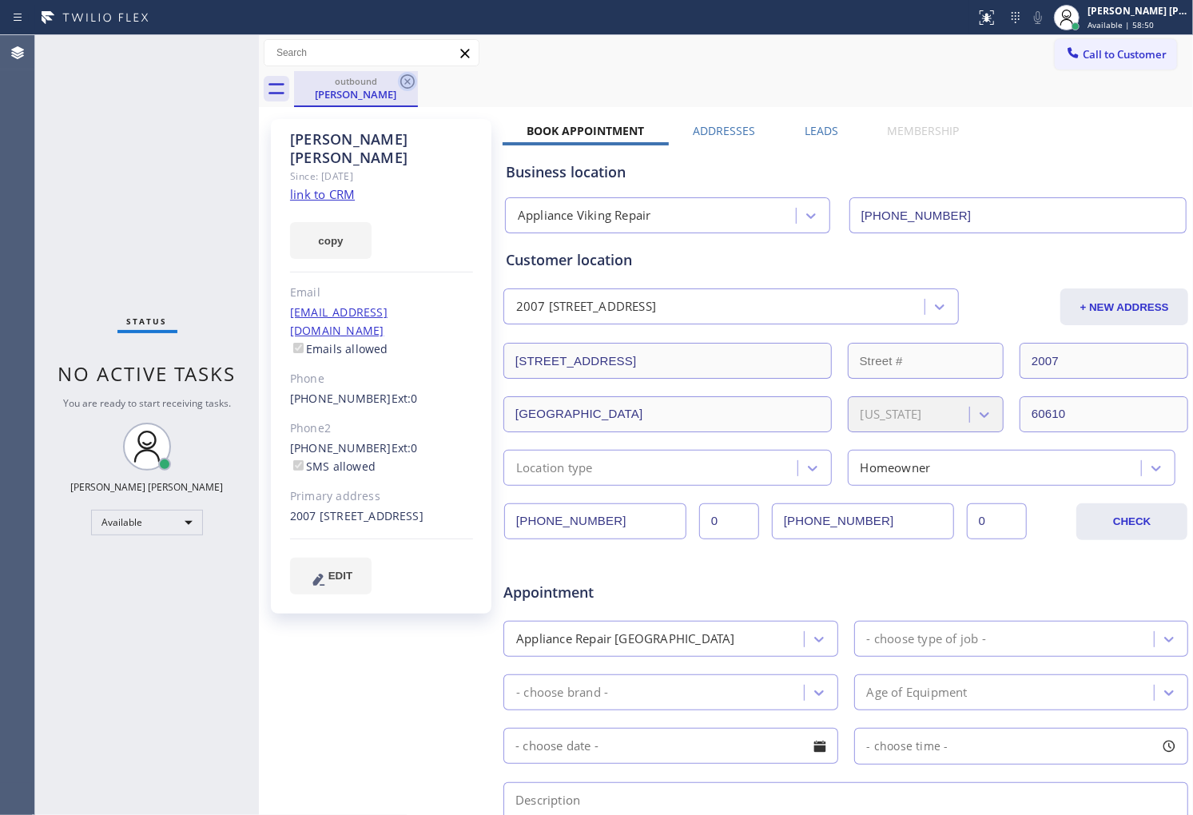
click at [404, 85] on icon at bounding box center [407, 81] width 19 height 19
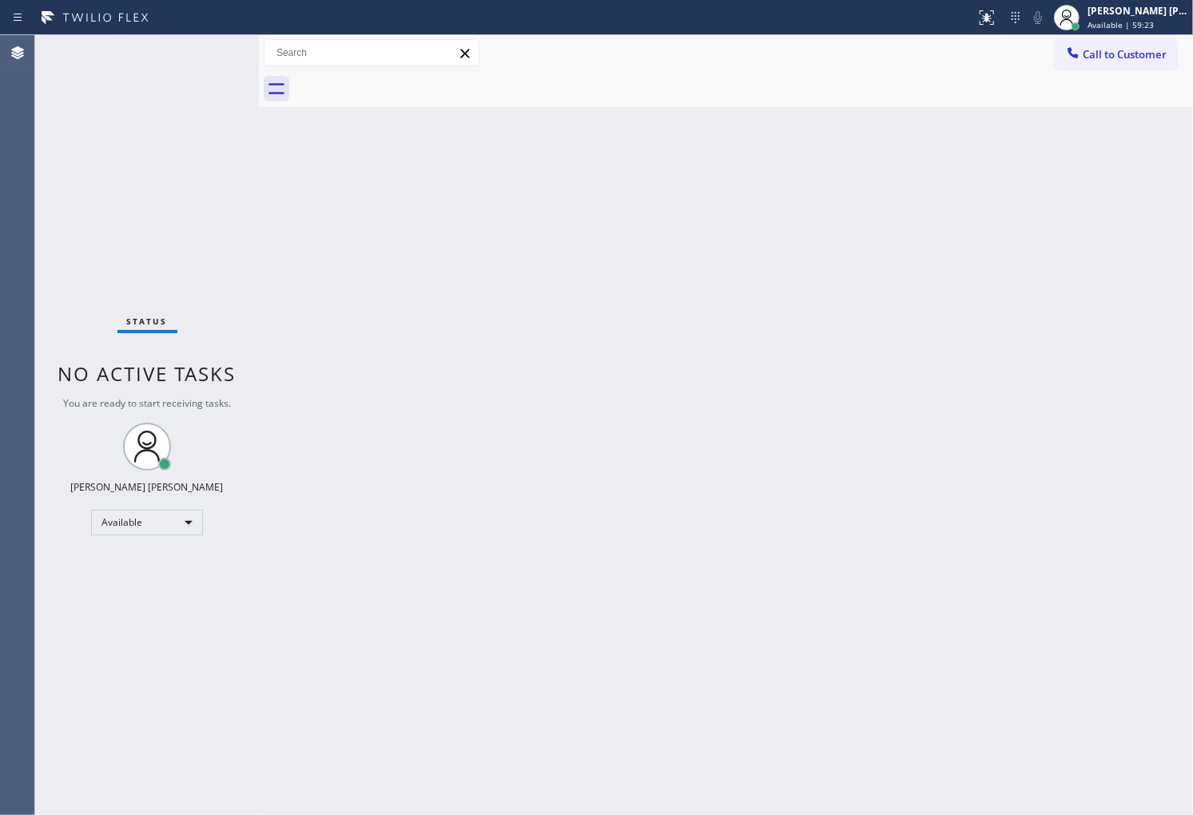
click at [0, 267] on div "Agent Desktop" at bounding box center [17, 425] width 34 height 780
click at [1117, 50] on span "Call to Customer" at bounding box center [1125, 54] width 84 height 14
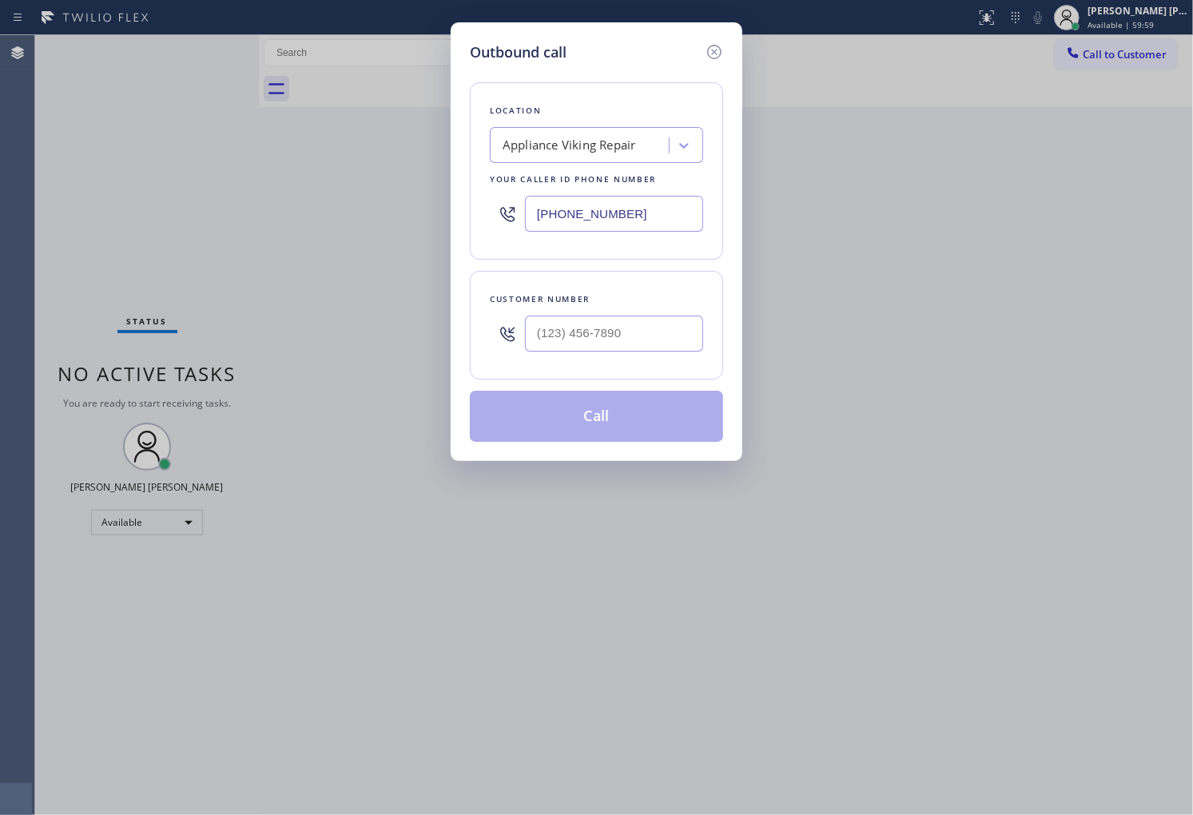
click at [609, 210] on input "[PHONE_NUMBER]" at bounding box center [614, 214] width 178 height 36
type input "(640) 232-0383"
click at [714, 45] on icon at bounding box center [714, 52] width 14 height 14
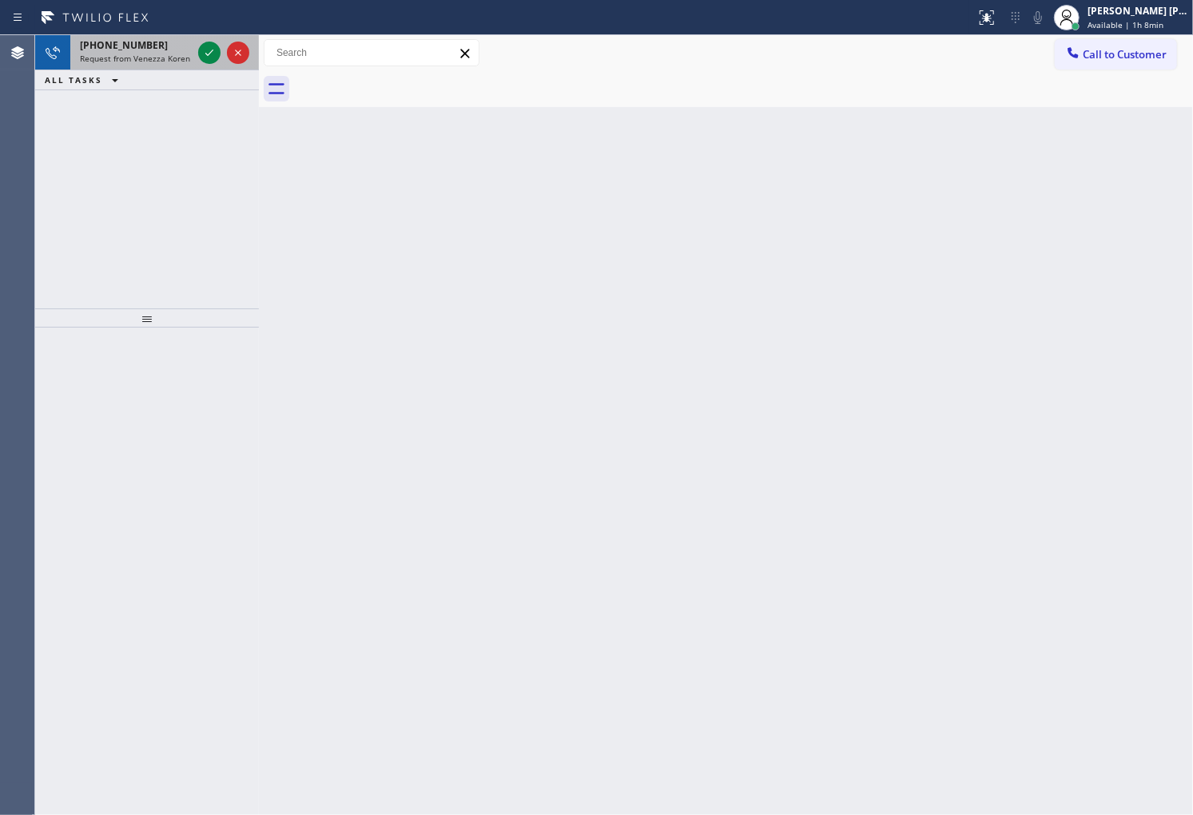
click at [190, 50] on div "+13123161251" at bounding box center [136, 45] width 112 height 14
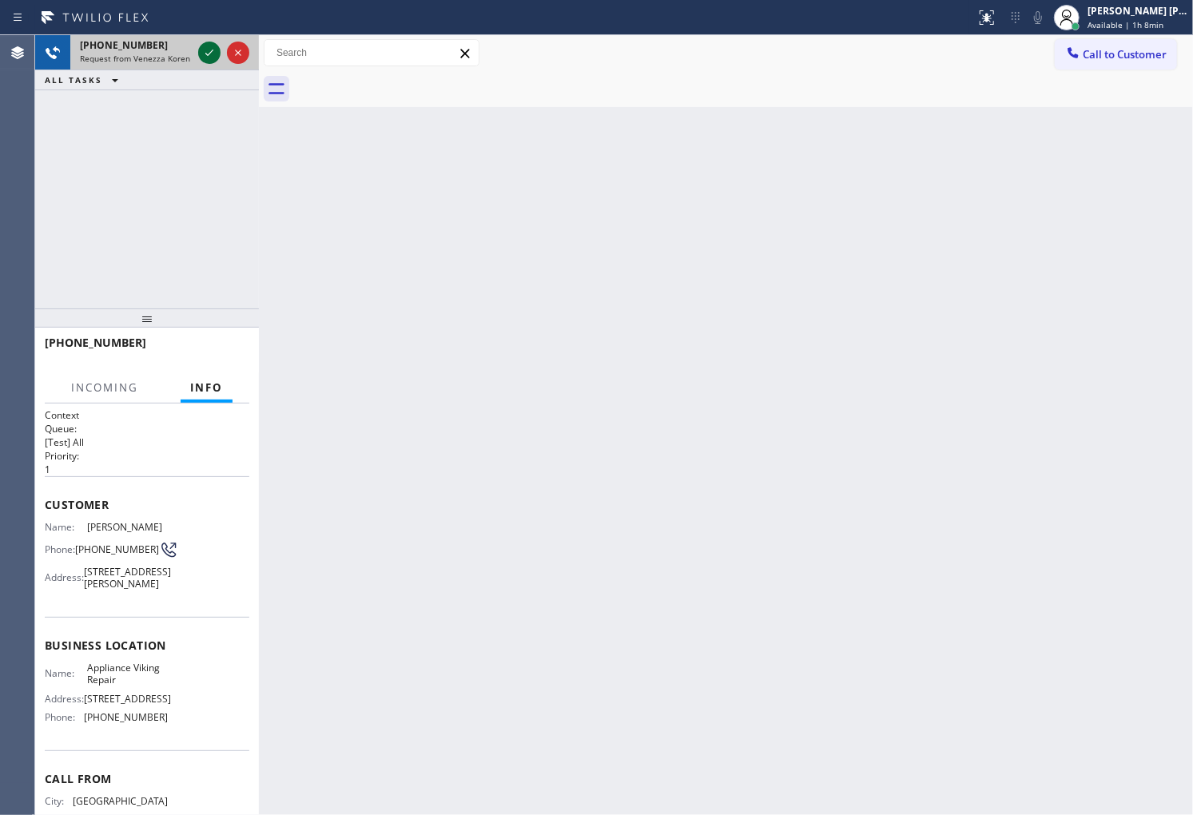
click at [200, 53] on icon at bounding box center [209, 52] width 19 height 19
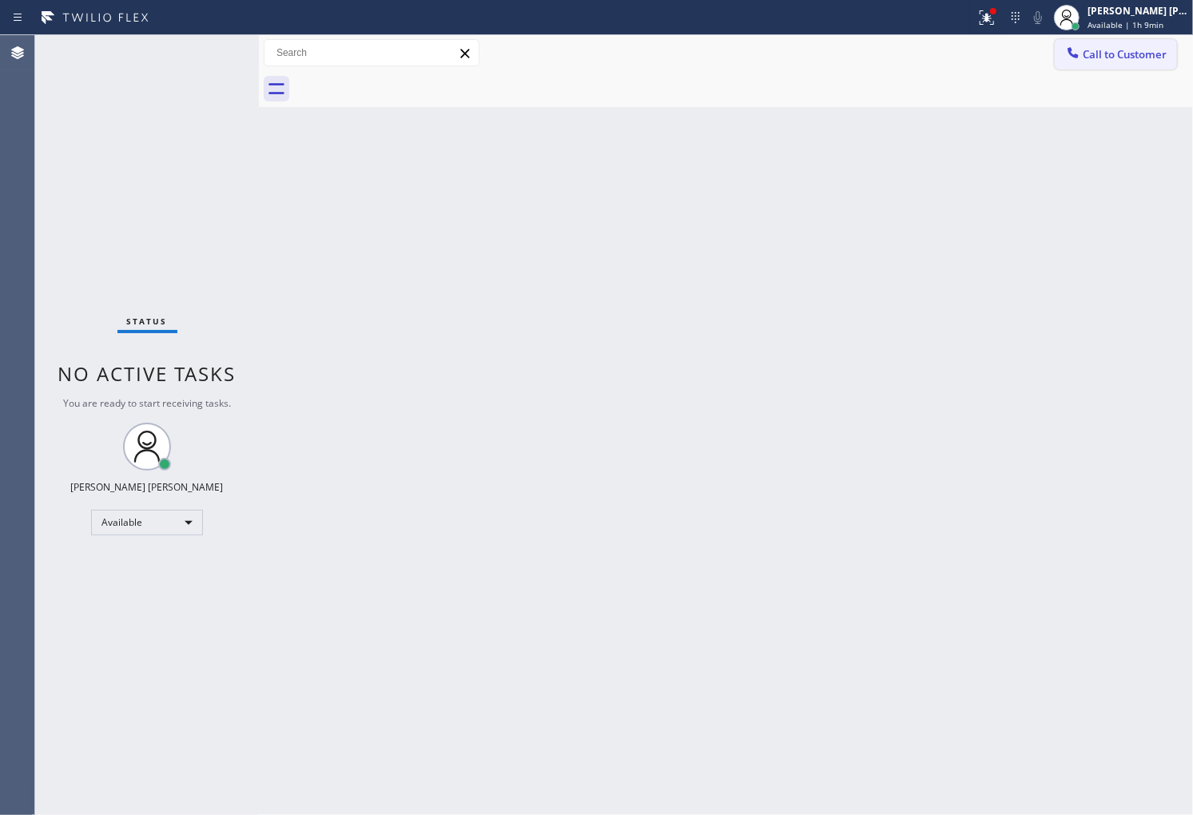
click at [1154, 60] on span "Call to Customer" at bounding box center [1125, 54] width 84 height 14
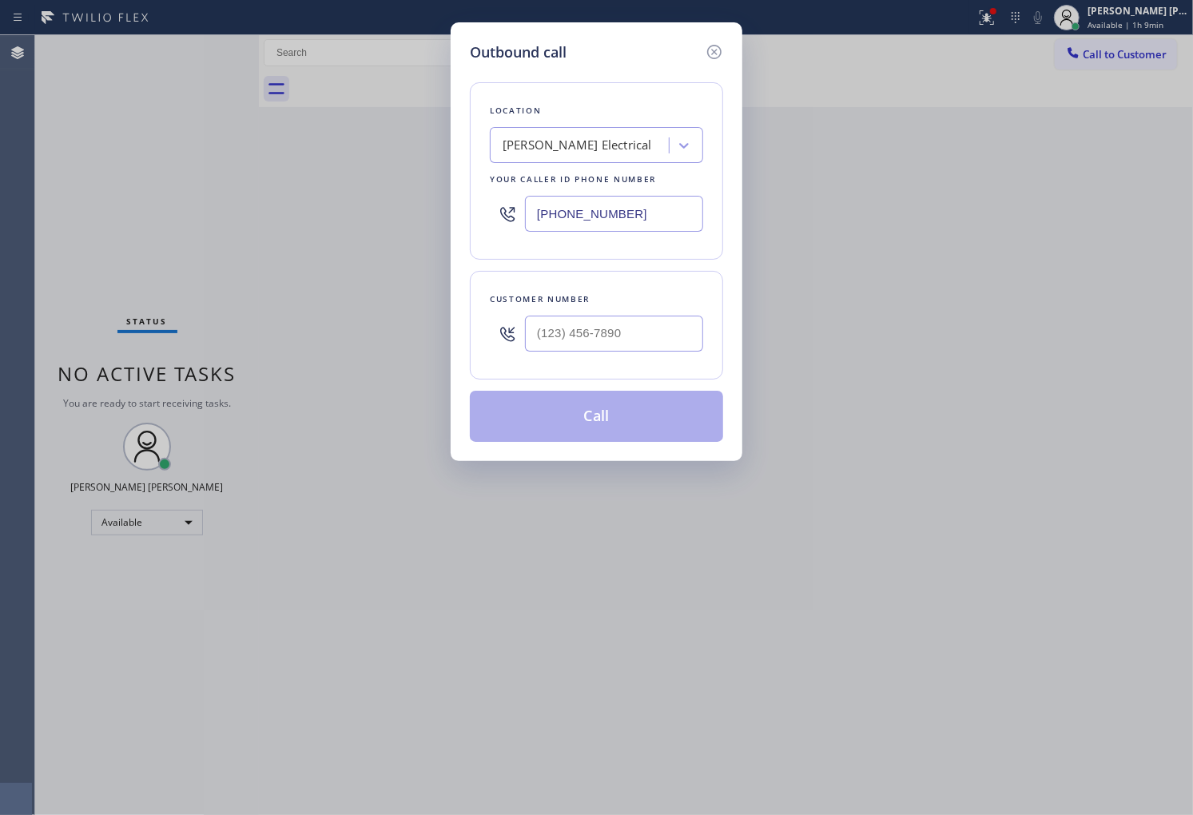
click at [667, 332] on input "text" at bounding box center [614, 334] width 178 height 36
click at [667, 332] on input "(___) ___-____" at bounding box center [614, 334] width 178 height 36
paste input "617) 219-9255"
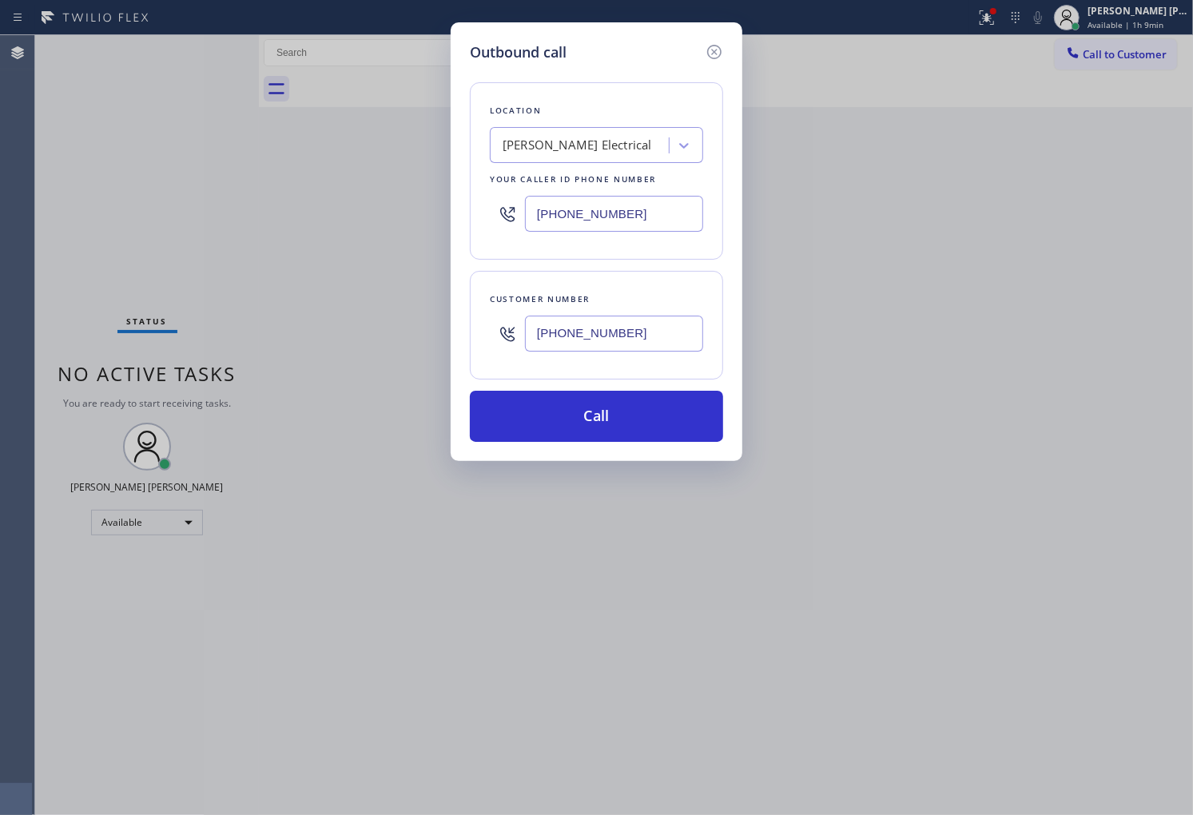
type input "[PHONE_NUMBER]"
click at [665, 216] on input "(640) 232-0383" at bounding box center [614, 214] width 178 height 36
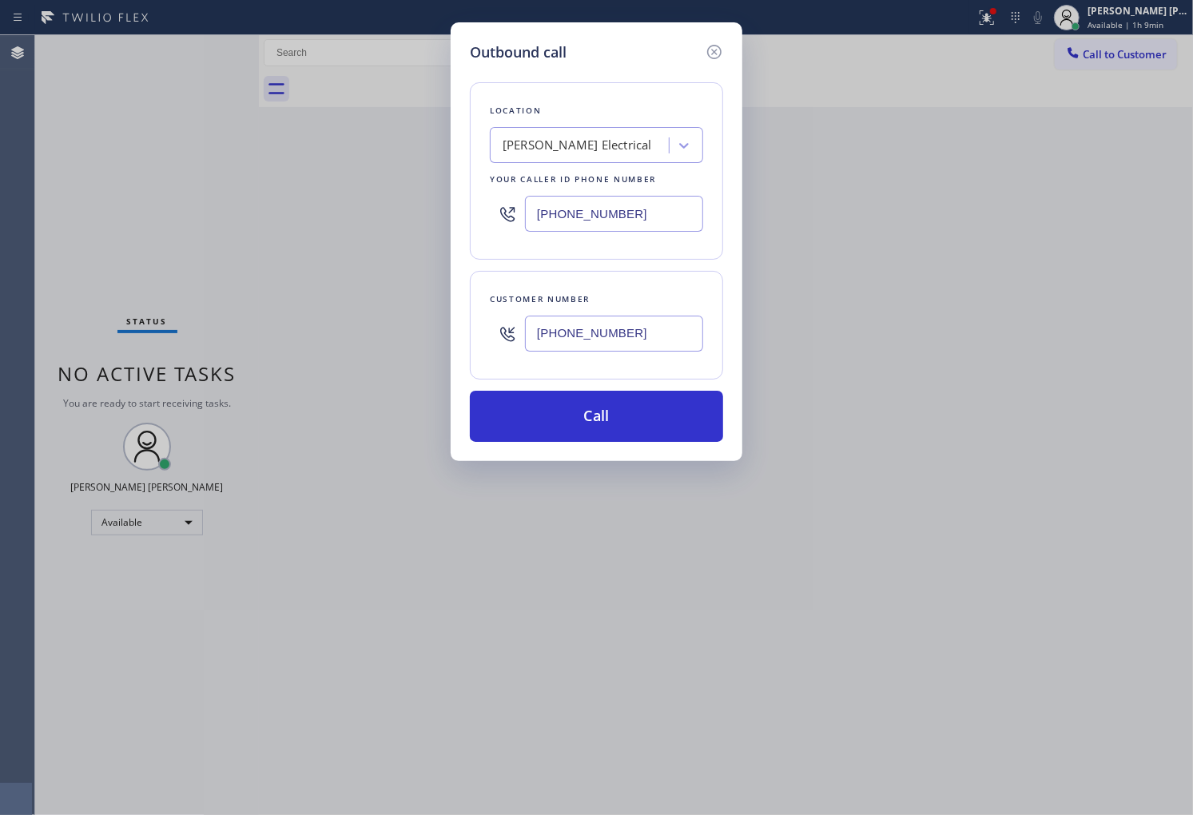
click at [665, 216] on input "(640) 232-0383" at bounding box center [614, 214] width 178 height 36
paste input "17) 219-9255"
click at [1193, 540] on html "Status report Issue detected This issue could affect your workflow. Please cont…" at bounding box center [596, 407] width 1193 height 815
click at [615, 222] on input "[PHONE_NUMBER]" at bounding box center [614, 214] width 178 height 36
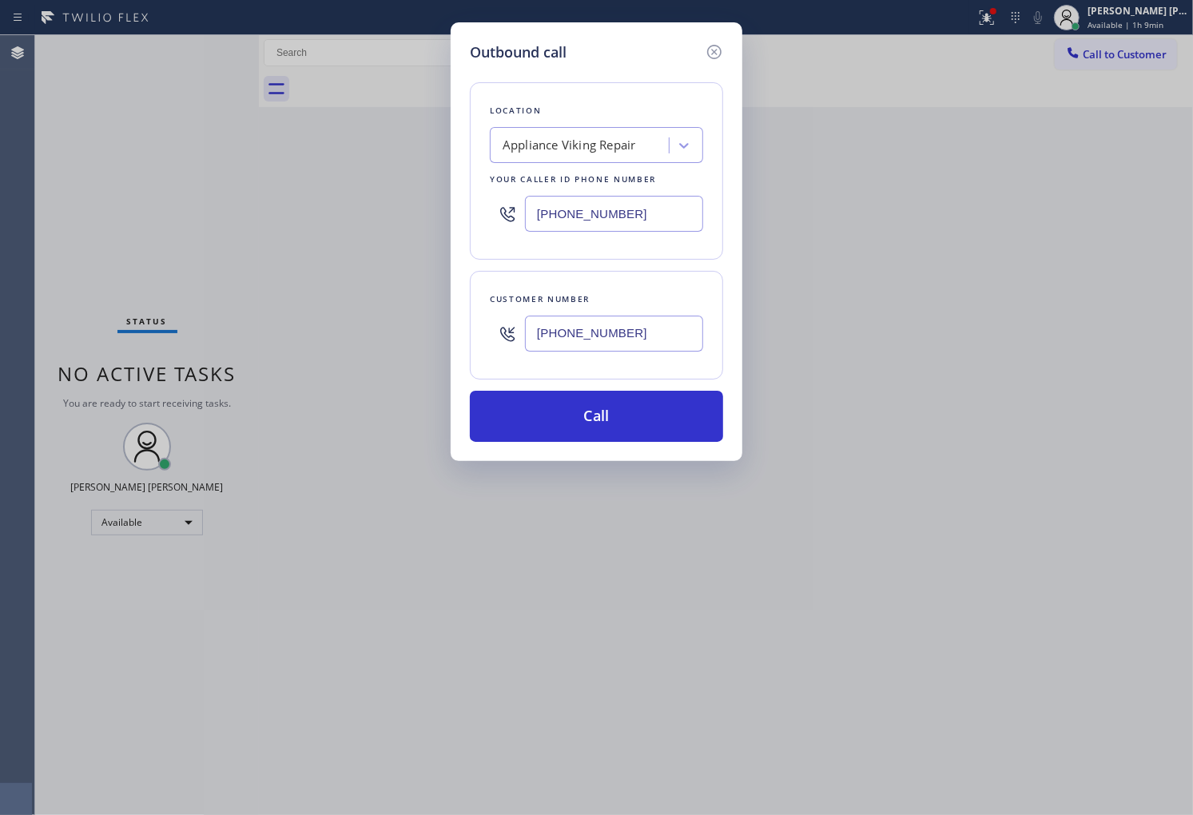
click at [615, 222] on input "[PHONE_NUMBER]" at bounding box center [614, 214] width 178 height 36
paste input "312) 316-1251"
type input "[PHONE_NUMBER]"
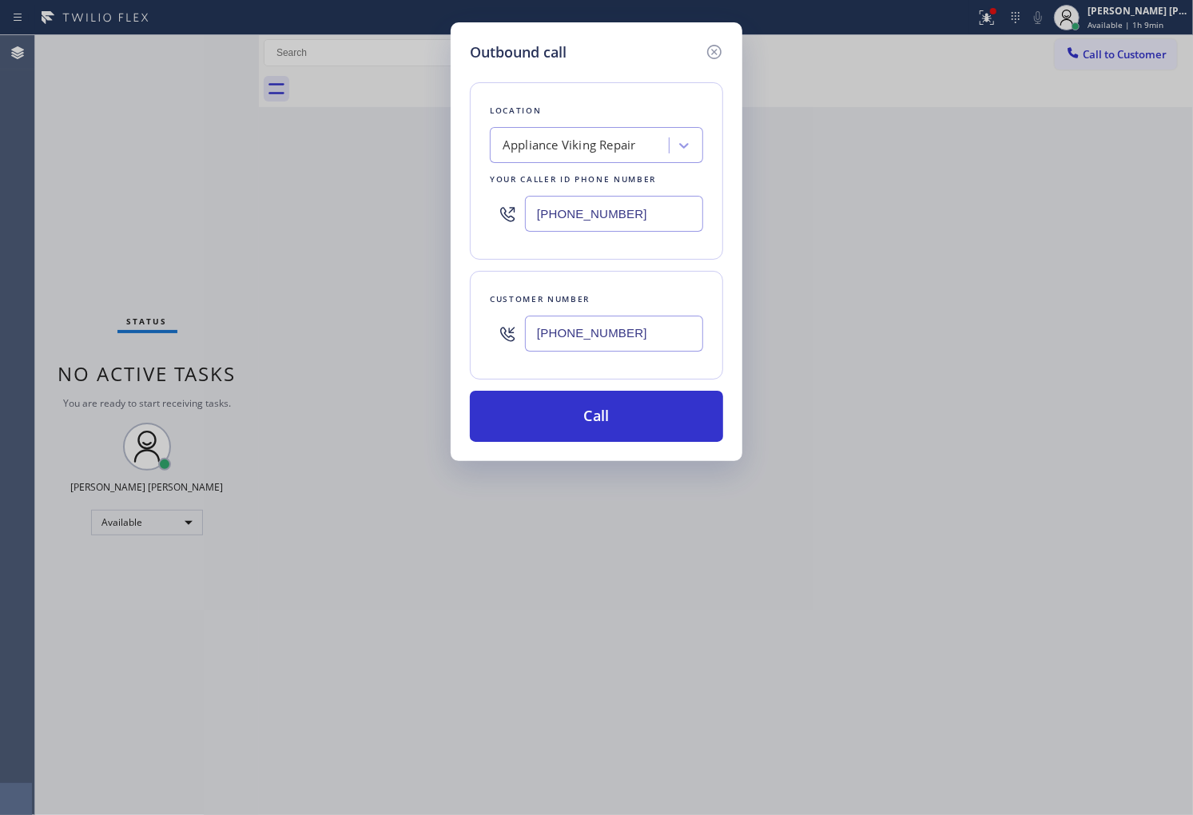
click at [1164, 532] on div "Outbound call Location Appliance Viking Repair Your caller id phone number (617…" at bounding box center [596, 407] width 1193 height 815
click at [699, 337] on input "[PHONE_NUMBER]" at bounding box center [614, 334] width 178 height 36
paste input "312) 316-1251"
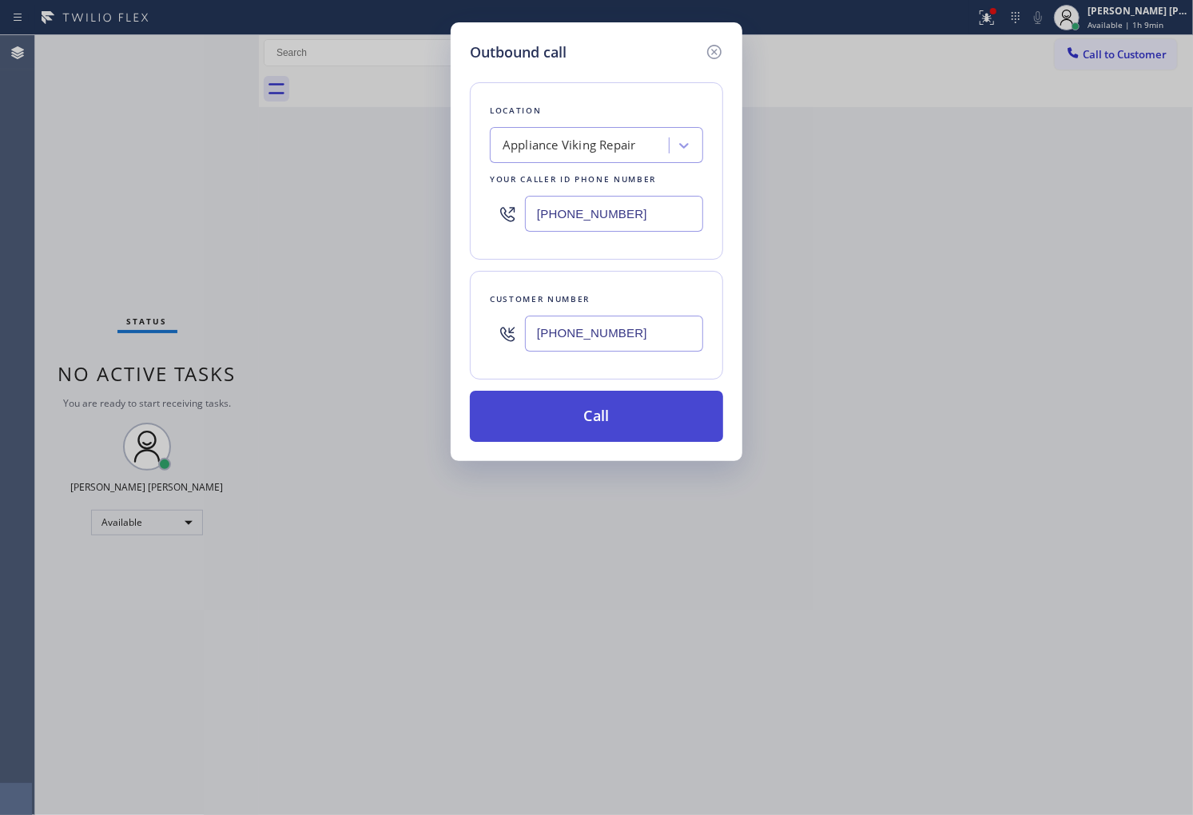
type input "[PHONE_NUMBER]"
click at [651, 416] on button "Call" at bounding box center [596, 416] width 253 height 51
click at [656, 421] on button "Call" at bounding box center [596, 416] width 253 height 51
click at [755, 62] on div "Outbound call Location Appliance Viking Repair Your caller id phone number (617…" at bounding box center [596, 407] width 1193 height 815
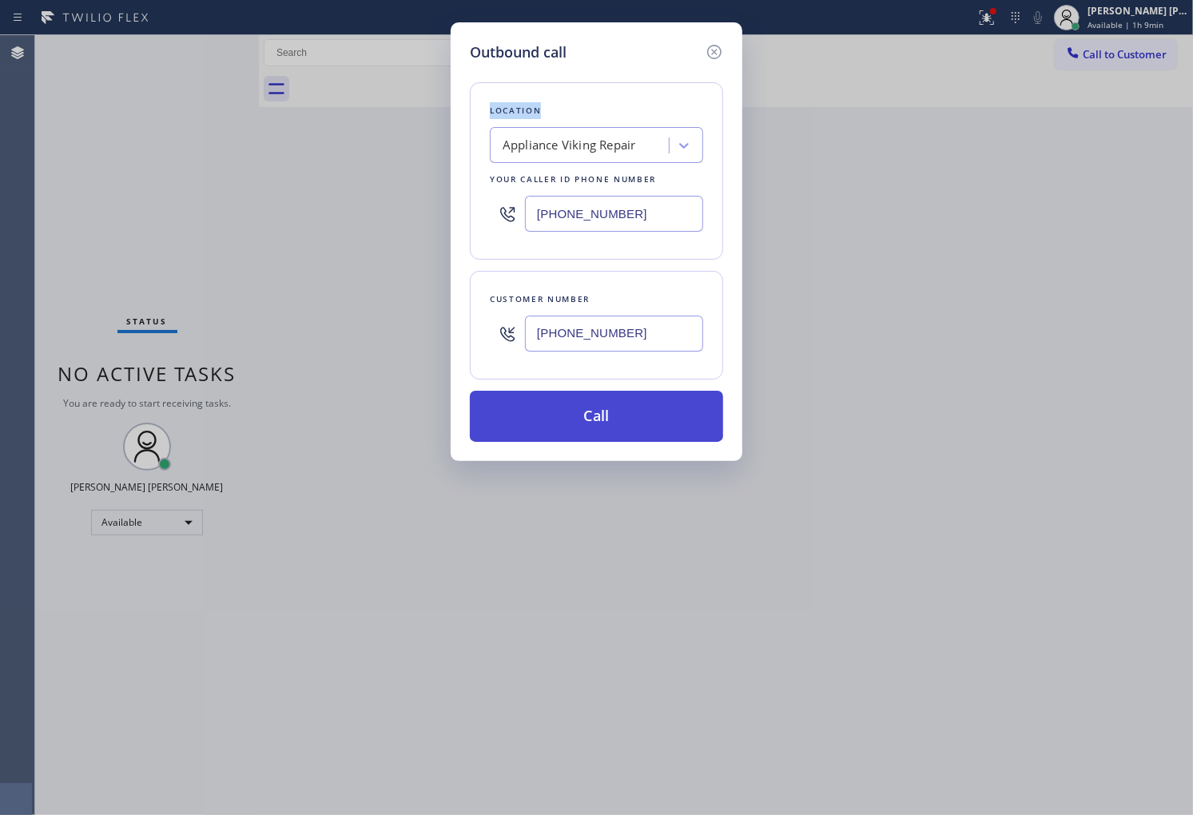
click at [644, 391] on button "Call" at bounding box center [596, 416] width 253 height 51
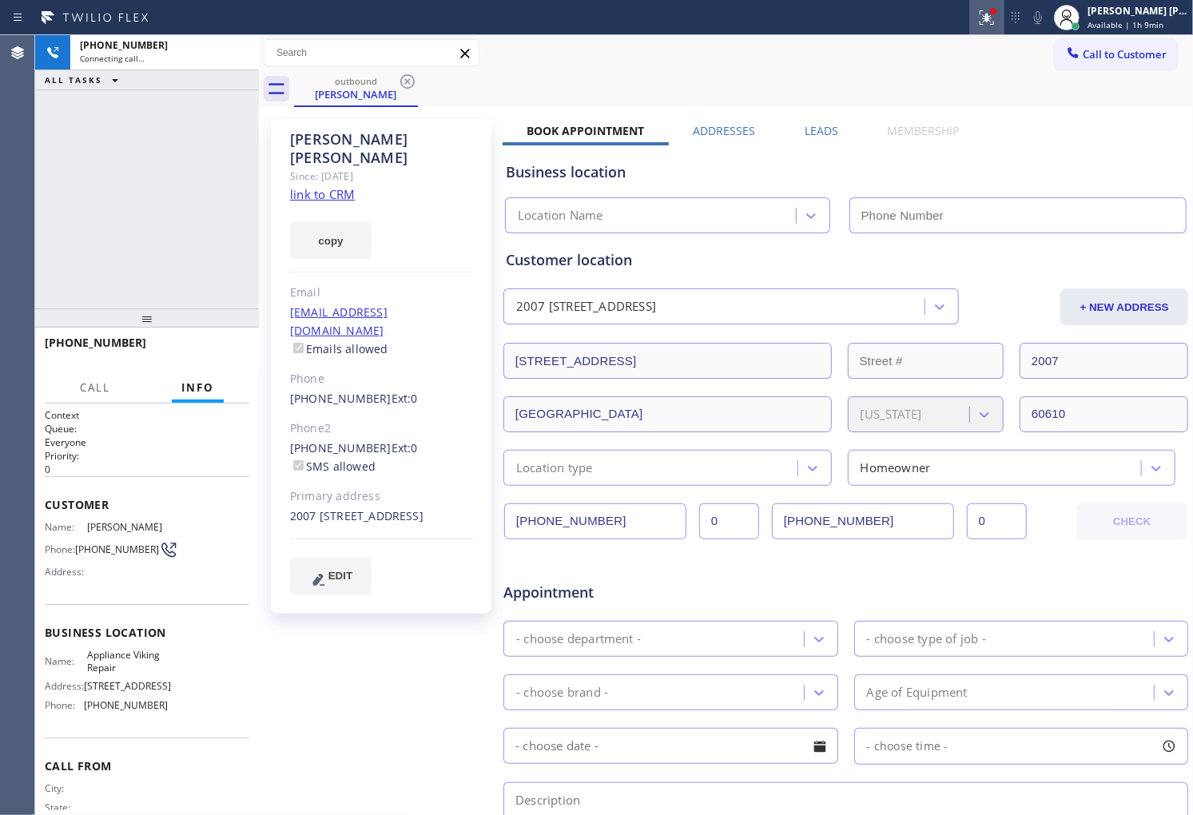
click at [1005, 30] on button at bounding box center [986, 17] width 35 height 35
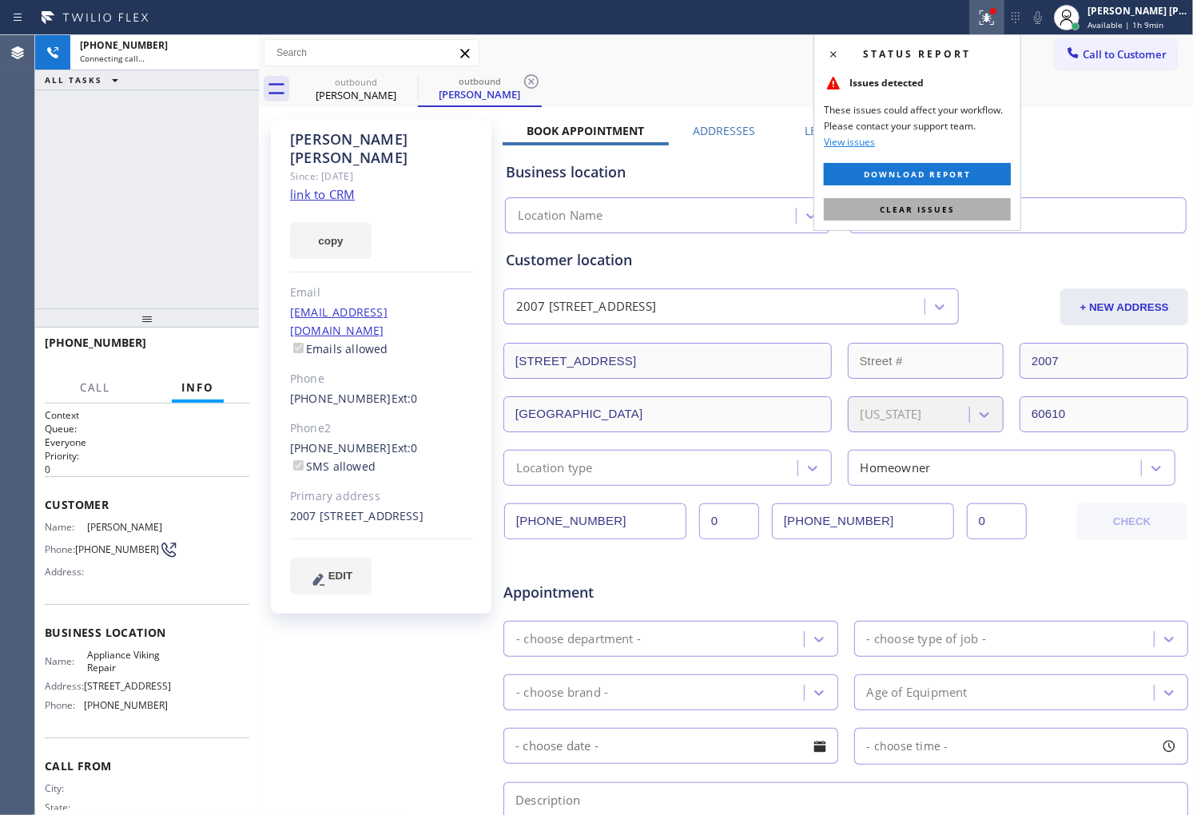
click at [989, 202] on button "Clear issues" at bounding box center [917, 209] width 187 height 22
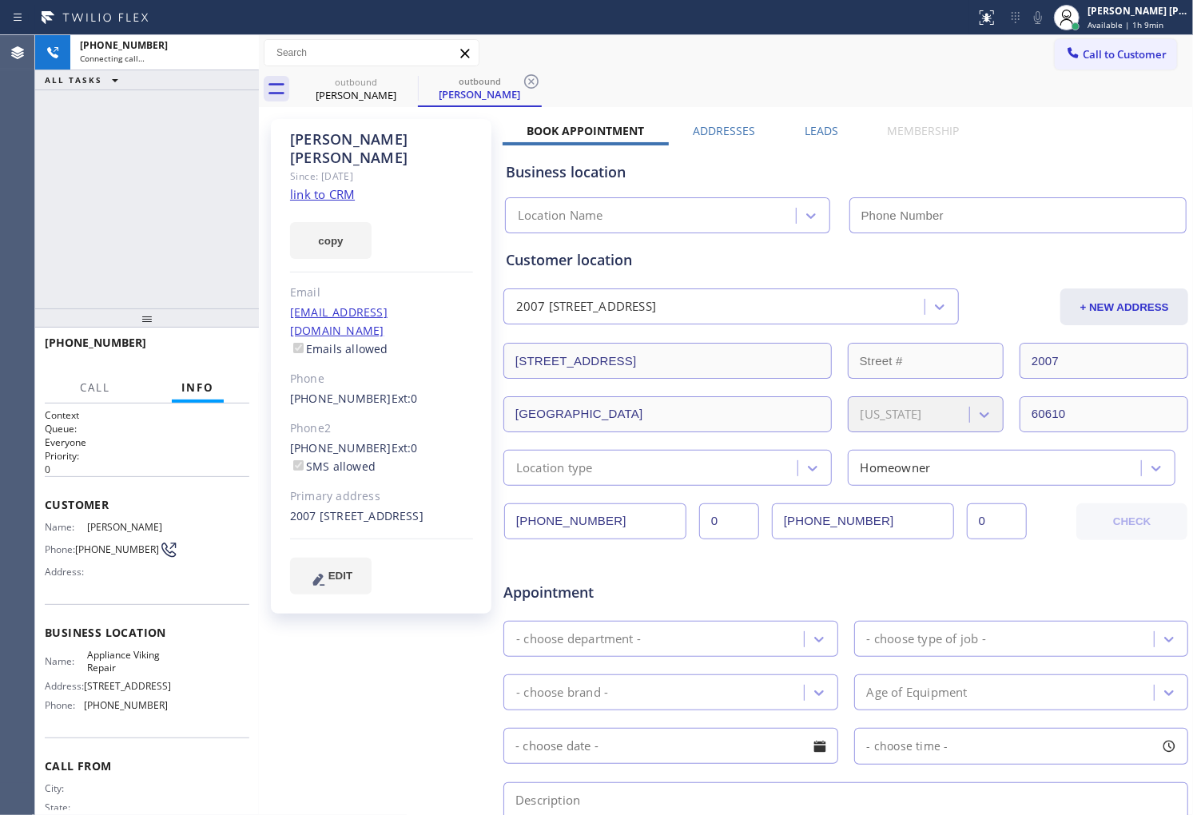
type input "[PHONE_NUMBER]"
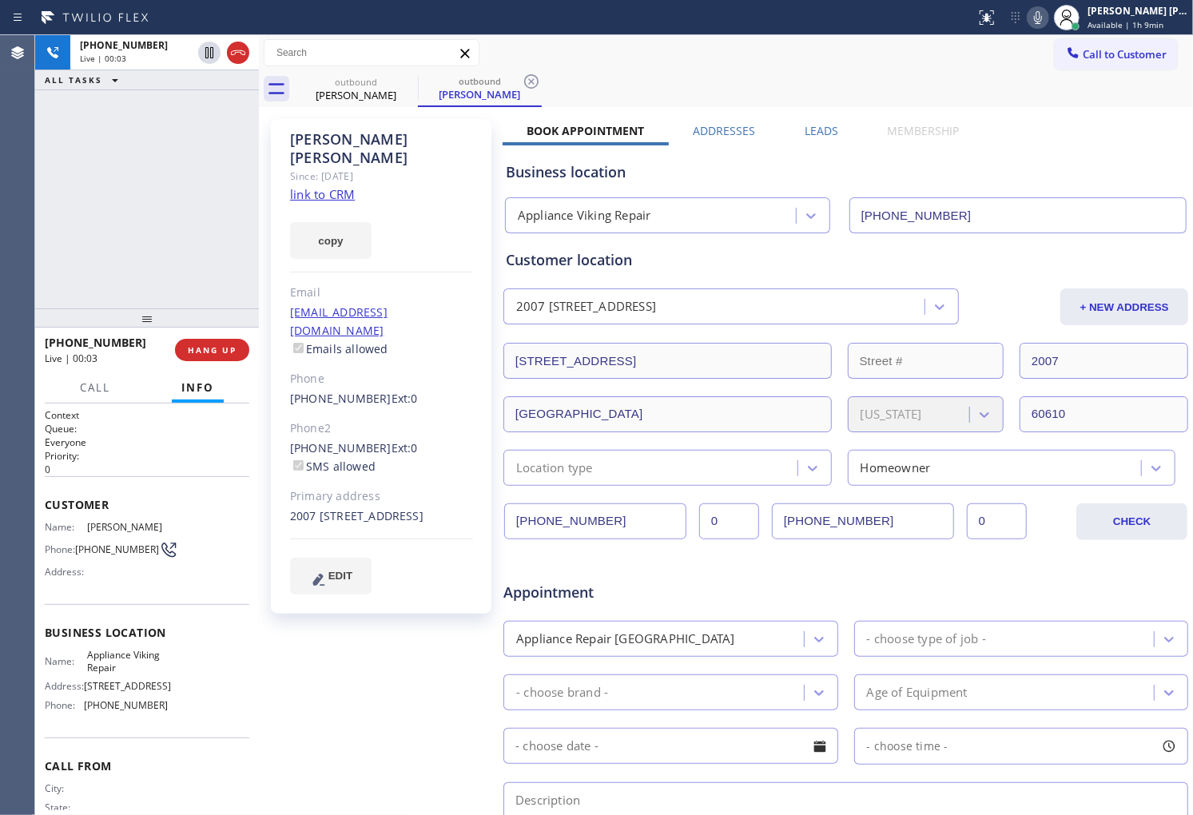
click at [0, 309] on div "Agent Desktop" at bounding box center [17, 425] width 34 height 780
click at [165, 209] on div "+13123161251 Live | 00:06 ALL TASKS ALL TASKS ACTIVE TASKS TASKS IN WRAP UP" at bounding box center [147, 171] width 224 height 273
click at [374, 172] on div "Bruce Kaminsky Since: 20 may 2020 link to CRM copy Email sandburgproperty@aol.c…" at bounding box center [381, 366] width 221 height 495
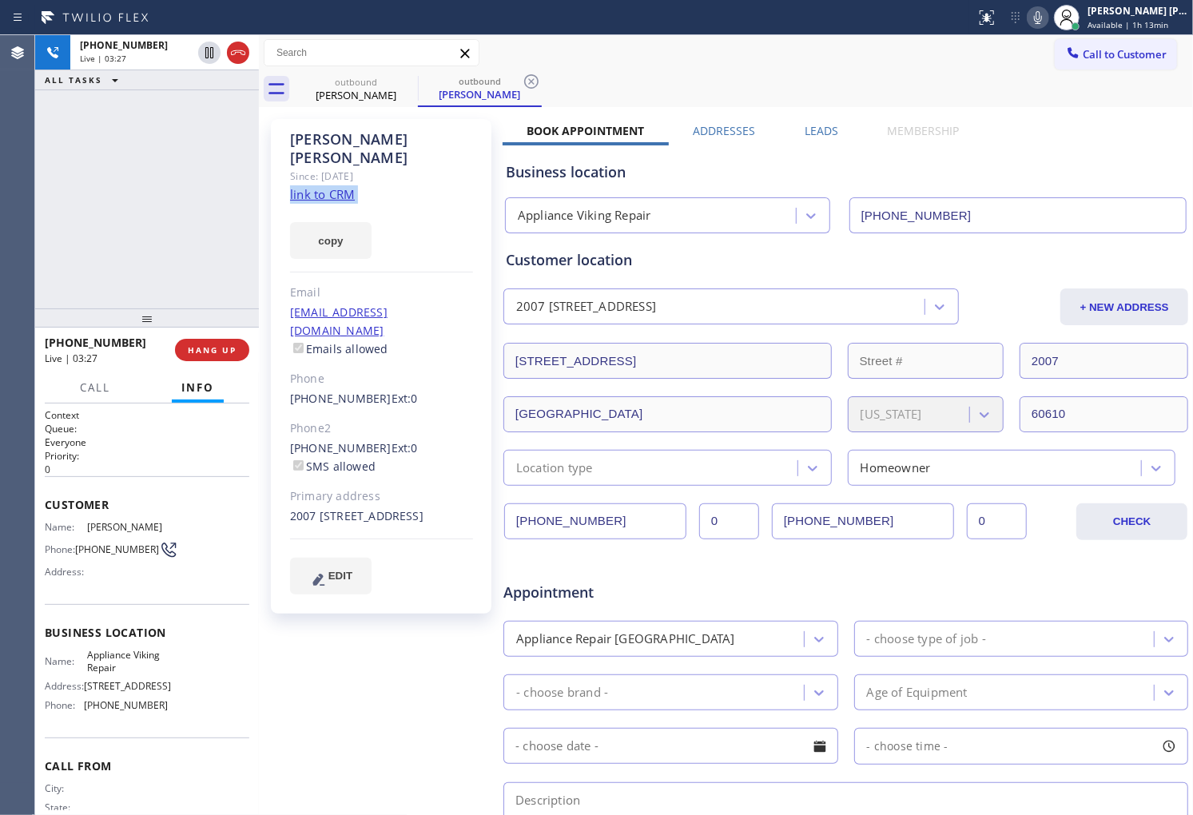
click at [374, 172] on div "Bruce Kaminsky Since: 20 may 2020 link to CRM copy Email sandburgproperty@aol.c…" at bounding box center [381, 366] width 221 height 495
click at [427, 172] on div "Bruce Kaminsky Since: 20 may 2020 link to CRM copy Email sandburgproperty@aol.c…" at bounding box center [381, 366] width 221 height 495
click at [394, 140] on div "Bruce Kaminsky" at bounding box center [381, 148] width 183 height 37
click at [421, 140] on div "Bruce Kaminsky" at bounding box center [381, 148] width 183 height 37
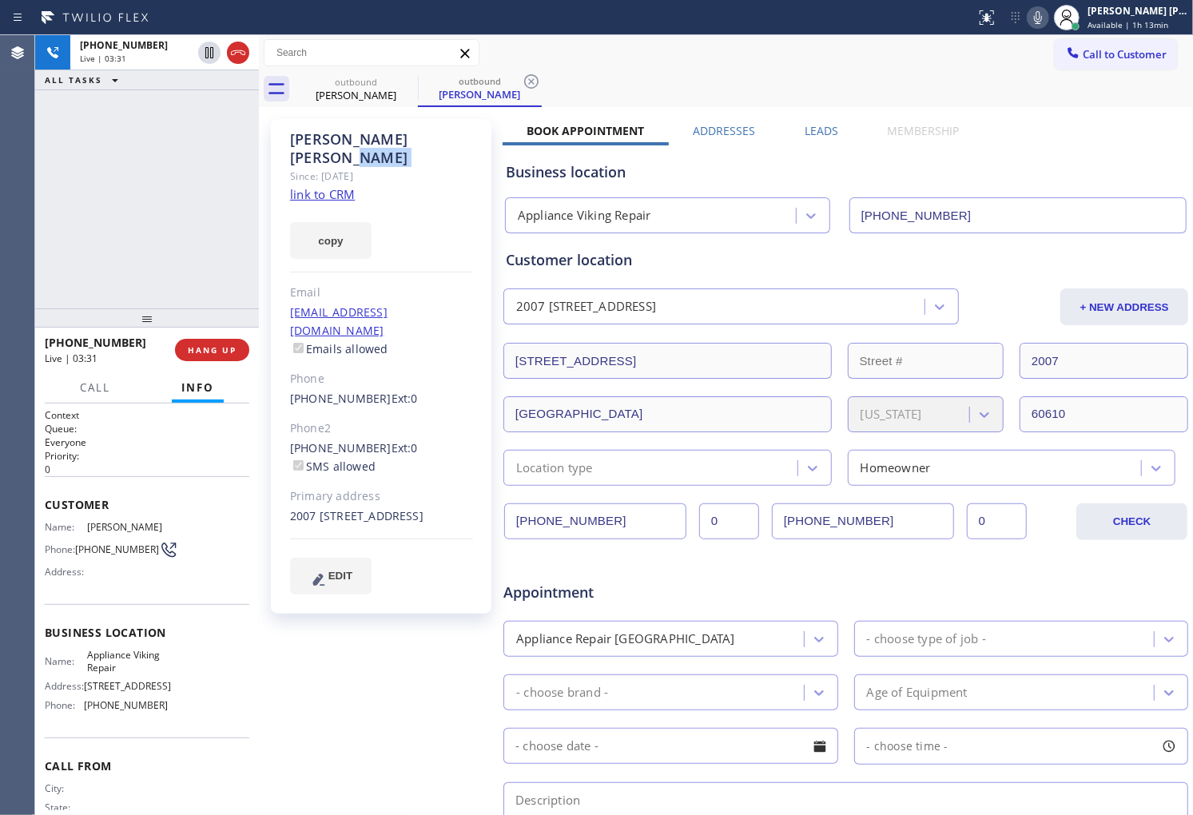
click at [403, 139] on div "Bruce Kaminsky" at bounding box center [381, 148] width 183 height 37
click at [382, 134] on div "Bruce Kaminsky" at bounding box center [381, 148] width 183 height 37
click at [428, 167] on div "Since: [DATE]" at bounding box center [381, 176] width 183 height 18
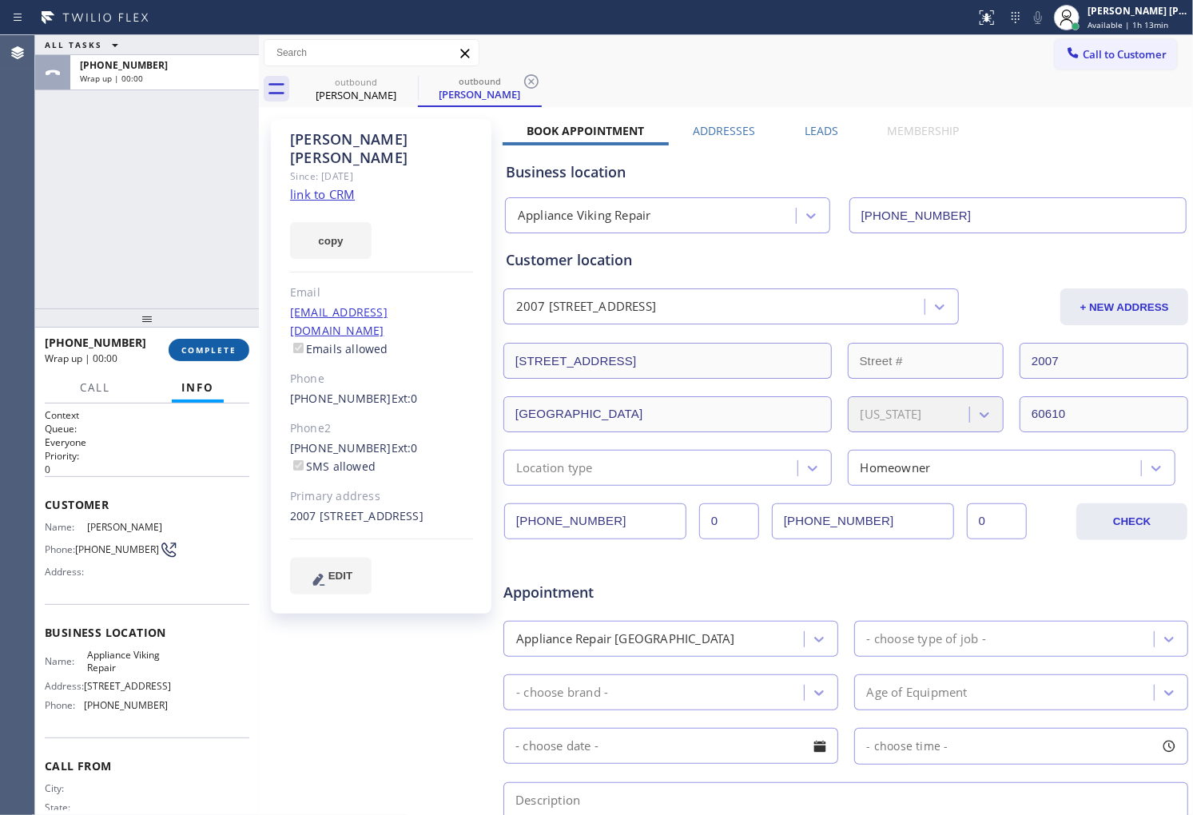
click at [227, 342] on button "COMPLETE" at bounding box center [209, 350] width 81 height 22
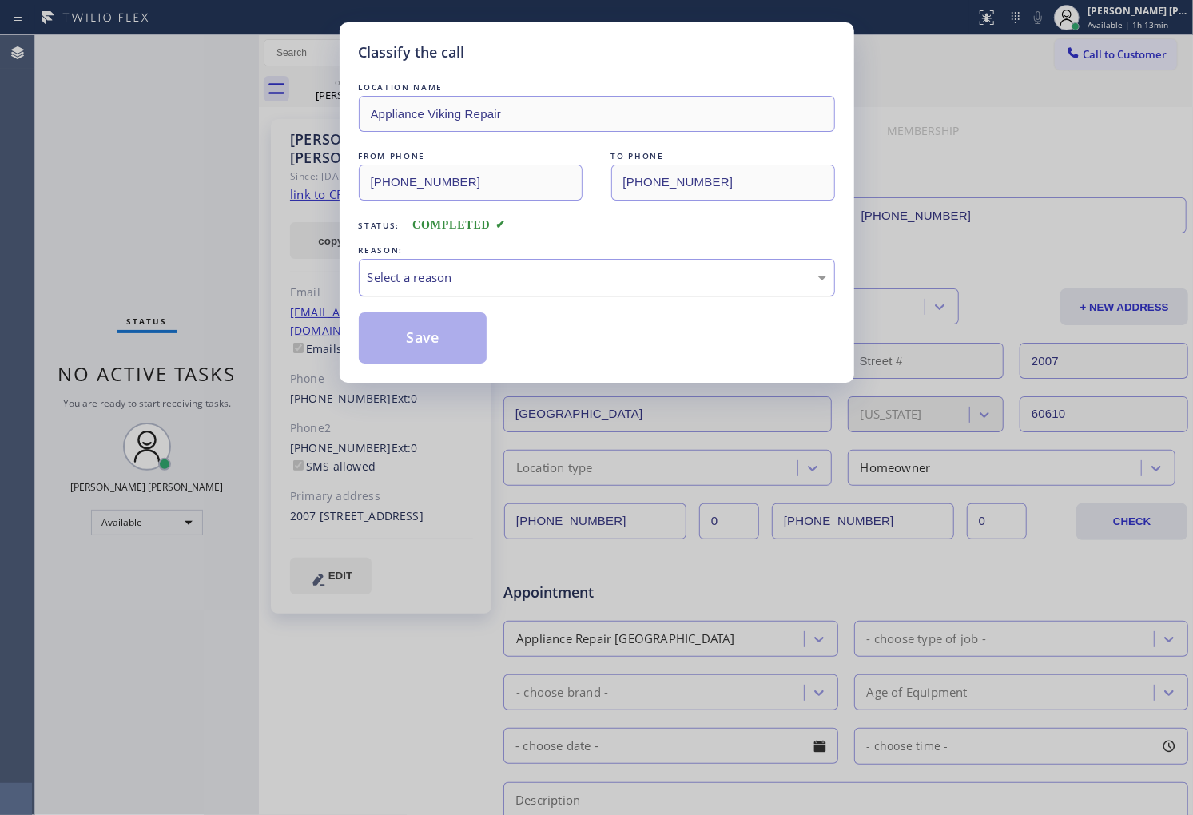
click at [468, 269] on div "Select a reason" at bounding box center [597, 278] width 459 height 18
click at [436, 340] on button "Save" at bounding box center [423, 338] width 129 height 51
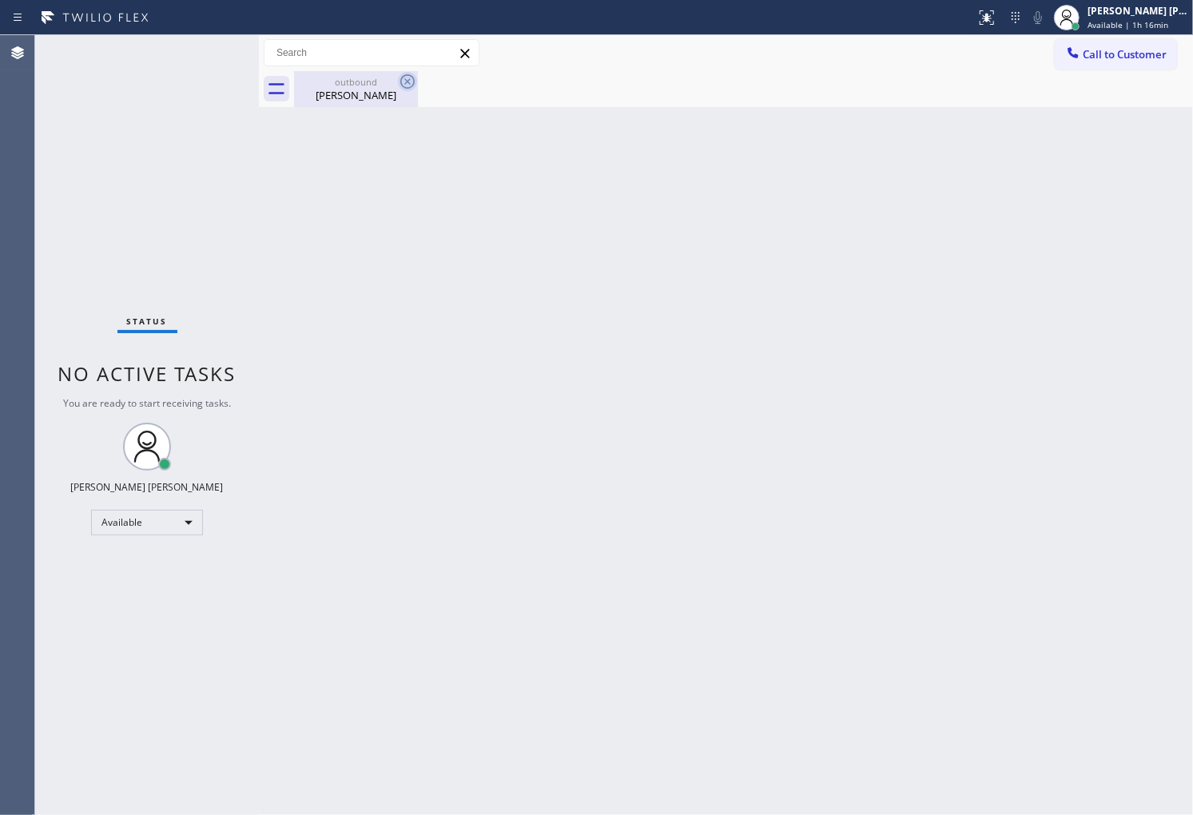
click at [408, 82] on icon at bounding box center [407, 81] width 14 height 14
click at [388, 92] on div "Bruce Kaminsky" at bounding box center [356, 95] width 121 height 14
click at [0, 308] on div "Agent Desktop" at bounding box center [17, 425] width 34 height 780
click at [0, 424] on div "Agent Desktop" at bounding box center [17, 425] width 34 height 780
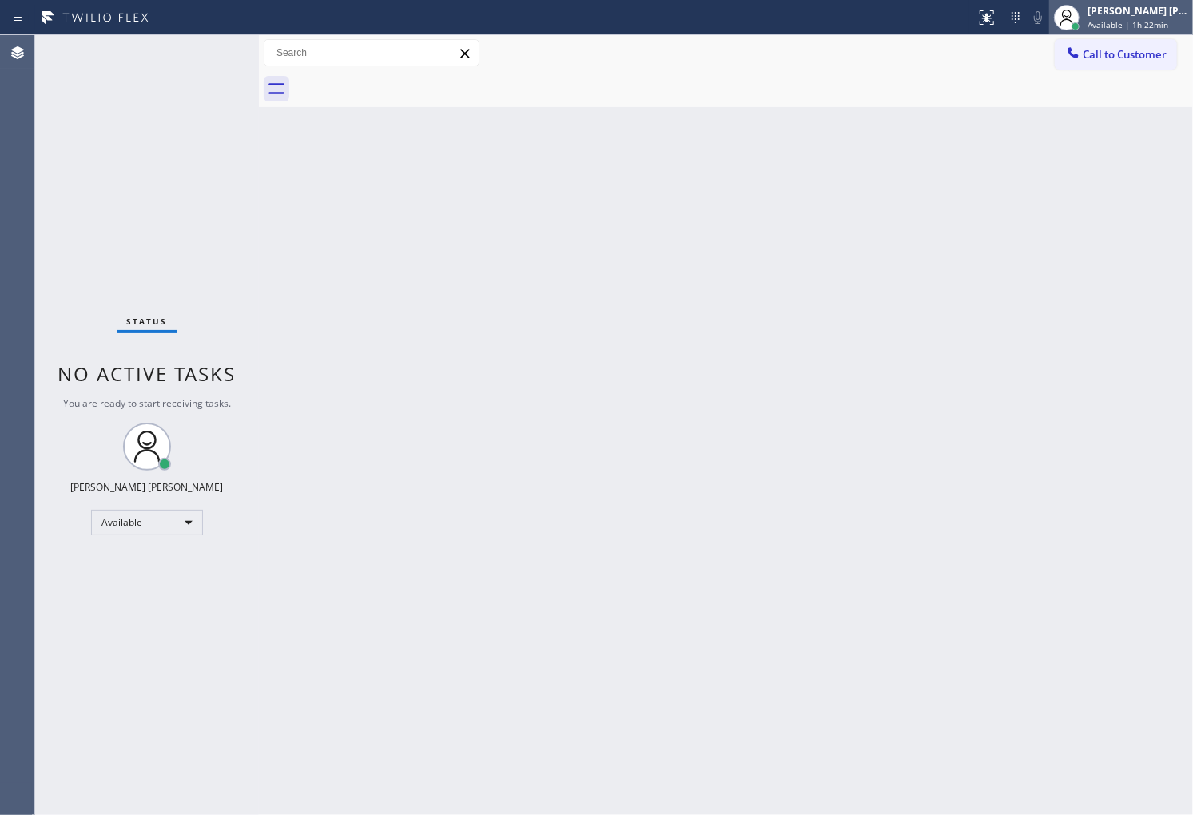
click at [1137, 19] on span "Available | 1h 22min" at bounding box center [1128, 24] width 81 height 11
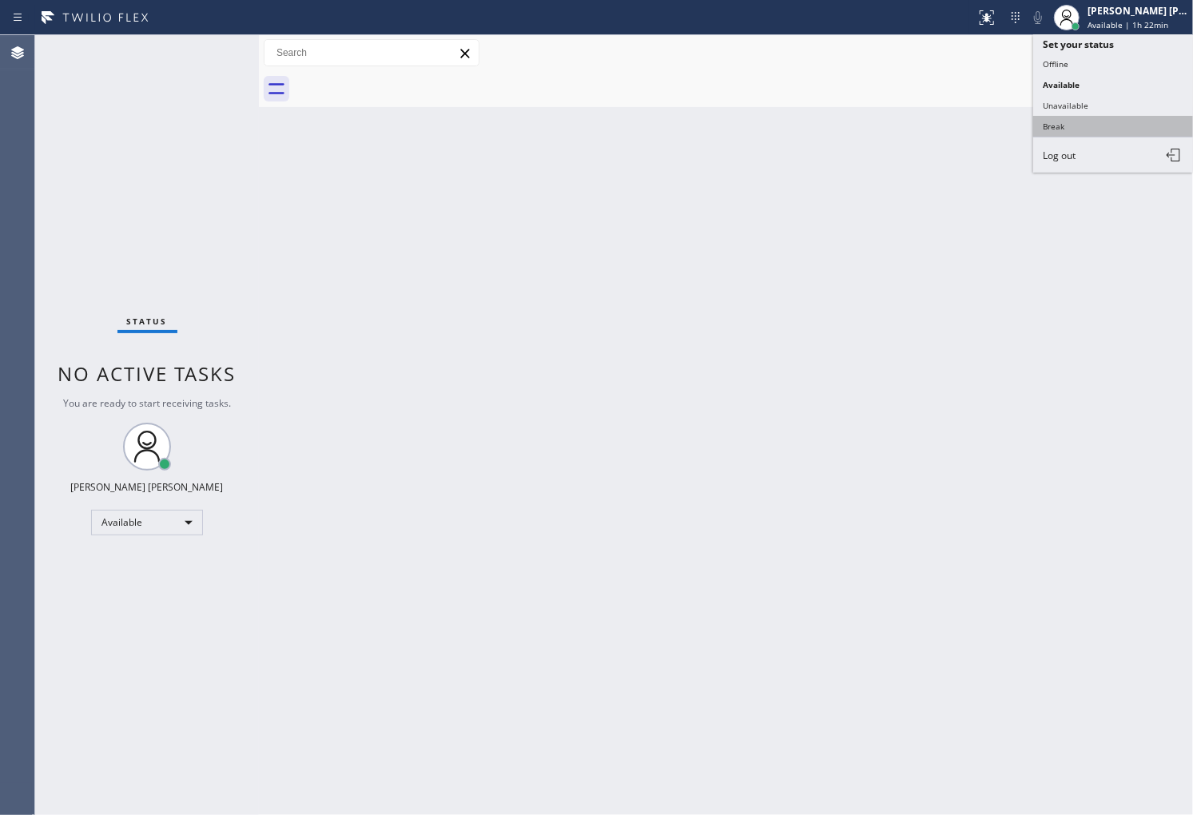
click at [1082, 117] on button "Break" at bounding box center [1113, 126] width 160 height 21
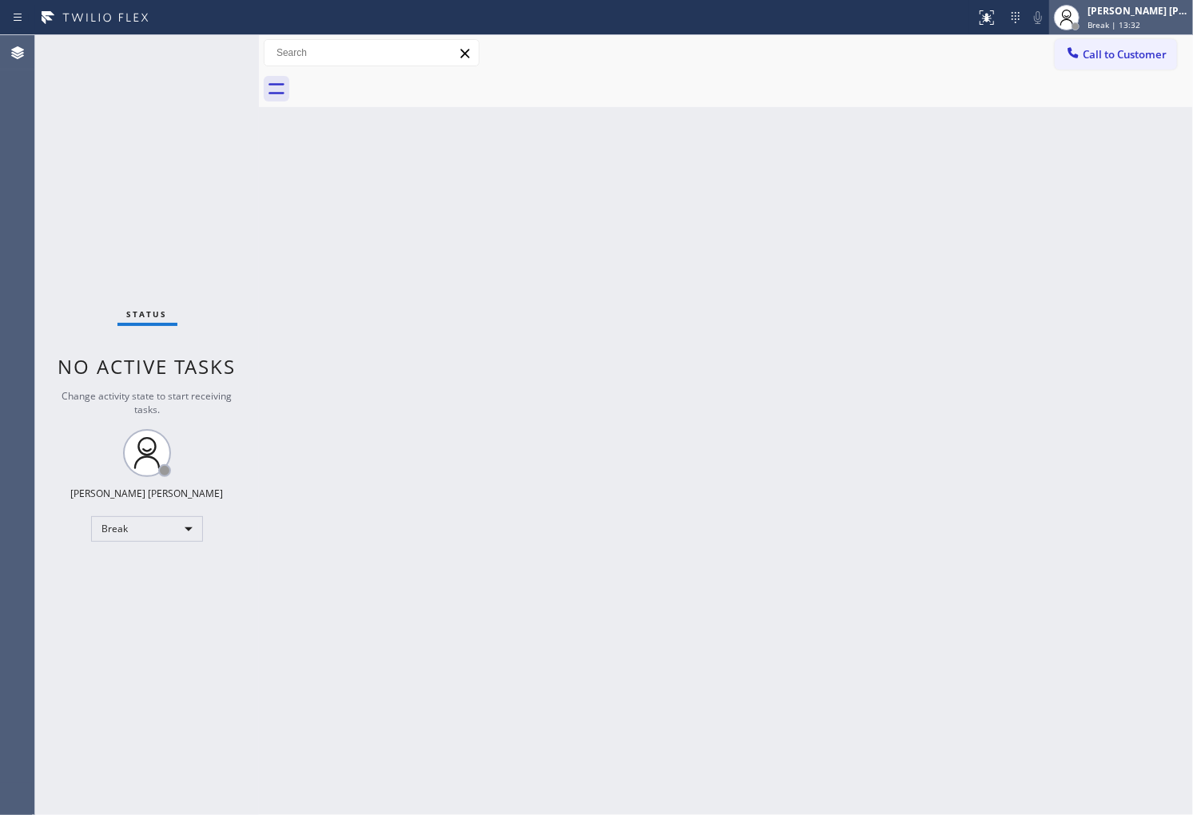
click at [1080, 26] on div at bounding box center [1076, 26] width 8 height 8
click at [1152, 30] on div "Shiena Mae Palao Break | 13:33" at bounding box center [1139, 17] width 109 height 28
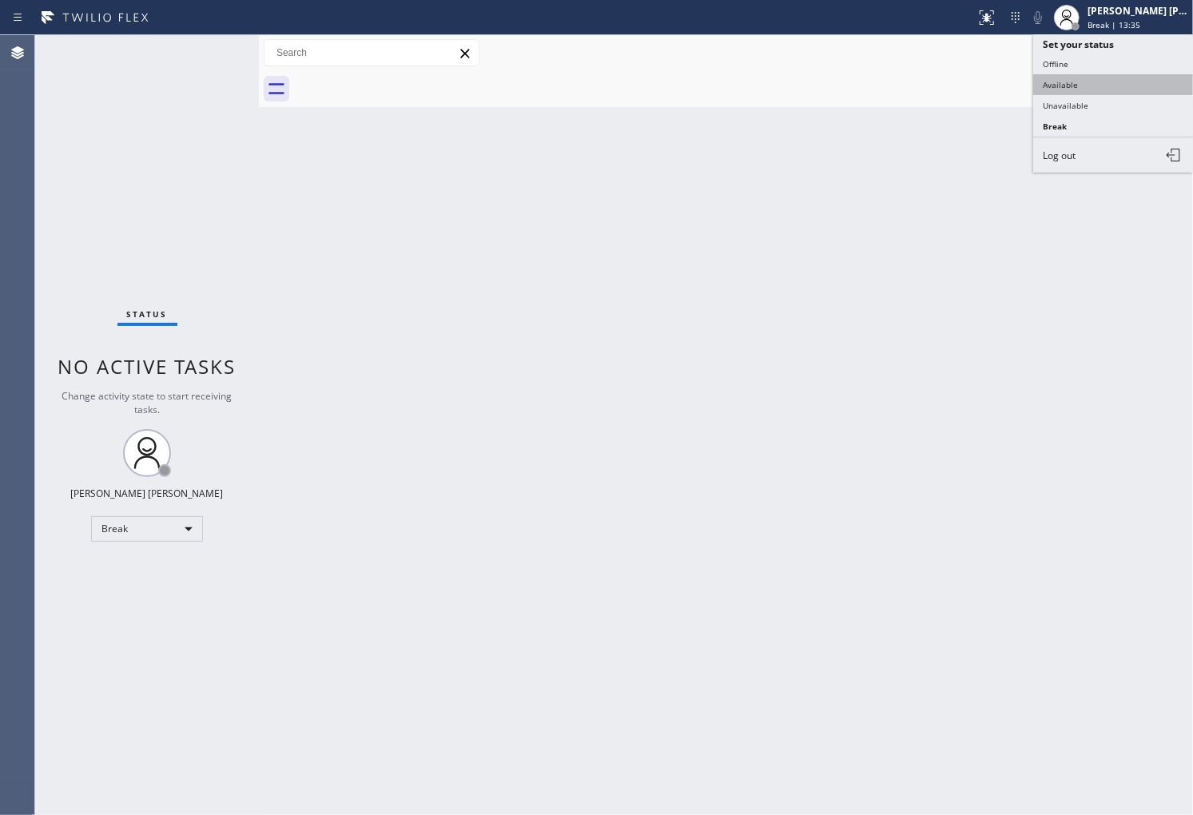
click at [1083, 90] on button "Available" at bounding box center [1113, 84] width 160 height 21
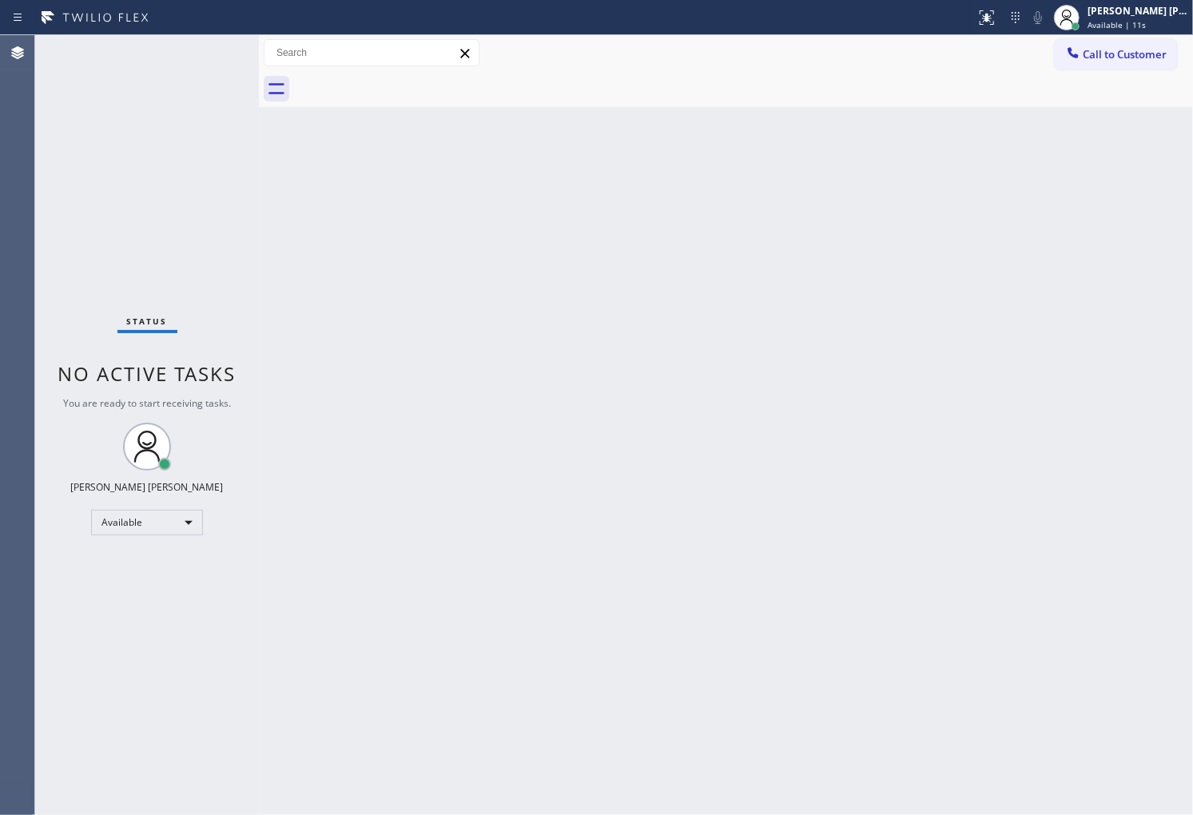
drag, startPoint x: 0, startPoint y: 320, endPoint x: 6, endPoint y: 314, distance: 8.5
click at [0, 320] on div "Agent Desktop" at bounding box center [17, 425] width 34 height 780
click at [1, 189] on div "Agent Desktop" at bounding box center [17, 425] width 34 height 780
click at [70, 268] on div "Status No active tasks You are ready to start receiving tasks. [PERSON_NAME] [P…" at bounding box center [147, 425] width 224 height 780
click at [689, 814] on div "Back to Dashboard Change Sender ID Customers Technicians Select a contact Outbo…" at bounding box center [726, 425] width 934 height 780
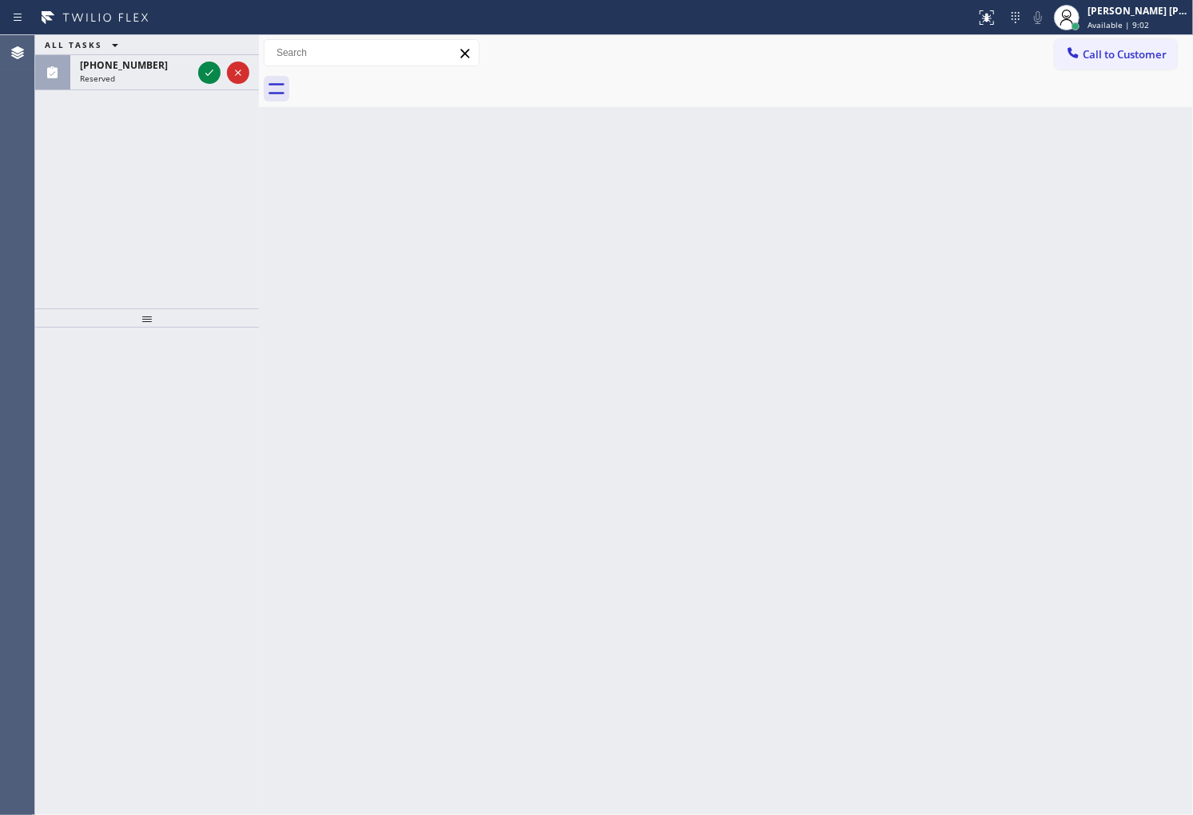
click at [1, 220] on div "Agent Desktop" at bounding box center [17, 425] width 34 height 780
click at [205, 77] on icon at bounding box center [209, 72] width 19 height 19
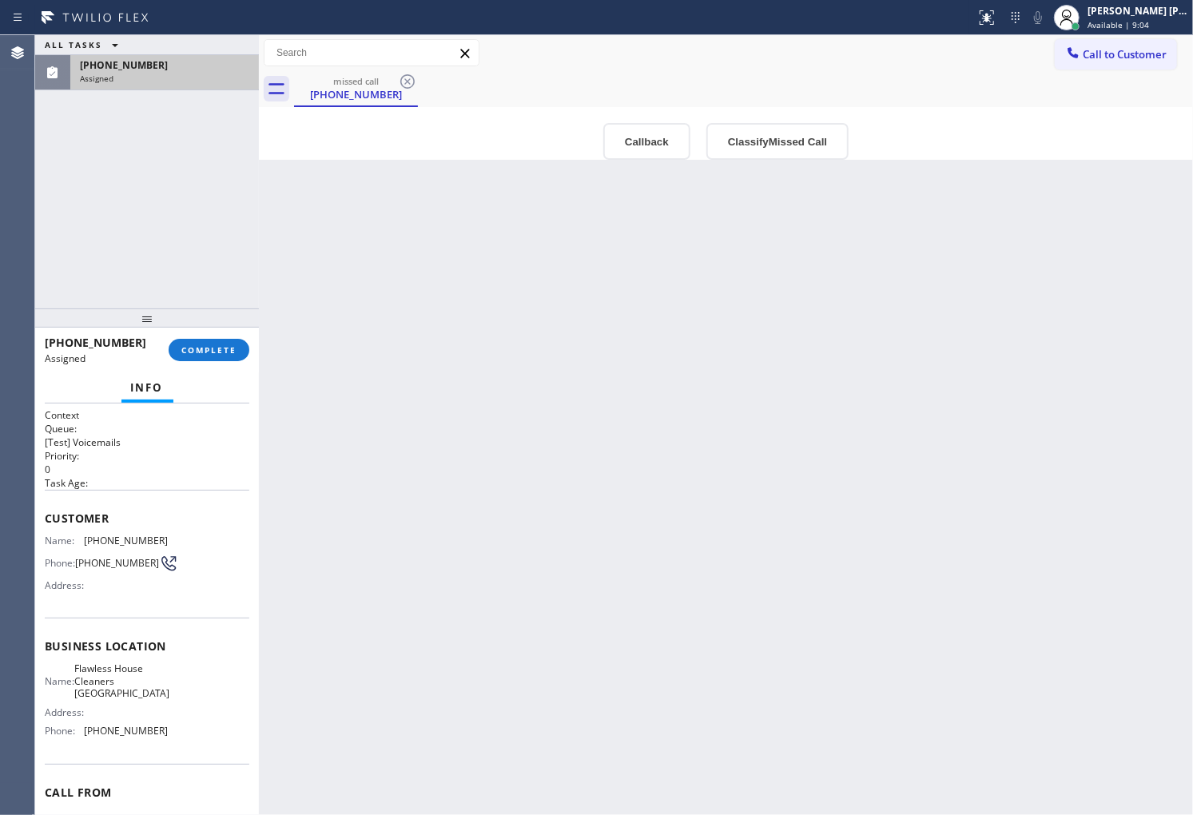
click at [205, 77] on div "Assigned" at bounding box center [164, 78] width 169 height 11
click at [638, 112] on div "Outbound call Location Flawless House Cleaners Long Beach Your caller id phone …" at bounding box center [726, 133] width 934 height 53
click at [634, 134] on button "Callback" at bounding box center [646, 141] width 87 height 37
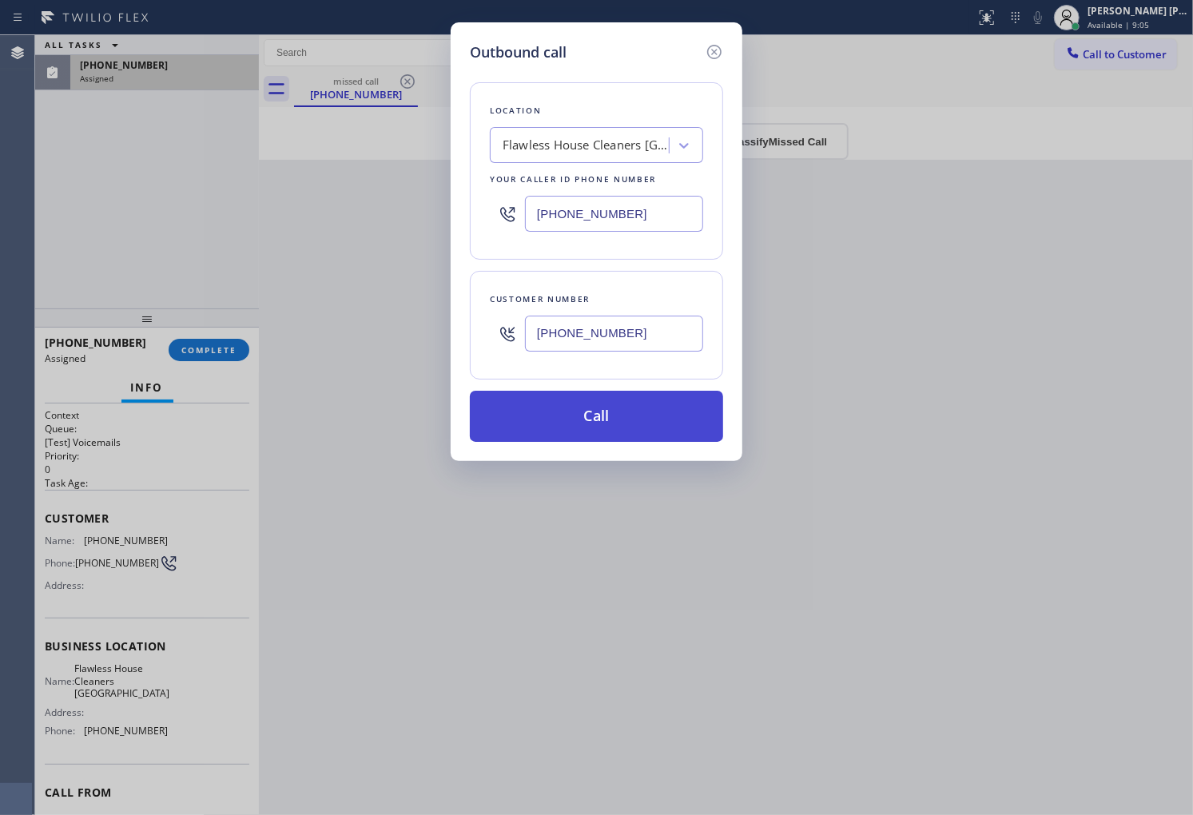
click at [626, 419] on button "Call" at bounding box center [596, 416] width 253 height 51
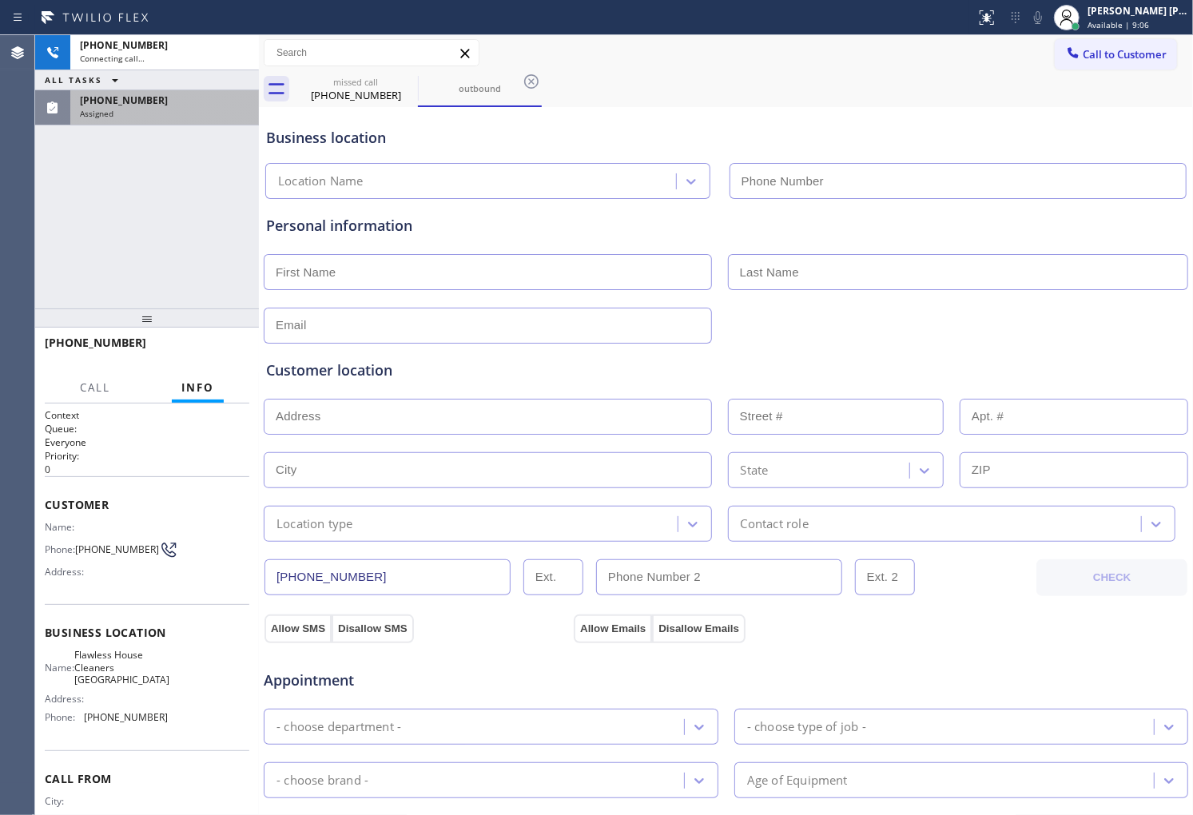
type input "[PHONE_NUMBER]"
click at [137, 102] on span "[PHONE_NUMBER]" at bounding box center [124, 101] width 88 height 14
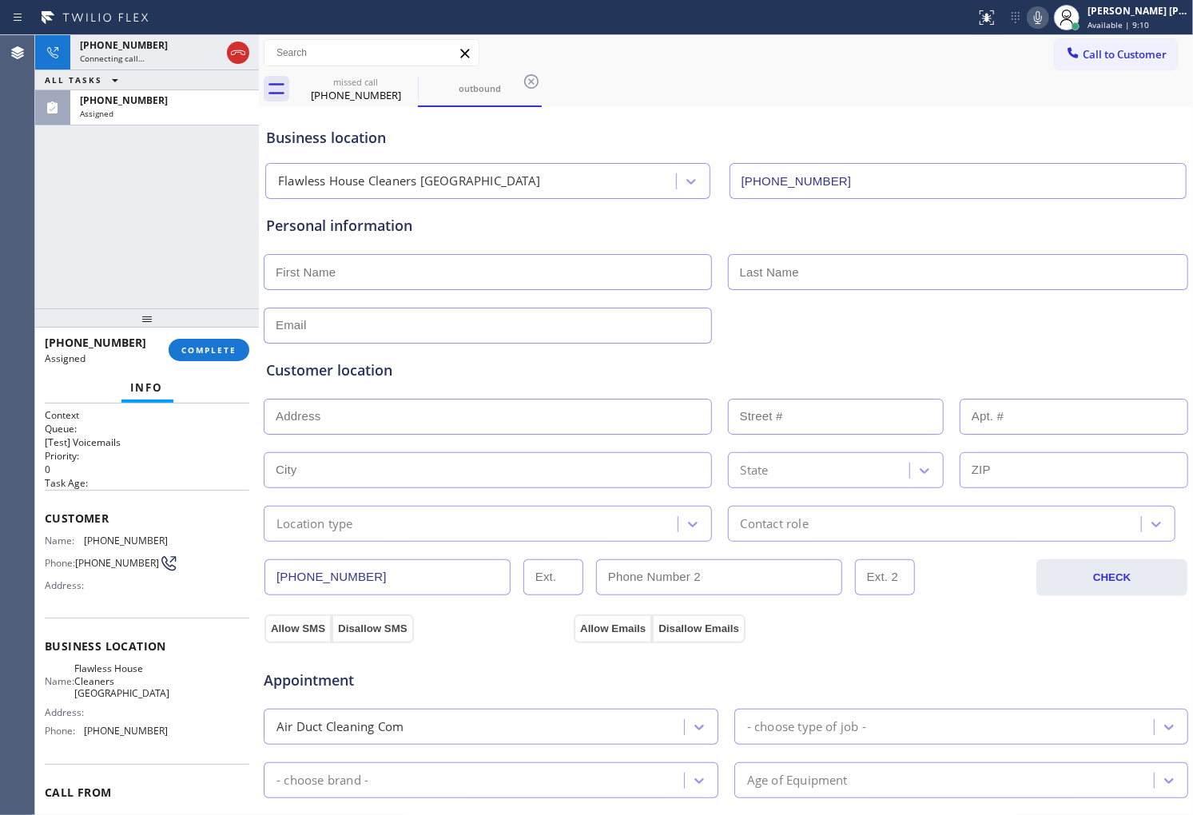
click at [120, 691] on span "Flawless House Cleaners [GEOGRAPHIC_DATA]" at bounding box center [121, 681] width 95 height 37
click at [122, 677] on span "Flawless House Cleaners [GEOGRAPHIC_DATA]" at bounding box center [121, 681] width 95 height 37
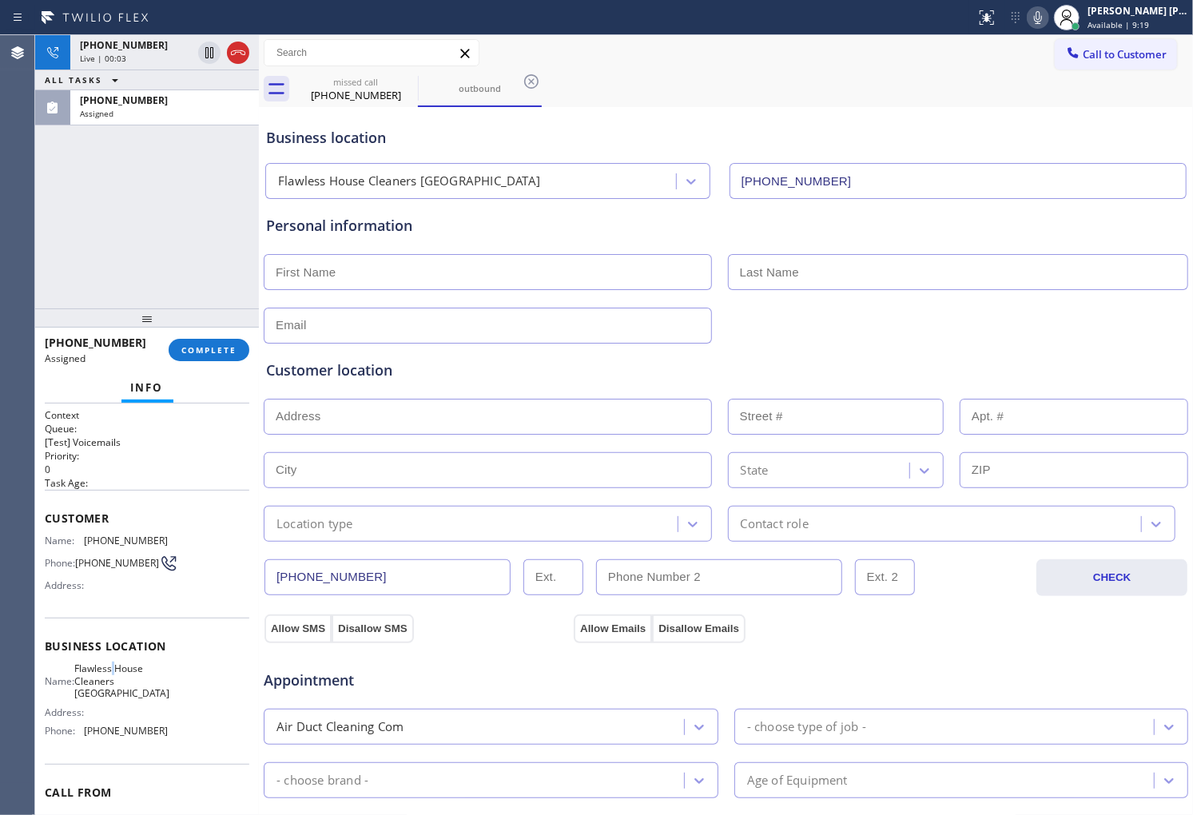
click at [122, 677] on span "Flawless House Cleaners [GEOGRAPHIC_DATA]" at bounding box center [121, 681] width 95 height 37
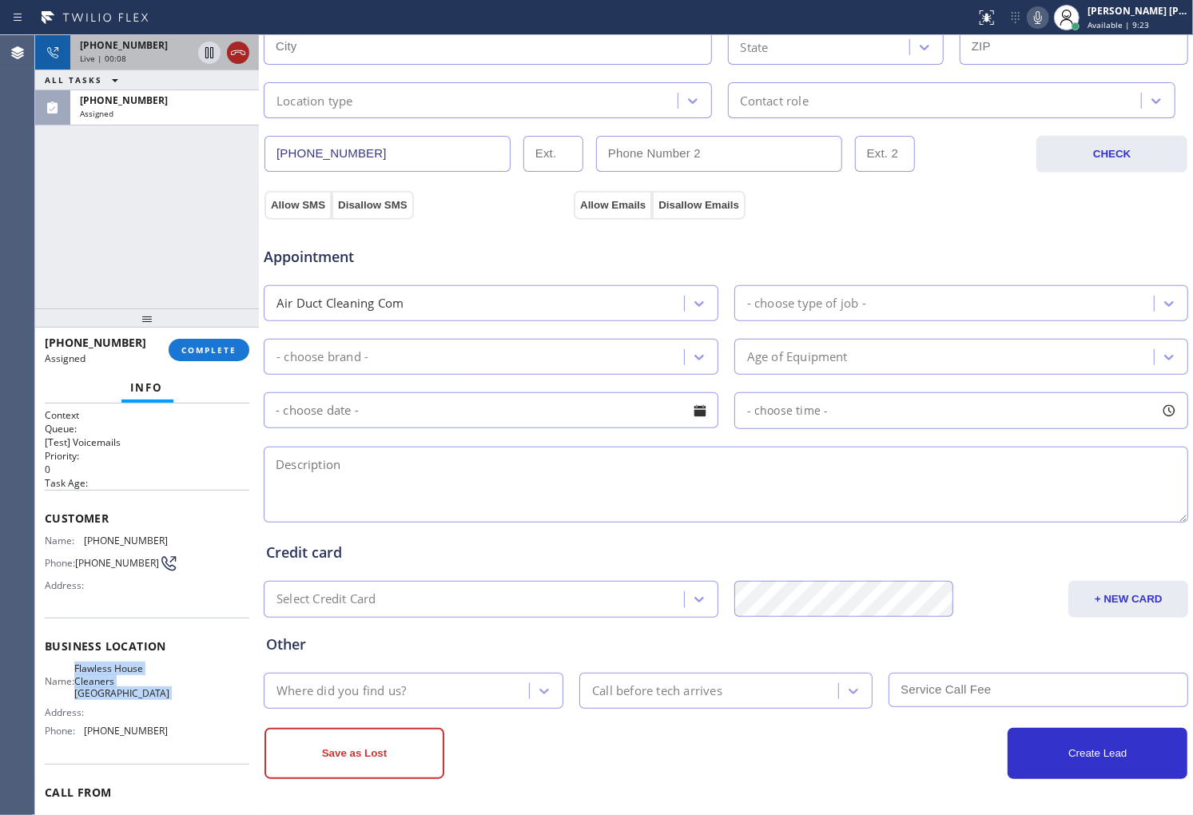
click at [216, 52] on icon at bounding box center [209, 52] width 19 height 19
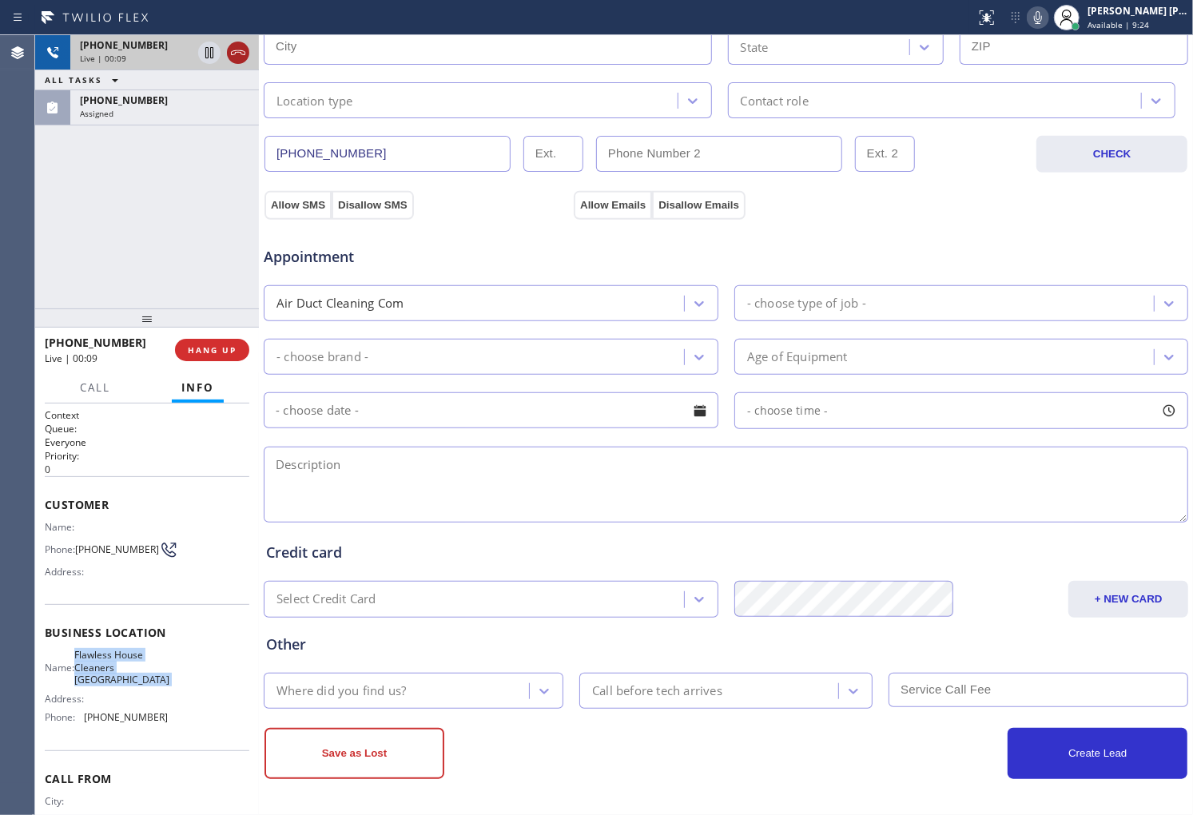
click at [244, 52] on icon at bounding box center [238, 52] width 19 height 19
click at [210, 339] on button "HANG UP" at bounding box center [212, 350] width 74 height 22
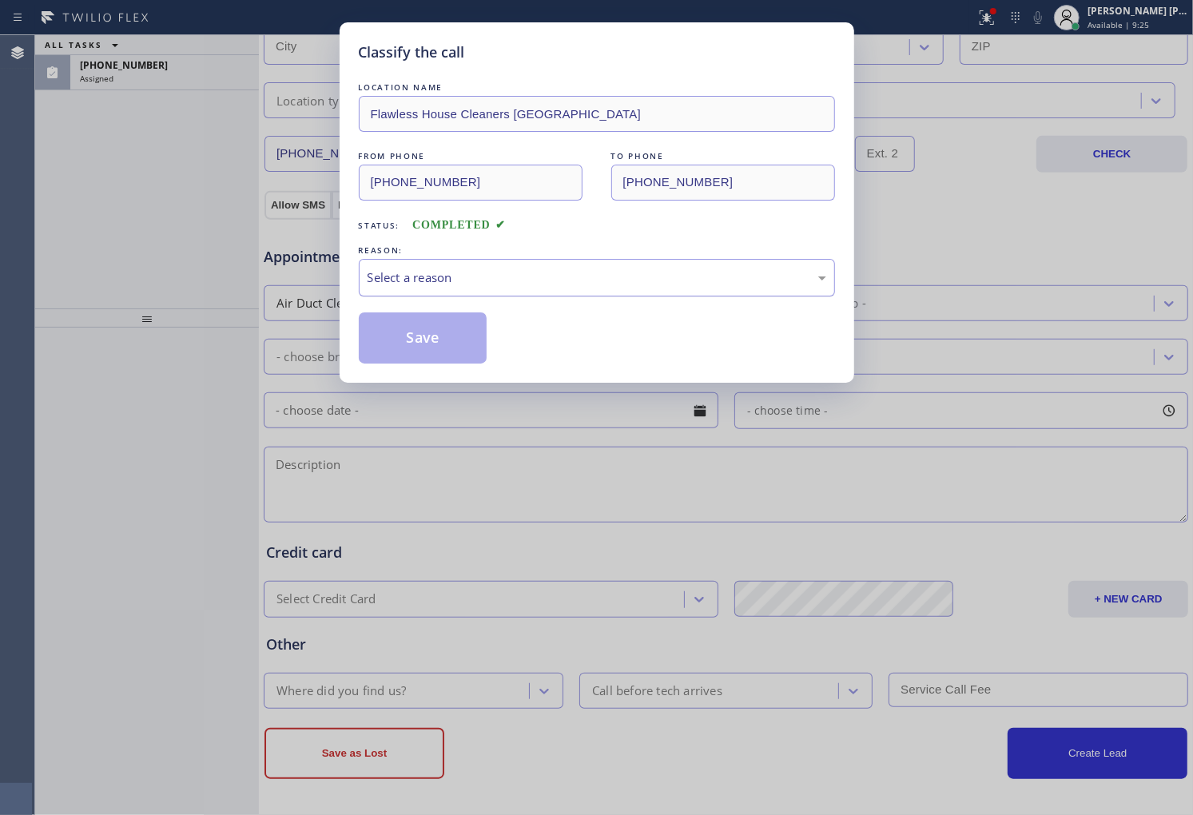
click at [429, 280] on div "Select a reason" at bounding box center [597, 278] width 459 height 18
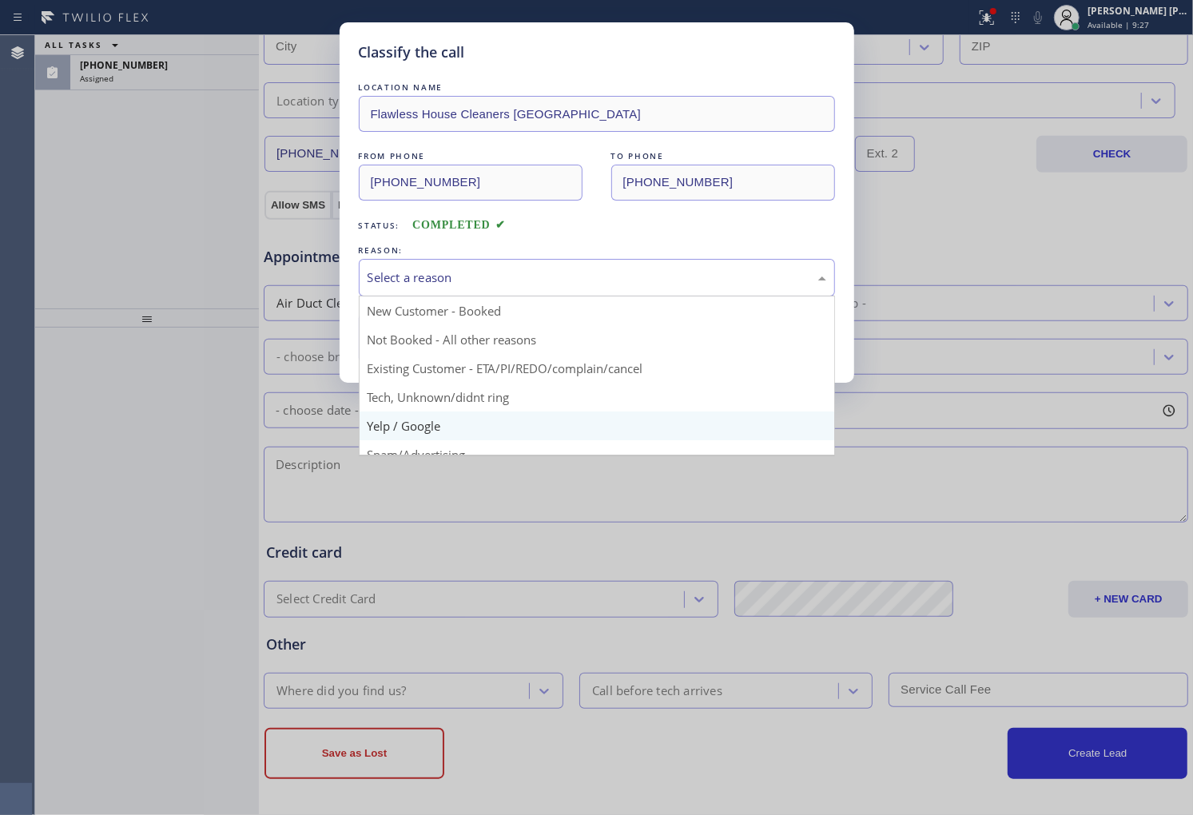
scroll to position [89, 0]
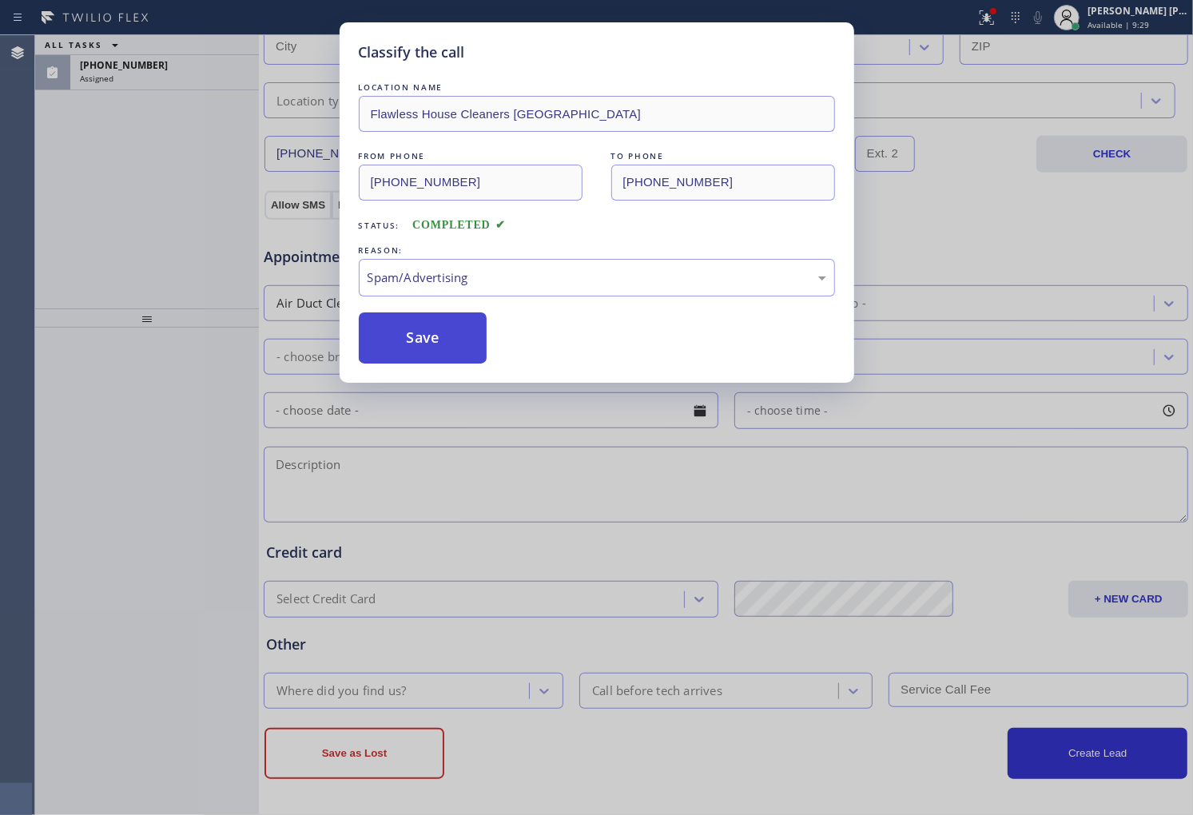
click at [419, 352] on button "Save" at bounding box center [423, 338] width 129 height 51
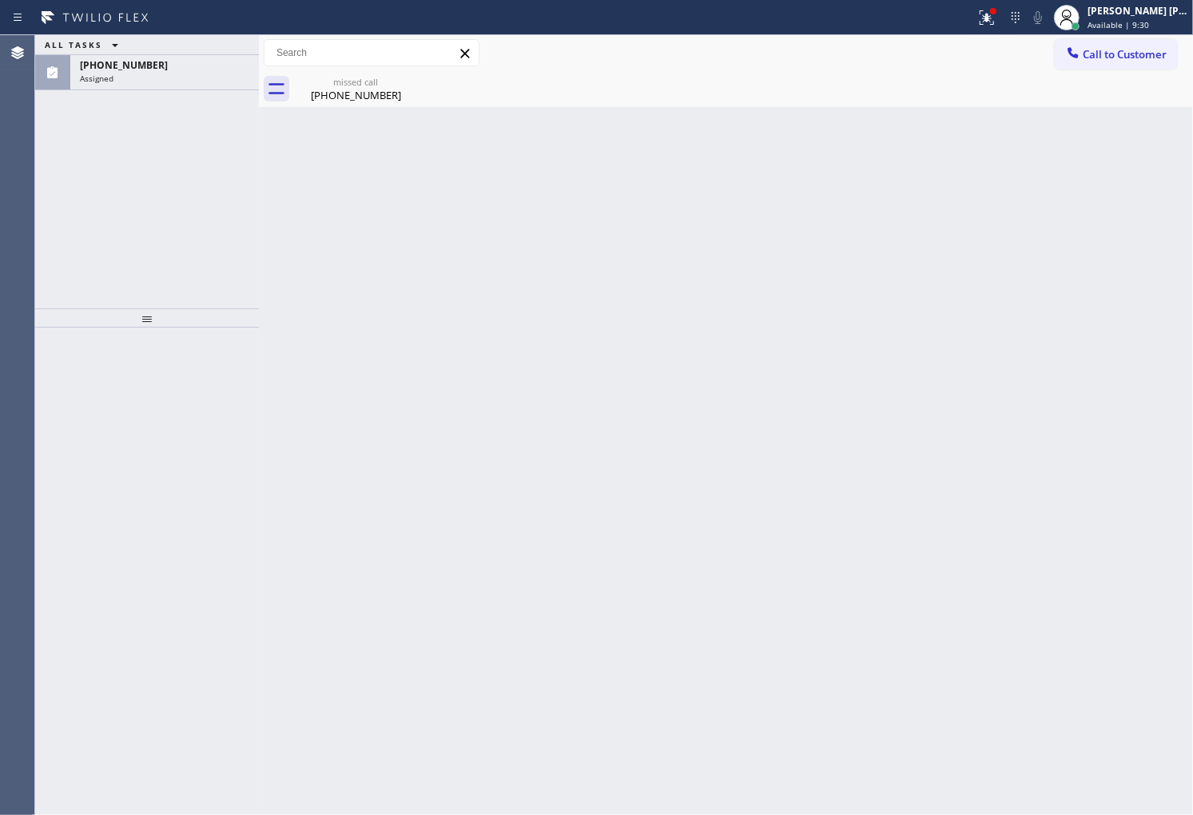
click at [420, 352] on div "Back to Dashboard Change Sender ID Customers Technicians Select a contact Outbo…" at bounding box center [726, 425] width 934 height 780
click at [356, 82] on div "missed call" at bounding box center [356, 82] width 121 height 12
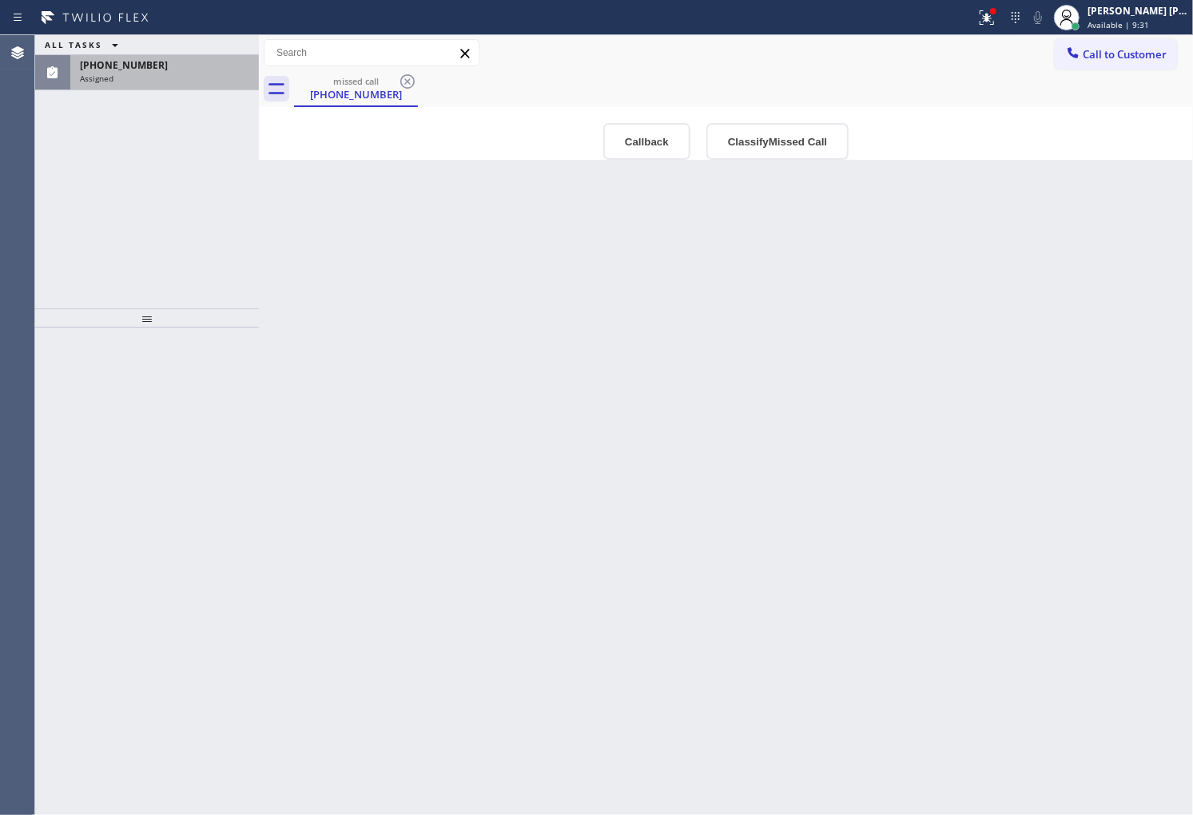
click at [216, 77] on div "Assigned" at bounding box center [164, 78] width 169 height 11
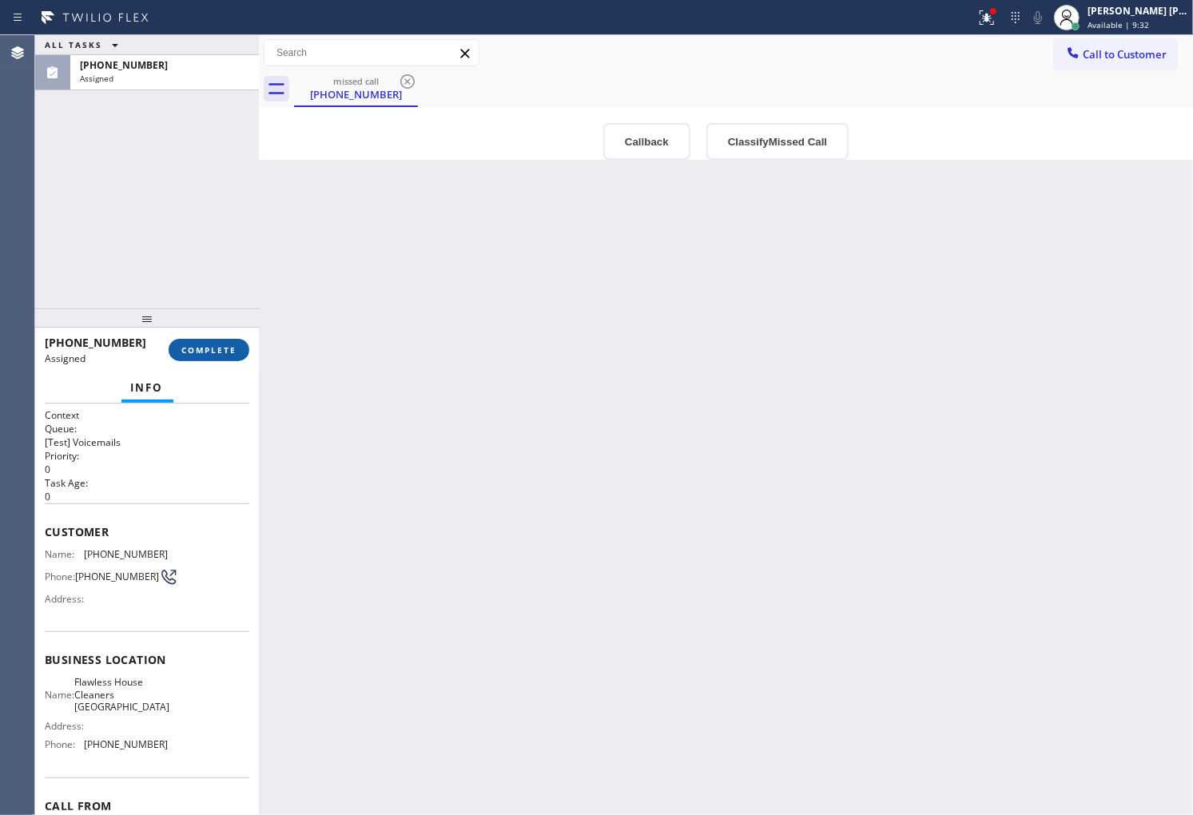
click at [229, 353] on span "COMPLETE" at bounding box center [208, 349] width 55 height 11
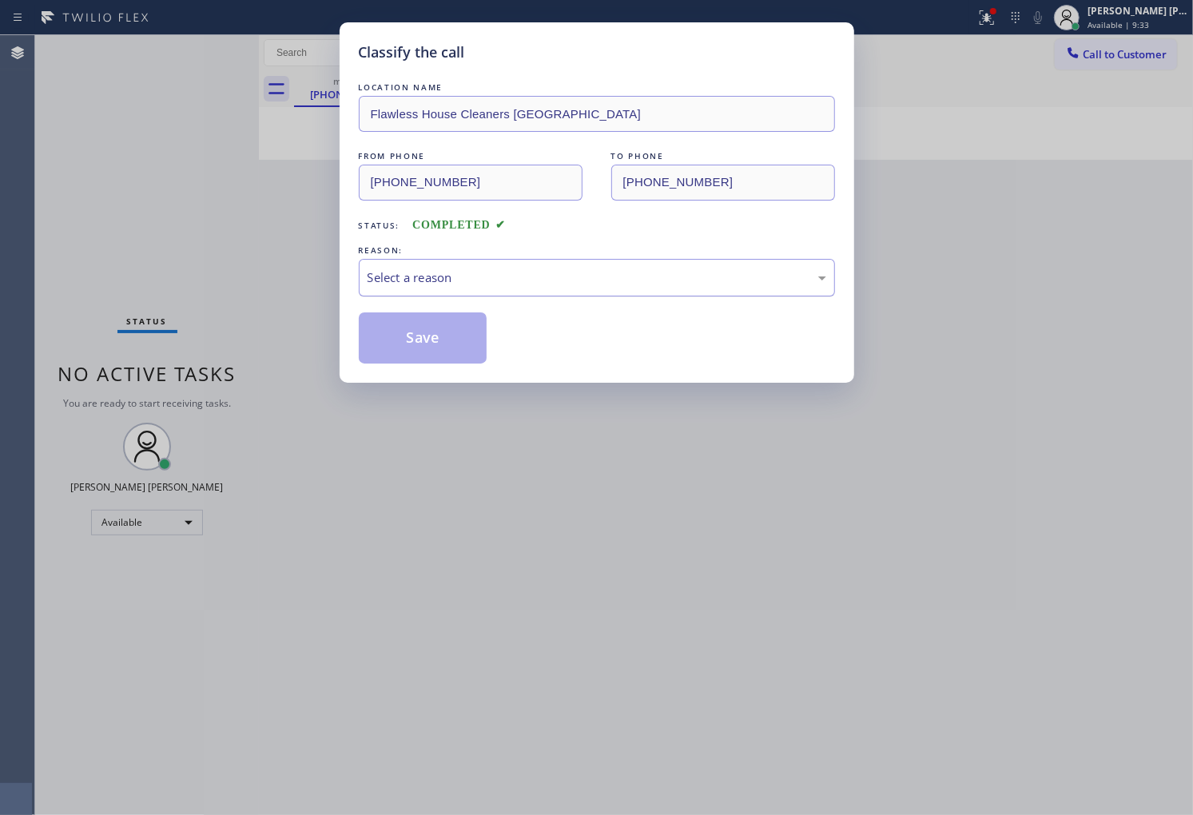
click at [460, 269] on div "Select a reason" at bounding box center [597, 278] width 459 height 18
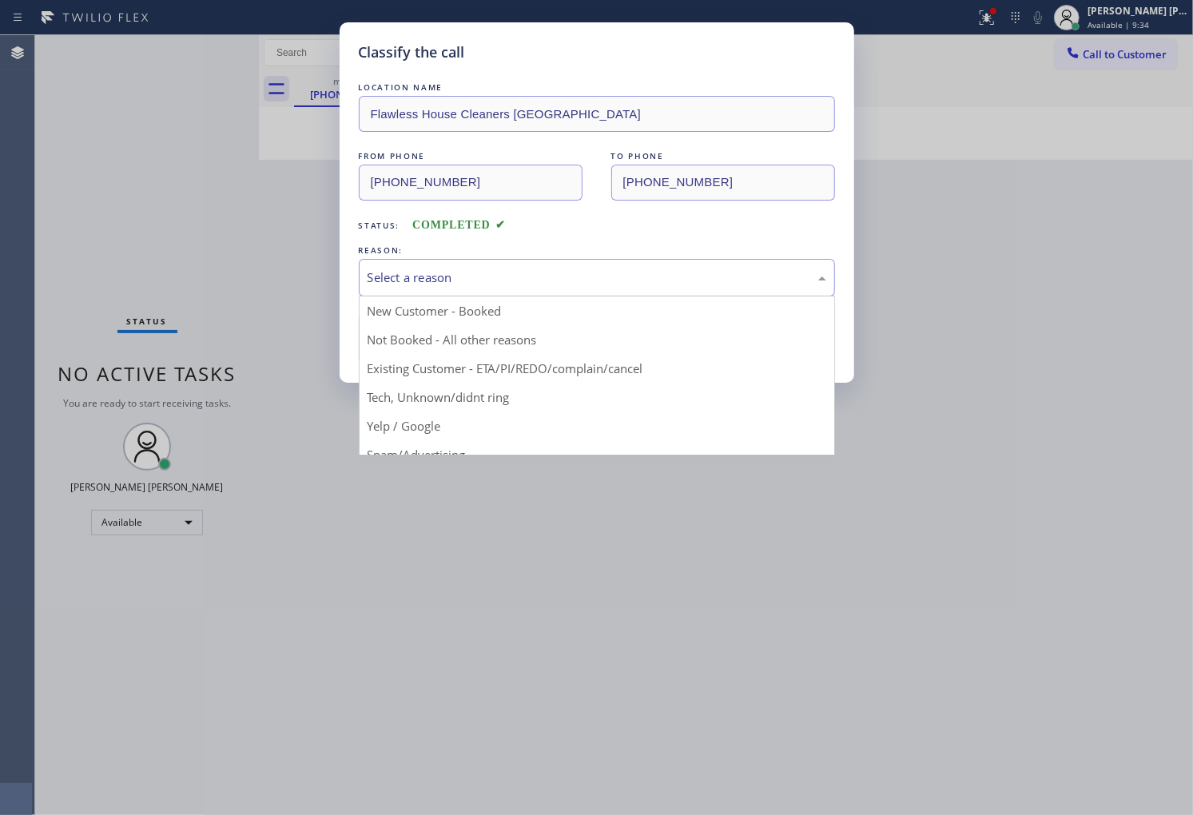
click at [411, 276] on div "Select a reason" at bounding box center [597, 278] width 459 height 18
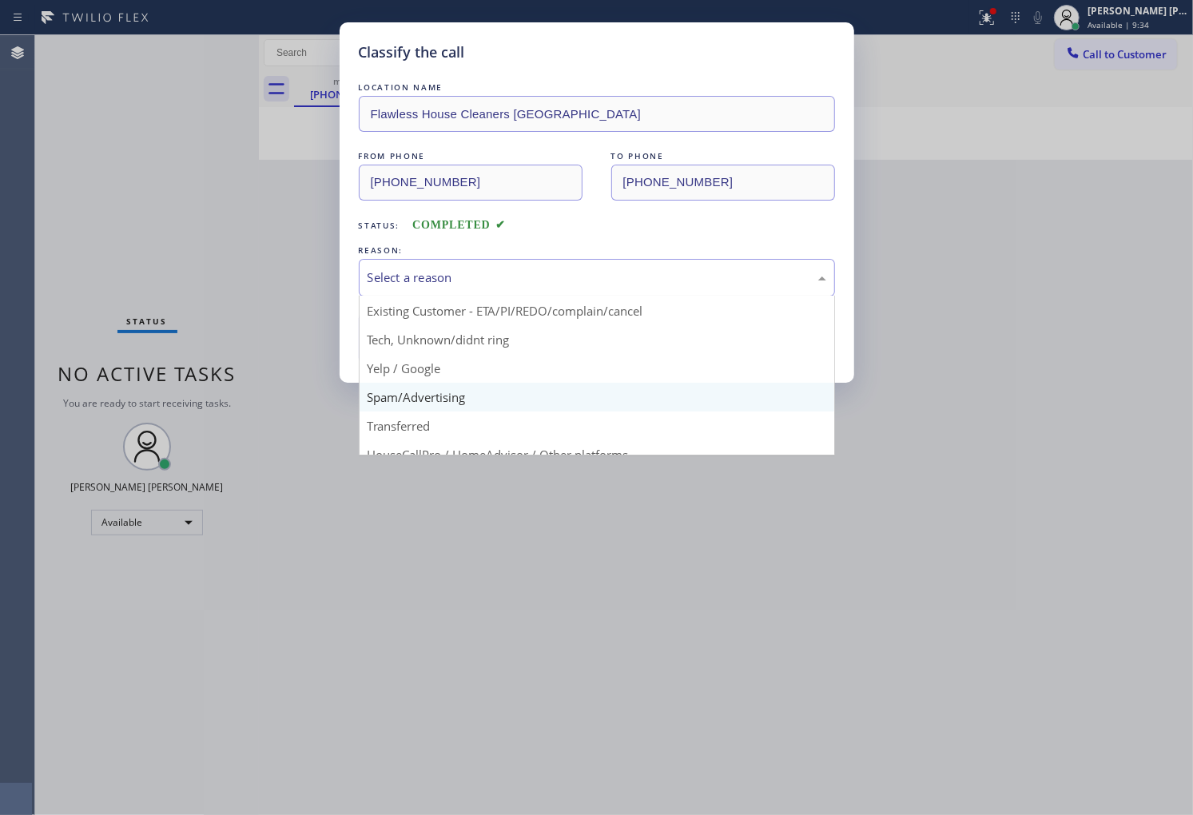
scroll to position [89, 0]
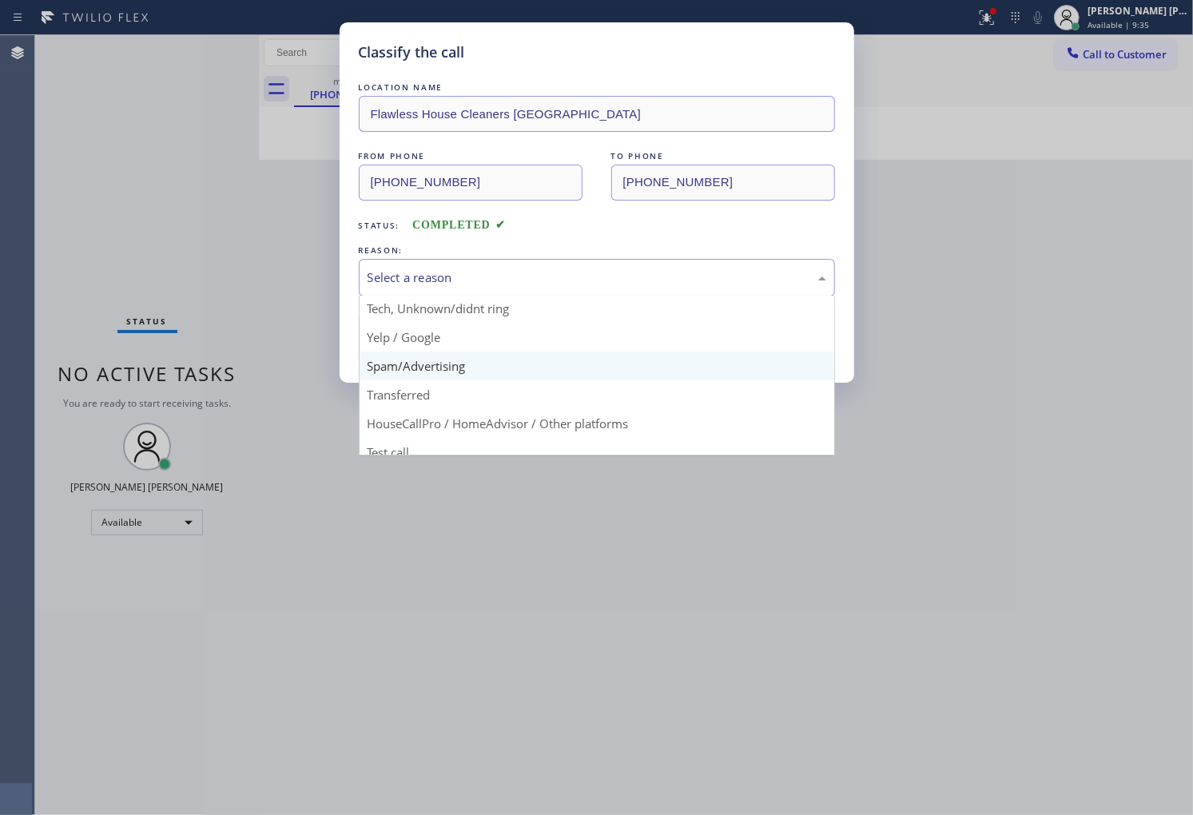
click at [442, 364] on div "Classify the call LOCATION NAME Flawless House Cleaners Long Beach FROM PHONE (…" at bounding box center [597, 202] width 515 height 360
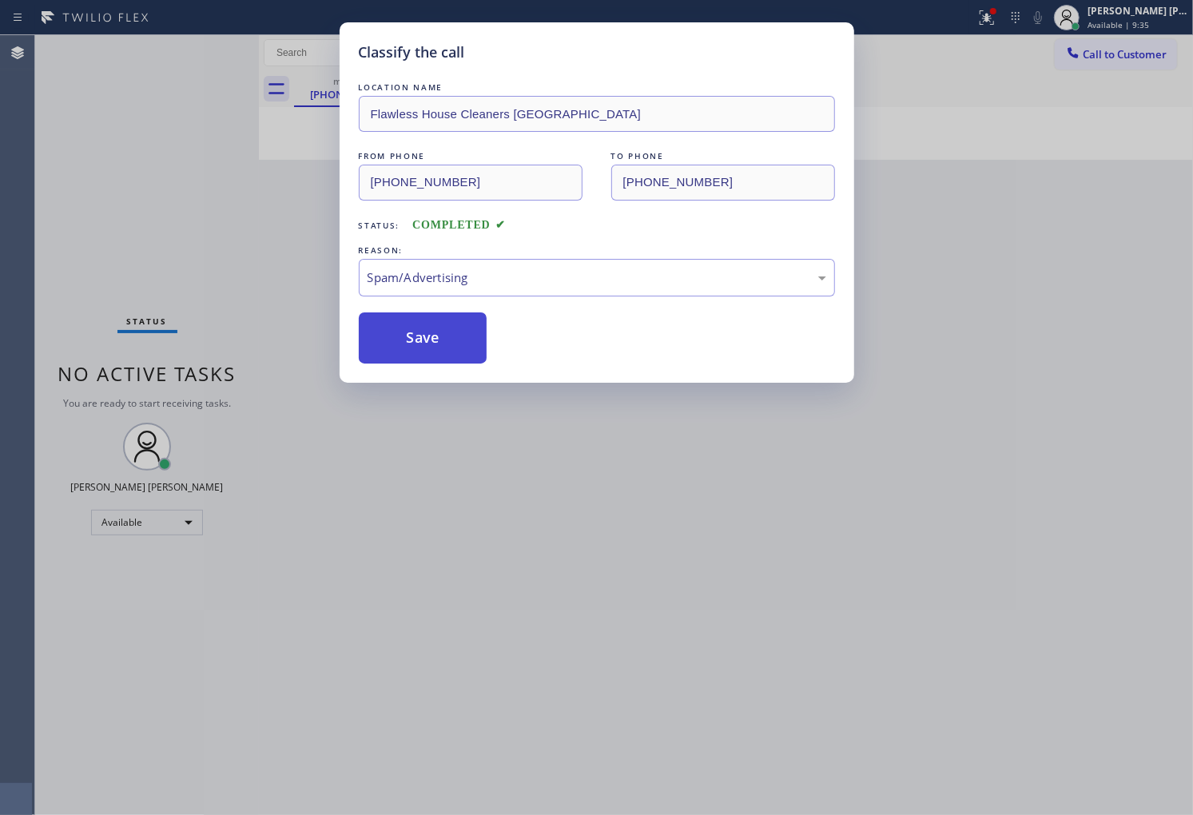
click at [425, 345] on button "Save" at bounding box center [423, 338] width 129 height 51
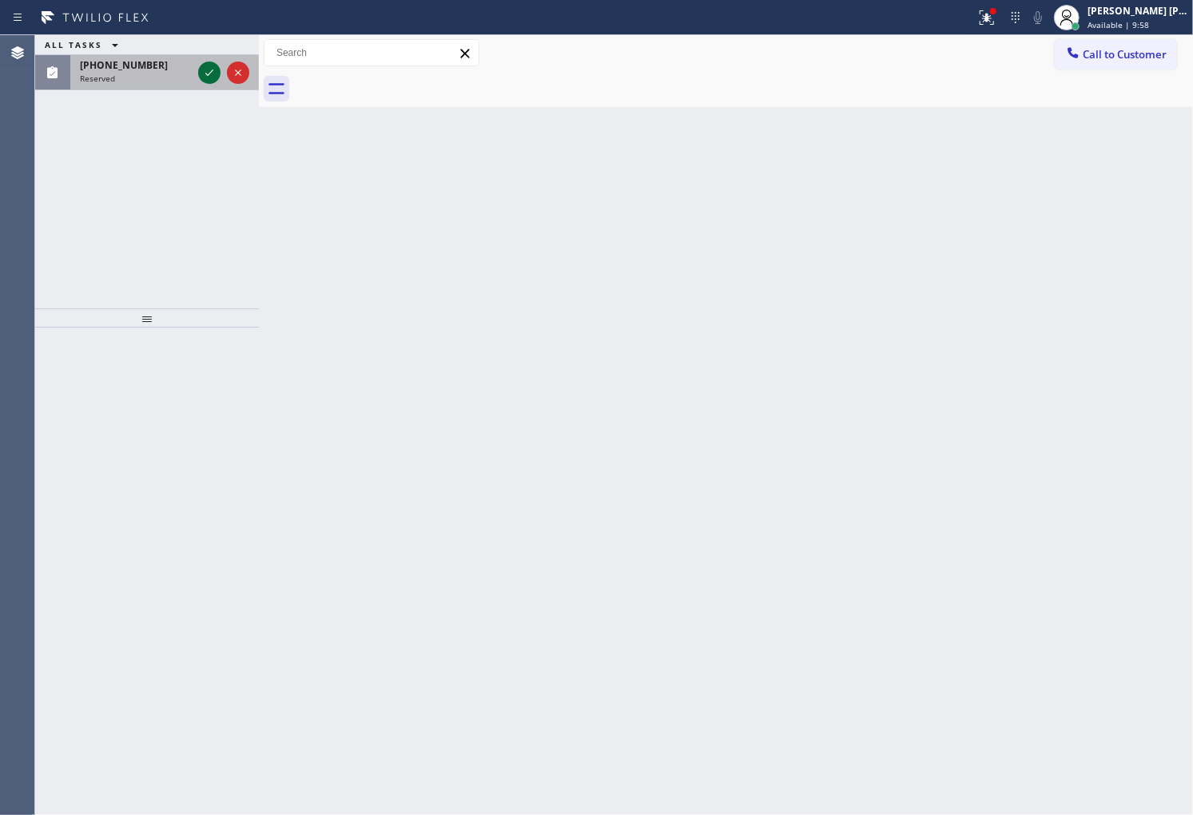
click at [213, 72] on icon at bounding box center [209, 72] width 19 height 19
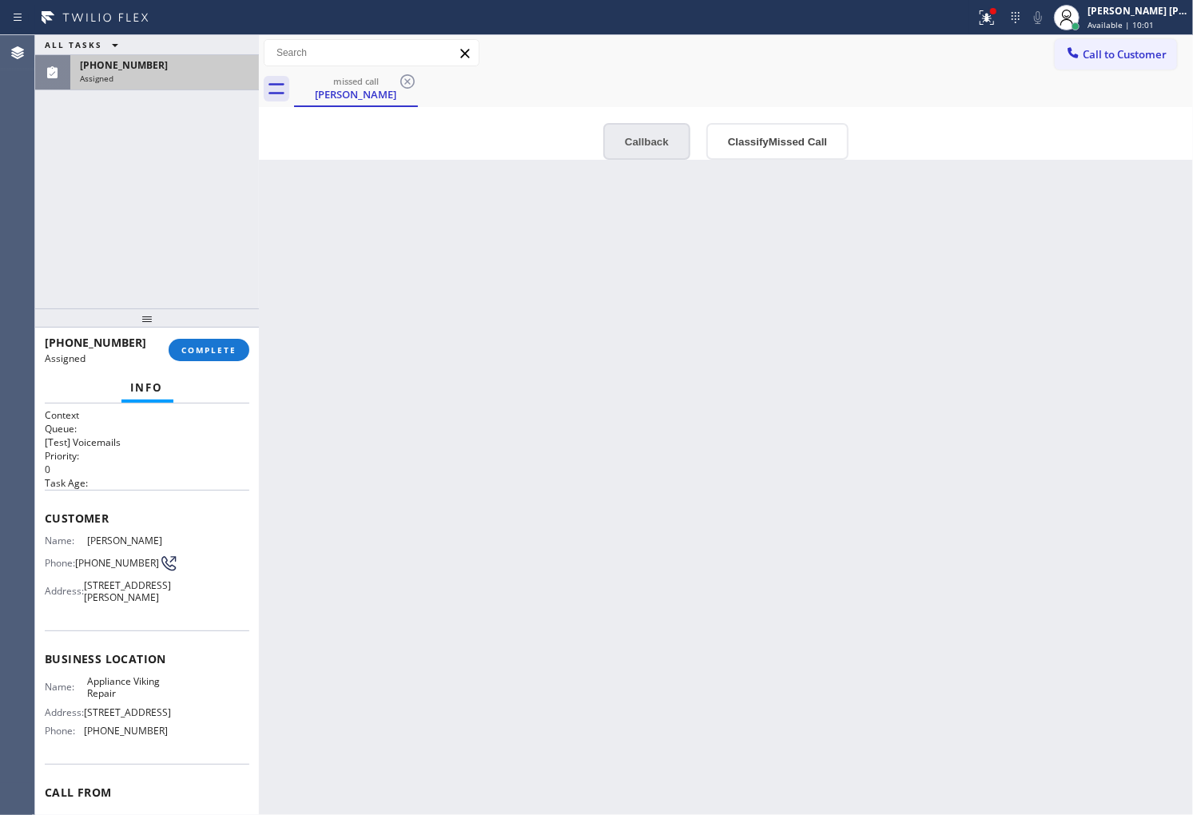
click at [670, 137] on button "Callback" at bounding box center [646, 141] width 87 height 37
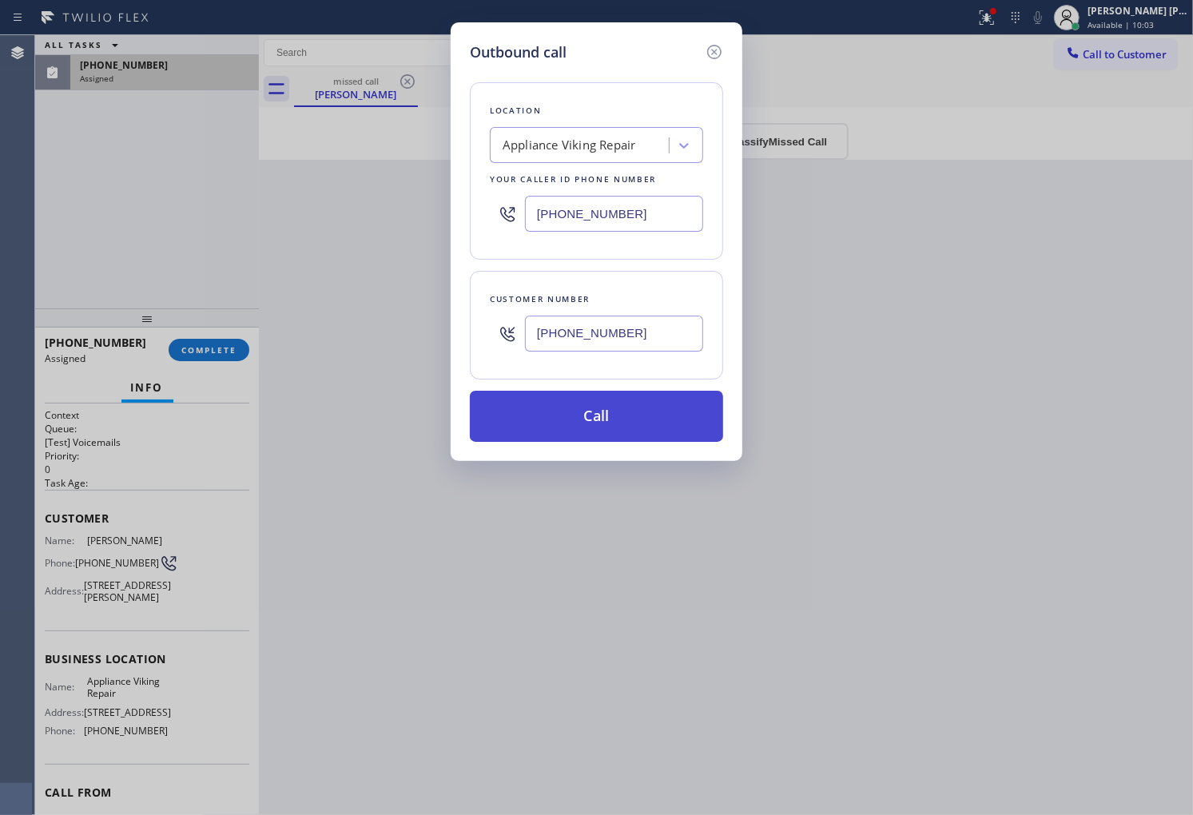
click at [651, 427] on button "Call" at bounding box center [596, 416] width 253 height 51
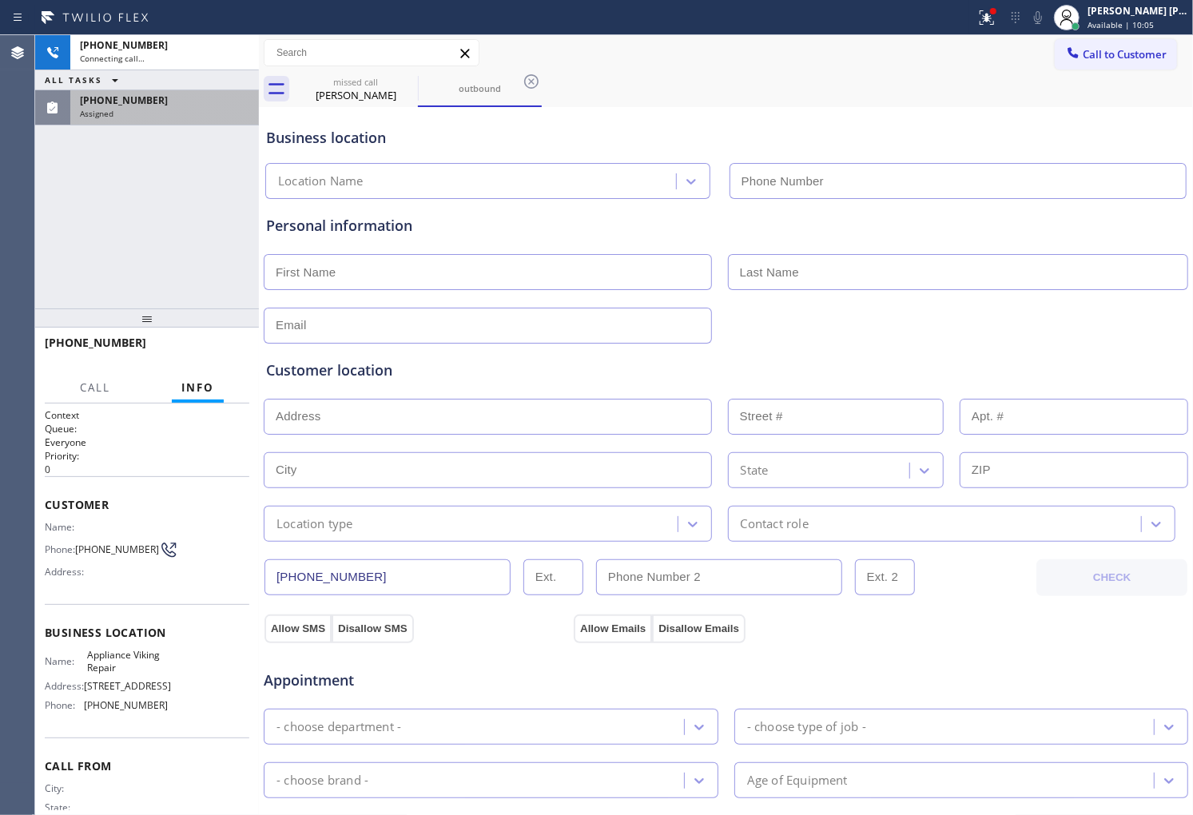
type input "[PHONE_NUMBER]"
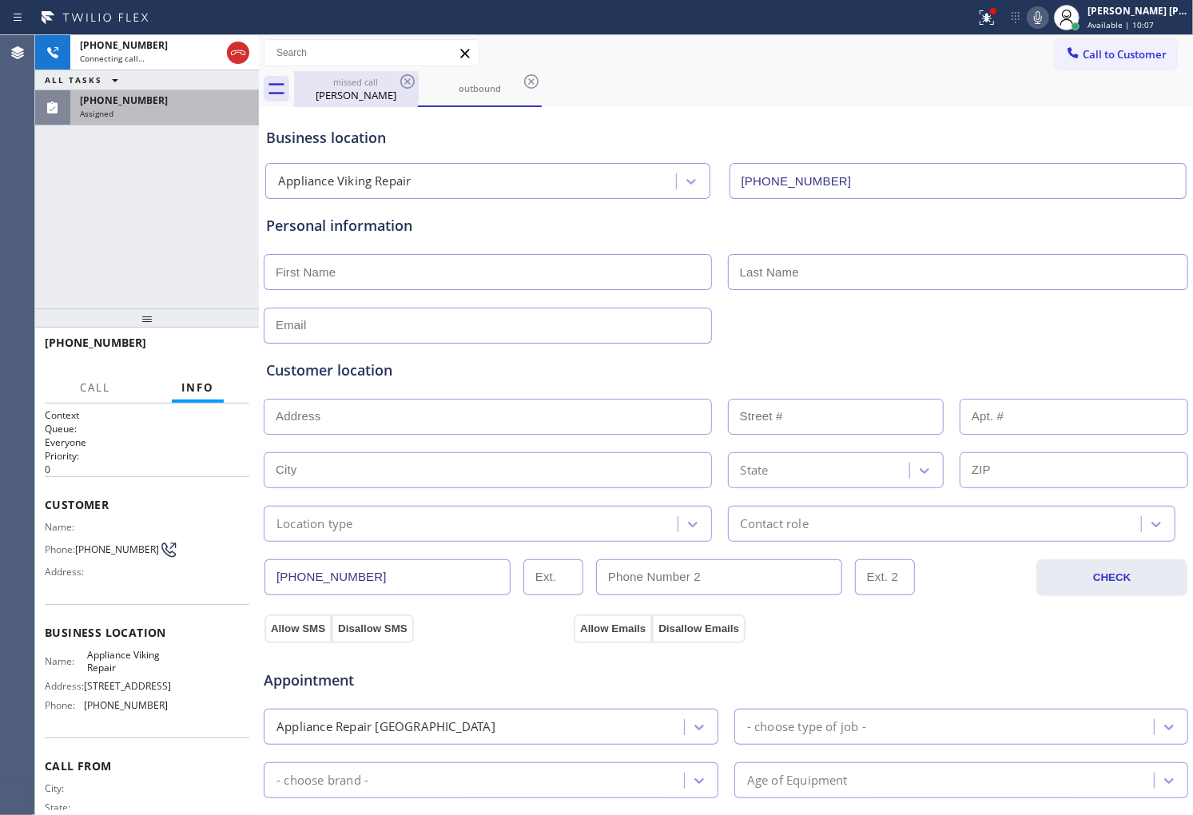
click at [372, 91] on div "Bruce Kaminsky" at bounding box center [356, 95] width 121 height 14
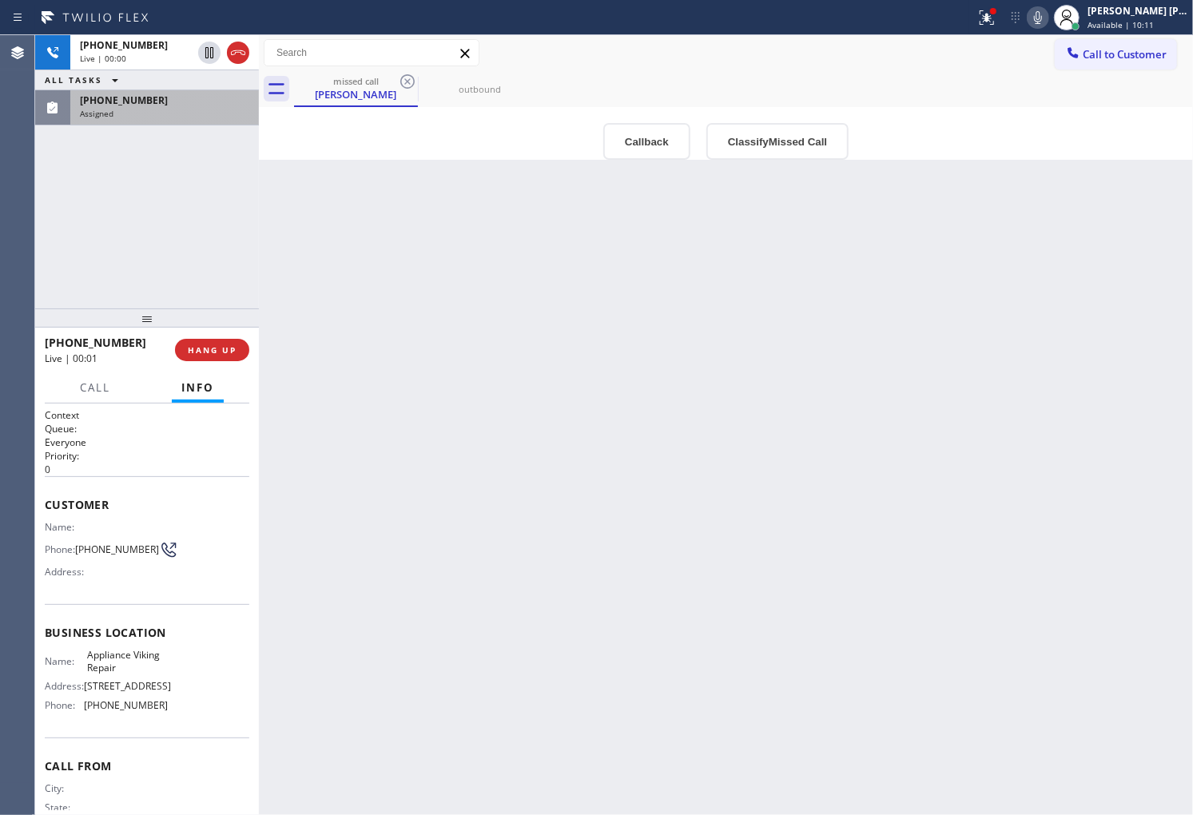
click at [157, 117] on div "Assigned" at bounding box center [164, 113] width 169 height 11
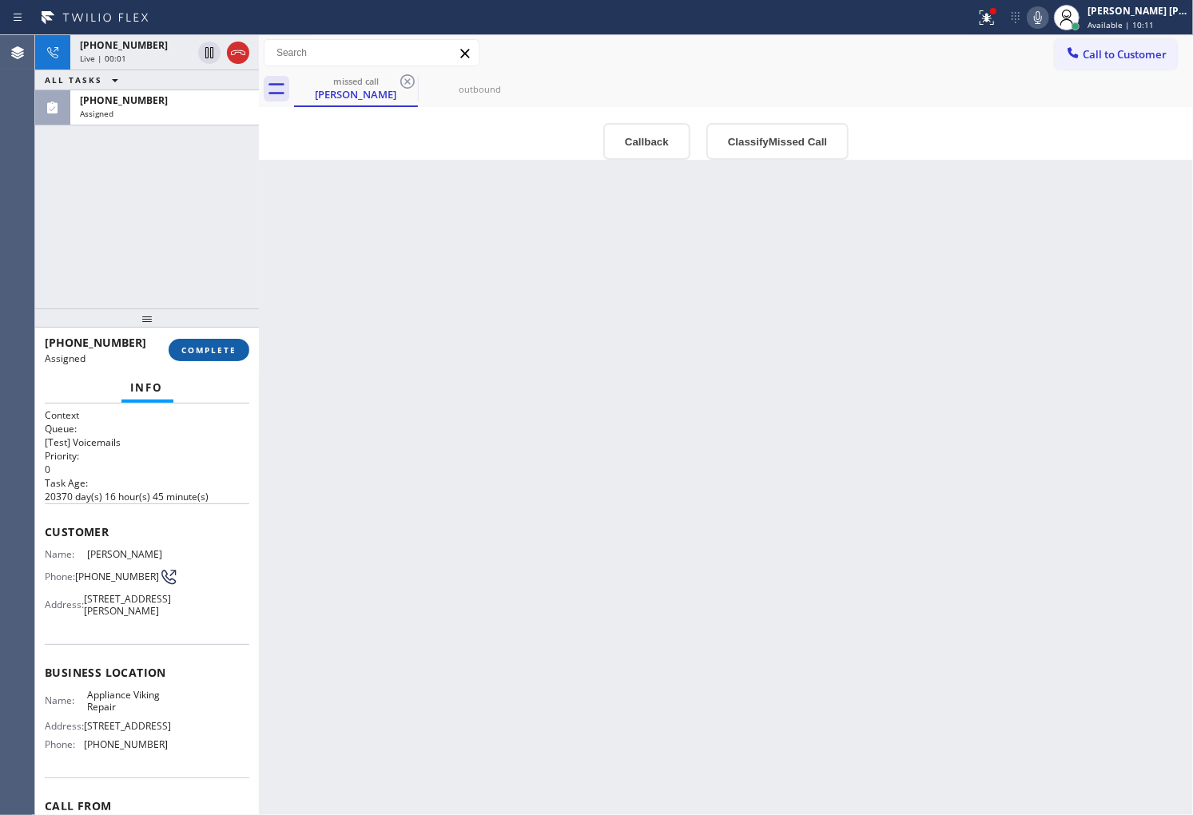
click at [216, 354] on span "COMPLETE" at bounding box center [208, 349] width 55 height 11
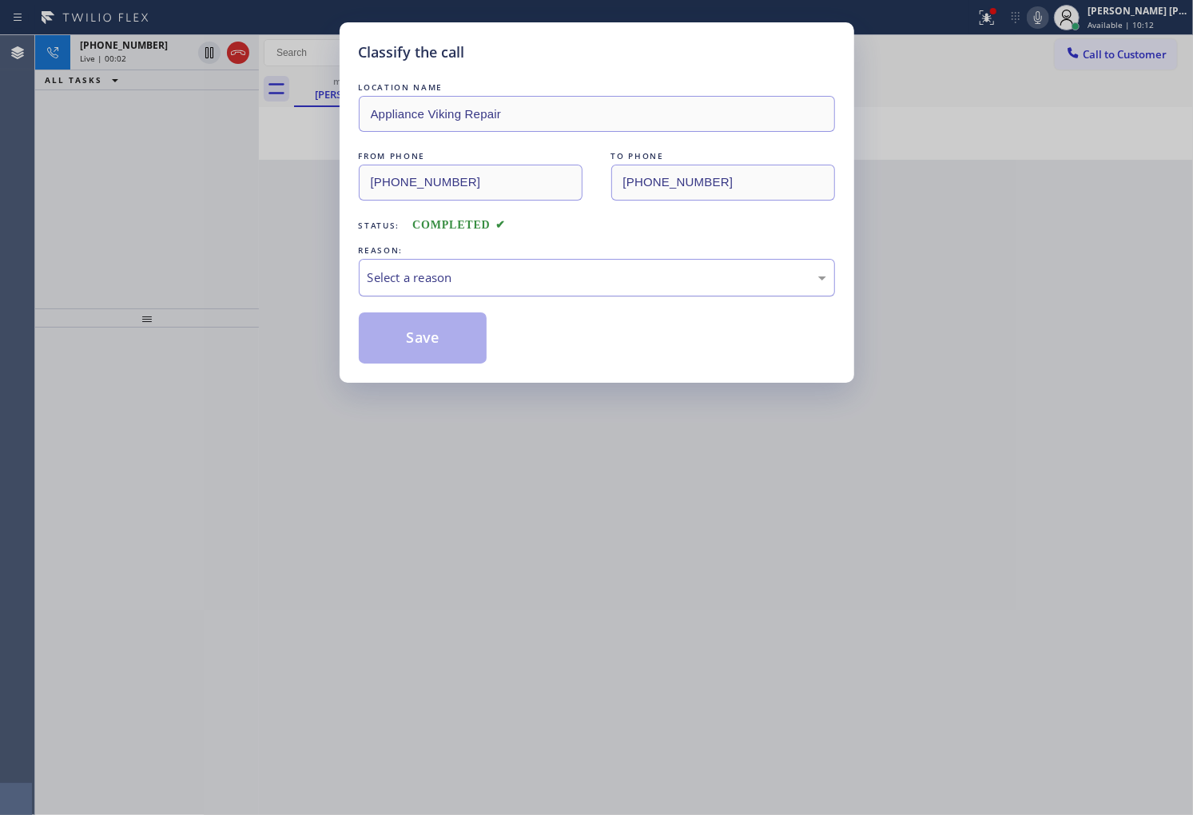
click at [477, 285] on div "Select a reason" at bounding box center [597, 278] width 459 height 18
click at [418, 348] on button "Save" at bounding box center [423, 338] width 129 height 51
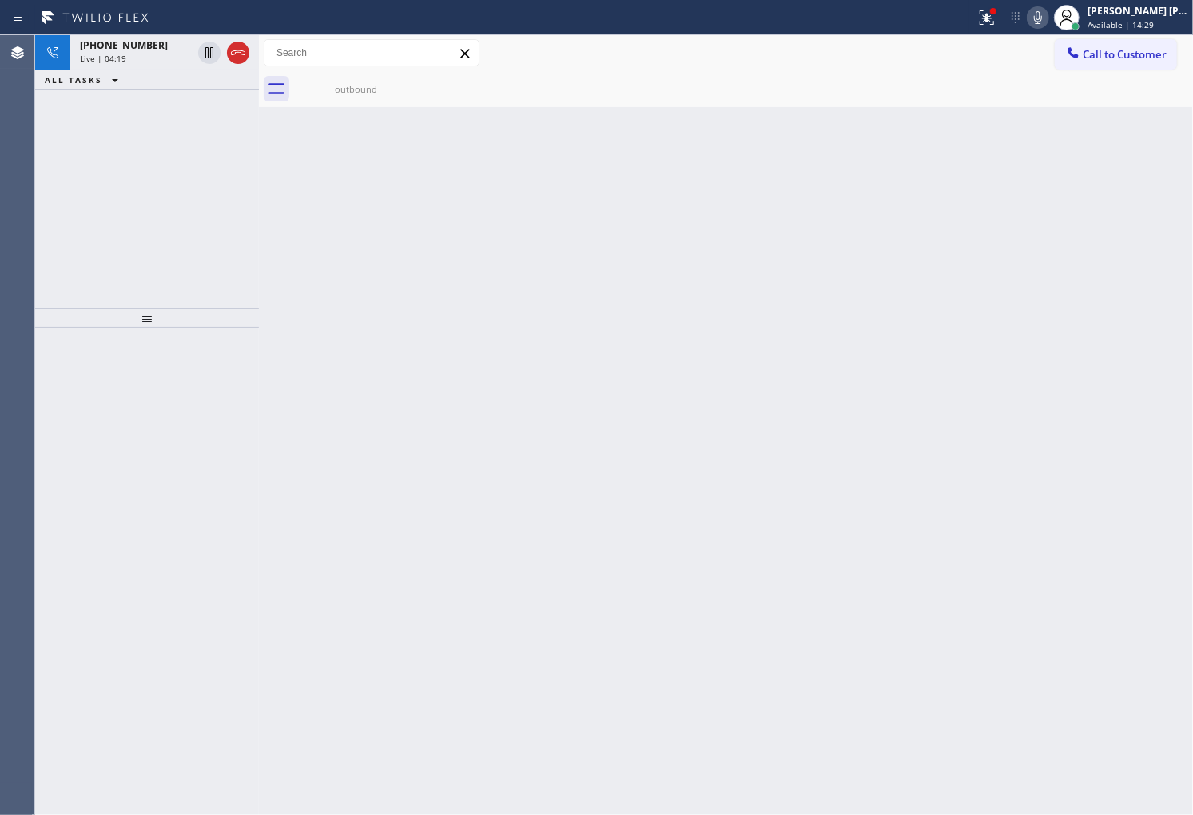
click at [1042, 17] on icon at bounding box center [1038, 17] width 8 height 13
drag, startPoint x: 206, startPoint y: 56, endPoint x: 200, endPoint y: 65, distance: 10.9
click at [206, 56] on icon at bounding box center [209, 52] width 19 height 19
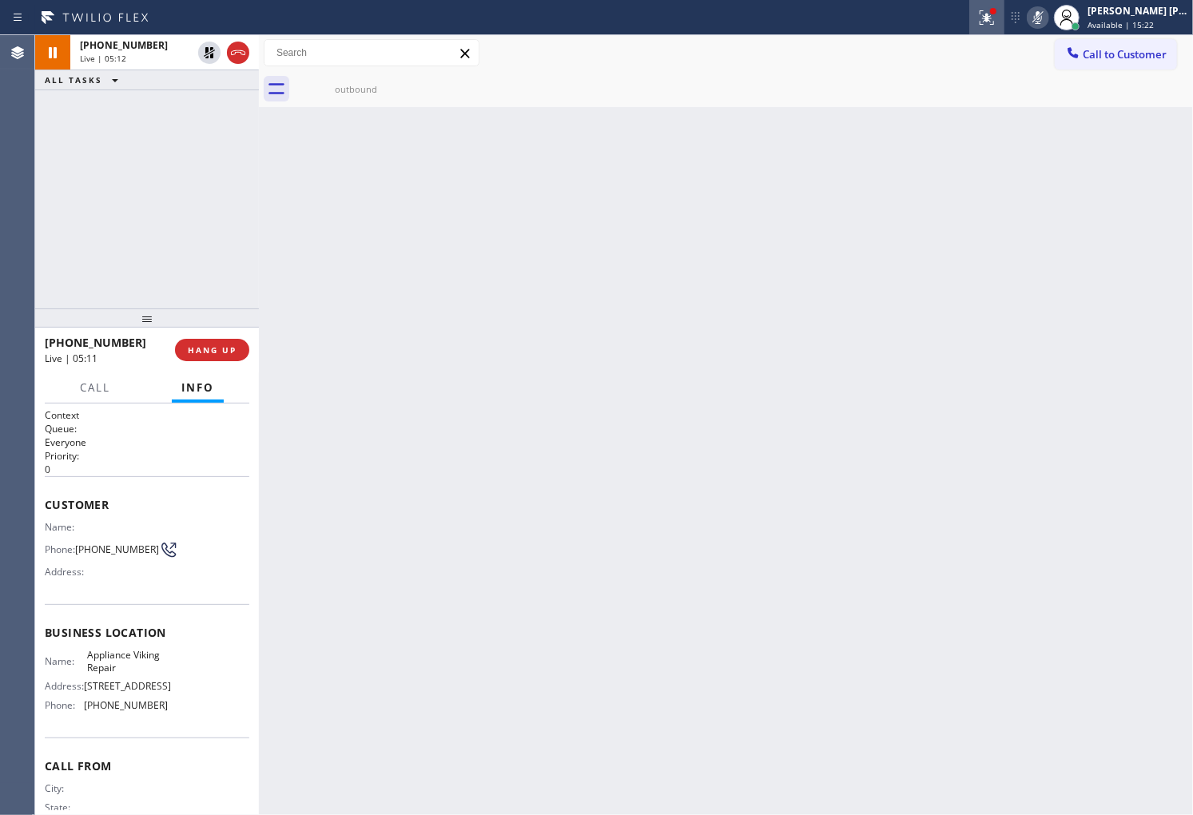
click at [989, 30] on button at bounding box center [986, 17] width 35 height 35
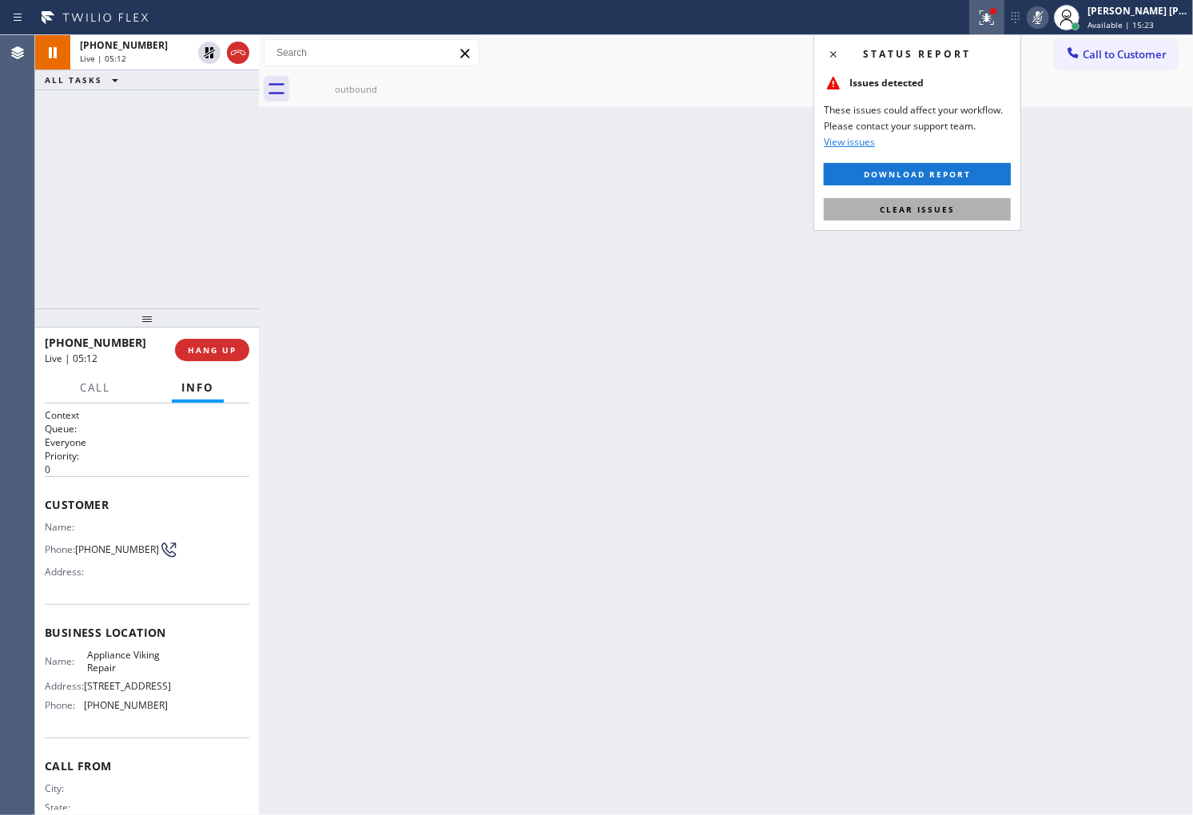
click at [945, 205] on span "Clear issues" at bounding box center [917, 209] width 75 height 11
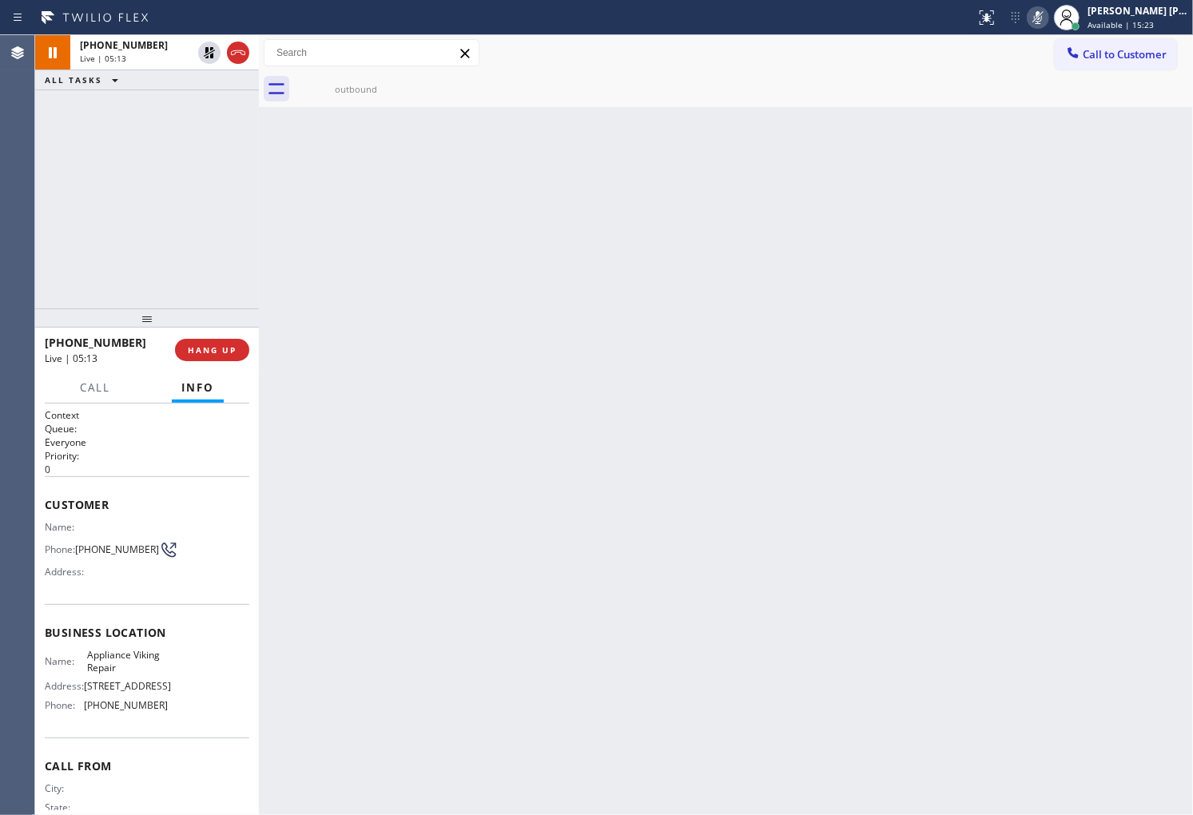
click at [1048, 21] on icon at bounding box center [1038, 17] width 19 height 19
click at [1048, 20] on icon at bounding box center [1038, 17] width 19 height 19
click at [208, 56] on icon at bounding box center [209, 52] width 19 height 19
click at [1048, 24] on icon at bounding box center [1038, 17] width 19 height 19
drag, startPoint x: 209, startPoint y: 50, endPoint x: 205, endPoint y: 58, distance: 9.3
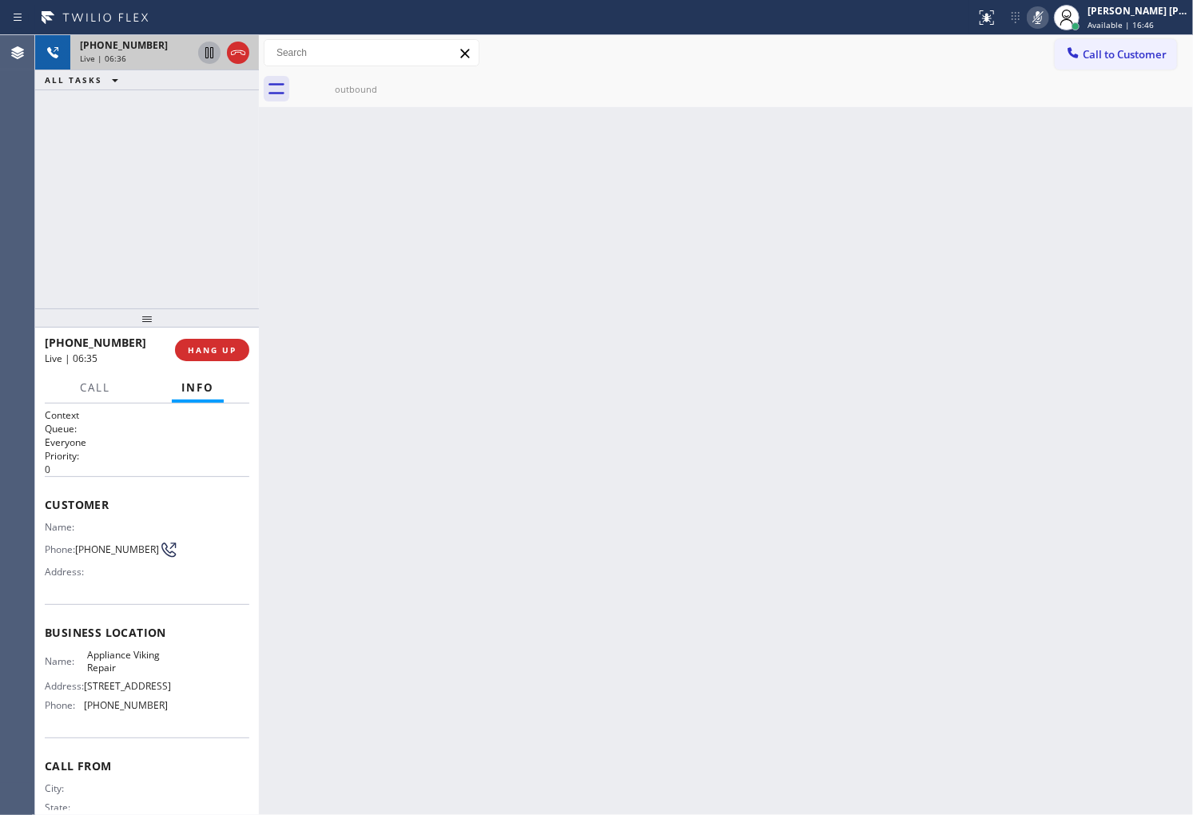
click at [209, 50] on icon at bounding box center [209, 52] width 19 height 19
click at [0, 293] on div "Agent Desktop" at bounding box center [17, 425] width 34 height 780
click at [1044, 20] on rect at bounding box center [1038, 15] width 11 height 11
click at [205, 54] on icon at bounding box center [209, 52] width 19 height 19
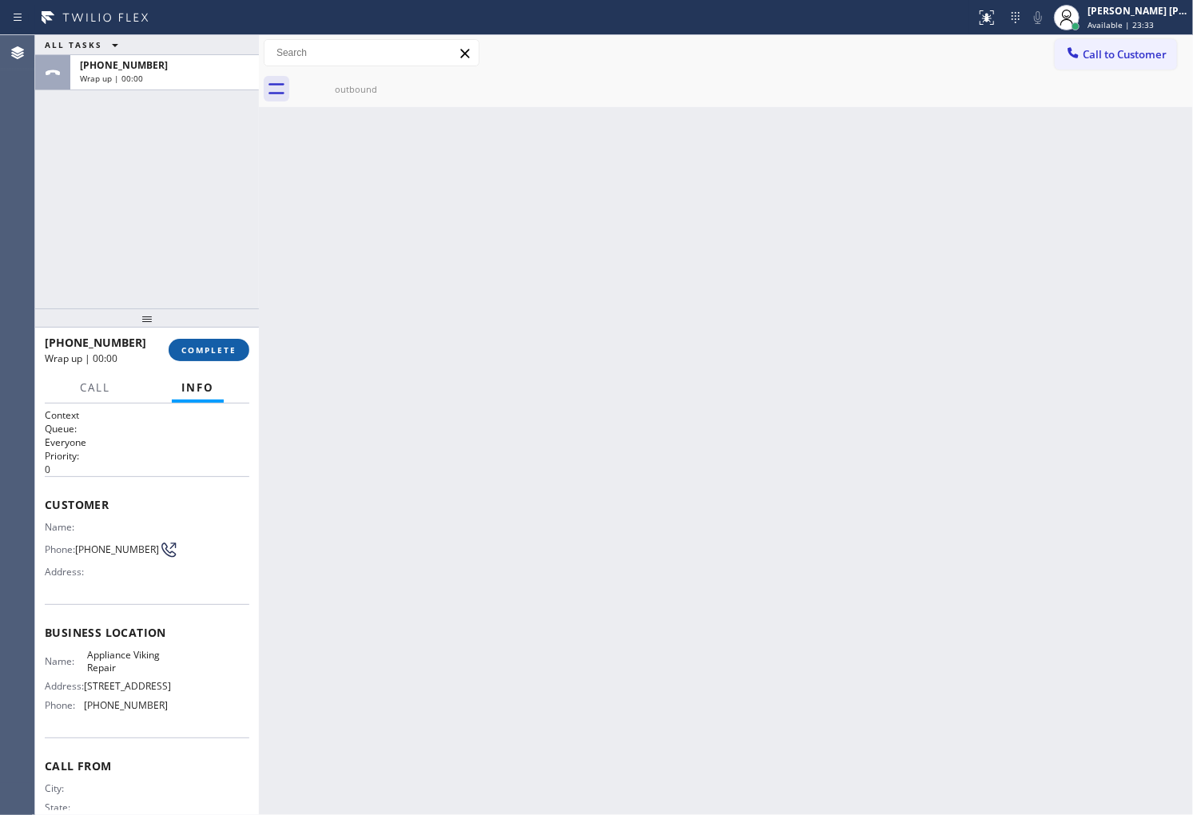
click at [212, 352] on span "COMPLETE" at bounding box center [208, 349] width 55 height 11
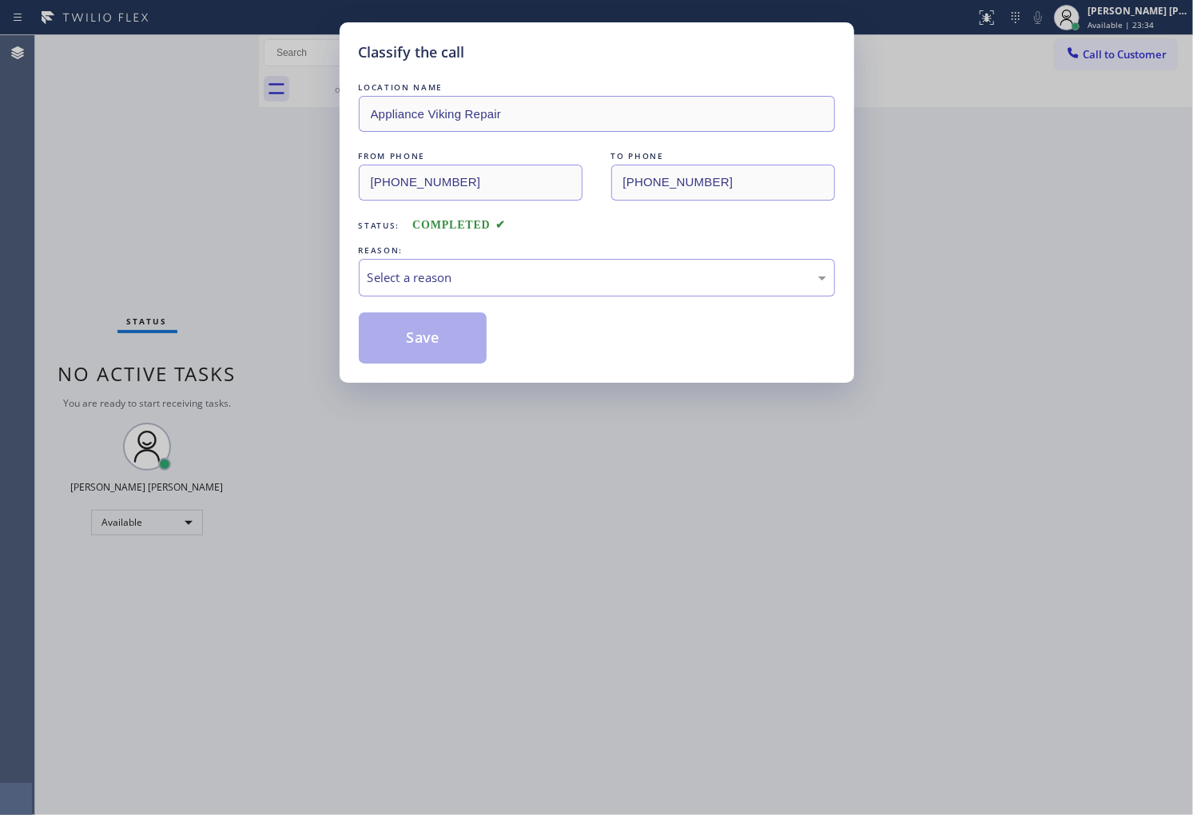
click at [528, 309] on div "LOCATION NAME Appliance Viking Repair FROM PHONE (617) 219-9255 TO PHONE (312) …" at bounding box center [597, 221] width 476 height 285
click at [523, 284] on div "Select a reason" at bounding box center [597, 278] width 459 height 18
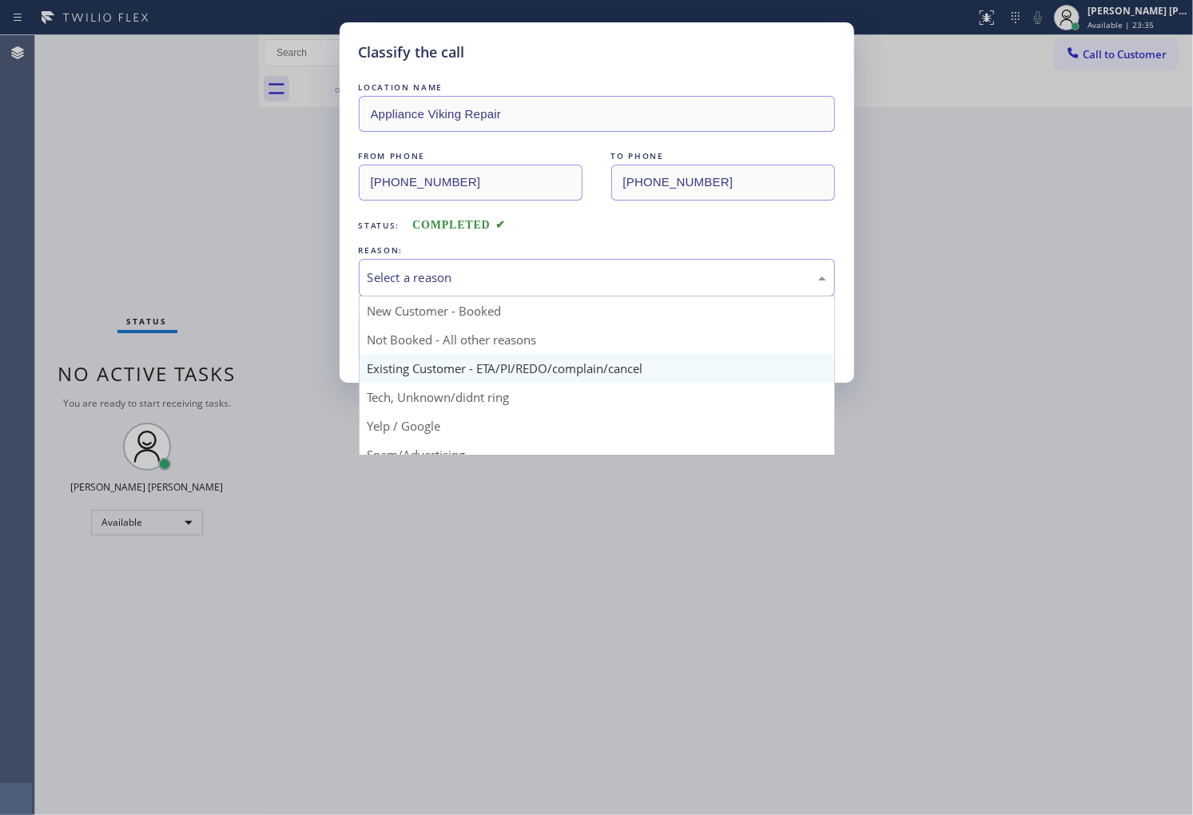
click at [485, 364] on div "Classify the call LOCATION NAME Appliance Viking Repair FROM PHONE (617) 219-92…" at bounding box center [597, 202] width 515 height 360
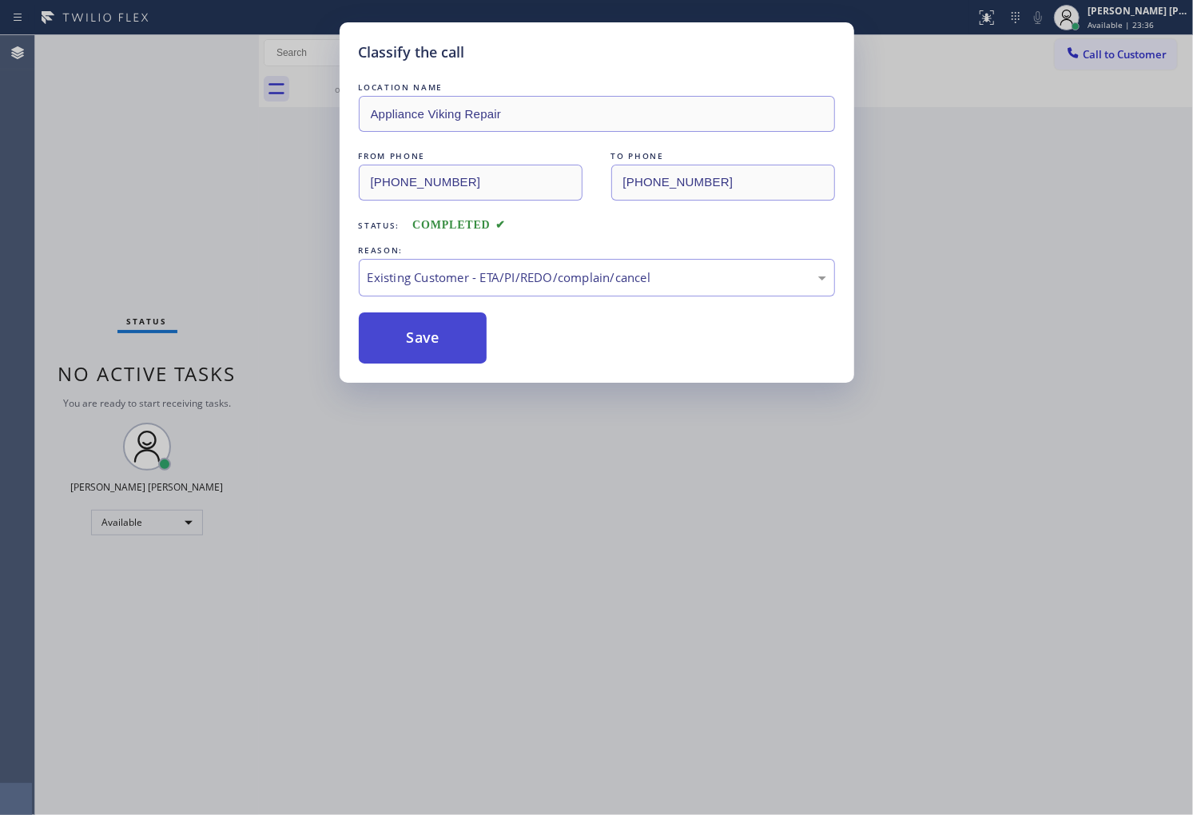
click at [424, 340] on button "Save" at bounding box center [423, 338] width 129 height 51
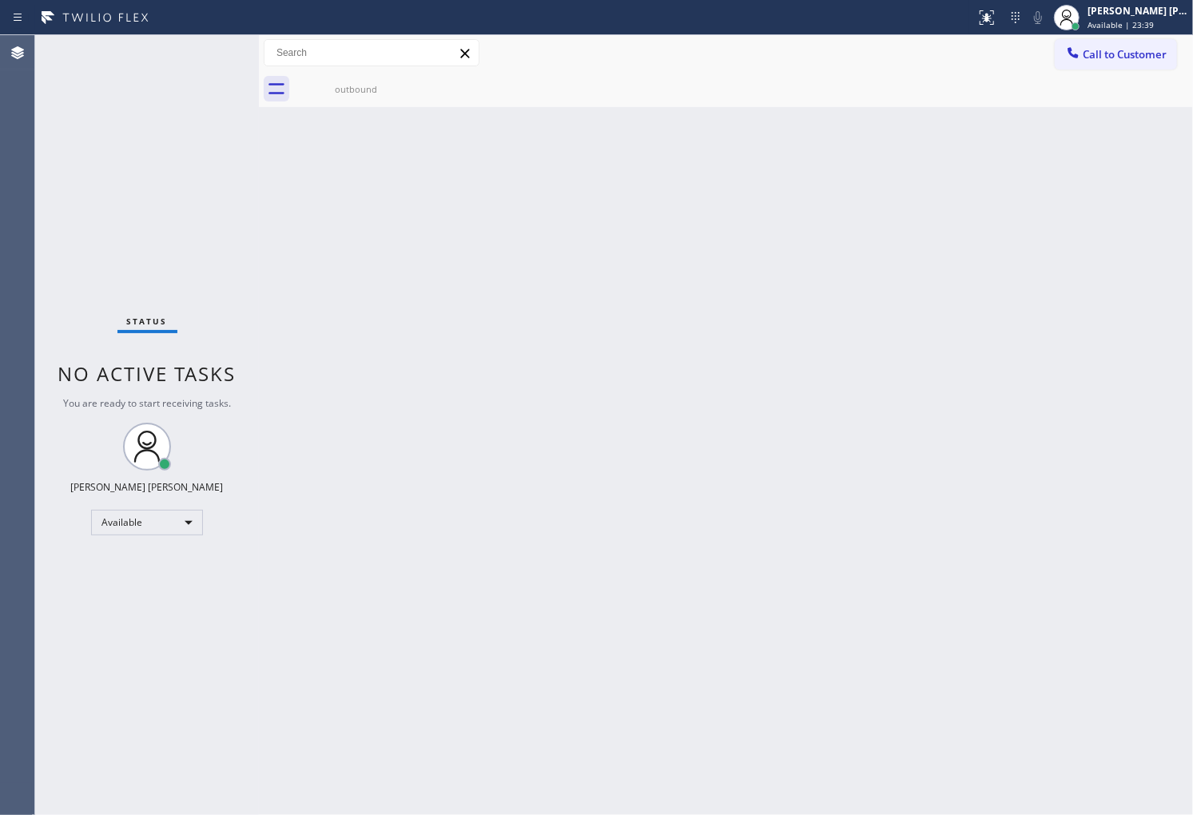
click at [1098, 62] on button "Call to Customer" at bounding box center [1116, 54] width 122 height 30
click at [0, 0] on div "Outbound call Location Search location Your caller id phone number Customer num…" at bounding box center [0, 0] width 0 height 0
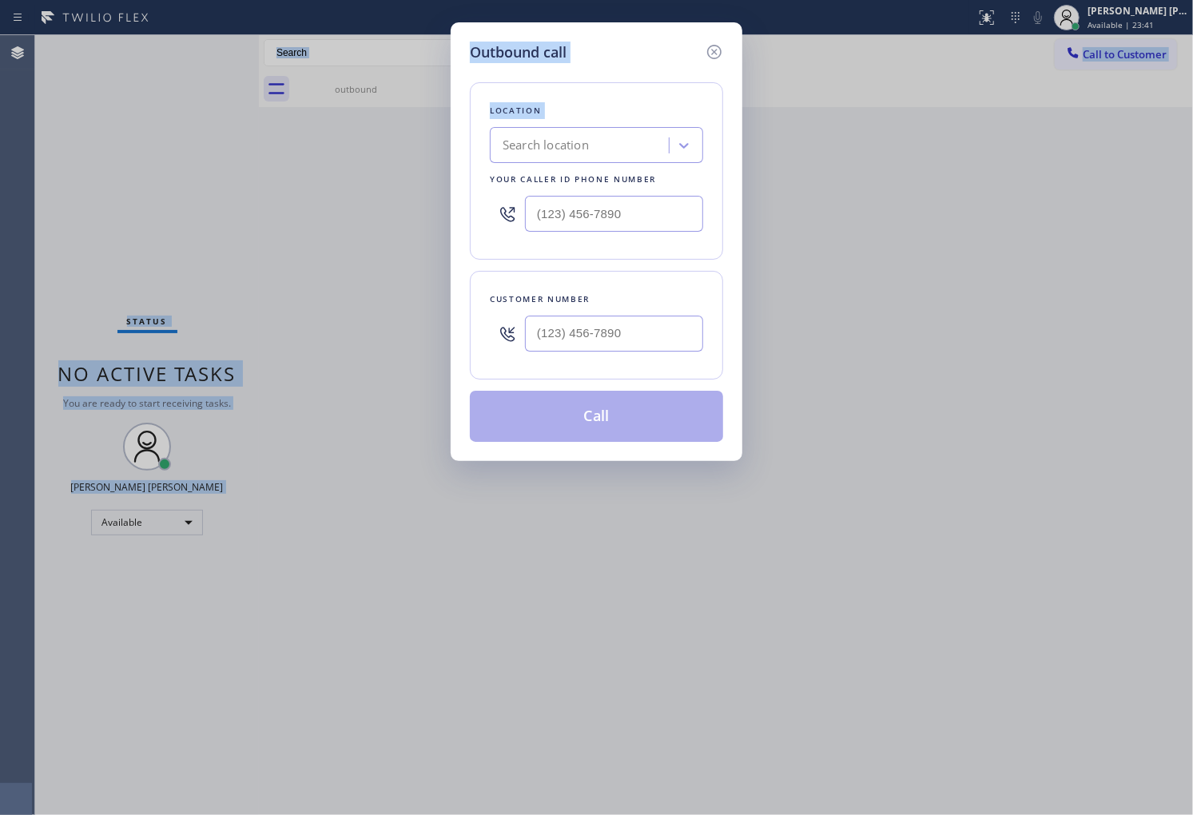
click at [660, 211] on input "text" at bounding box center [614, 214] width 178 height 36
type input "(___) ___-____"
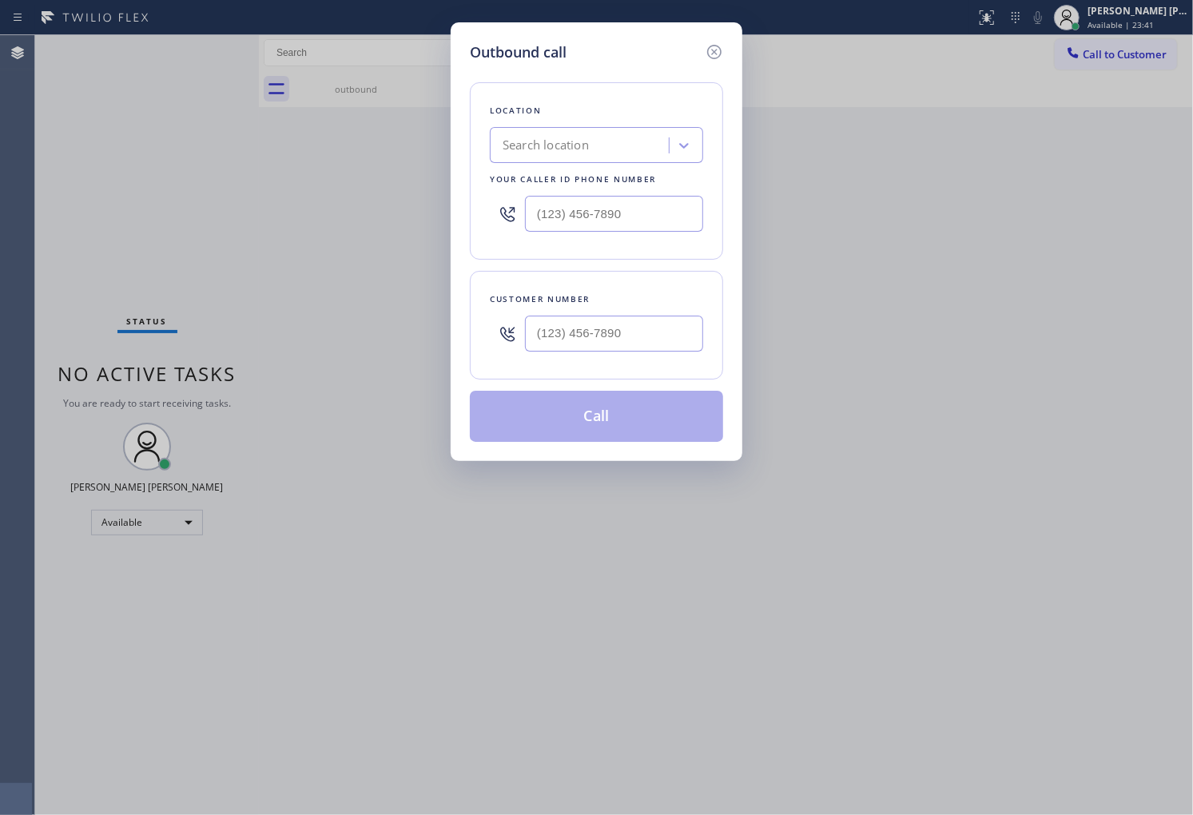
click at [659, 355] on div at bounding box center [614, 334] width 178 height 52
click at [659, 336] on input "text" at bounding box center [614, 334] width 178 height 36
click at [659, 336] on input "(___) ___-____" at bounding box center [614, 334] width 178 height 36
paste input "4078"
click at [675, 337] on input "(___) ___-4078" at bounding box center [614, 334] width 178 height 36
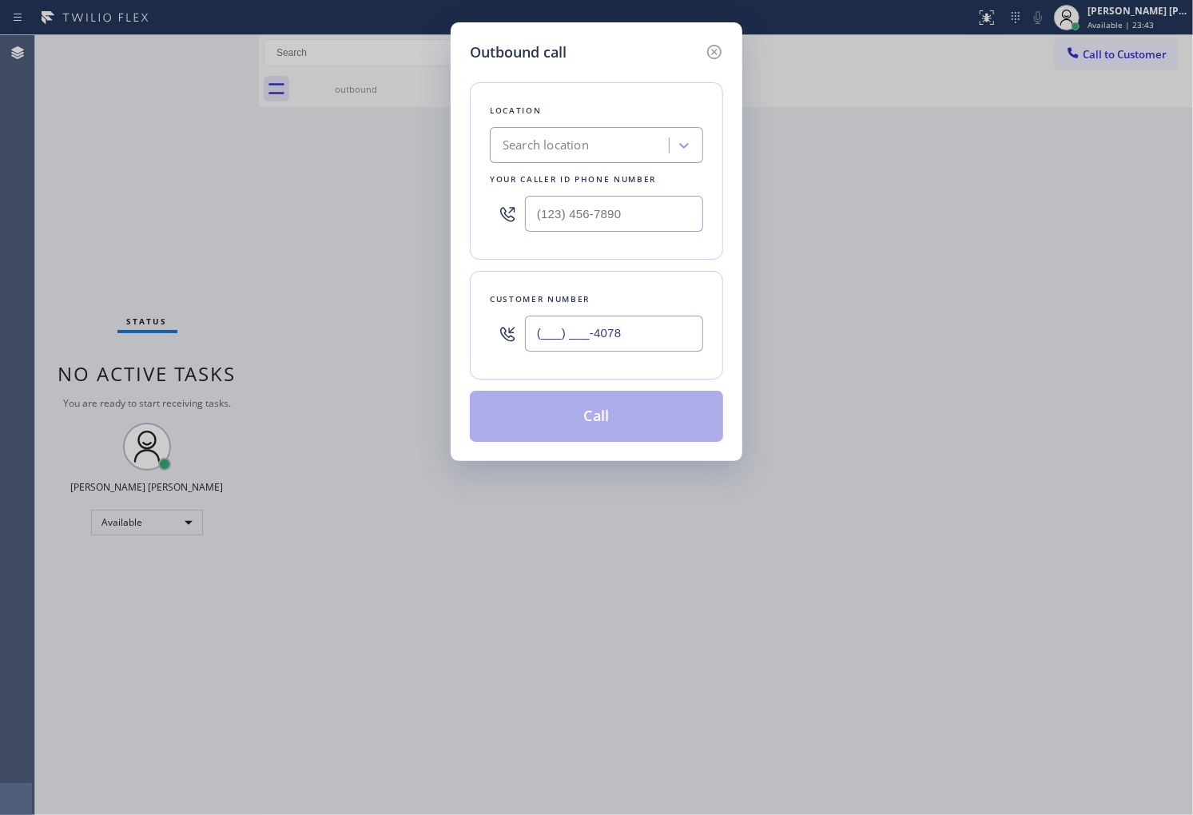
click at [675, 337] on input "(___) ___-4078" at bounding box center [614, 334] width 178 height 36
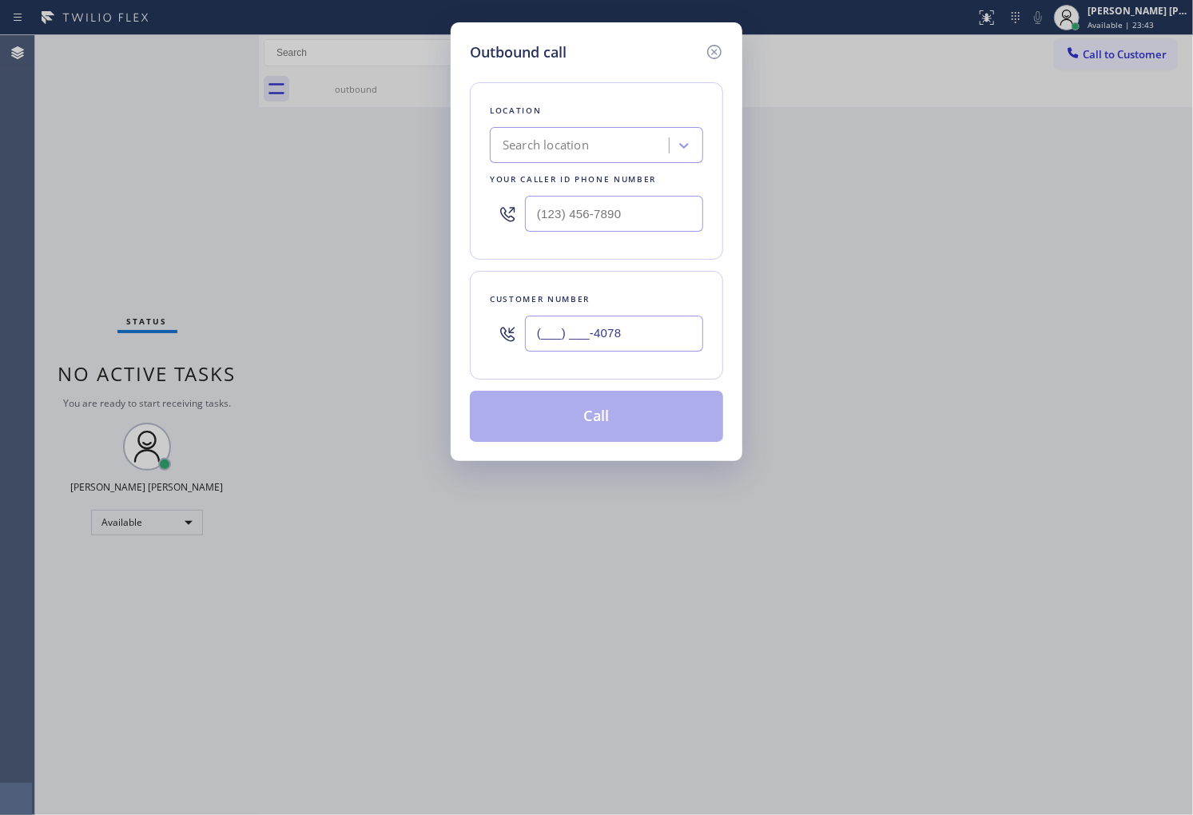
paste input "407) 808-1045"
type input "[PHONE_NUMBER]"
drag, startPoint x: 1184, startPoint y: 559, endPoint x: 1192, endPoint y: 568, distance: 12.4
click at [1181, 559] on div "Outbound call Location Search location Your caller id phone number Customer num…" at bounding box center [596, 407] width 1193 height 815
click at [620, 225] on input "text" at bounding box center [614, 214] width 178 height 36
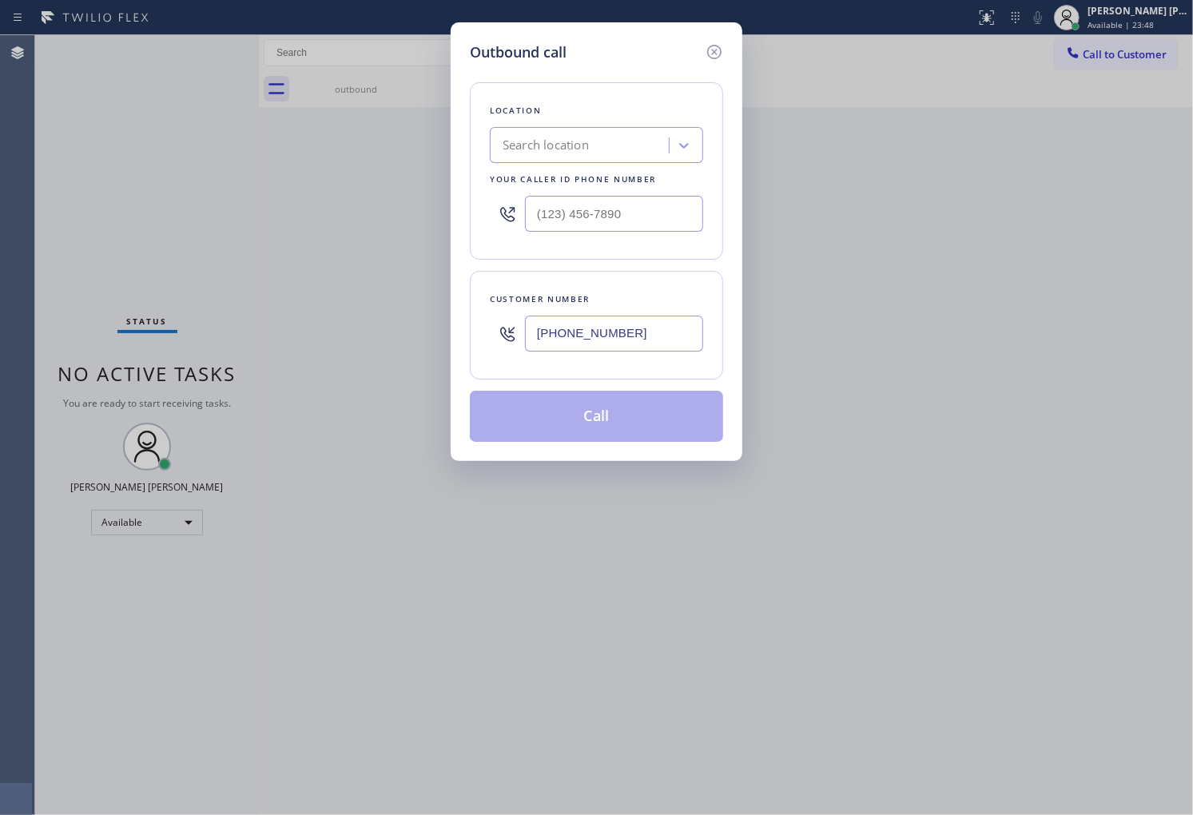
click at [620, 225] on input "text" at bounding box center [614, 214] width 178 height 36
click at [620, 225] on input "(___) ___-____" at bounding box center [614, 214] width 178 height 36
paste input "617) 219-9255"
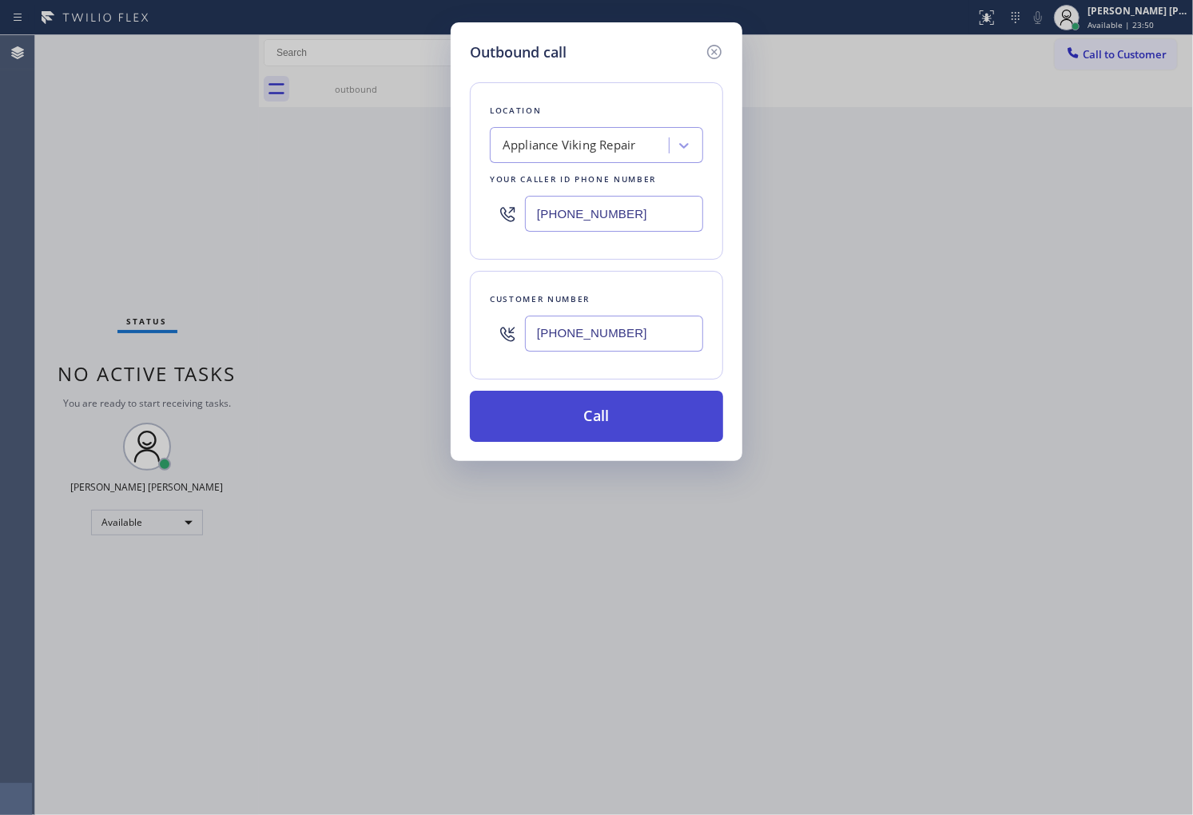
type input "[PHONE_NUMBER]"
click at [611, 420] on button "Call" at bounding box center [596, 416] width 253 height 51
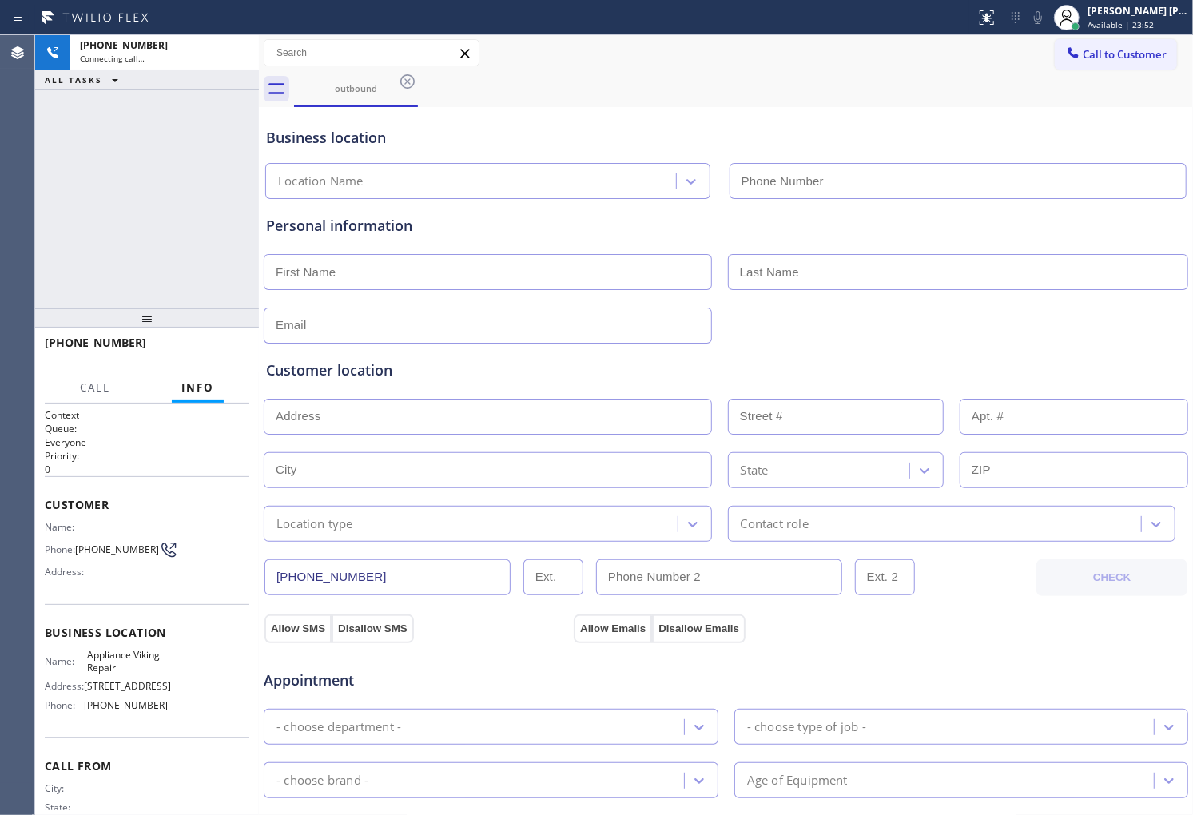
type input "[PHONE_NUMBER]"
click at [88, 342] on span "+14078081045" at bounding box center [96, 342] width 102 height 15
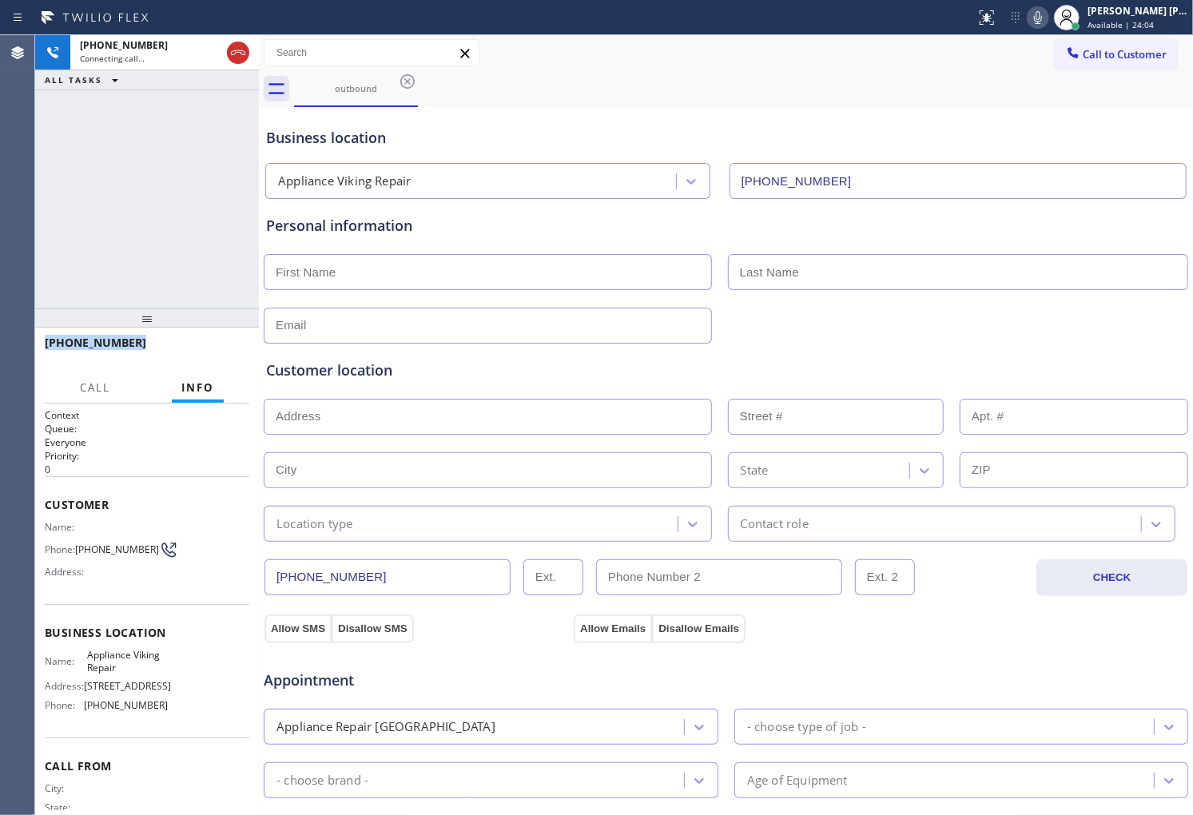
click at [88, 342] on span "+14078081045" at bounding box center [96, 342] width 102 height 15
click at [406, 137] on div "Business location" at bounding box center [726, 138] width 920 height 22
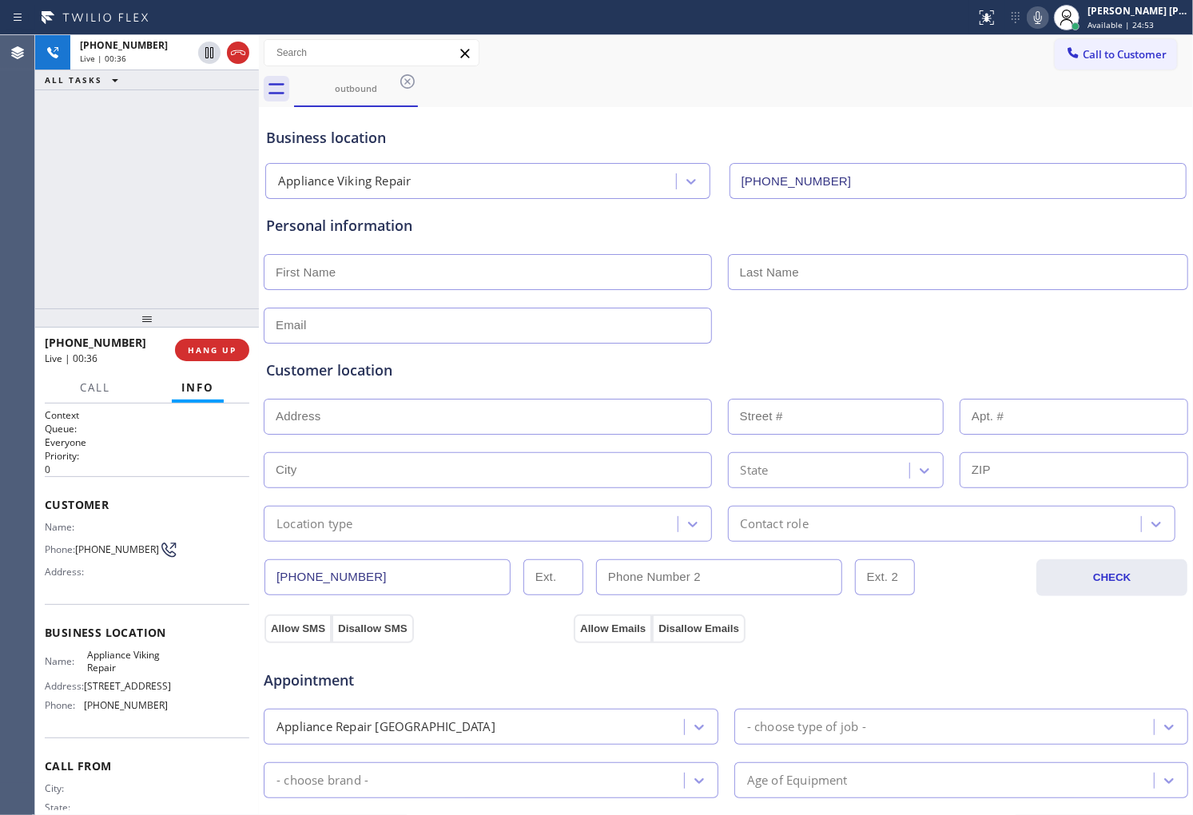
drag, startPoint x: 360, startPoint y: 137, endPoint x: 342, endPoint y: 137, distance: 17.6
click at [352, 137] on div "Business location" at bounding box center [726, 138] width 920 height 22
drag, startPoint x: 342, startPoint y: 137, endPoint x: 328, endPoint y: 137, distance: 13.6
click at [331, 137] on div "Business location" at bounding box center [726, 138] width 920 height 22
click at [325, 137] on div "Business location" at bounding box center [726, 138] width 920 height 22
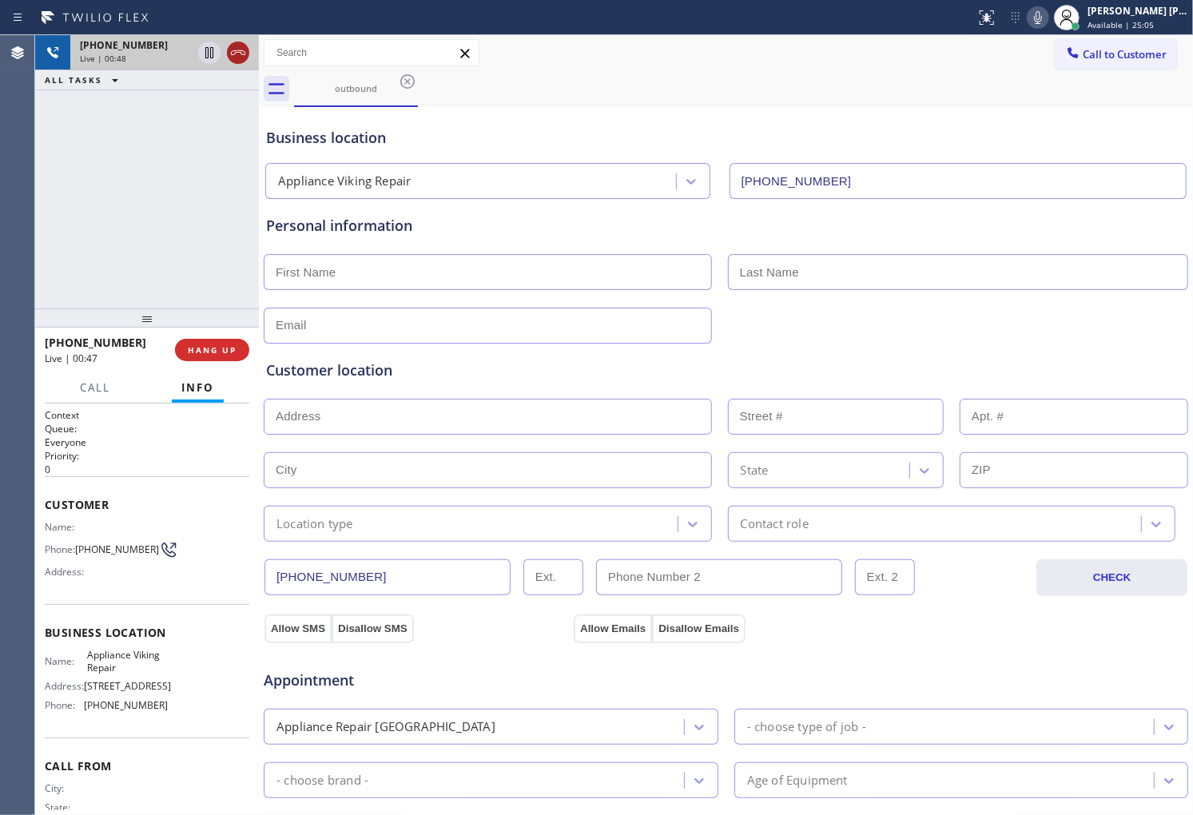
click at [234, 53] on icon at bounding box center [238, 52] width 19 height 19
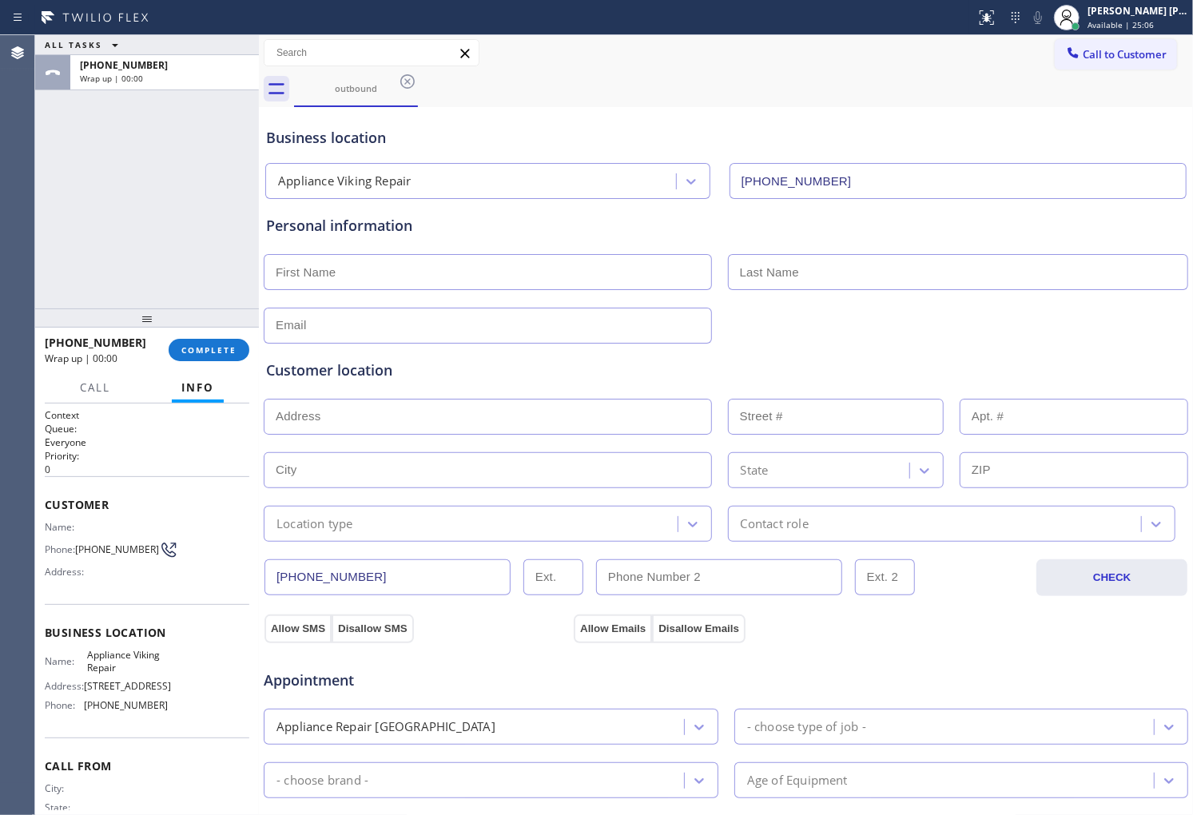
click at [101, 336] on span "+14078081045" at bounding box center [96, 342] width 102 height 15
click at [211, 350] on span "COMPLETE" at bounding box center [208, 349] width 55 height 11
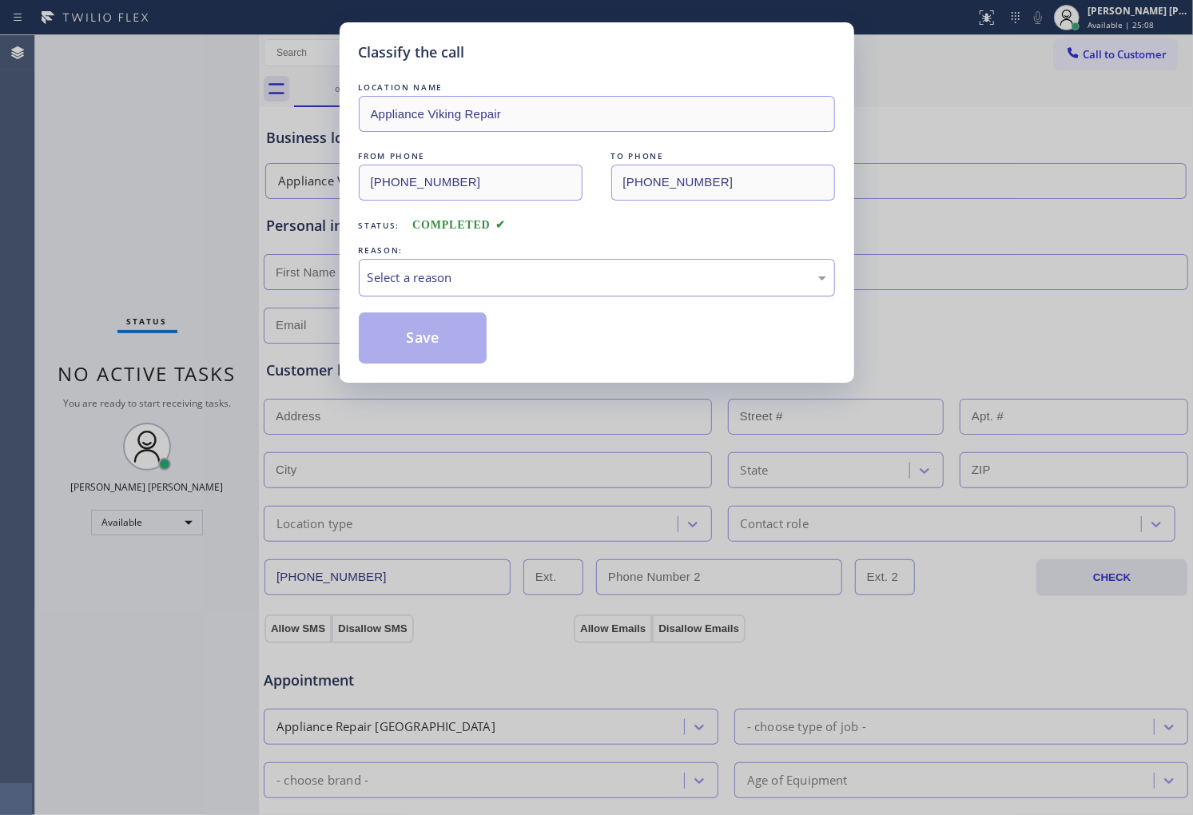
click at [444, 277] on div "Select a reason" at bounding box center [597, 278] width 459 height 18
click at [428, 285] on div "Existing Customer - ETA/PI/REDO/complain/cancel" at bounding box center [597, 278] width 459 height 18
click at [422, 344] on button "Save" at bounding box center [423, 338] width 129 height 51
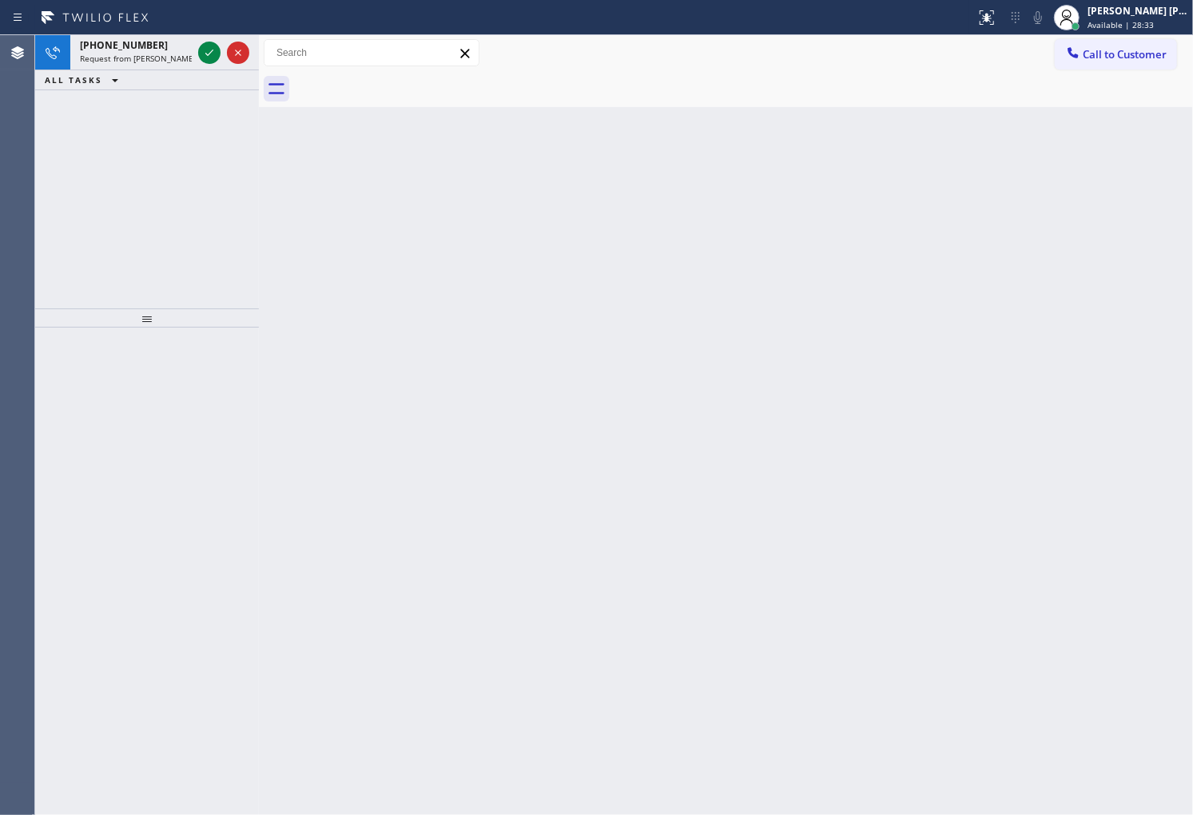
click at [0, 265] on div "Agent Desktop" at bounding box center [17, 425] width 34 height 780
click at [201, 56] on icon at bounding box center [209, 52] width 19 height 19
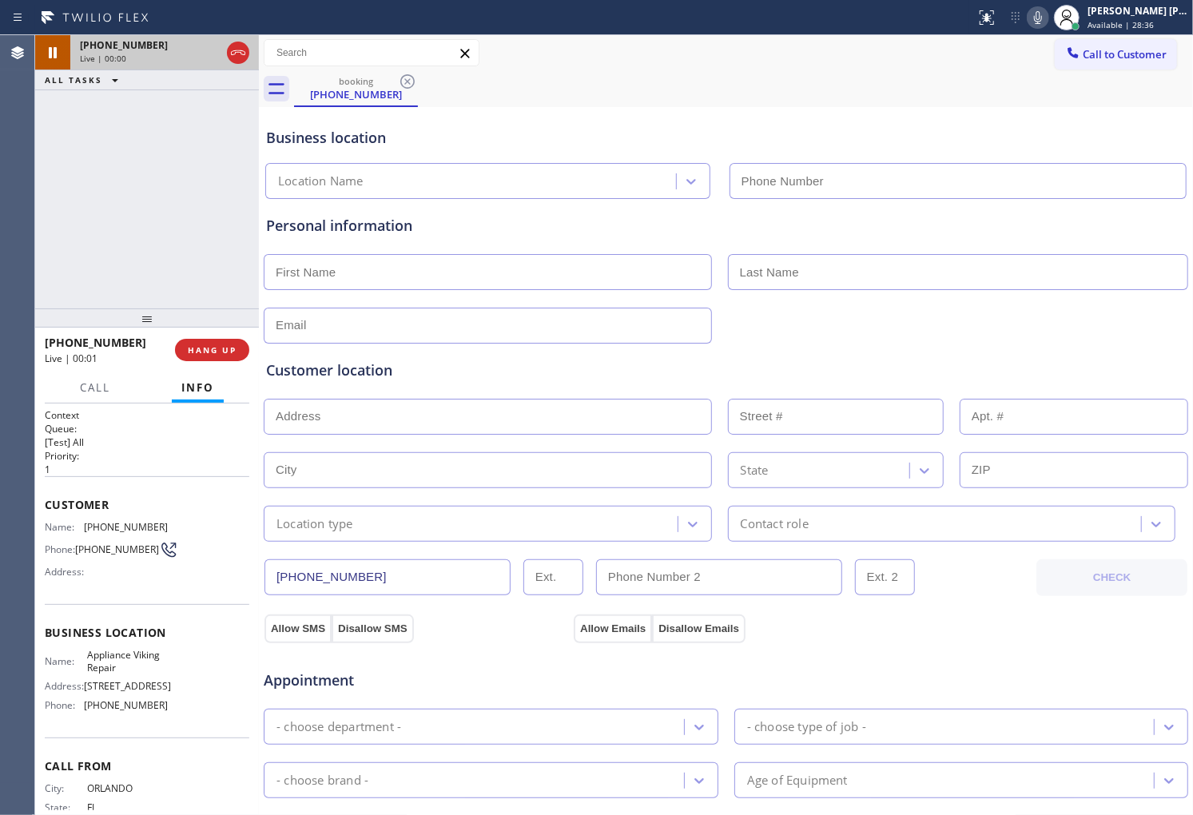
type input "[PHONE_NUMBER]"
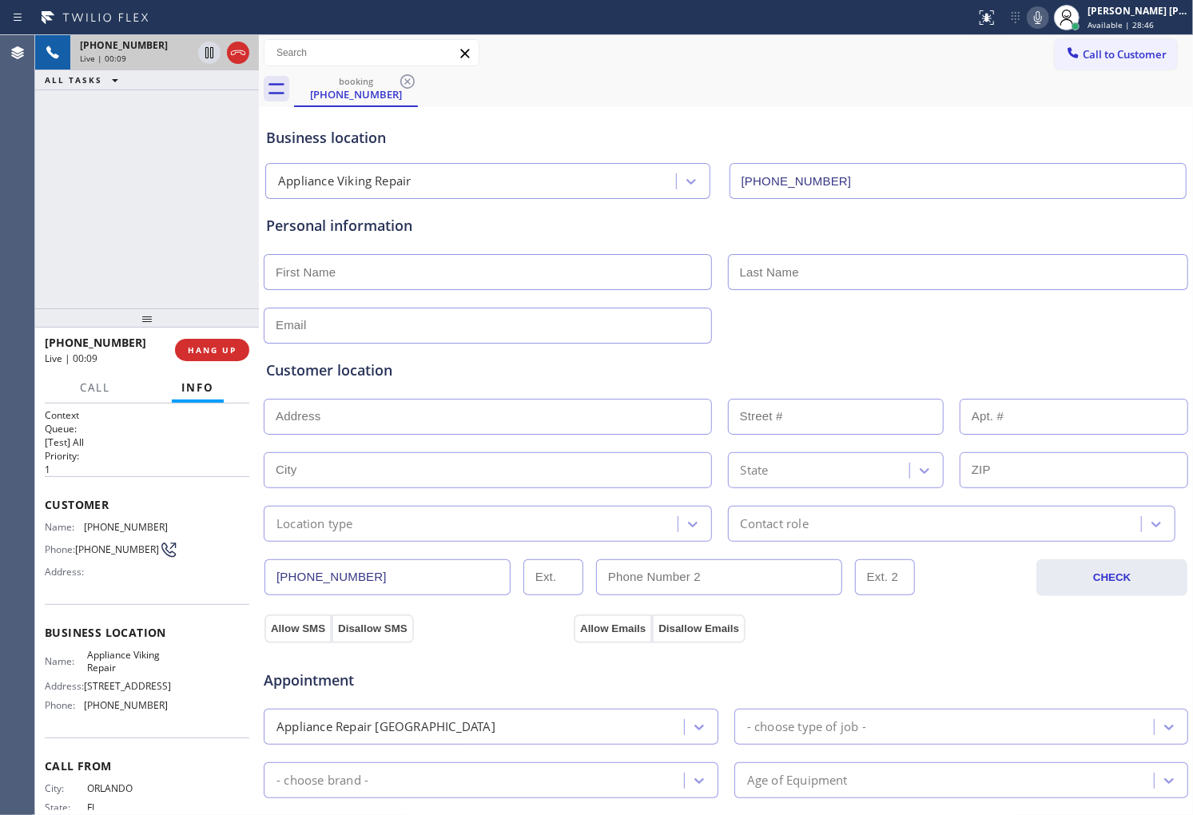
click at [394, 222] on div "Personal information" at bounding box center [726, 226] width 920 height 22
click at [395, 222] on div "Personal information" at bounding box center [726, 226] width 920 height 22
click at [1164, 483] on input "text" at bounding box center [1074, 470] width 229 height 36
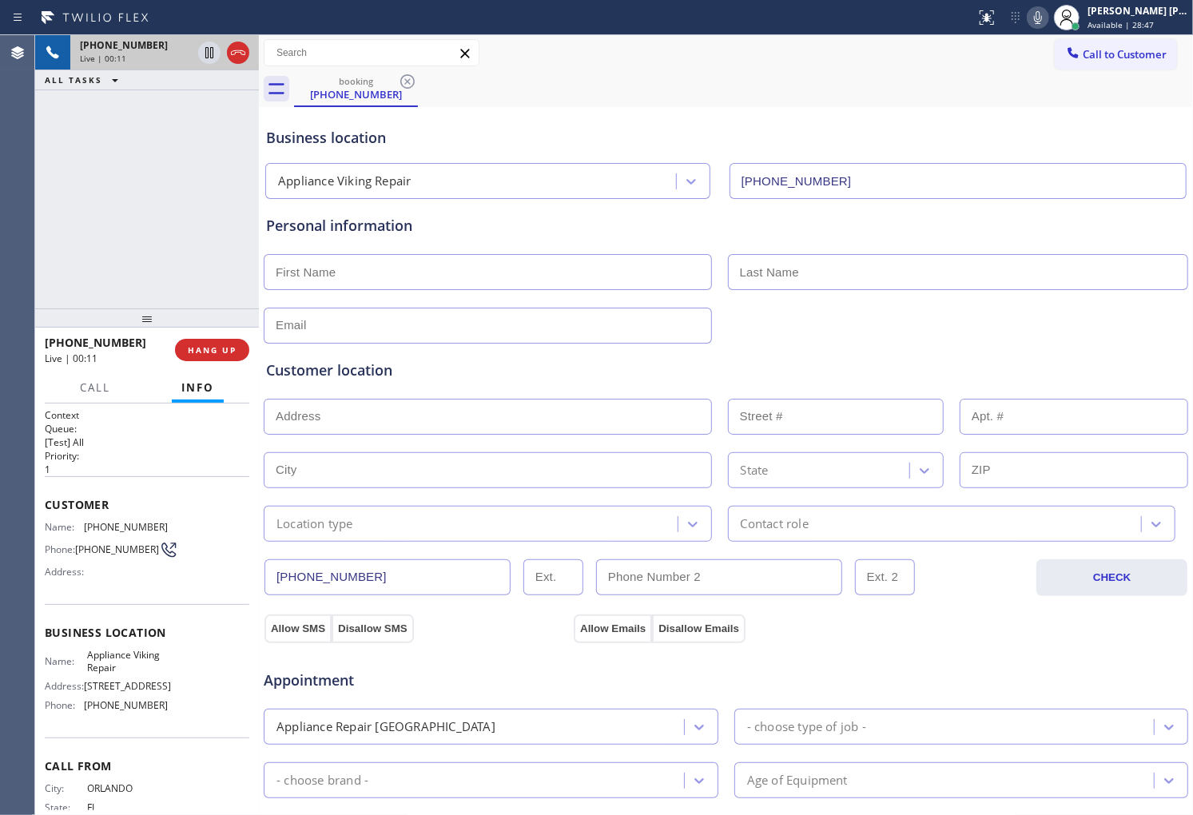
click at [909, 286] on input "text" at bounding box center [958, 272] width 461 height 36
drag, startPoint x: 909, startPoint y: 286, endPoint x: 1192, endPoint y: 504, distance: 357.9
click at [909, 286] on input "text" at bounding box center [958, 272] width 461 height 36
click at [363, 131] on div "Business location" at bounding box center [726, 138] width 920 height 22
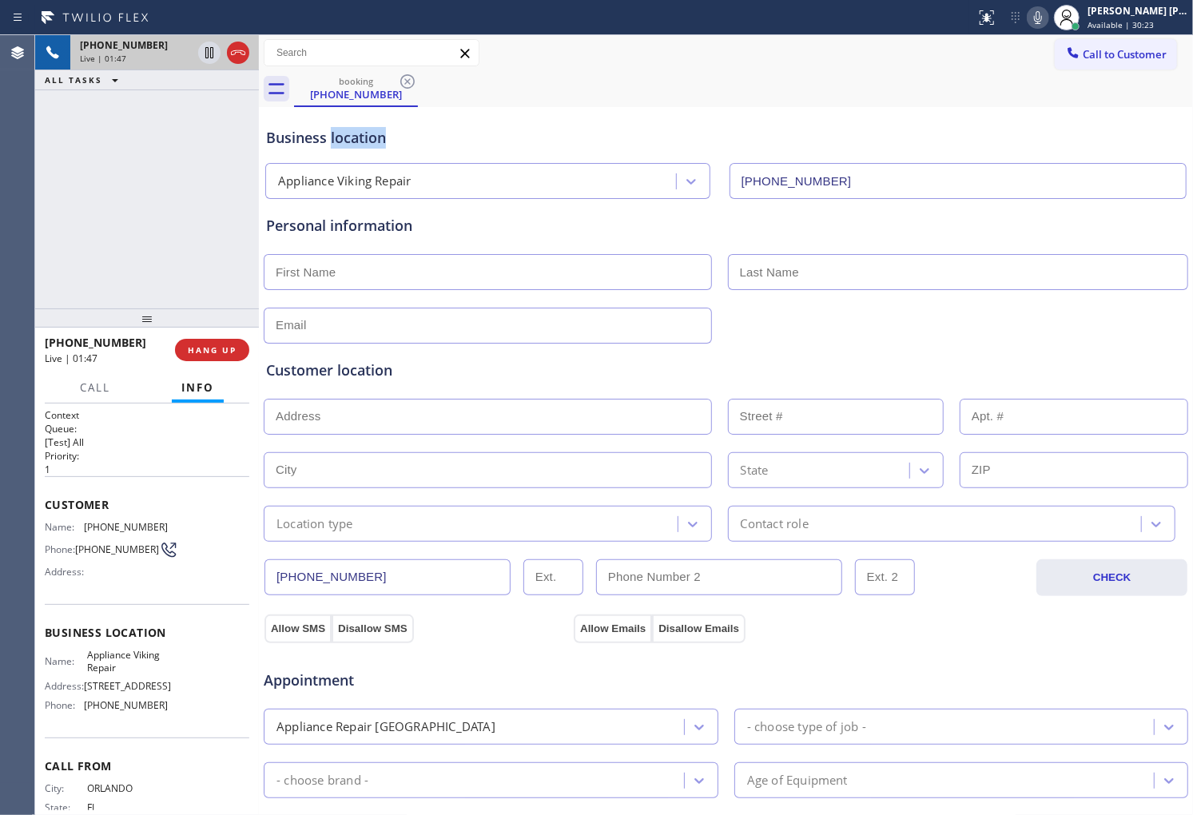
click at [363, 131] on div "Business location" at bounding box center [726, 138] width 920 height 22
click at [459, 137] on div "Business location" at bounding box center [726, 138] width 920 height 22
click at [368, 137] on div "Business location" at bounding box center [726, 138] width 920 height 22
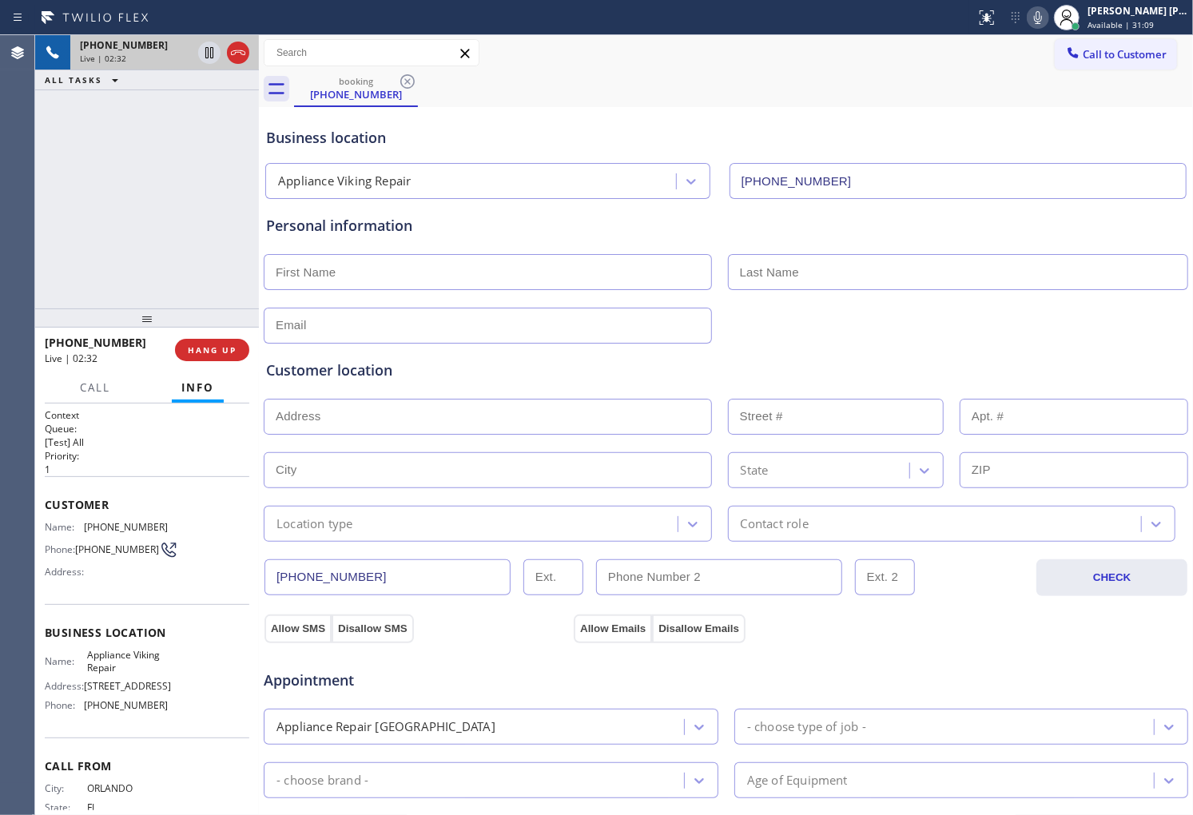
click at [368, 137] on div "Business location" at bounding box center [726, 138] width 920 height 22
click at [221, 153] on div "+14078081045 Live | 02:32 ALL TASKS ALL TASKS ACTIVE TASKS TASKS IN WRAP UP" at bounding box center [147, 171] width 224 height 273
click at [221, 153] on div "+14078081045 Live | 02:33 ALL TASKS ALL TASKS ACTIVE TASKS TASKS IN WRAP UP" at bounding box center [147, 171] width 224 height 273
click at [460, 129] on div "Business location" at bounding box center [726, 138] width 920 height 22
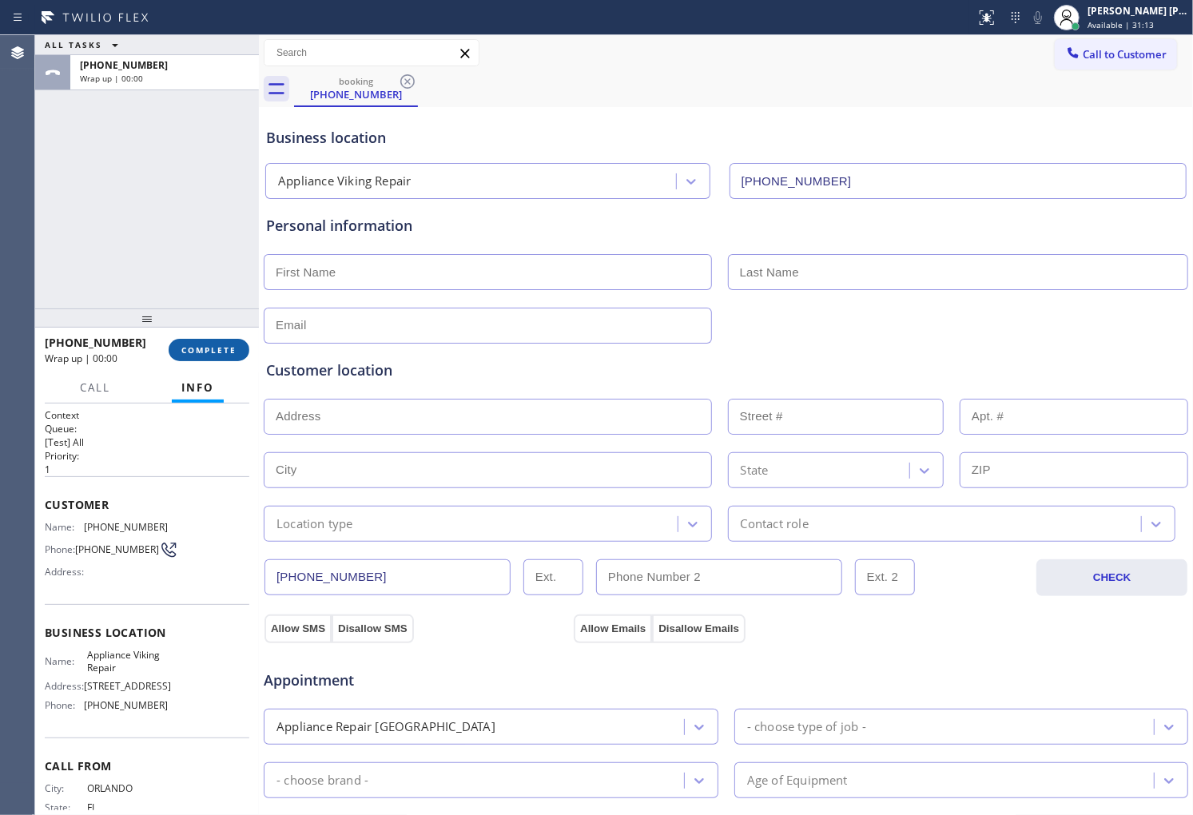
click at [222, 349] on span "COMPLETE" at bounding box center [208, 349] width 55 height 11
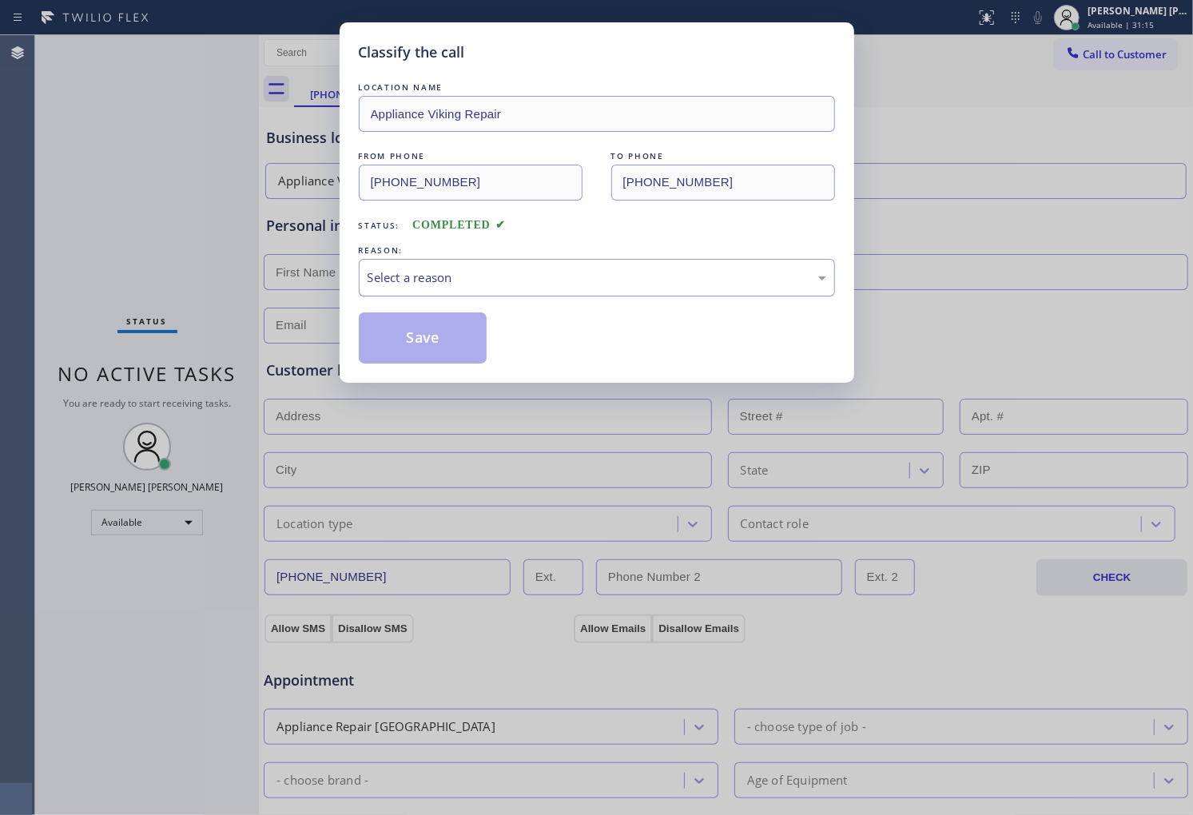
click at [446, 280] on div "Select a reason" at bounding box center [597, 278] width 459 height 18
click at [418, 318] on button "Save" at bounding box center [423, 338] width 129 height 51
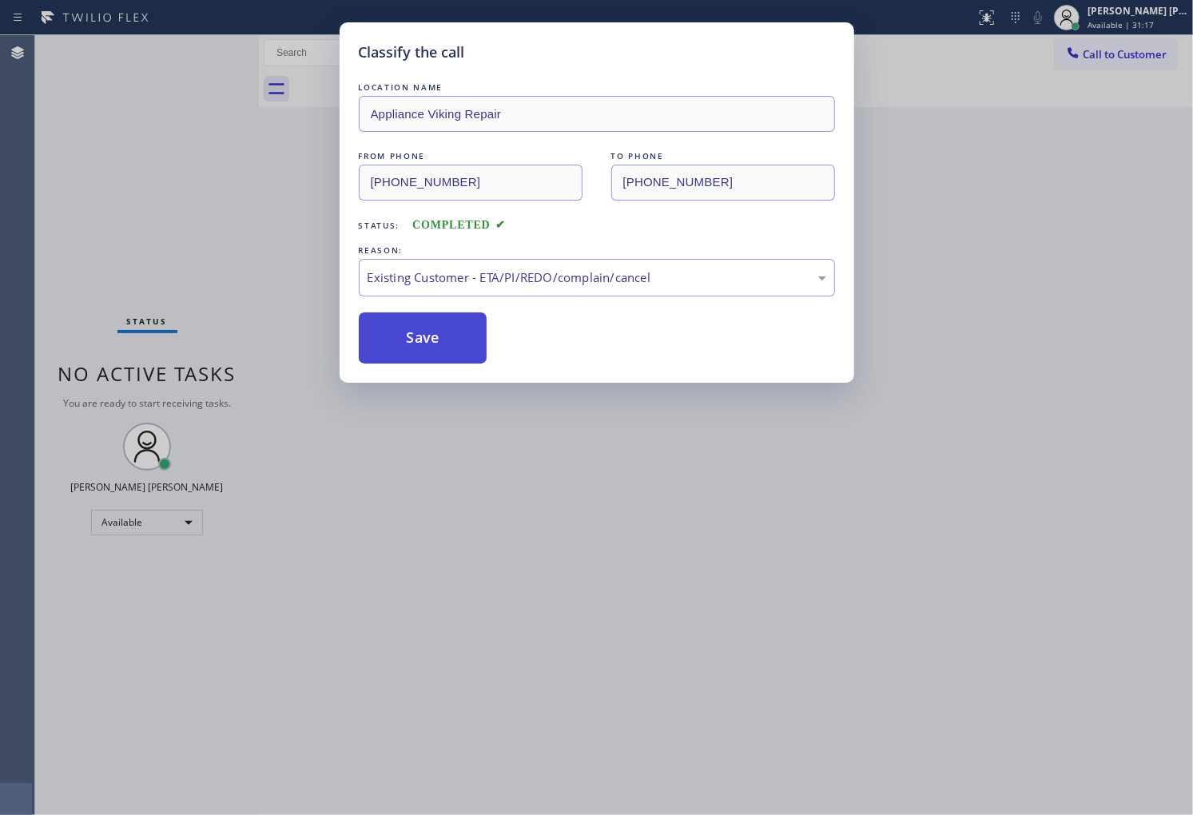
click at [419, 344] on button "Save" at bounding box center [423, 338] width 129 height 51
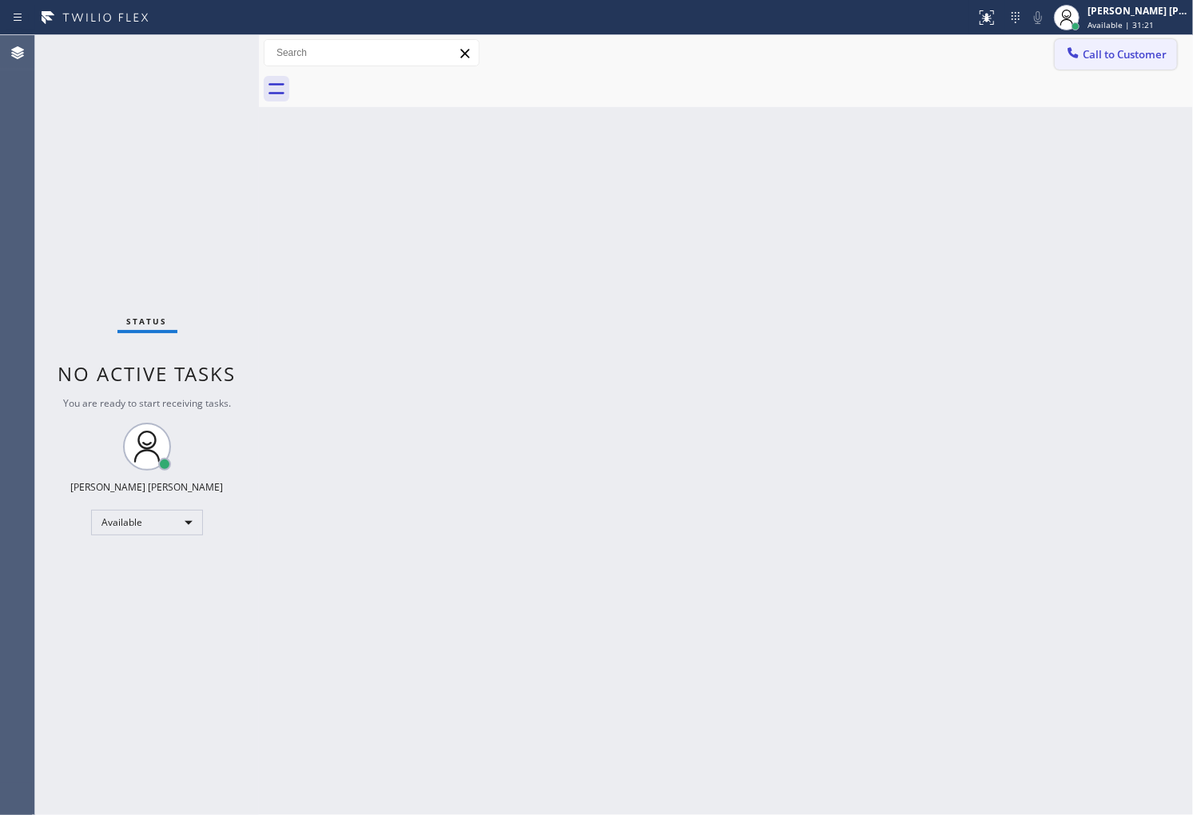
click at [1113, 54] on span "Call to Customer" at bounding box center [1125, 54] width 84 height 14
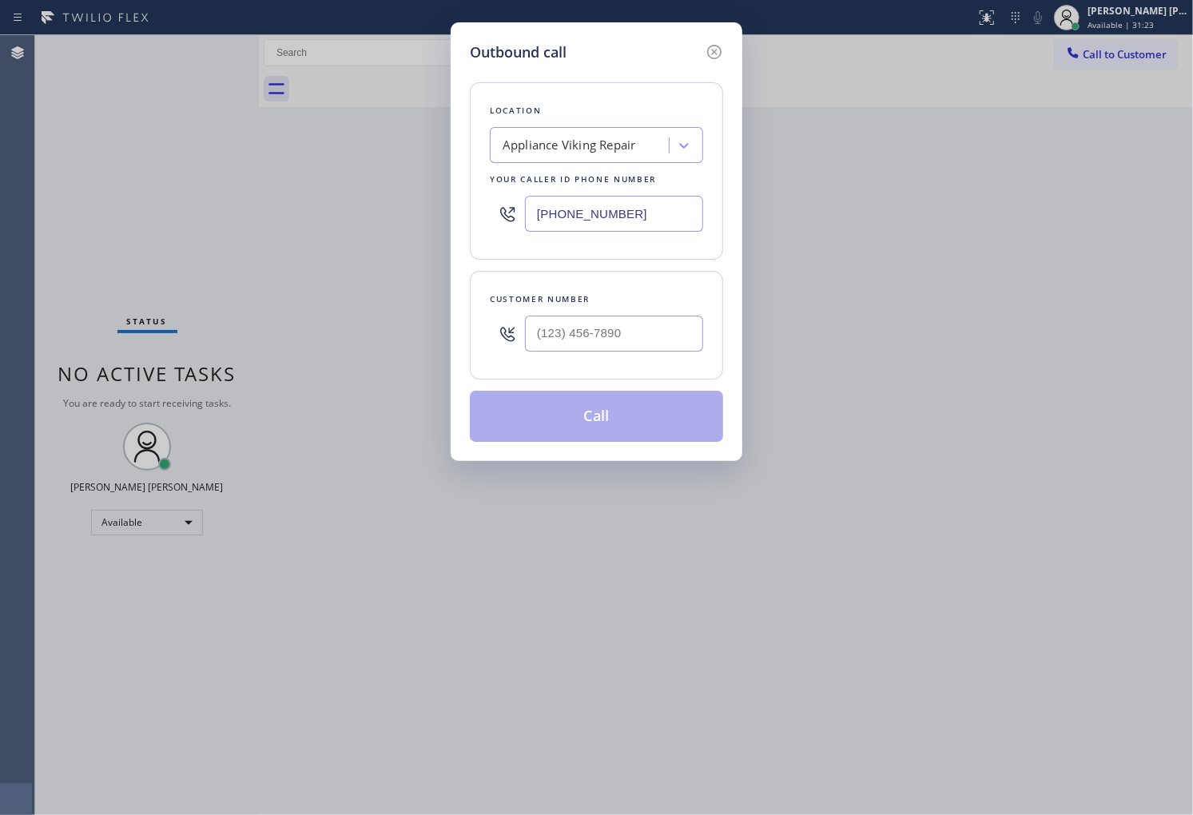
click at [601, 328] on input "text" at bounding box center [614, 334] width 178 height 36
click at [601, 328] on input "(___) ___-____" at bounding box center [614, 334] width 178 height 36
paste input "3123"
click at [601, 328] on input "(___) ___-3123" at bounding box center [614, 334] width 178 height 36
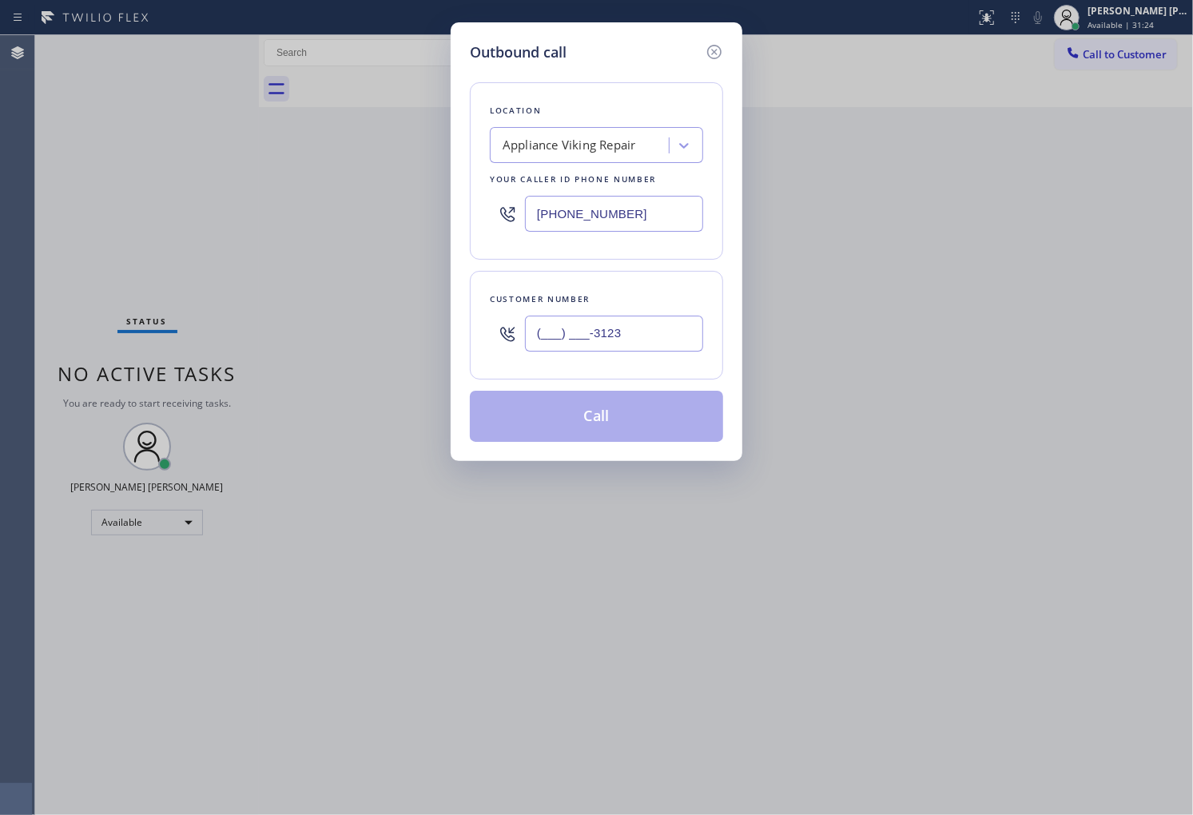
click at [601, 328] on input "(___) ___-3123" at bounding box center [614, 334] width 178 height 36
paste input "312) 316-1251"
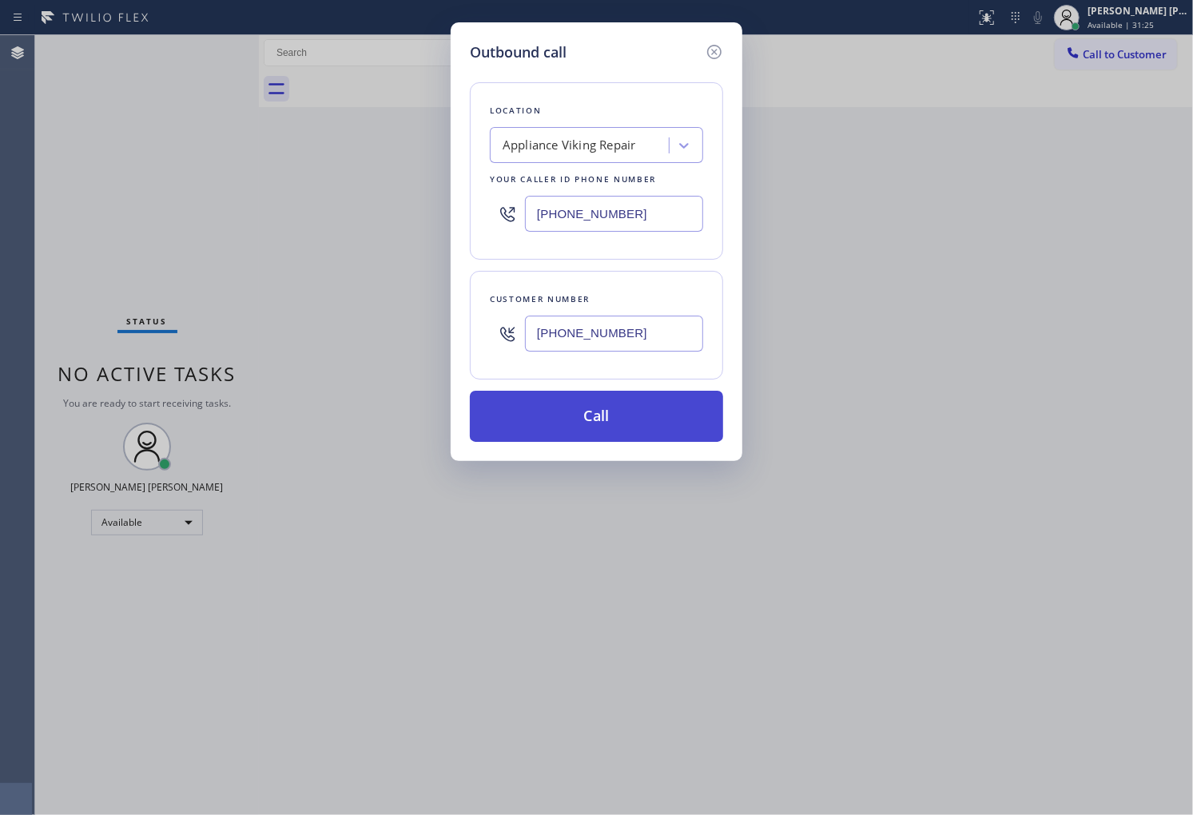
type input "[PHONE_NUMBER]"
click at [611, 416] on button "Call" at bounding box center [596, 416] width 253 height 51
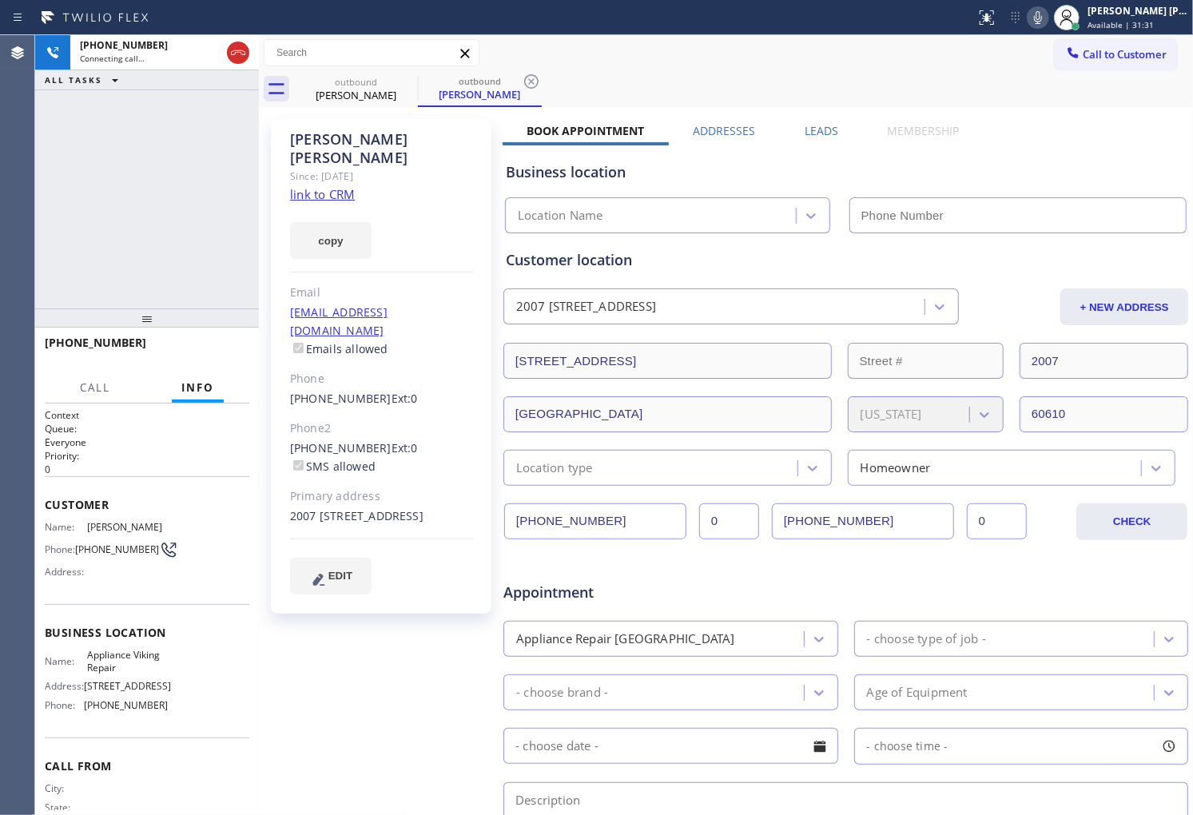
type input "[PHONE_NUMBER]"
click at [165, 197] on div "+13123161251 Connecting call… ALL TASKS ALL TASKS ACTIVE TASKS TASKS IN WRAP UP" at bounding box center [147, 171] width 224 height 273
click at [0, 320] on div "Agent Desktop" at bounding box center [17, 425] width 34 height 780
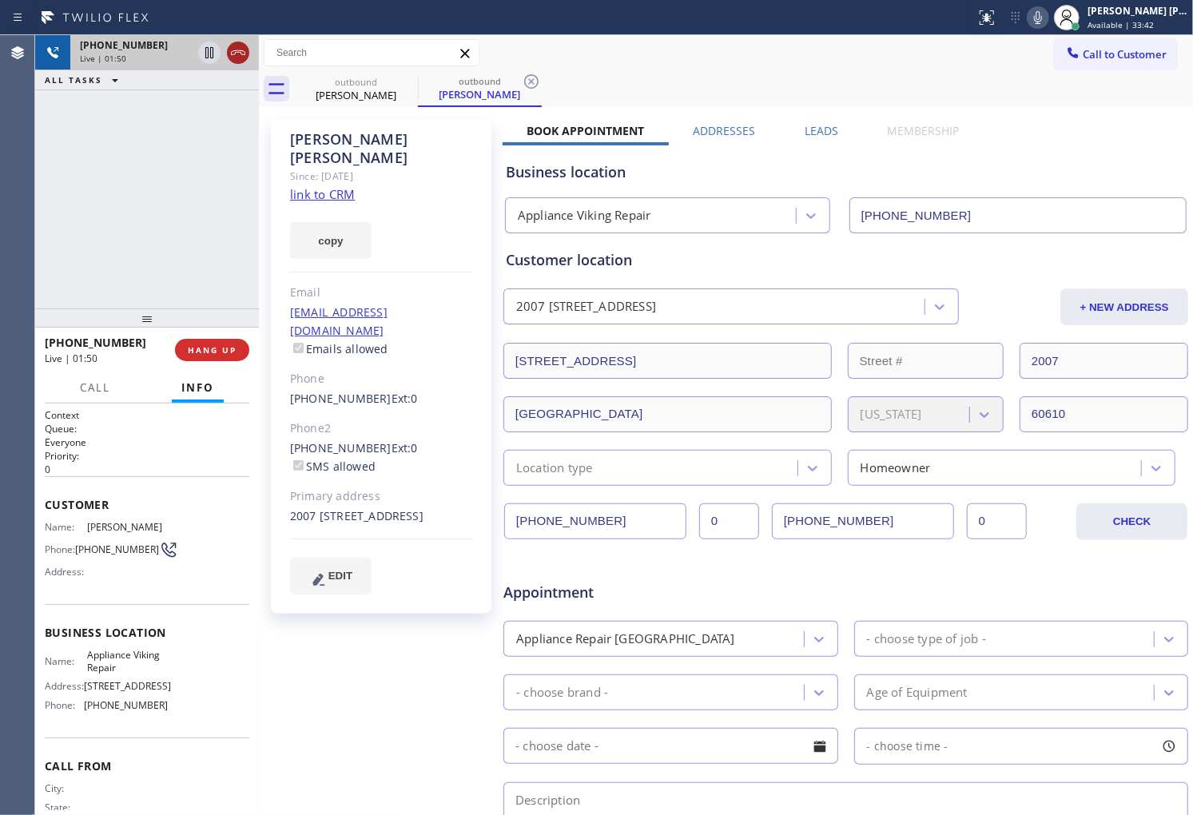
click at [238, 56] on icon at bounding box center [238, 52] width 19 height 19
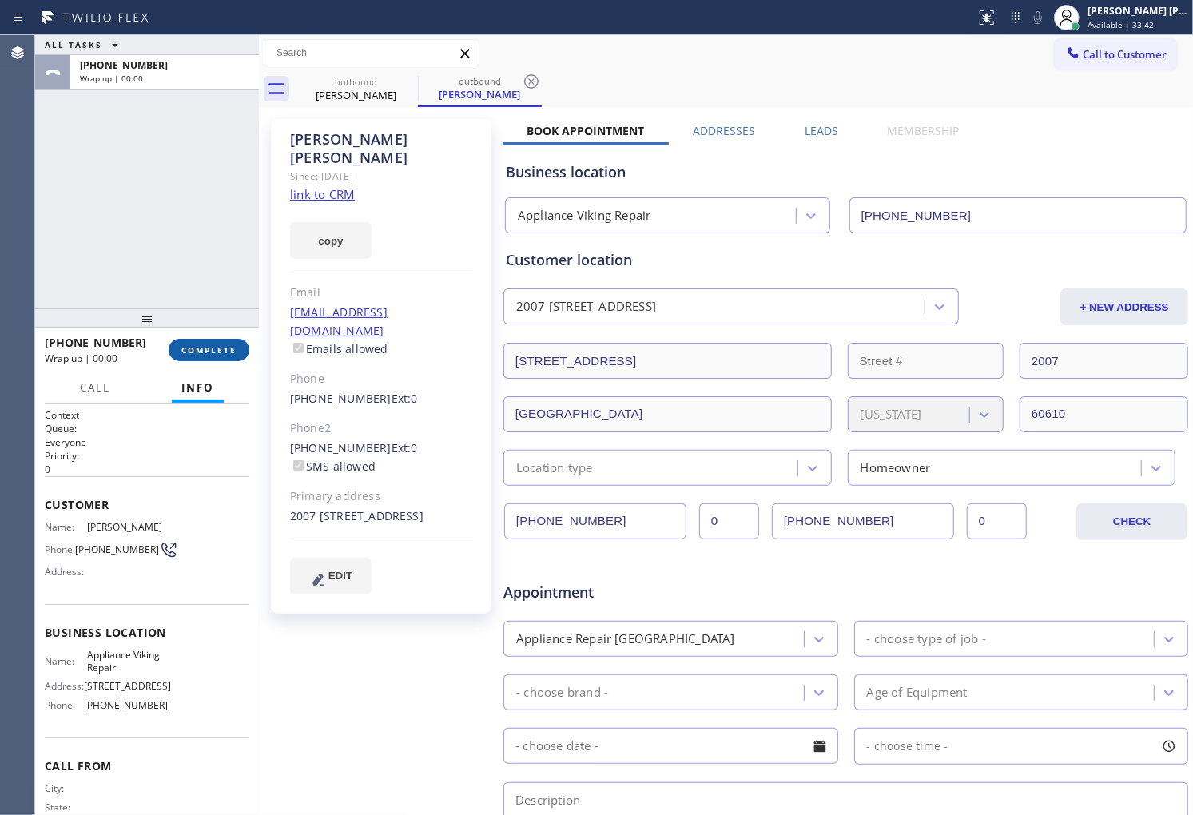
click at [217, 348] on span "COMPLETE" at bounding box center [208, 349] width 55 height 11
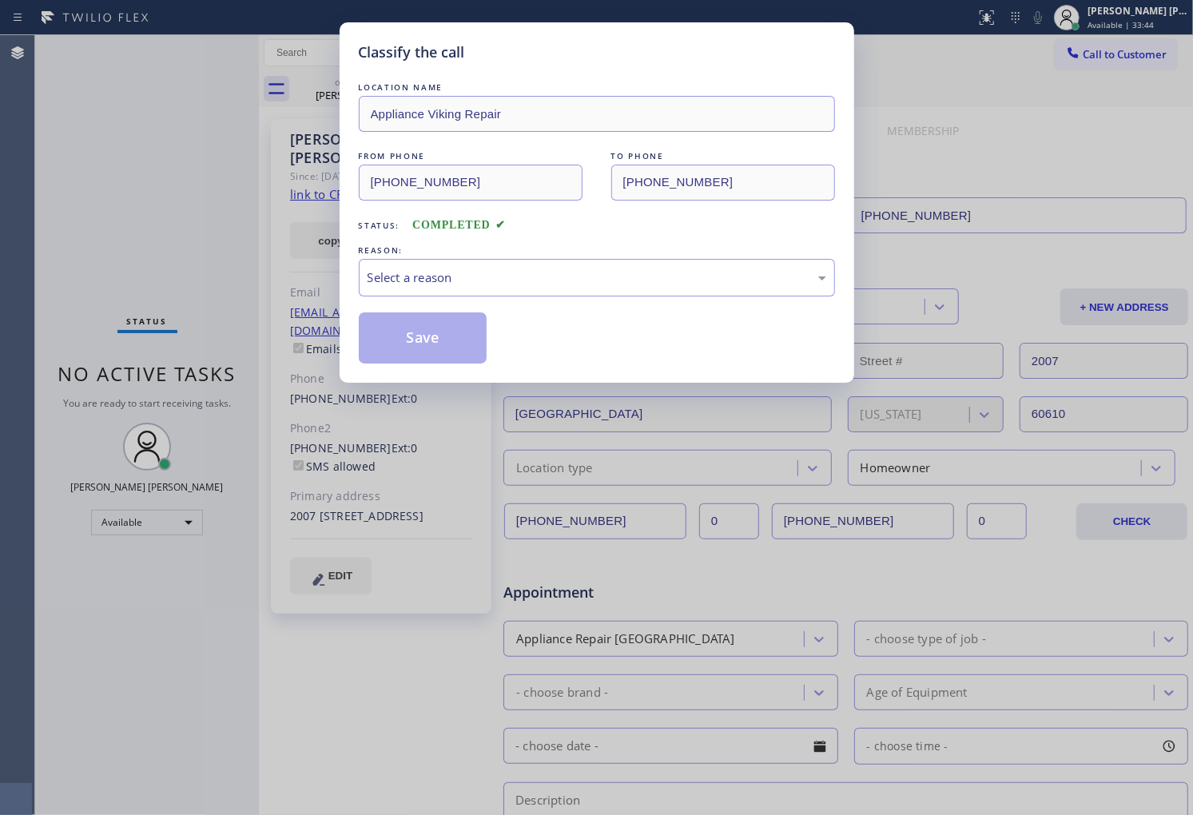
click at [466, 297] on div "LOCATION NAME Appliance Viking Repair FROM PHONE (617) 219-9255 TO PHONE (312) …" at bounding box center [597, 221] width 476 height 285
click at [473, 285] on div "Select a reason" at bounding box center [597, 278] width 459 height 18
click at [428, 334] on button "Save" at bounding box center [423, 338] width 129 height 51
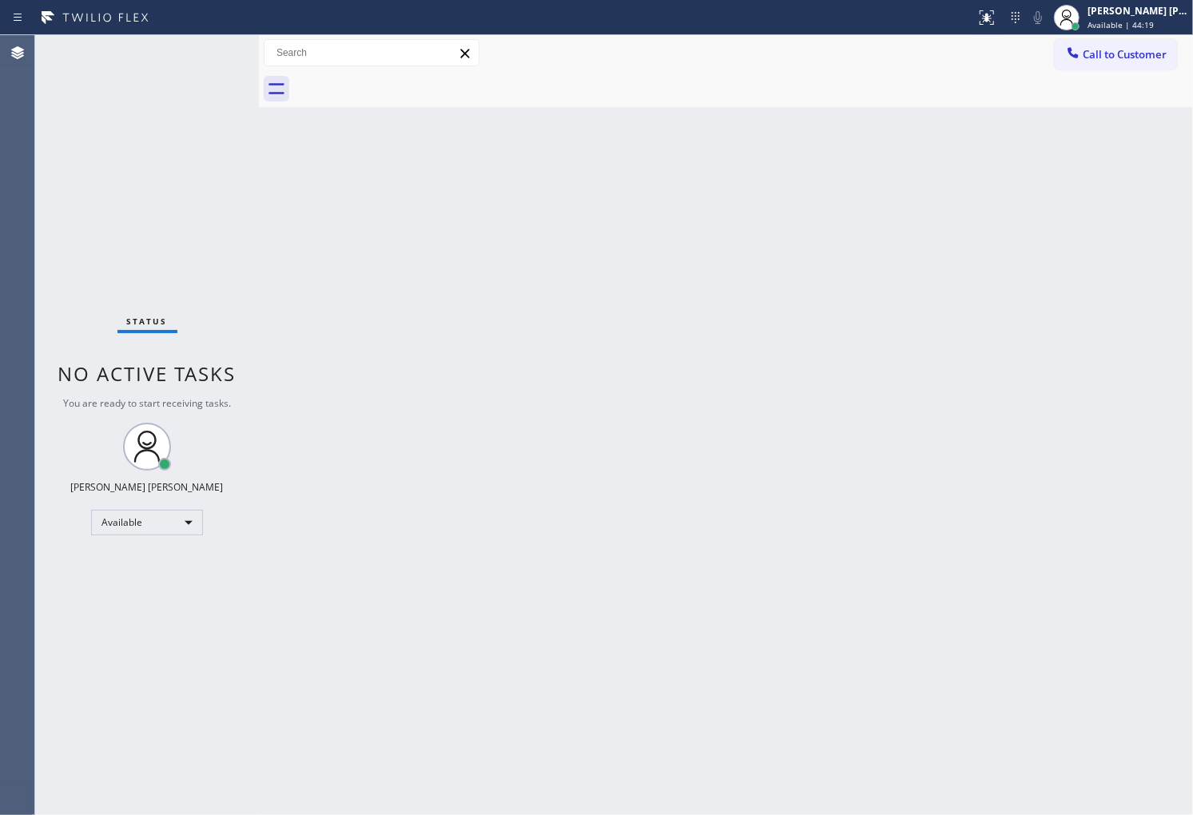
click at [0, 350] on div "Agent Desktop" at bounding box center [17, 425] width 34 height 780
drag, startPoint x: 0, startPoint y: 314, endPoint x: 83, endPoint y: 305, distance: 83.6
click at [0, 314] on div "Agent Desktop" at bounding box center [17, 425] width 34 height 780
click at [1137, 20] on span "Available | 45:14" at bounding box center [1121, 24] width 66 height 11
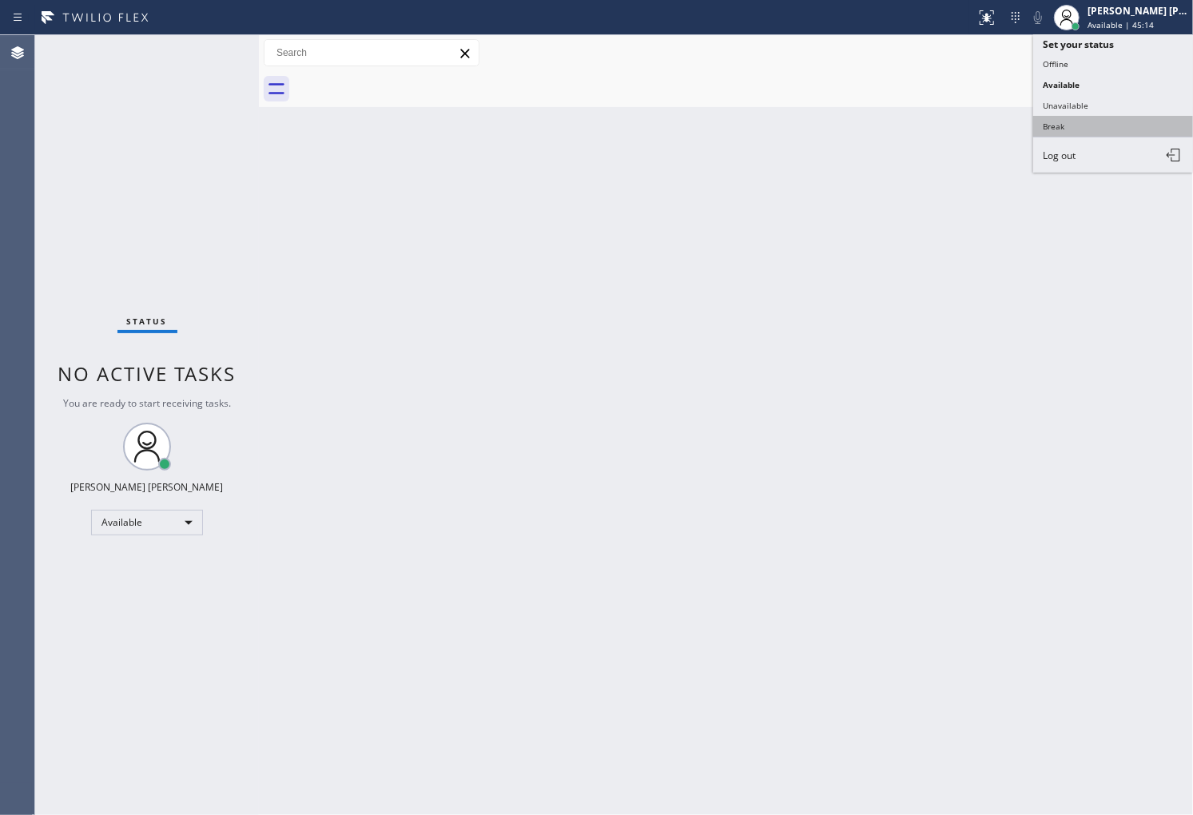
click at [1093, 125] on button "Break" at bounding box center [1113, 126] width 160 height 21
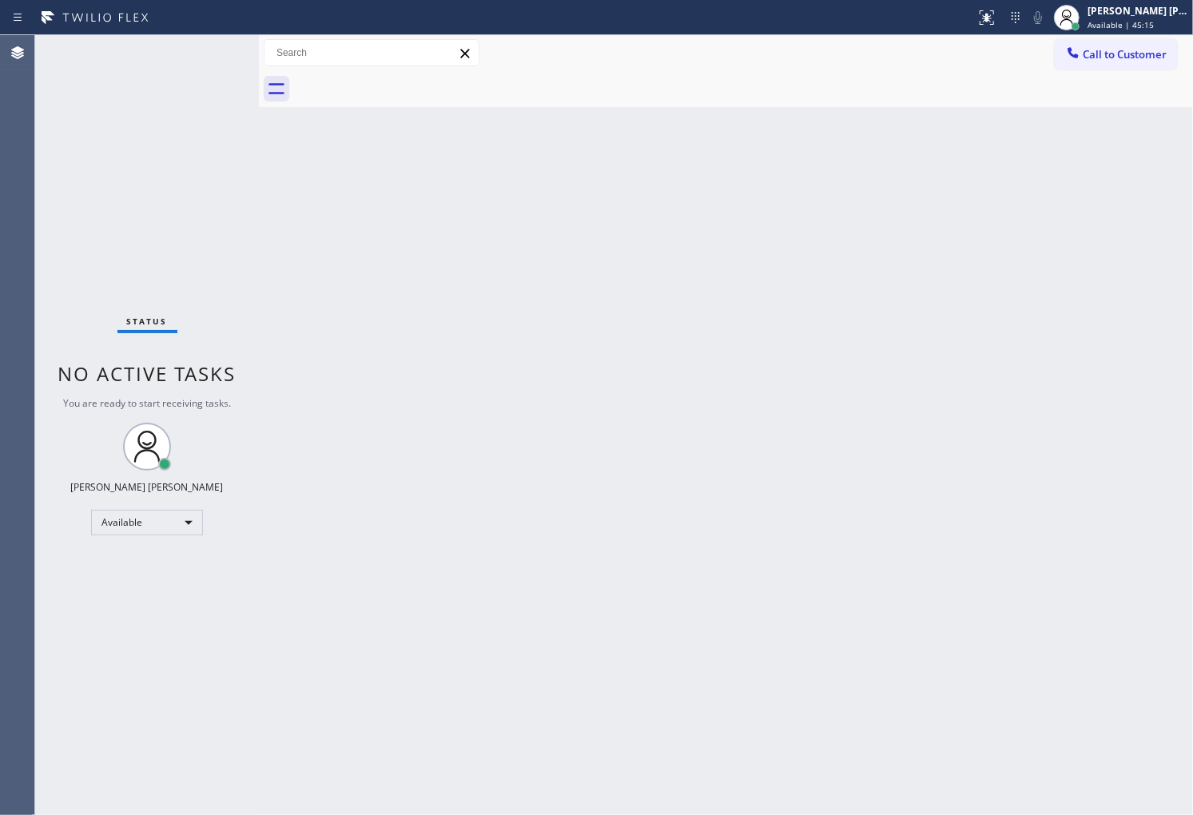
click at [1093, 125] on div "Back to Dashboard Change Sender ID Customers Technicians Select a contact Outbo…" at bounding box center [726, 425] width 934 height 780
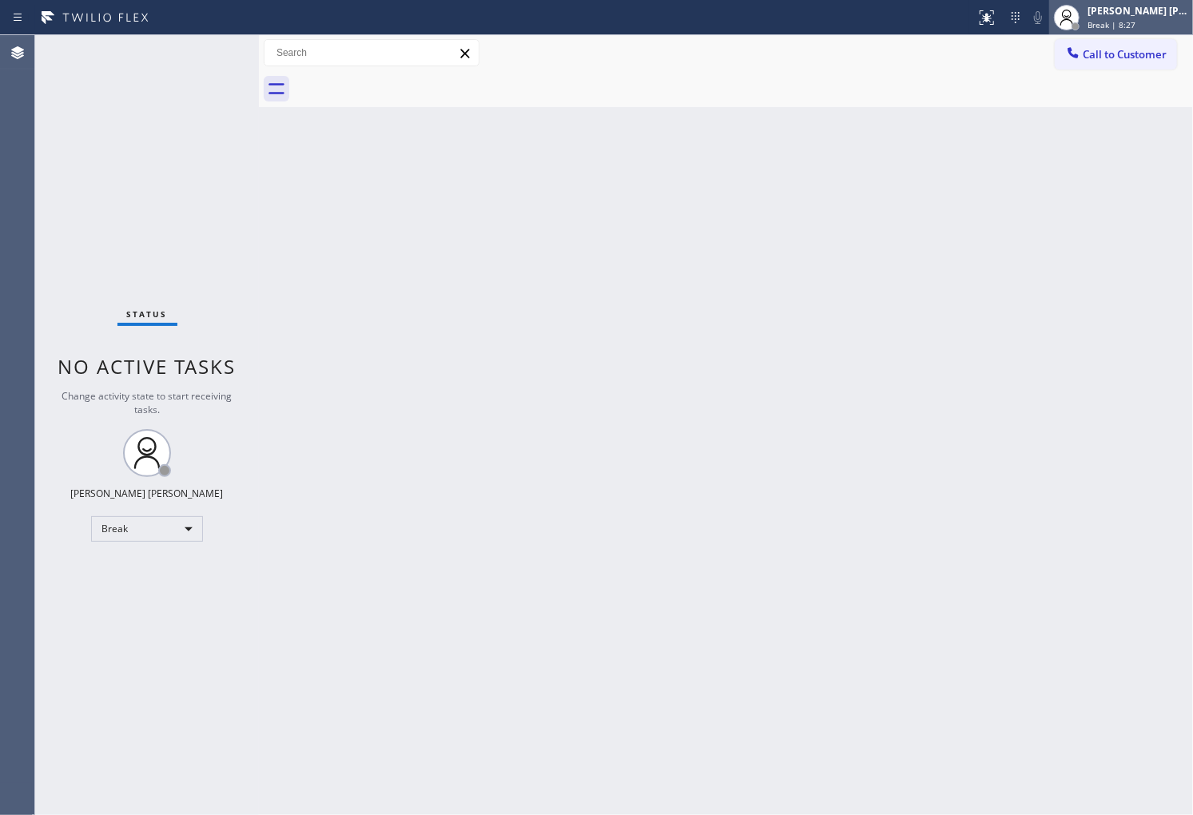
click at [1156, 11] on div "[PERSON_NAME] [PERSON_NAME]" at bounding box center [1138, 11] width 101 height 14
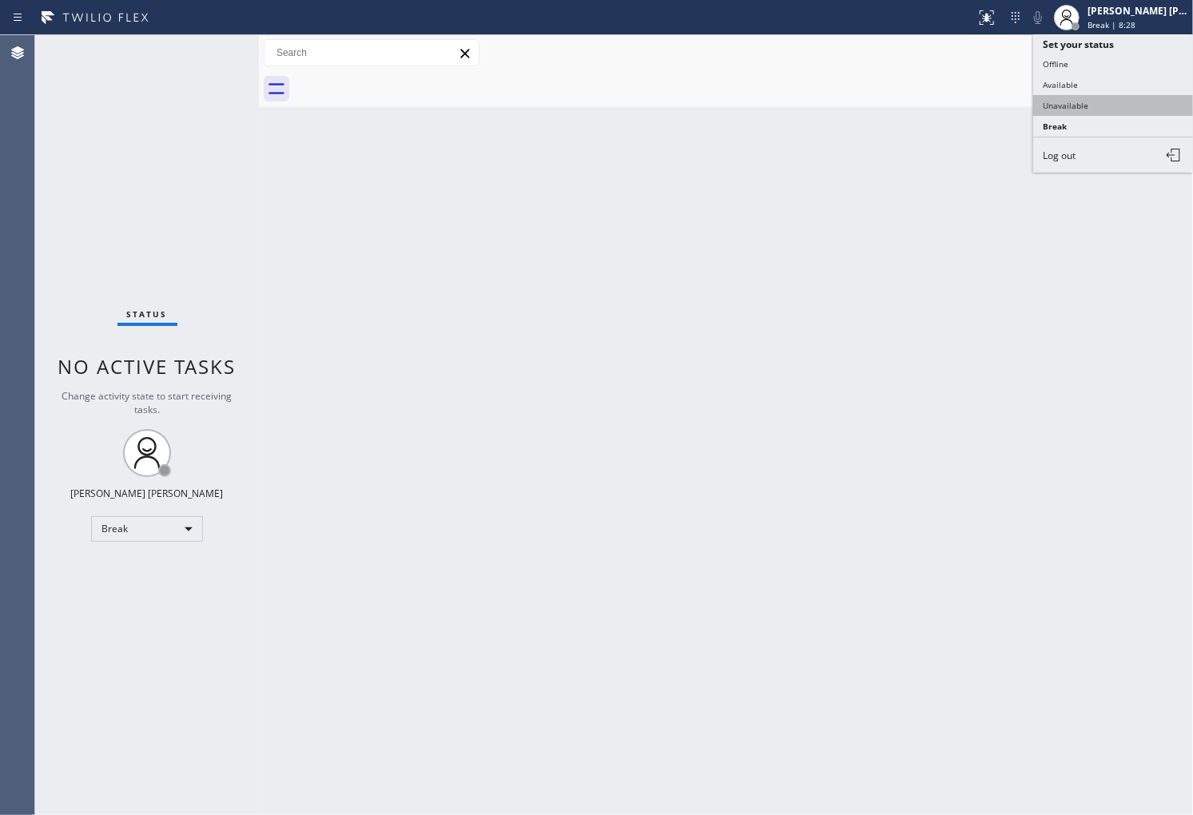
click at [1093, 112] on button "Unavailable" at bounding box center [1113, 105] width 160 height 21
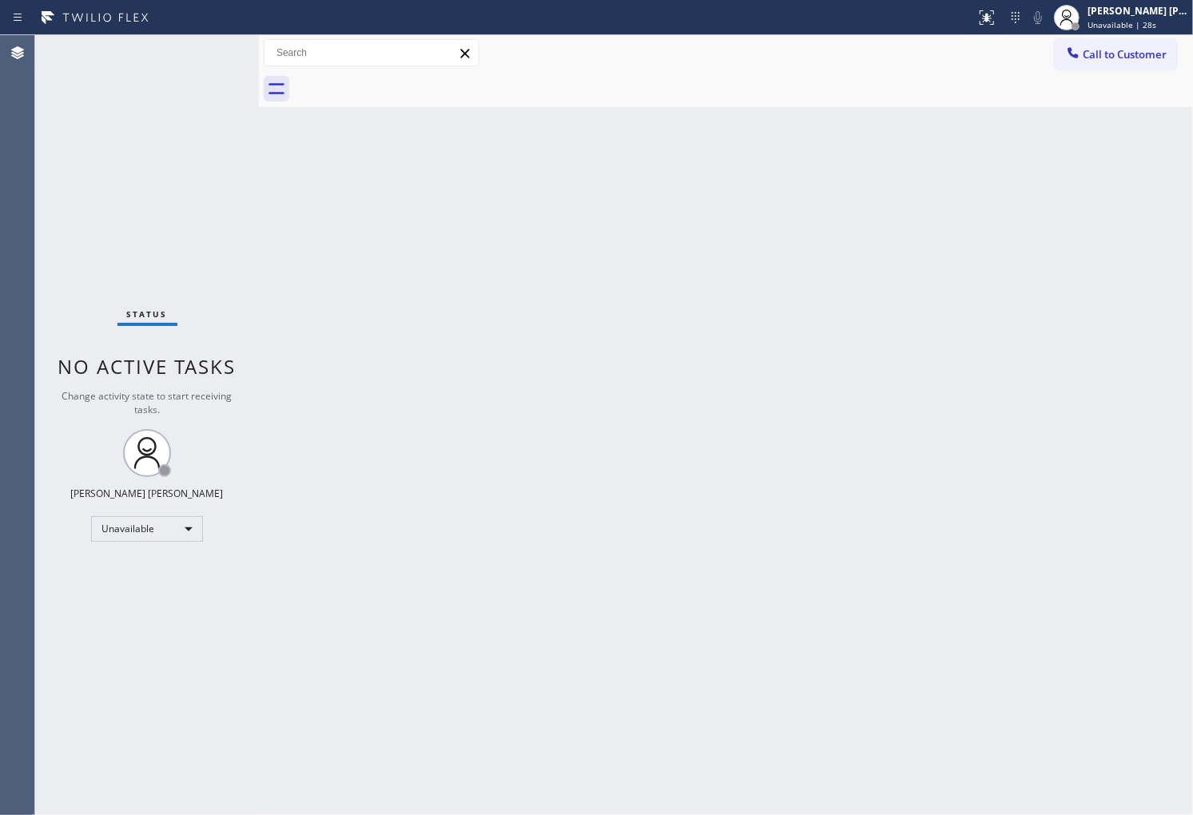
click at [62, 340] on div "Status No active tasks Change activity state to start receiving tasks. Shiena M…" at bounding box center [147, 425] width 224 height 780
click at [1132, 22] on span "Unavailable | 29s" at bounding box center [1122, 24] width 69 height 11
click at [1075, 85] on button "Available" at bounding box center [1113, 84] width 160 height 21
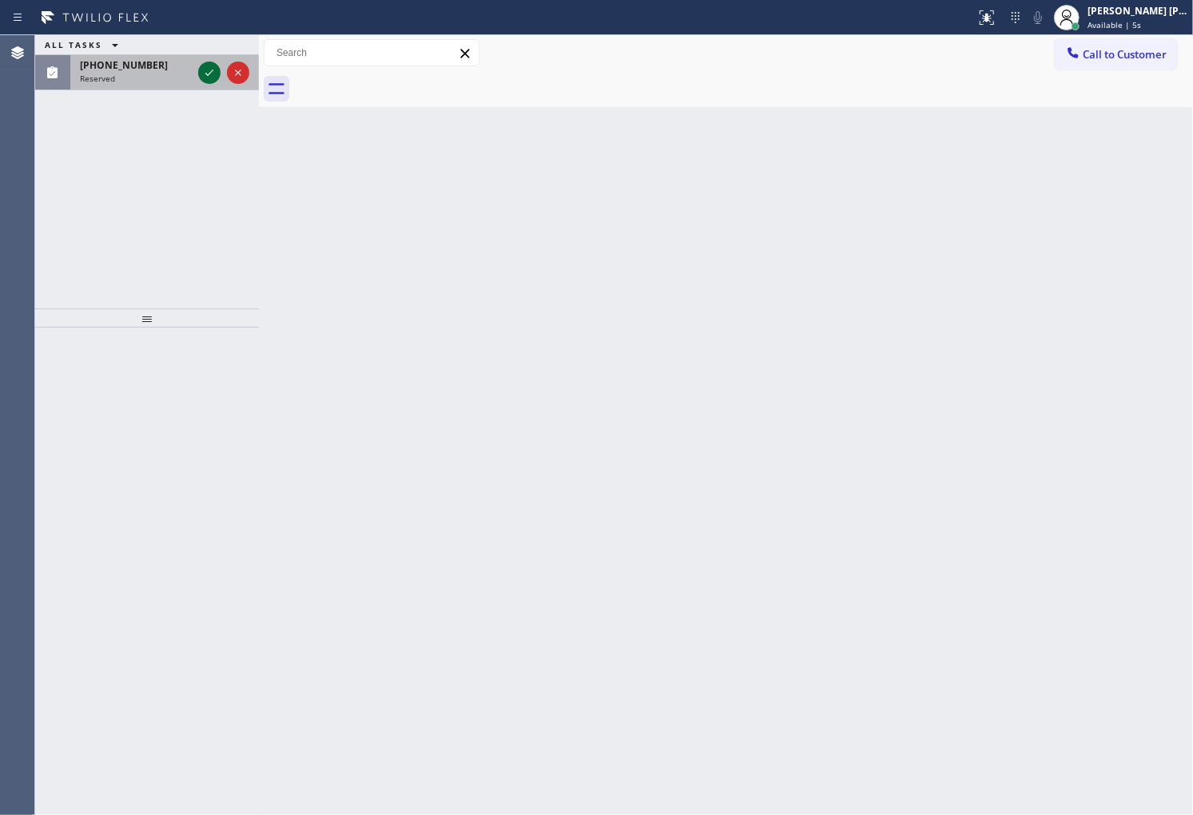
click at [205, 82] on icon at bounding box center [209, 72] width 19 height 19
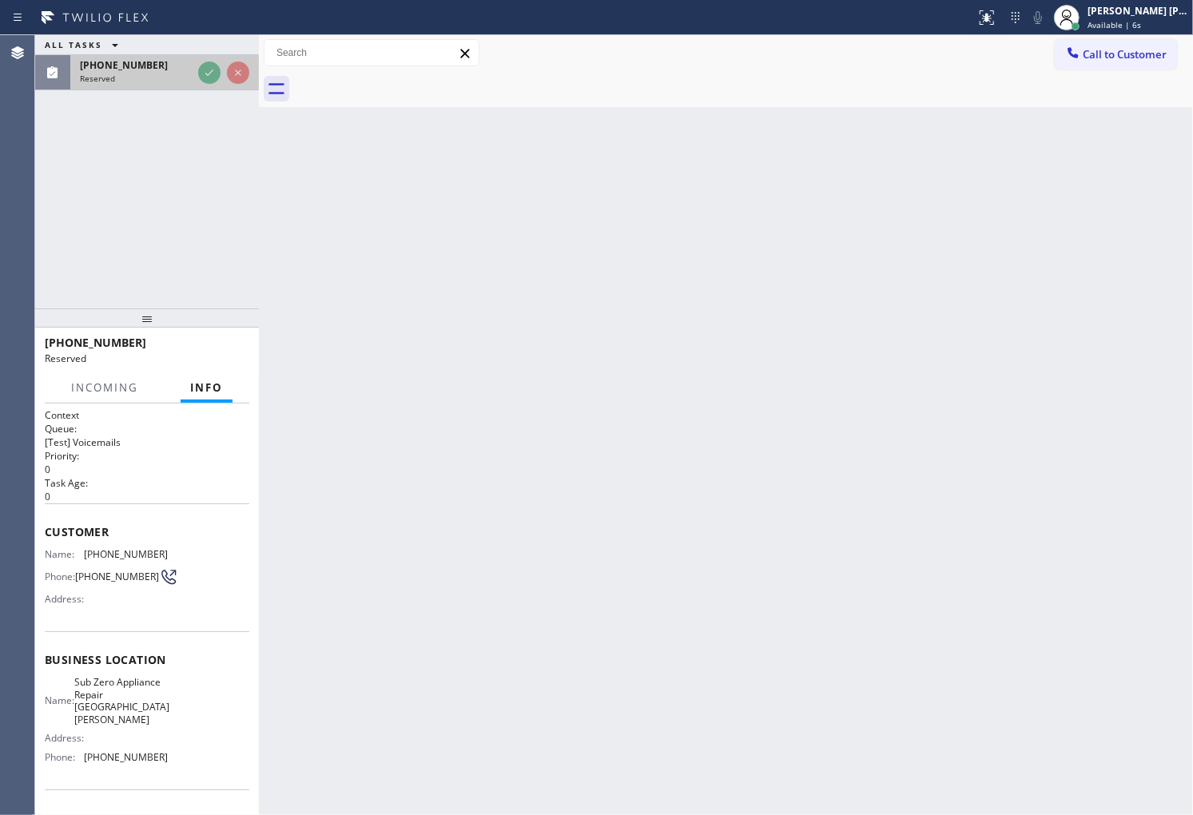
click at [192, 82] on div "Reserved" at bounding box center [136, 78] width 112 height 11
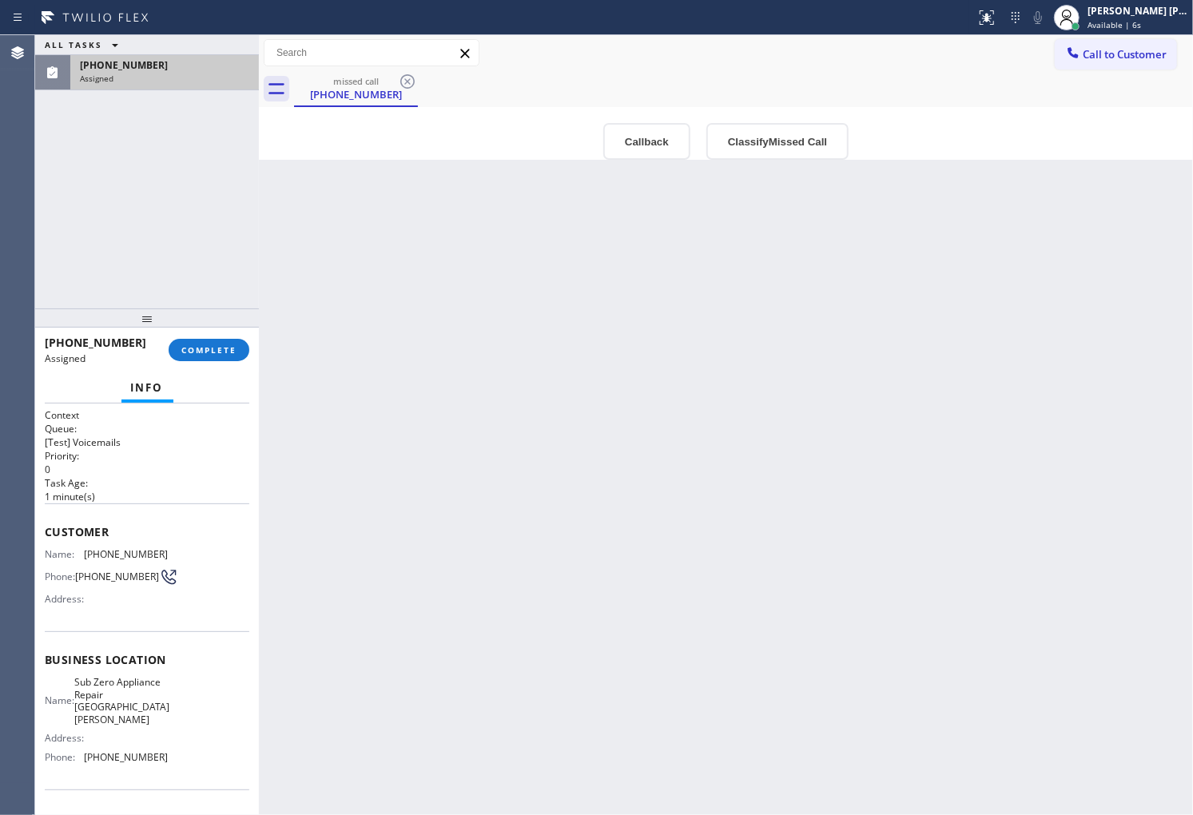
click at [686, 142] on button "Callback" at bounding box center [646, 141] width 87 height 37
click at [0, 0] on icon at bounding box center [0, 0] width 0 height 0
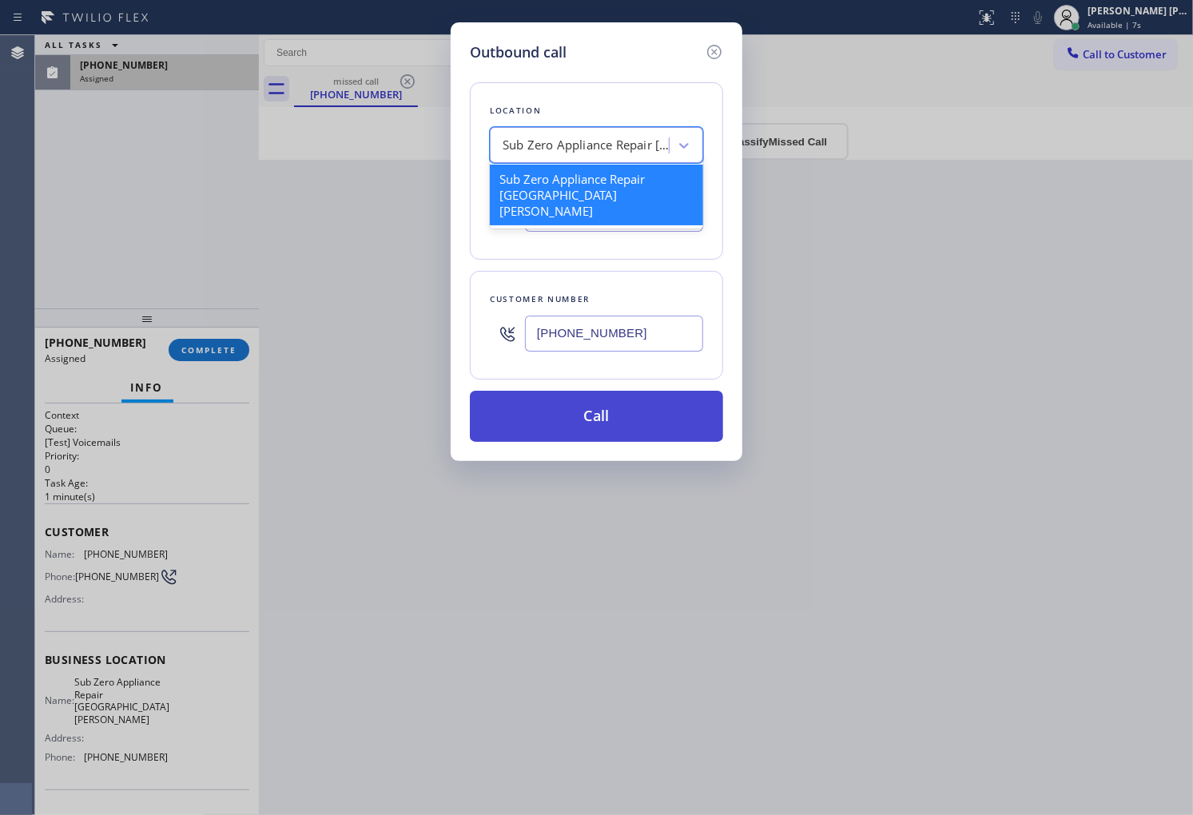
click at [652, 441] on button "Call" at bounding box center [596, 416] width 253 height 51
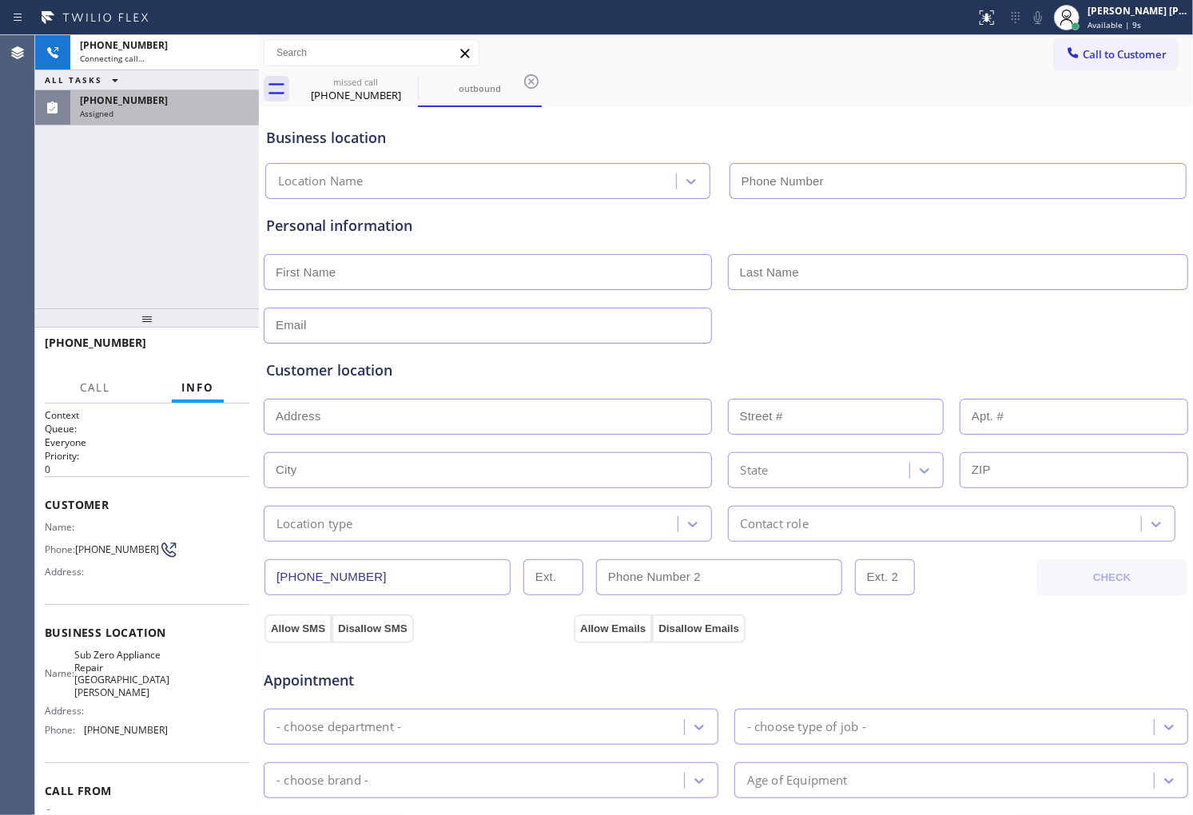
type input "[PHONE_NUMBER]"
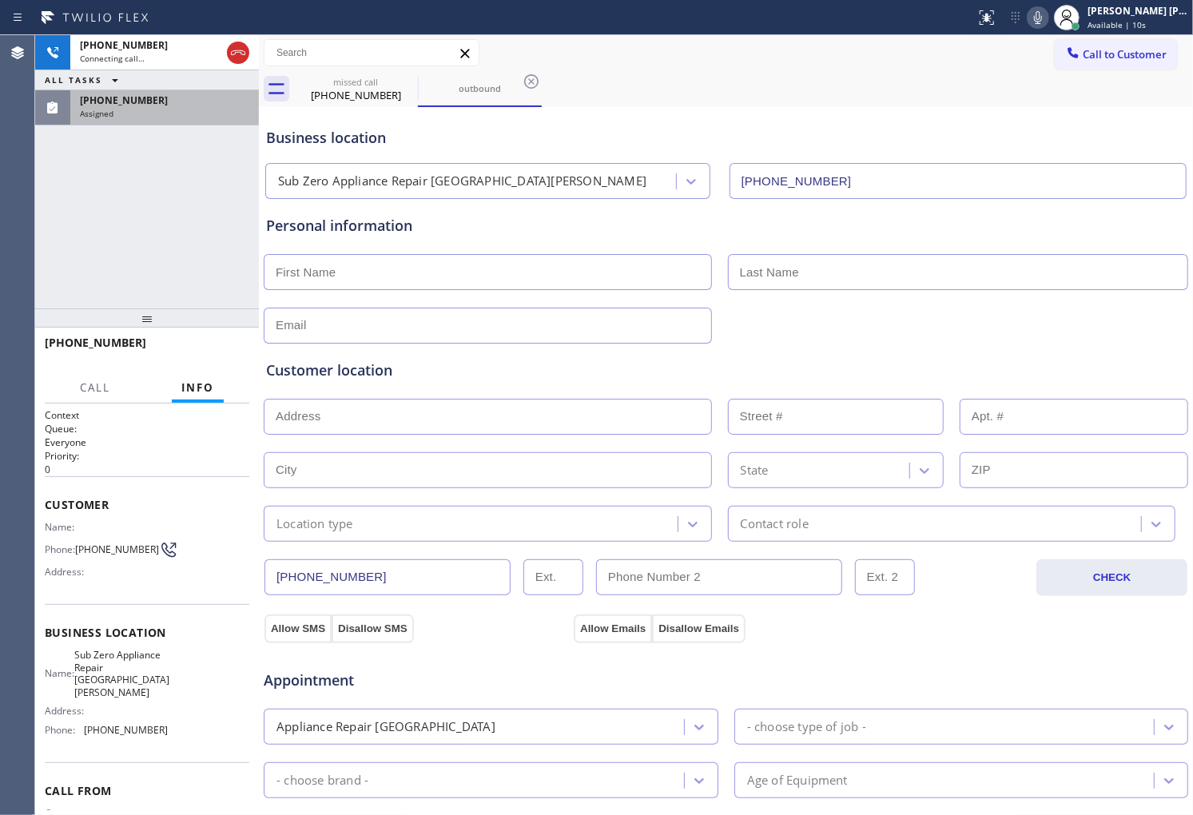
click at [85, 528] on div "Name:" at bounding box center [106, 527] width 123 height 12
click at [85, 533] on div "Name: Phone: (510) 703-4953 Address:" at bounding box center [106, 552] width 123 height 63
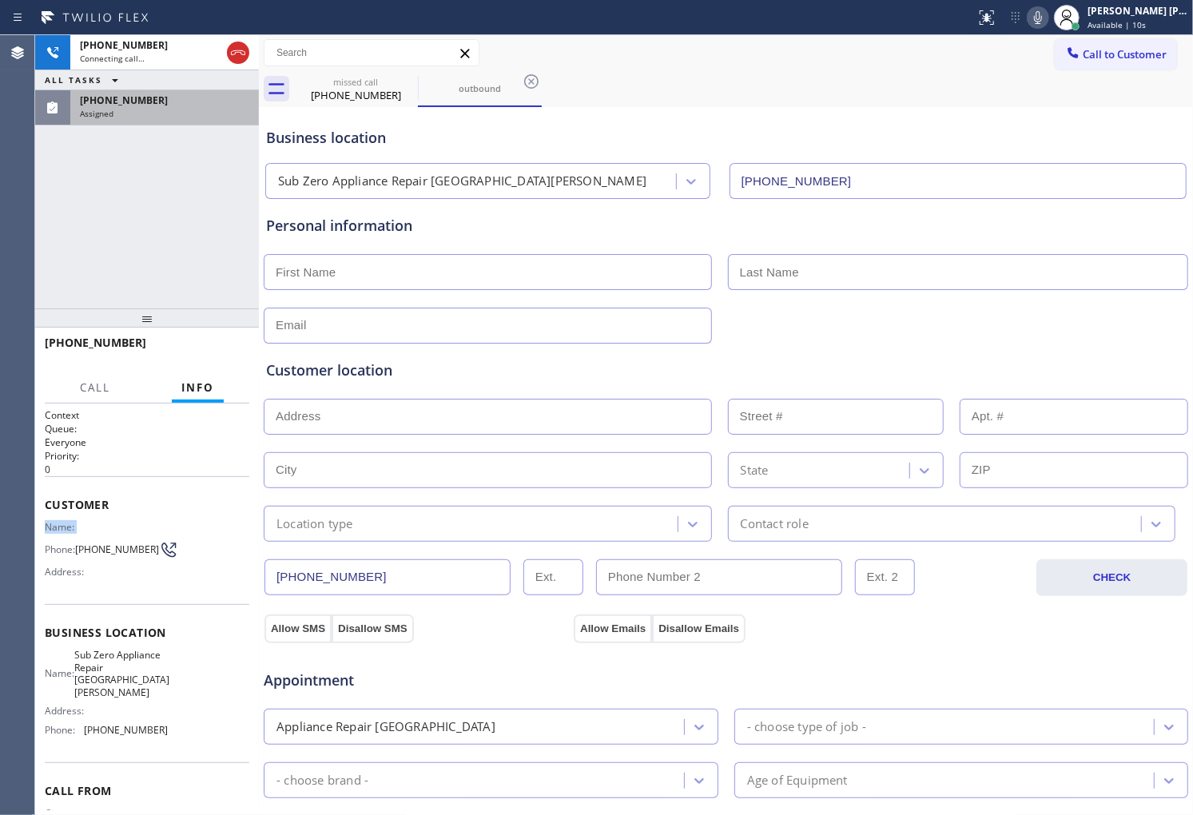
click at [85, 533] on div "Name: Phone: (510) 703-4953 Address:" at bounding box center [106, 552] width 123 height 63
click at [98, 555] on span "[PHONE_NUMBER]" at bounding box center [117, 549] width 84 height 12
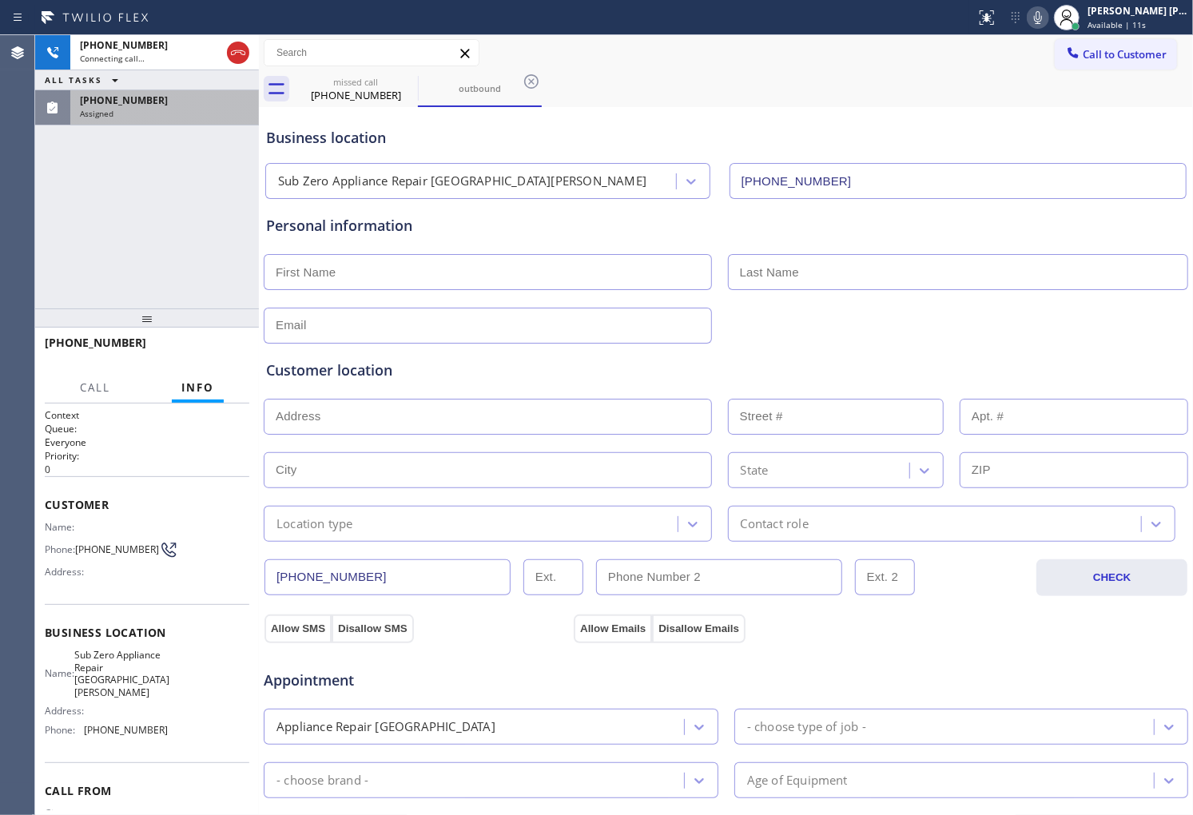
click at [98, 555] on span "[PHONE_NUMBER]" at bounding box center [117, 549] width 84 height 12
click at [116, 340] on span "+15107034953" at bounding box center [96, 342] width 102 height 15
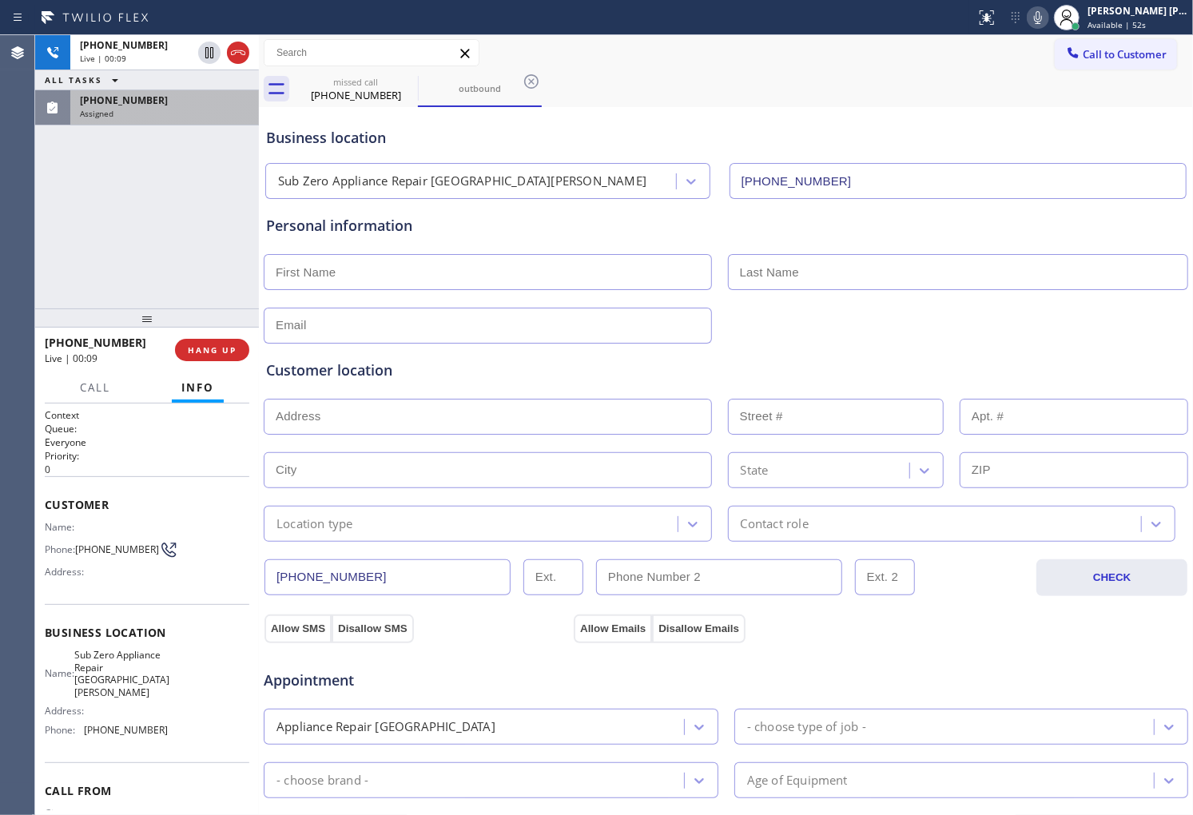
click at [371, 224] on div "Personal information" at bounding box center [726, 226] width 920 height 22
click at [266, 221] on div "Personal information" at bounding box center [726, 226] width 920 height 22
click at [307, 226] on div "Personal information" at bounding box center [726, 226] width 920 height 22
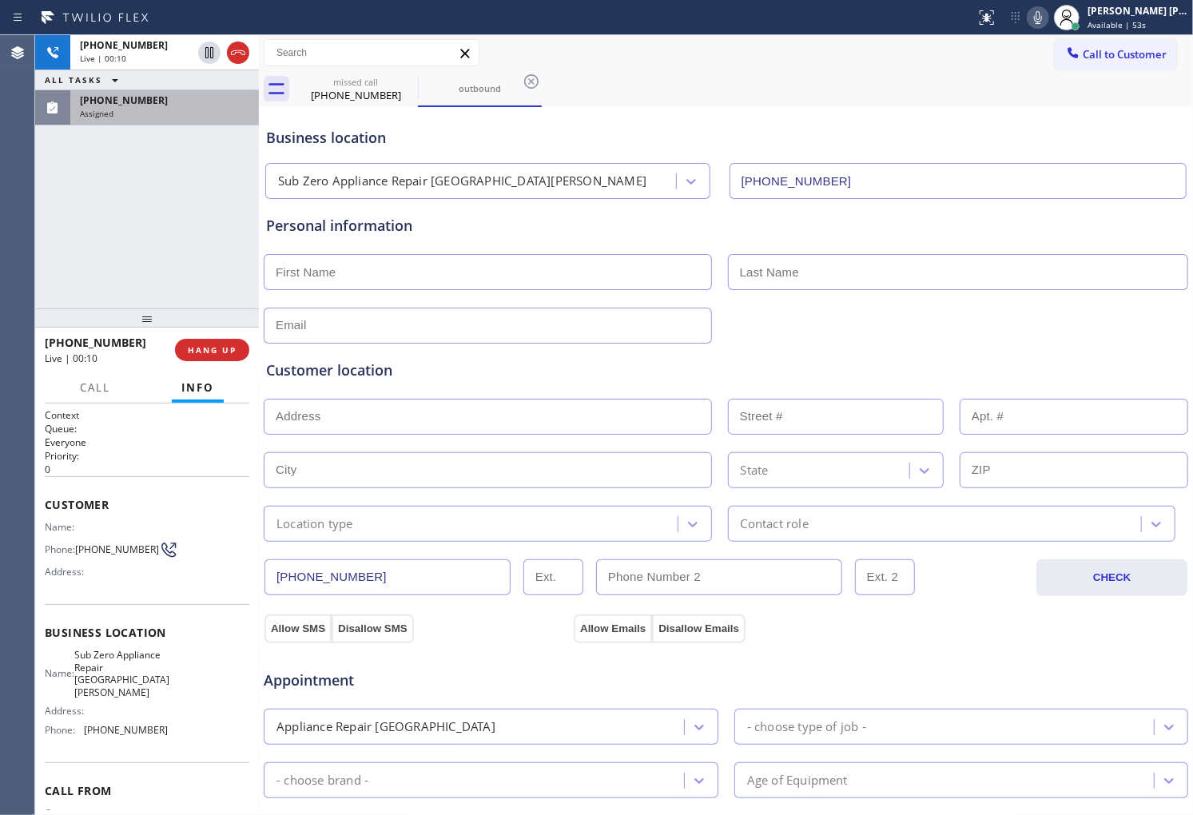
click at [388, 222] on div "Personal information" at bounding box center [726, 226] width 920 height 22
click at [309, 224] on div "Personal information" at bounding box center [726, 226] width 920 height 22
click at [406, 228] on div "Personal information" at bounding box center [726, 226] width 920 height 22
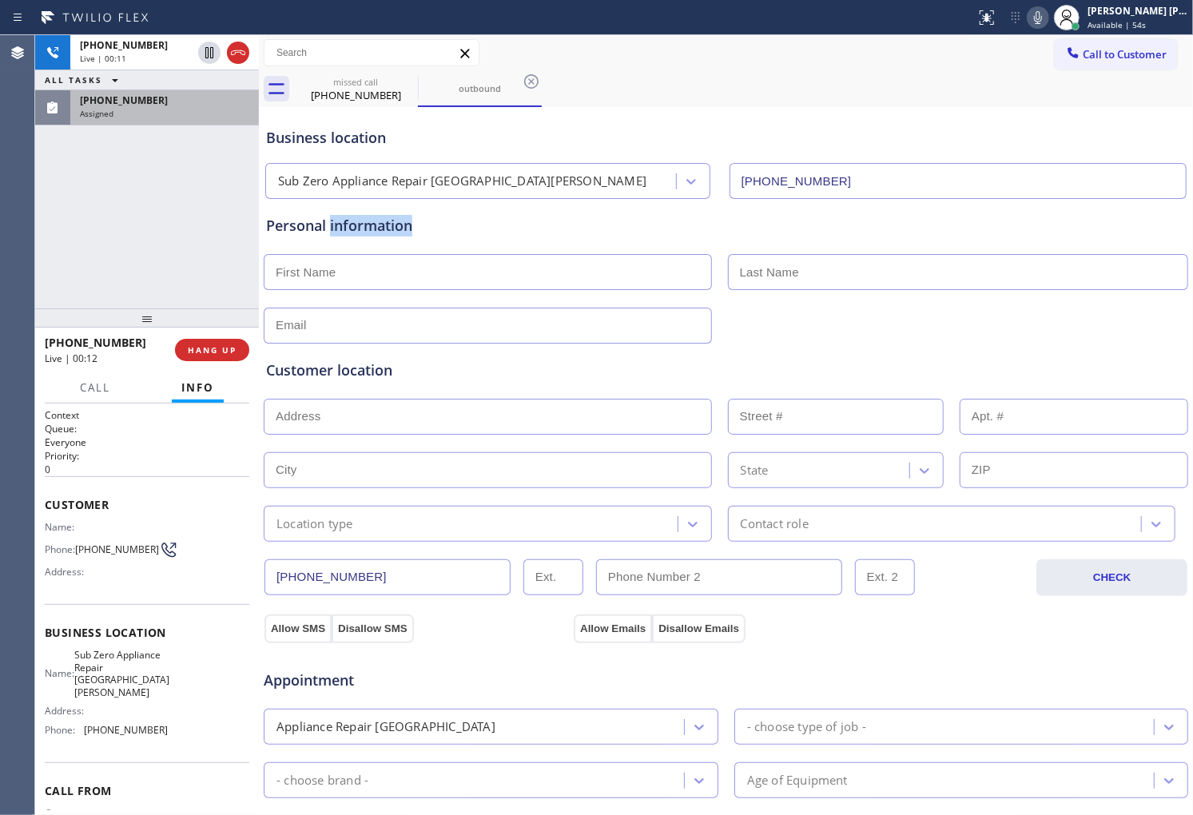
click at [406, 228] on div "Personal information" at bounding box center [726, 226] width 920 height 22
click at [309, 225] on div "Personal information" at bounding box center [726, 226] width 920 height 22
click at [389, 224] on div "Personal information" at bounding box center [726, 226] width 920 height 22
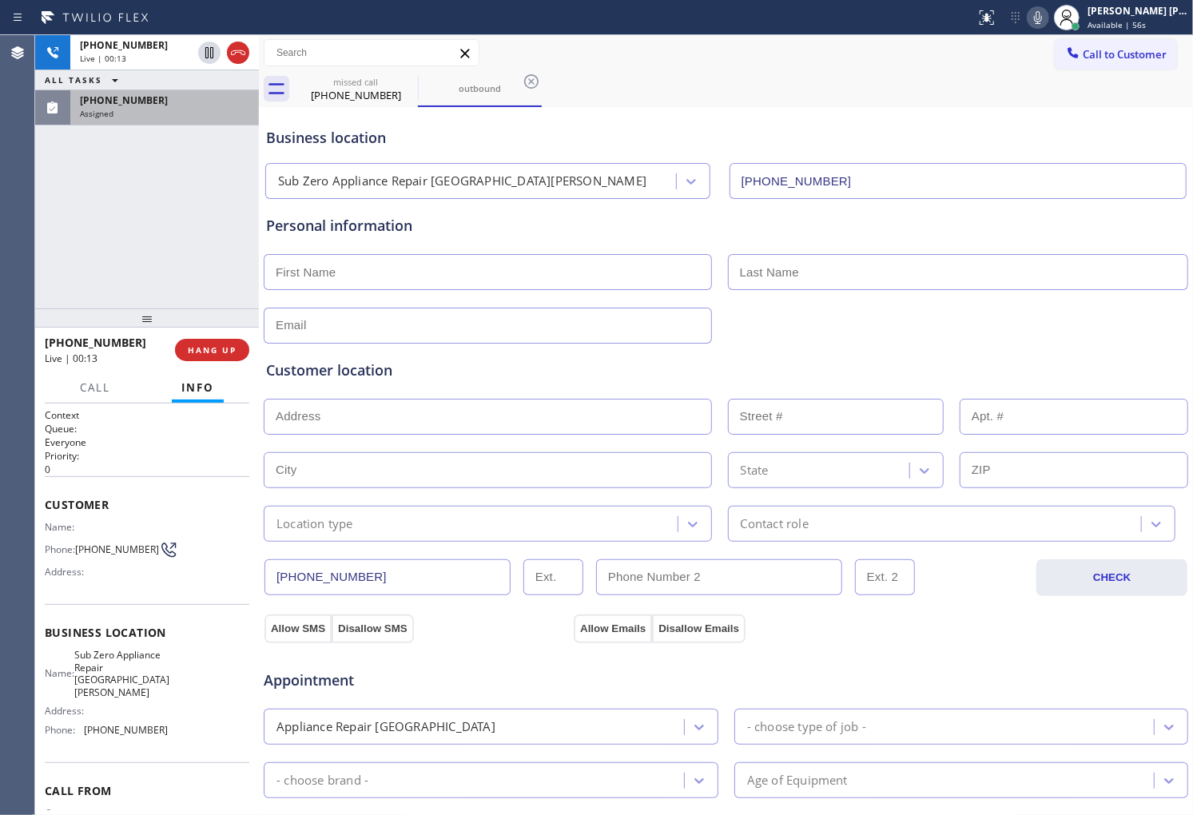
click at [300, 225] on div "Personal information" at bounding box center [726, 226] width 920 height 22
click at [671, 812] on div "Appointment Appliance Repair High End - choose type of job - - choose brand - A…" at bounding box center [726, 800] width 920 height 299
drag, startPoint x: 46, startPoint y: 494, endPoint x: 70, endPoint y: 518, distance: 33.9
click at [46, 494] on div "Customer Name: Phone: (510) 703-4953 Address:" at bounding box center [147, 540] width 205 height 128
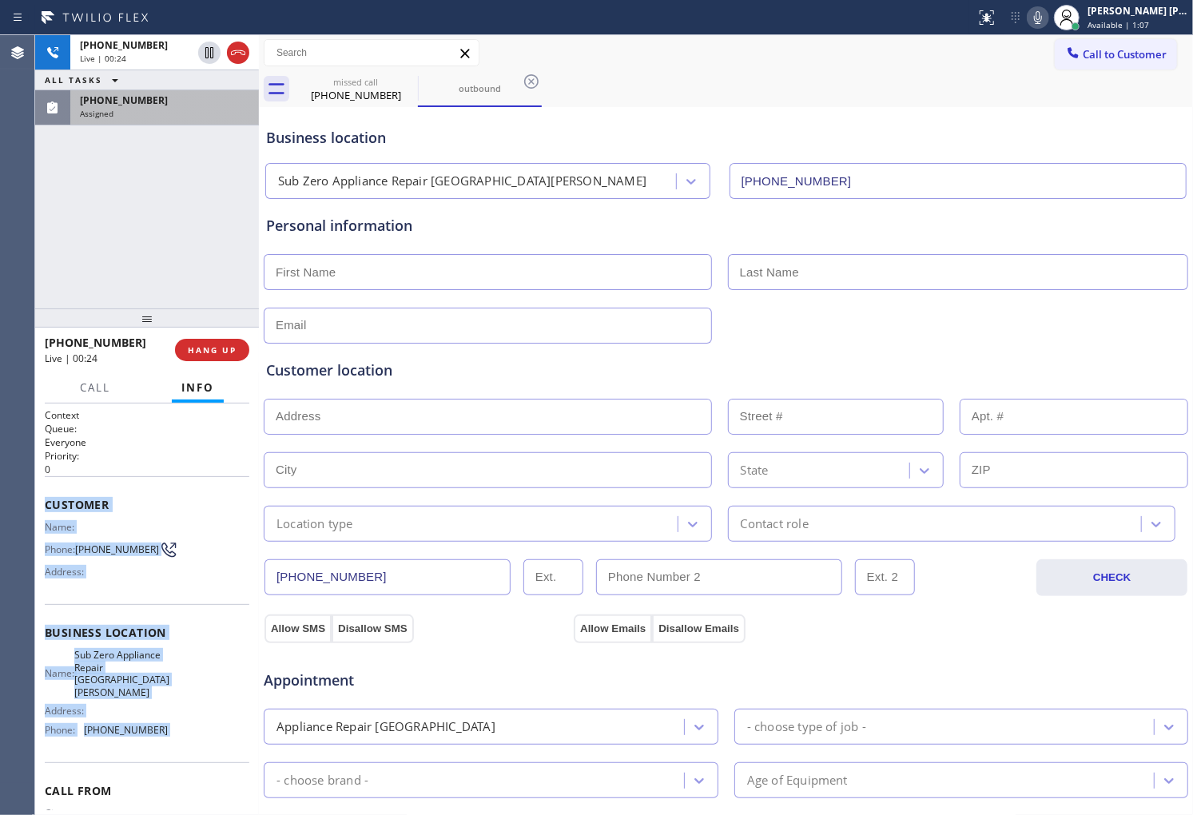
drag, startPoint x: 70, startPoint y: 518, endPoint x: 164, endPoint y: 728, distance: 230.4
click at [164, 728] on div "Context Queue: Everyone Priority: 0 Customer Name: Phone: (510) 703-4953 Addres…" at bounding box center [147, 645] width 205 height 475
click at [164, 728] on div "Name: Sub Zero Appliance Repair San Rafael Address: Phone: (415) 727-5710" at bounding box center [147, 696] width 205 height 94
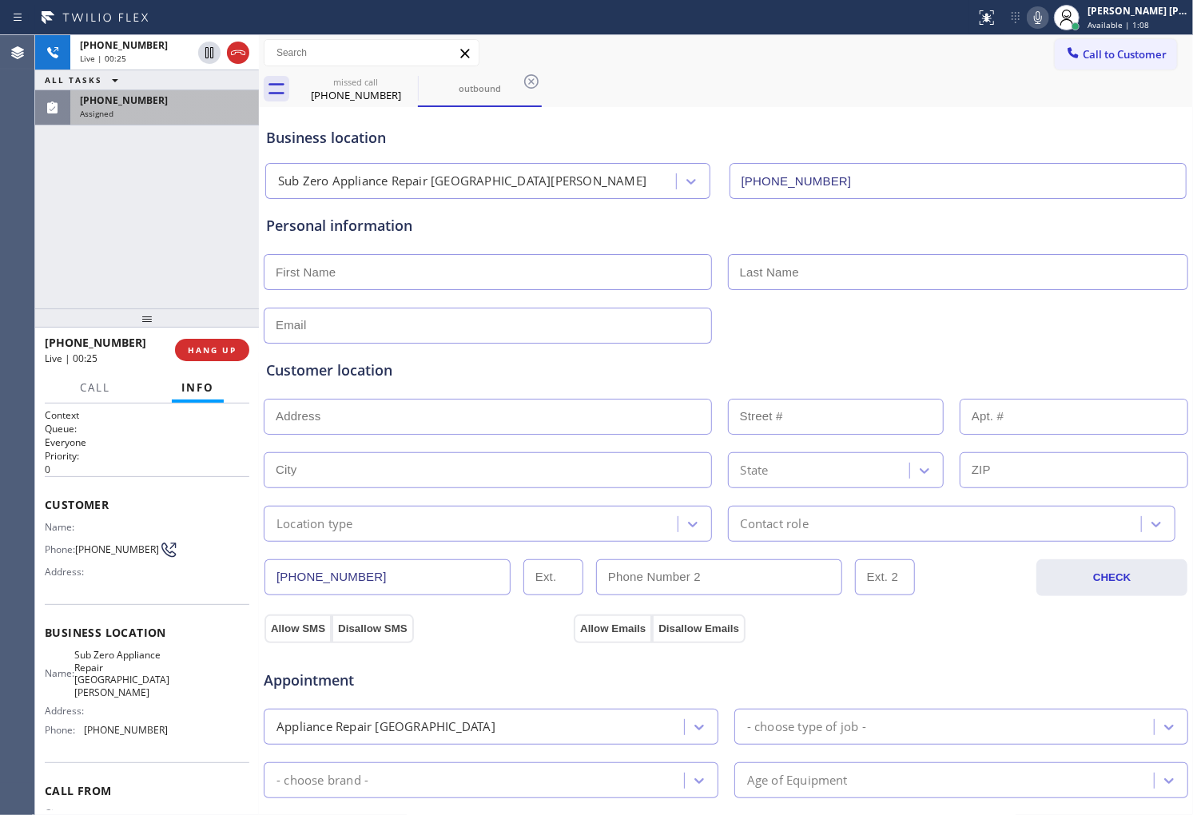
click at [42, 502] on div "Context Queue: Everyone Priority: 0 Customer Name: Phone: (510) 703-4953 Addres…" at bounding box center [147, 610] width 224 height 412
click at [46, 508] on div "Context Queue: Everyone Priority: 0 Customer Name: Phone: (510) 703-4953 Addres…" at bounding box center [147, 610] width 224 height 412
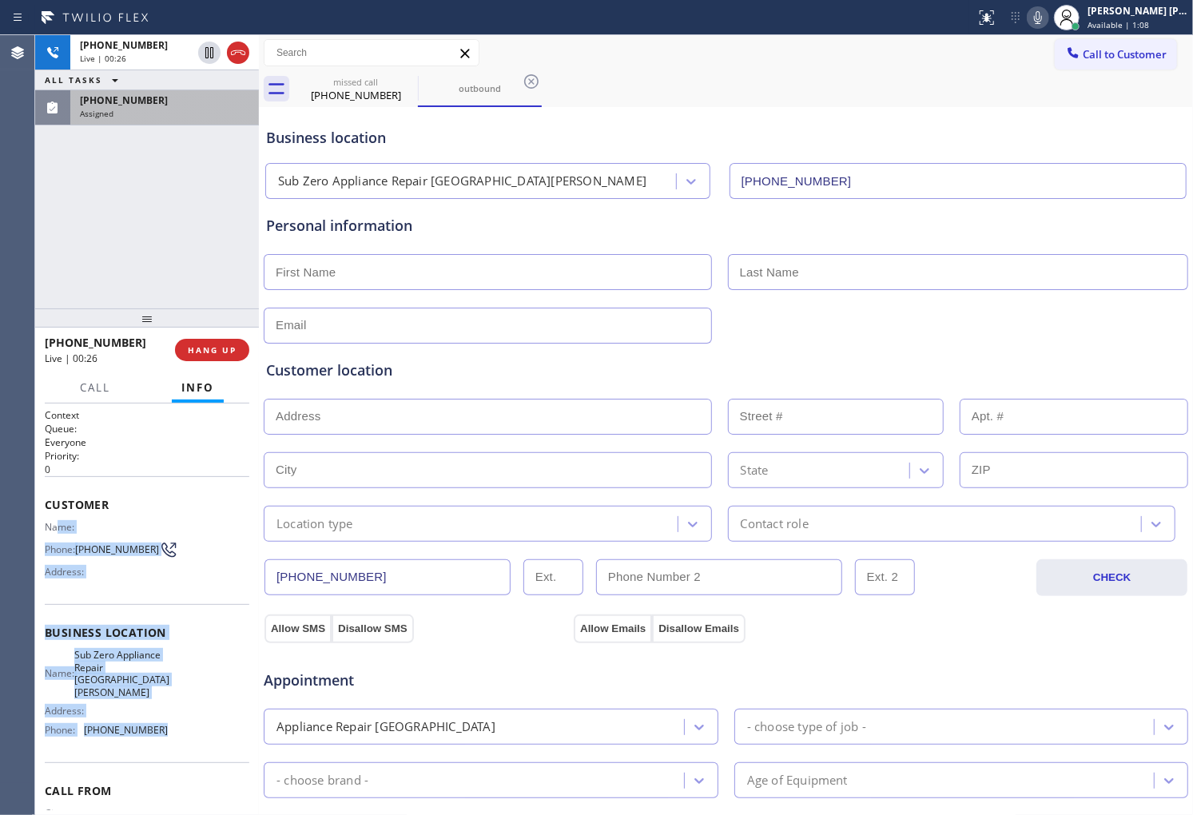
drag, startPoint x: 68, startPoint y: 532, endPoint x: 170, endPoint y: 711, distance: 206.2
click at [161, 750] on div "Context Queue: Everyone Priority: 0 Customer Name: Phone: (510) 703-4953 Addres…" at bounding box center [147, 645] width 205 height 475
click at [173, 684] on div "Name: Sub Zero Appliance Repair San Rafael Address: Phone: (415) 727-5710" at bounding box center [147, 696] width 205 height 94
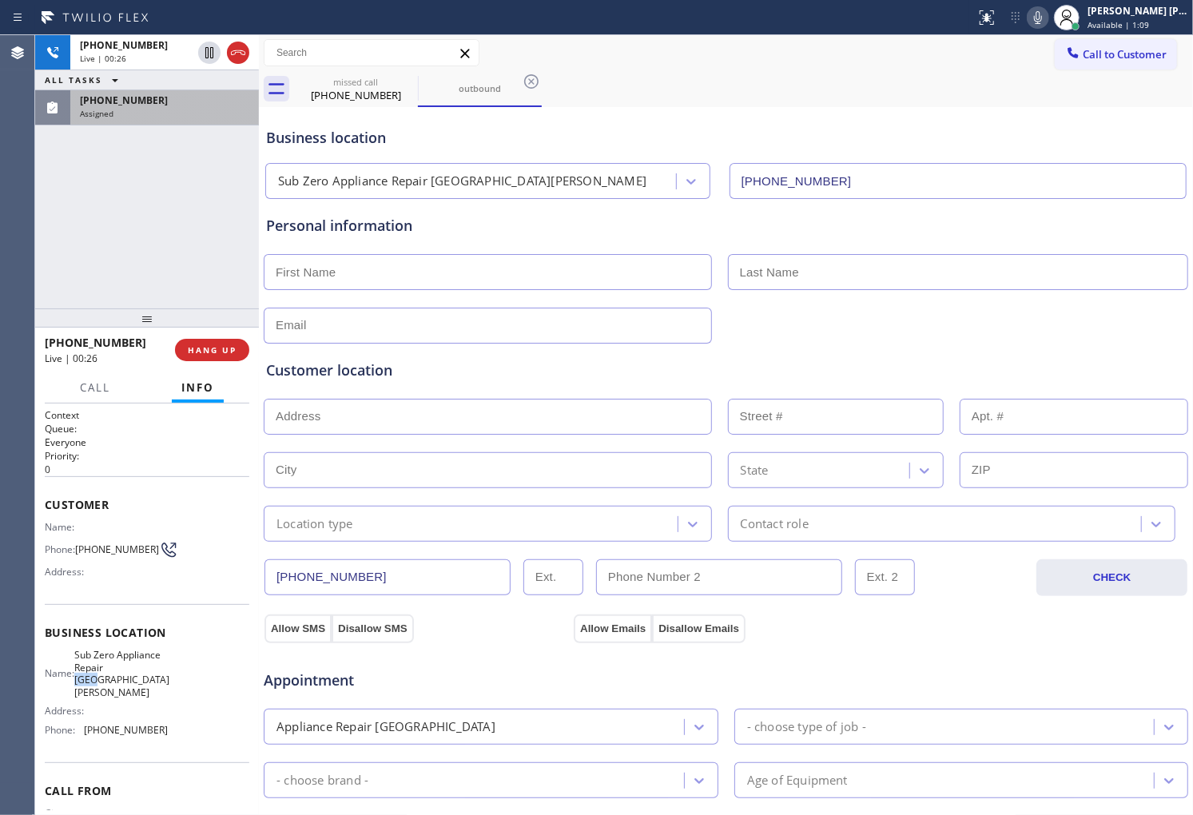
click at [173, 684] on div "Name: Sub Zero Appliance Repair San Rafael Address: Phone: (415) 727-5710" at bounding box center [147, 696] width 205 height 94
click at [42, 499] on div "Context Queue: Everyone Priority: 0 Customer Name: Phone: (510) 703-4953 Addres…" at bounding box center [147, 610] width 224 height 412
drag, startPoint x: 42, startPoint y: 499, endPoint x: 88, endPoint y: 586, distance: 98.3
click at [88, 586] on div "Context Queue: Everyone Priority: 0 Customer Name: Phone: (510) 703-4953 Addres…" at bounding box center [147, 610] width 224 height 412
click at [94, 530] on div "Name:" at bounding box center [106, 527] width 123 height 12
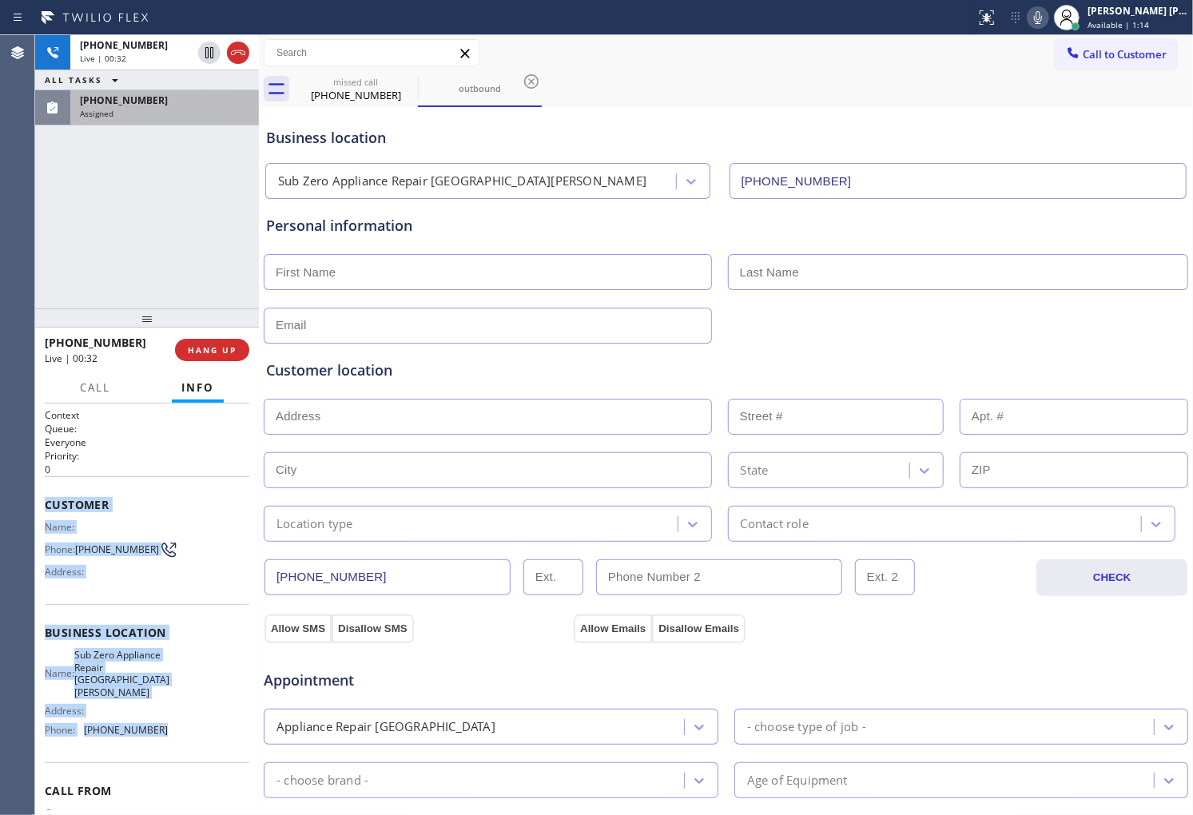
drag, startPoint x: 42, startPoint y: 500, endPoint x: 153, endPoint y: 743, distance: 267.6
click at [153, 743] on div "Context Queue: Everyone Priority: 0 Customer Name: Phone: (510) 703-4953 Addres…" at bounding box center [147, 610] width 224 height 412
click at [206, 353] on span "HANG UP" at bounding box center [212, 349] width 49 height 11
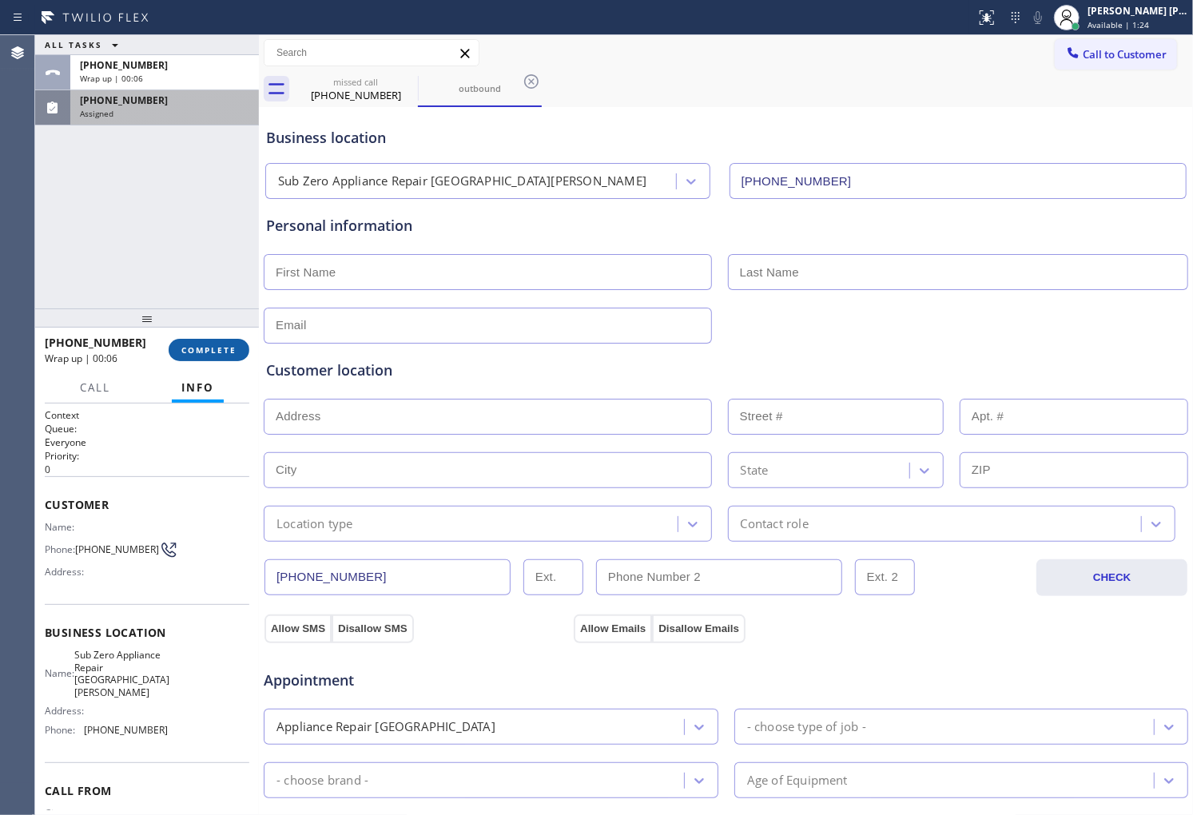
drag, startPoint x: 222, startPoint y: 371, endPoint x: 217, endPoint y: 352, distance: 19.0
click at [222, 371] on div "+15107034953 Wrap up | 00:06 COMPLETE" at bounding box center [147, 350] width 224 height 45
click at [217, 348] on span "COMPLETE" at bounding box center [208, 349] width 55 height 11
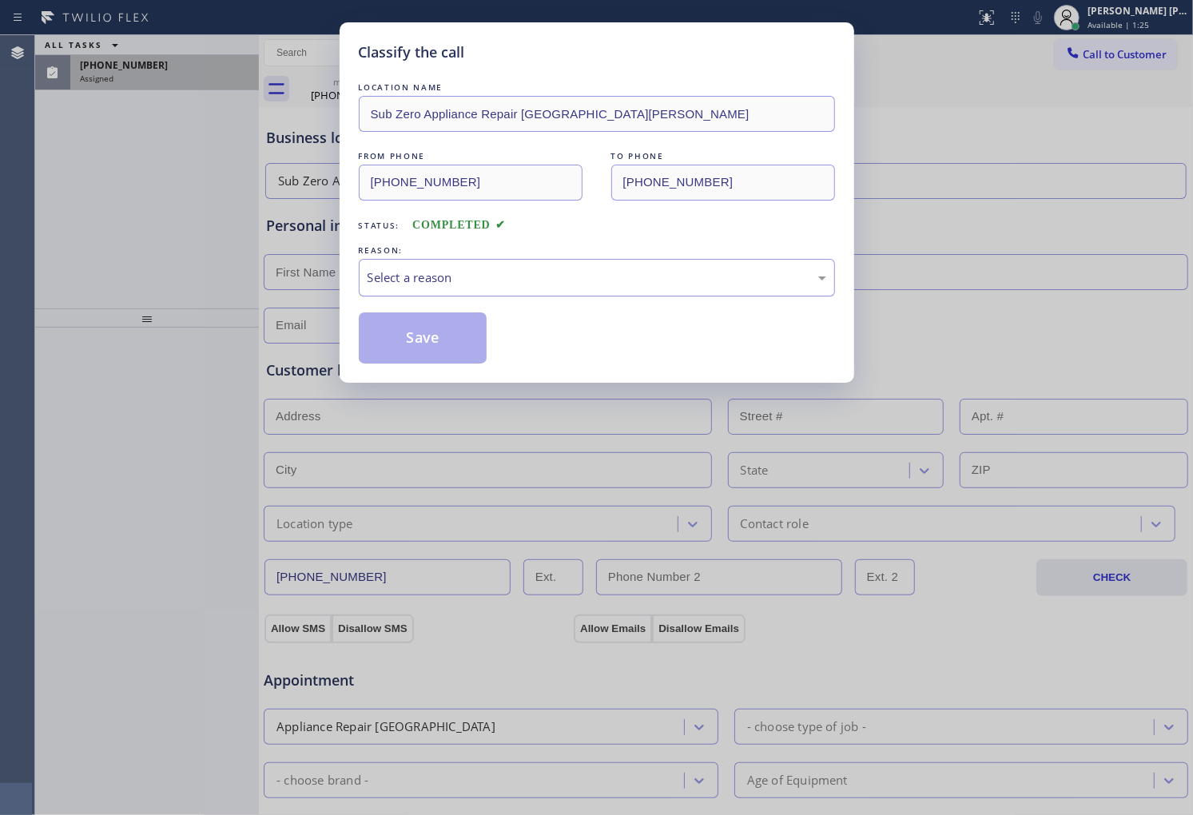
click at [442, 268] on div "Select a reason" at bounding box center [597, 278] width 476 height 38
click at [442, 269] on div "Select a reason" at bounding box center [597, 278] width 459 height 18
click at [433, 278] on div "Select a reason" at bounding box center [597, 278] width 459 height 18
drag, startPoint x: 436, startPoint y: 388, endPoint x: 420, endPoint y: 344, distance: 47.1
click at [436, 388] on div "Classify the call LOCATION NAME Sub Zero Appliance Repair San Rafael FROM PHONE…" at bounding box center [596, 407] width 1193 height 815
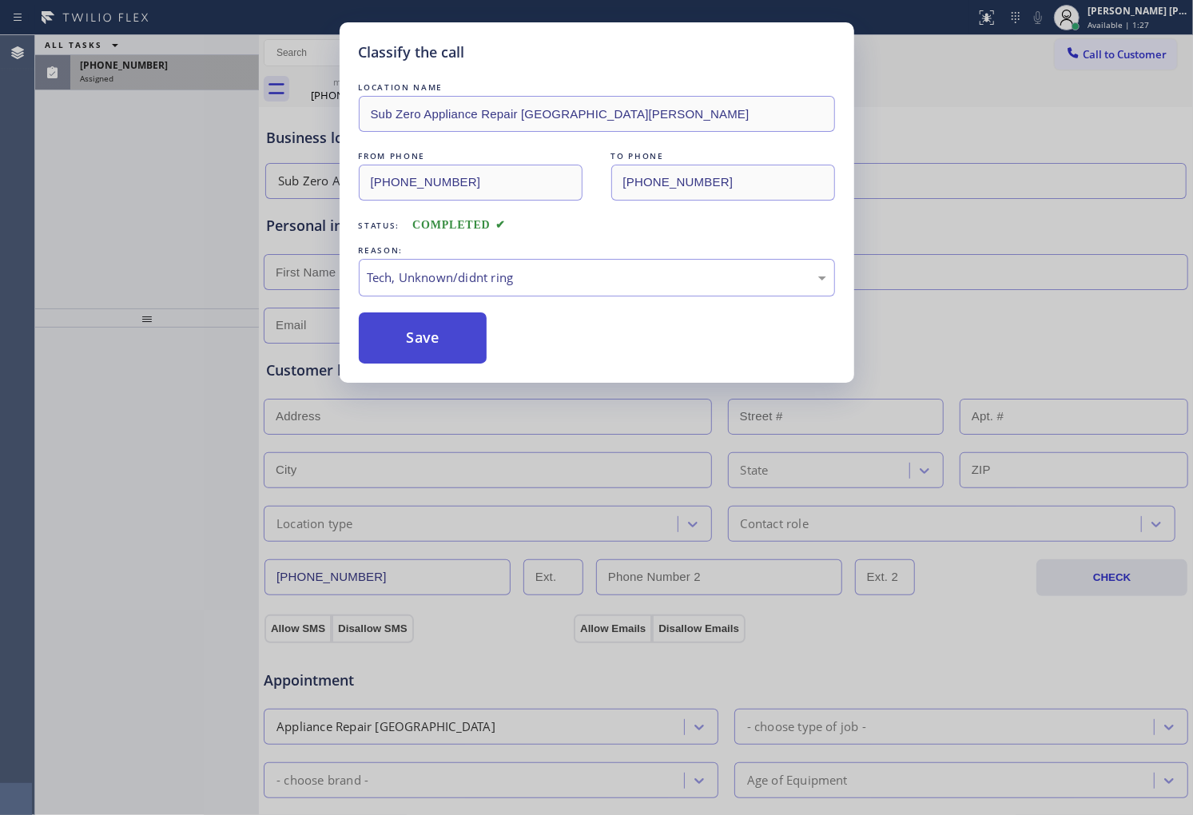
click at [420, 344] on button "Save" at bounding box center [423, 338] width 129 height 51
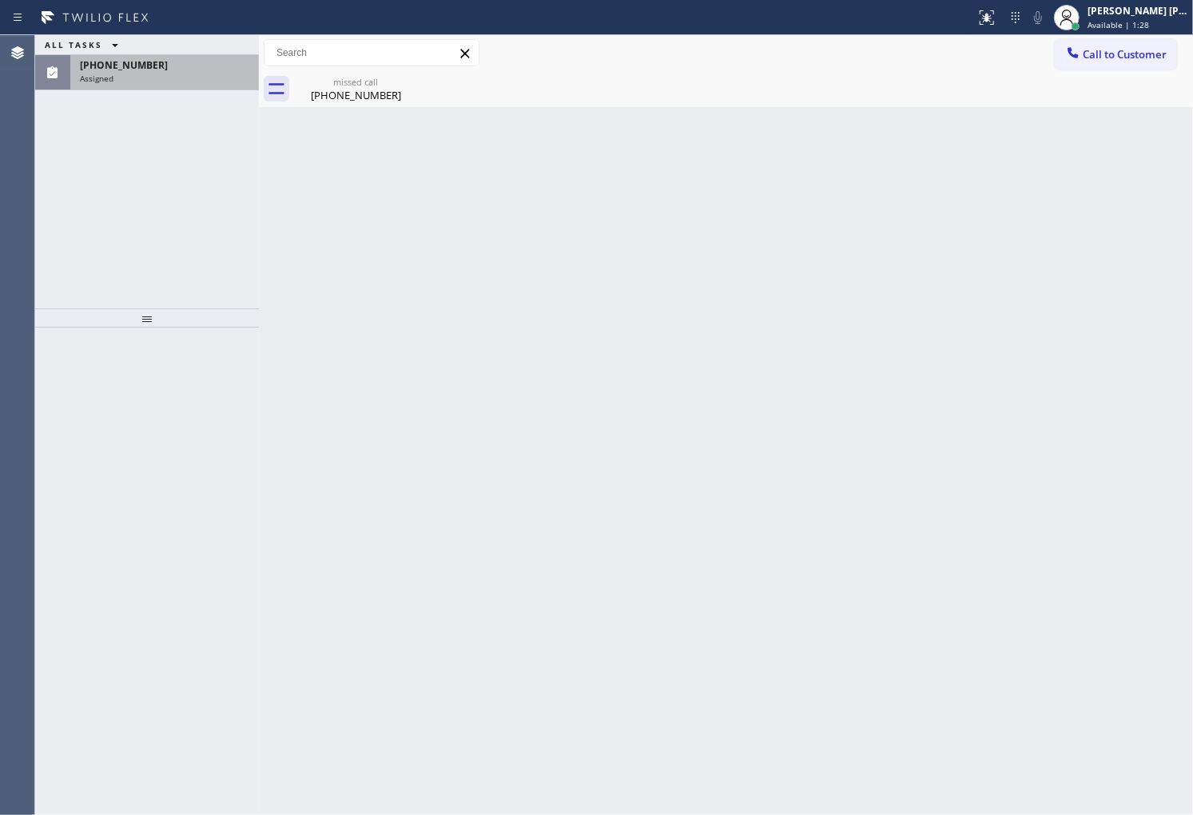
click at [158, 78] on div "Assigned" at bounding box center [164, 78] width 169 height 11
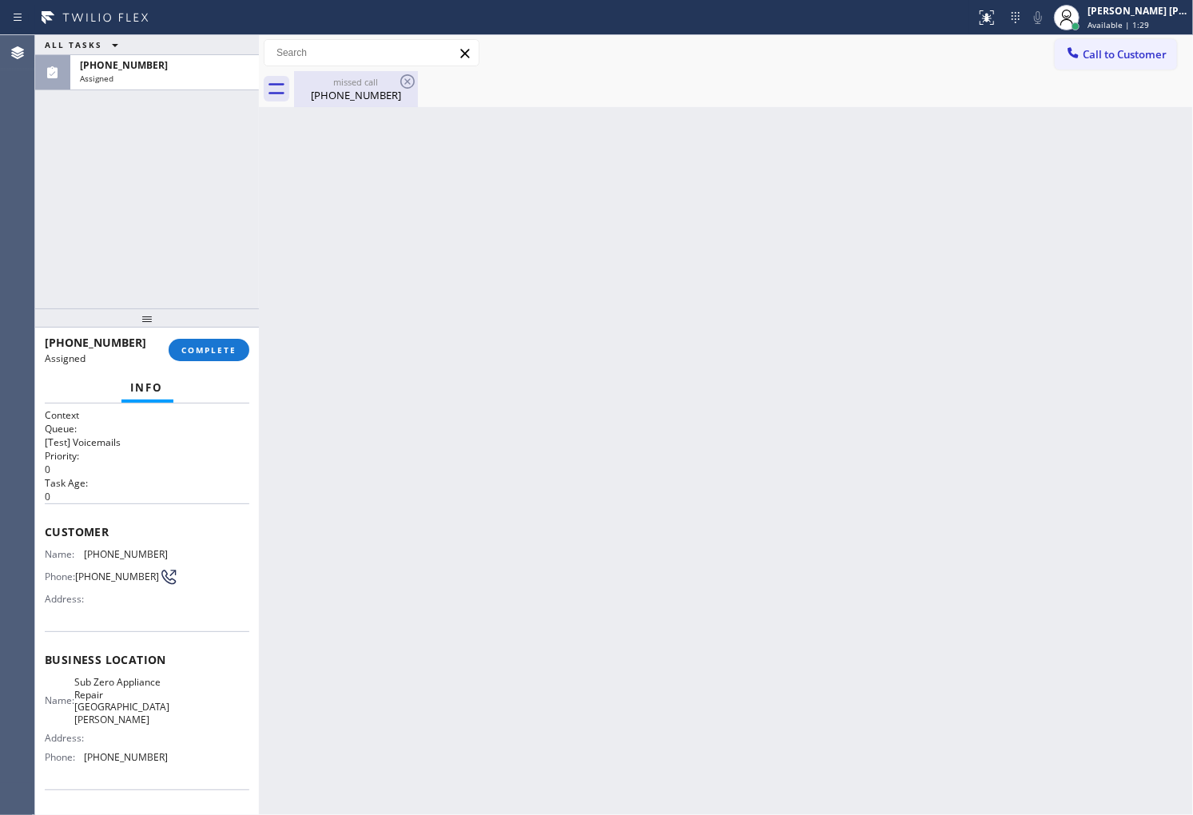
click at [350, 90] on div "[PHONE_NUMBER]" at bounding box center [356, 95] width 121 height 14
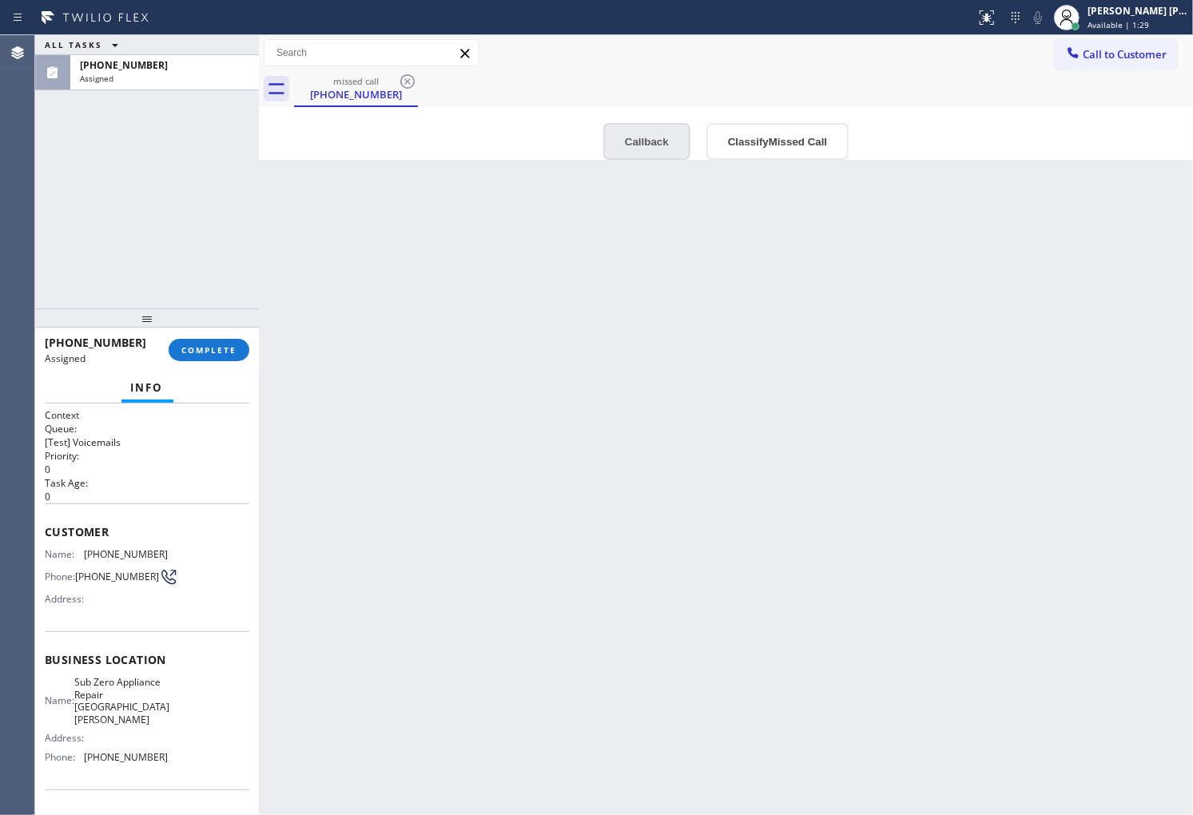
click at [651, 153] on button "Callback" at bounding box center [646, 141] width 87 height 37
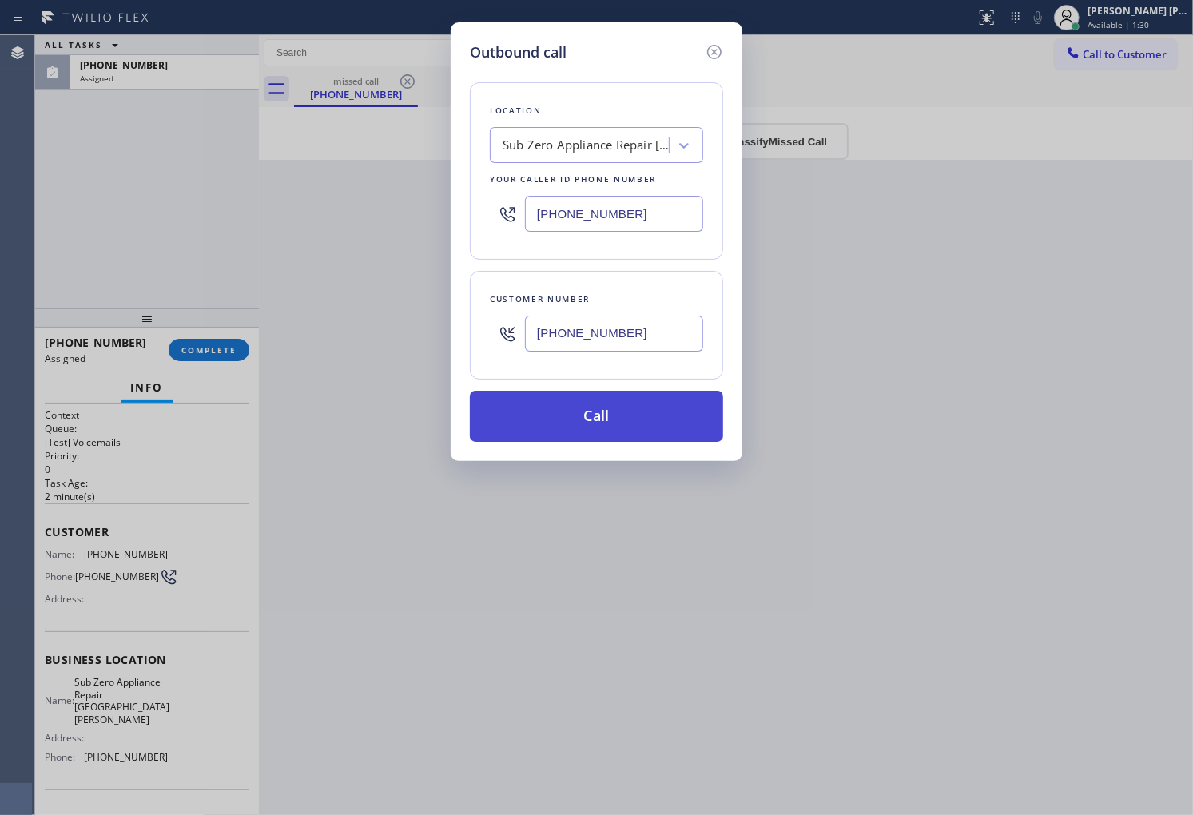
click at [581, 409] on button "Call" at bounding box center [596, 416] width 253 height 51
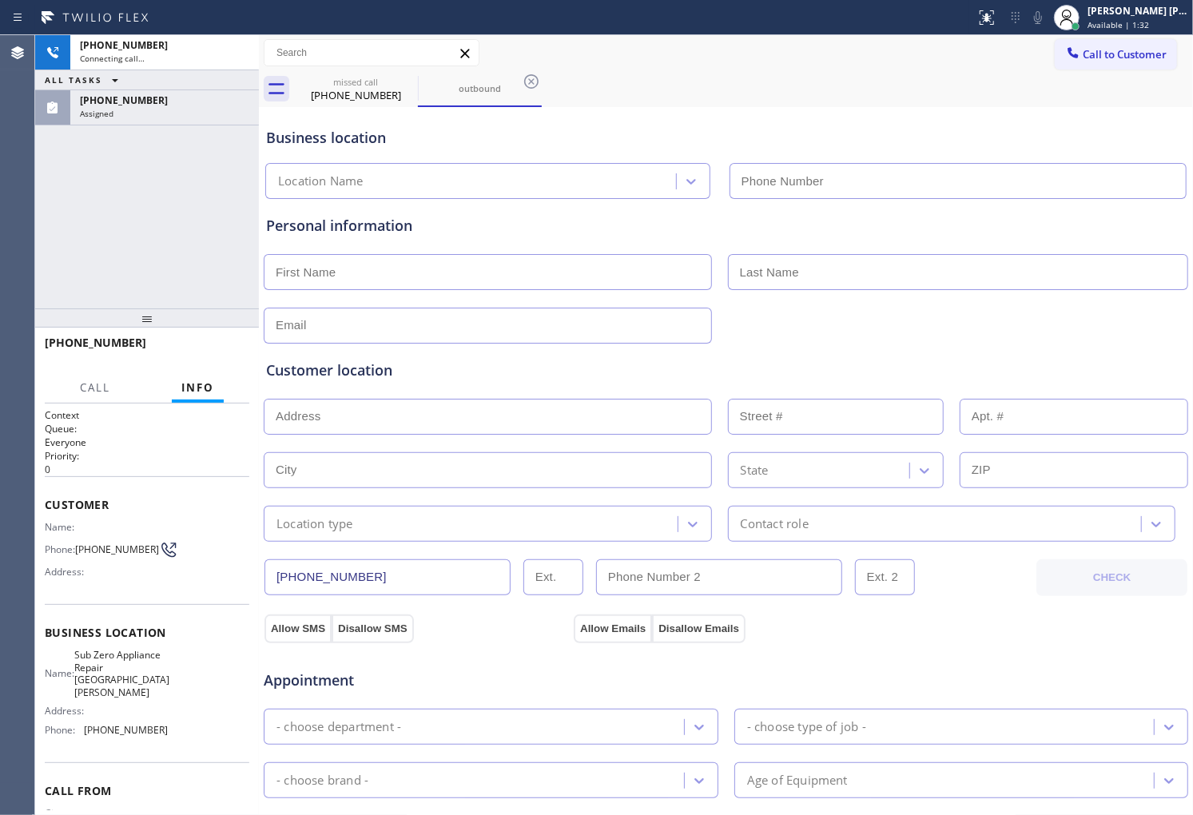
type input "[PHONE_NUMBER]"
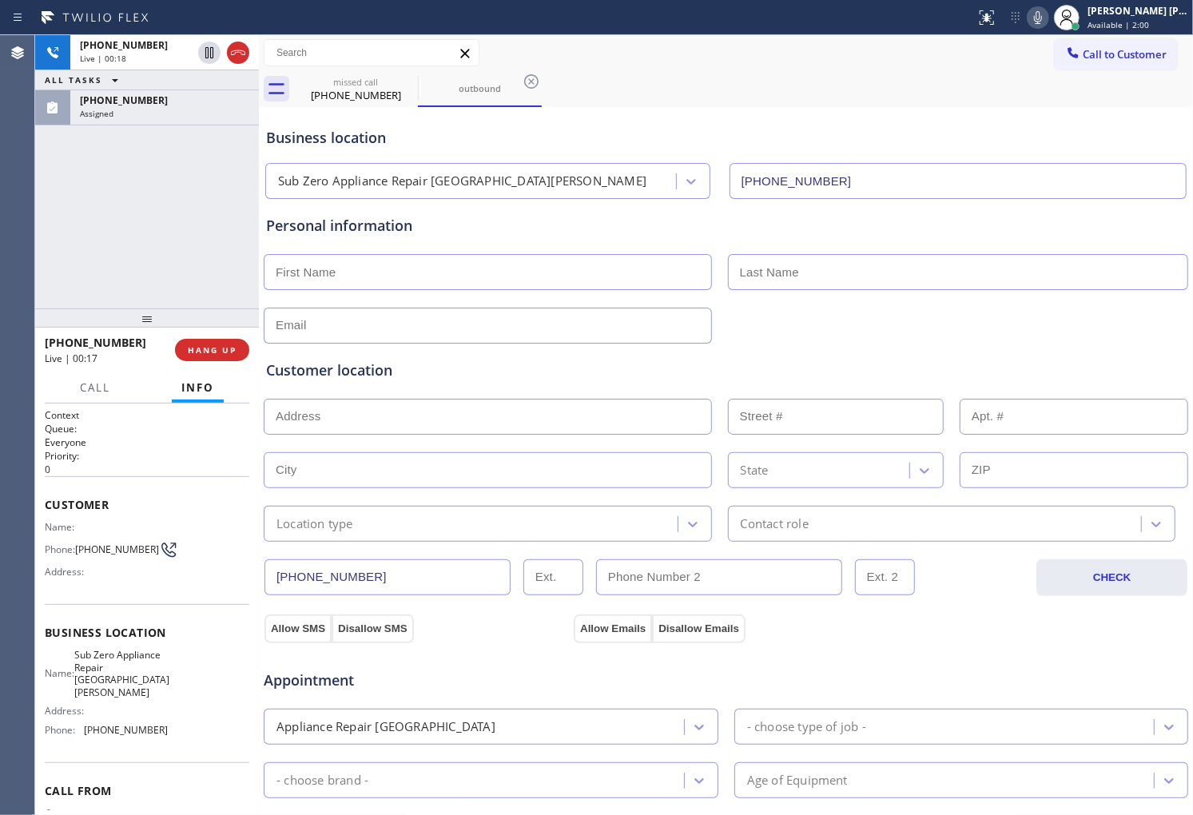
click at [356, 139] on div "Business location" at bounding box center [726, 138] width 920 height 22
click at [293, 136] on div "Business location" at bounding box center [726, 138] width 920 height 22
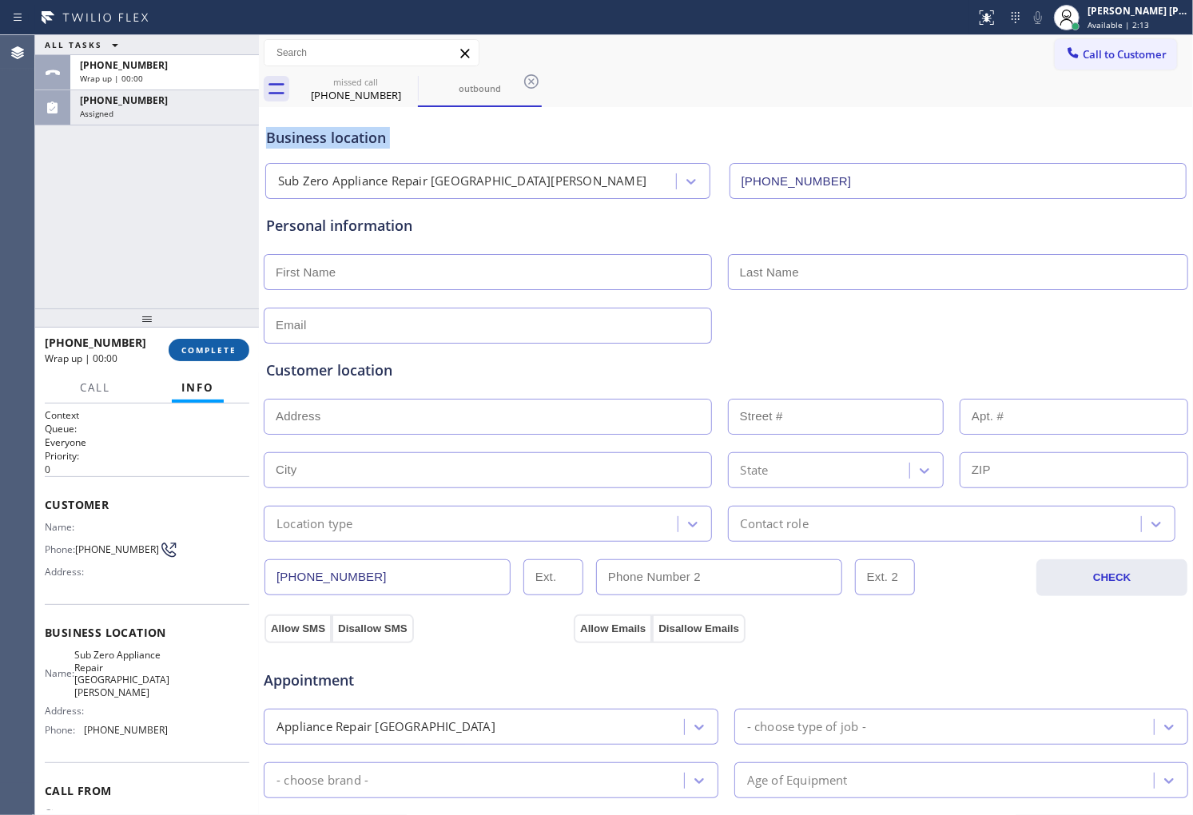
click at [192, 360] on button "COMPLETE" at bounding box center [209, 350] width 81 height 22
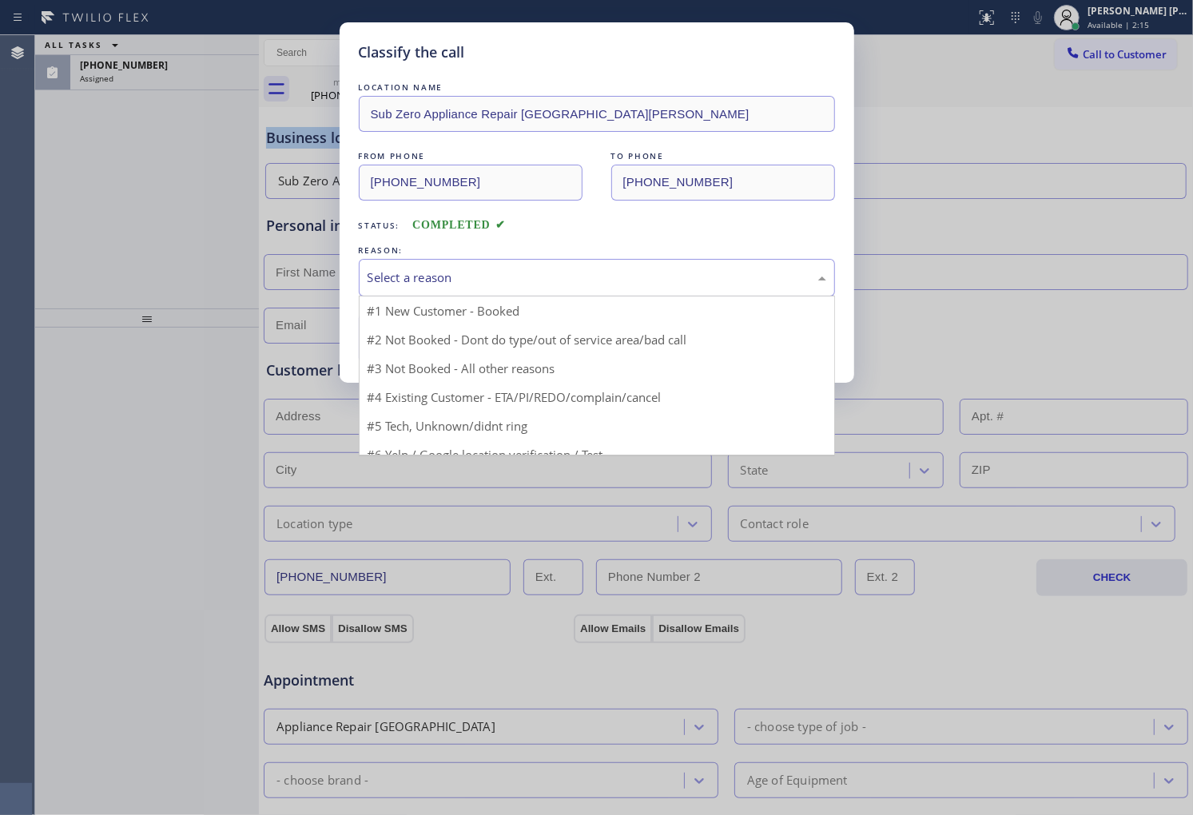
click at [412, 283] on div "Select a reason" at bounding box center [597, 278] width 459 height 18
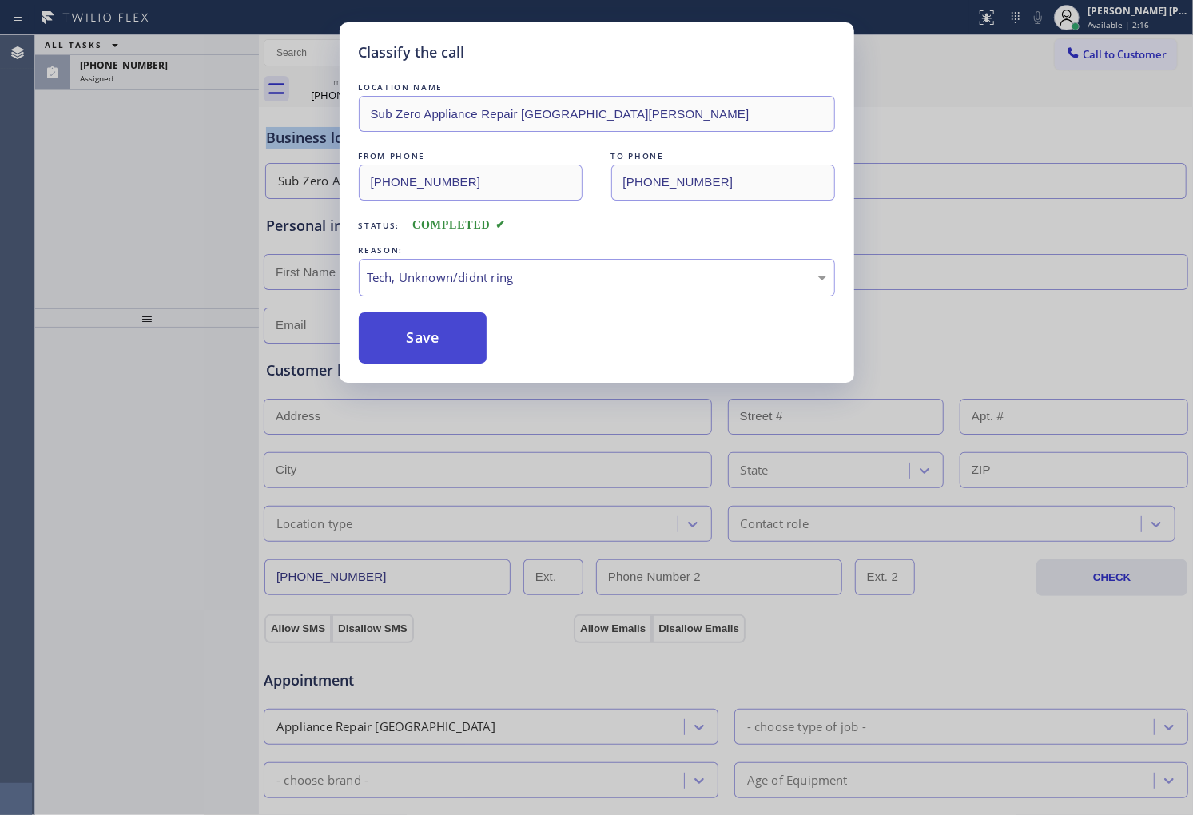
click at [411, 356] on button "Save" at bounding box center [423, 338] width 129 height 51
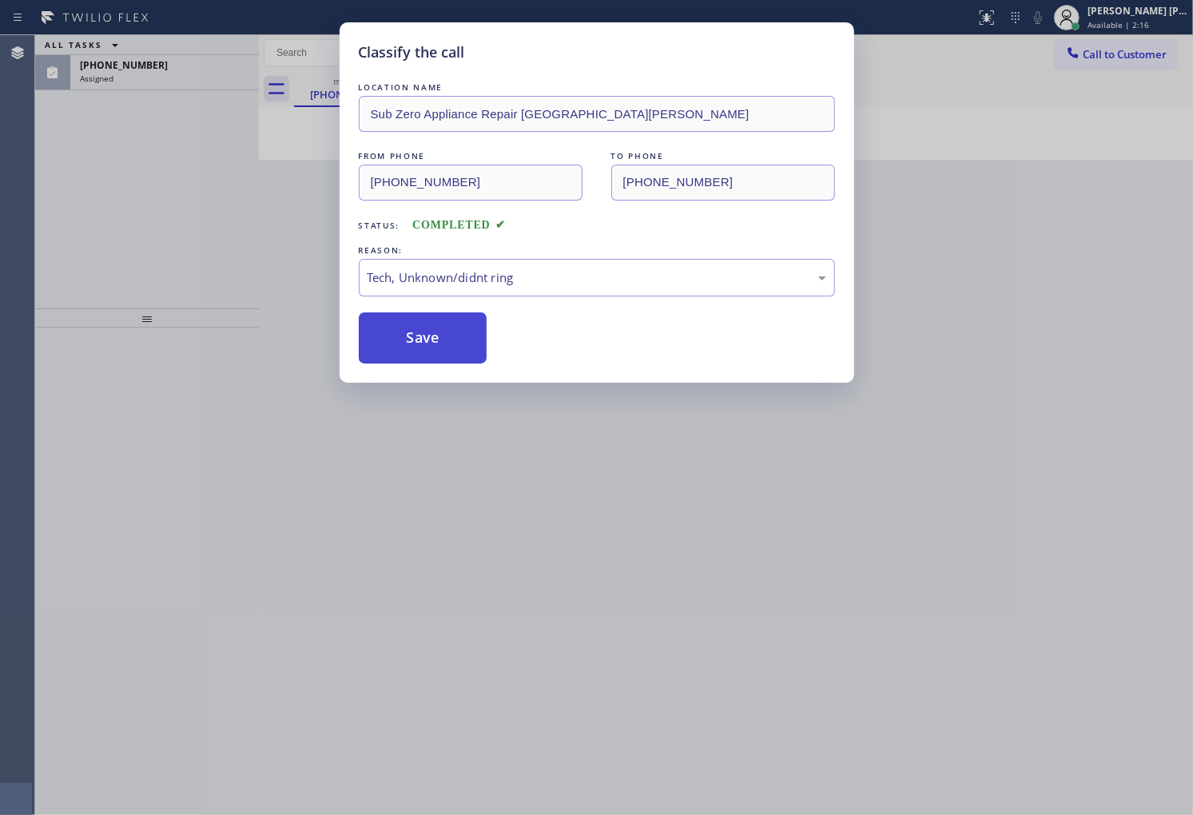
click at [411, 348] on button "Save" at bounding box center [423, 338] width 129 height 51
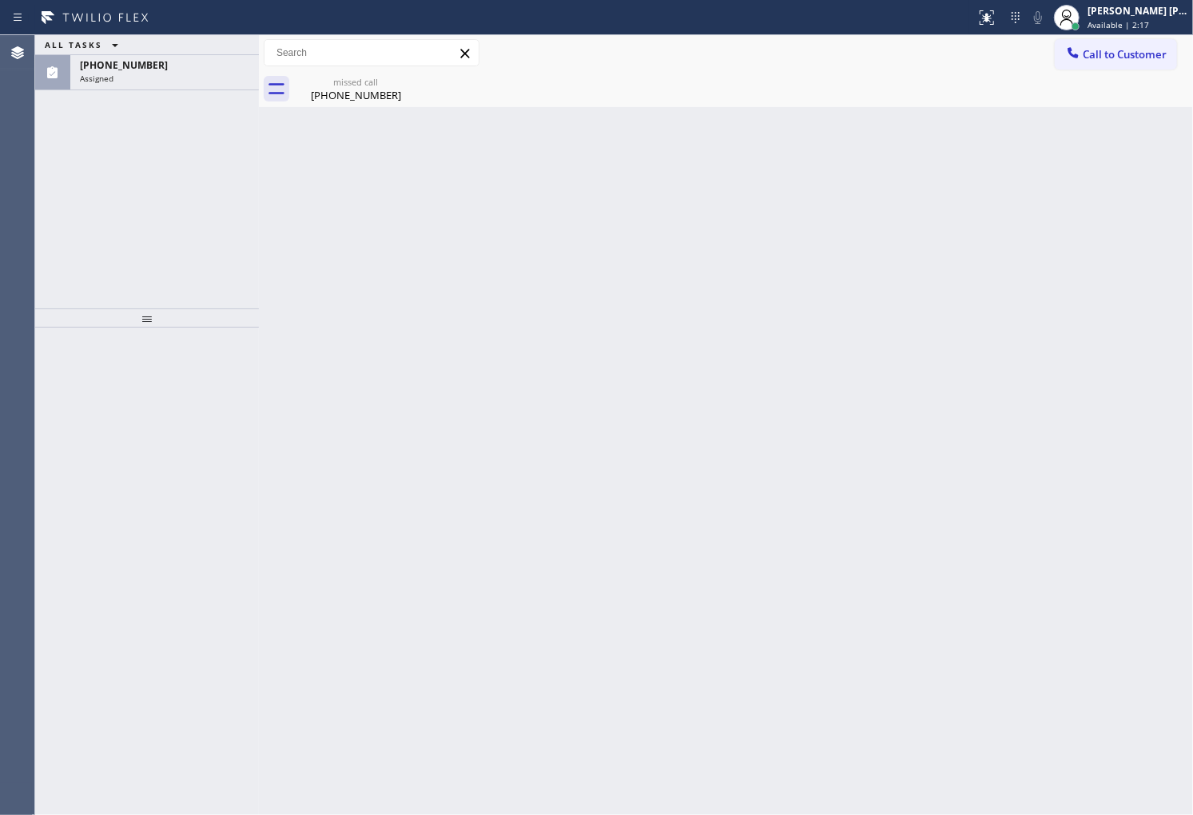
click at [180, 80] on div "Assigned" at bounding box center [164, 78] width 169 height 11
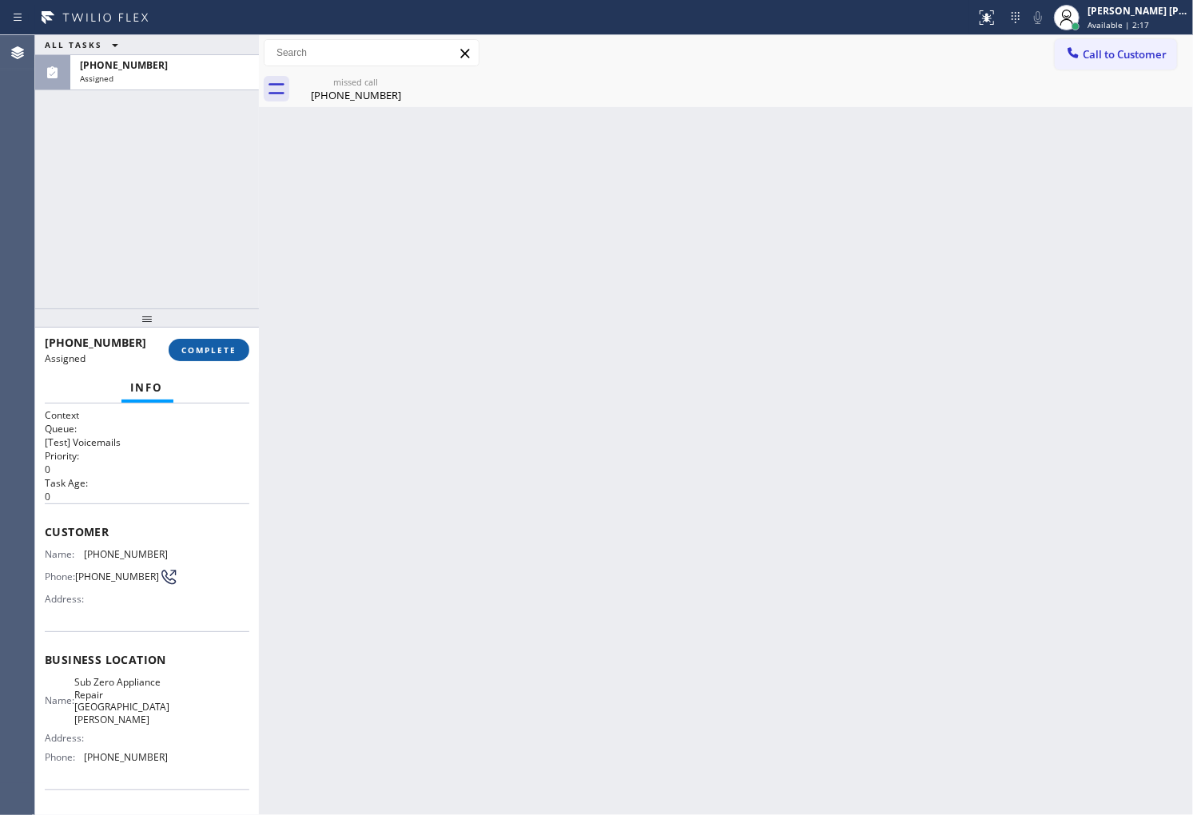
click at [205, 352] on span "COMPLETE" at bounding box center [208, 349] width 55 height 11
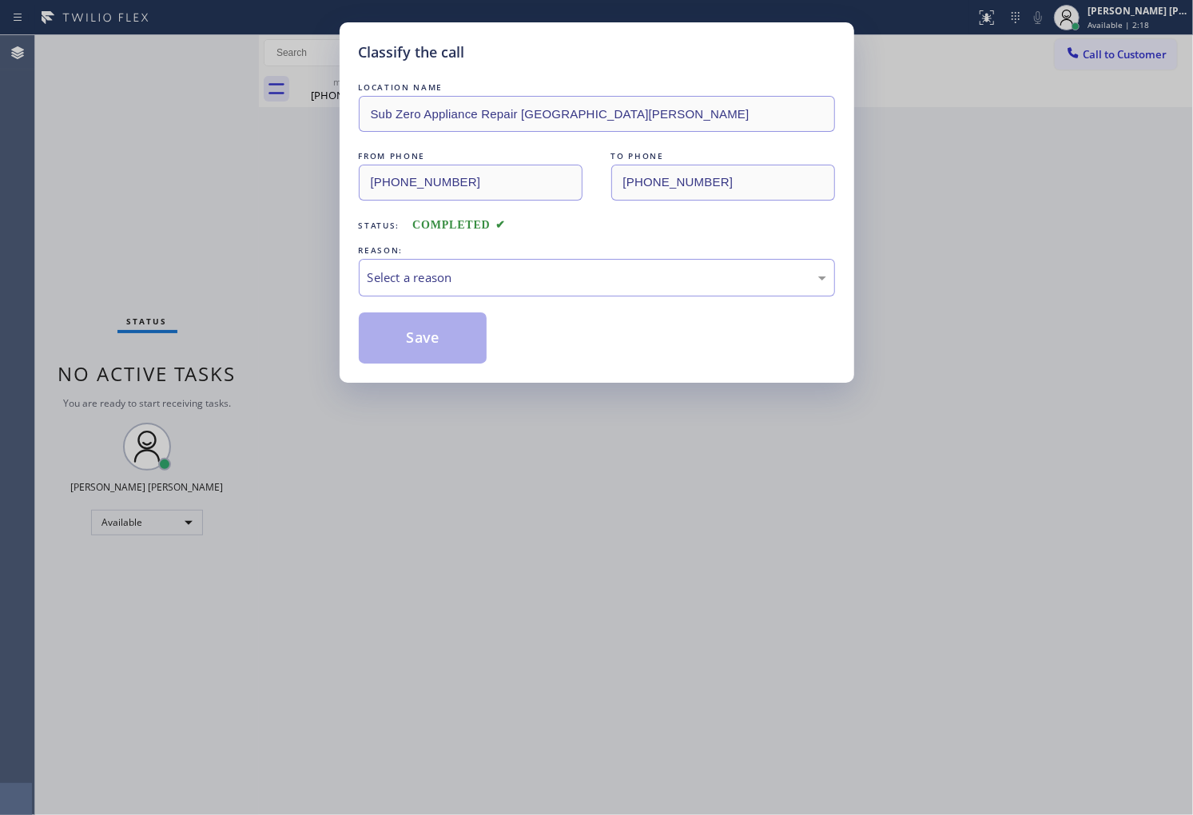
click at [442, 253] on div "REASON:" at bounding box center [597, 250] width 476 height 17
click at [433, 282] on div "Select a reason" at bounding box center [597, 278] width 459 height 18
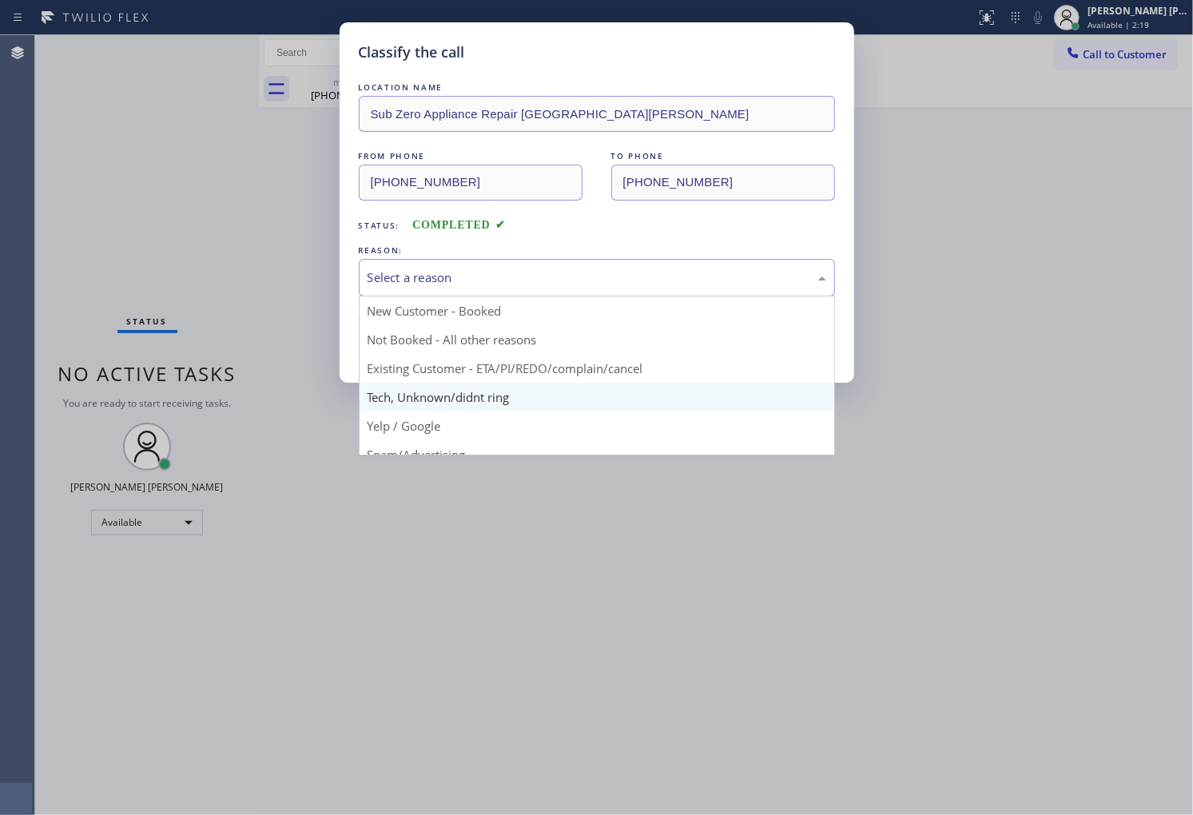
click at [429, 398] on div "Classify the call LOCATION NAME Sub Zero Appliance Repair San Rafael FROM PHONE…" at bounding box center [596, 407] width 1193 height 815
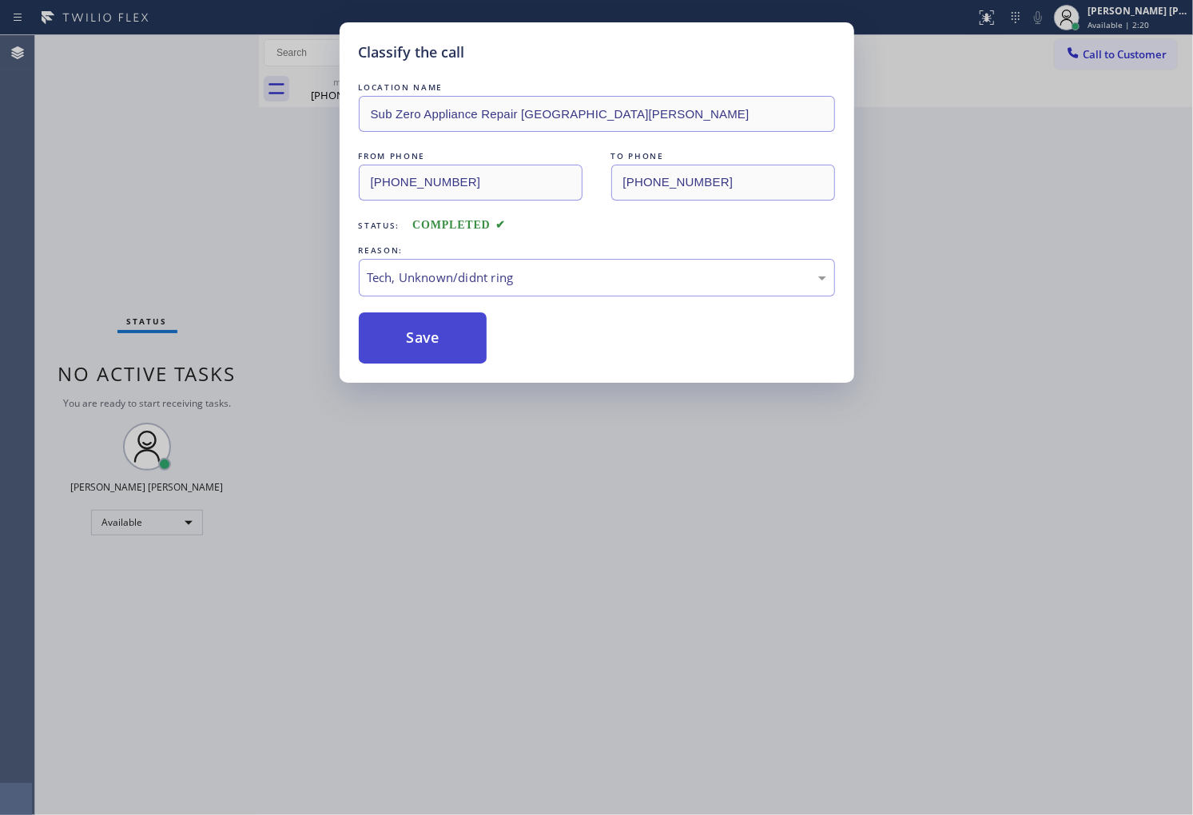
click at [420, 356] on button "Save" at bounding box center [423, 338] width 129 height 51
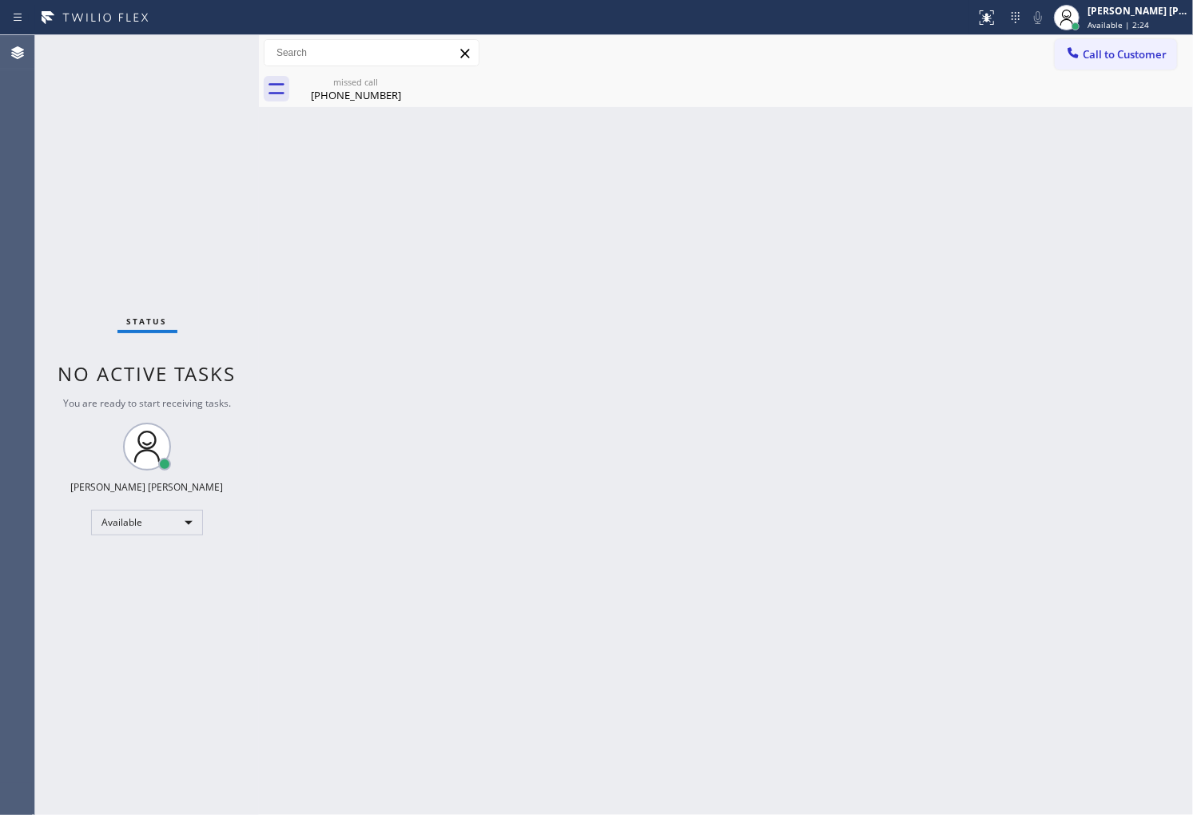
drag, startPoint x: 365, startPoint y: 96, endPoint x: 386, endPoint y: 91, distance: 21.3
click at [365, 96] on div "[PHONE_NUMBER]" at bounding box center [356, 95] width 121 height 14
click at [0, 377] on div "Agent Desktop" at bounding box center [17, 425] width 34 height 780
click at [69, 326] on div "Status No active tasks You are ready to start receiving tasks. [PERSON_NAME] [P…" at bounding box center [147, 425] width 224 height 780
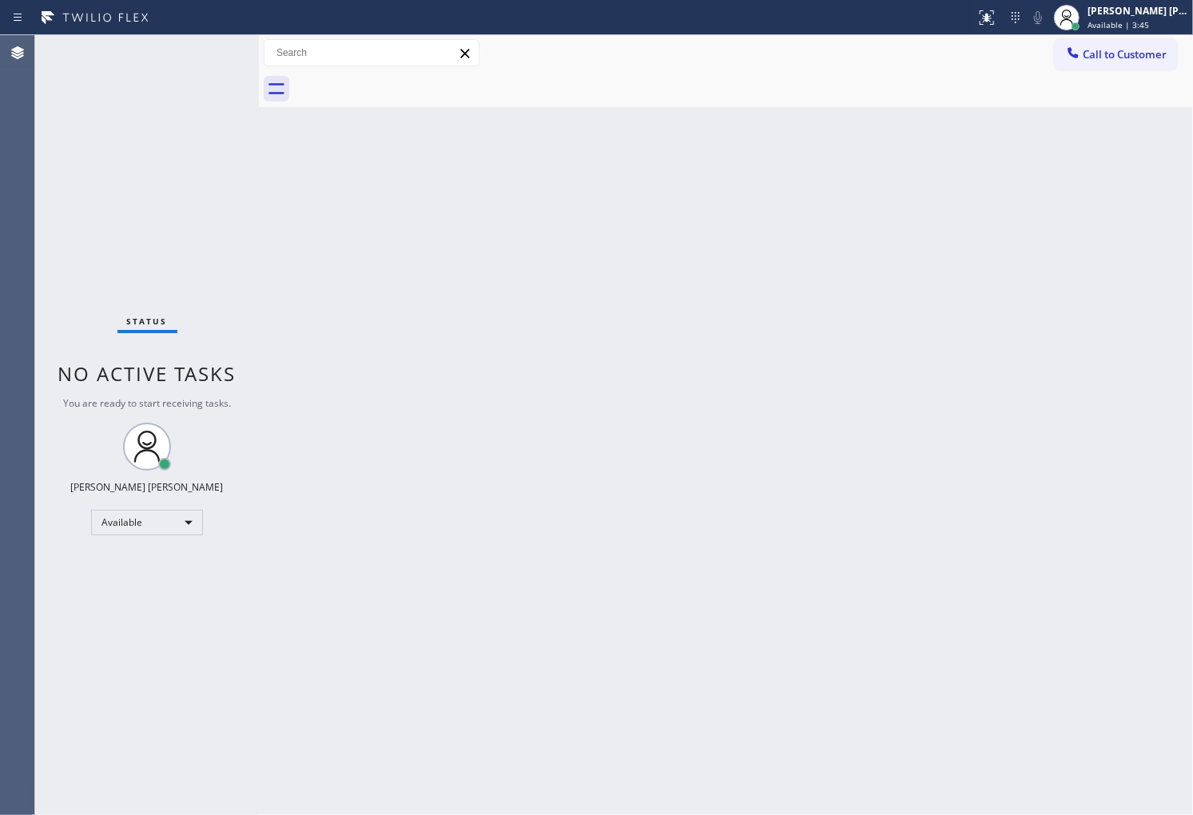
click at [1119, 53] on span "Call to Customer" at bounding box center [1125, 54] width 84 height 14
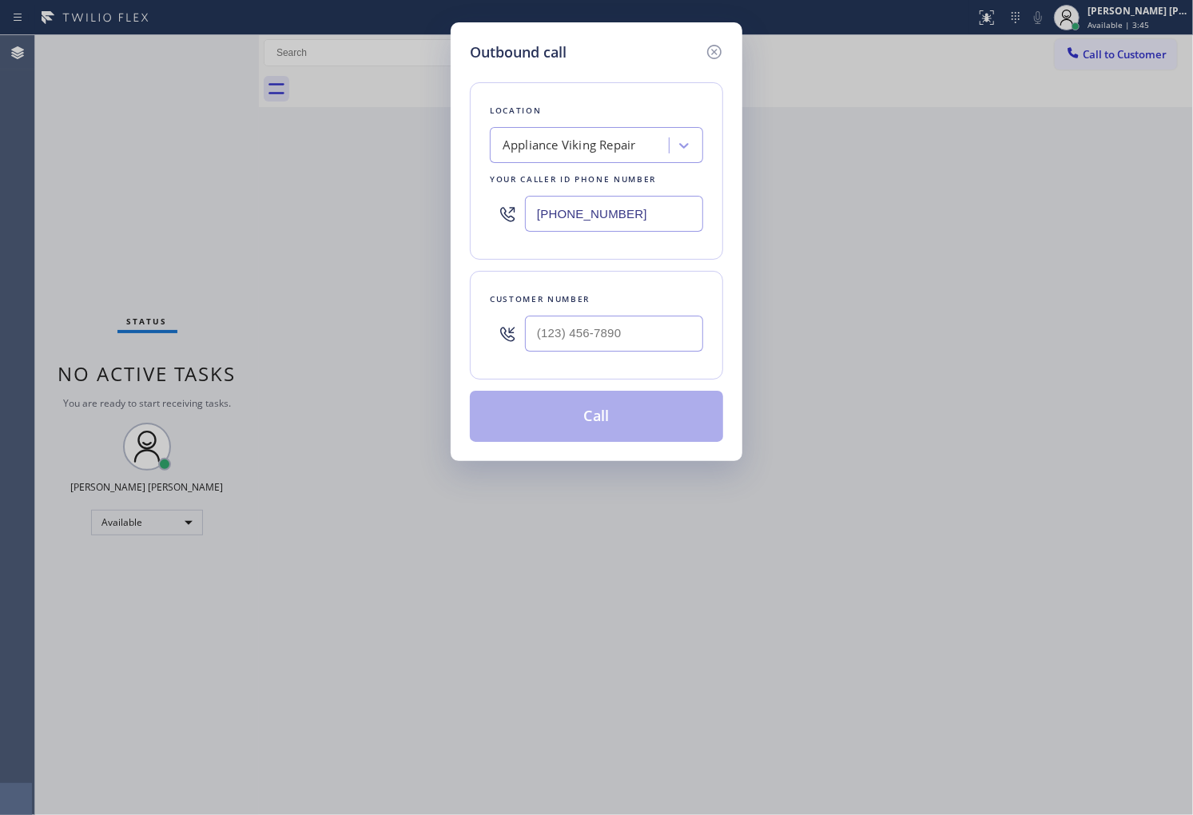
click at [611, 222] on input "[PHONE_NUMBER]" at bounding box center [614, 214] width 178 height 36
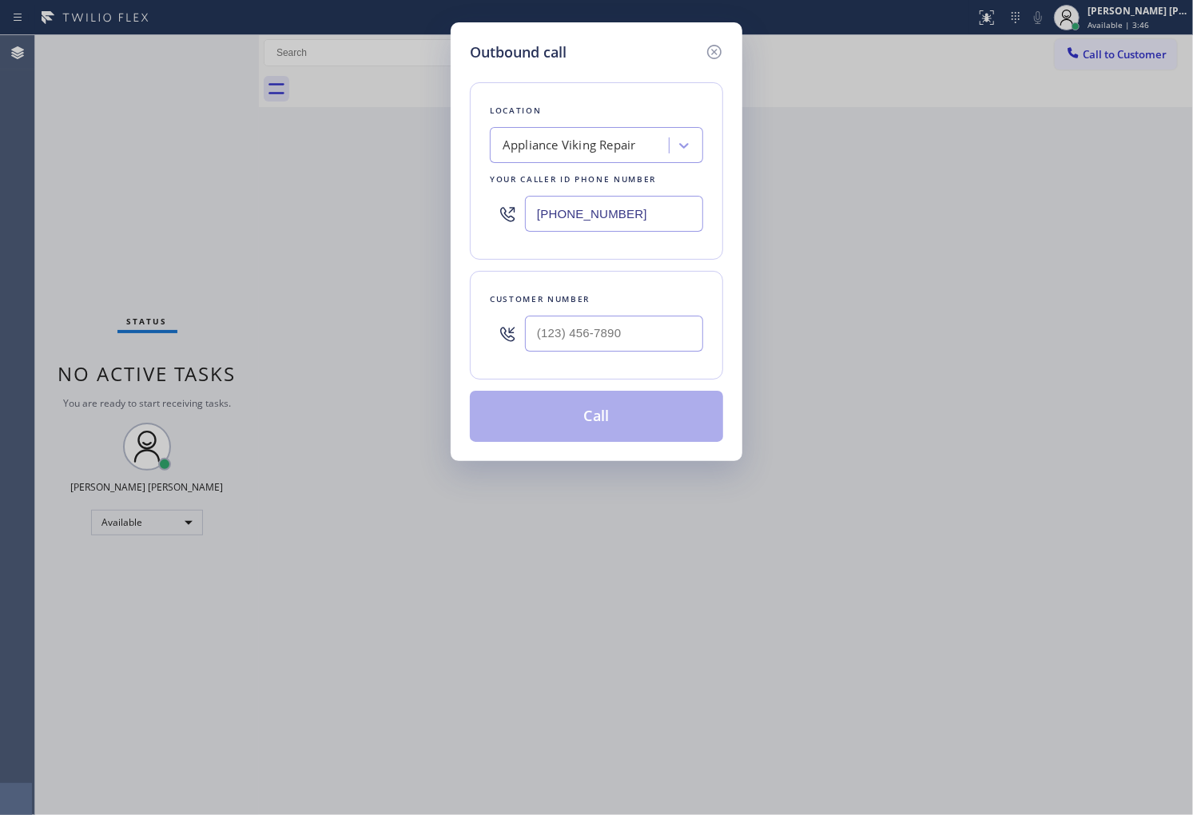
click at [611, 222] on input "[PHONE_NUMBER]" at bounding box center [614, 214] width 178 height 36
paste input "855) 999-4417"
type input "[PHONE_NUMBER]"
click at [601, 325] on input "(___) ___-____" at bounding box center [614, 334] width 178 height 36
paste input "916) 949-5443"
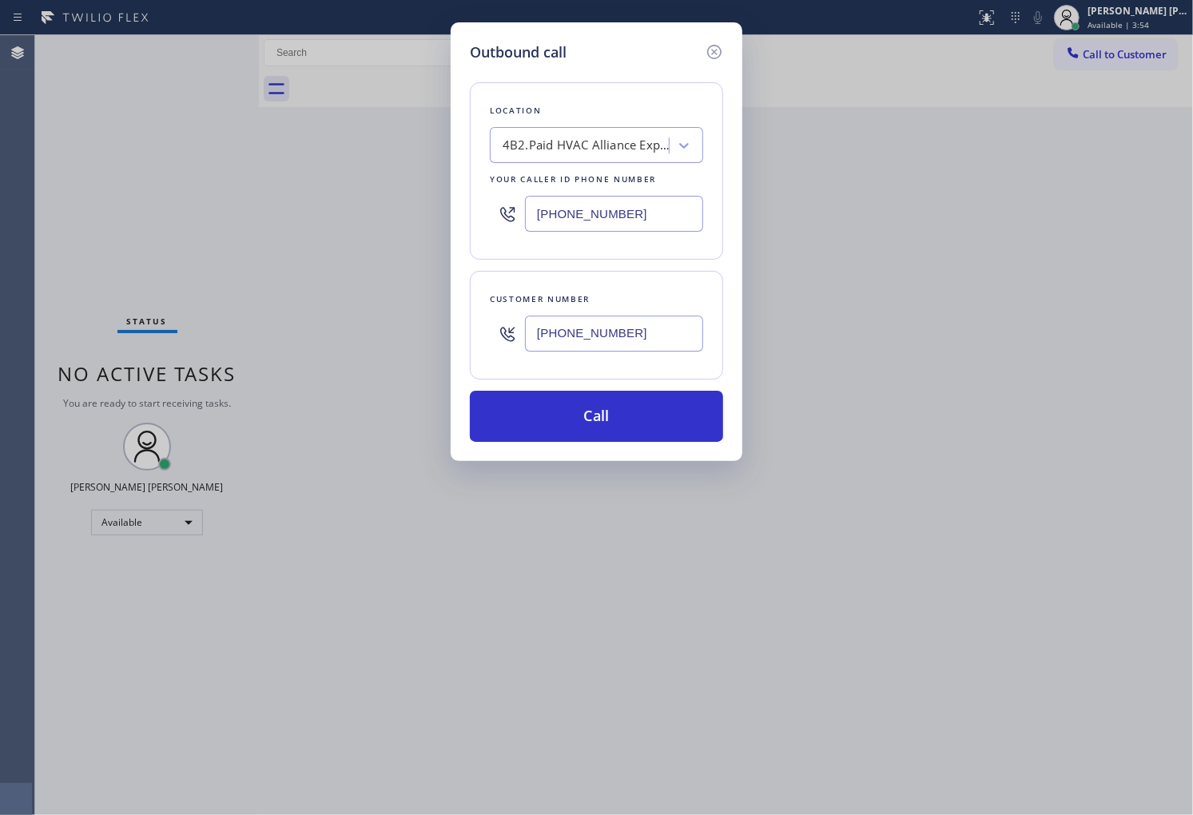
type input "[PHONE_NUMBER]"
click at [579, 412] on button "Call" at bounding box center [596, 416] width 253 height 51
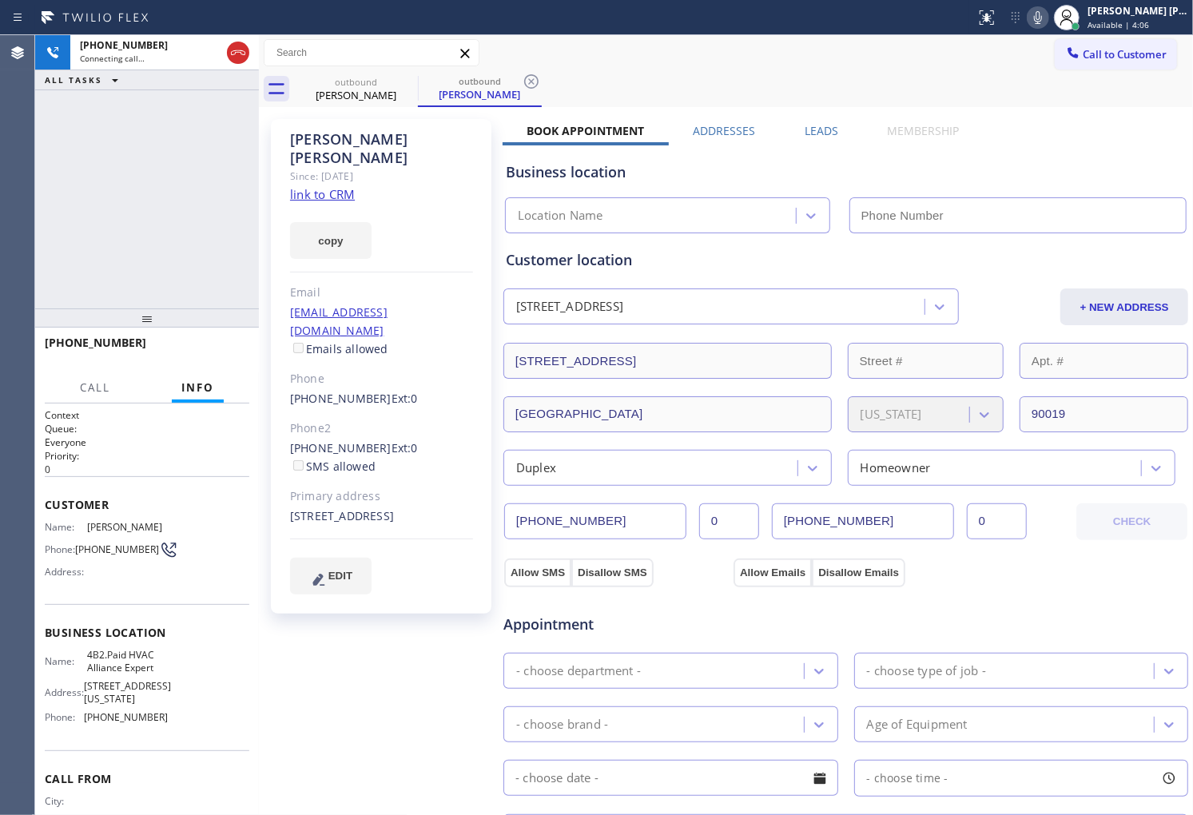
click at [356, 167] on div "Since: [DATE]" at bounding box center [381, 176] width 183 height 18
click at [353, 141] on div "Demetra Davis" at bounding box center [381, 148] width 183 height 37
click at [0, 141] on div "Agent Desktop" at bounding box center [17, 425] width 34 height 780
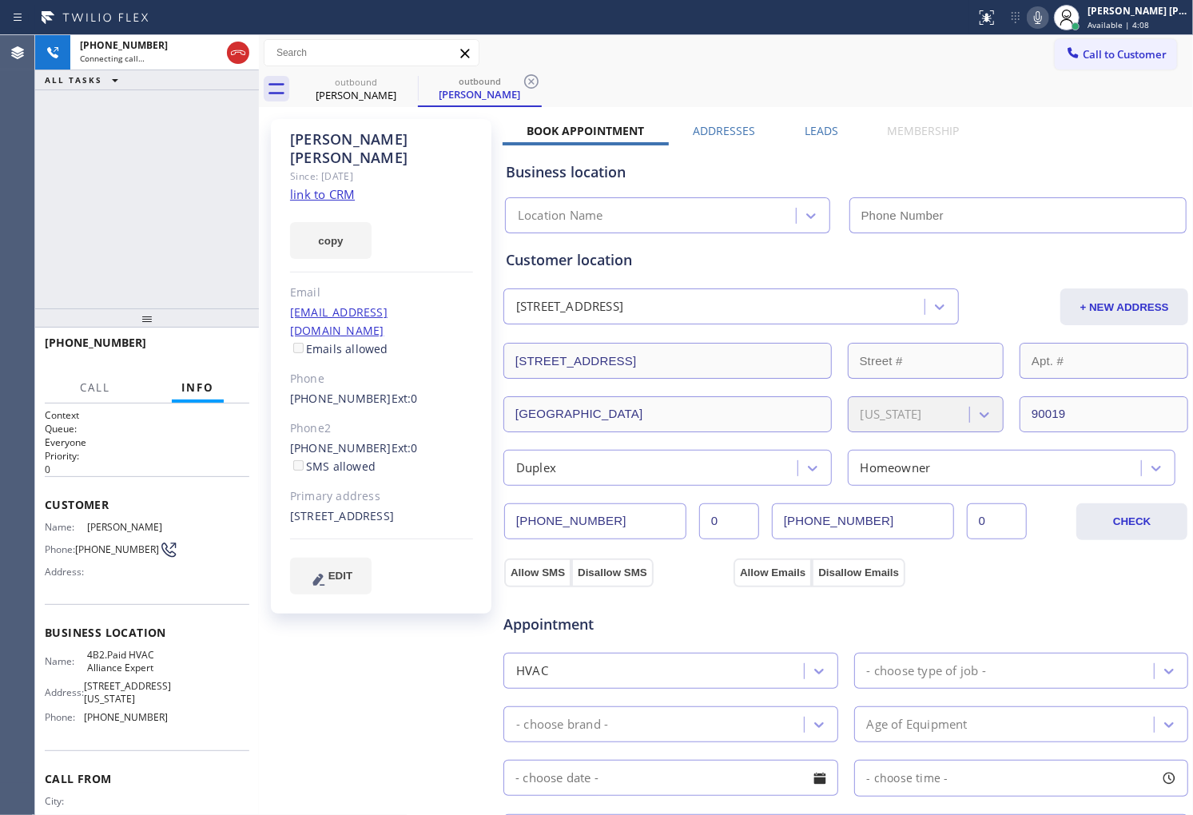
type input "[PHONE_NUMBER]"
click at [48, 242] on div "+19169495443 Live | 00:00 ALL TASKS ALL TASKS ACTIVE TASKS TASKS IN WRAP UP" at bounding box center [147, 171] width 224 height 273
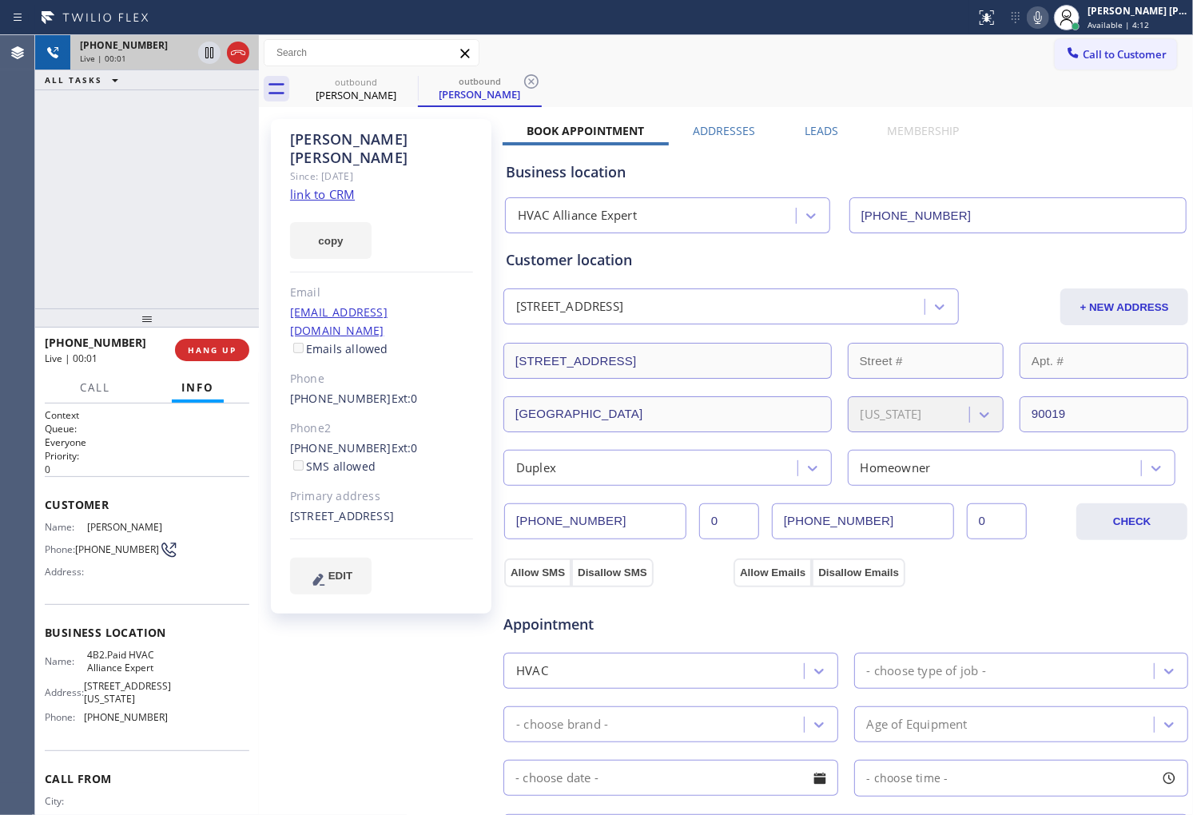
drag, startPoint x: 241, startPoint y: 65, endPoint x: 240, endPoint y: 56, distance: 8.9
click at [241, 62] on div at bounding box center [224, 52] width 58 height 35
click at [240, 56] on icon at bounding box center [238, 52] width 19 height 19
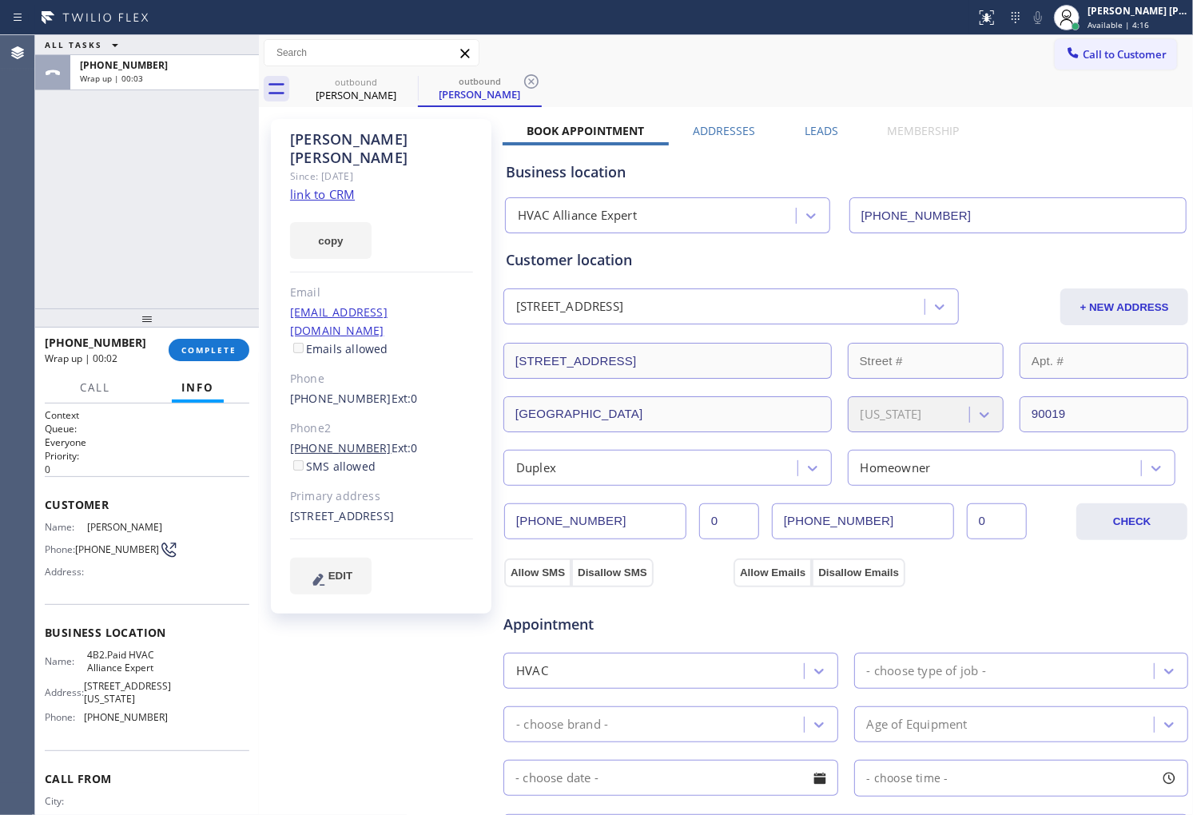
click at [355, 440] on link "[PHONE_NUMBER]" at bounding box center [341, 447] width 102 height 15
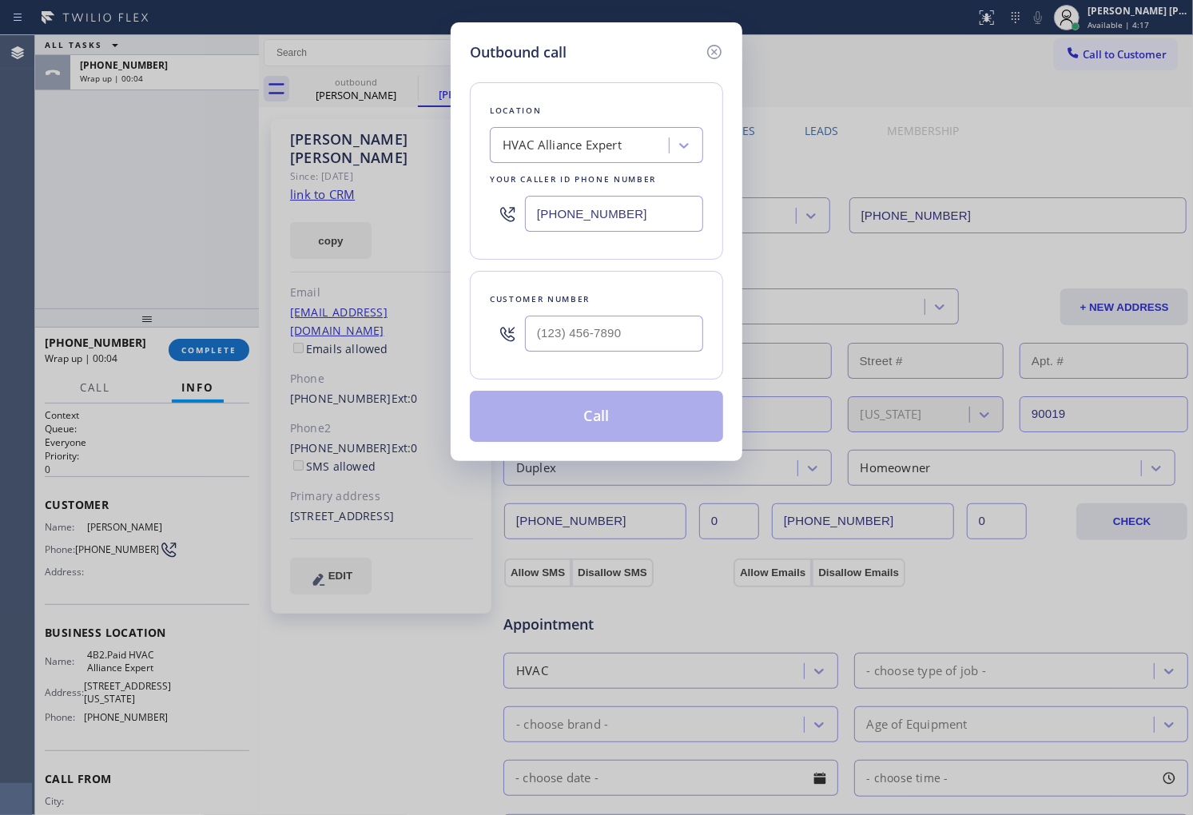
type input "[PHONE_NUMBER]"
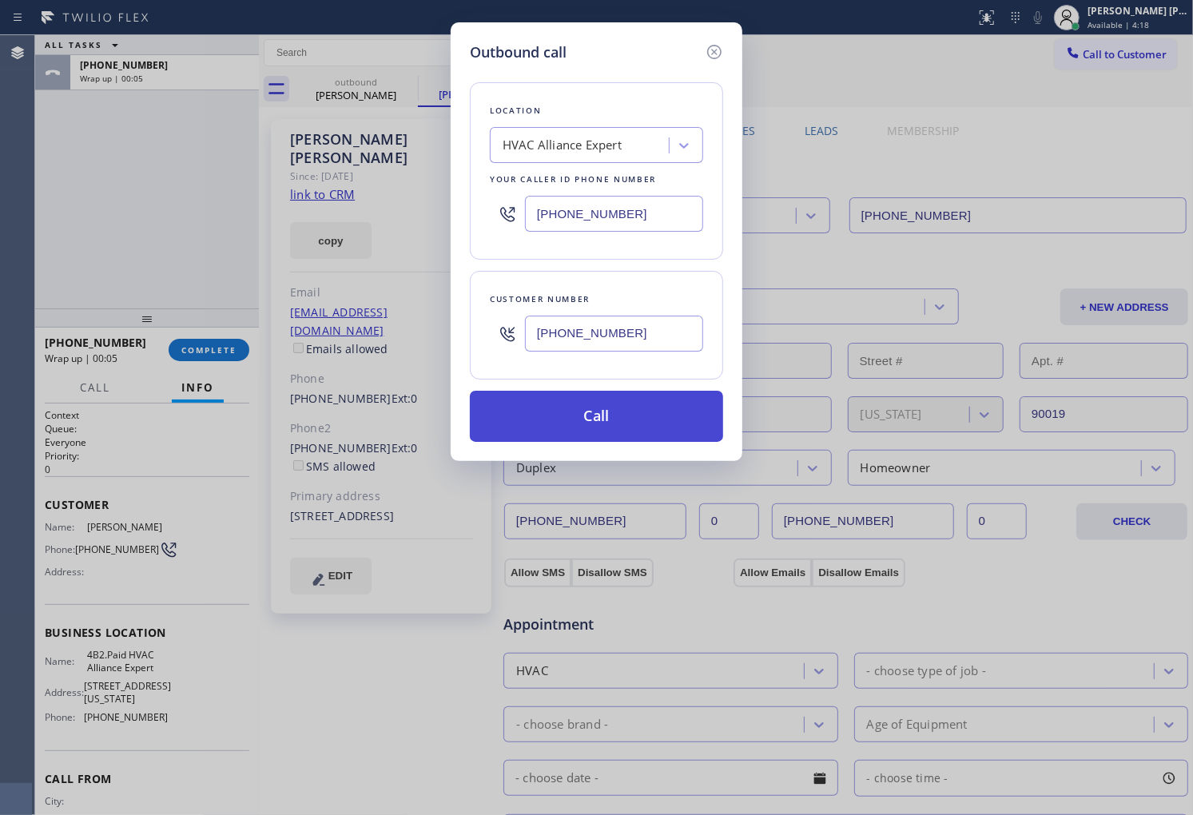
click at [585, 420] on button "Call" at bounding box center [596, 416] width 253 height 51
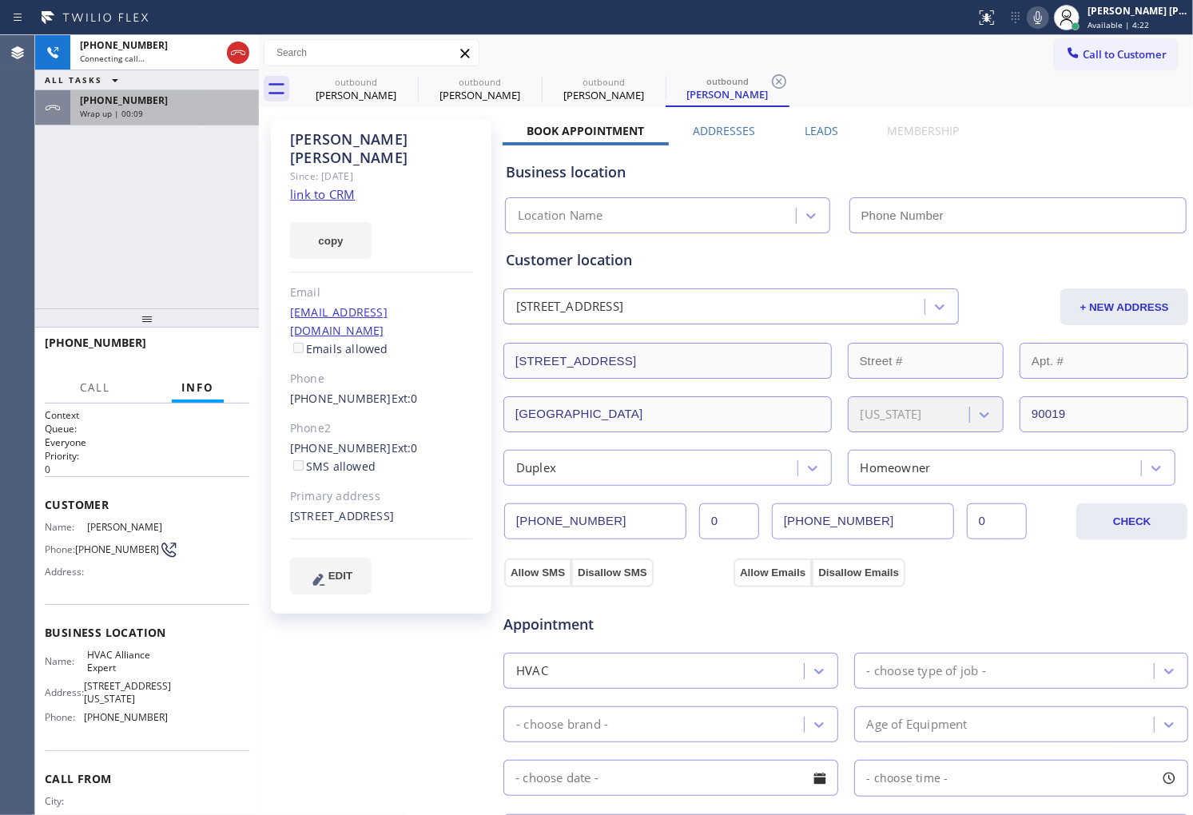
type input "[PHONE_NUMBER]"
click at [174, 108] on div "Wrap up | 00:09" at bounding box center [164, 113] width 169 height 11
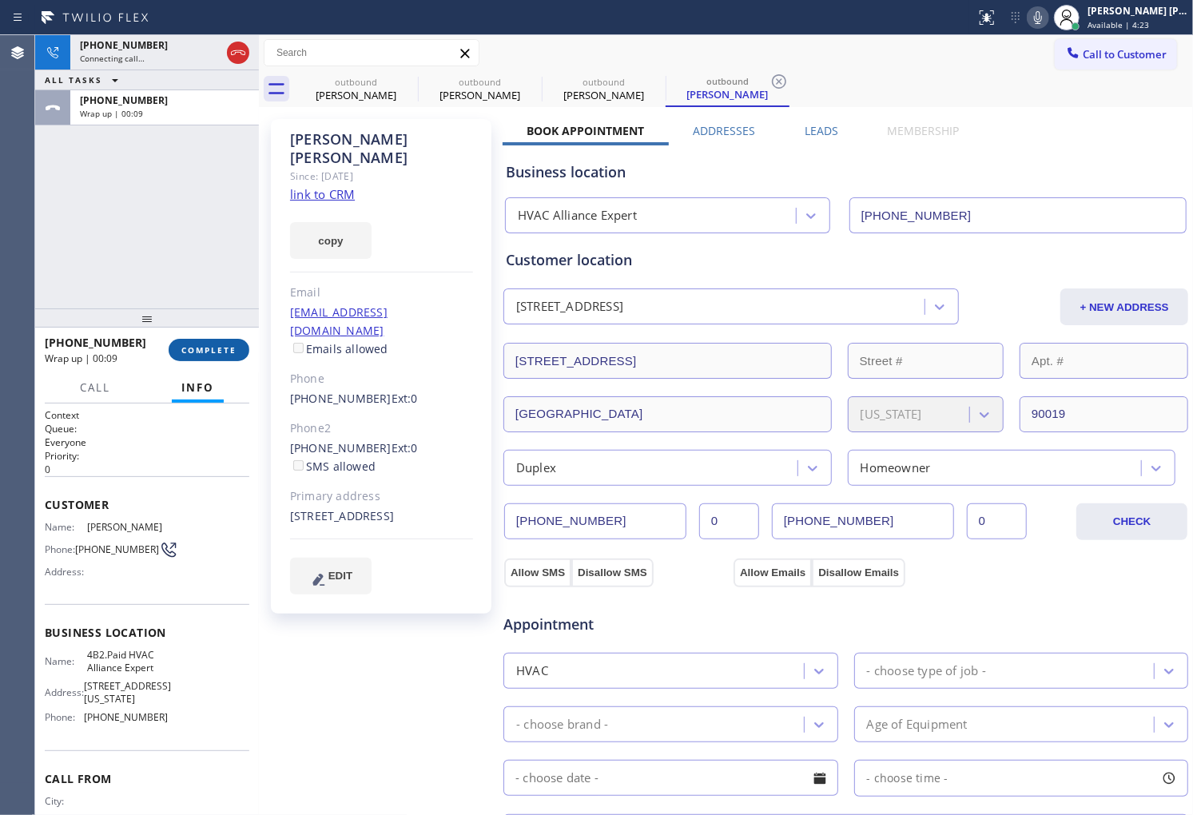
click at [225, 344] on span "COMPLETE" at bounding box center [208, 349] width 55 height 11
click at [481, 277] on div "Demetra Davis Since: 20 may 2020 link to CRM copy Email demetraldavis@gmail.com…" at bounding box center [381, 366] width 221 height 495
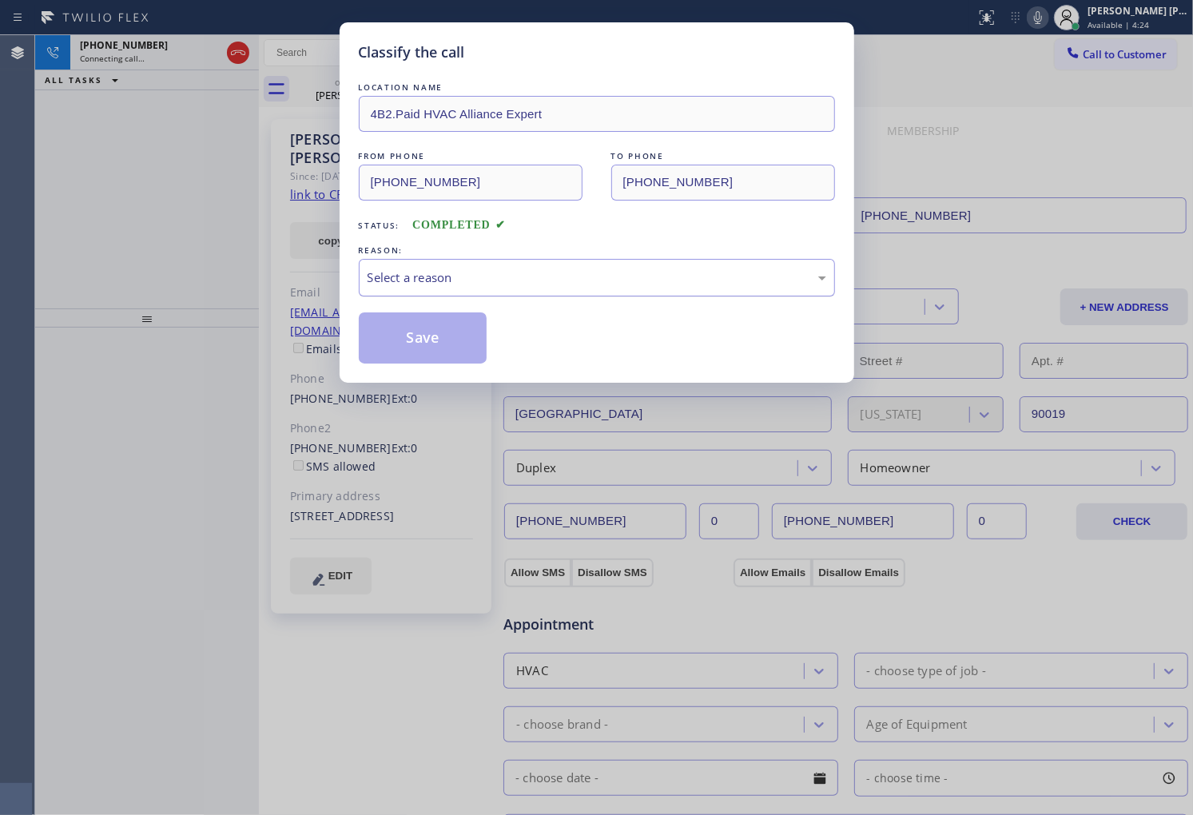
click at [480, 278] on div "Select a reason" at bounding box center [597, 278] width 459 height 18
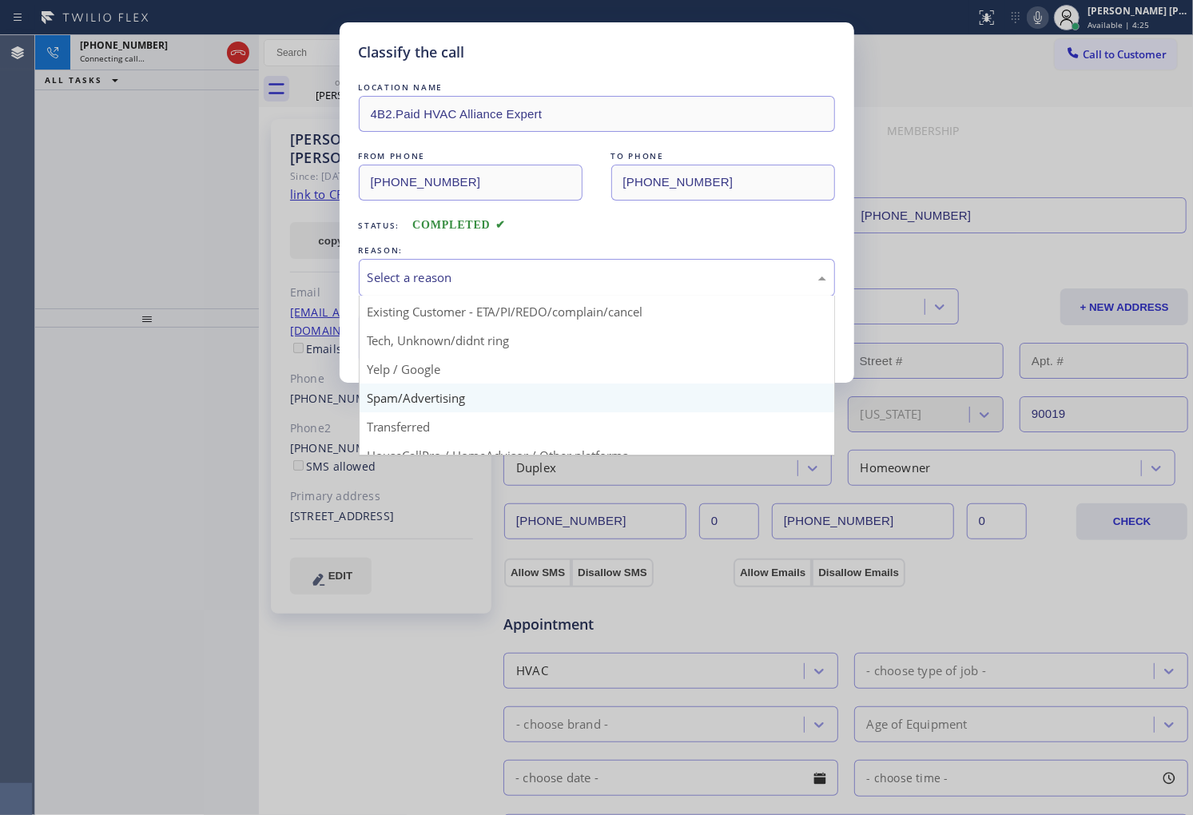
scroll to position [89, 0]
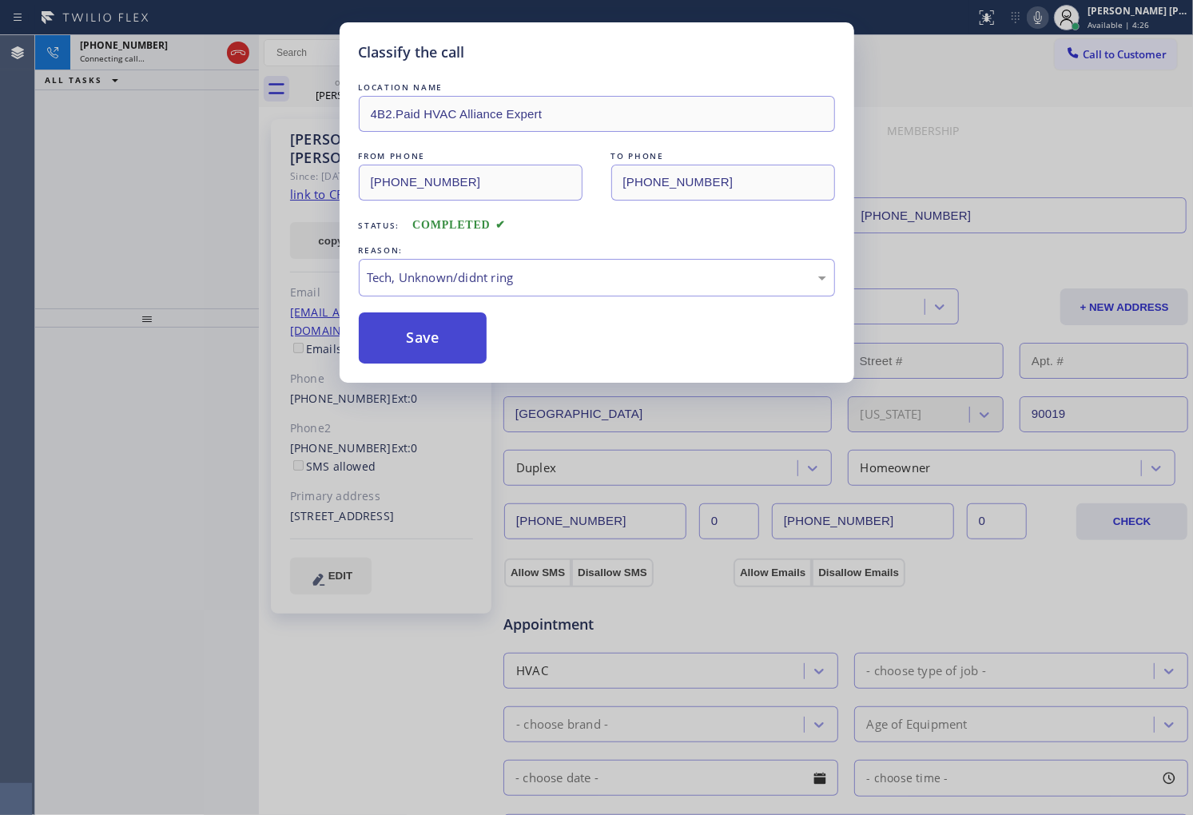
click at [422, 321] on button "Save" at bounding box center [423, 338] width 129 height 51
click at [420, 330] on button "Save" at bounding box center [423, 338] width 129 height 51
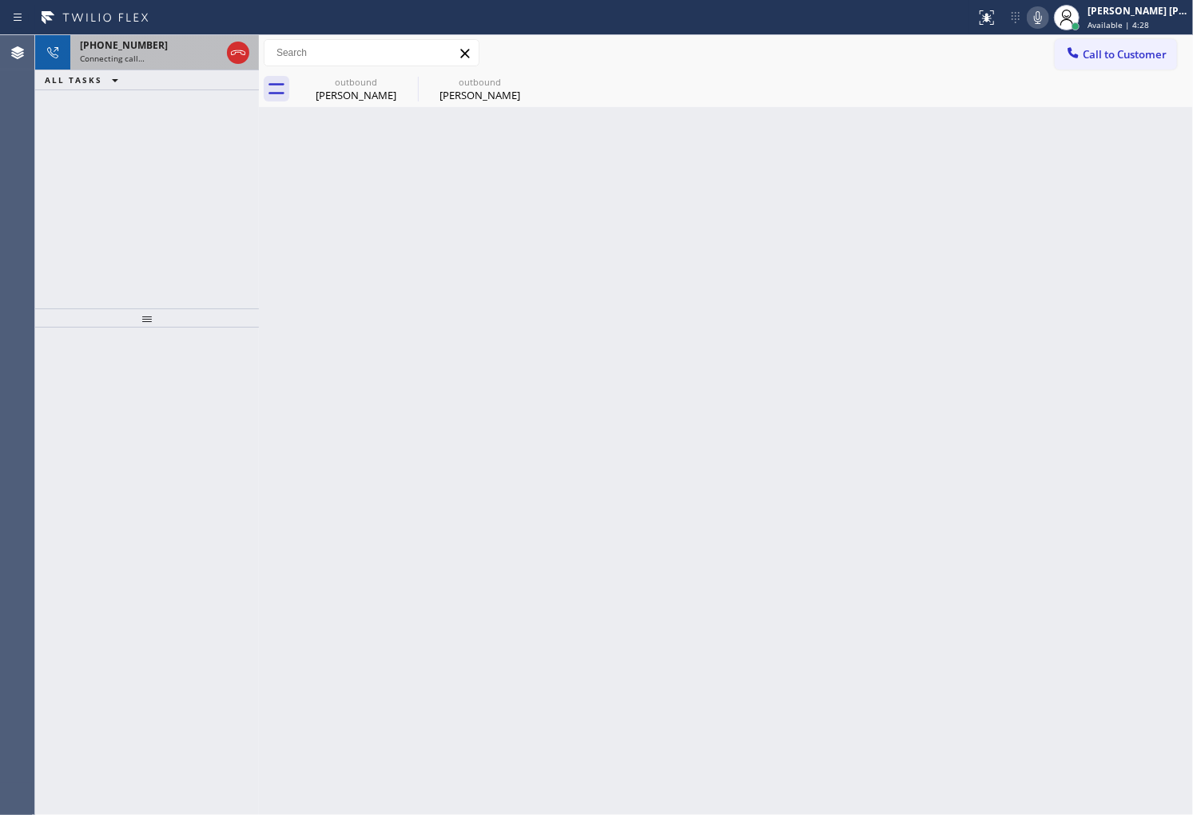
click at [157, 53] on div "Connecting call…" at bounding box center [150, 58] width 141 height 11
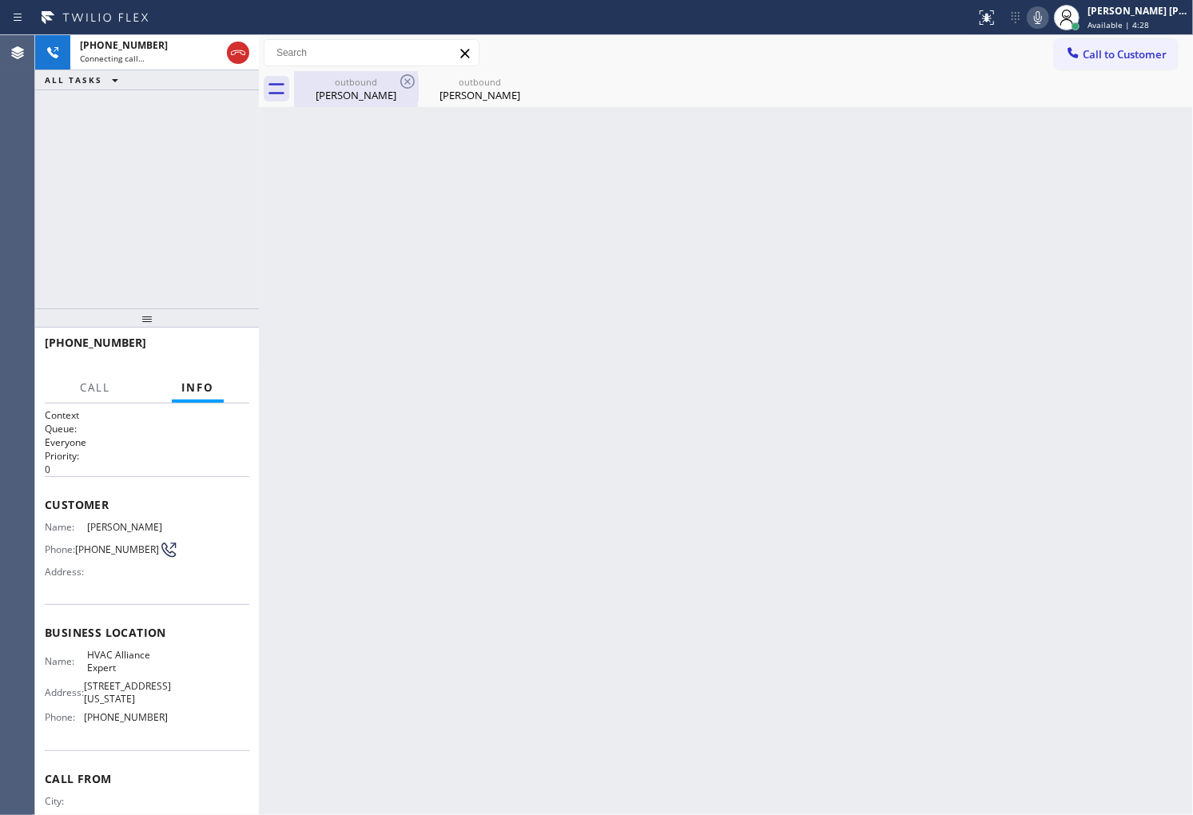
click at [333, 78] on div "outbound" at bounding box center [356, 82] width 121 height 12
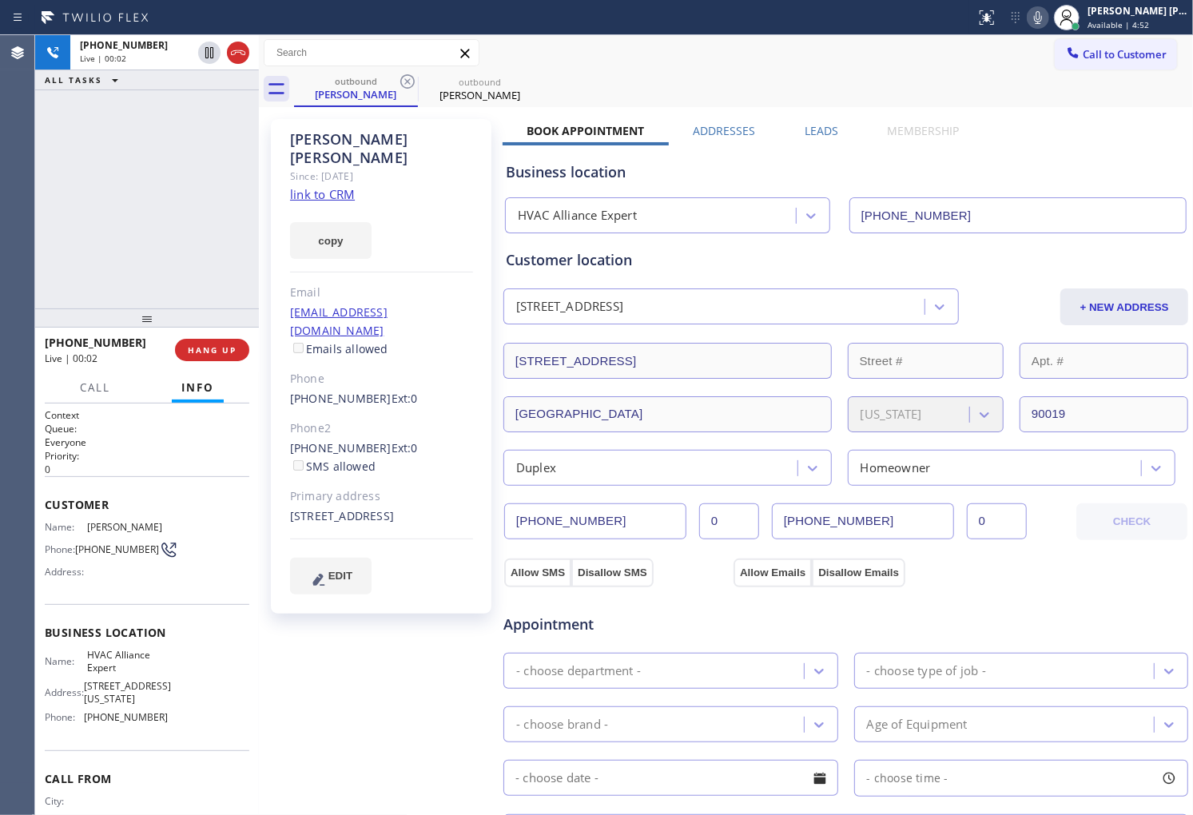
click at [14, 237] on div "Agent Desktop" at bounding box center [17, 425] width 34 height 780
click at [230, 58] on icon at bounding box center [238, 52] width 19 height 19
click at [811, 126] on label "Leads" at bounding box center [822, 130] width 34 height 15
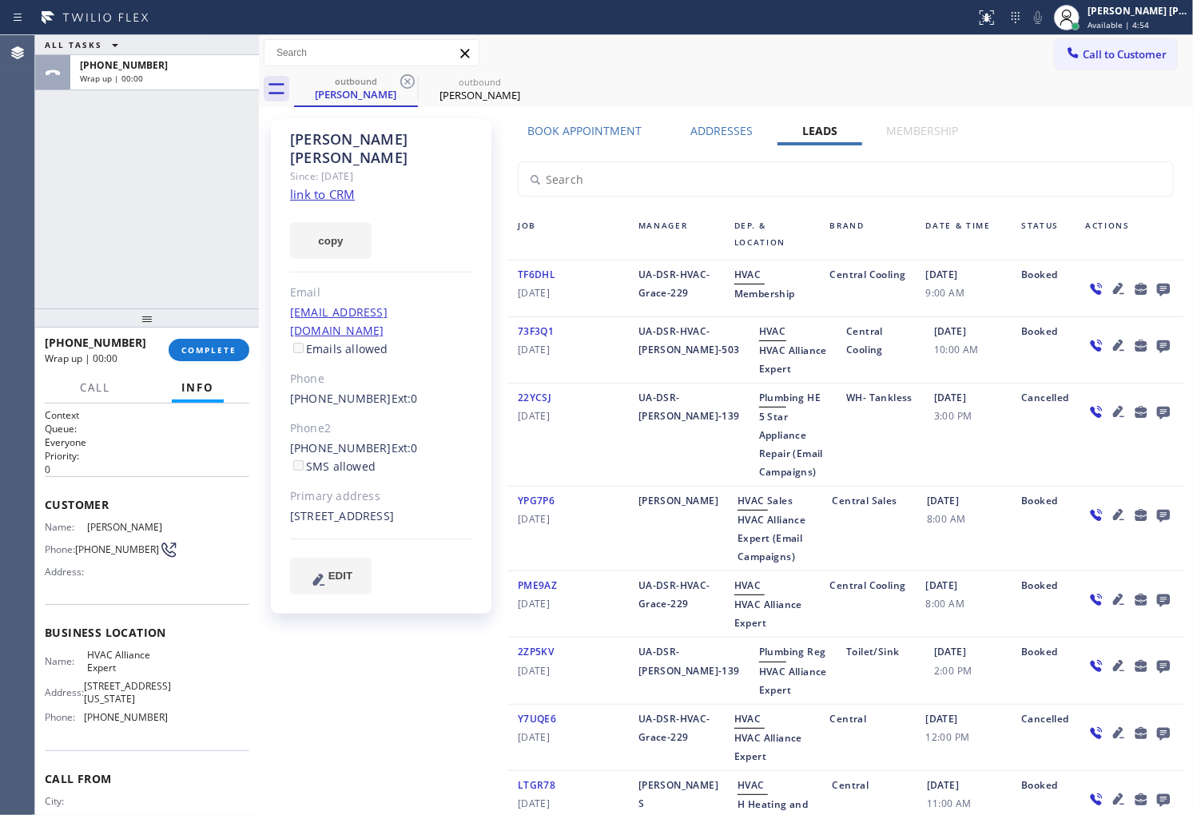
click at [1160, 289] on icon at bounding box center [1163, 289] width 19 height 20
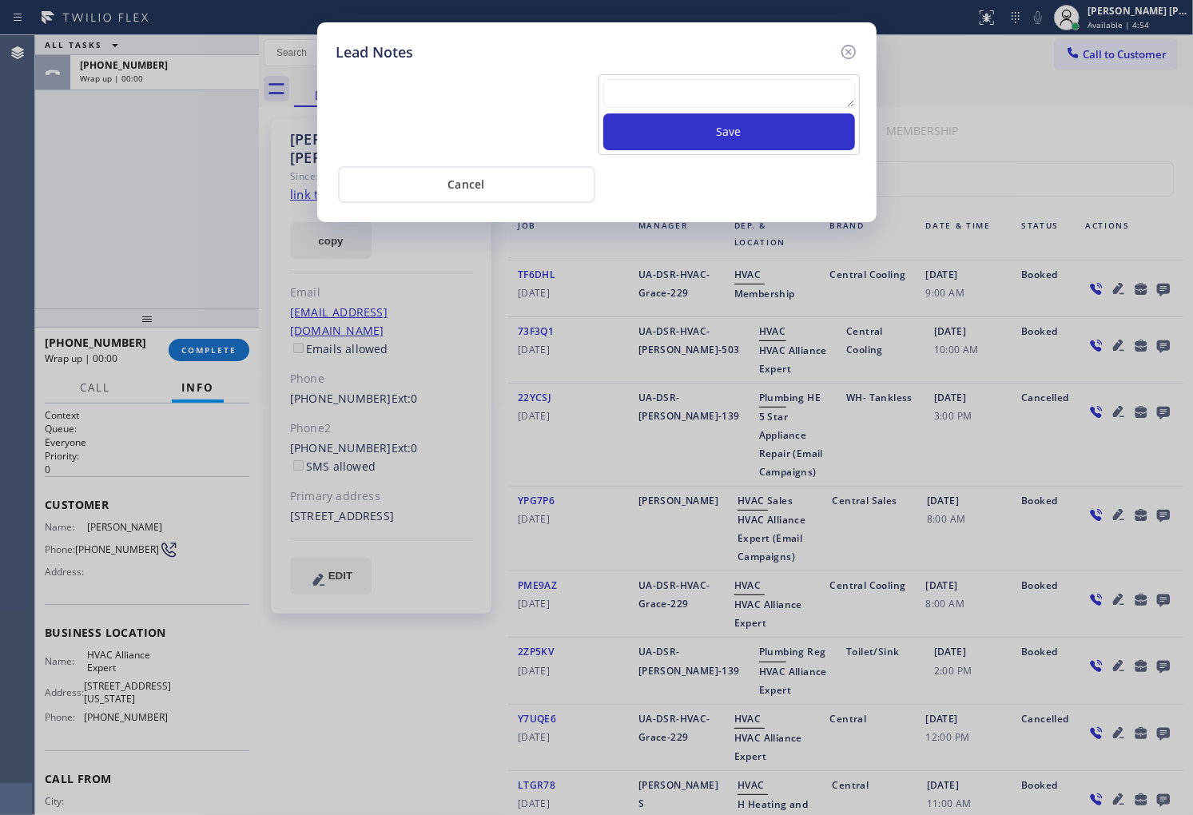
click at [766, 98] on textarea at bounding box center [729, 93] width 252 height 29
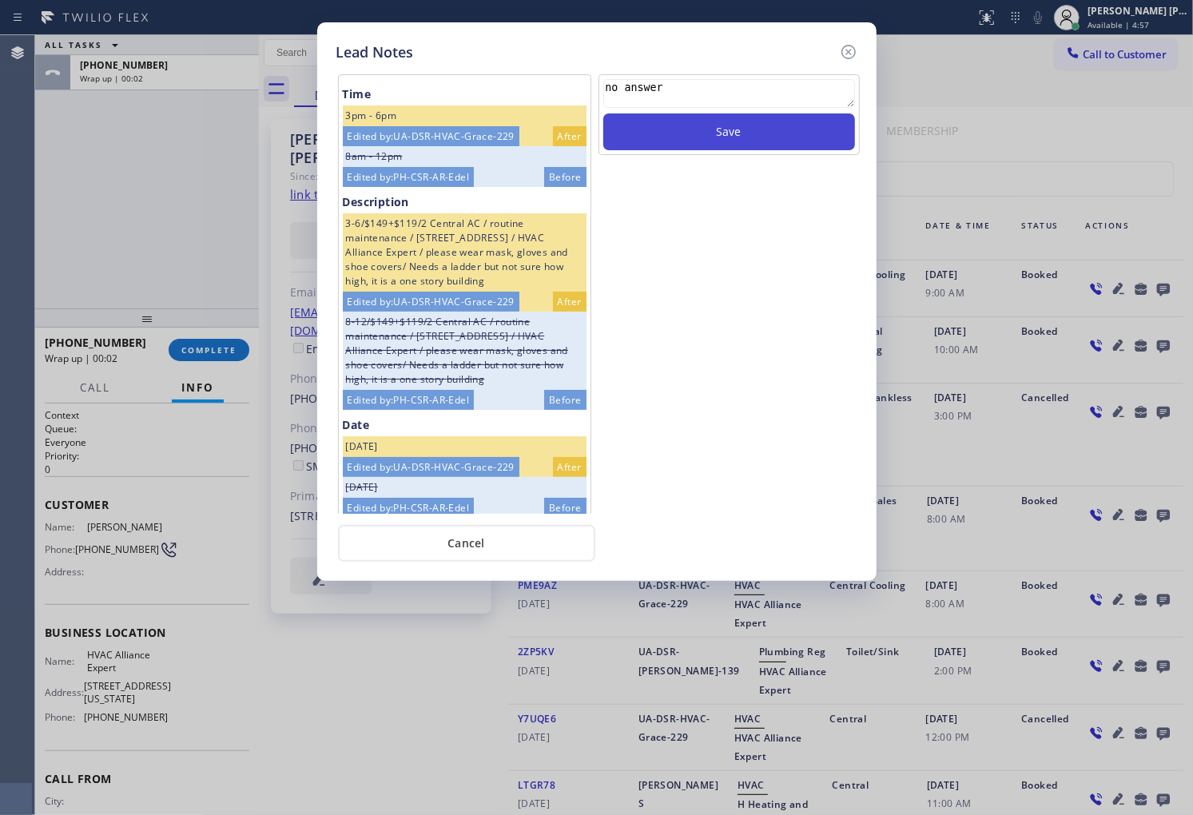
type textarea "no answer"
click at [800, 136] on button "Save" at bounding box center [729, 131] width 252 height 37
click at [854, 46] on icon at bounding box center [848, 51] width 19 height 19
click at [854, 46] on div "Call to Customer Outbound call Location HVAC Alliance Expert Your caller id pho…" at bounding box center [726, 53] width 934 height 28
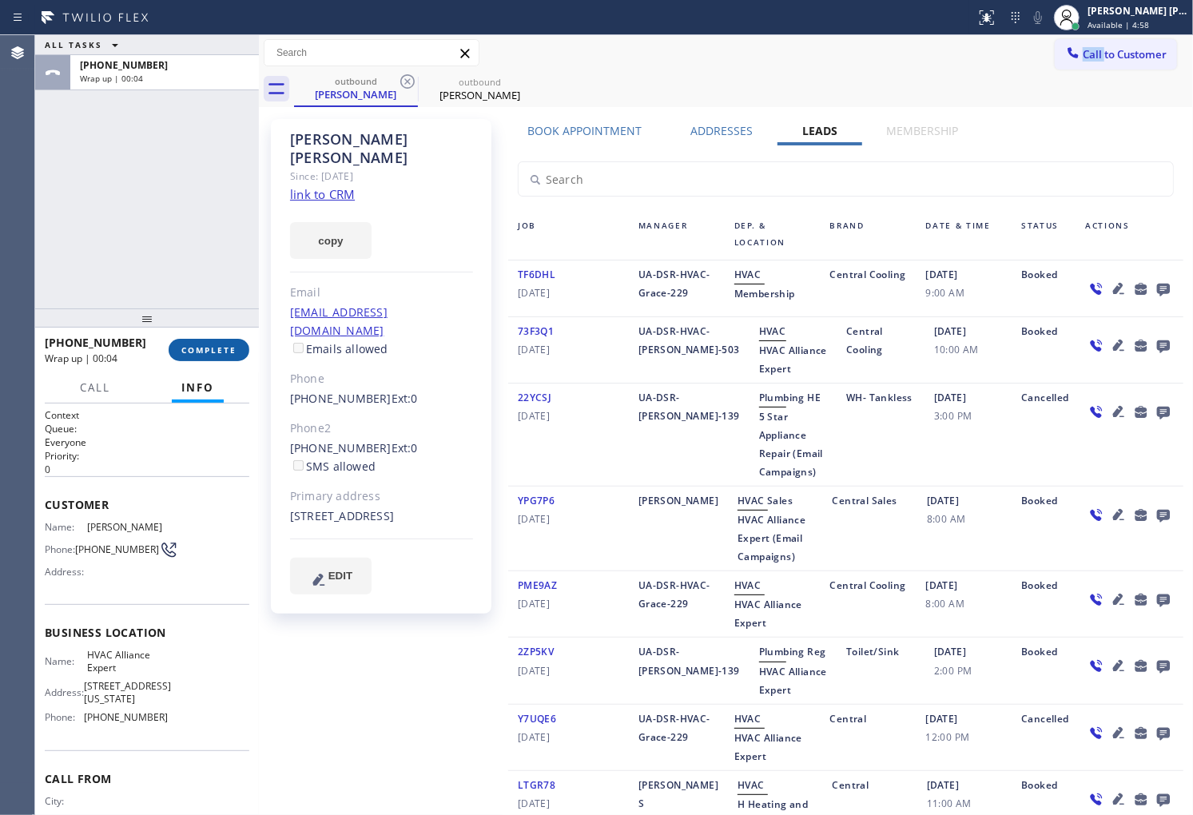
click at [233, 352] on span "COMPLETE" at bounding box center [208, 349] width 55 height 11
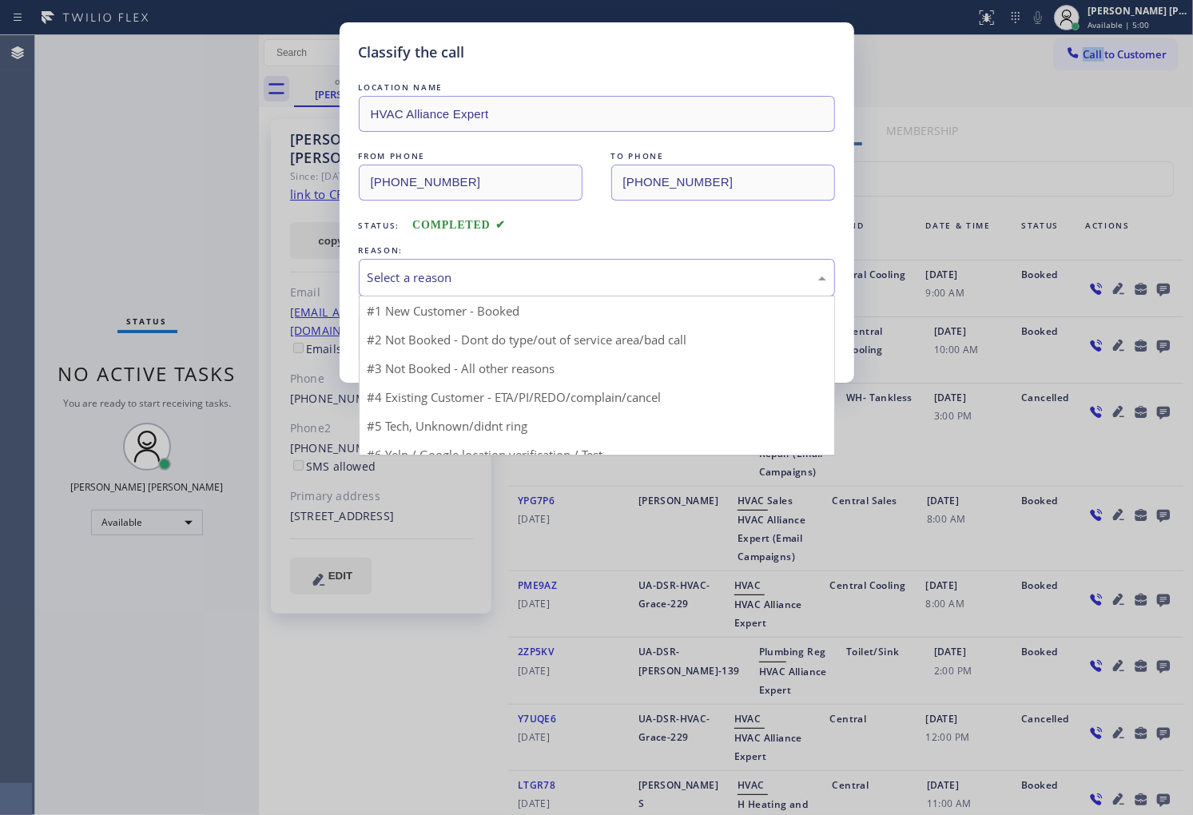
click at [538, 294] on div "Select a reason" at bounding box center [597, 278] width 476 height 38
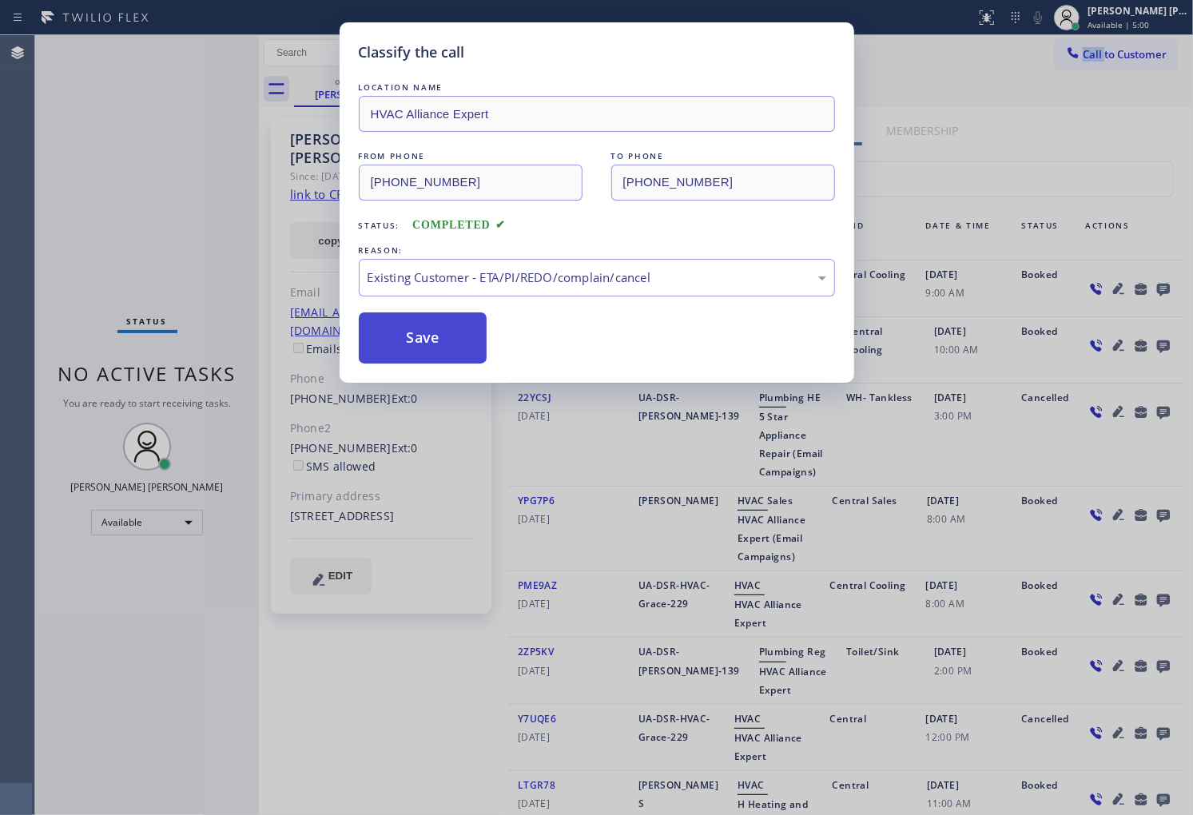
click at [411, 338] on button "Save" at bounding box center [423, 338] width 129 height 51
drag, startPoint x: 411, startPoint y: 338, endPoint x: 656, endPoint y: 753, distance: 481.9
click at [411, 338] on button "Save" at bounding box center [423, 338] width 129 height 51
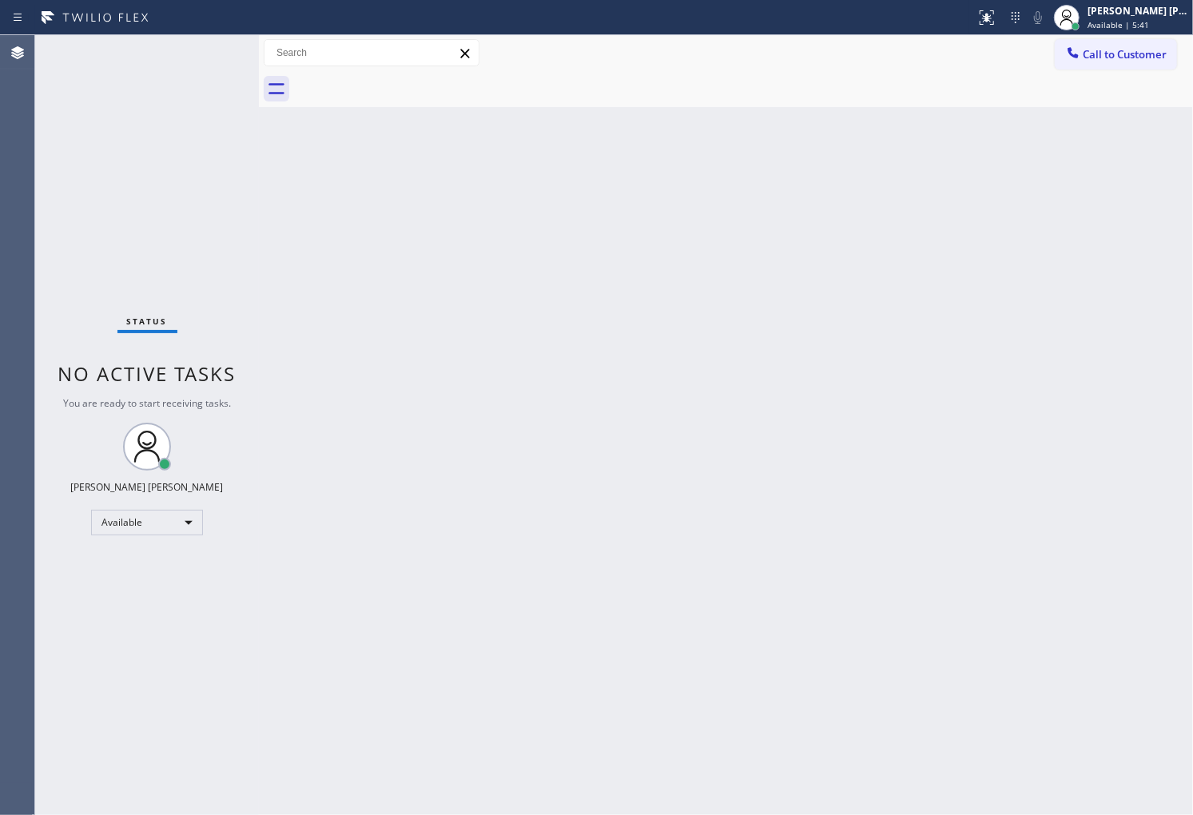
click at [0, 266] on div "Agent Desktop" at bounding box center [17, 425] width 34 height 780
click at [0, 398] on div "Agent Desktop" at bounding box center [17, 425] width 34 height 780
click at [1130, 41] on button "Call to Customer" at bounding box center [1116, 54] width 122 height 30
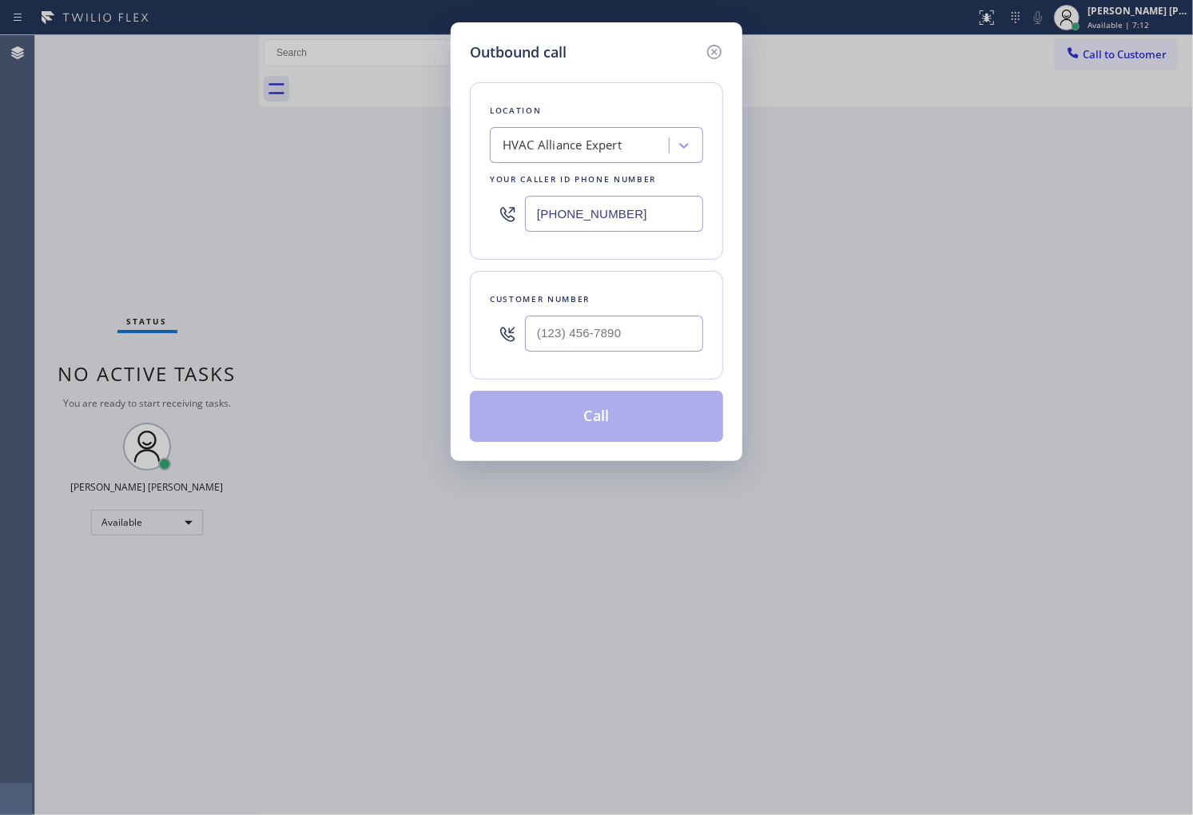
click at [496, 221] on div at bounding box center [507, 214] width 35 height 52
click at [566, 212] on input "[PHONE_NUMBER]" at bounding box center [614, 214] width 178 height 36
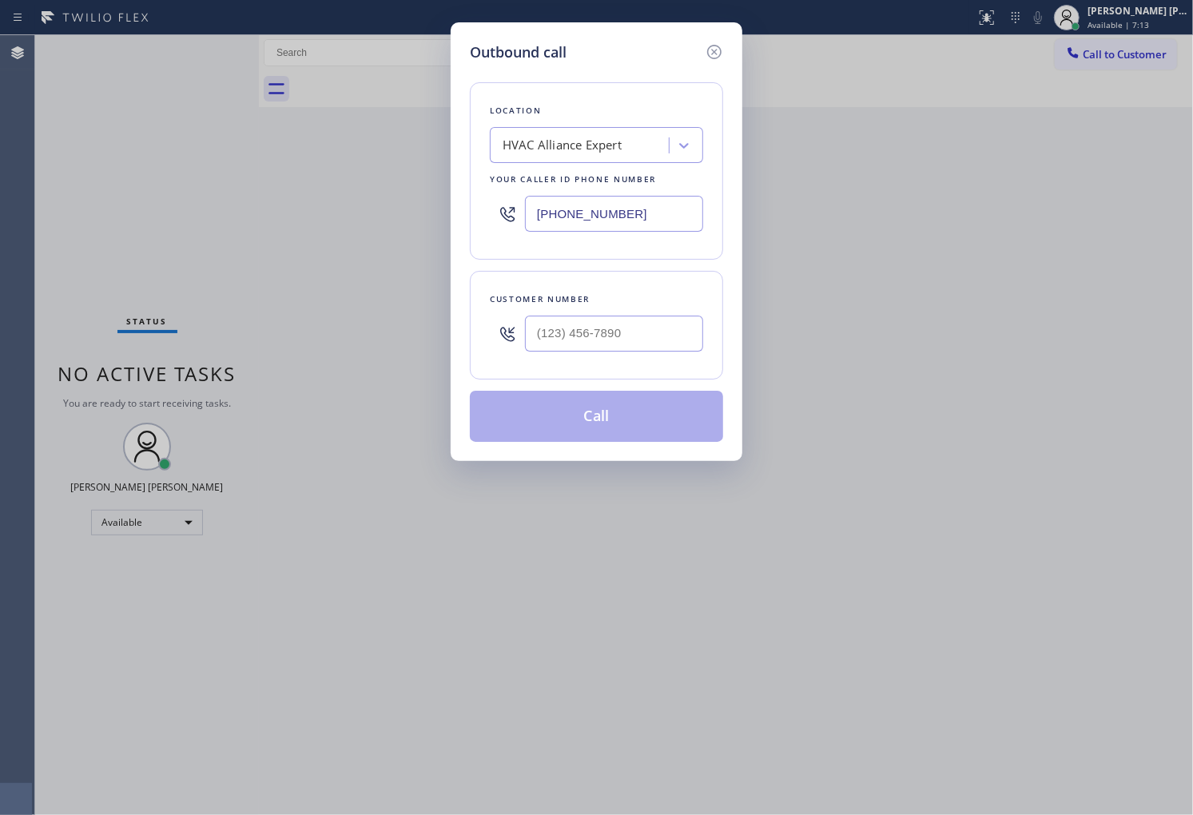
paste input "323) 991-9198"
type input "[PHONE_NUMBER]"
click at [578, 344] on input "(___) ___-____" at bounding box center [614, 334] width 178 height 36
paste input "626) 484-7087"
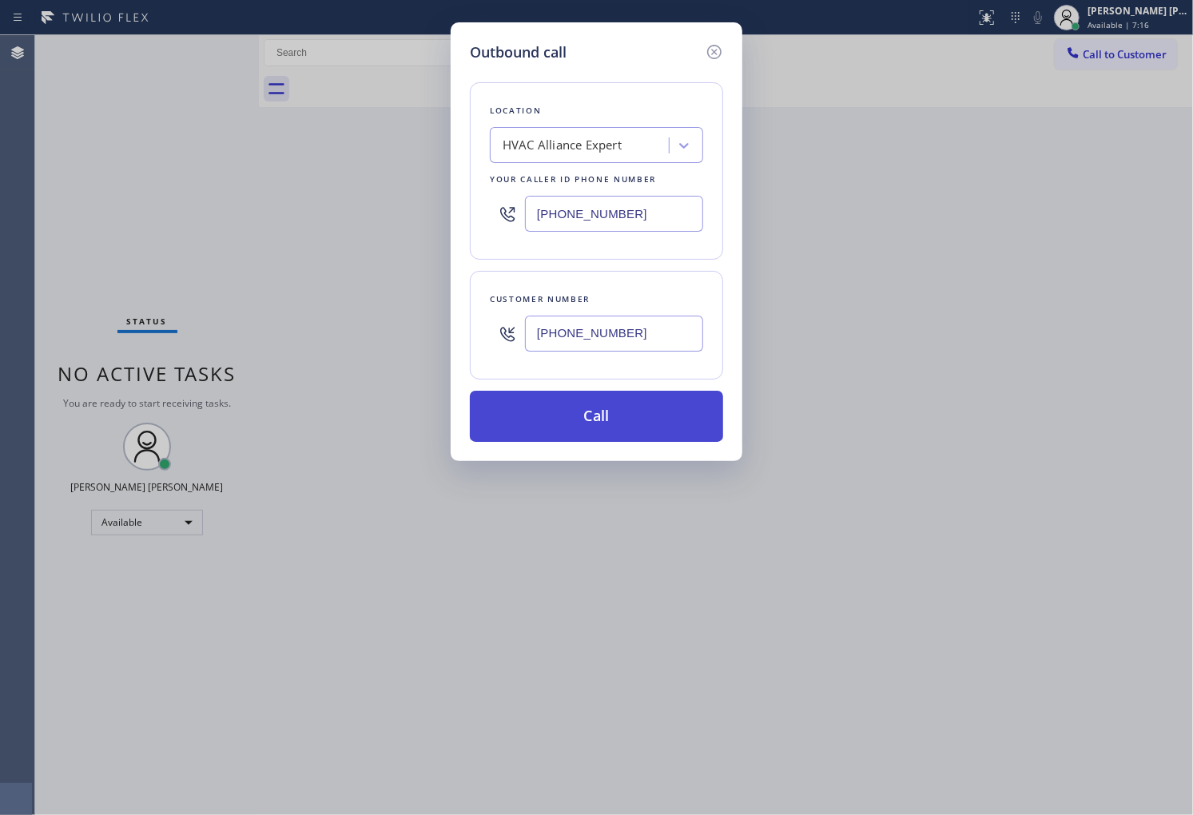
type input "[PHONE_NUMBER]"
click at [596, 432] on button "Call" at bounding box center [596, 416] width 253 height 51
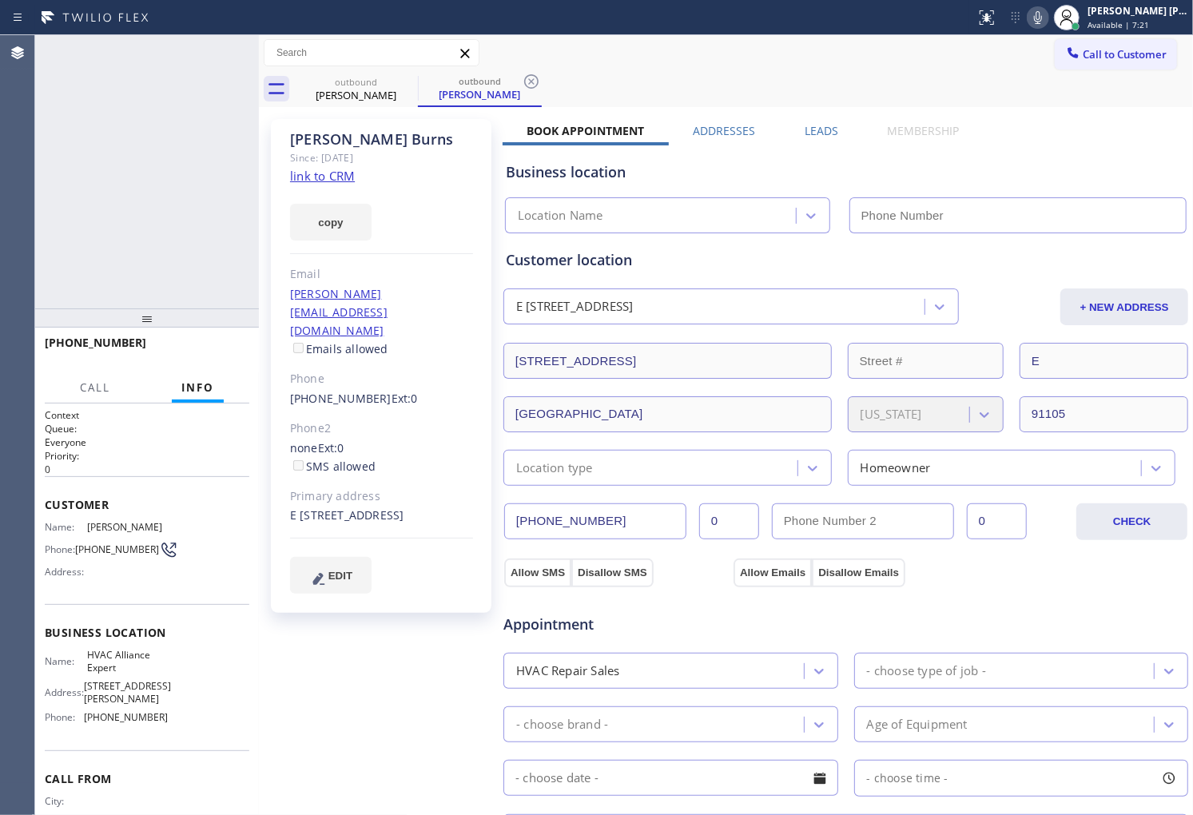
type input "[PHONE_NUMBER]"
click at [355, 137] on div "Bobbie Burns" at bounding box center [381, 139] width 183 height 18
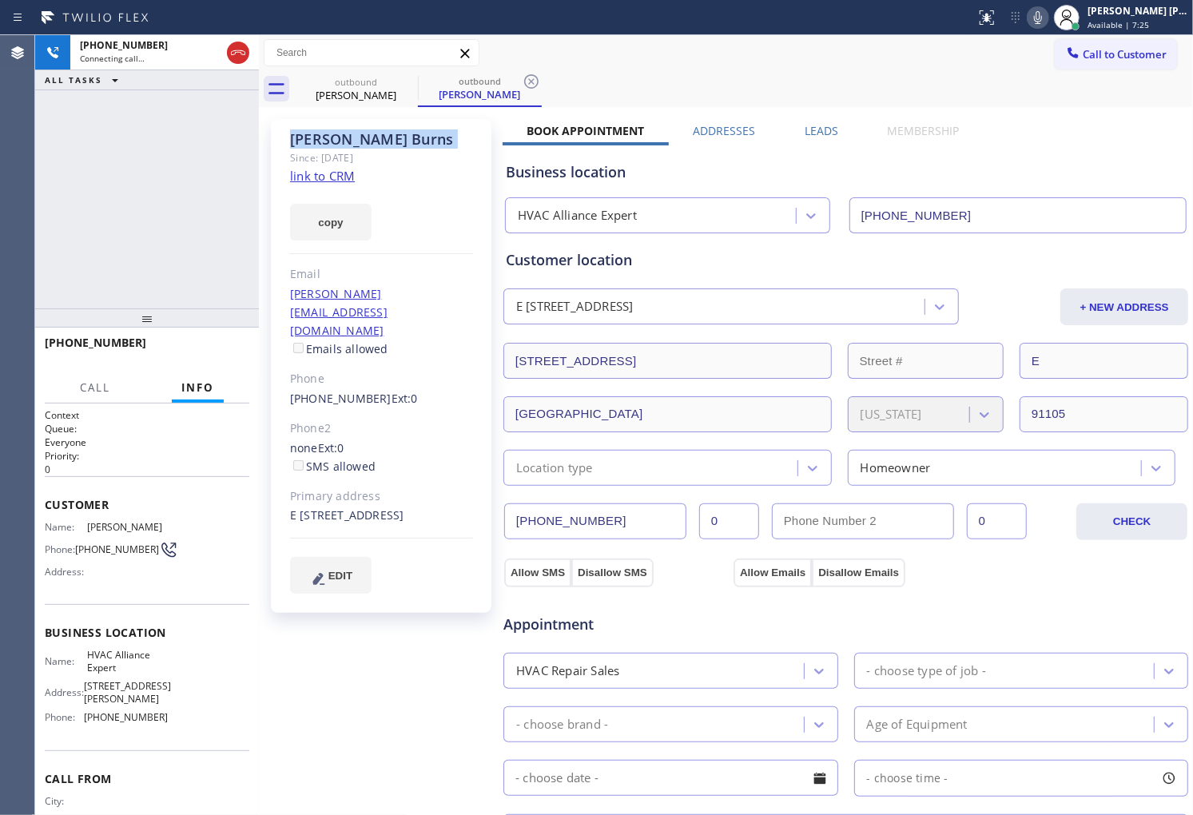
click at [355, 137] on div "Bobbie Burns" at bounding box center [381, 139] width 183 height 18
click at [0, 254] on div "Agent Desktop" at bounding box center [17, 425] width 34 height 780
click at [0, 261] on div "Agent Desktop" at bounding box center [17, 425] width 34 height 780
click at [812, 123] on label "Leads" at bounding box center [822, 130] width 34 height 15
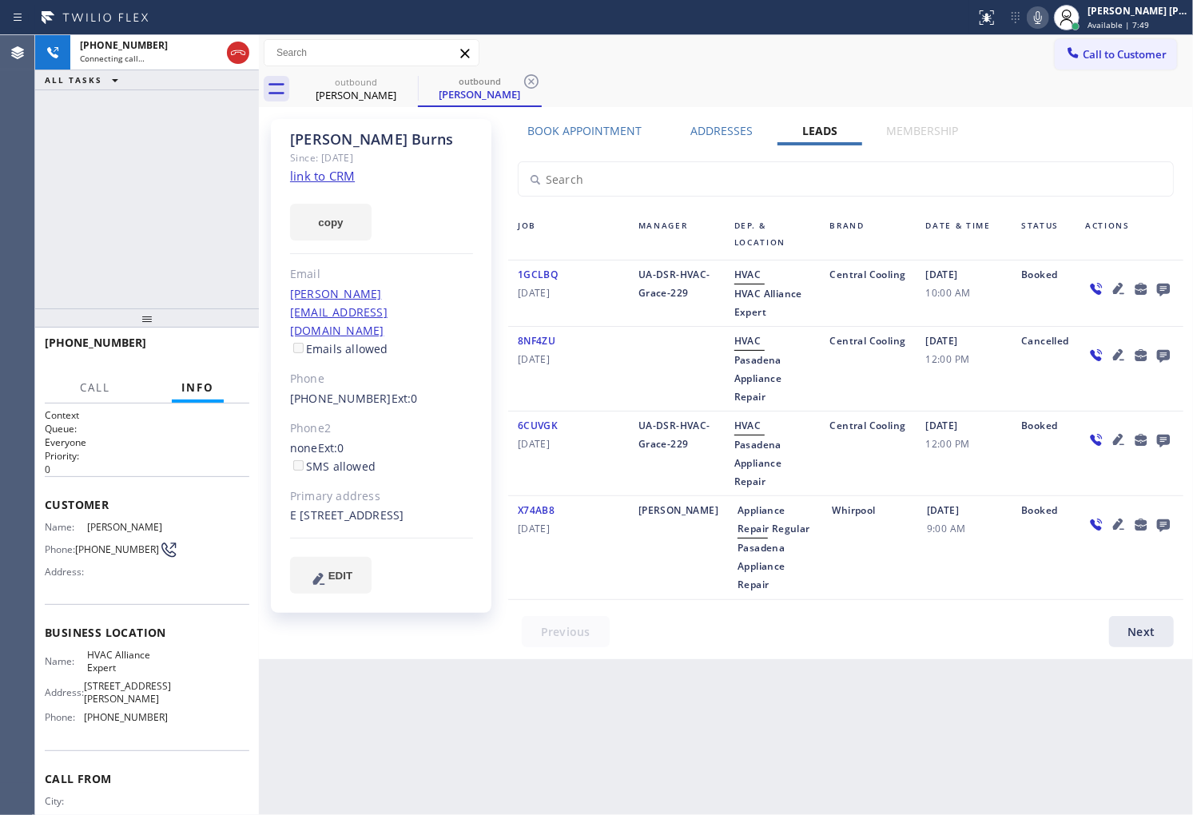
click at [1160, 289] on icon at bounding box center [1163, 290] width 13 height 13
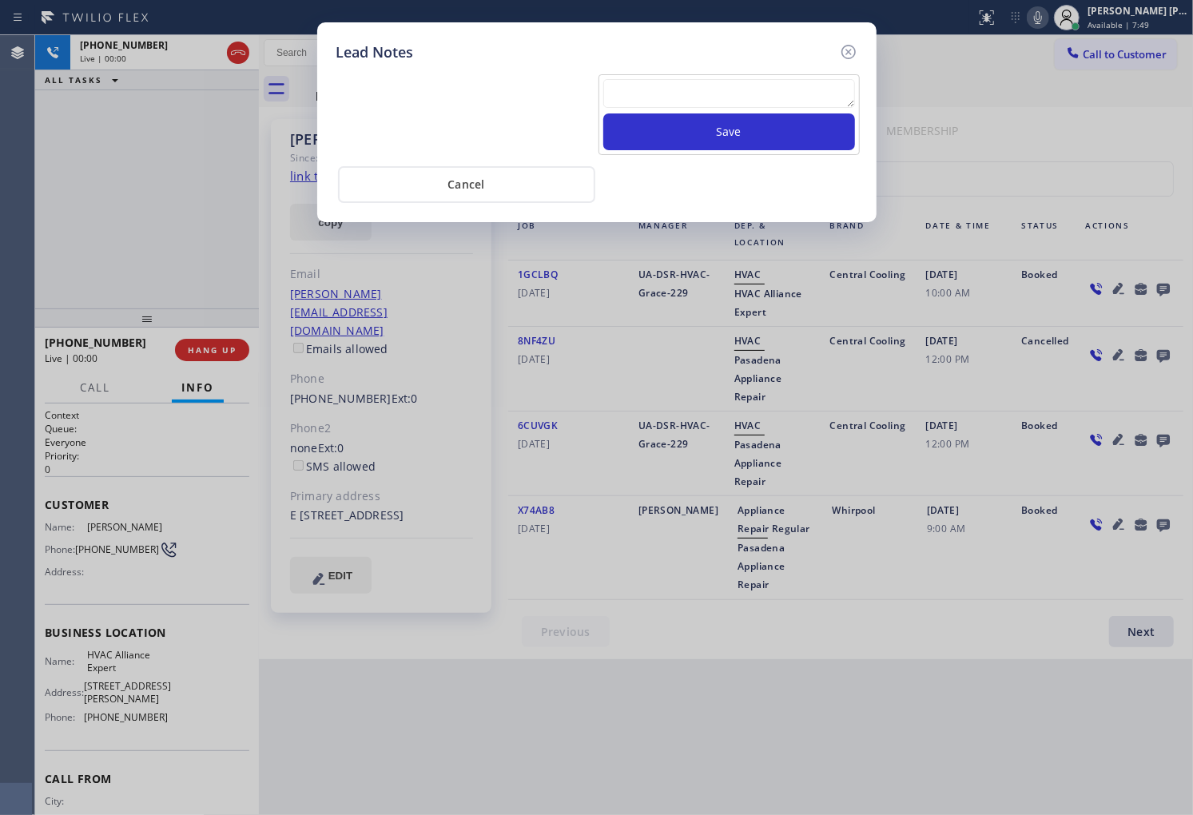
click at [719, 94] on textarea at bounding box center [729, 93] width 252 height 29
type textarea "PLease transfer"
click at [761, 132] on button "Save" at bounding box center [729, 131] width 252 height 37
click at [851, 45] on icon at bounding box center [848, 52] width 14 height 14
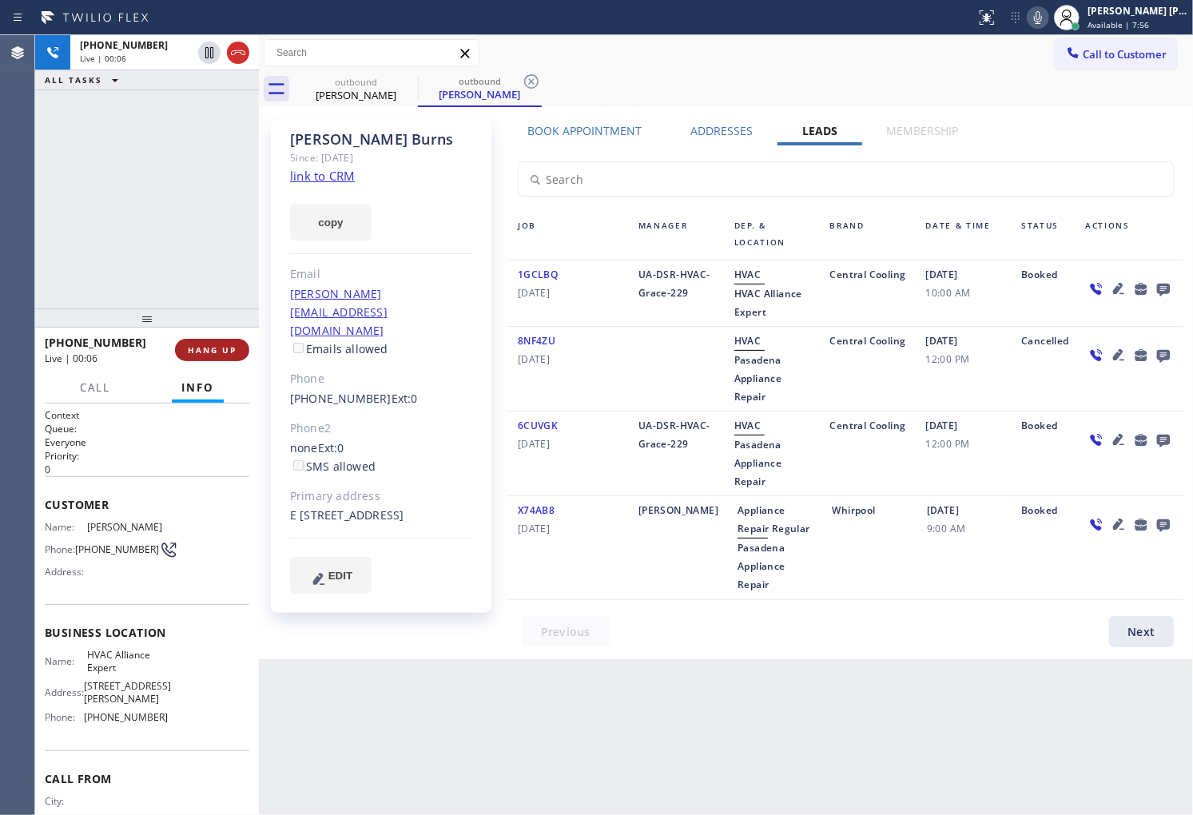
click at [224, 352] on span "HANG UP" at bounding box center [212, 349] width 49 height 11
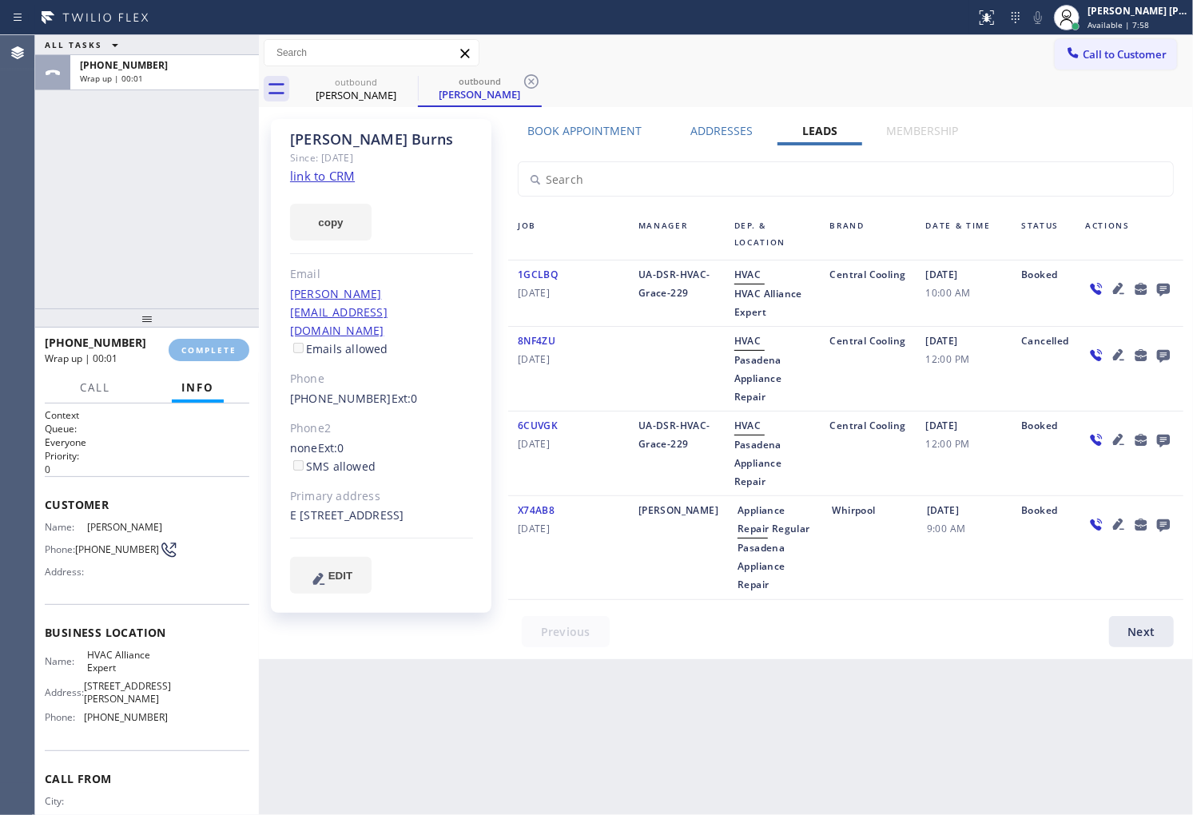
click at [531, 248] on div "Job" at bounding box center [568, 236] width 121 height 38
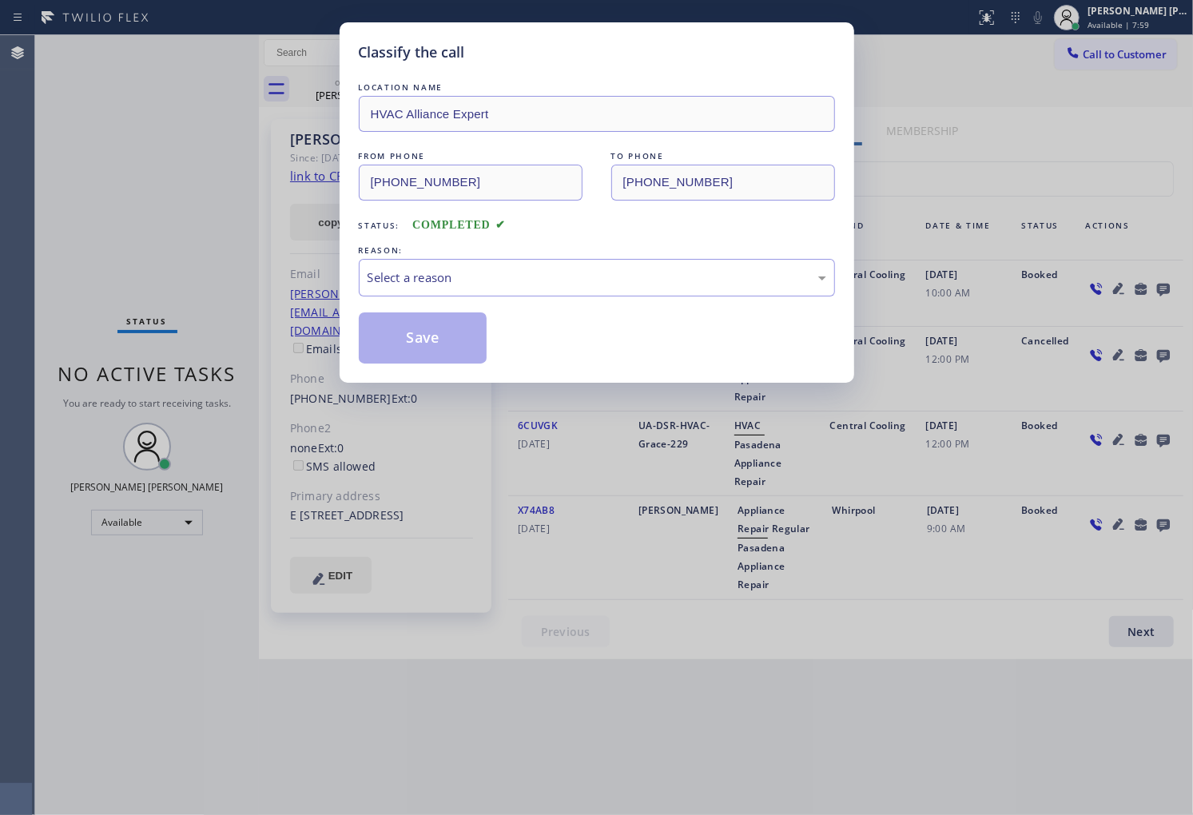
click at [538, 251] on div "REASON:" at bounding box center [597, 250] width 476 height 17
drag, startPoint x: 538, startPoint y: 280, endPoint x: 537, endPoint y: 291, distance: 11.2
click at [537, 280] on div "Select a reason" at bounding box center [597, 278] width 459 height 18
drag, startPoint x: 508, startPoint y: 363, endPoint x: 434, endPoint y: 350, distance: 75.4
click at [508, 363] on div "Save" at bounding box center [597, 338] width 476 height 51
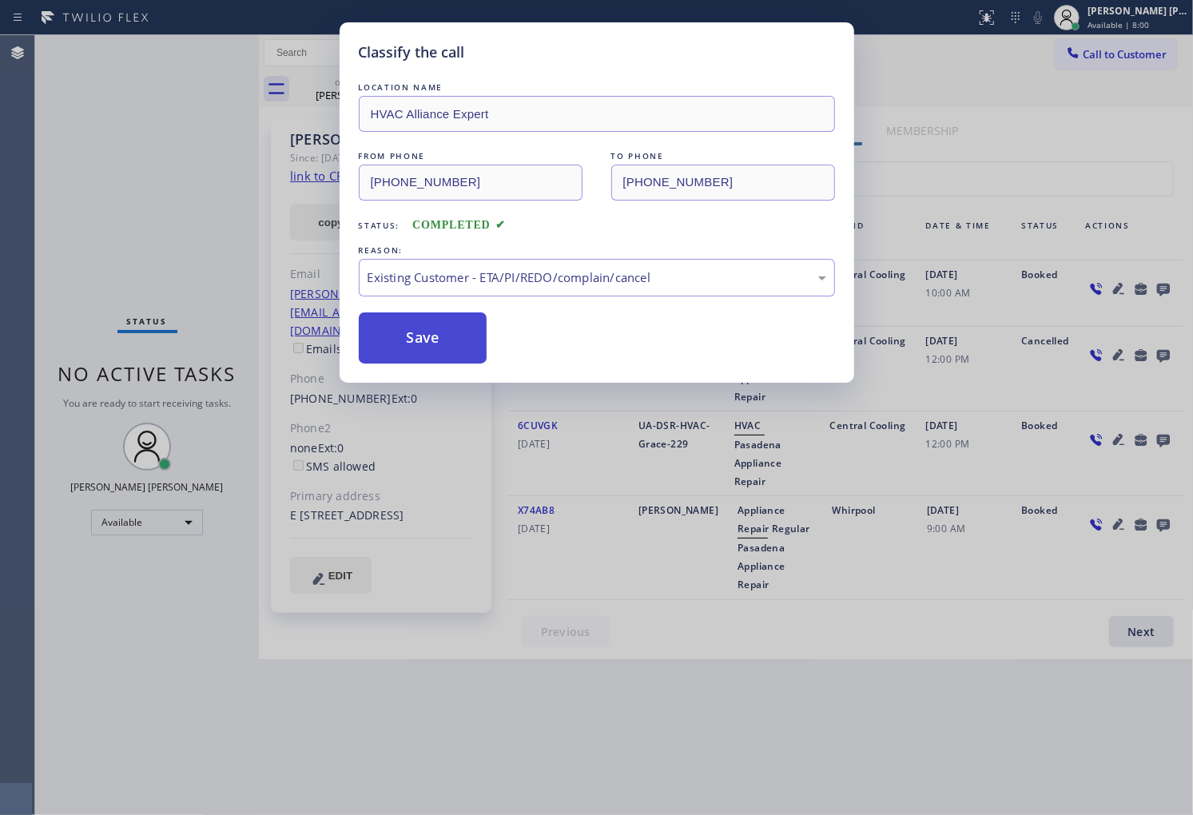
click at [434, 350] on button "Save" at bounding box center [423, 338] width 129 height 51
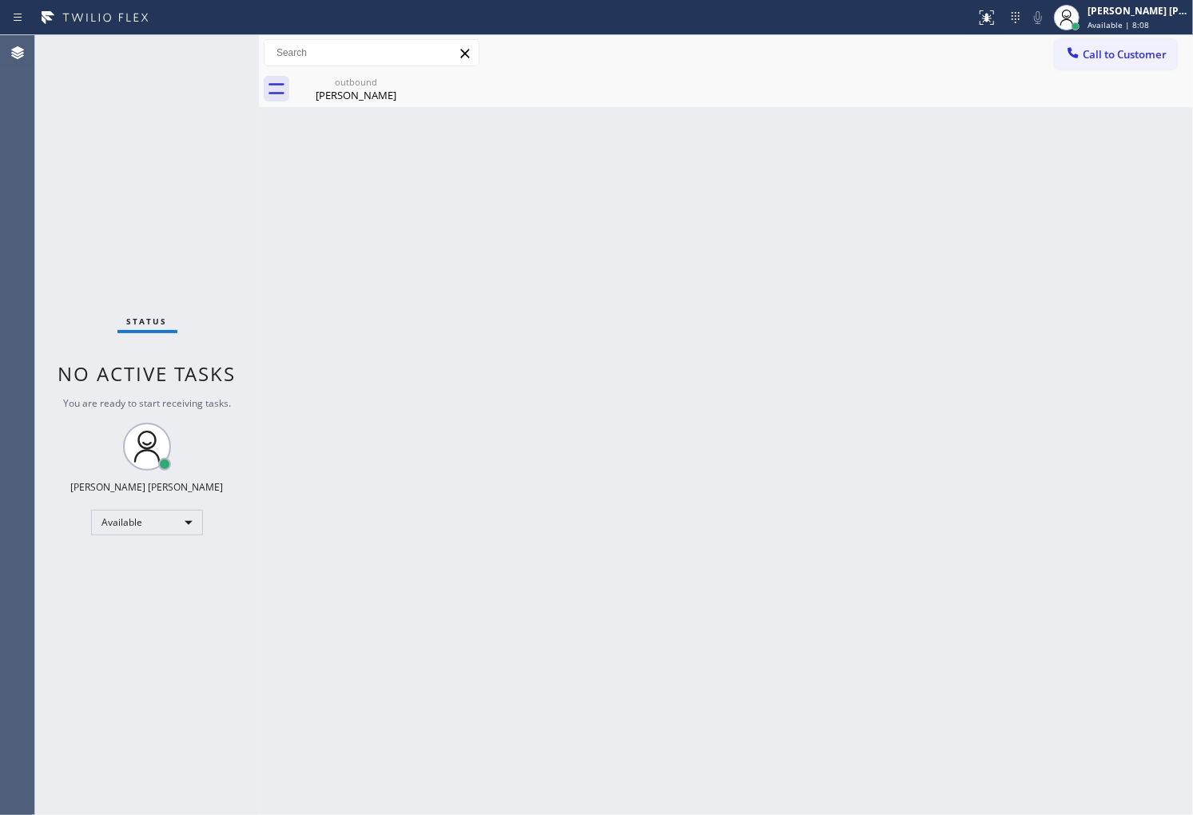
click at [1, 234] on div "Agent Desktop" at bounding box center [17, 425] width 34 height 780
click at [374, 92] on div "Bobbie Burns" at bounding box center [356, 95] width 121 height 14
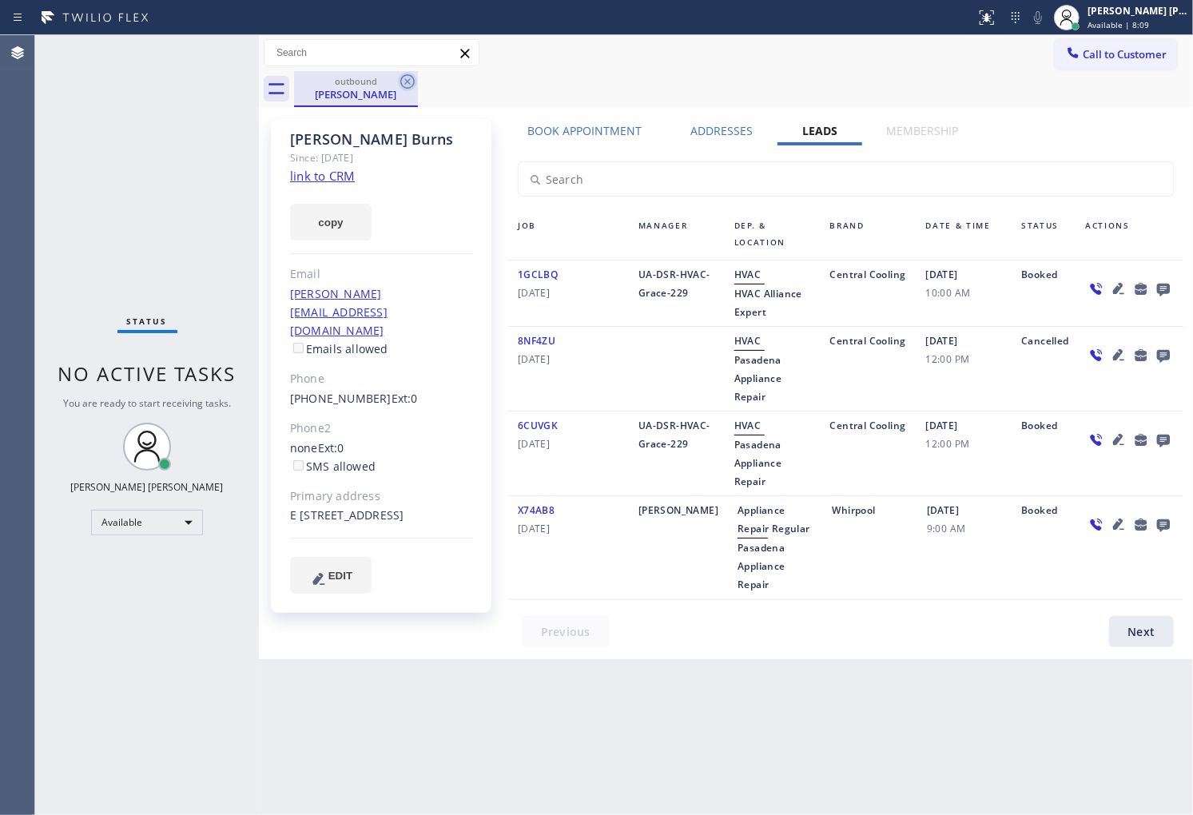
click at [410, 82] on icon at bounding box center [407, 81] width 19 height 19
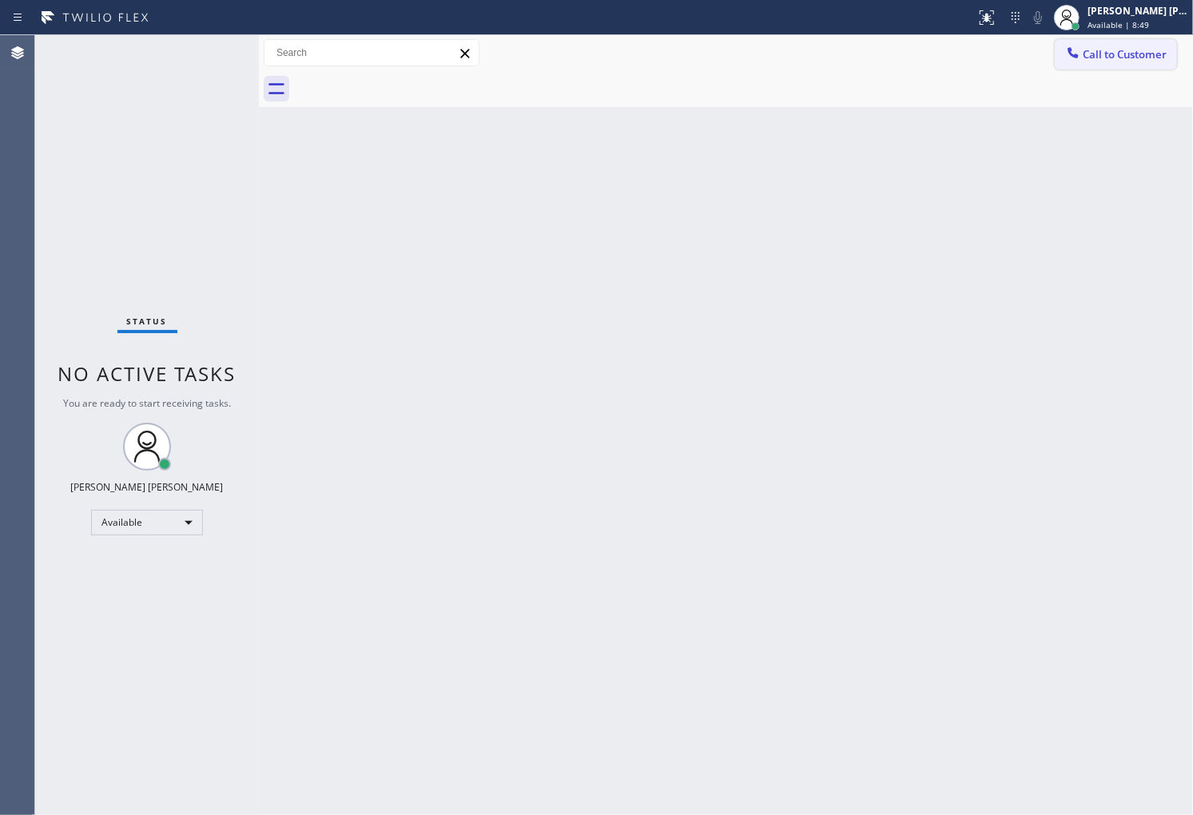
click at [1156, 58] on span "Call to Customer" at bounding box center [1125, 54] width 84 height 14
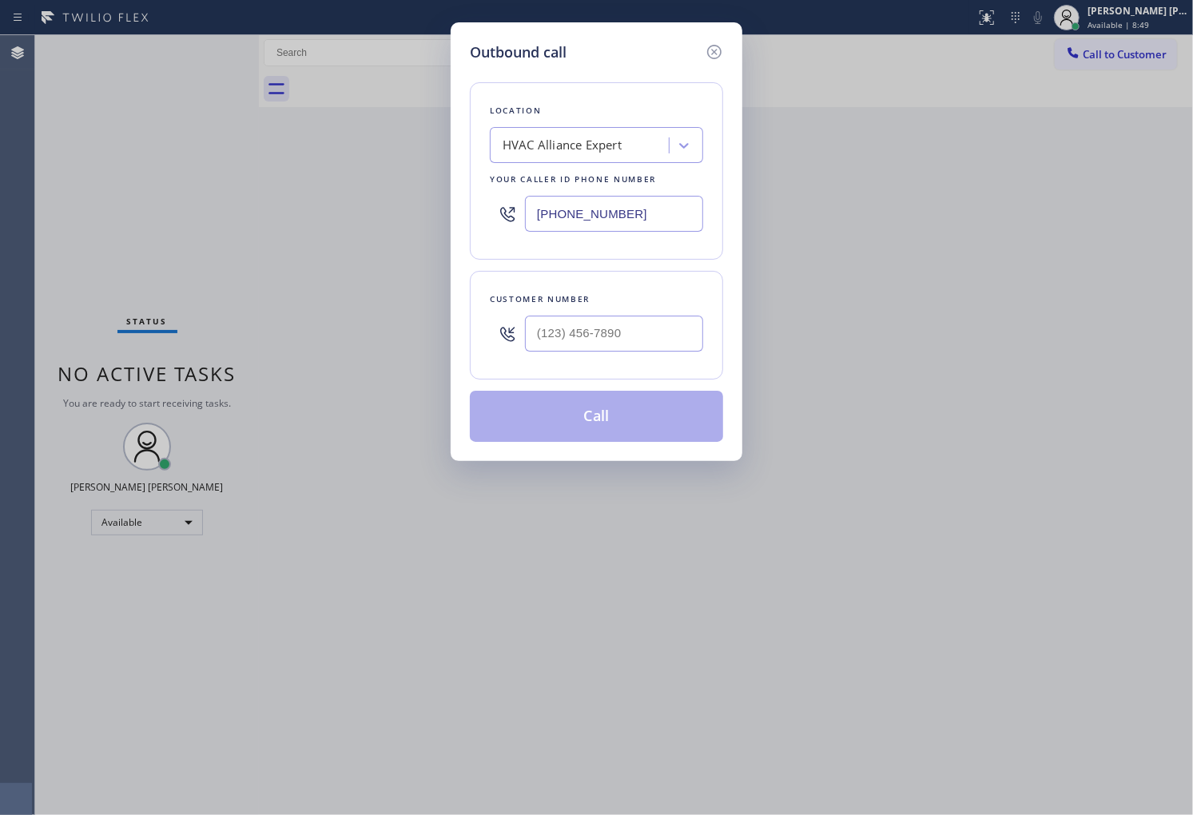
click at [593, 227] on input "[PHONE_NUMBER]" at bounding box center [614, 214] width 178 height 36
paste input "800) 452-7197"
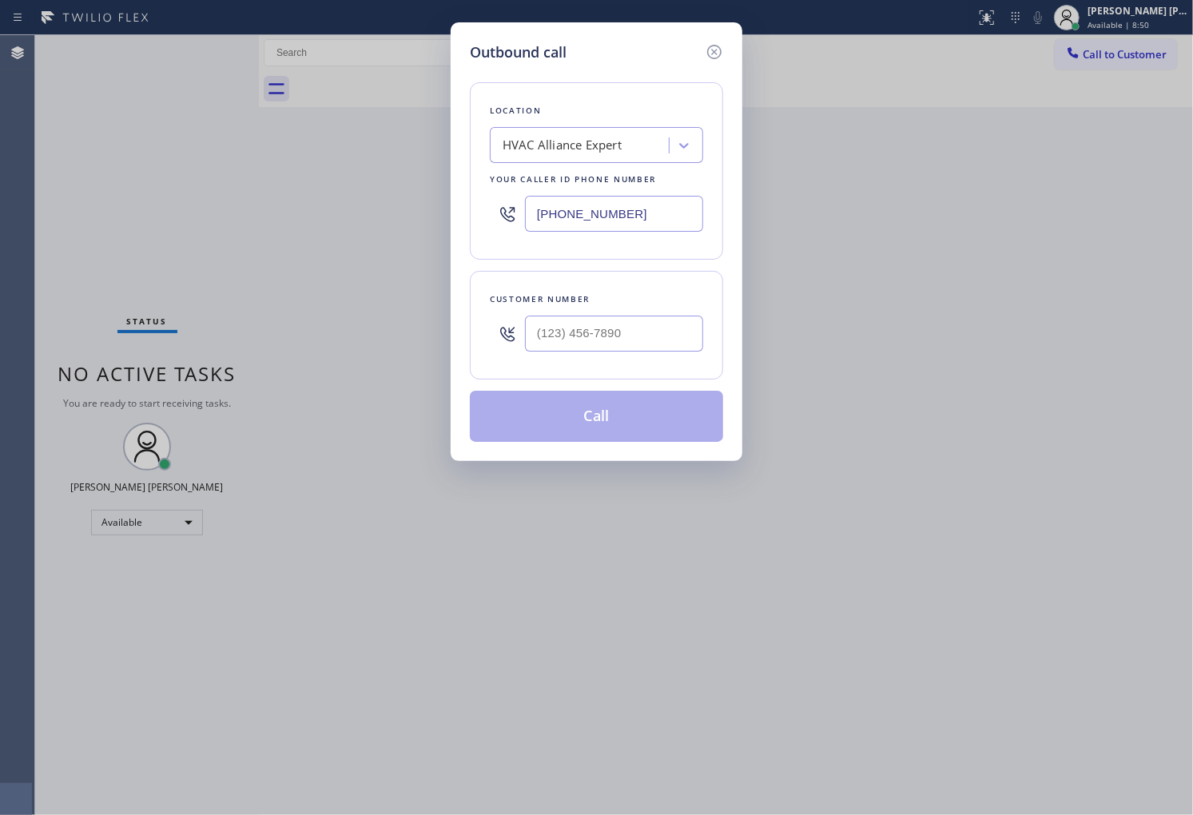
type input "[PHONE_NUMBER]"
click at [571, 331] on input "(___) ___-____" at bounding box center [614, 334] width 178 height 36
paste input "818) 370-9585"
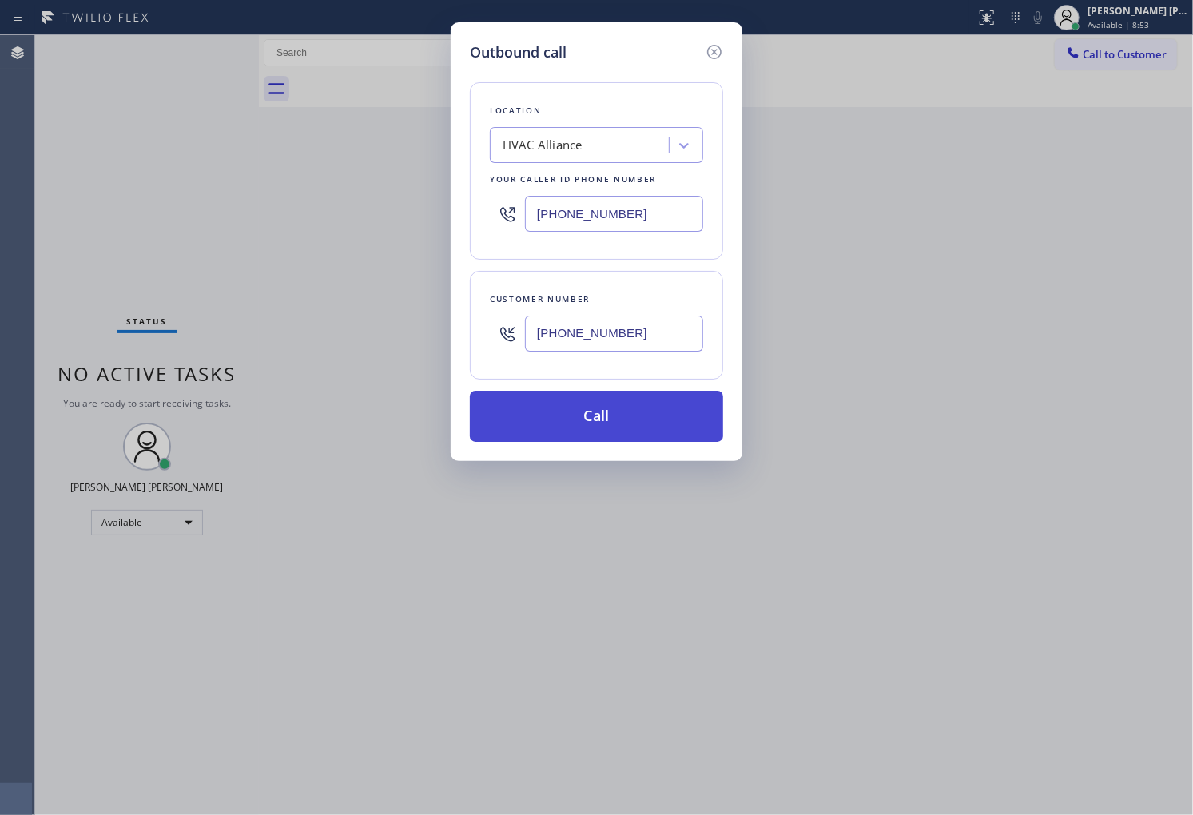
type input "[PHONE_NUMBER]"
click at [627, 412] on button "Call" at bounding box center [596, 416] width 253 height 51
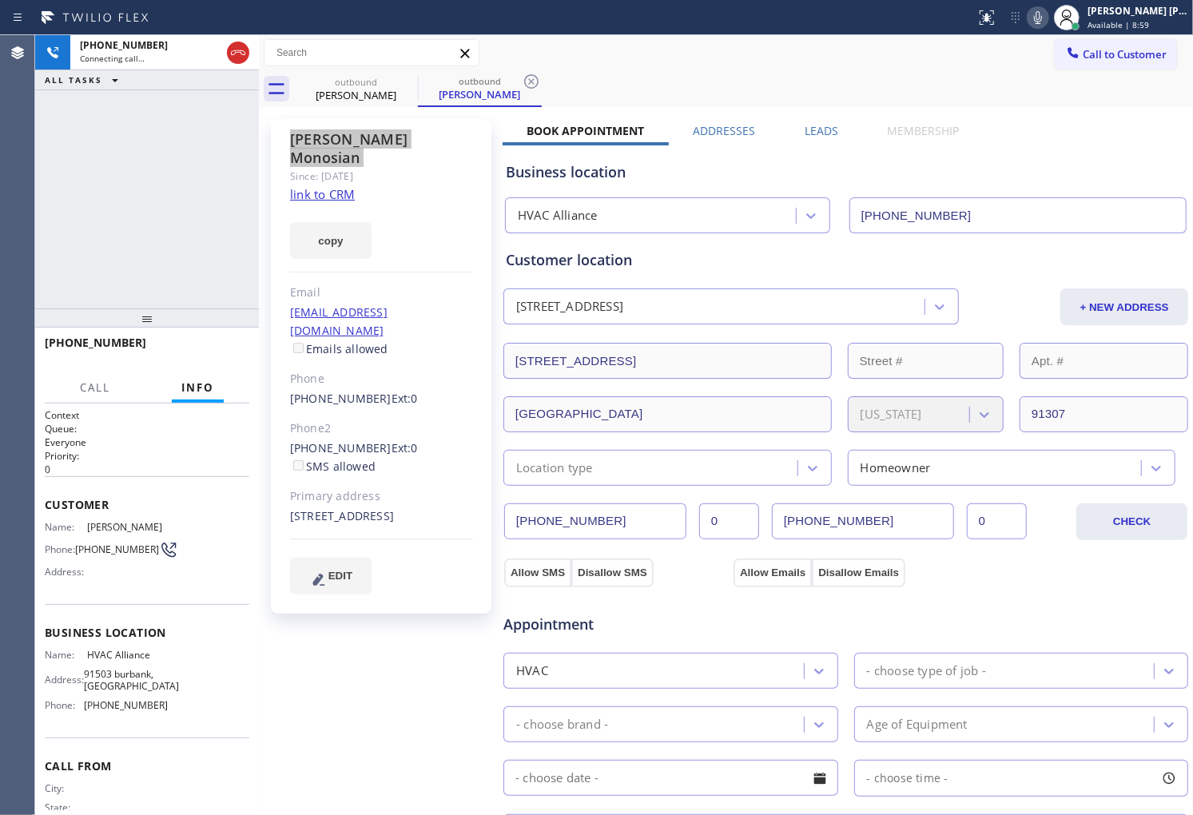
type input "[PHONE_NUMBER]"
click at [20, 258] on div "Agent Desktop" at bounding box center [17, 425] width 34 height 780
click at [1048, 22] on icon at bounding box center [1038, 17] width 19 height 19
click at [1048, 16] on icon at bounding box center [1038, 17] width 19 height 19
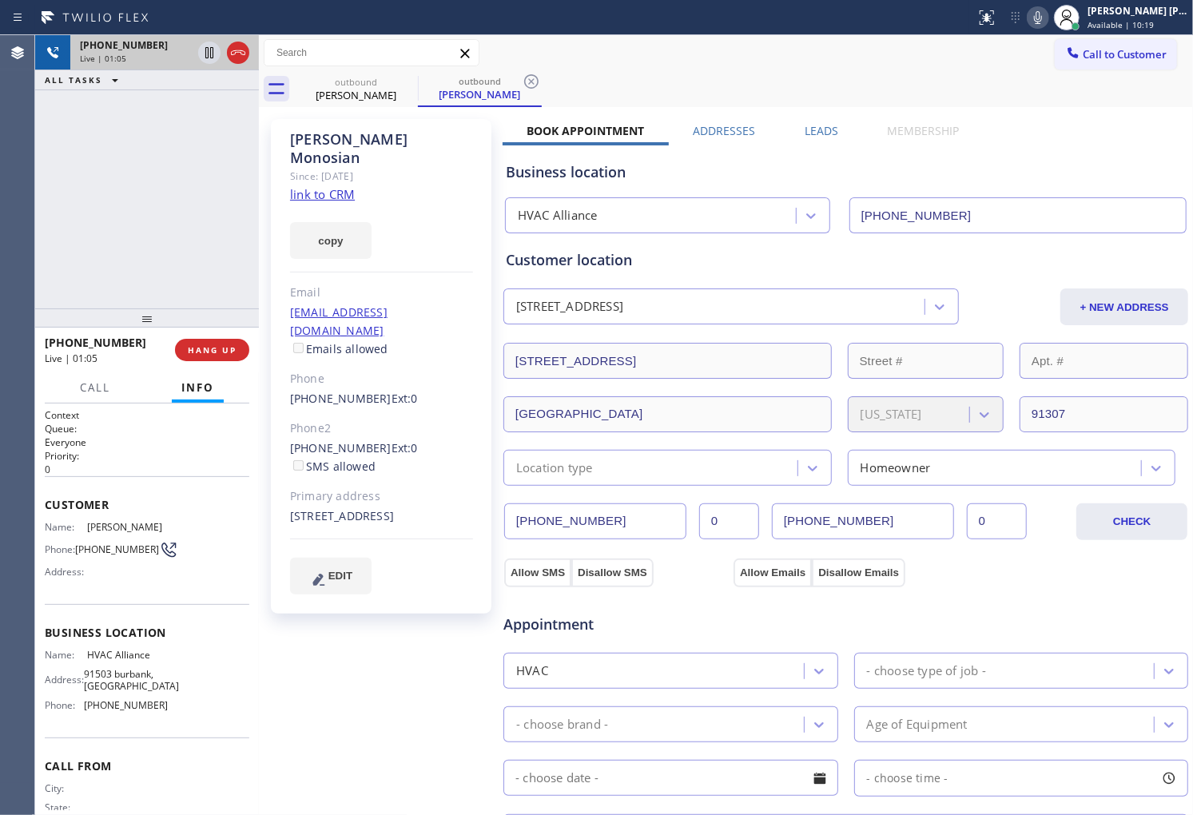
click at [243, 52] on icon at bounding box center [238, 52] width 19 height 19
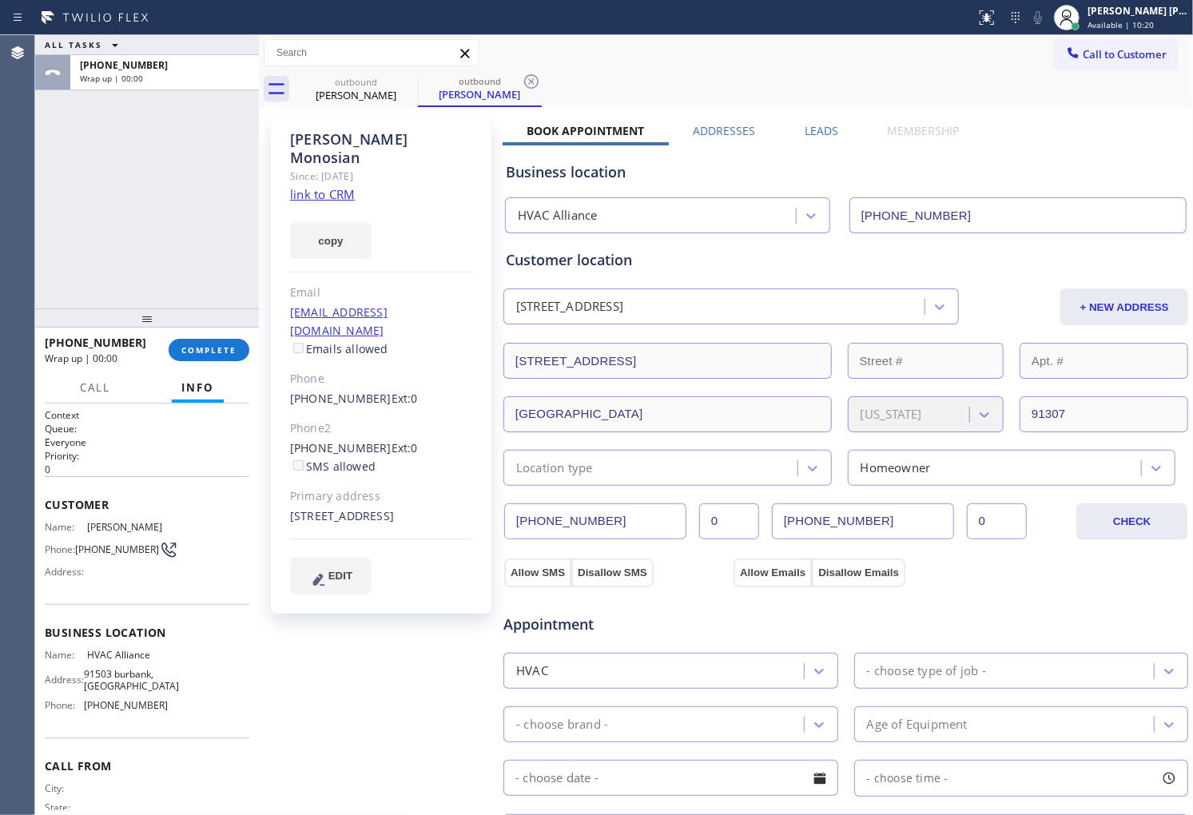
click at [833, 130] on div "Leads" at bounding box center [821, 134] width 82 height 22
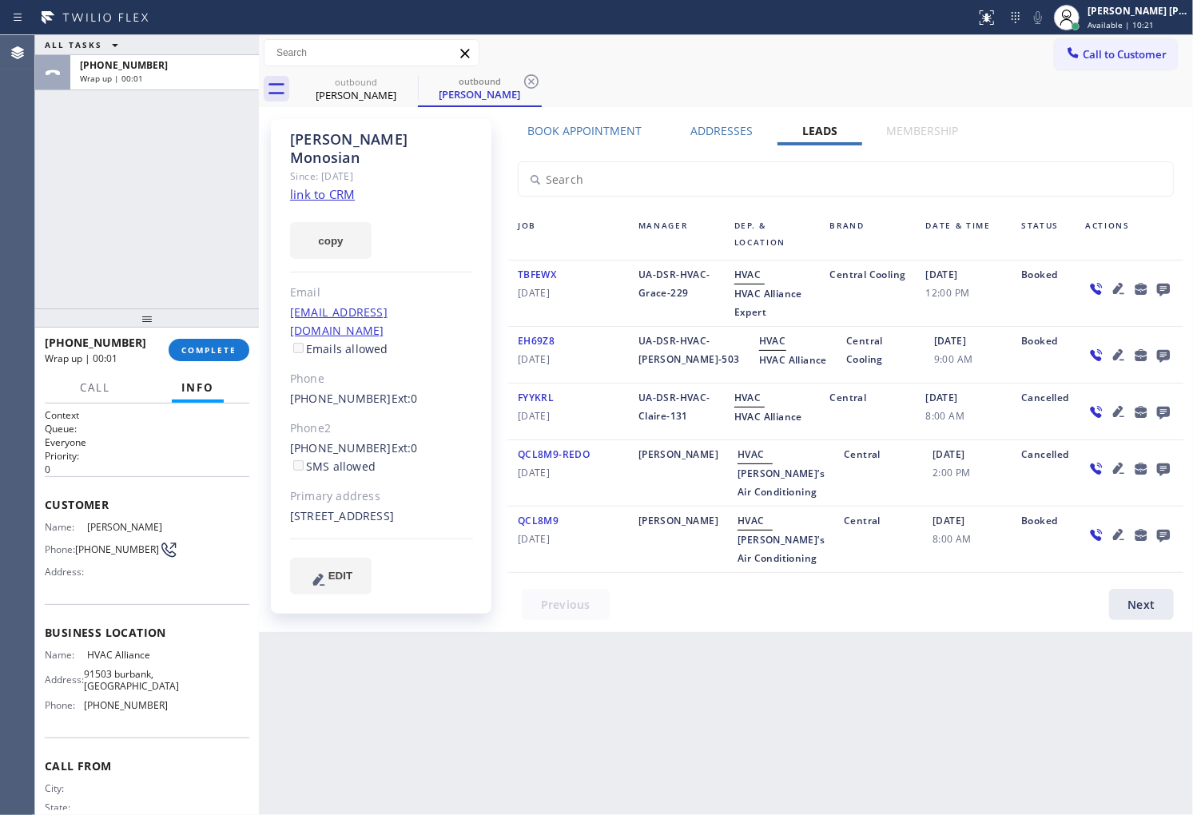
click at [1154, 289] on icon at bounding box center [1163, 289] width 19 height 20
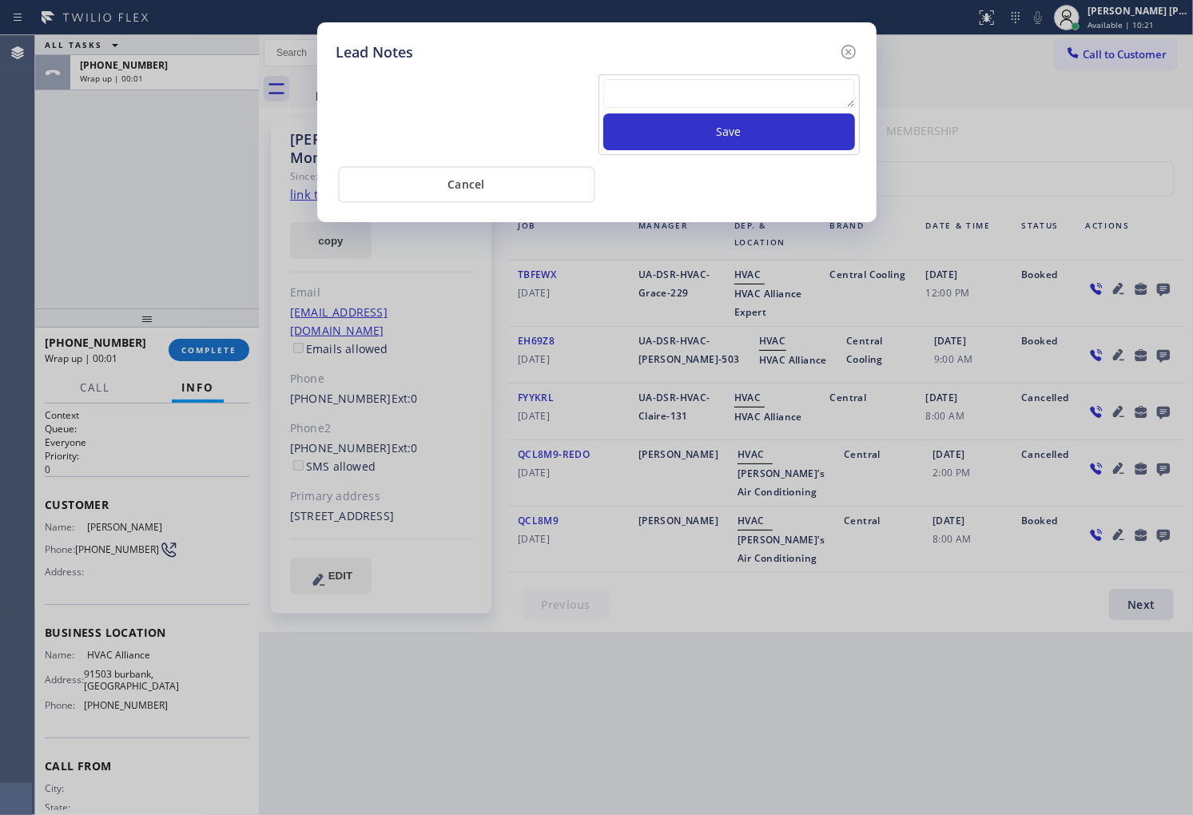
click at [684, 113] on div at bounding box center [729, 96] width 252 height 34
click at [676, 101] on textarea at bounding box center [729, 93] width 252 height 29
type textarea "CALL TOM"
click at [693, 125] on button "Save" at bounding box center [729, 131] width 252 height 37
click at [850, 43] on icon at bounding box center [848, 51] width 19 height 19
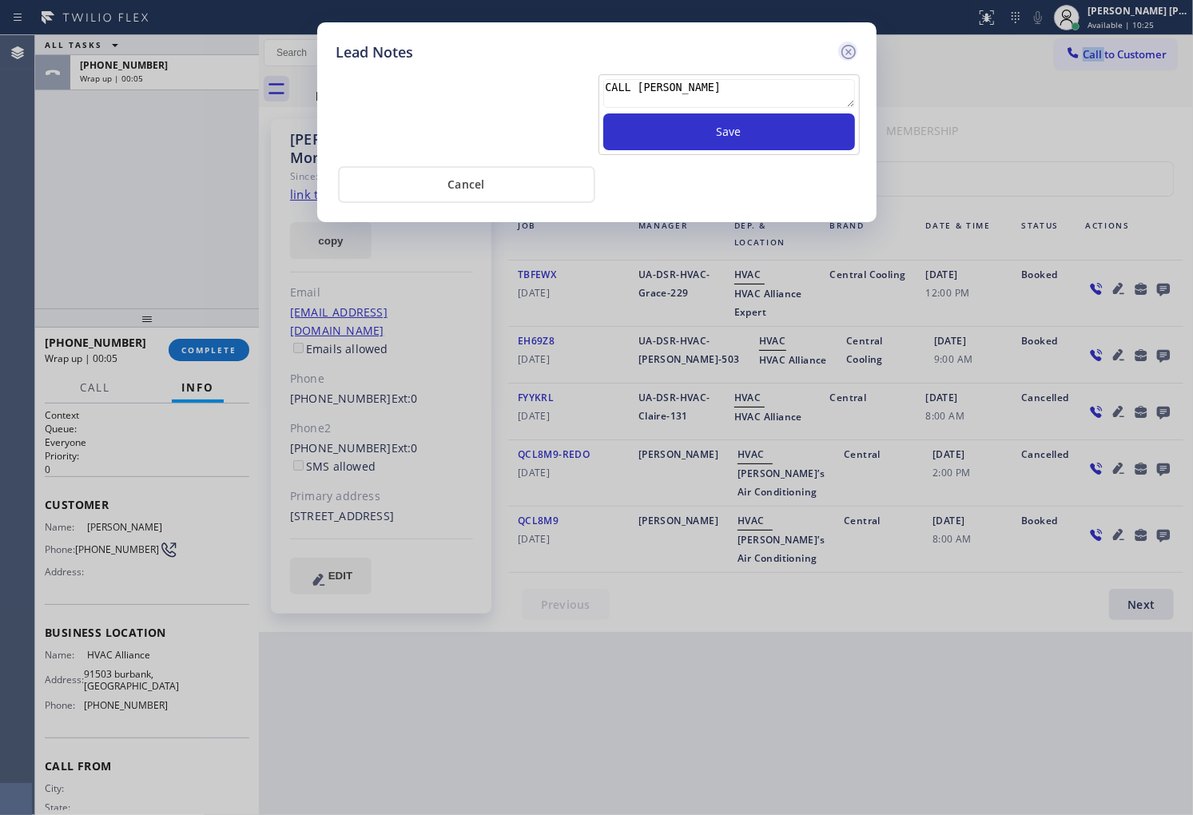
click at [850, 43] on div "Call to Customer Outbound call Location HVAC Alliance Your caller id phone numb…" at bounding box center [726, 53] width 934 height 28
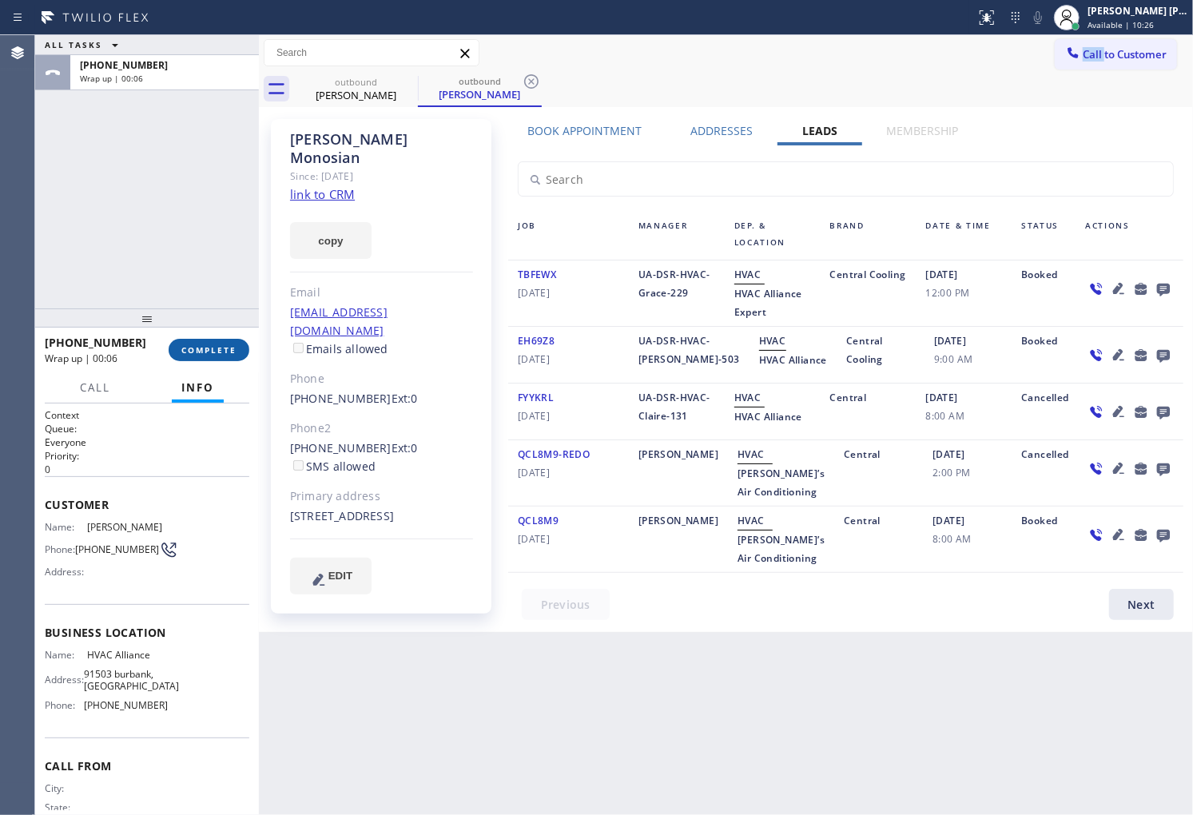
click at [232, 349] on span "COMPLETE" at bounding box center [208, 349] width 55 height 11
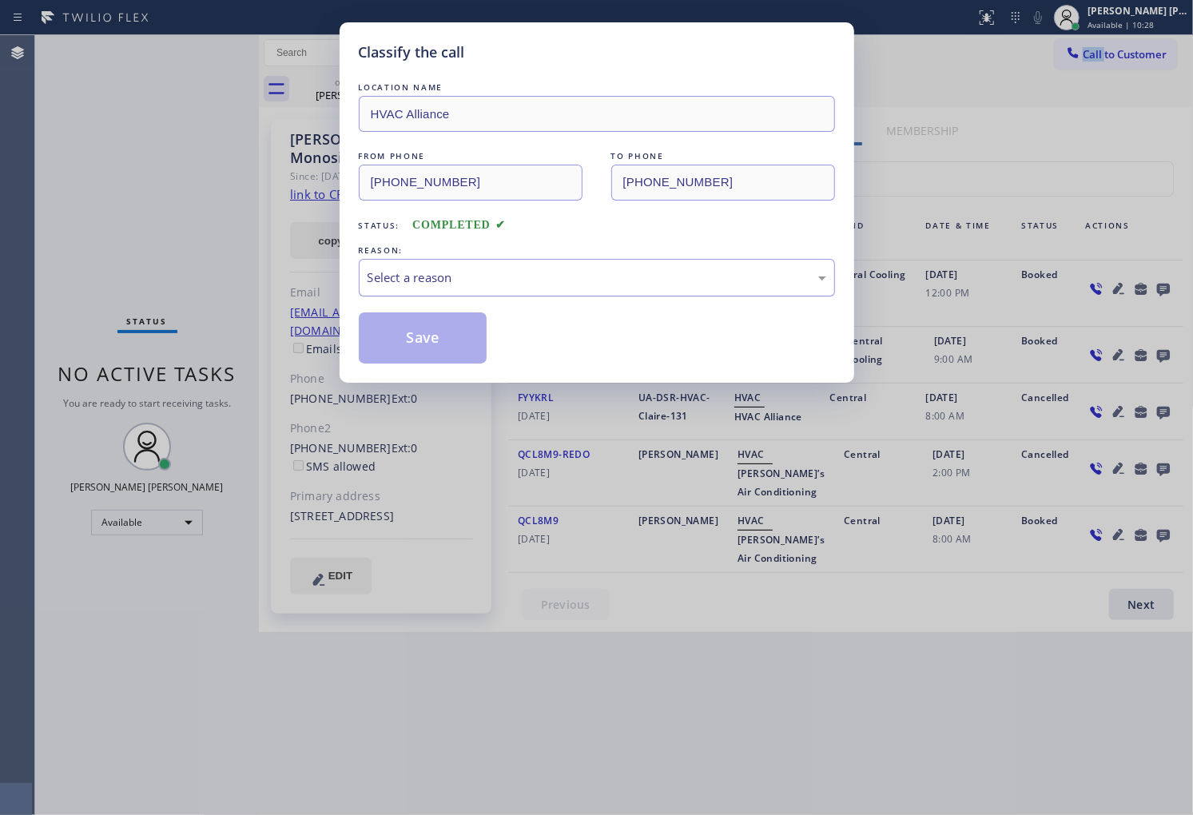
click at [506, 294] on div "Select a reason" at bounding box center [597, 278] width 476 height 38
click at [489, 278] on div "Select a reason" at bounding box center [597, 278] width 459 height 18
click at [430, 370] on div "Classify the call LOCATION NAME HVAC Alliance FROM PHONE (800) 452-7197 TO PHON…" at bounding box center [597, 202] width 515 height 360
click at [410, 328] on button "Save" at bounding box center [423, 338] width 129 height 51
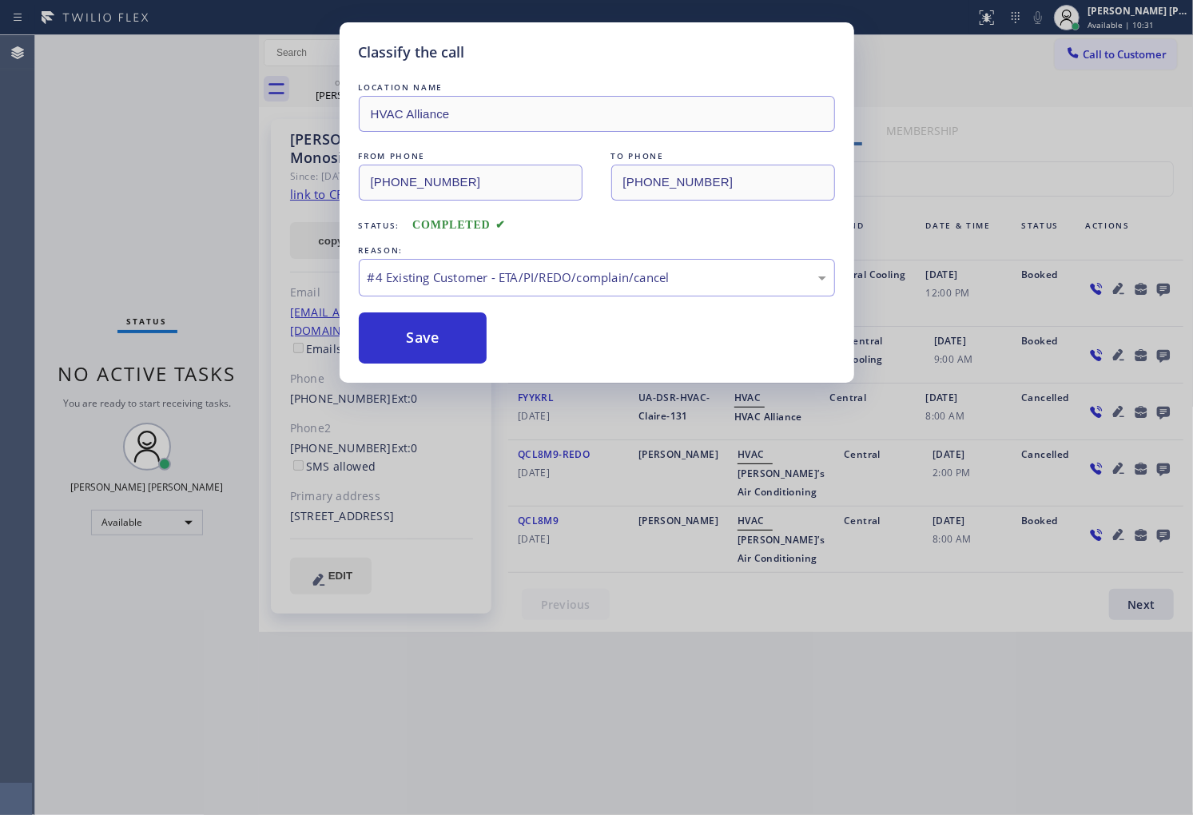
click at [336, 101] on div "Classify the call LOCATION NAME HVAC Alliance FROM PHONE (800) 452-7197 TO PHON…" at bounding box center [596, 407] width 1193 height 815
click at [392, 332] on button "Save" at bounding box center [423, 338] width 129 height 51
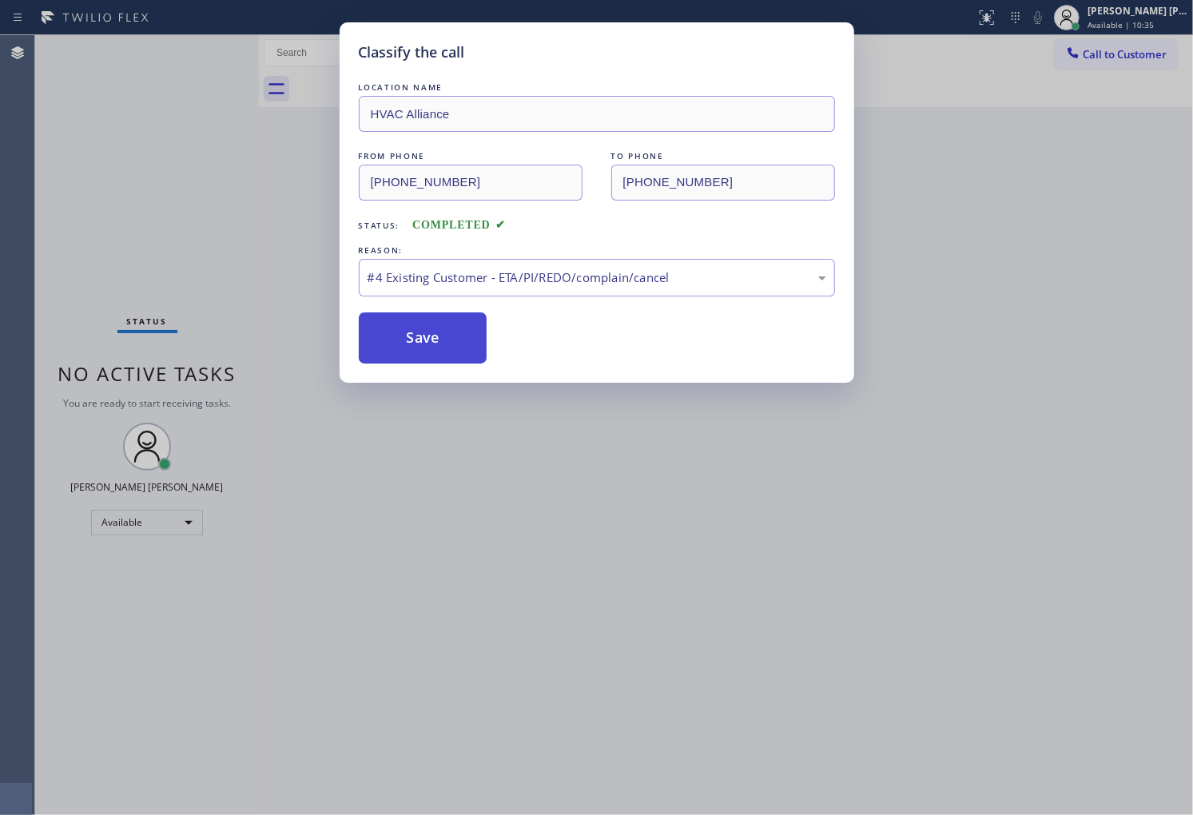
click at [432, 345] on button "Save" at bounding box center [423, 338] width 129 height 51
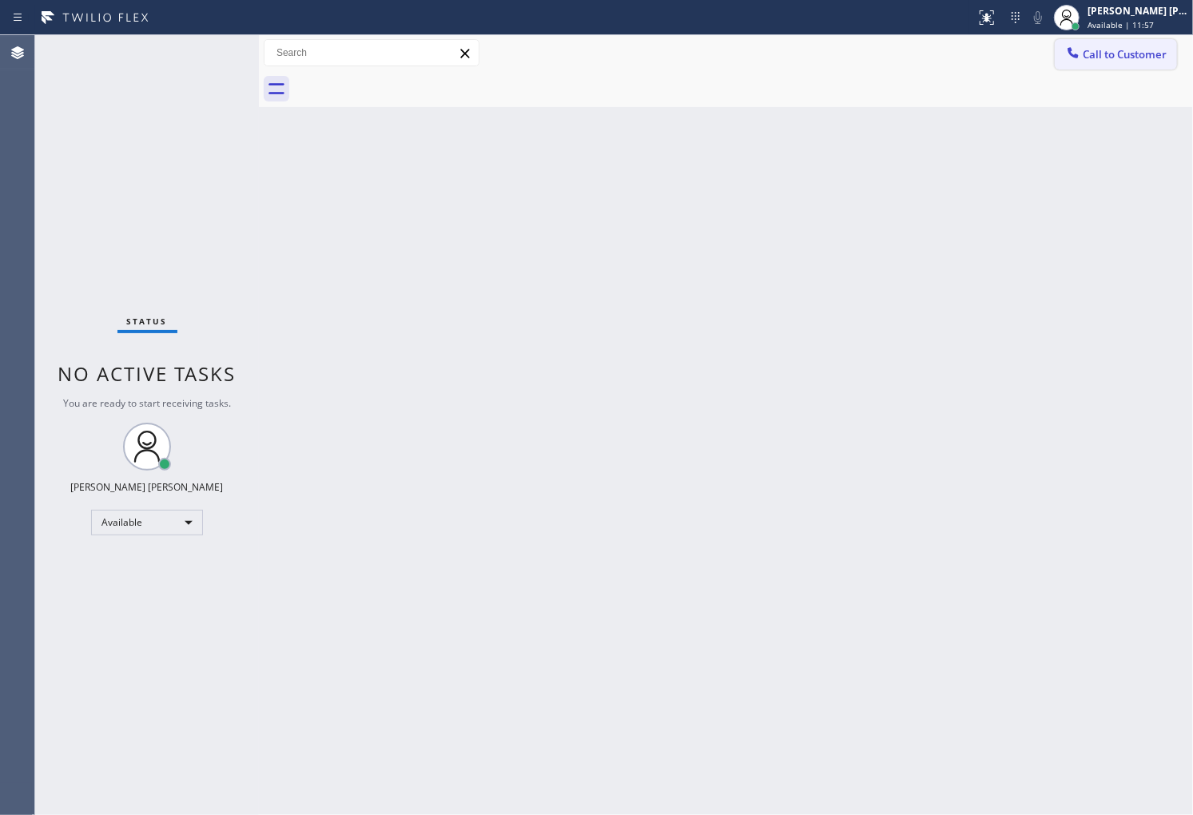
click at [1137, 58] on span "Call to Customer" at bounding box center [1125, 54] width 84 height 14
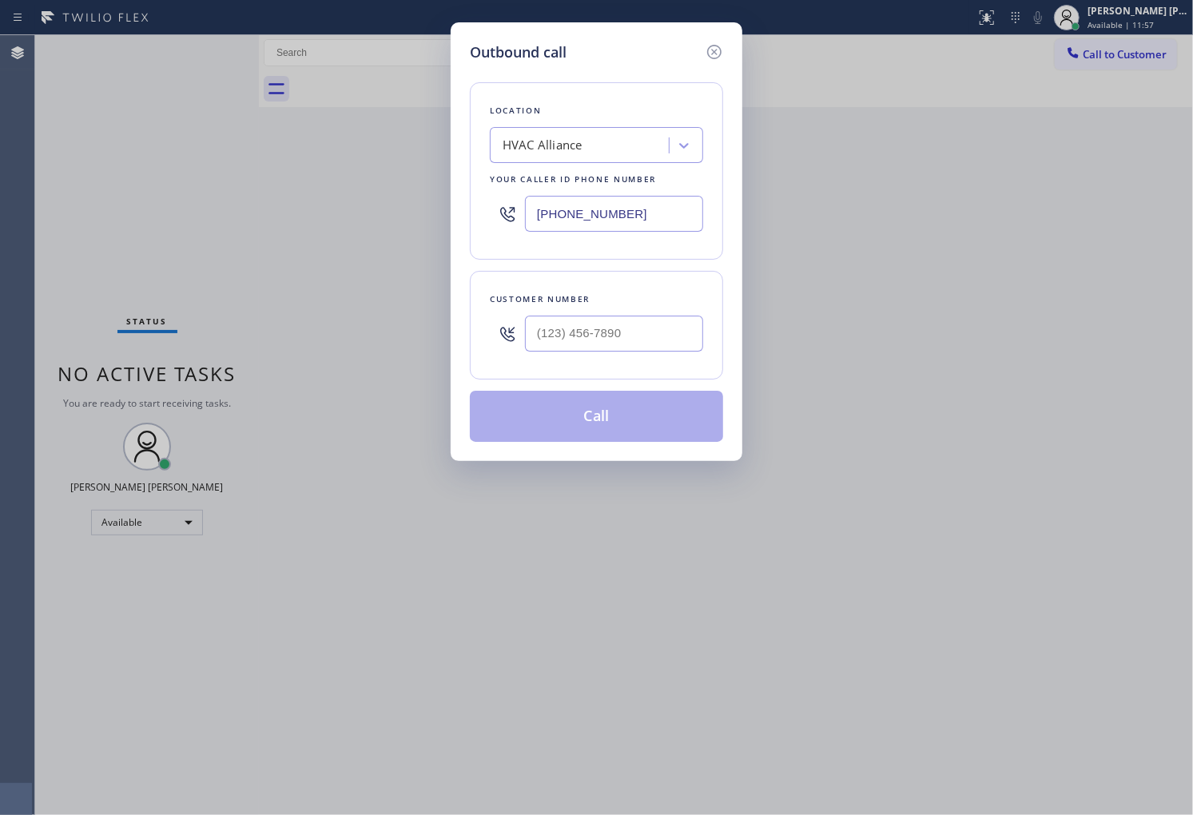
click at [619, 213] on input "[PHONE_NUMBER]" at bounding box center [614, 214] width 178 height 36
paste input "55) 999-441"
type input "[PHONE_NUMBER]"
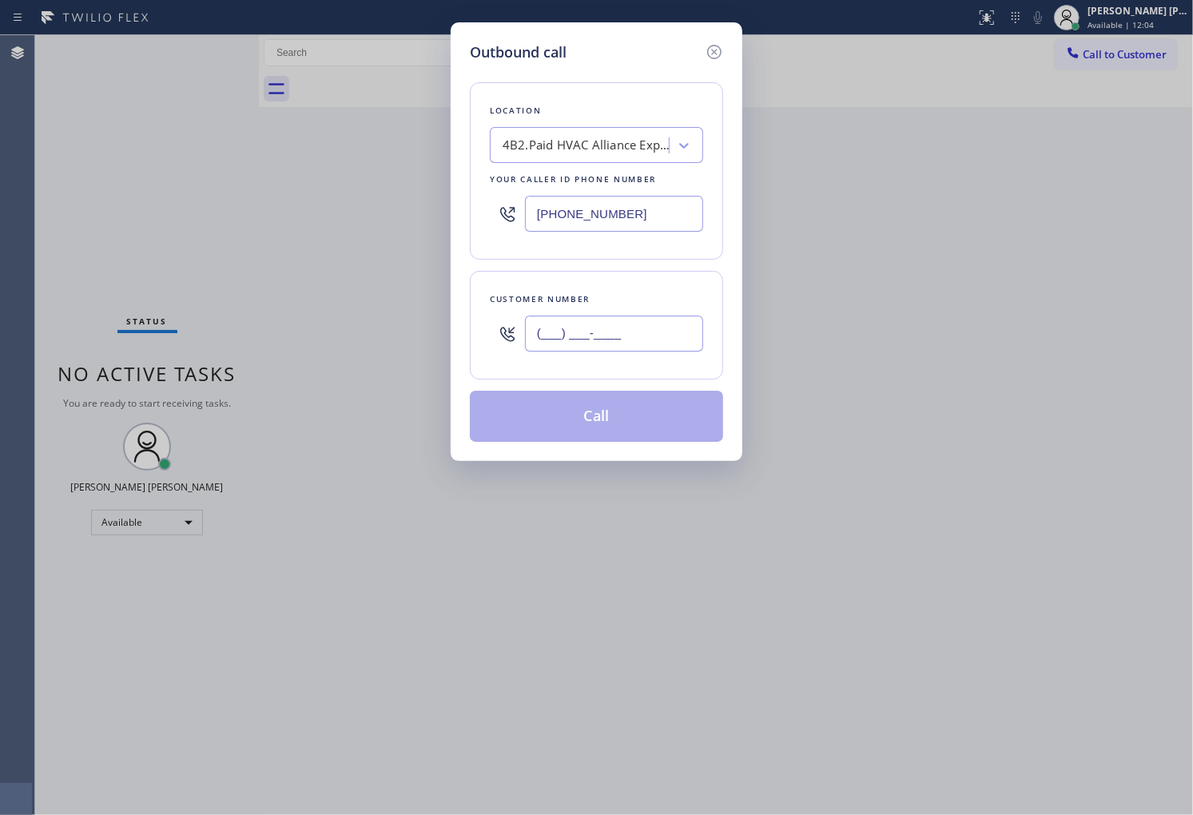
click at [625, 337] on input "(___) ___-____" at bounding box center [614, 334] width 178 height 36
paste input "949) 315-5030"
type input "[PHONE_NUMBER]"
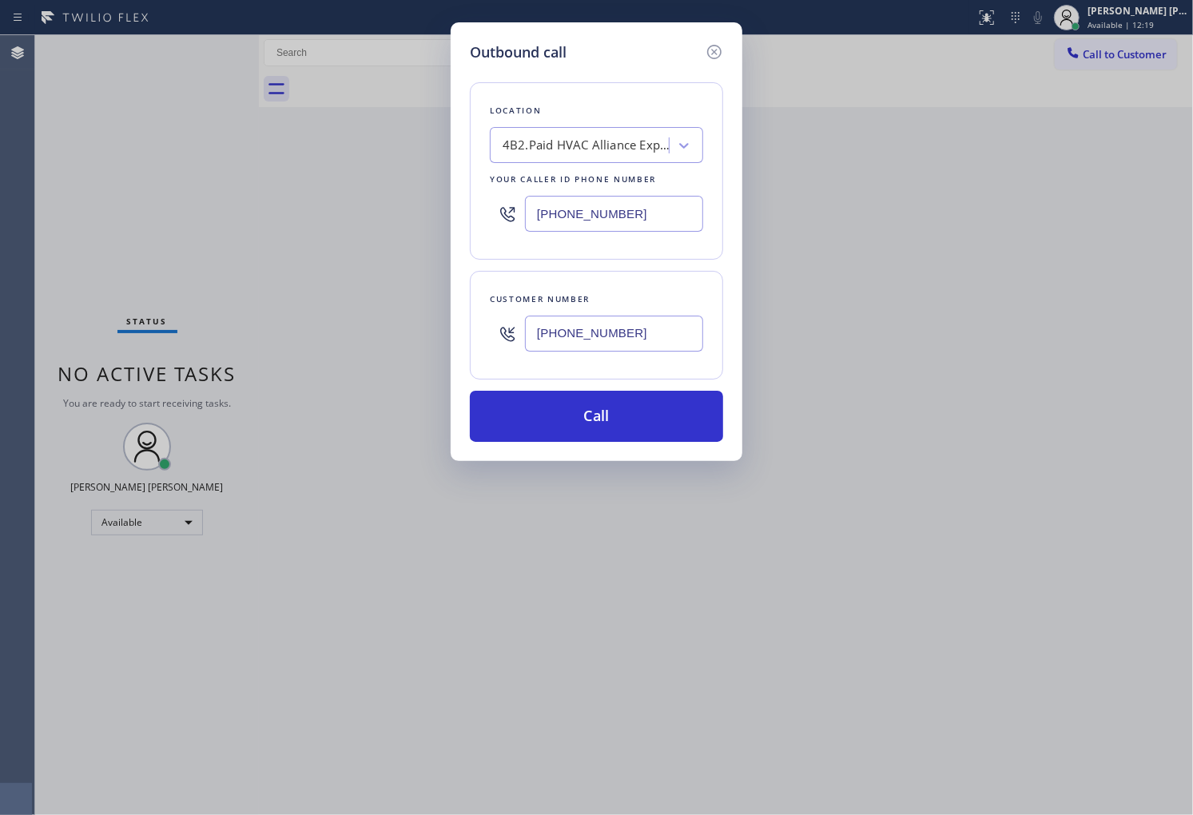
click at [573, 225] on input "[PHONE_NUMBER]" at bounding box center [614, 214] width 178 height 36
paste input "714) 942-5816"
click at [573, 225] on input "[PHONE_NUMBER]" at bounding box center [614, 214] width 178 height 36
type input "[PHONE_NUMBER]"
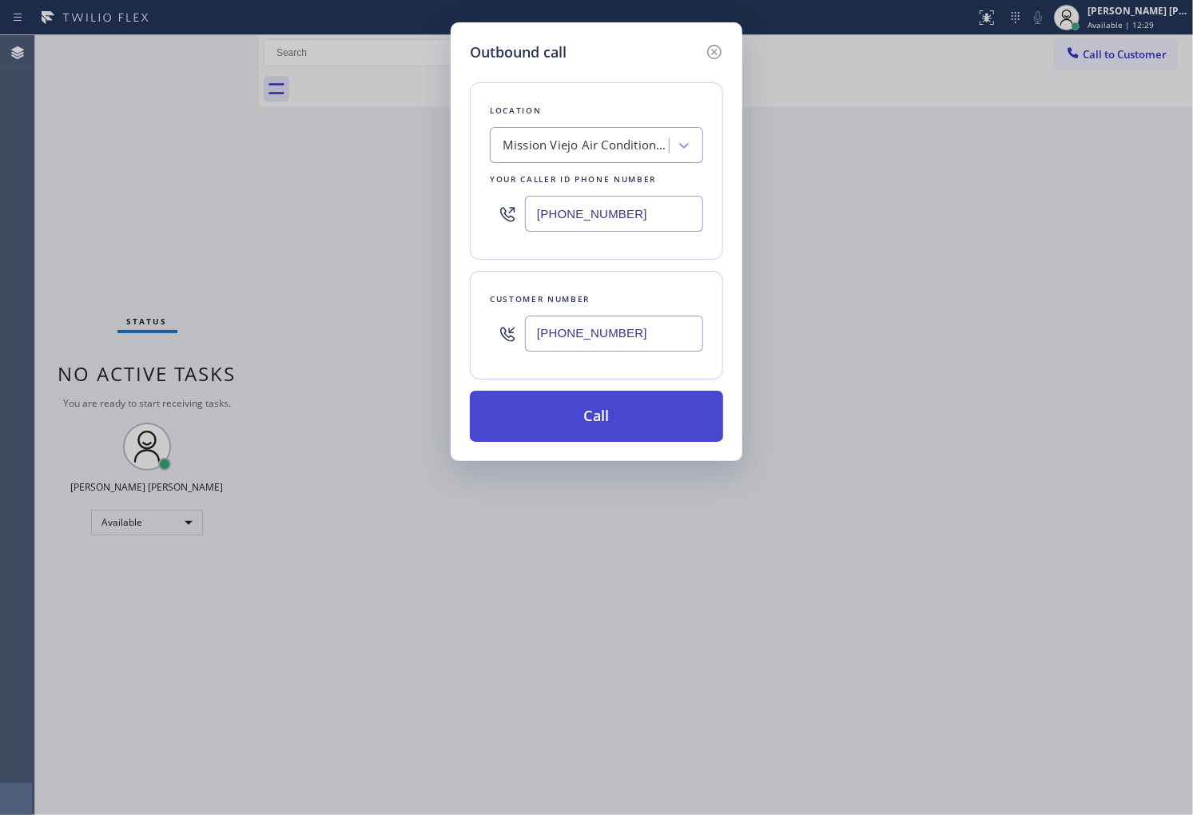
click at [599, 430] on button "Call" at bounding box center [596, 416] width 253 height 51
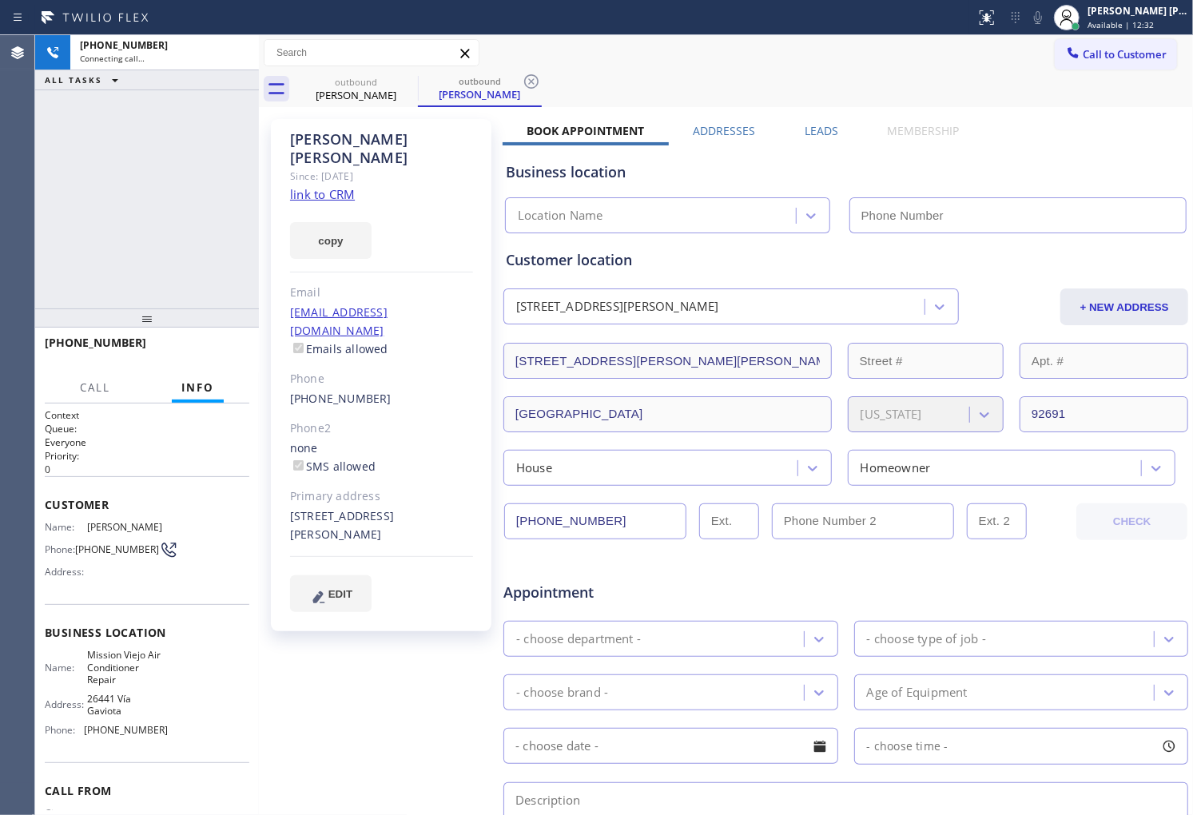
click at [361, 141] on div "Gerard Curran" at bounding box center [381, 148] width 183 height 37
click at [0, 195] on div "Agent Desktop" at bounding box center [17, 425] width 34 height 780
type input "[PHONE_NUMBER]"
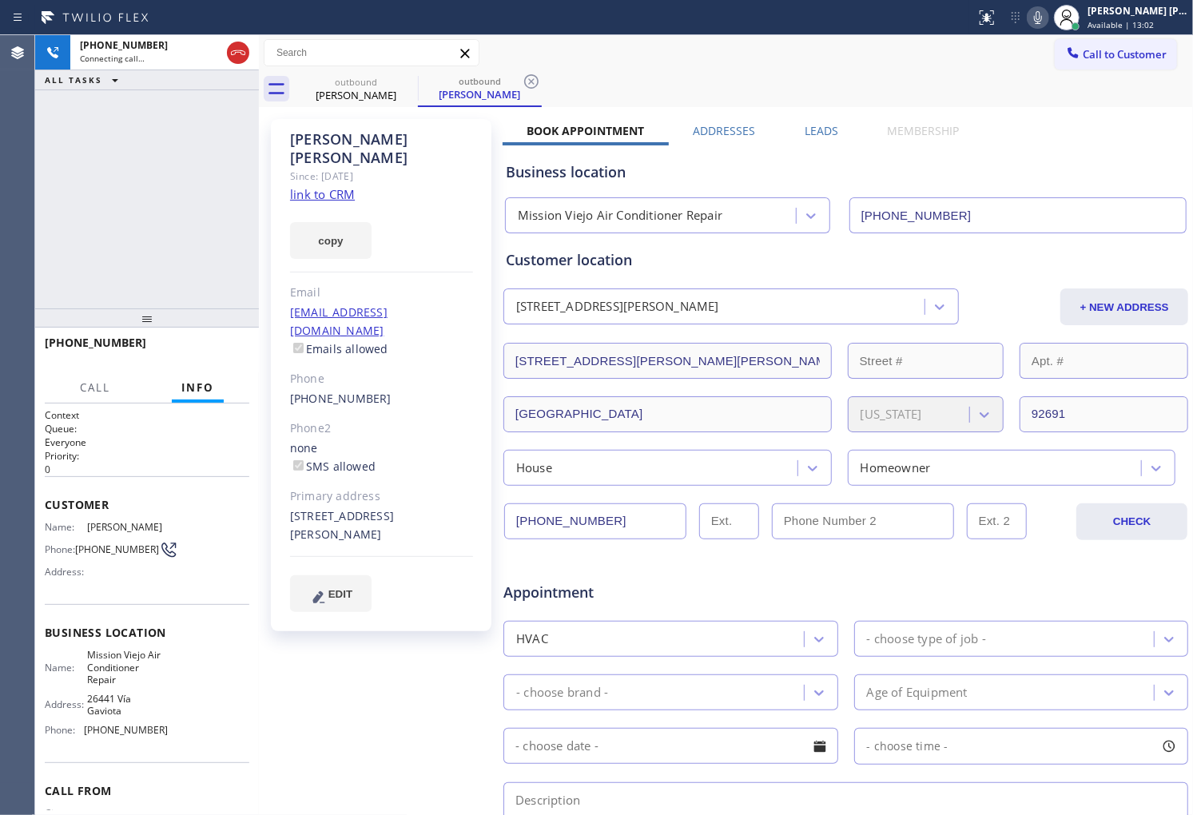
click at [0, 228] on div "Agent Desktop" at bounding box center [17, 425] width 34 height 780
click at [386, 139] on div "Gerard Curran" at bounding box center [381, 148] width 183 height 37
click at [440, 204] on div "copy" at bounding box center [381, 231] width 183 height 55
click at [362, 136] on div "Gerard Curran" at bounding box center [381, 148] width 183 height 37
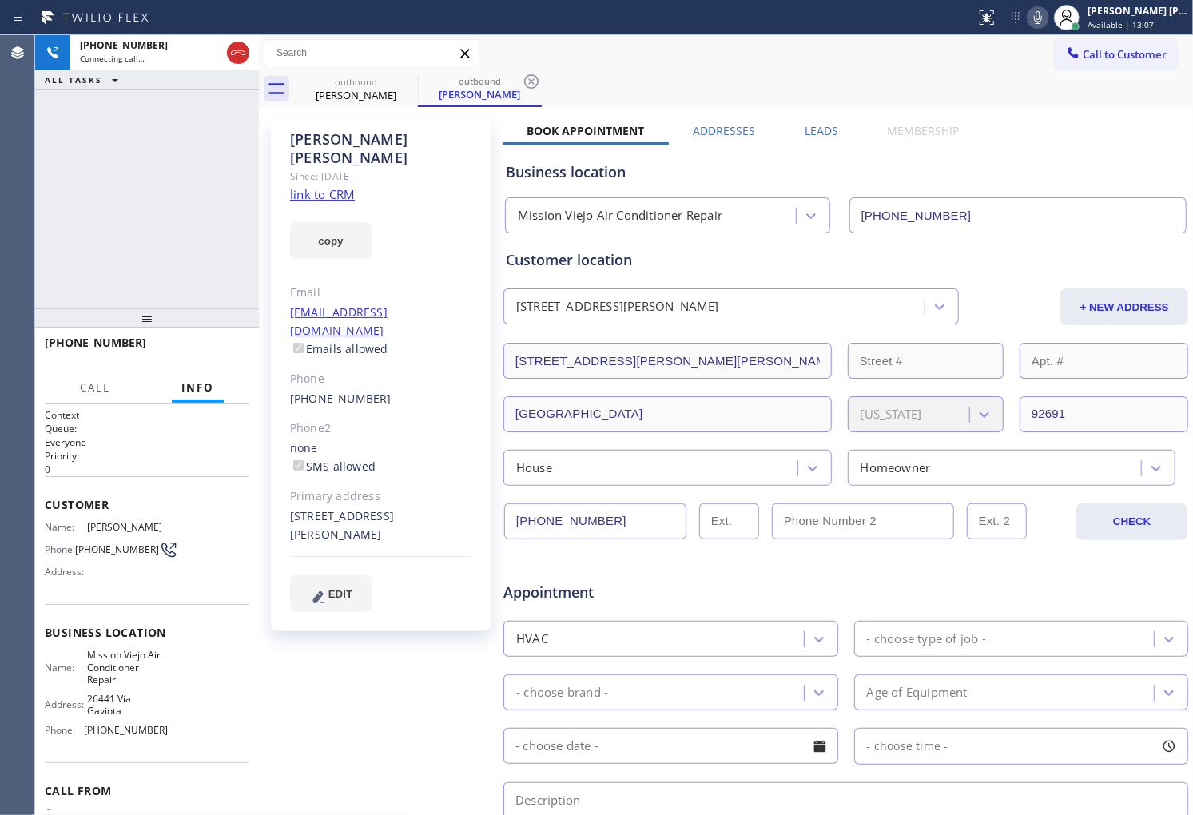
click at [362, 136] on div "Gerard Curran" at bounding box center [381, 148] width 183 height 37
click at [400, 167] on div "Since: [DATE]" at bounding box center [381, 176] width 183 height 18
click at [352, 141] on div "Gerard Curran" at bounding box center [381, 148] width 183 height 37
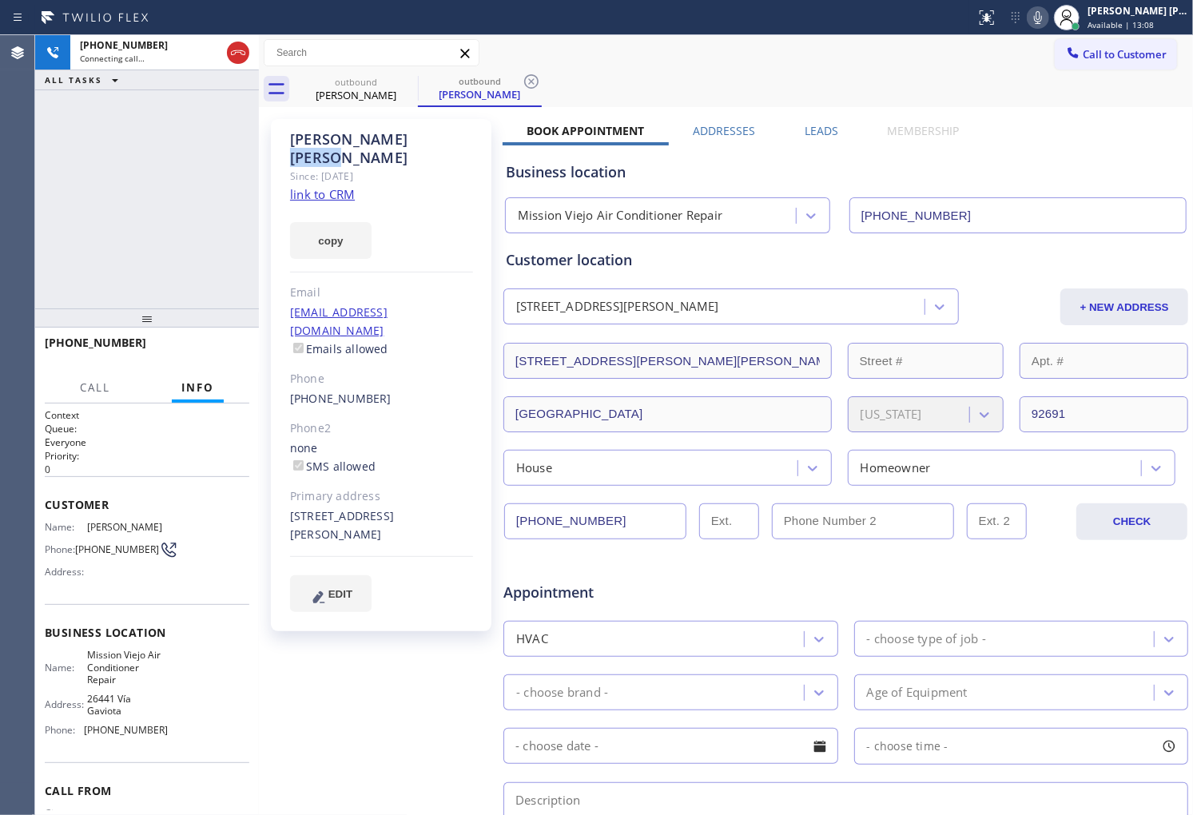
click at [352, 141] on div "Gerard Curran" at bounding box center [381, 148] width 183 height 37
click at [320, 140] on div "Gerard Curran" at bounding box center [381, 148] width 183 height 37
click at [352, 133] on div "Gerard Curran" at bounding box center [381, 148] width 183 height 37
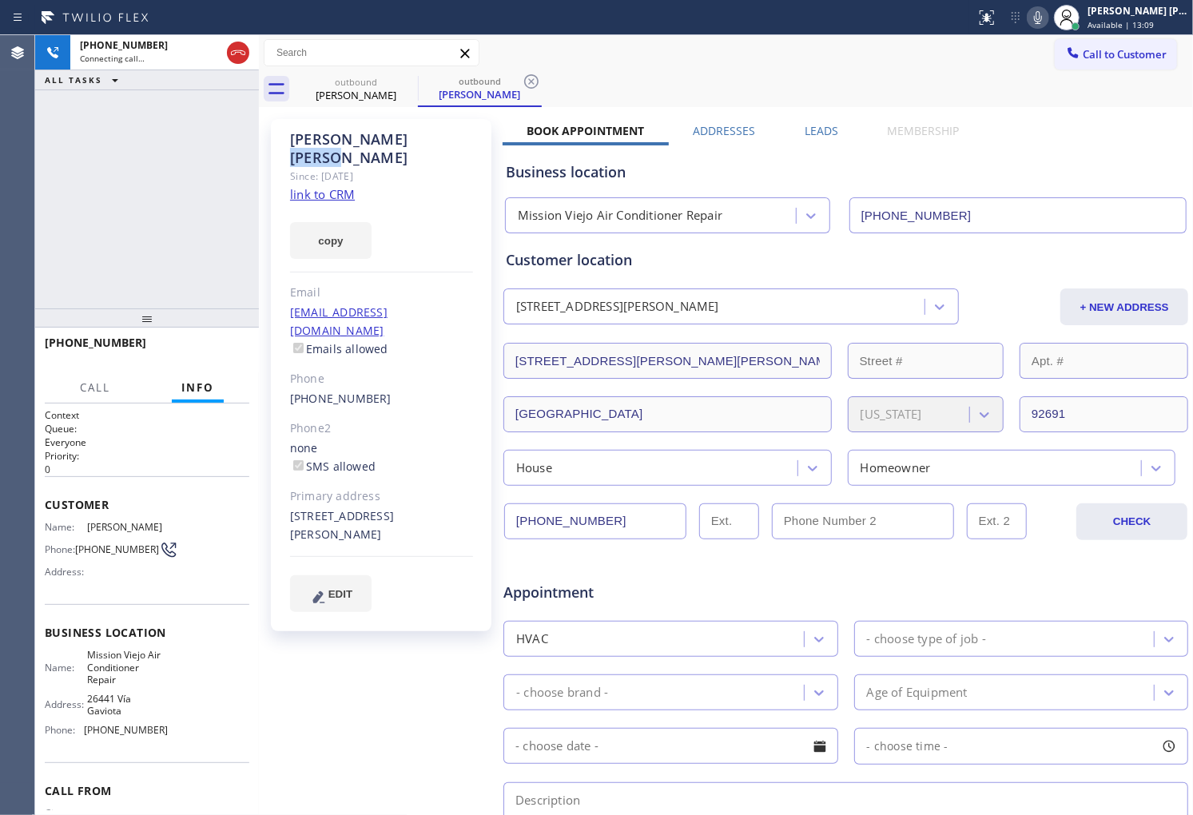
click at [352, 133] on div "Gerard Curran" at bounding box center [381, 148] width 183 height 37
click at [449, 390] on div "[PHONE_NUMBER]" at bounding box center [381, 399] width 183 height 18
click at [400, 390] on div "[PHONE_NUMBER]" at bounding box center [381, 399] width 183 height 18
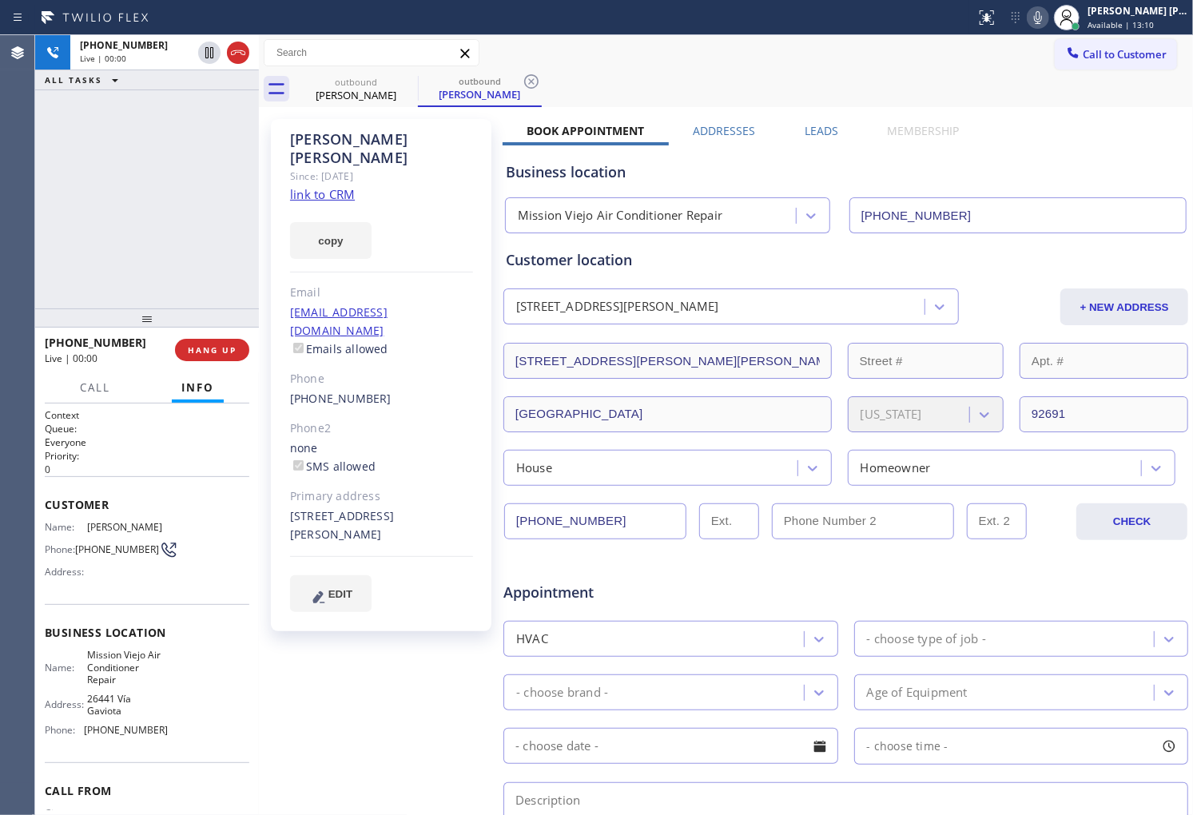
click at [400, 390] on div "[PHONE_NUMBER]" at bounding box center [381, 399] width 183 height 18
click at [113, 201] on div "+19493155030 Live | 00:00 ALL TASKS ALL TASKS ACTIVE TASKS TASKS IN WRAP UP" at bounding box center [147, 171] width 224 height 273
click at [241, 58] on icon at bounding box center [238, 52] width 19 height 19
click at [816, 125] on label "Leads" at bounding box center [822, 130] width 34 height 15
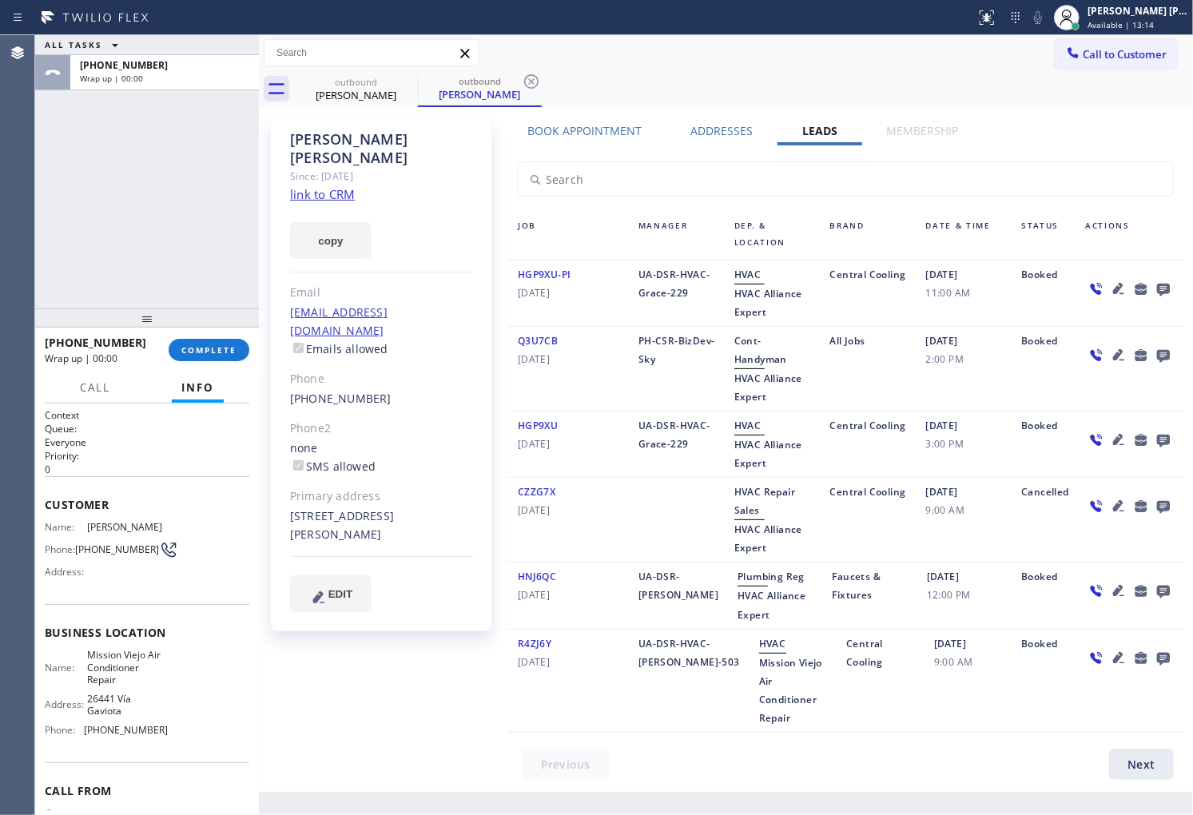
click at [1157, 275] on div at bounding box center [1130, 293] width 108 height 56
click at [1169, 286] on icon at bounding box center [1163, 290] width 13 height 13
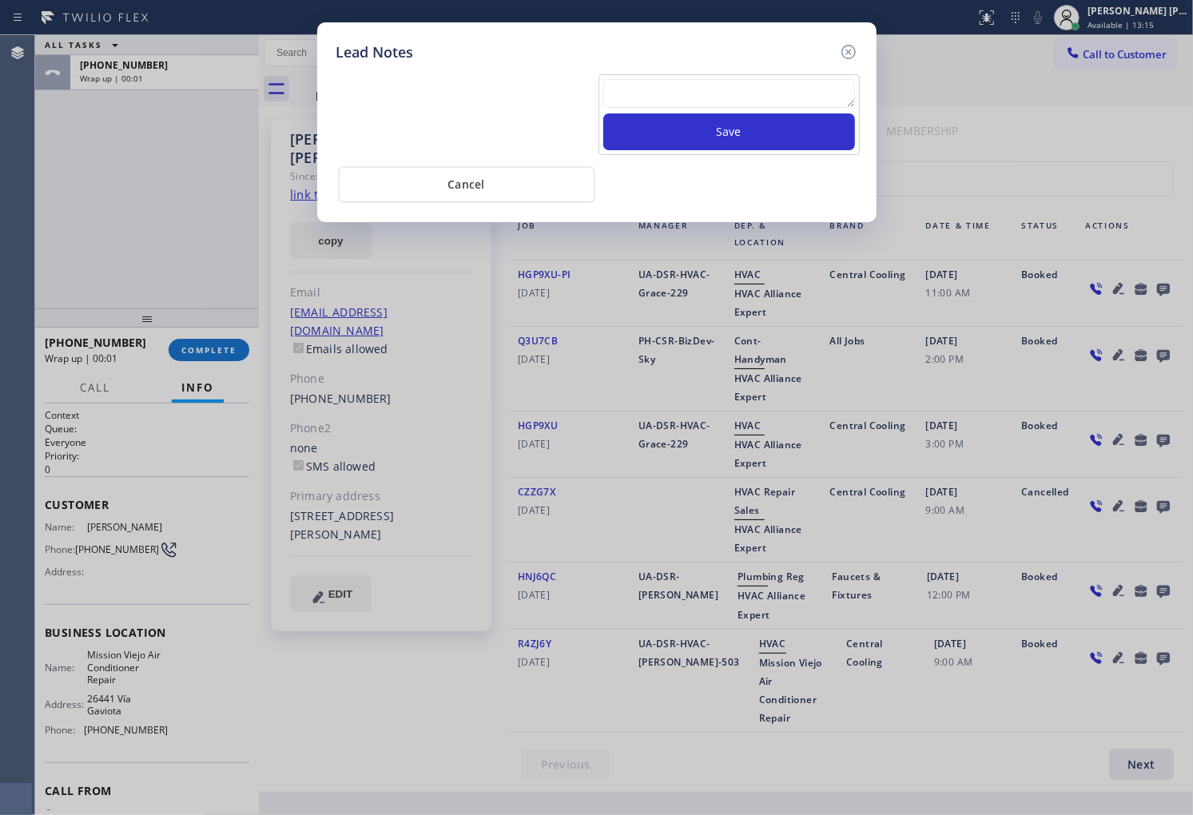
click at [785, 106] on textarea at bounding box center [729, 93] width 252 height 29
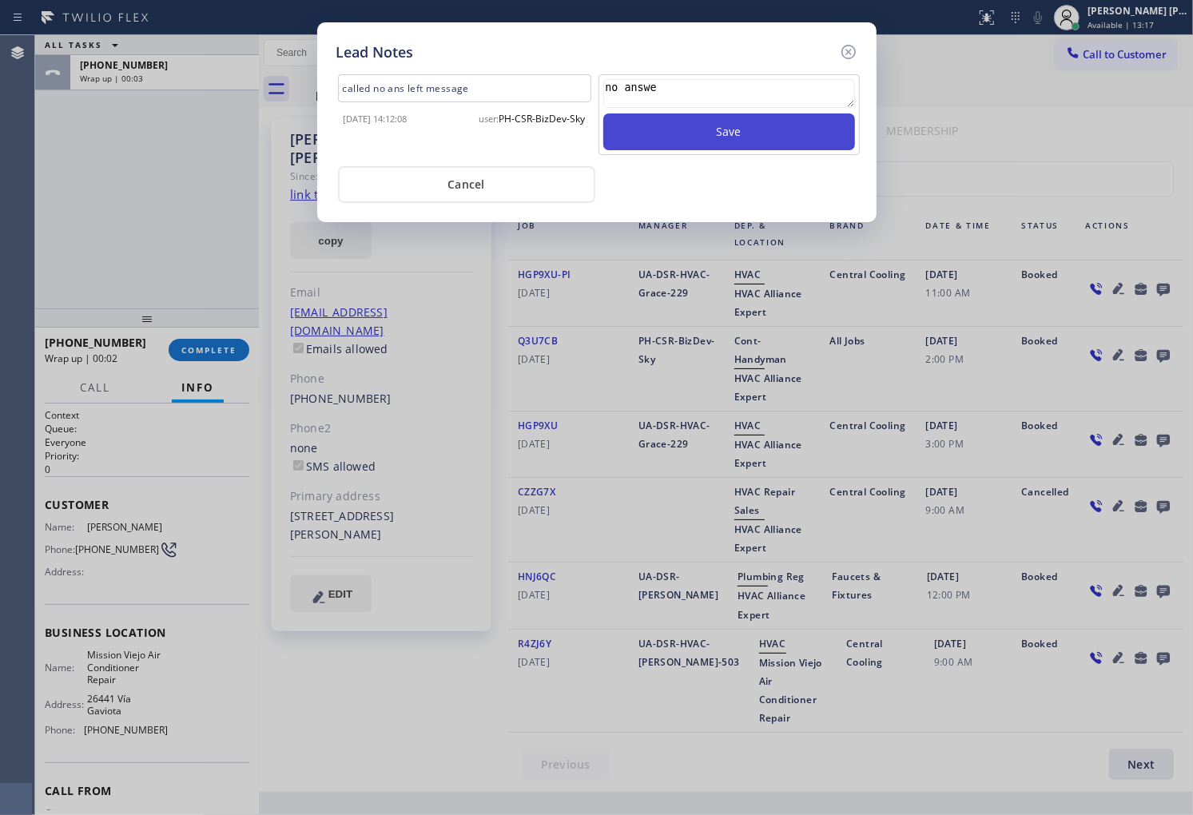
type textarea "no answe"
click at [746, 138] on button "Save" at bounding box center [729, 131] width 252 height 37
click at [847, 54] on icon at bounding box center [848, 51] width 19 height 19
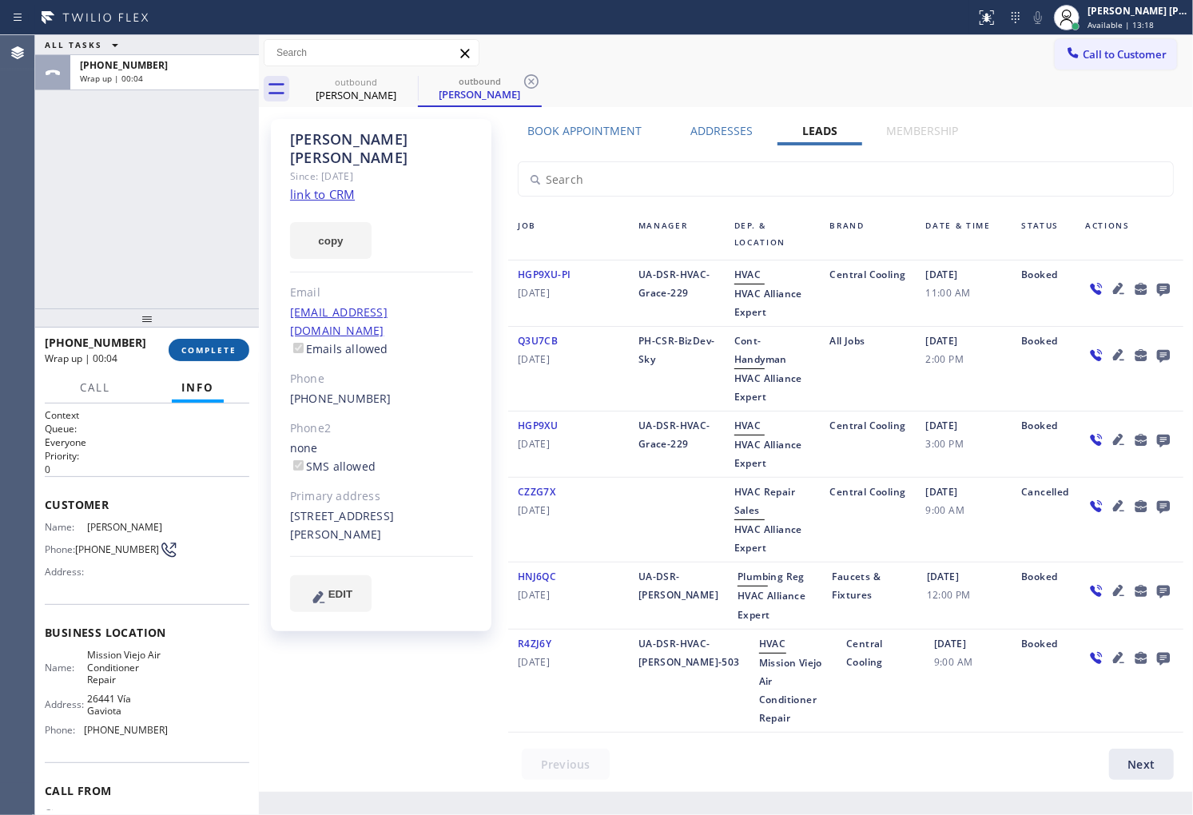
click at [210, 345] on span "COMPLETE" at bounding box center [208, 349] width 55 height 11
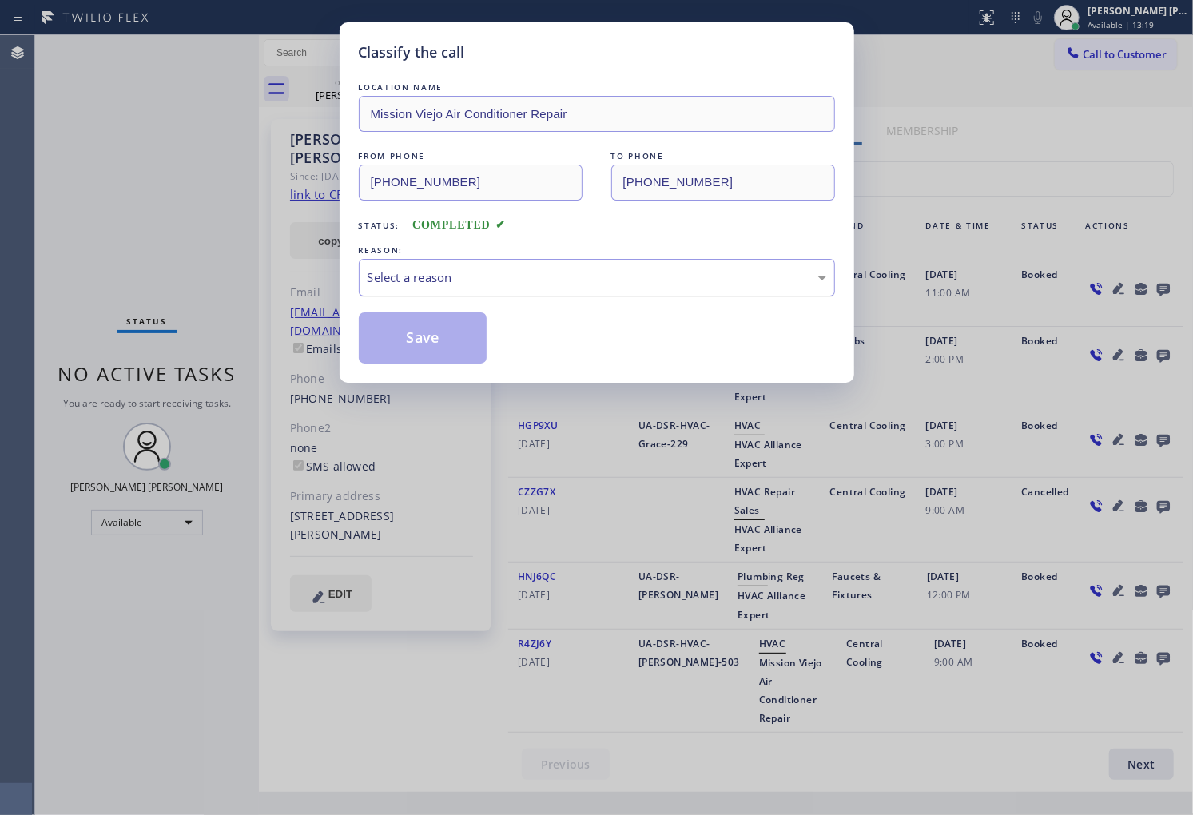
click at [521, 277] on div "Select a reason" at bounding box center [597, 278] width 459 height 18
click at [392, 340] on button "Save" at bounding box center [423, 338] width 129 height 51
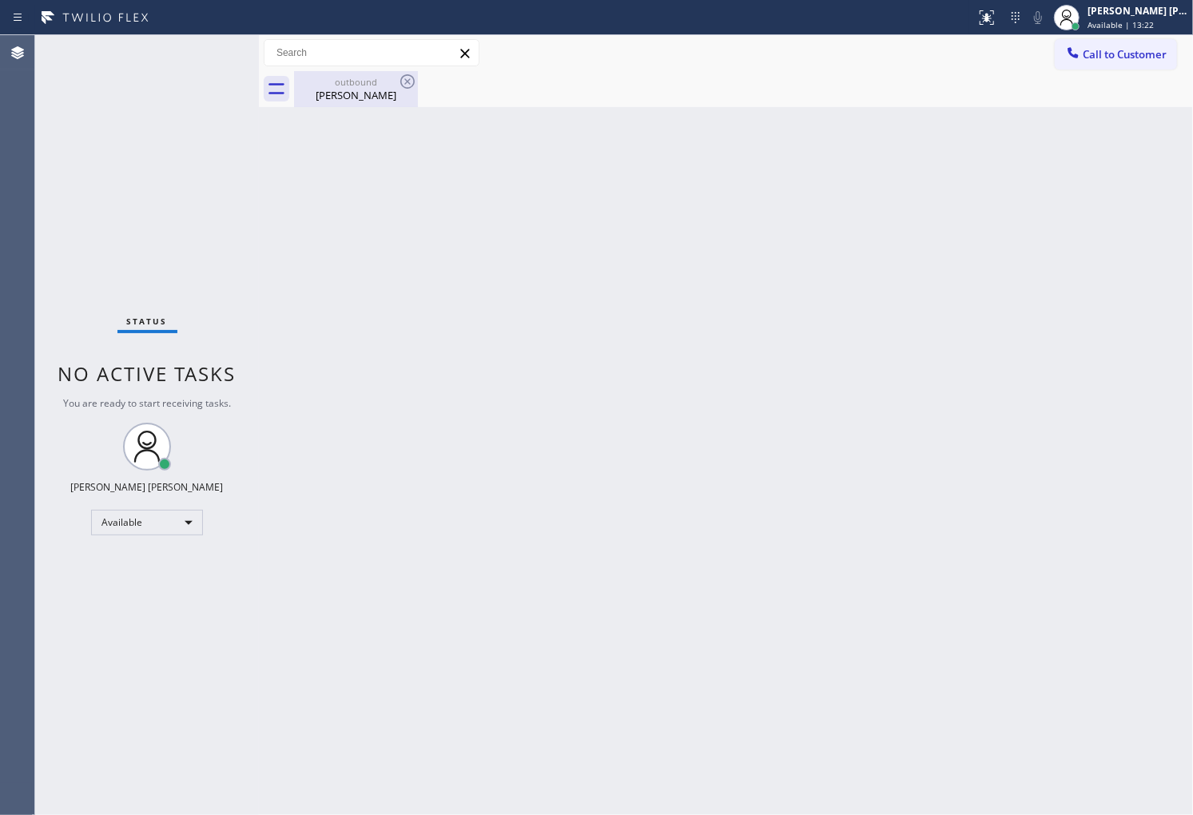
click at [400, 96] on div "Gerard Curran" at bounding box center [356, 95] width 121 height 14
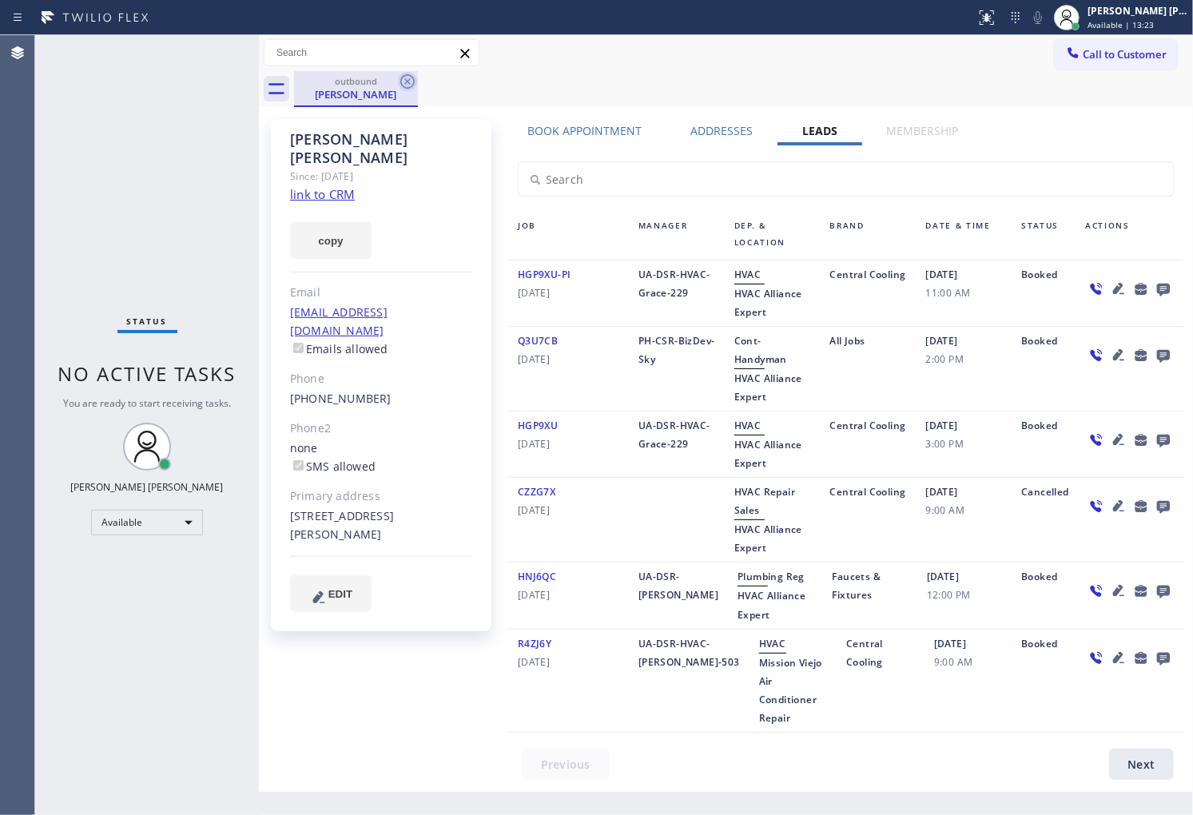
click at [404, 82] on icon at bounding box center [407, 81] width 19 height 19
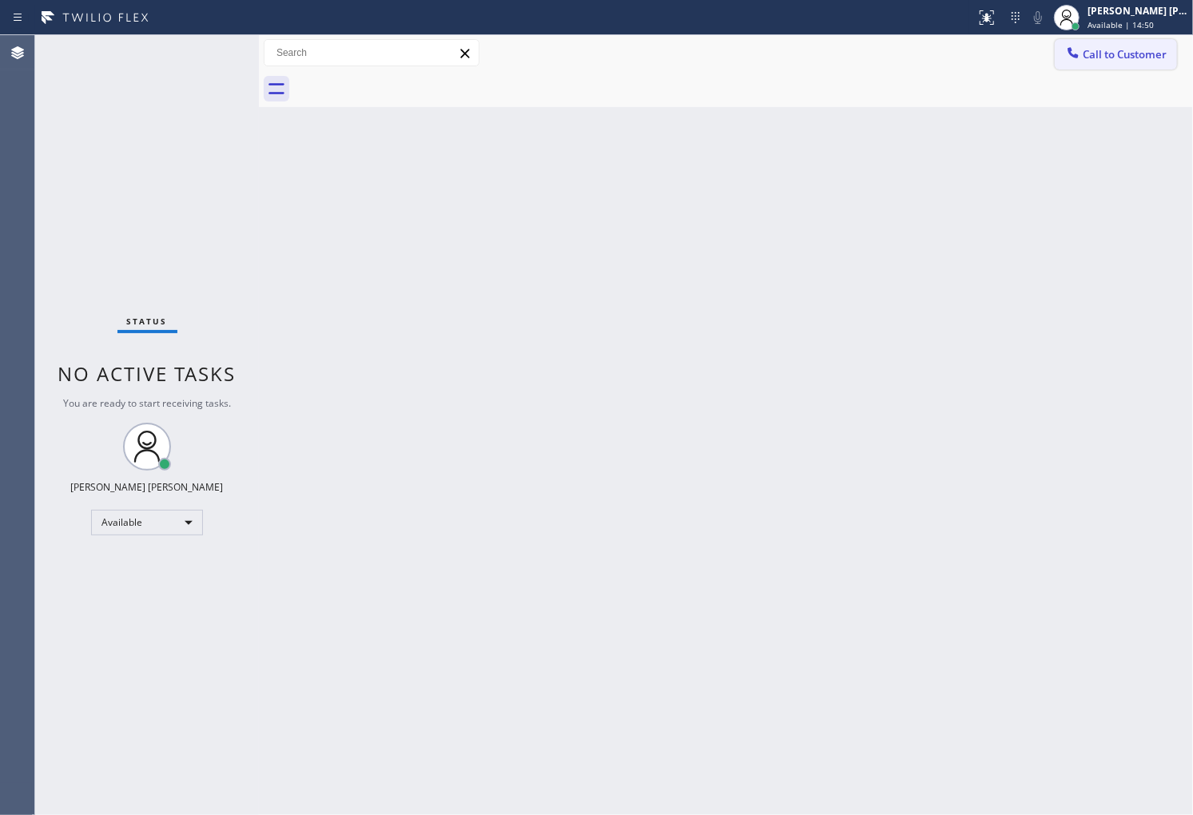
click at [1146, 51] on span "Call to Customer" at bounding box center [1125, 54] width 84 height 14
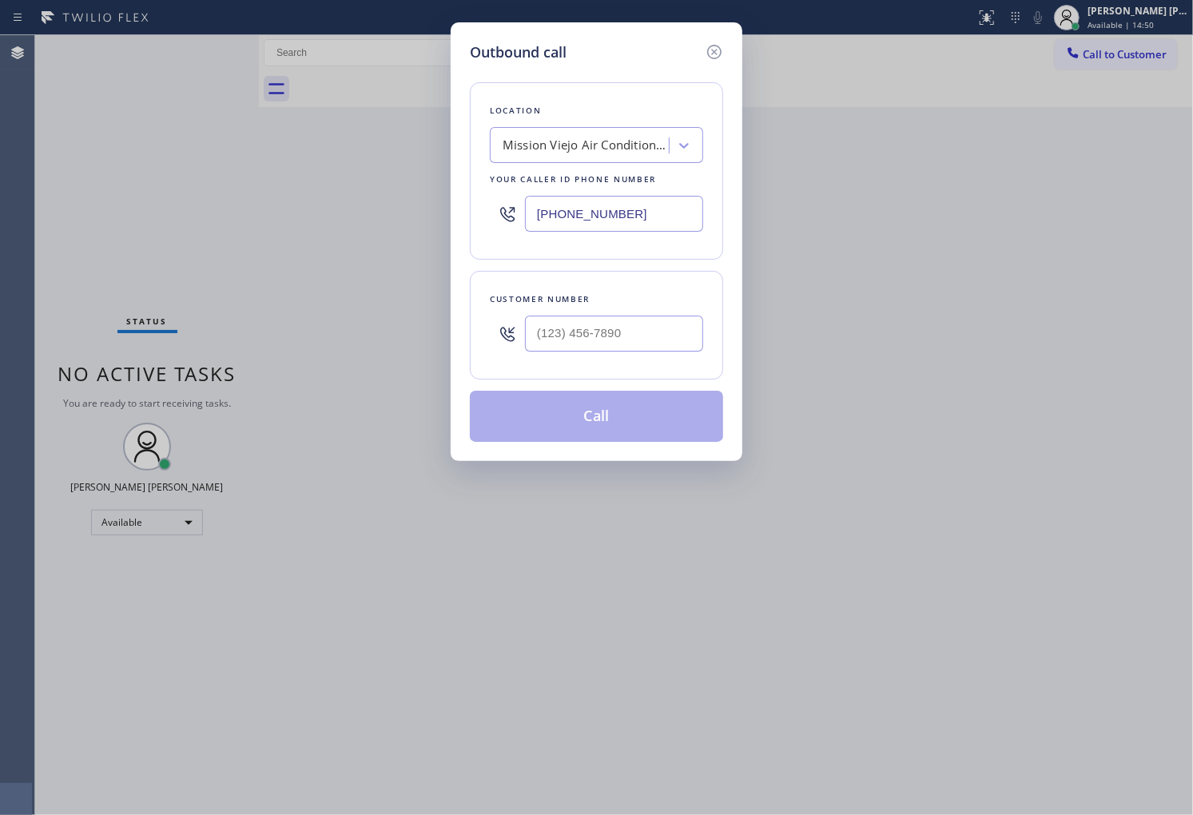
click at [572, 213] on input "[PHONE_NUMBER]" at bounding box center [614, 214] width 178 height 36
paste input "855-9994"
click at [572, 213] on input "(714) 855-9994" at bounding box center [614, 214] width 178 height 36
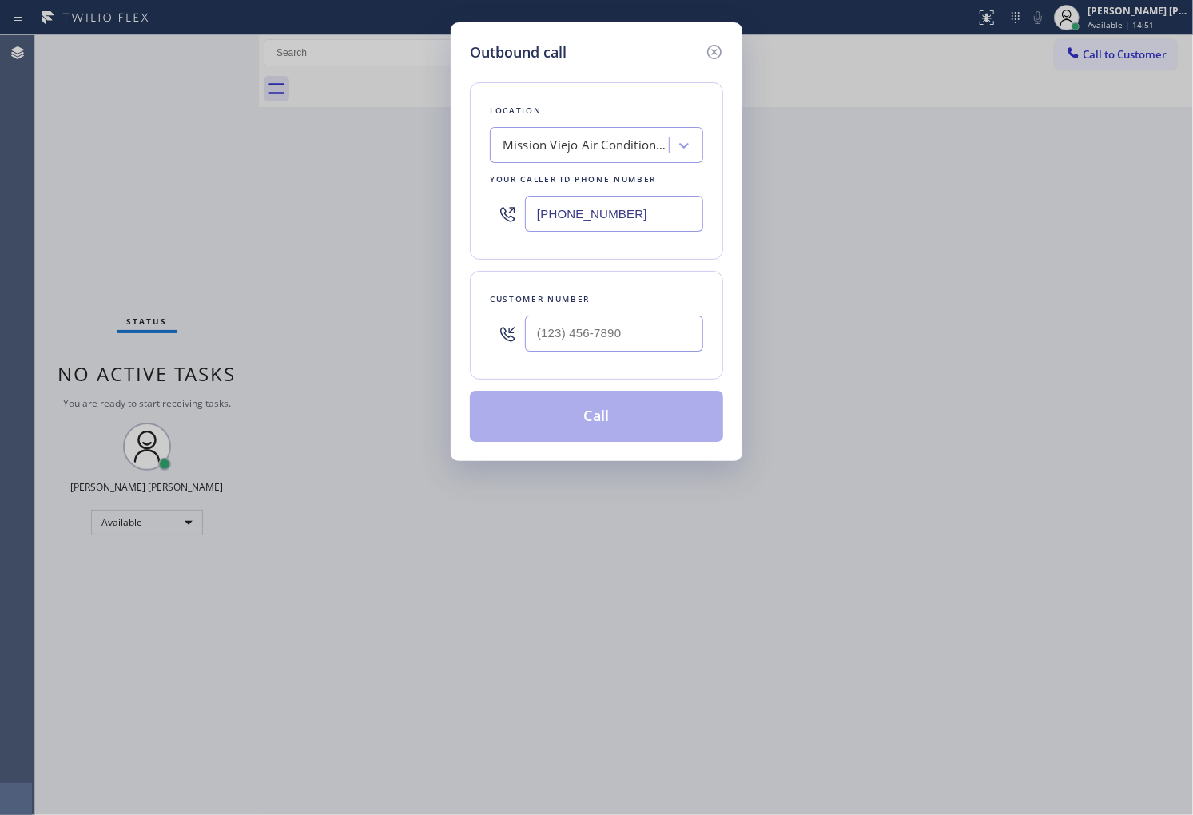
paste input "855) 999-4417"
click at [670, 355] on div at bounding box center [614, 334] width 178 height 52
click at [599, 206] on input "[PHONE_NUMBER]" at bounding box center [614, 214] width 178 height 36
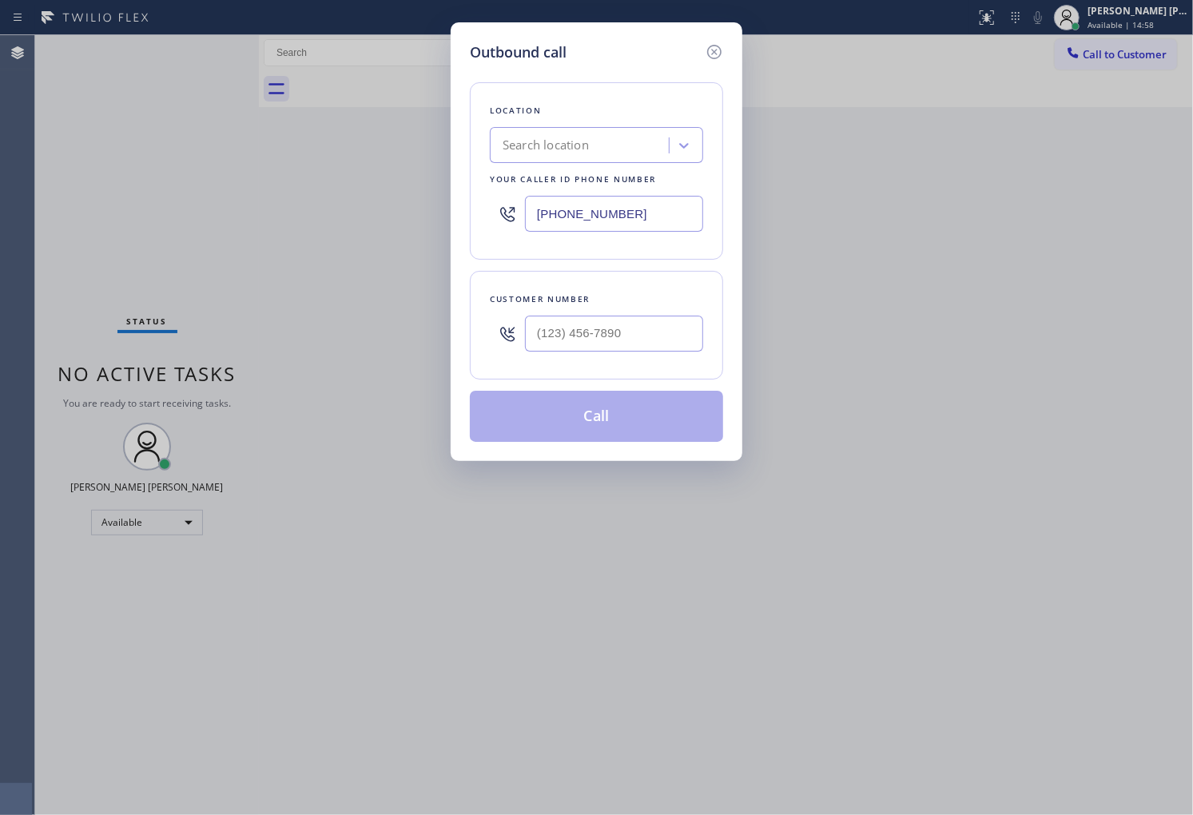
paste input "855) 999-4417"
type input "[PHONE_NUMBER]"
click at [646, 328] on input "(___) ___-____" at bounding box center [614, 334] width 178 height 36
paste input "310) 245-4296"
type input "[PHONE_NUMBER]"
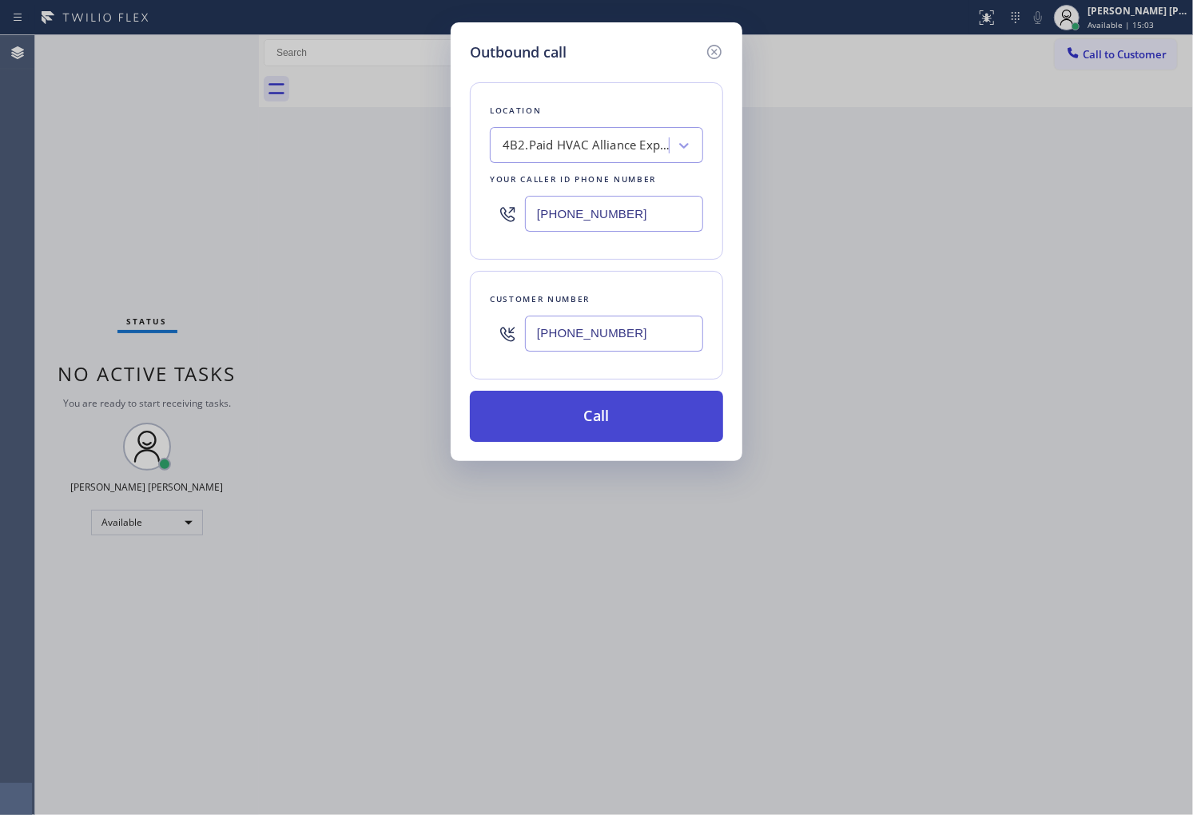
click at [643, 413] on button "Call" at bounding box center [596, 416] width 253 height 51
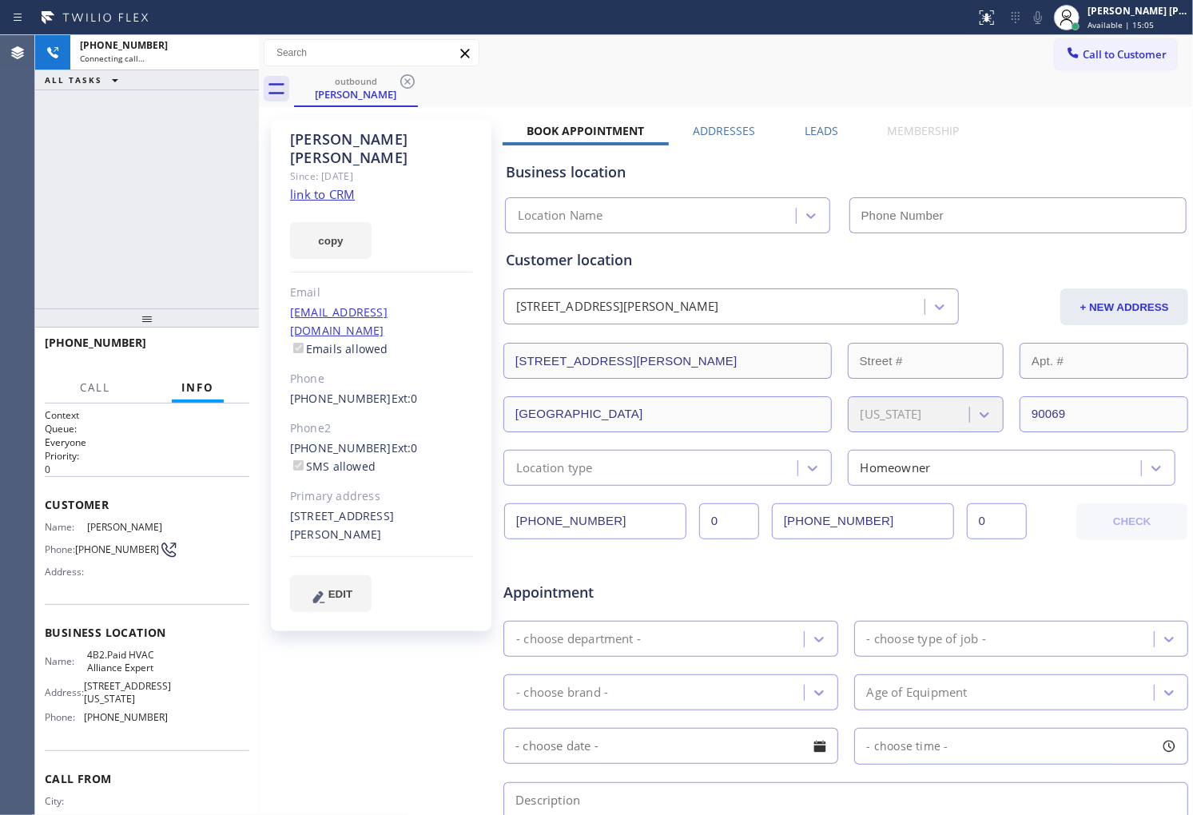
click at [321, 126] on div "Claudia Lewis Since: 20 may 2020 link to CRM copy Email claudialewis1019@gmail.…" at bounding box center [381, 375] width 221 height 512
click at [317, 137] on div "Claudia Lewis" at bounding box center [381, 148] width 183 height 37
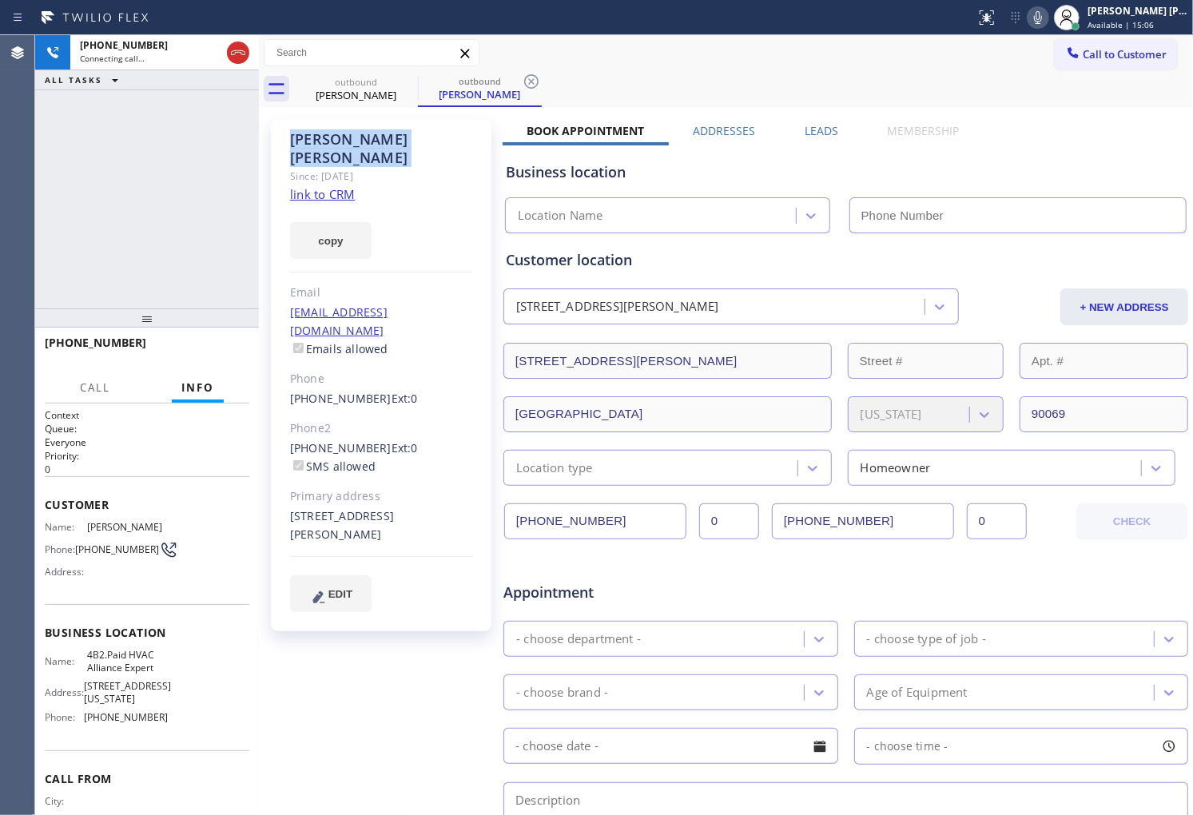
click at [317, 137] on div "Claudia Lewis" at bounding box center [381, 148] width 183 height 37
type input "[PHONE_NUMBER]"
click at [0, 259] on div "Agent Desktop" at bounding box center [17, 425] width 34 height 780
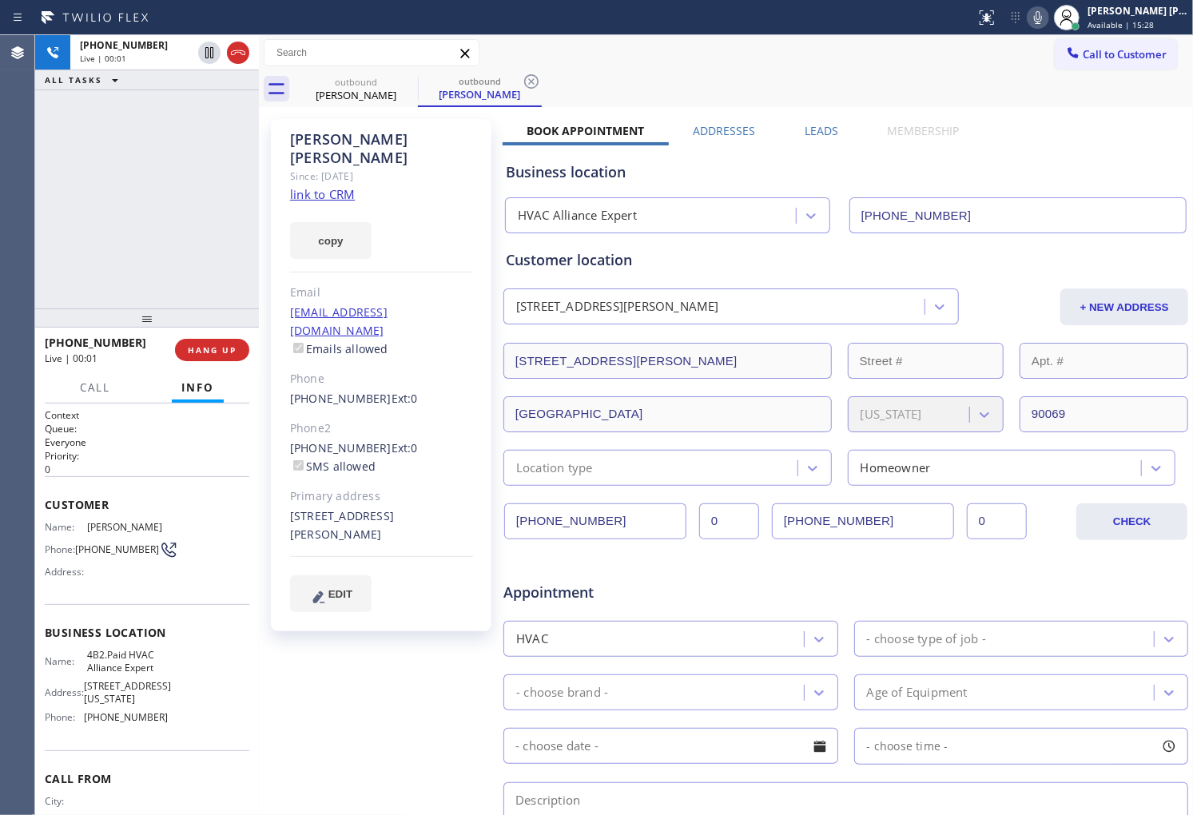
click at [0, 259] on div "Agent Desktop" at bounding box center [17, 425] width 34 height 780
click at [233, 56] on icon at bounding box center [238, 52] width 19 height 19
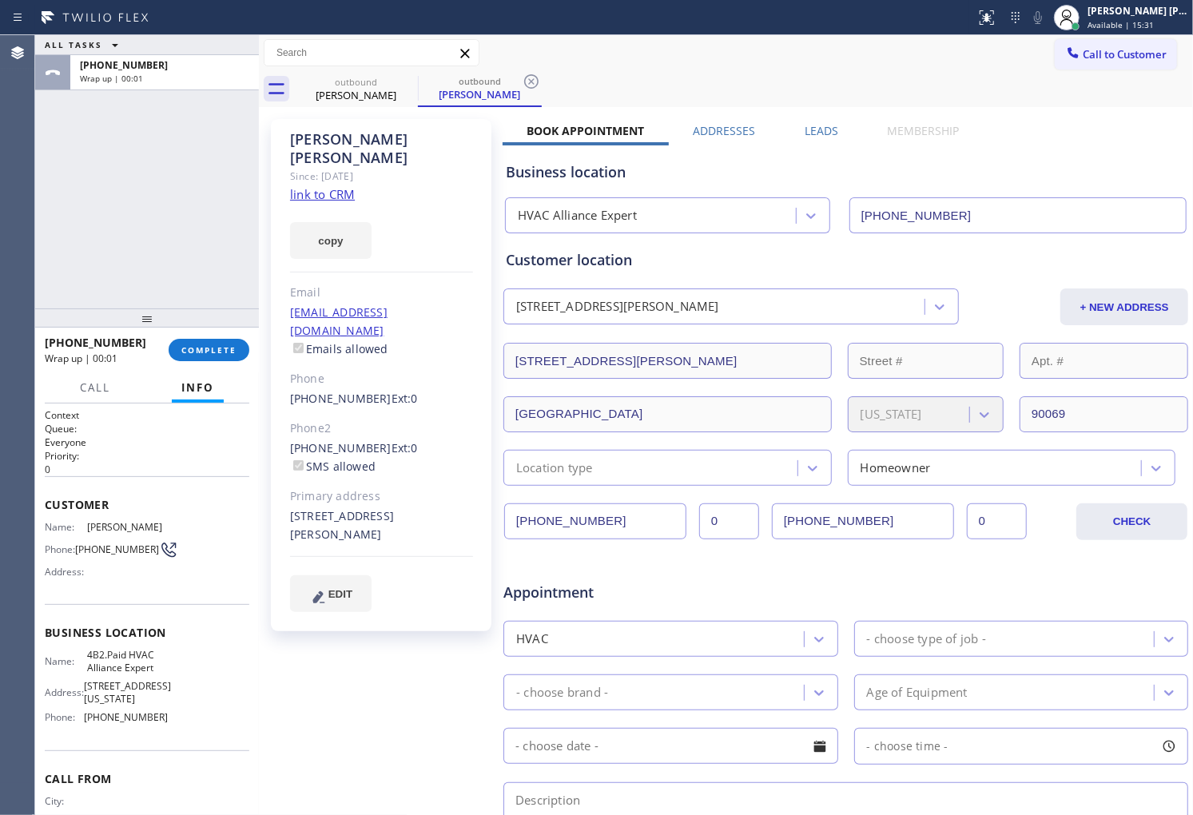
click at [818, 128] on label "Leads" at bounding box center [822, 130] width 34 height 15
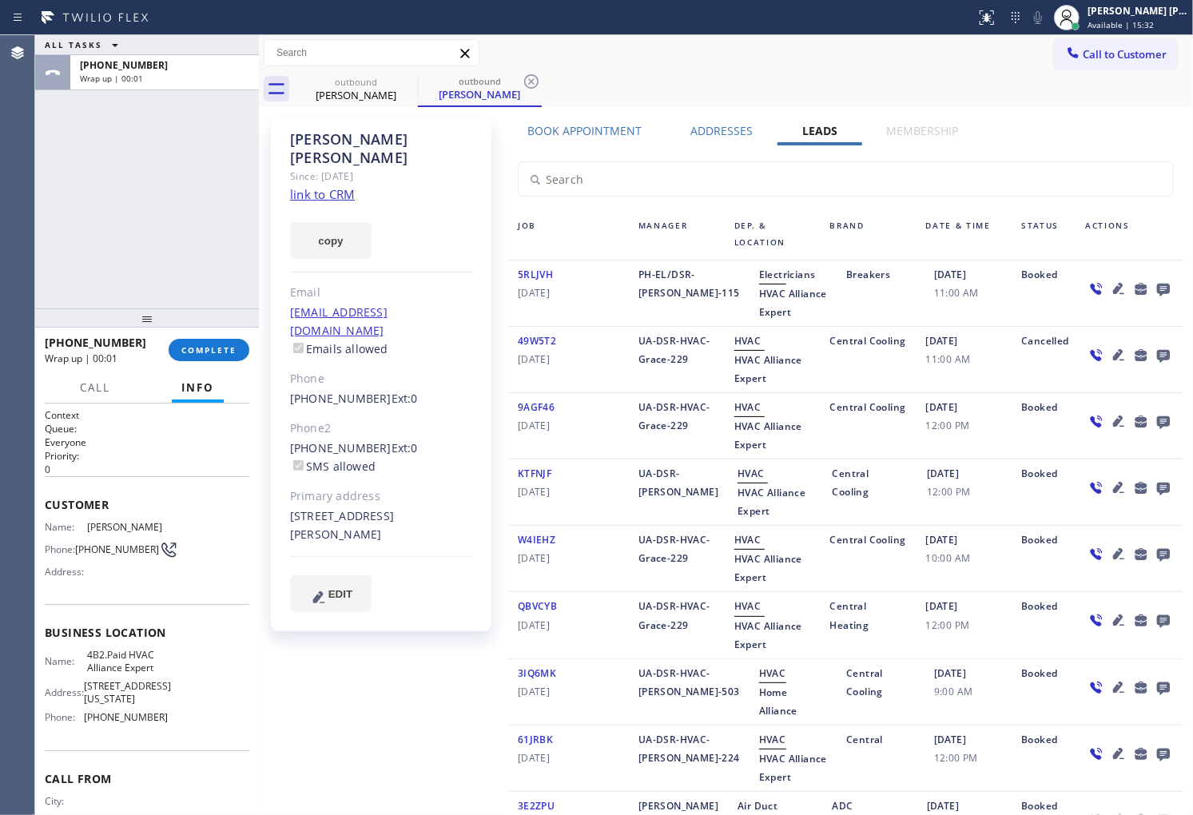
click at [1157, 285] on icon at bounding box center [1163, 290] width 13 height 13
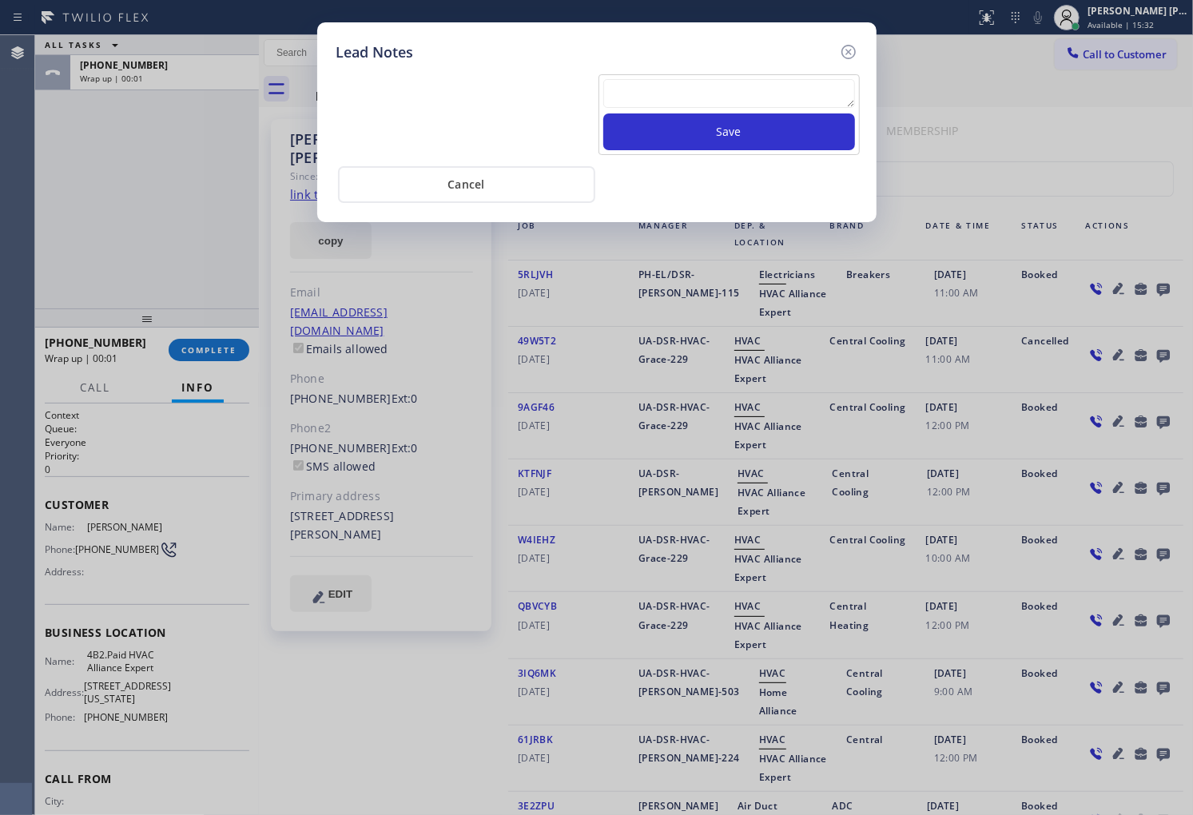
click at [1154, 285] on div "Lead Notes Save Cancel" at bounding box center [596, 407] width 1193 height 815
click at [762, 86] on textarea at bounding box center [729, 93] width 252 height 29
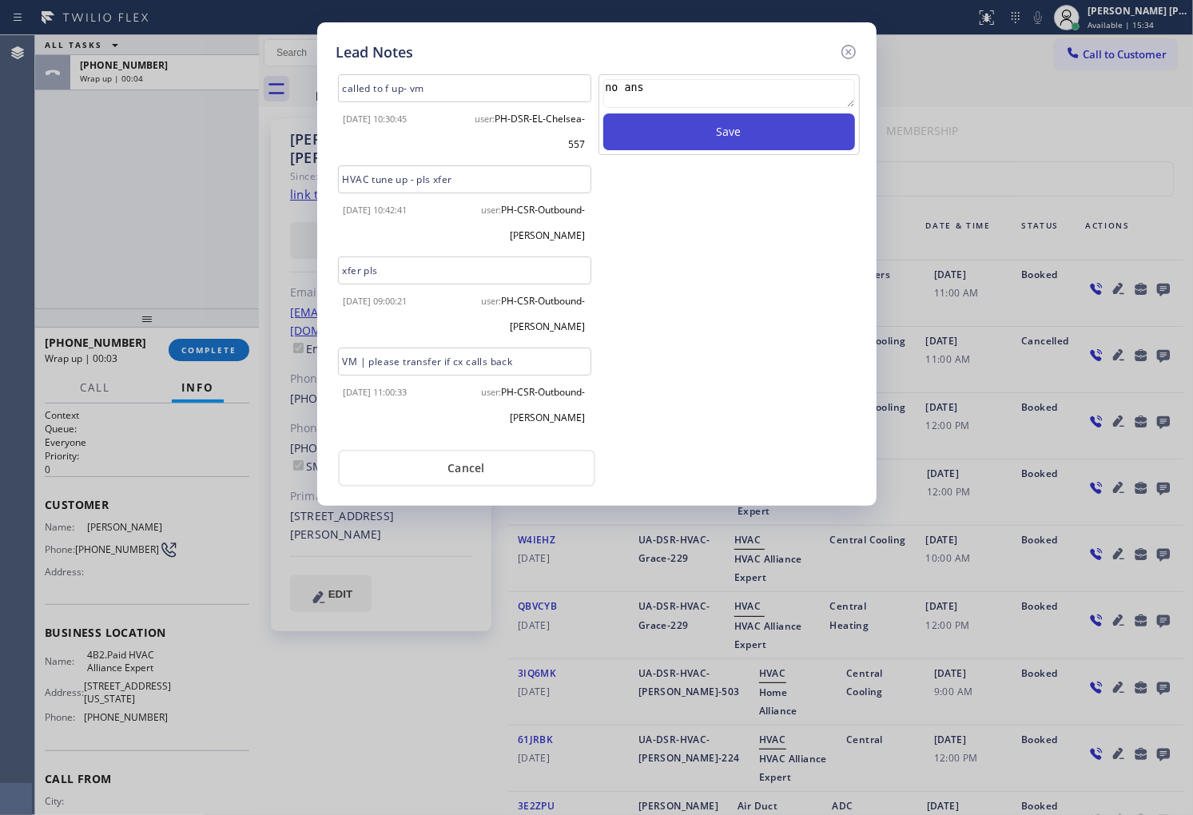
type textarea "no ans"
click at [772, 125] on button "Save" at bounding box center [729, 131] width 252 height 37
click at [849, 50] on icon at bounding box center [848, 51] width 19 height 19
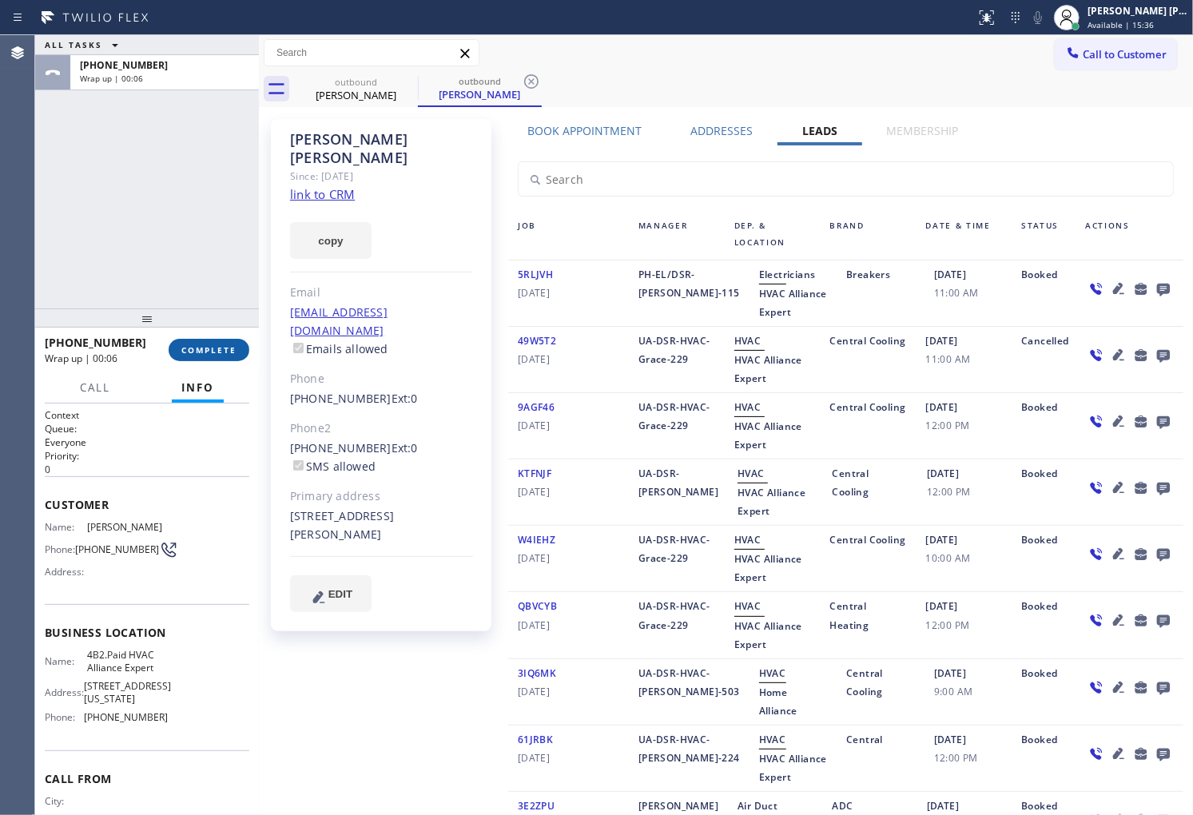
click at [201, 339] on button "COMPLETE" at bounding box center [209, 350] width 81 height 22
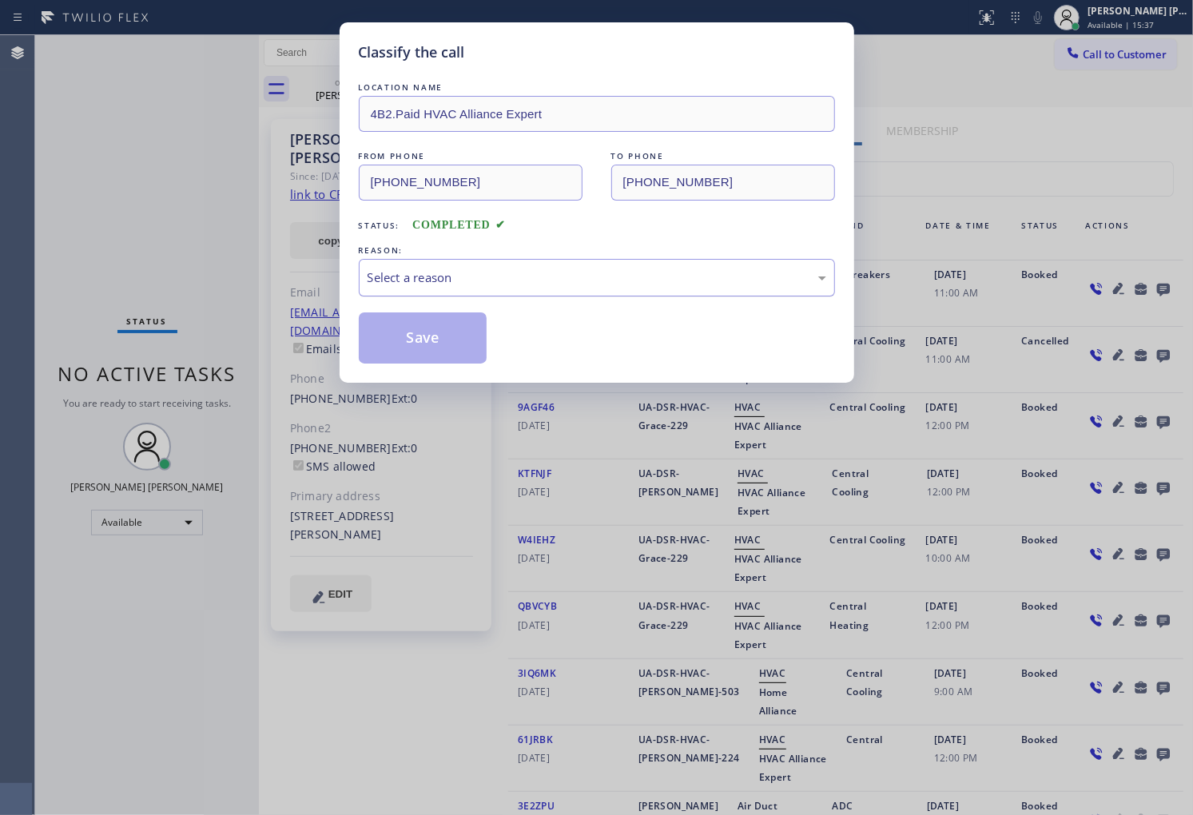
click at [523, 285] on div "Select a reason" at bounding box center [597, 278] width 459 height 18
click at [387, 344] on button "Save" at bounding box center [423, 338] width 129 height 51
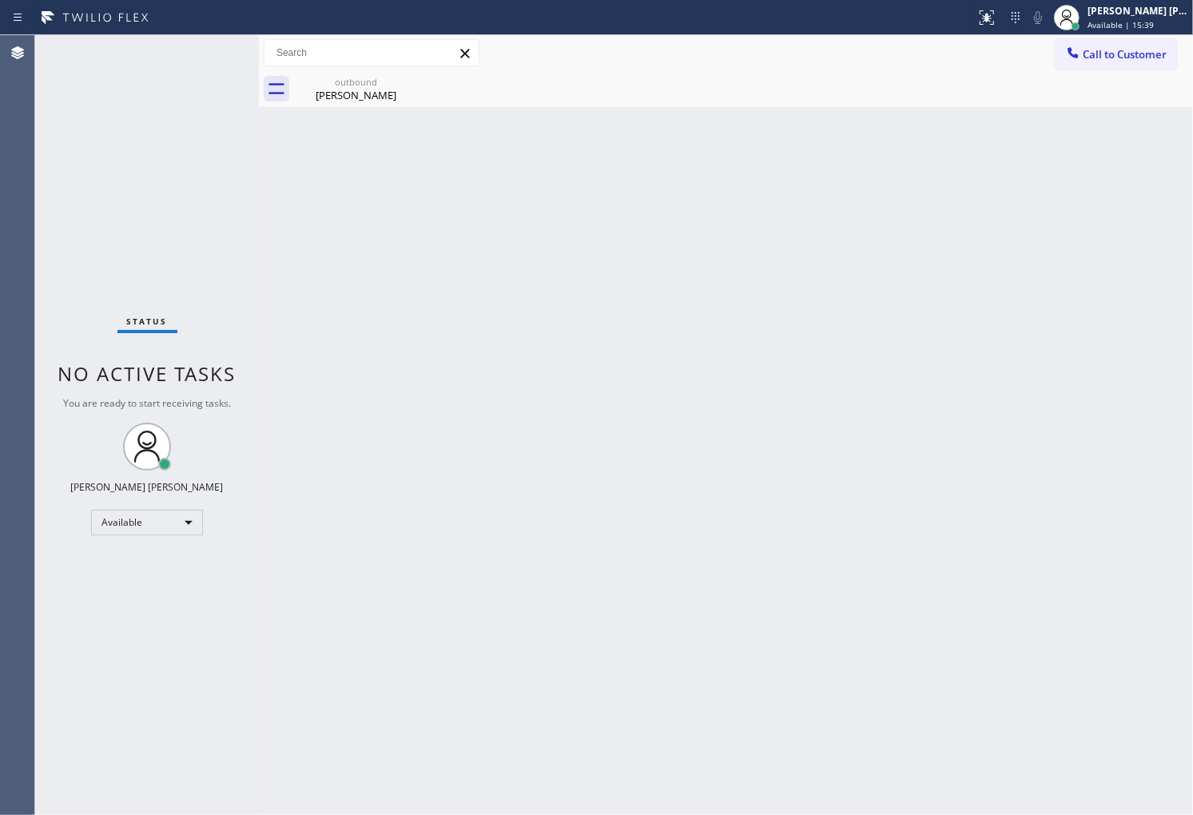
drag, startPoint x: 314, startPoint y: 109, endPoint x: 382, endPoint y: 94, distance: 69.6
click at [317, 109] on div "Back to Dashboard Change Sender ID Customers Technicians Select a contact Outbo…" at bounding box center [726, 425] width 934 height 780
click at [398, 90] on icon at bounding box center [407, 81] width 19 height 19
click at [406, 81] on icon at bounding box center [407, 81] width 14 height 14
click at [1113, 62] on button "Call to Customer" at bounding box center [1116, 54] width 122 height 30
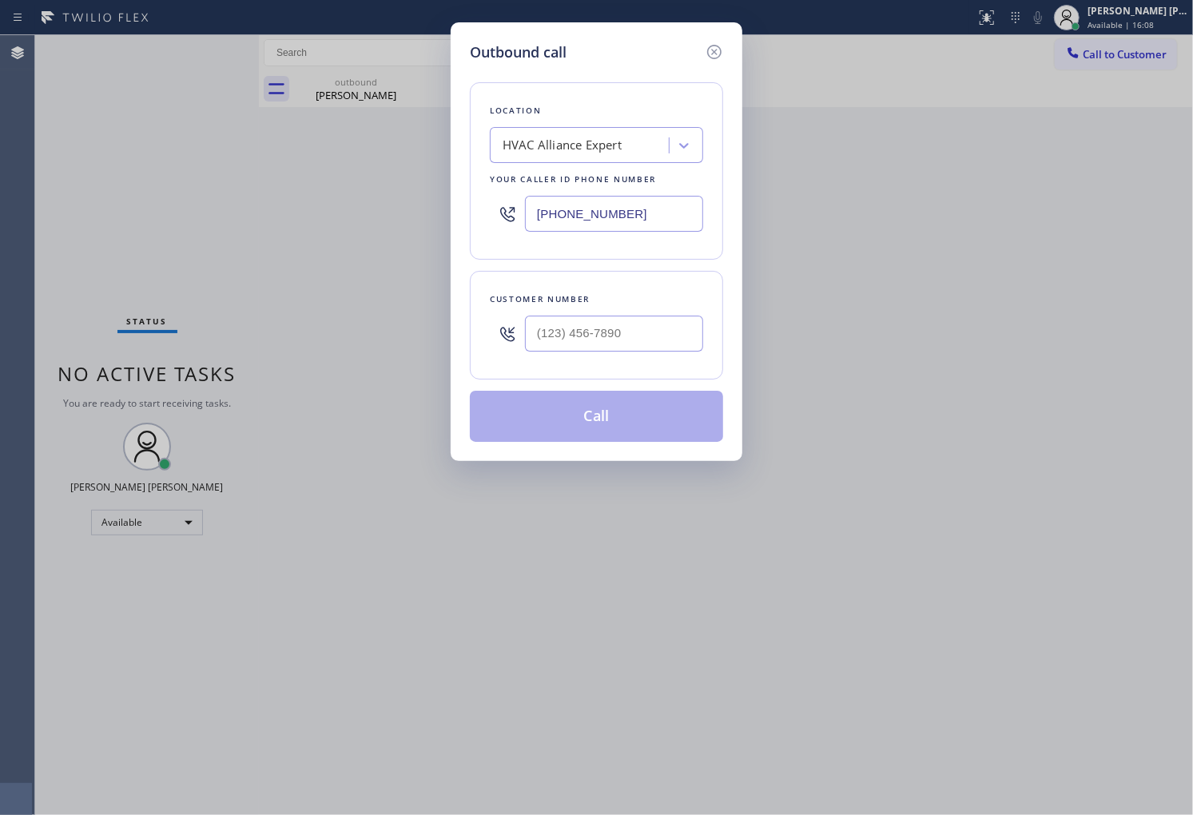
click at [606, 224] on input "[PHONE_NUMBER]" at bounding box center [614, 214] width 178 height 36
paste input "44) 654-0291"
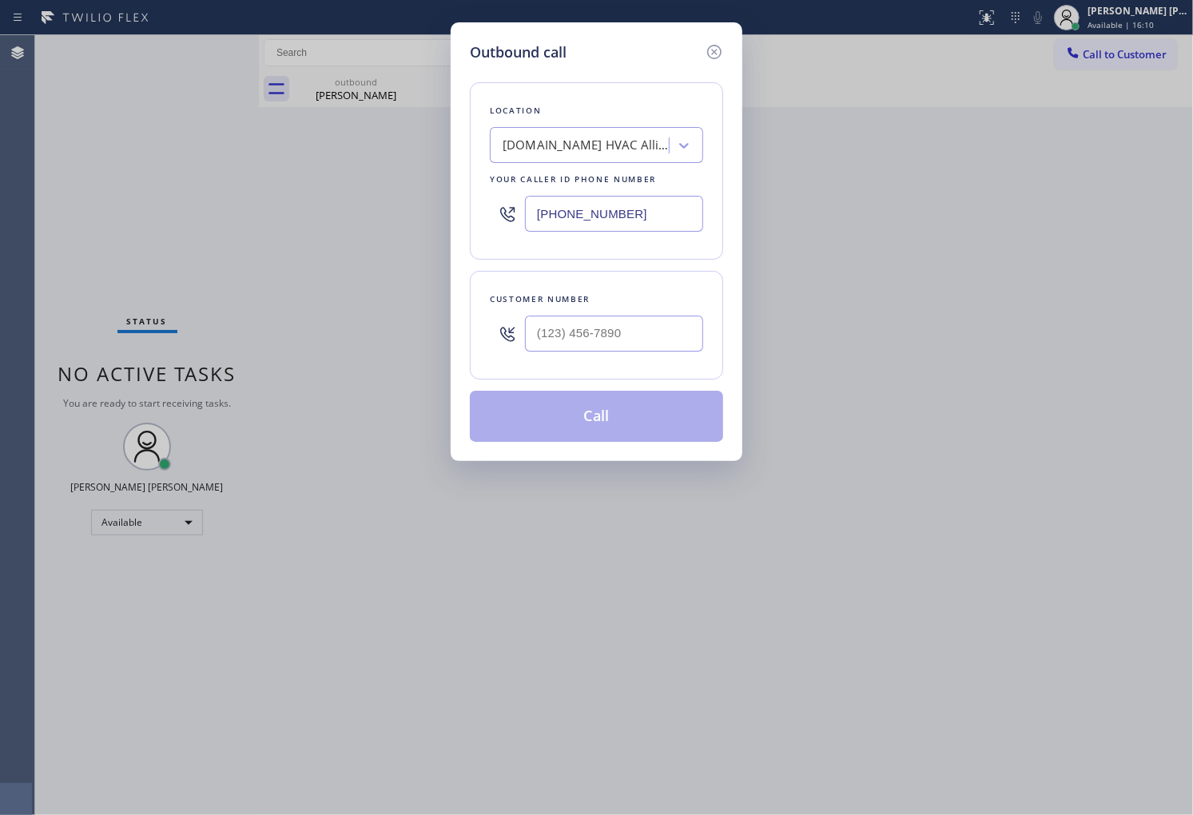
type input "[PHONE_NUMBER]"
click at [614, 317] on input "(___) ___-____" at bounding box center [614, 334] width 178 height 36
paste input "818) 259-9858"
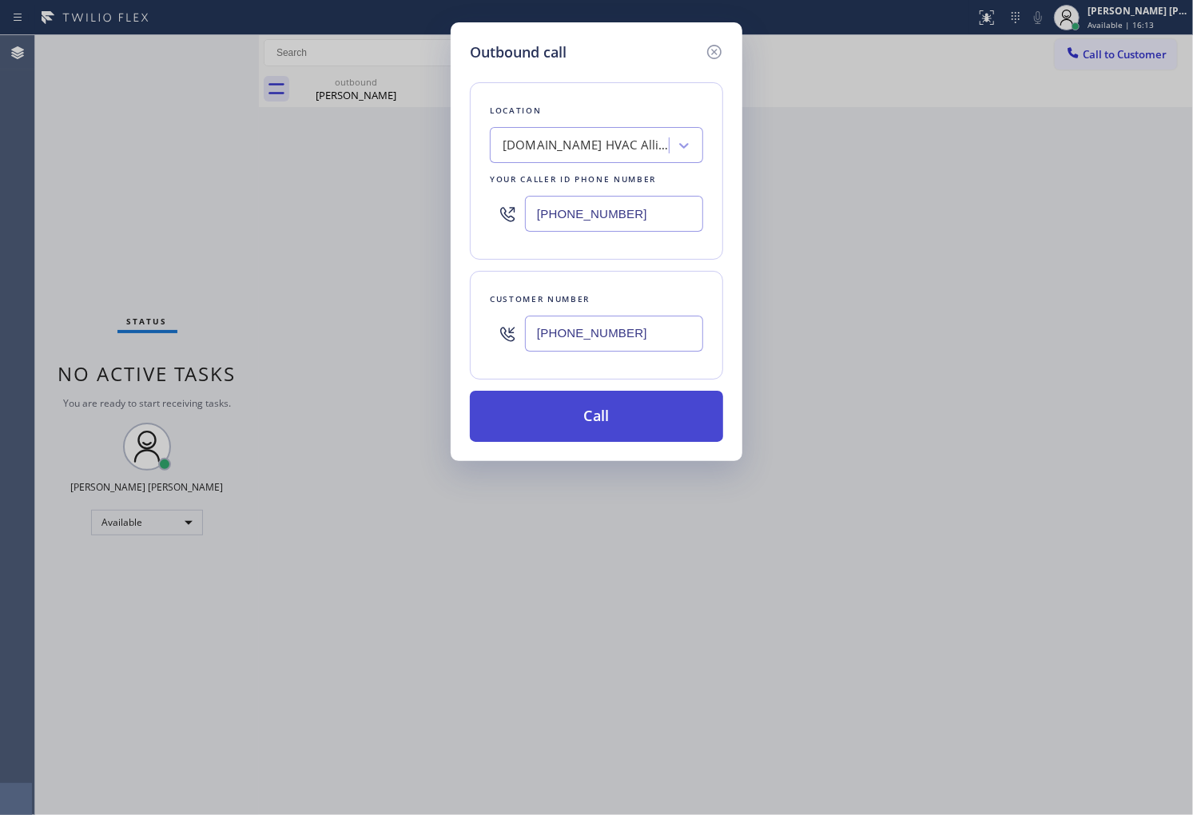
type input "[PHONE_NUMBER]"
click at [617, 426] on button "Call" at bounding box center [596, 416] width 253 height 51
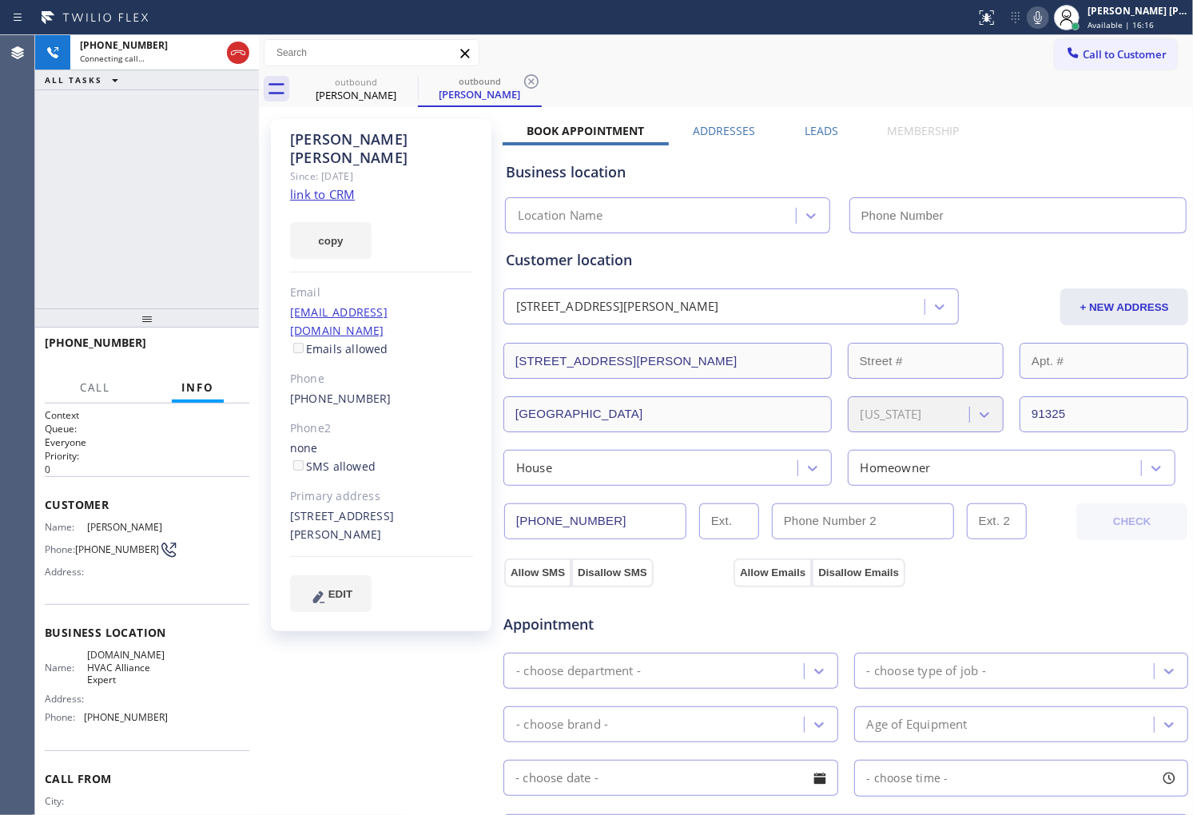
click at [331, 141] on div "Marla Stewart" at bounding box center [381, 148] width 183 height 37
type input "[PHONE_NUMBER]"
click at [22, 200] on div "Agent Desktop" at bounding box center [17, 425] width 34 height 780
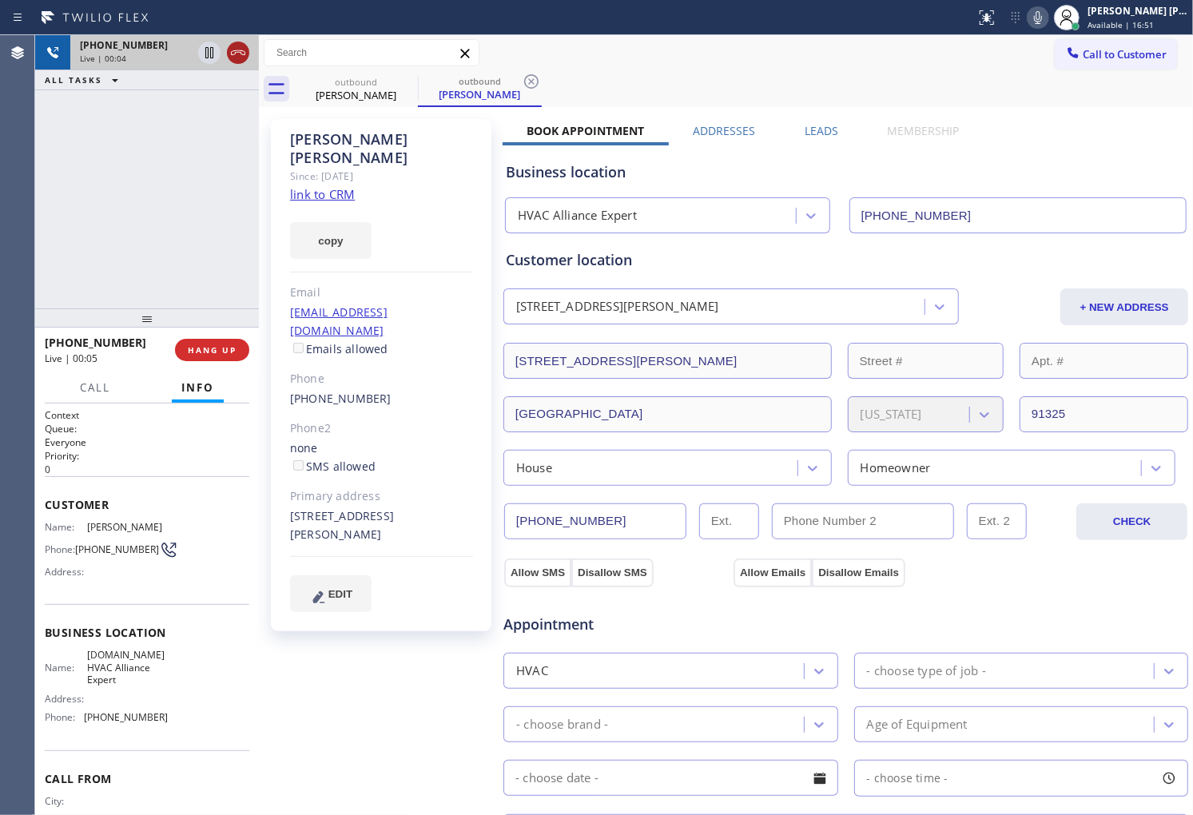
click at [245, 58] on icon at bounding box center [238, 52] width 19 height 19
click at [827, 126] on label "Leads" at bounding box center [822, 130] width 34 height 15
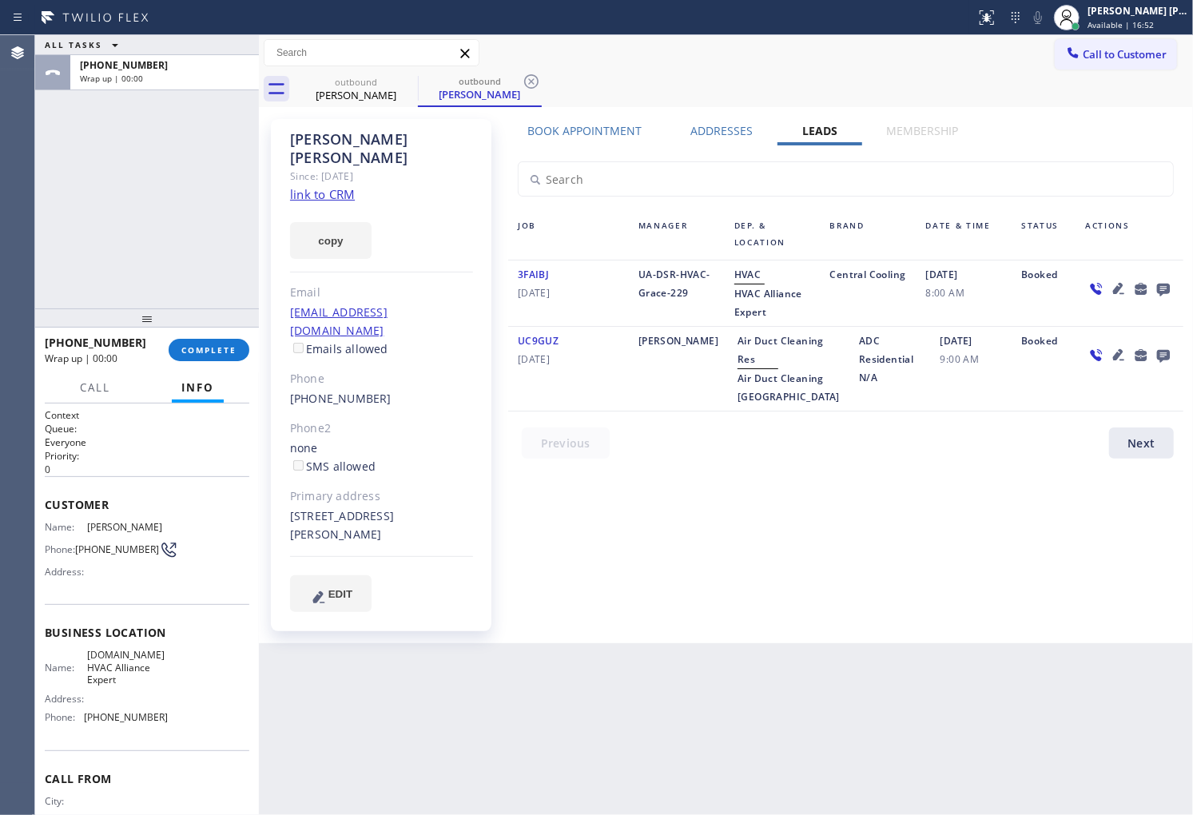
click at [1161, 284] on icon at bounding box center [1163, 290] width 13 height 13
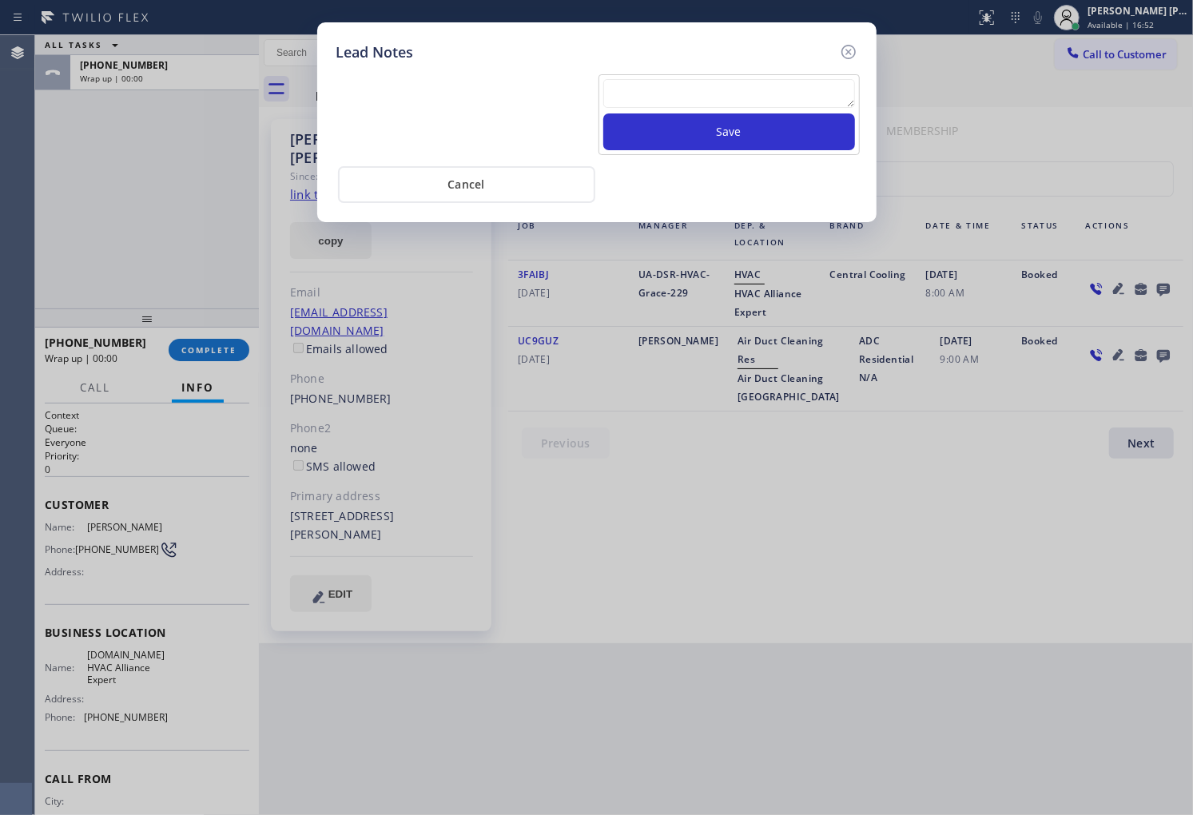
click at [773, 116] on button "Save" at bounding box center [729, 131] width 252 height 37
click at [770, 102] on textarea at bounding box center [729, 93] width 252 height 29
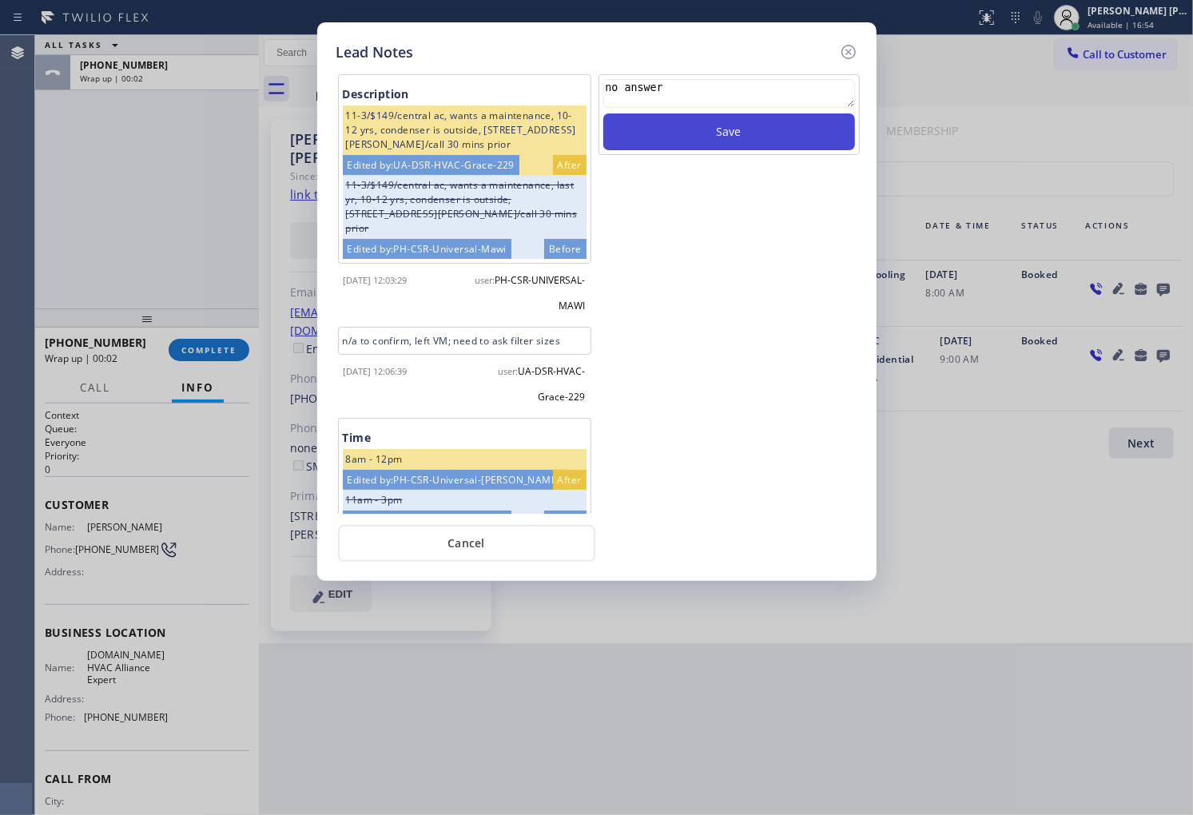
type textarea "no answer"
click at [786, 142] on button "Save" at bounding box center [729, 131] width 252 height 37
click at [843, 49] on icon at bounding box center [848, 51] width 19 height 19
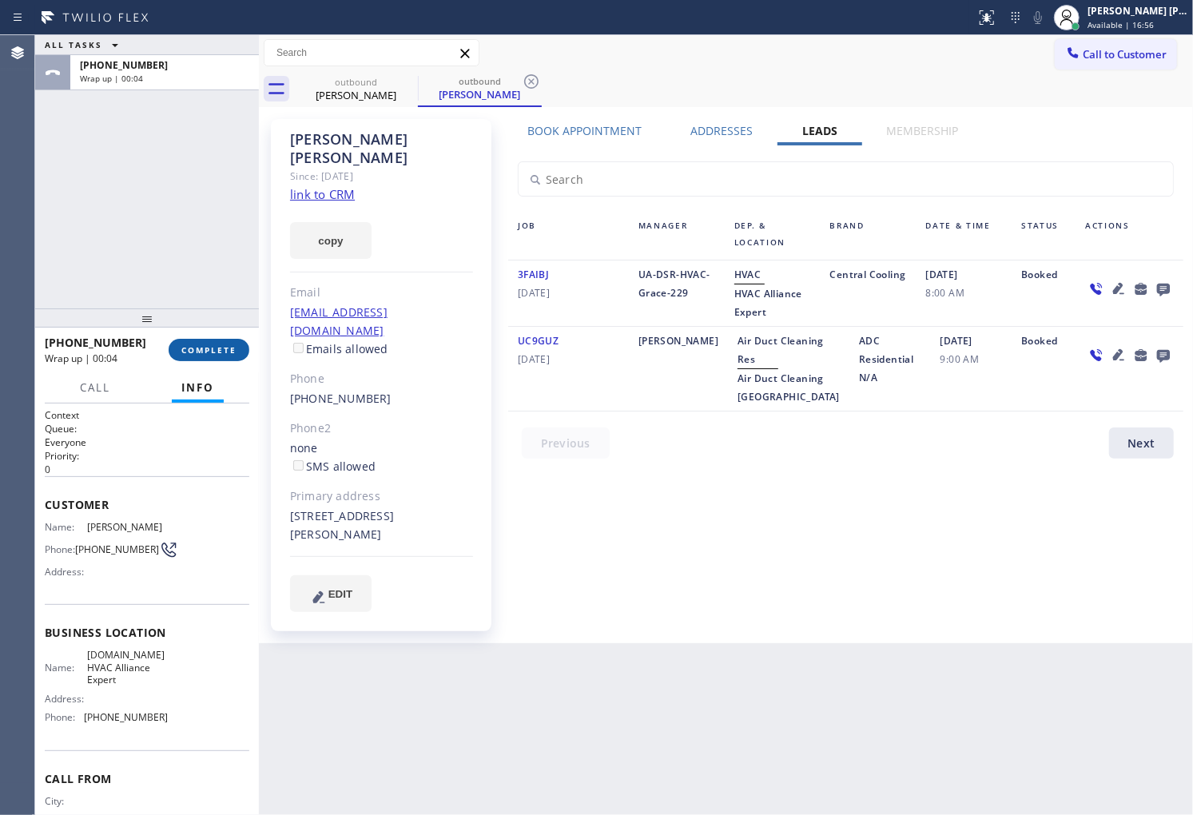
click at [230, 340] on button "COMPLETE" at bounding box center [209, 350] width 81 height 22
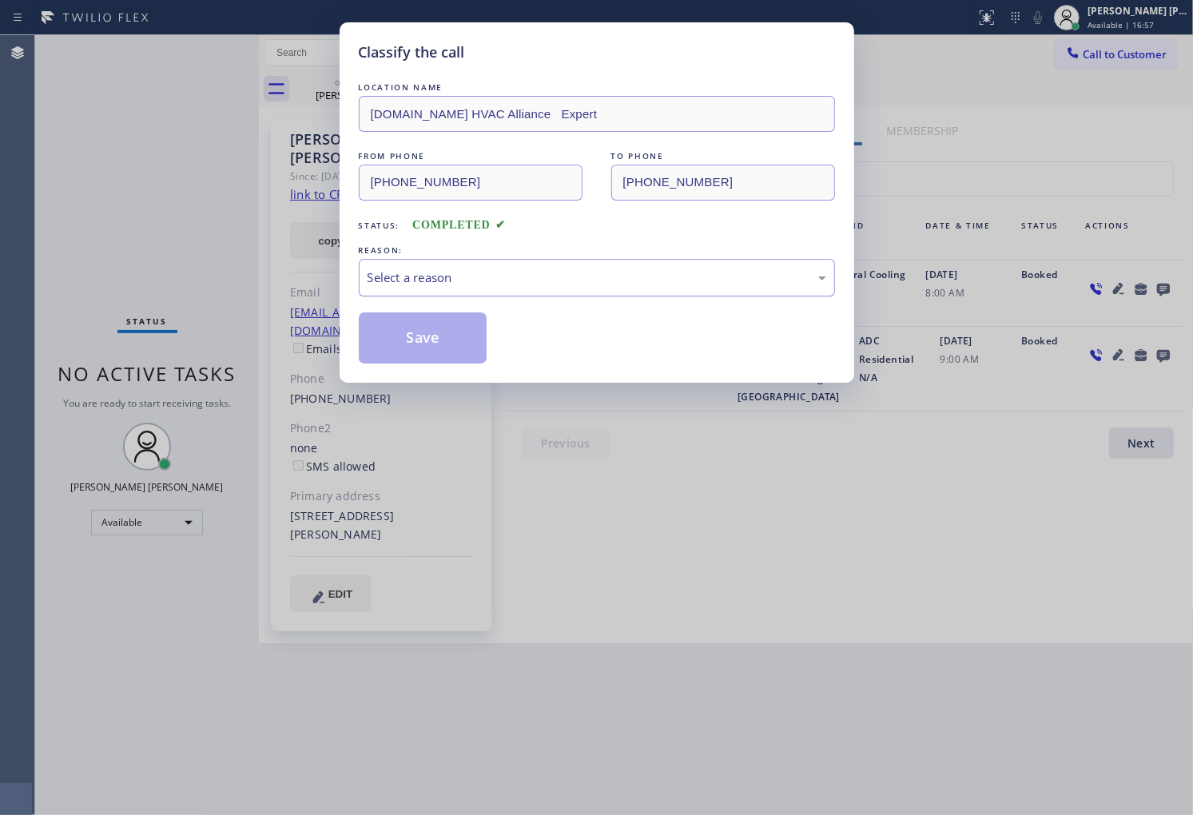
click at [476, 273] on div "Select a reason" at bounding box center [597, 278] width 459 height 18
click at [413, 334] on button "Save" at bounding box center [423, 338] width 129 height 51
click at [317, 302] on div "Classify the call LOCATION NAME 4C.Email HVAC Alliance Expert FROM PHONE (844) …" at bounding box center [596, 407] width 1193 height 815
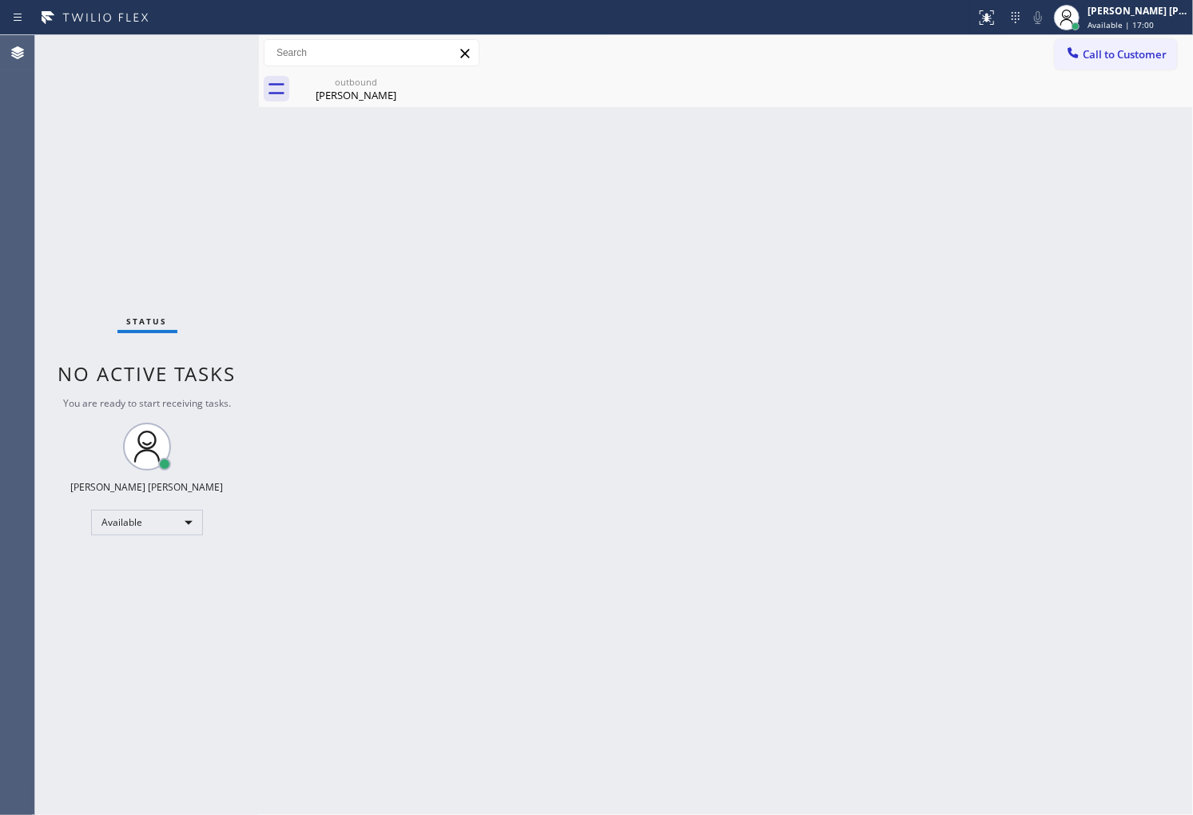
click at [389, 313] on div "Back to Dashboard Change Sender ID Customers Technicians Select a contact Outbo…" at bounding box center [726, 425] width 934 height 780
click at [380, 91] on div "Marla Stewart" at bounding box center [356, 95] width 121 height 14
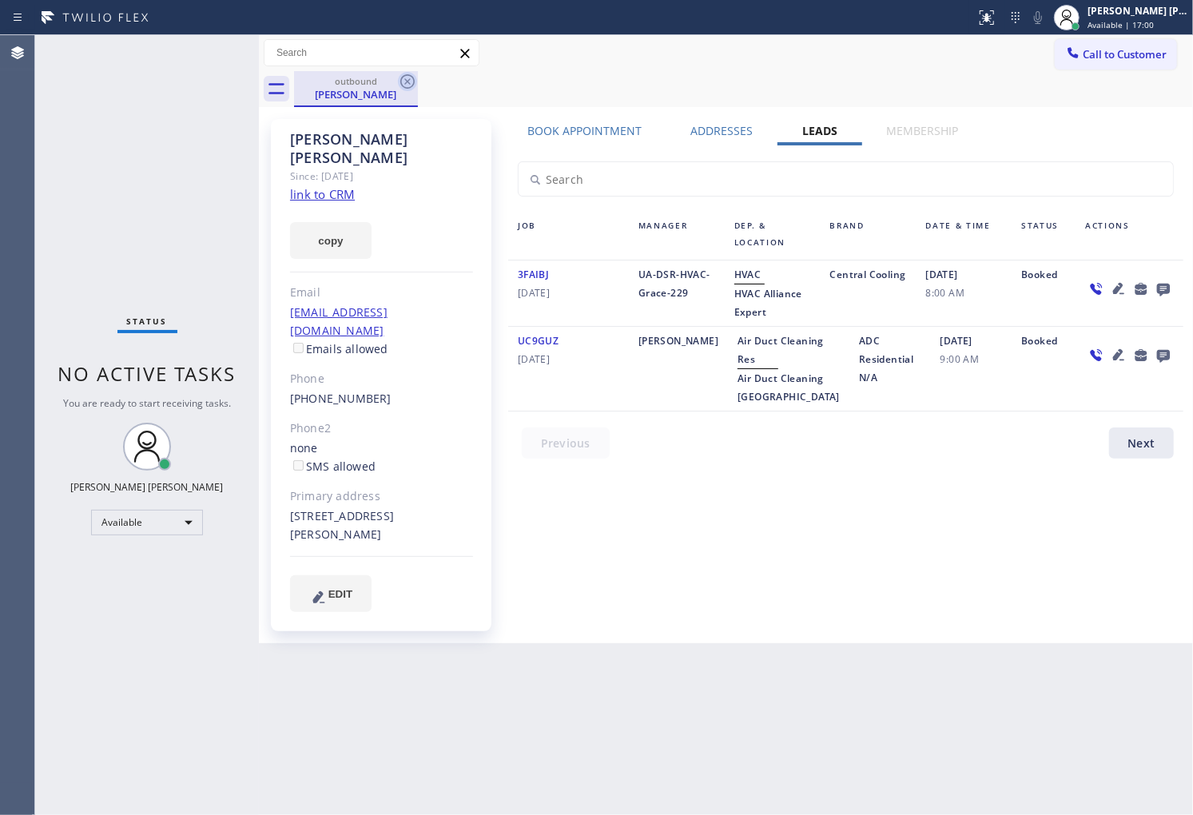
click at [403, 86] on icon at bounding box center [407, 81] width 14 height 14
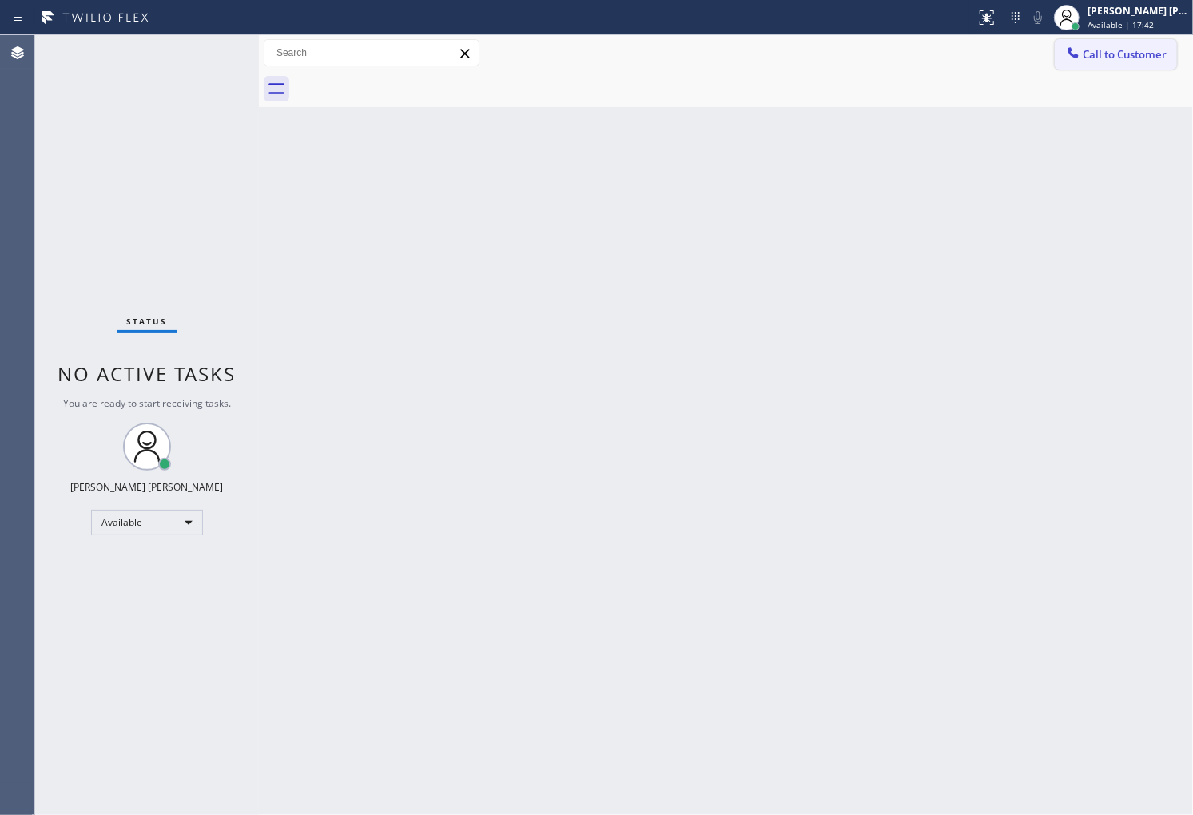
click at [1123, 54] on span "Call to Customer" at bounding box center [1125, 54] width 84 height 14
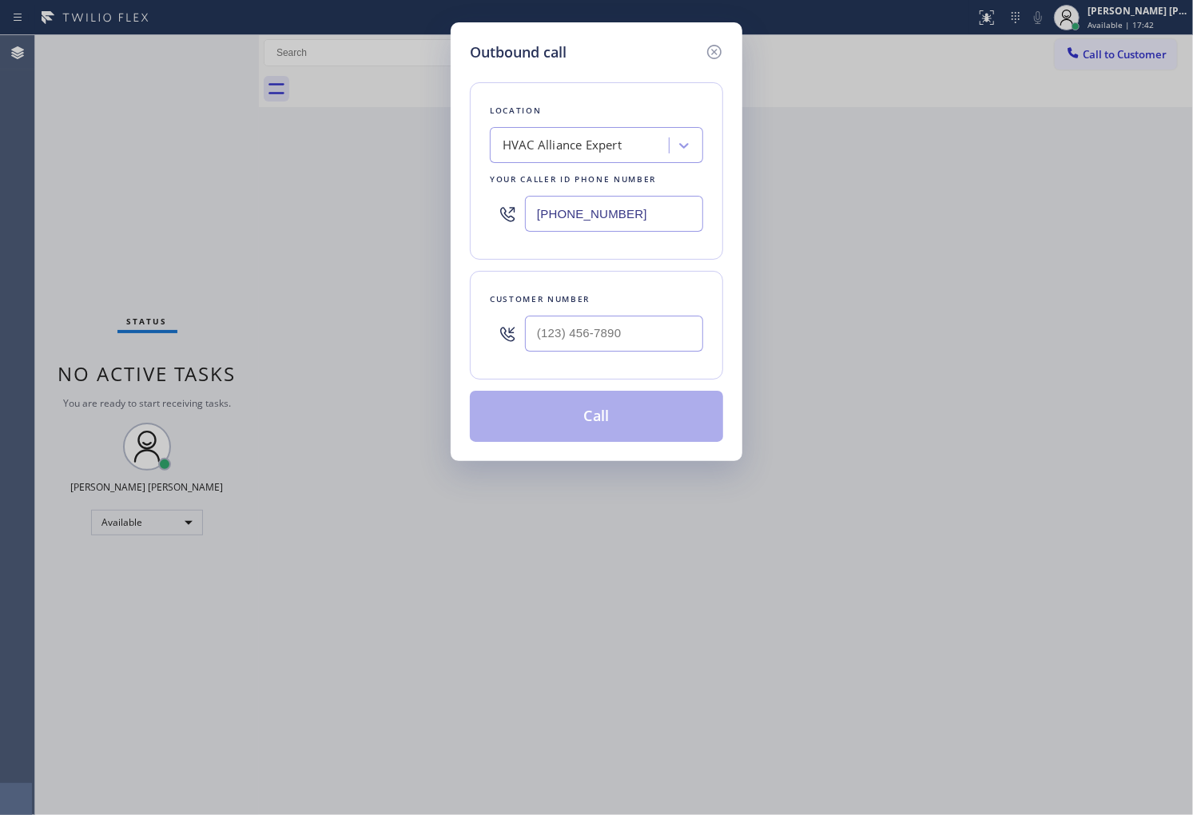
click at [609, 206] on input "[PHONE_NUMBER]" at bounding box center [614, 214] width 178 height 36
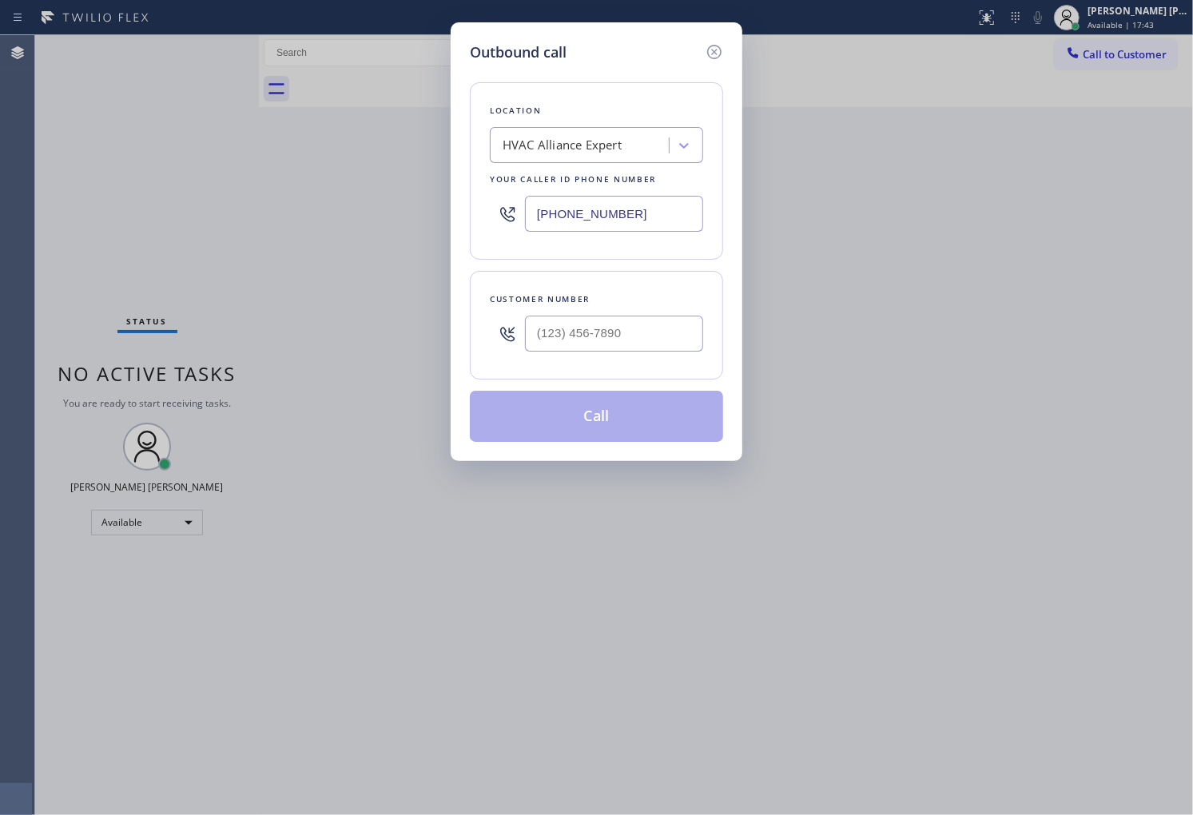
click at [609, 206] on input "[PHONE_NUMBER]" at bounding box center [614, 214] width 178 height 36
paste input "55) 731-4952"
type input "[PHONE_NUMBER]"
click at [617, 344] on input "(___) ___-____" at bounding box center [614, 334] width 178 height 36
paste input "646) 510-1770"
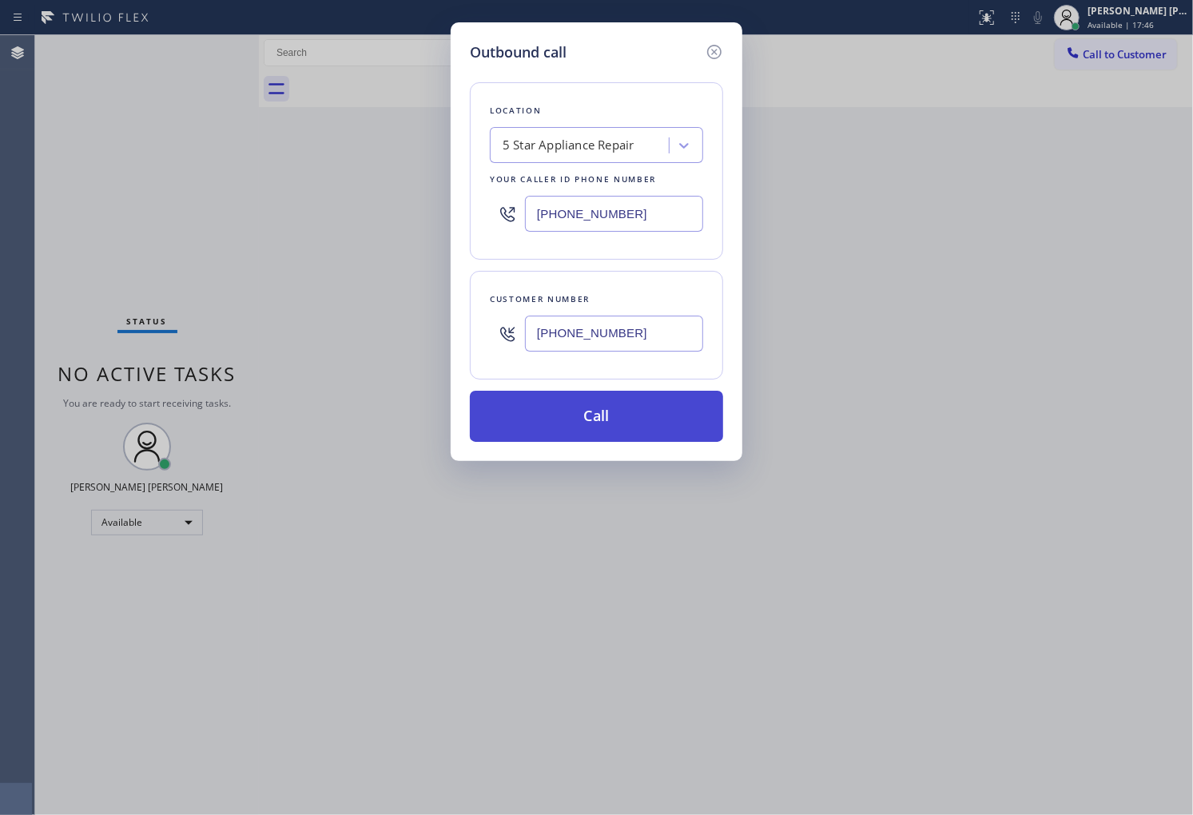
type input "[PHONE_NUMBER]"
click at [625, 428] on button "Call" at bounding box center [596, 416] width 253 height 51
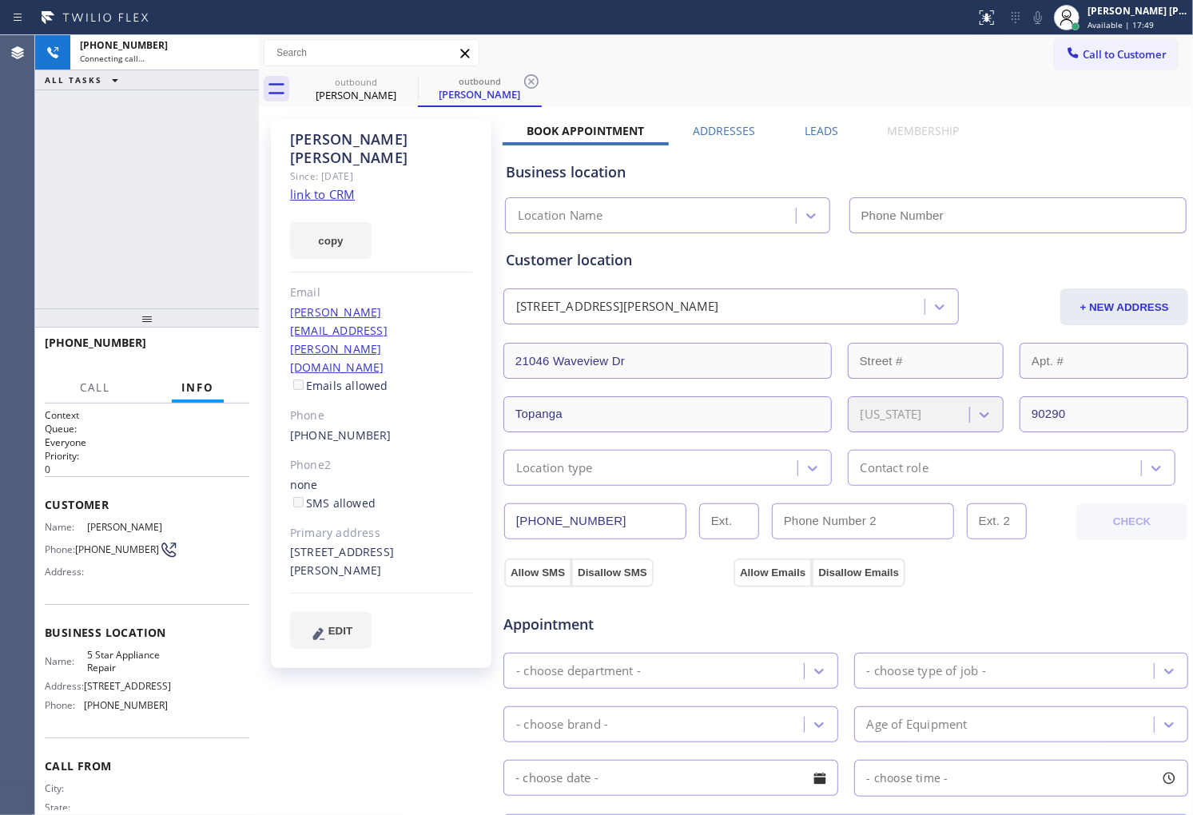
click at [326, 131] on div "Adrian Graham" at bounding box center [381, 148] width 183 height 37
click at [82, 268] on div "+16465101770 Connecting call… ALL TASKS ALL TASKS ACTIVE TASKS TASKS IN WRAP UP" at bounding box center [147, 171] width 224 height 273
type input "[PHONE_NUMBER]"
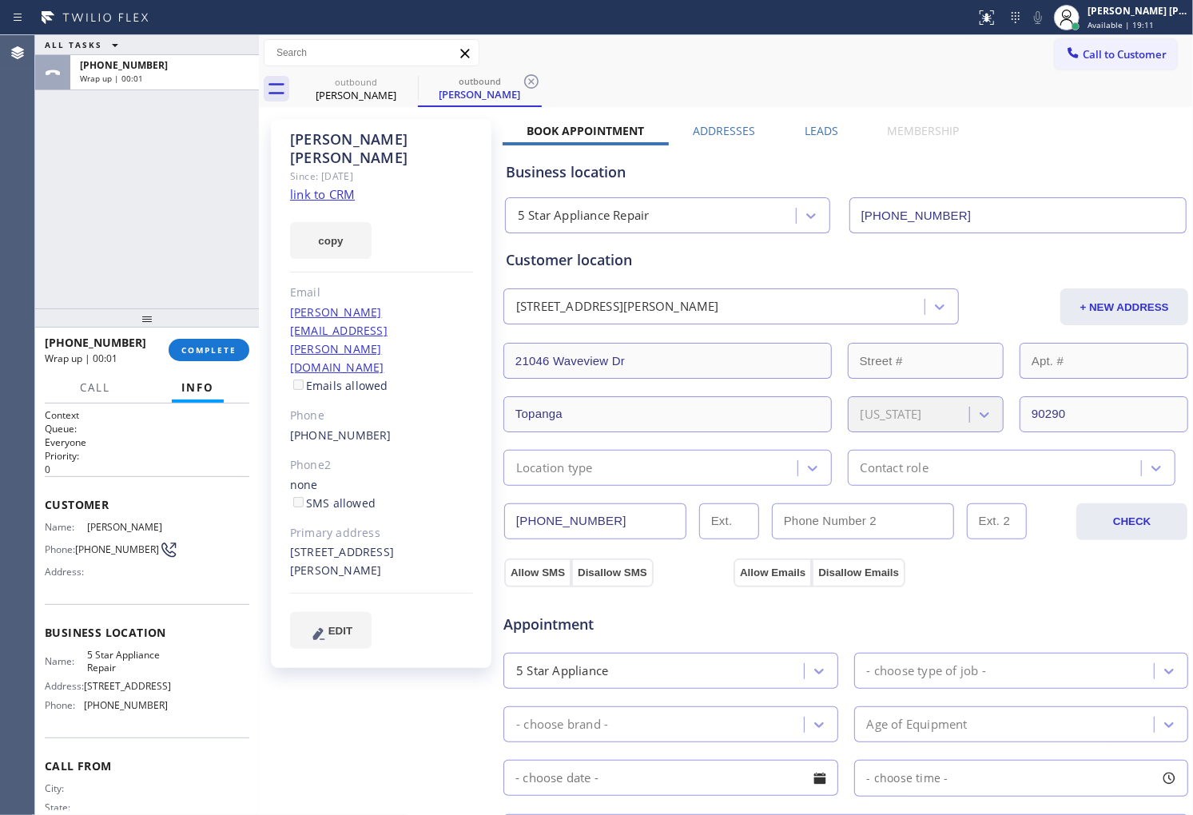
click at [812, 123] on label "Leads" at bounding box center [822, 130] width 34 height 15
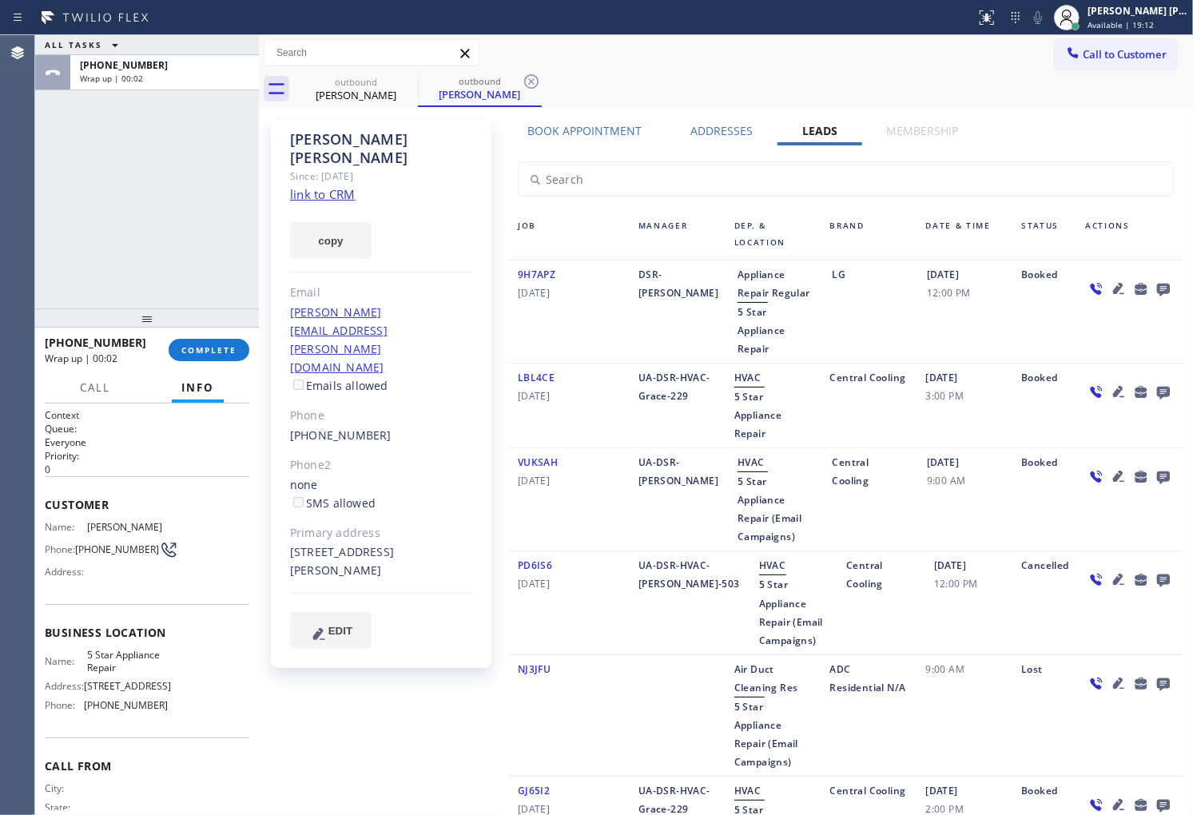
click at [1154, 281] on icon at bounding box center [1163, 289] width 19 height 20
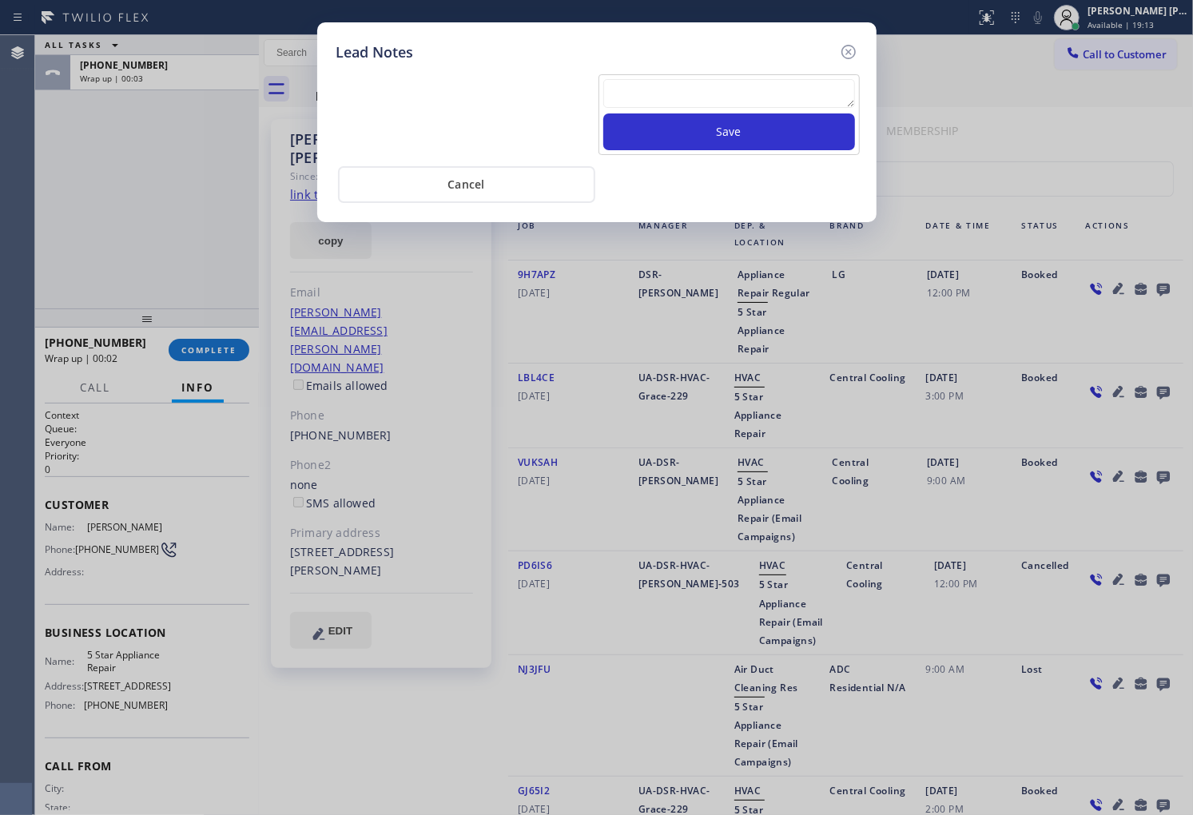
click at [812, 94] on textarea at bounding box center [729, 93] width 252 height 29
type textarea "no answer"
click at [683, 128] on button "Save" at bounding box center [729, 131] width 252 height 37
click at [847, 51] on icon at bounding box center [848, 51] width 19 height 19
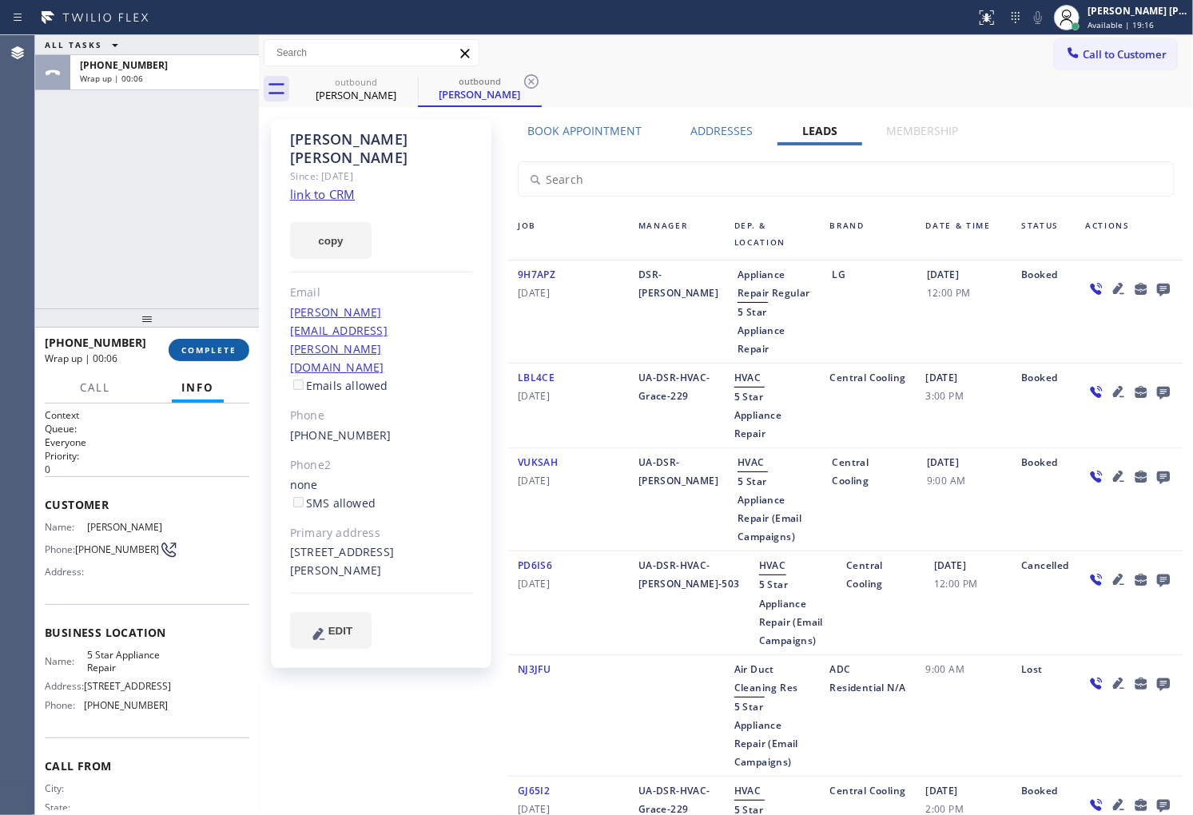
click at [208, 344] on span "COMPLETE" at bounding box center [208, 349] width 55 height 11
click at [214, 368] on div "+16465101770 Wrap up | 00:12 COMPLETE" at bounding box center [147, 350] width 205 height 42
click at [218, 354] on span "COMPLETE" at bounding box center [208, 349] width 55 height 11
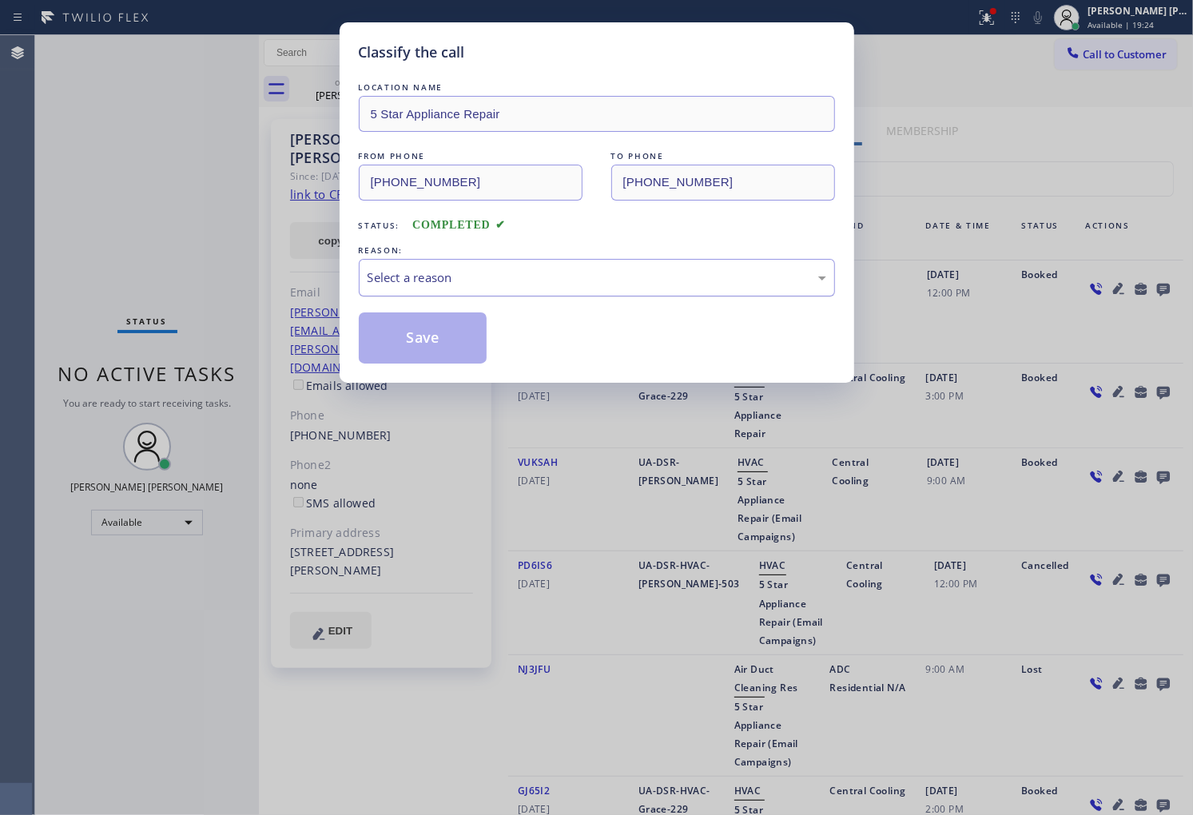
click at [677, 274] on div "Select a reason" at bounding box center [597, 278] width 459 height 18
click at [411, 345] on button "Save" at bounding box center [423, 338] width 129 height 51
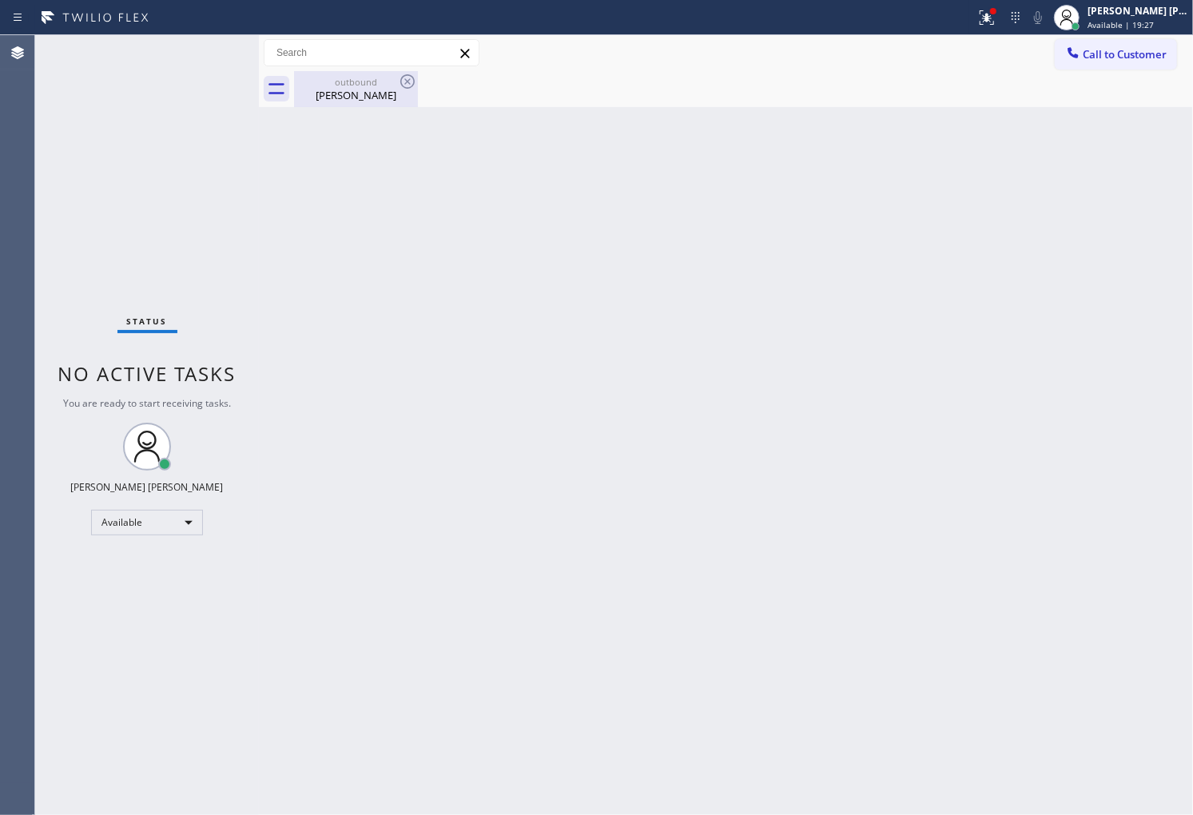
drag, startPoint x: 377, startPoint y: 83, endPoint x: 386, endPoint y: 86, distance: 9.4
click at [377, 83] on div "outbound" at bounding box center [356, 82] width 121 height 12
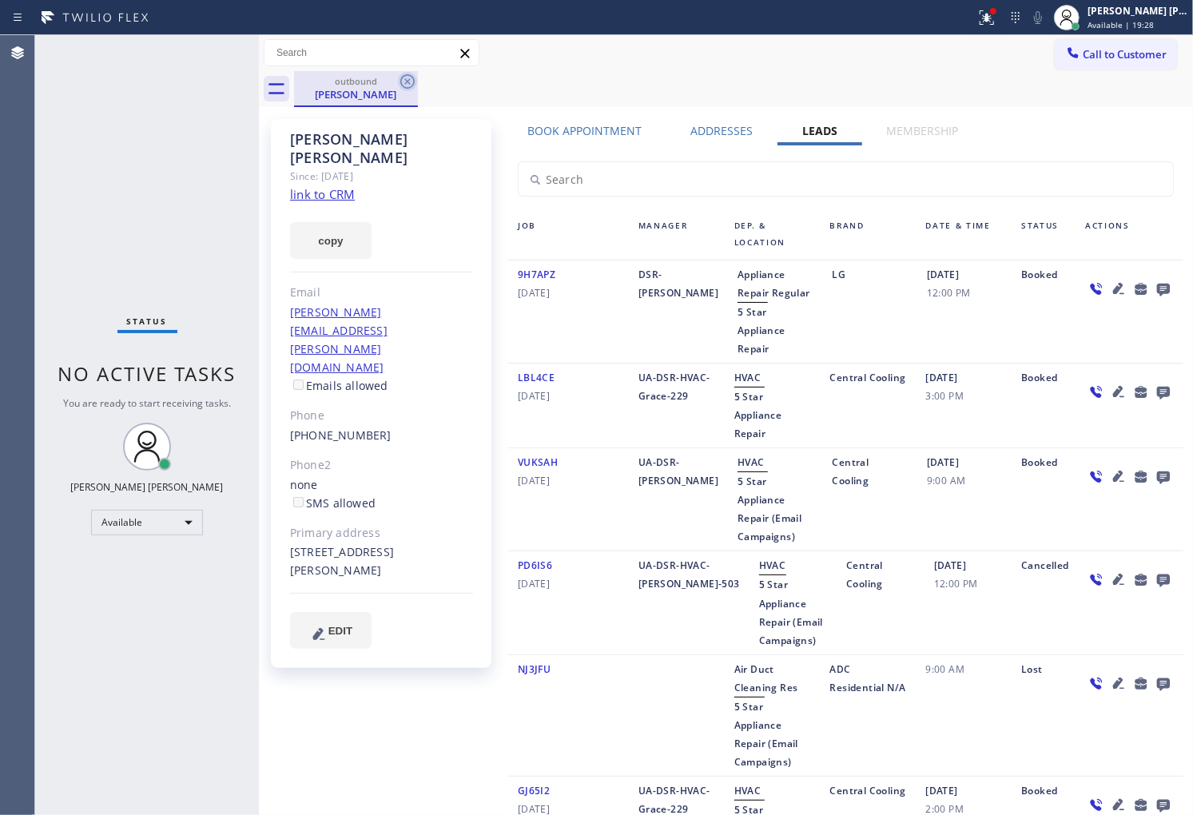
click at [402, 81] on icon at bounding box center [407, 81] width 19 height 19
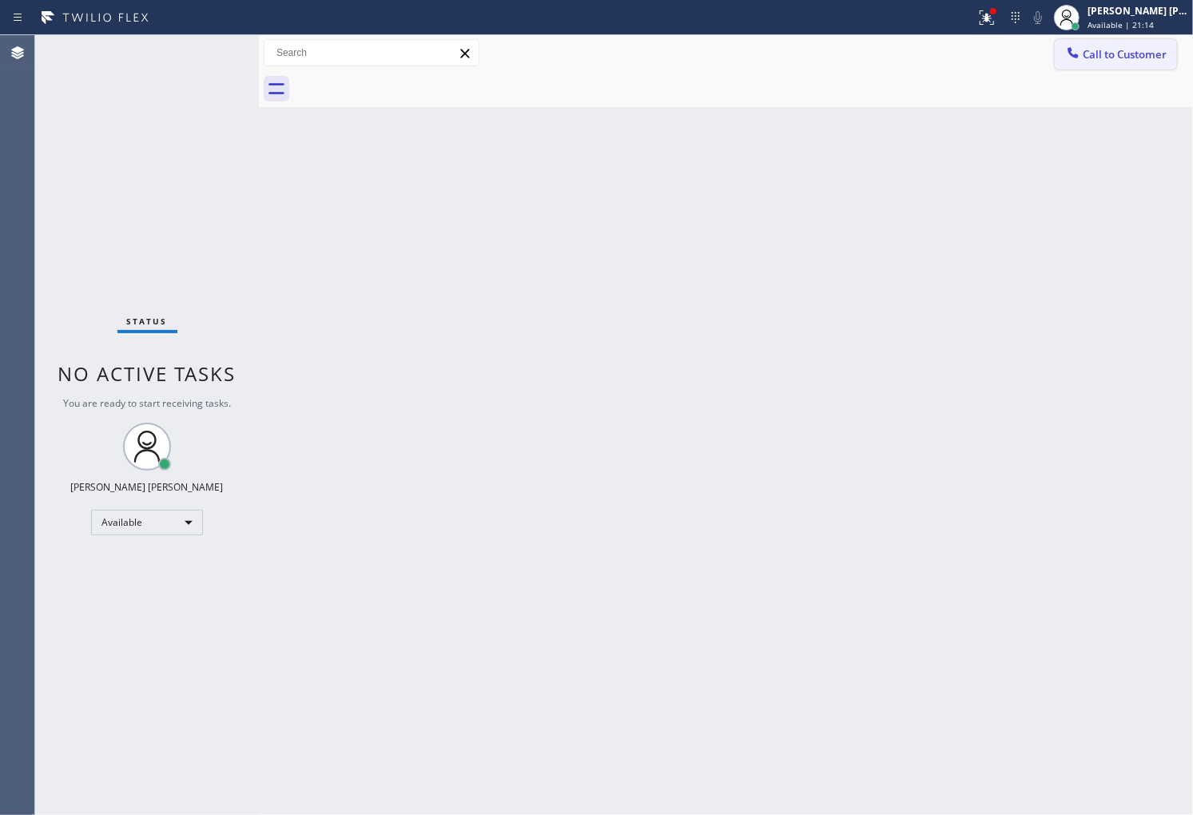
click at [1109, 62] on button "Call to Customer" at bounding box center [1116, 54] width 122 height 30
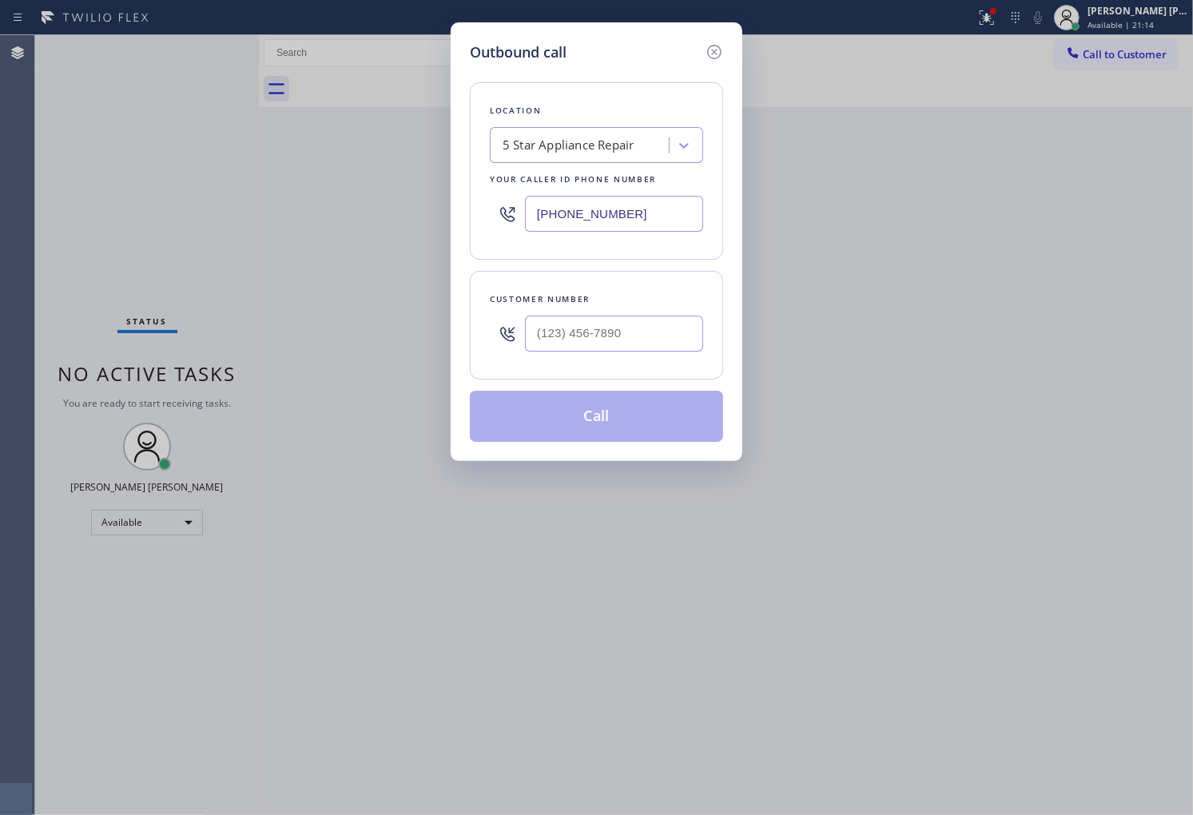
click at [654, 211] on input "[PHONE_NUMBER]" at bounding box center [614, 214] width 178 height 36
paste input "66) 875-2471"
type input "[PHONE_NUMBER]"
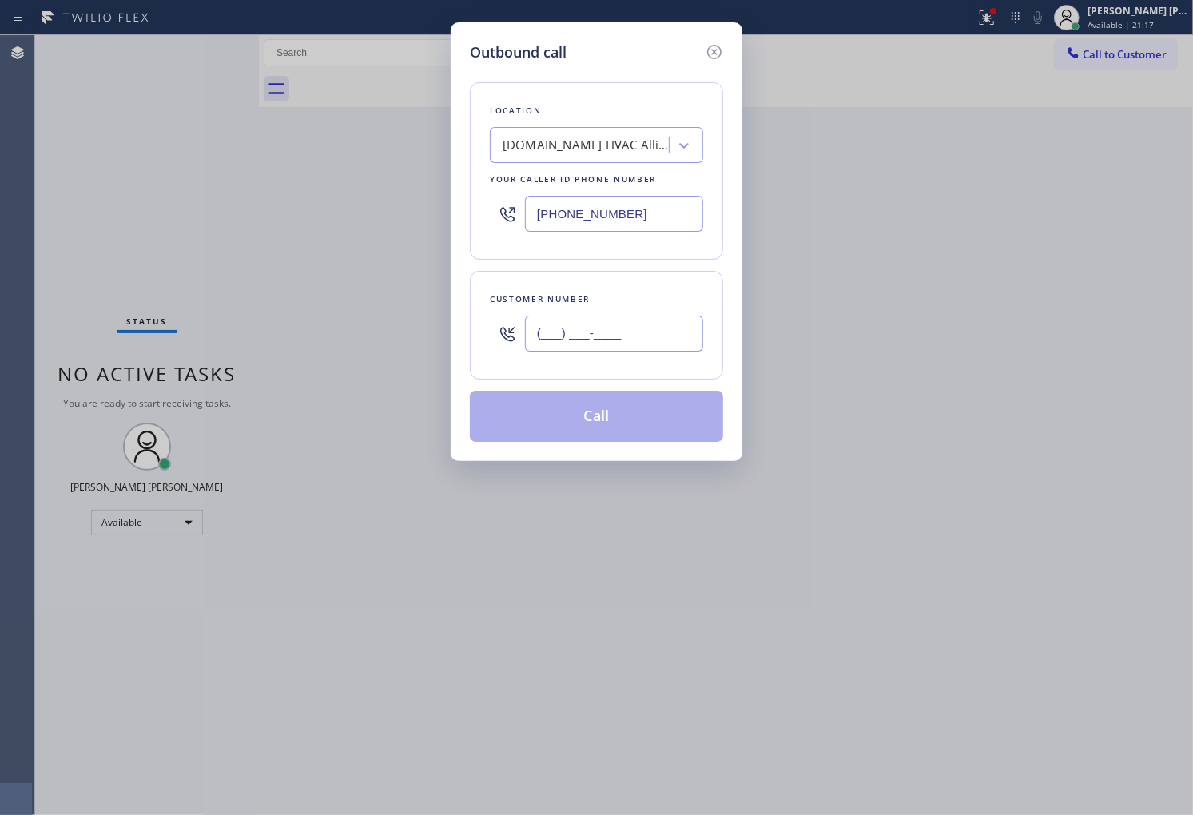
click at [651, 337] on input "(___) ___-____" at bounding box center [614, 334] width 178 height 36
paste input "818) 378-6207"
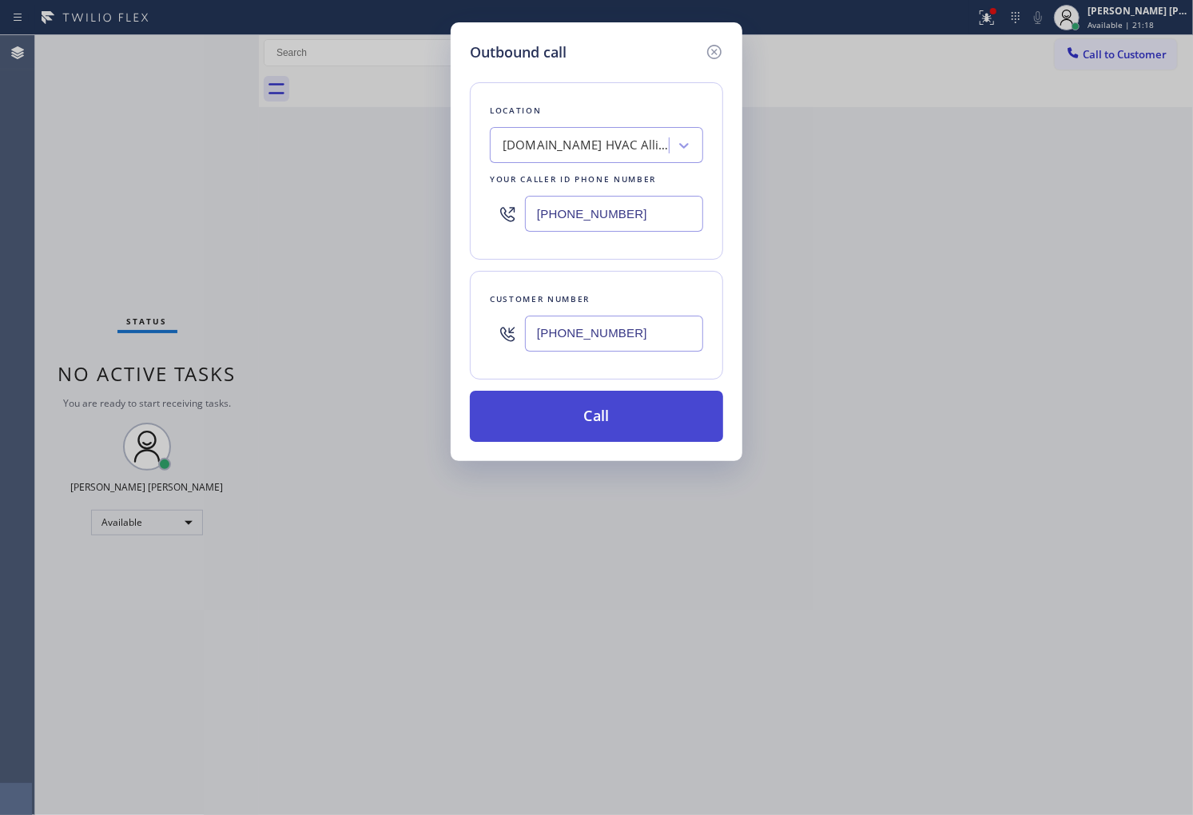
type input "[PHONE_NUMBER]"
click at [637, 428] on button "Call" at bounding box center [596, 416] width 253 height 51
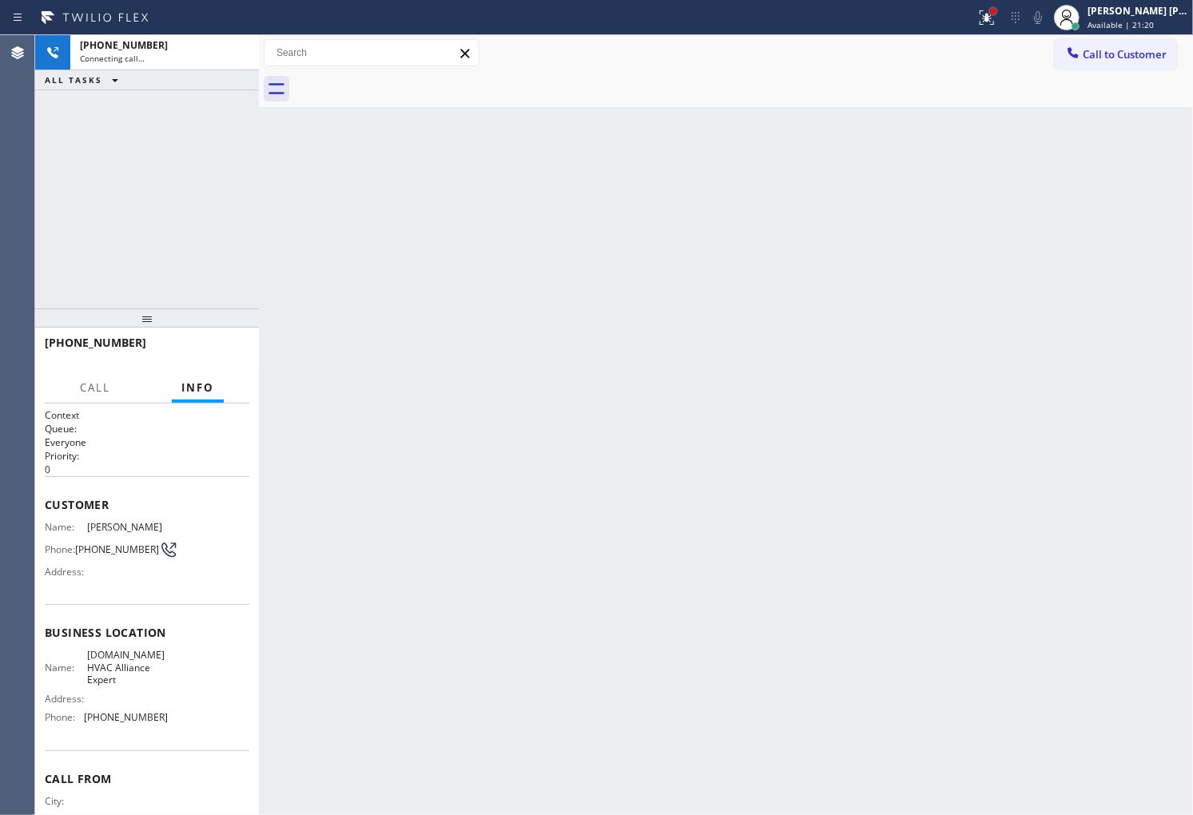
click at [998, 13] on div at bounding box center [994, 11] width 10 height 10
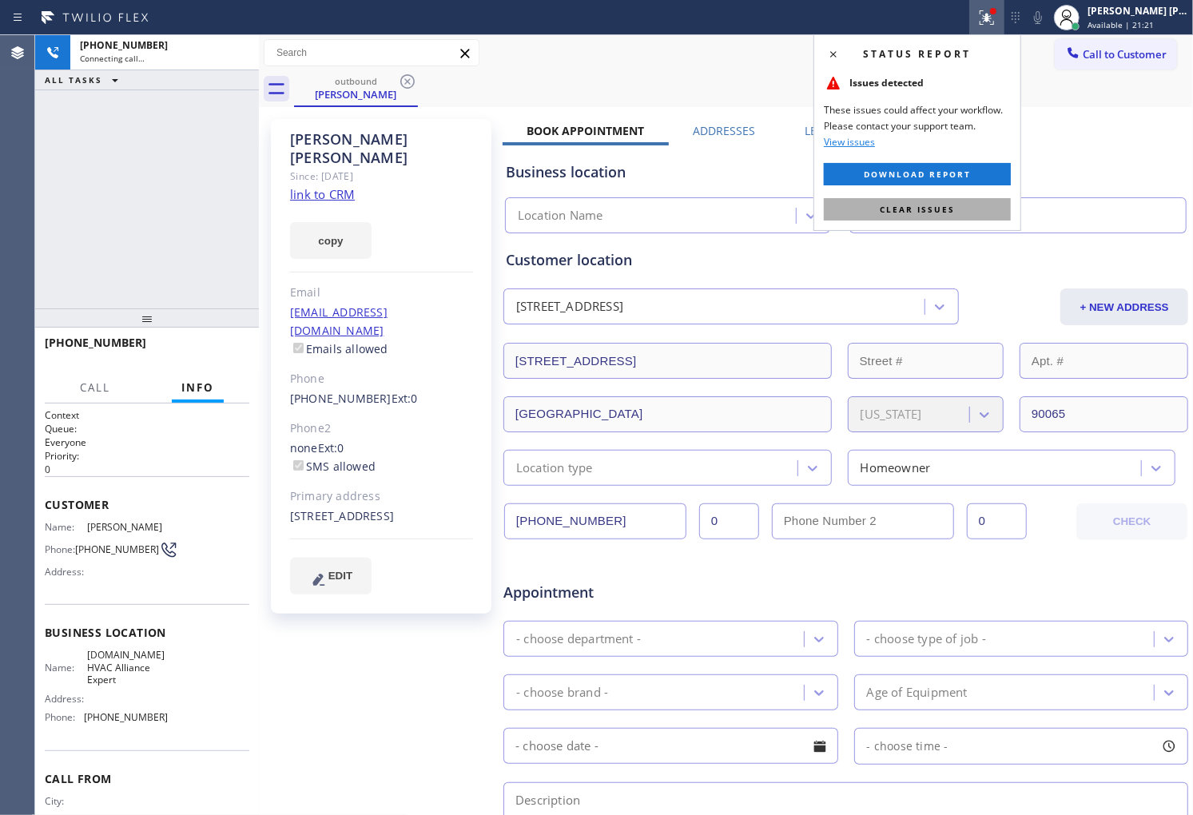
click at [949, 212] on span "Clear issues" at bounding box center [917, 209] width 75 height 11
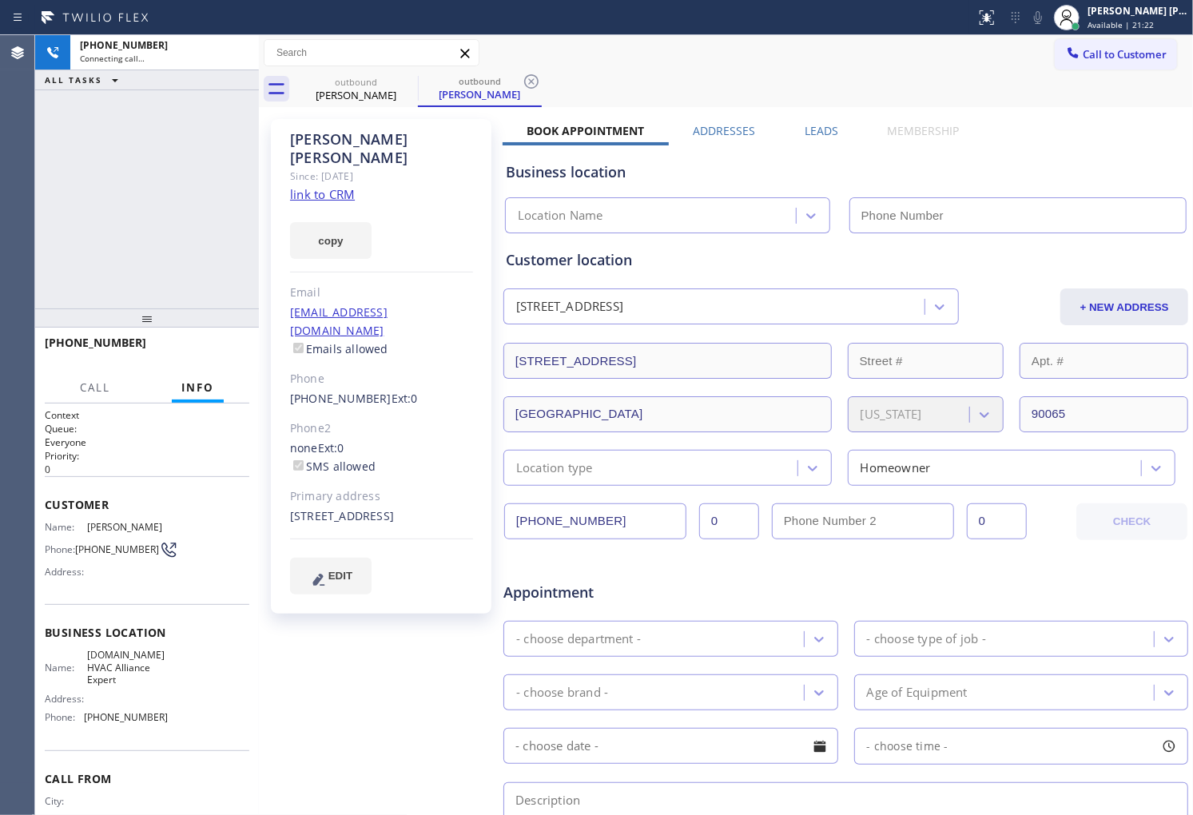
click at [340, 139] on div "Cheryl Bonilla" at bounding box center [381, 148] width 183 height 37
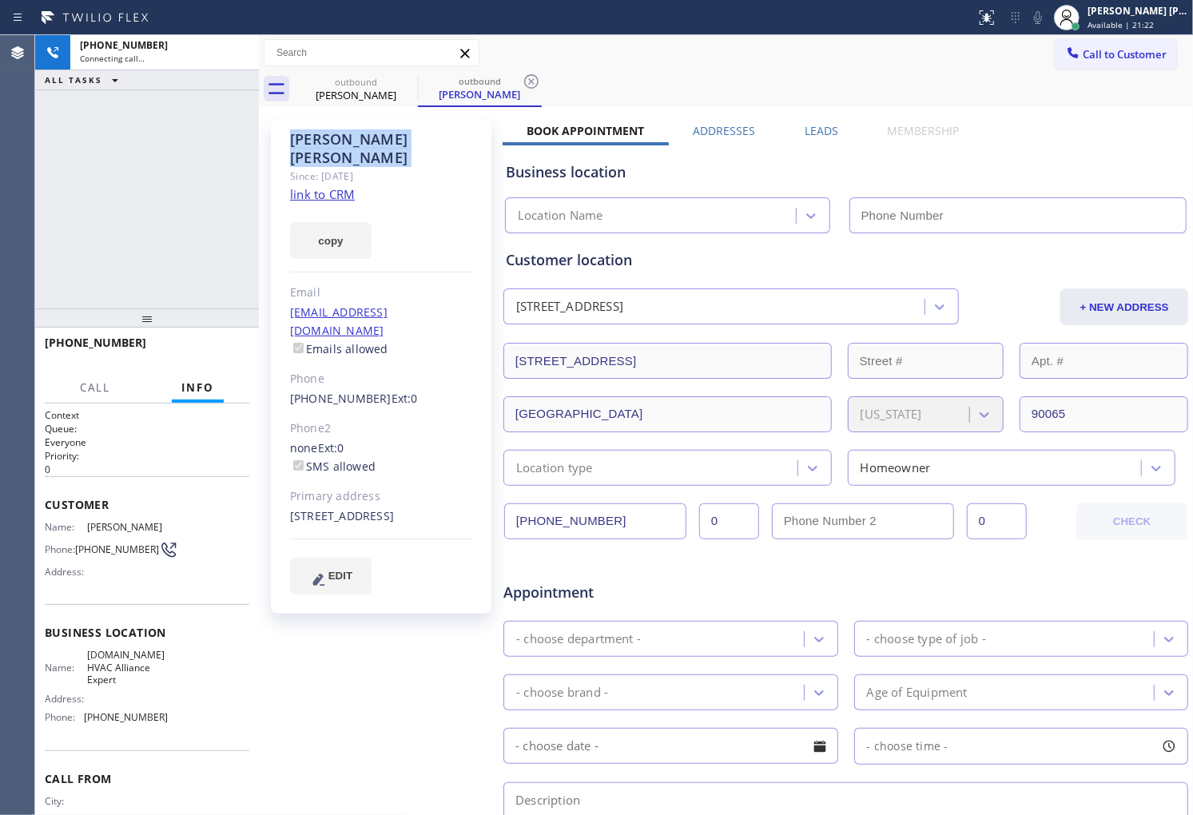
click at [340, 139] on div "Cheryl Bonilla" at bounding box center [381, 148] width 183 height 37
type input "[PHONE_NUMBER]"
click at [9, 238] on div "Agent Desktop" at bounding box center [17, 425] width 34 height 780
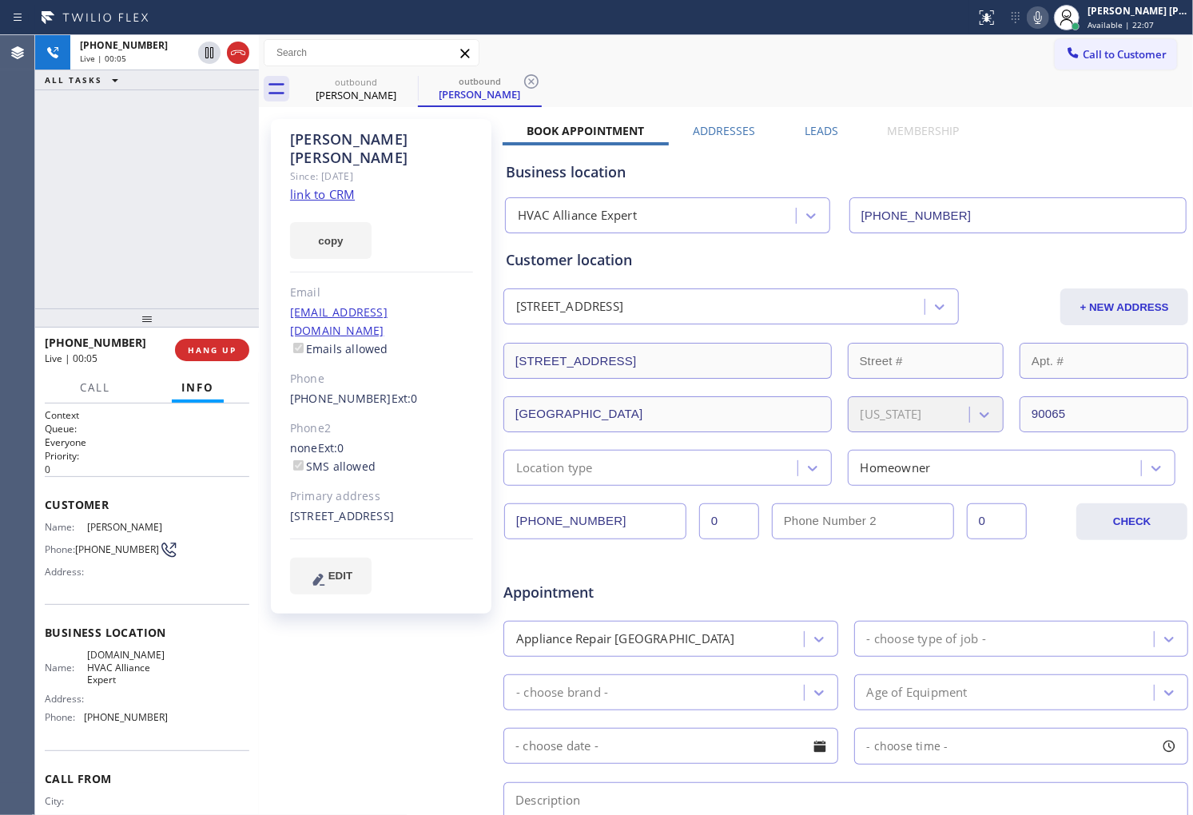
click at [35, 177] on div "+18183786207 Live | 00:05 ALL TASKS ALL TASKS ACTIVE TASKS TASKS IN WRAP UP" at bounding box center [147, 171] width 224 height 273
drag, startPoint x: 35, startPoint y: 177, endPoint x: 225, endPoint y: 145, distance: 192.1
click at [35, 177] on div "+18183786207 Live | 00:05 ALL TASKS ALL TASKS ACTIVE TASKS TASKS IN WRAP UP" at bounding box center [147, 171] width 224 height 273
click at [243, 51] on icon at bounding box center [238, 52] width 14 height 5
click at [823, 128] on label "Leads" at bounding box center [822, 130] width 34 height 15
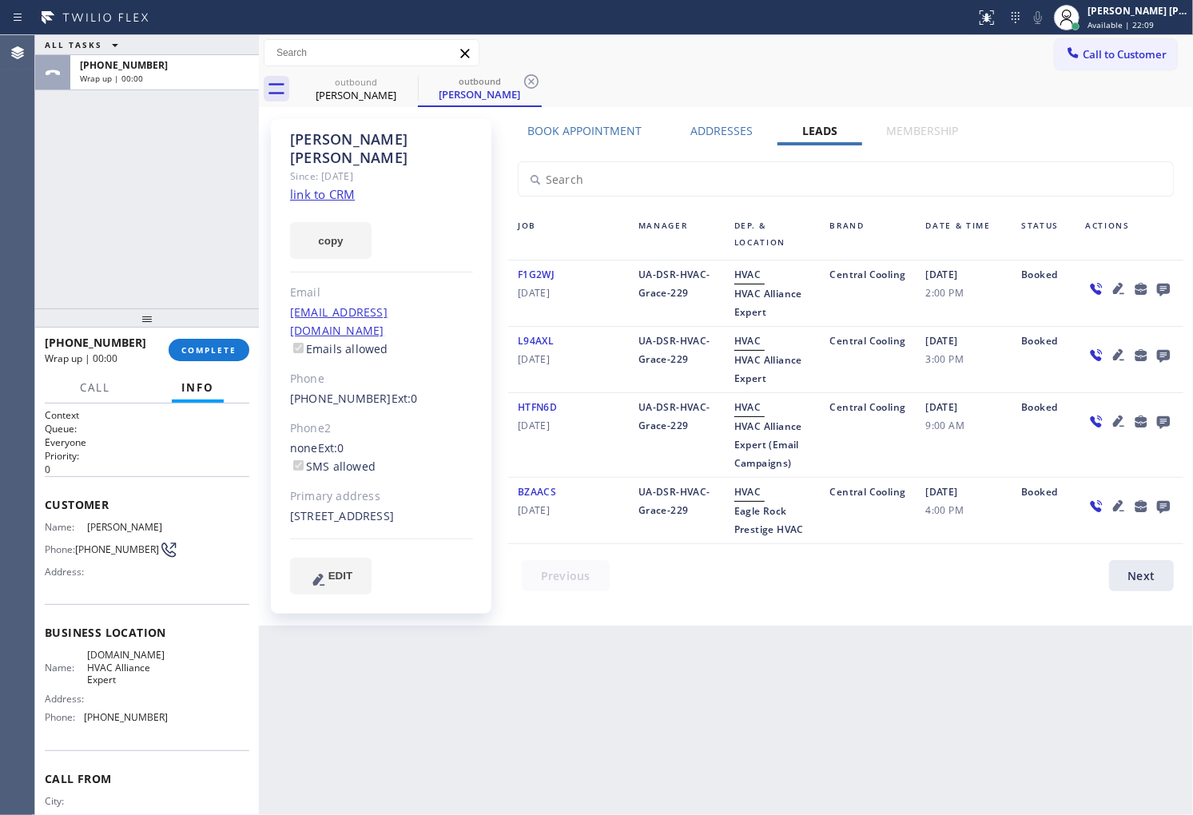
click at [1171, 289] on icon at bounding box center [1163, 289] width 19 height 20
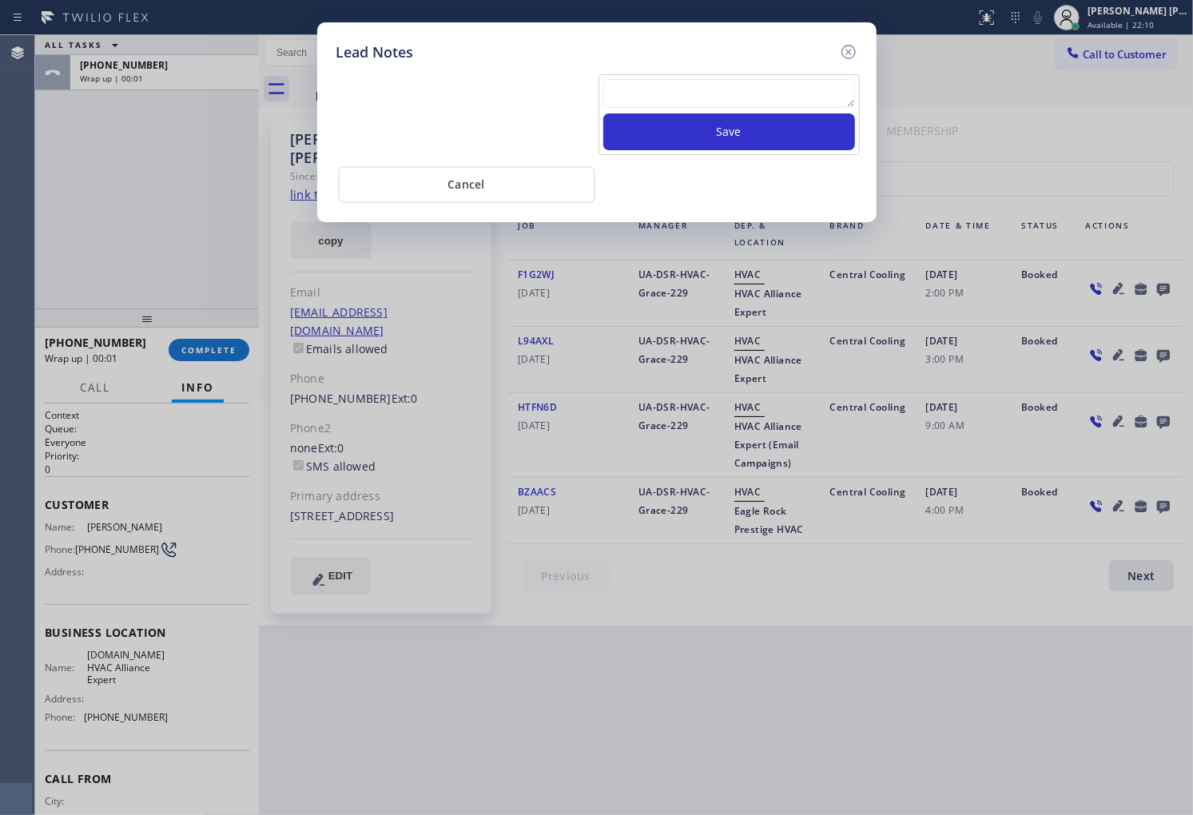
click at [760, 100] on textarea at bounding box center [729, 93] width 252 height 29
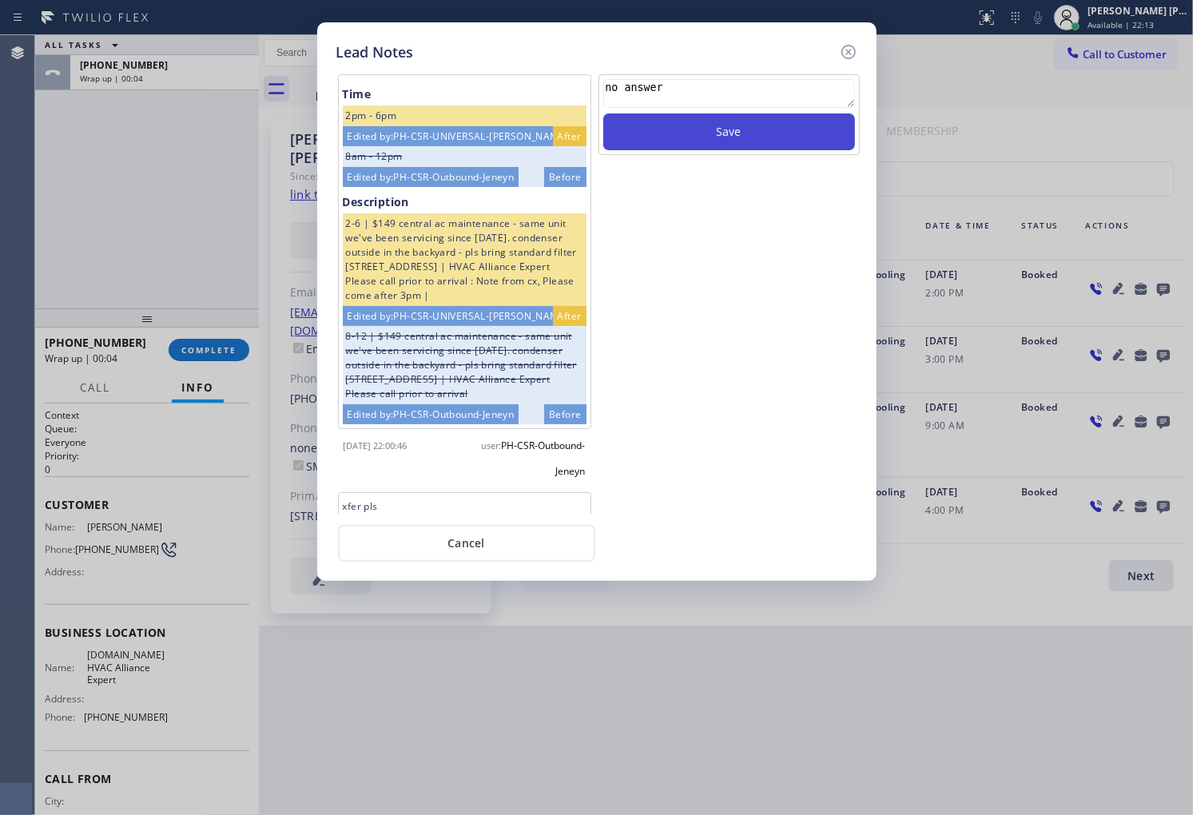
type textarea "no answer"
click at [772, 136] on button "Save" at bounding box center [729, 131] width 252 height 37
click at [849, 54] on icon at bounding box center [848, 51] width 19 height 19
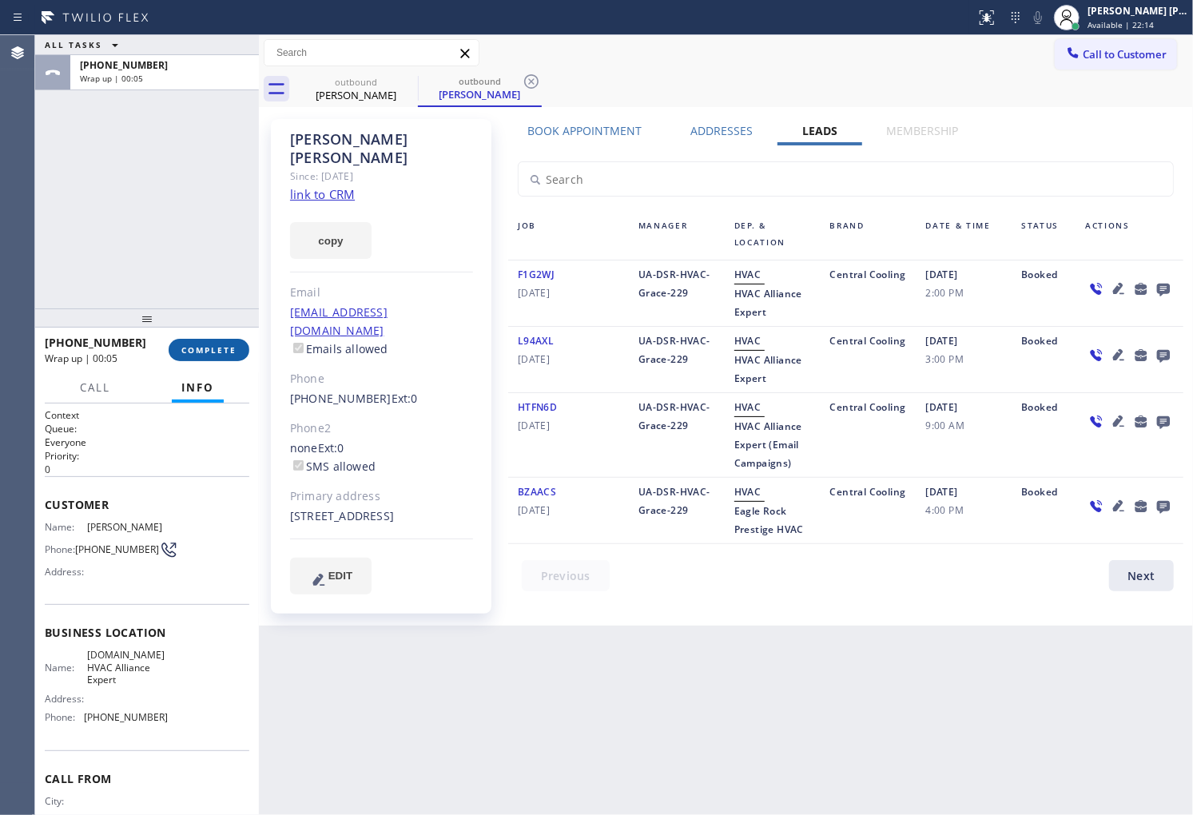
click at [227, 342] on button "COMPLETE" at bounding box center [209, 350] width 81 height 22
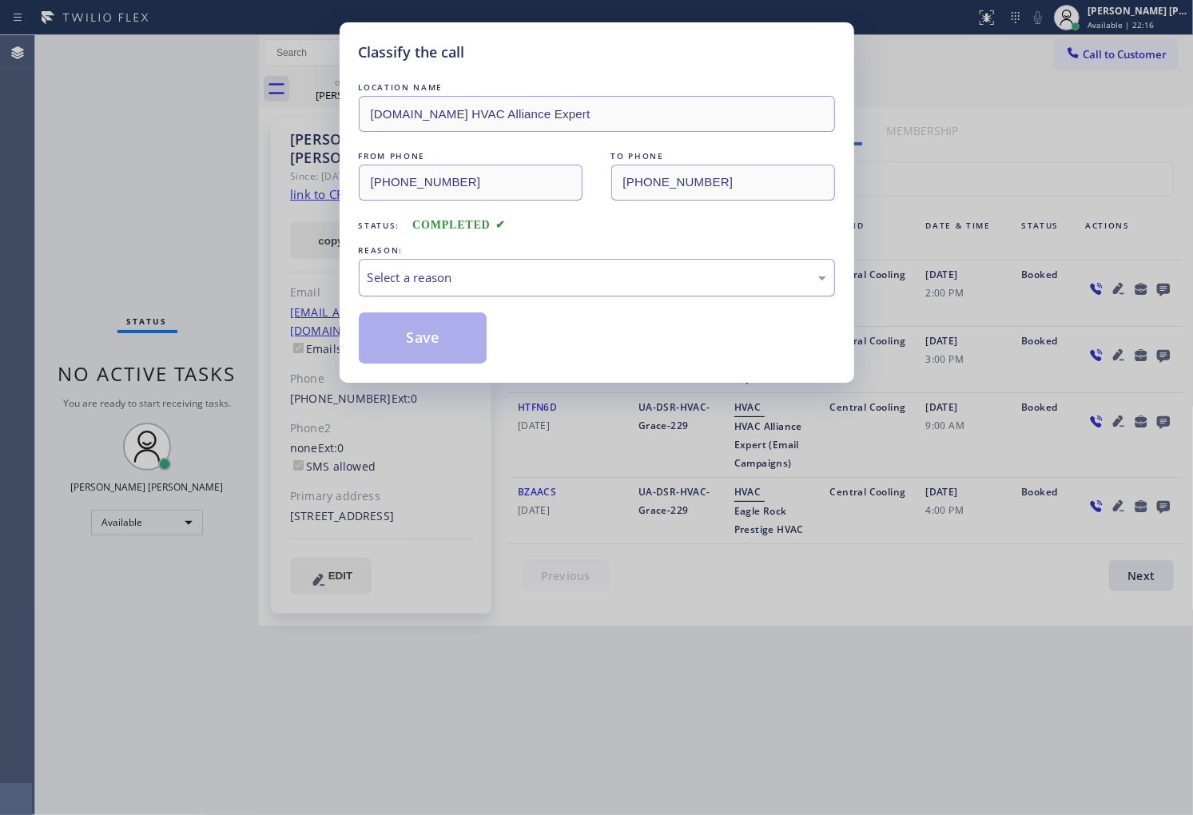
click at [492, 288] on div "Select a reason" at bounding box center [597, 278] width 476 height 38
click at [450, 283] on div "Select a reason" at bounding box center [597, 278] width 459 height 18
click at [424, 349] on button "Save" at bounding box center [423, 338] width 129 height 51
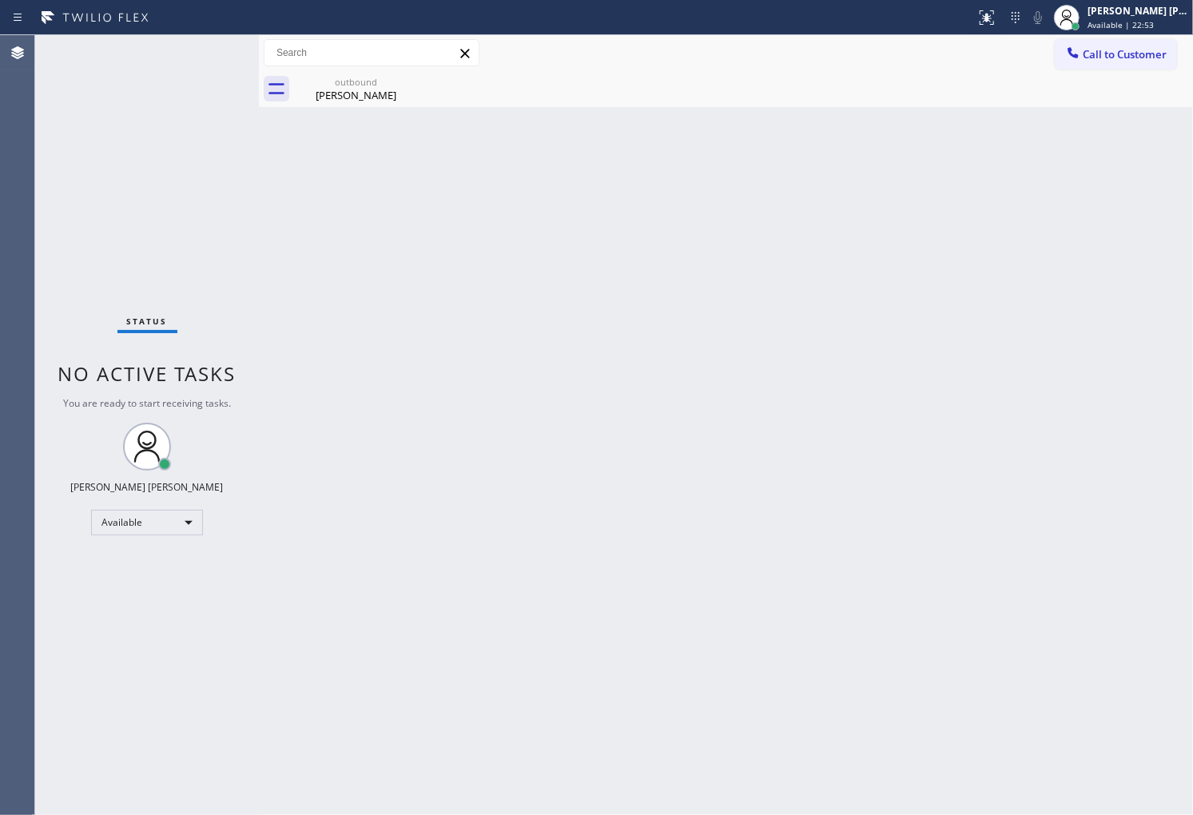
click at [0, 494] on div "Agent Desktop" at bounding box center [17, 425] width 34 height 780
click at [379, 102] on div "outbound Cheryl Bonilla" at bounding box center [356, 89] width 121 height 36
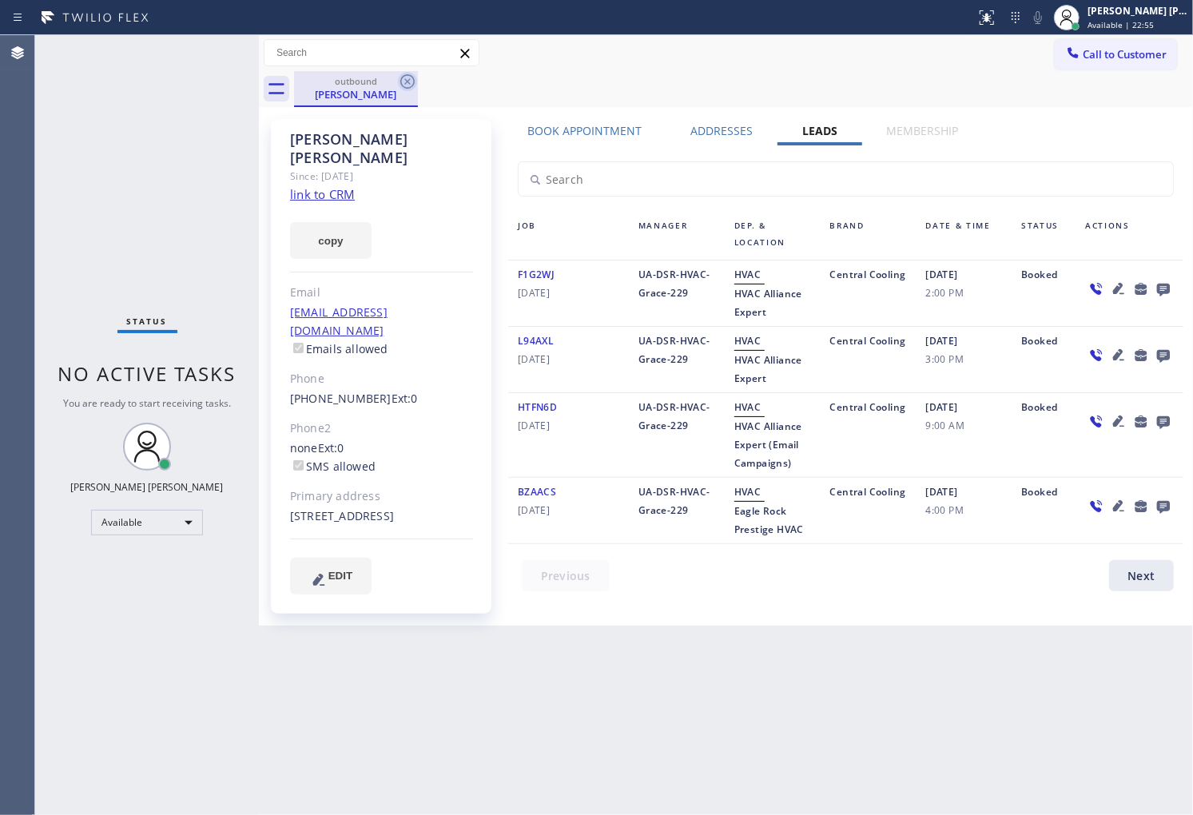
click at [408, 80] on icon at bounding box center [407, 81] width 14 height 14
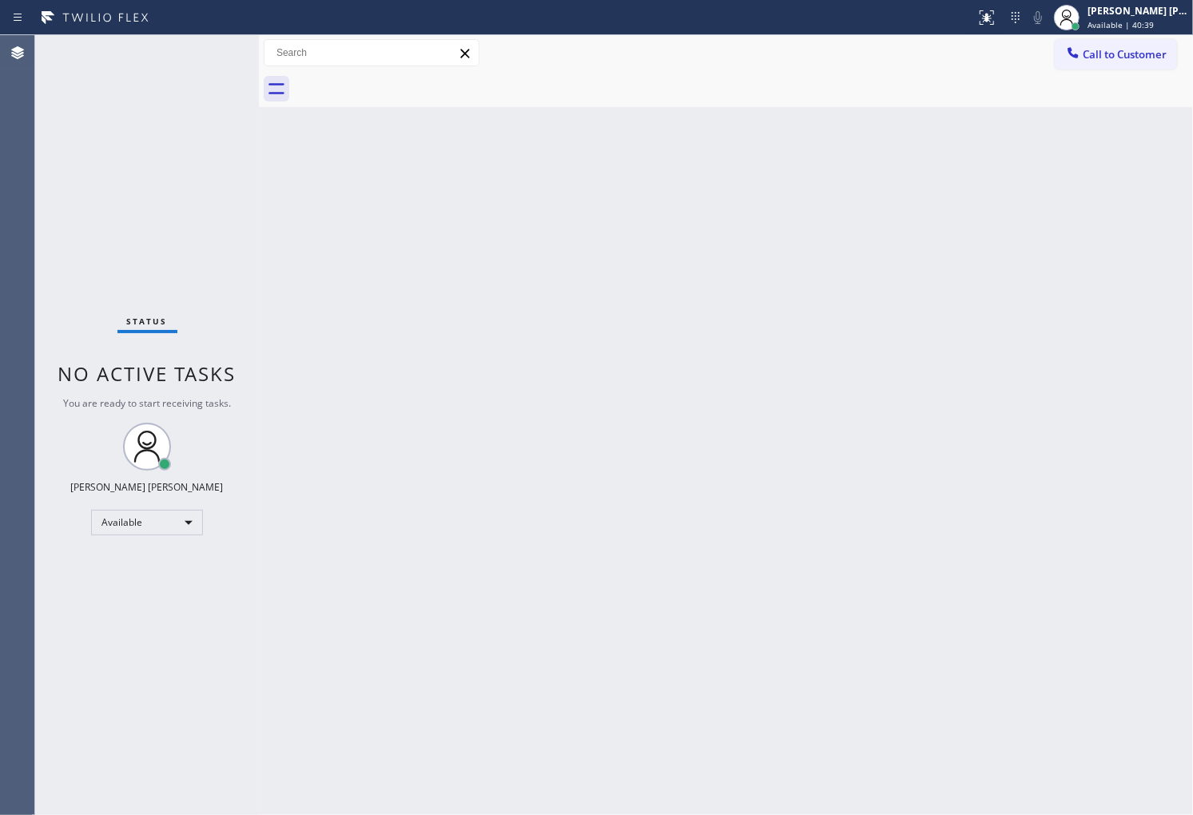
drag, startPoint x: 22, startPoint y: 578, endPoint x: 163, endPoint y: 485, distance: 168.5
click at [22, 578] on div "Agent Desktop" at bounding box center [17, 425] width 34 height 780
click at [0, 402] on div "Agent Desktop" at bounding box center [17, 425] width 34 height 780
click at [0, 224] on div "Agent Desktop" at bounding box center [17, 425] width 34 height 780
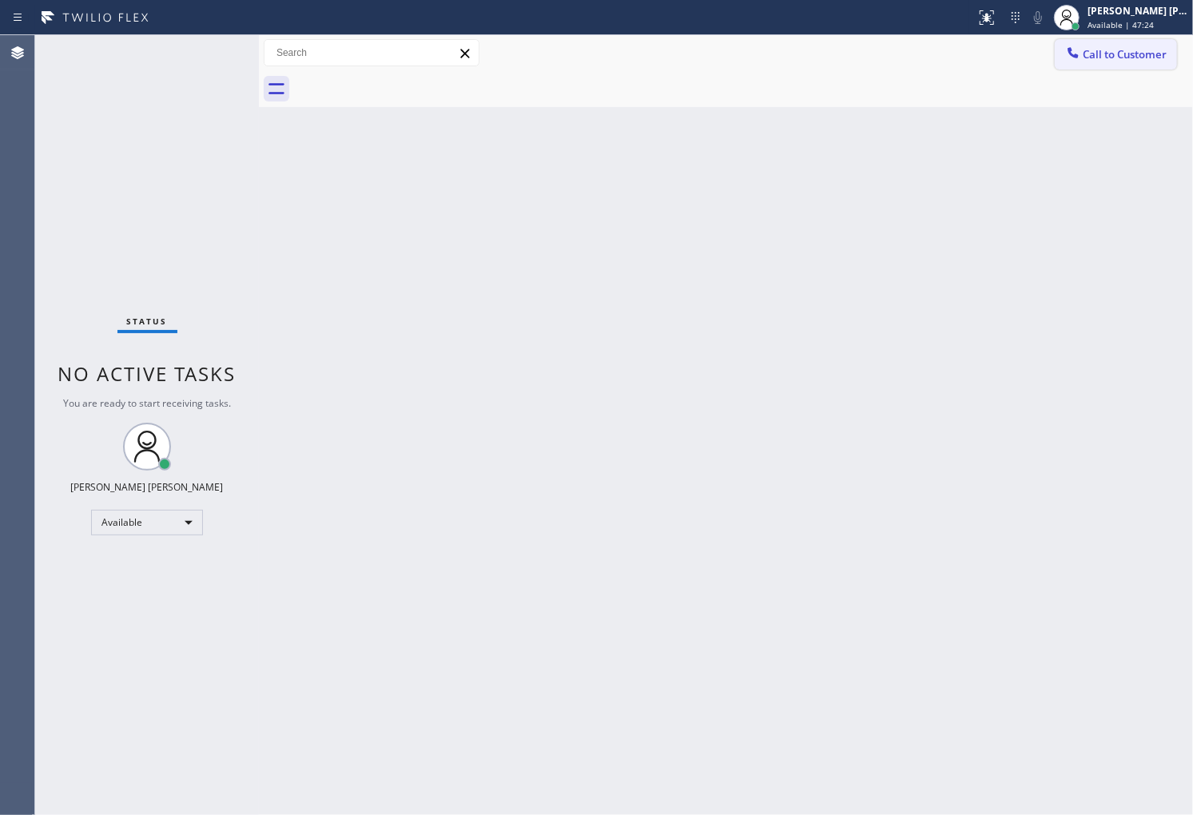
click at [1128, 67] on button "Call to Customer" at bounding box center [1116, 54] width 122 height 30
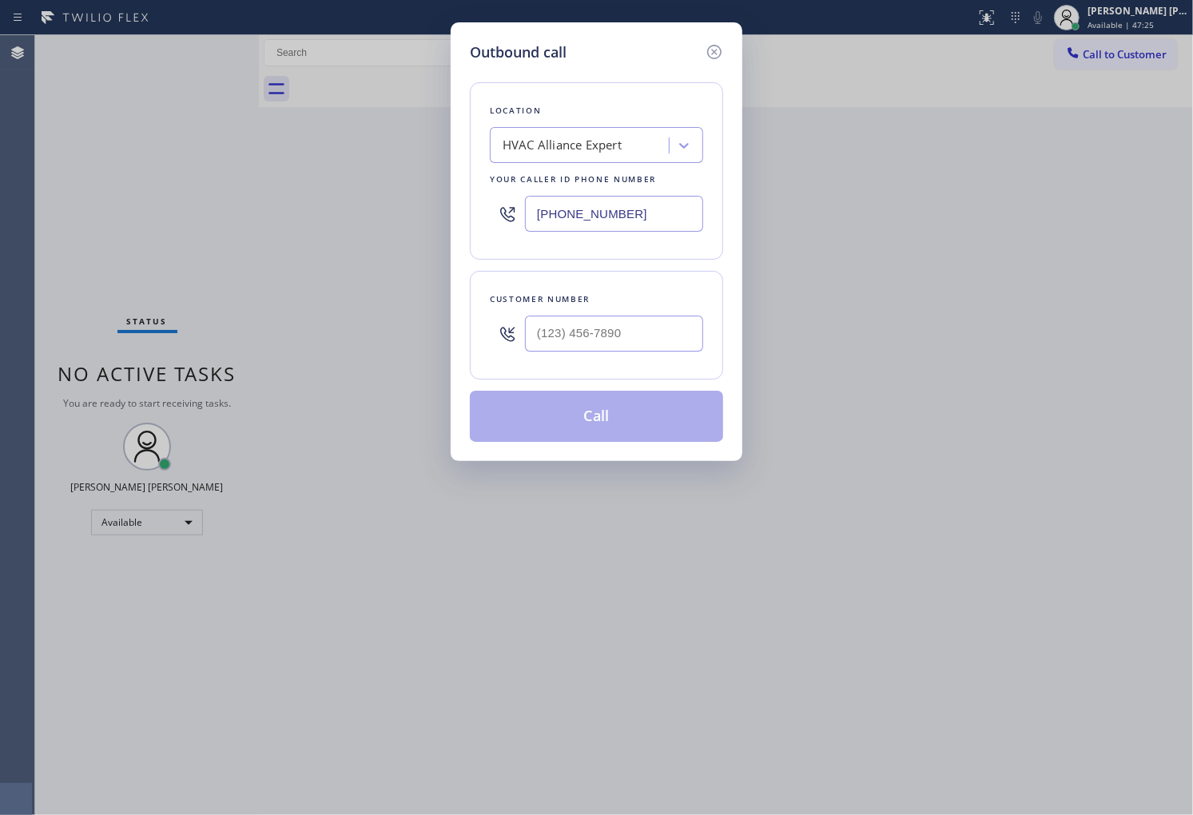
click at [625, 205] on input "[PHONE_NUMBER]" at bounding box center [614, 214] width 178 height 36
paste input "323) 508-2455"
type input "[PHONE_NUMBER]"
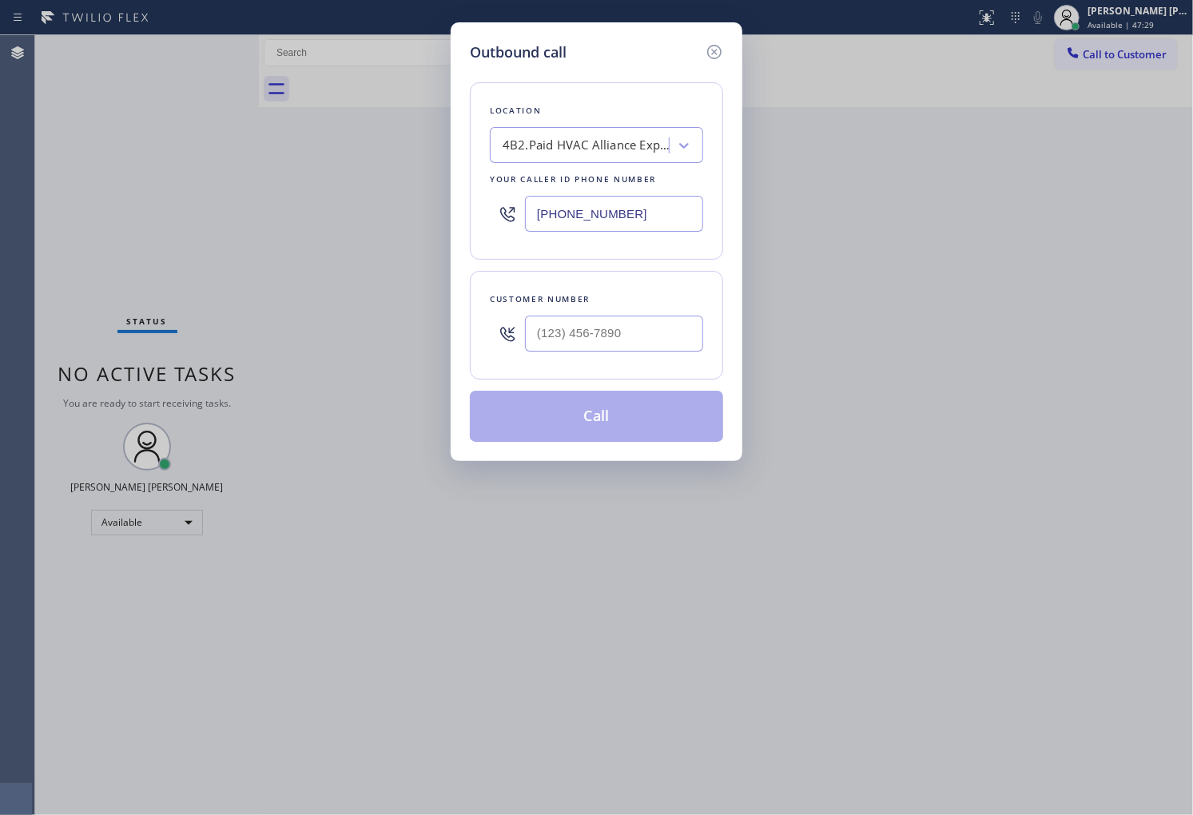
click at [587, 344] on input "text" at bounding box center [614, 334] width 178 height 36
click at [587, 344] on input "(___) ___-____" at bounding box center [614, 334] width 178 height 36
paste input "7023"
click at [587, 344] on input "(___) ___-7023" at bounding box center [614, 334] width 178 height 36
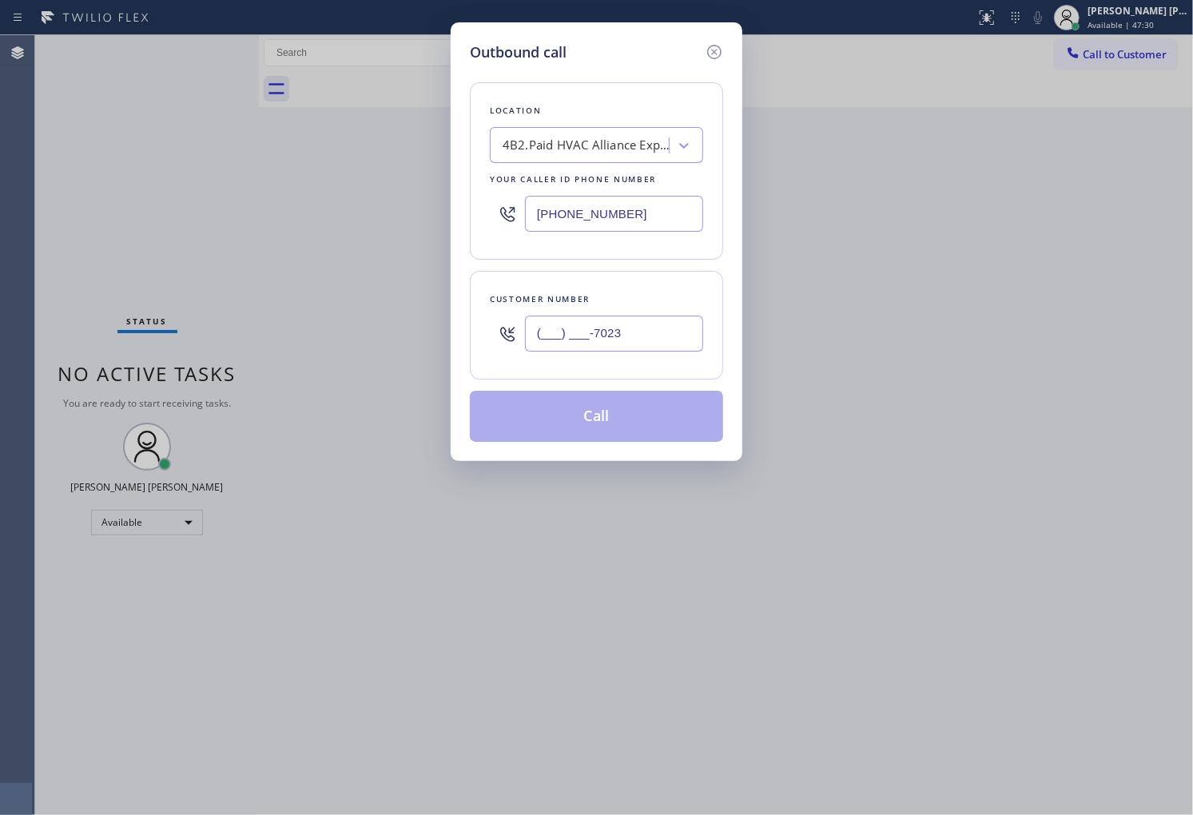
click at [587, 344] on input "(___) ___-7023" at bounding box center [614, 334] width 178 height 36
paste input "702) 340-3066"
type input "[PHONE_NUMBER]"
click at [571, 430] on button "Call" at bounding box center [596, 416] width 253 height 51
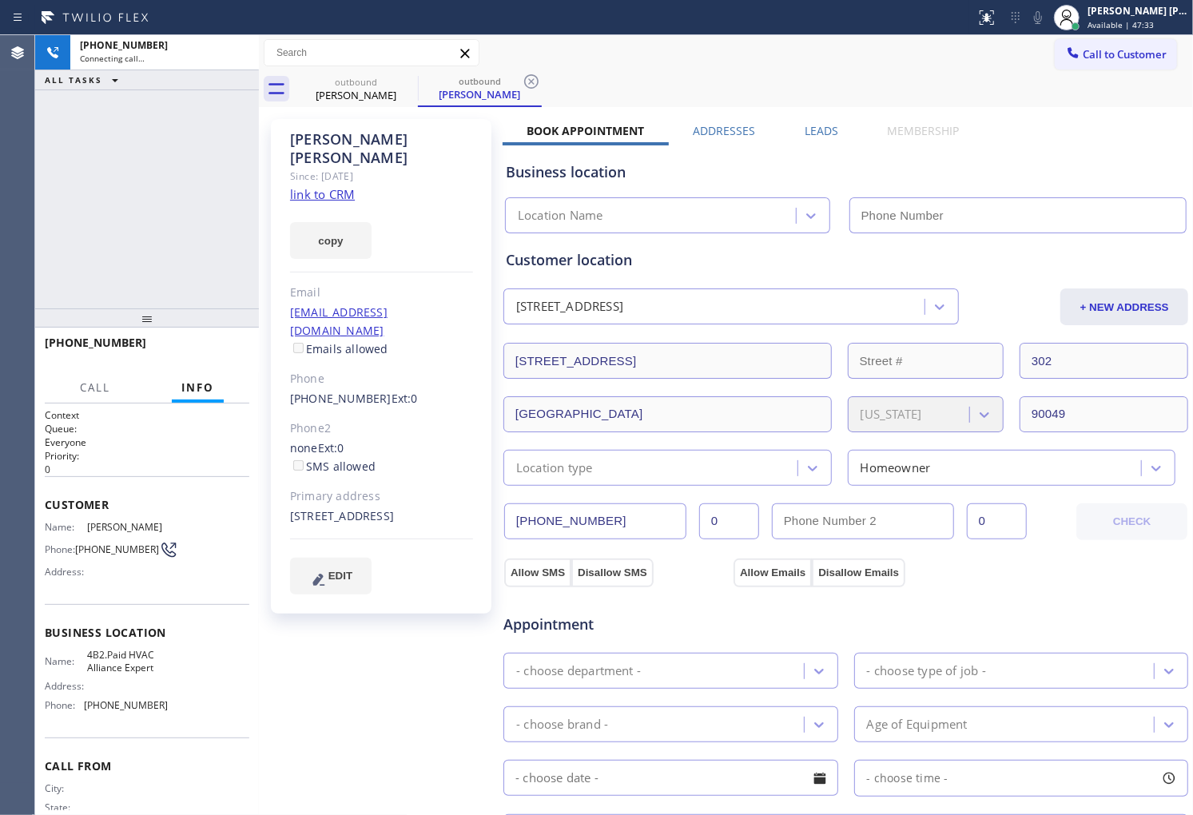
click at [331, 136] on div "[PERSON_NAME]" at bounding box center [381, 148] width 183 height 37
type input "[PHONE_NUMBER]"
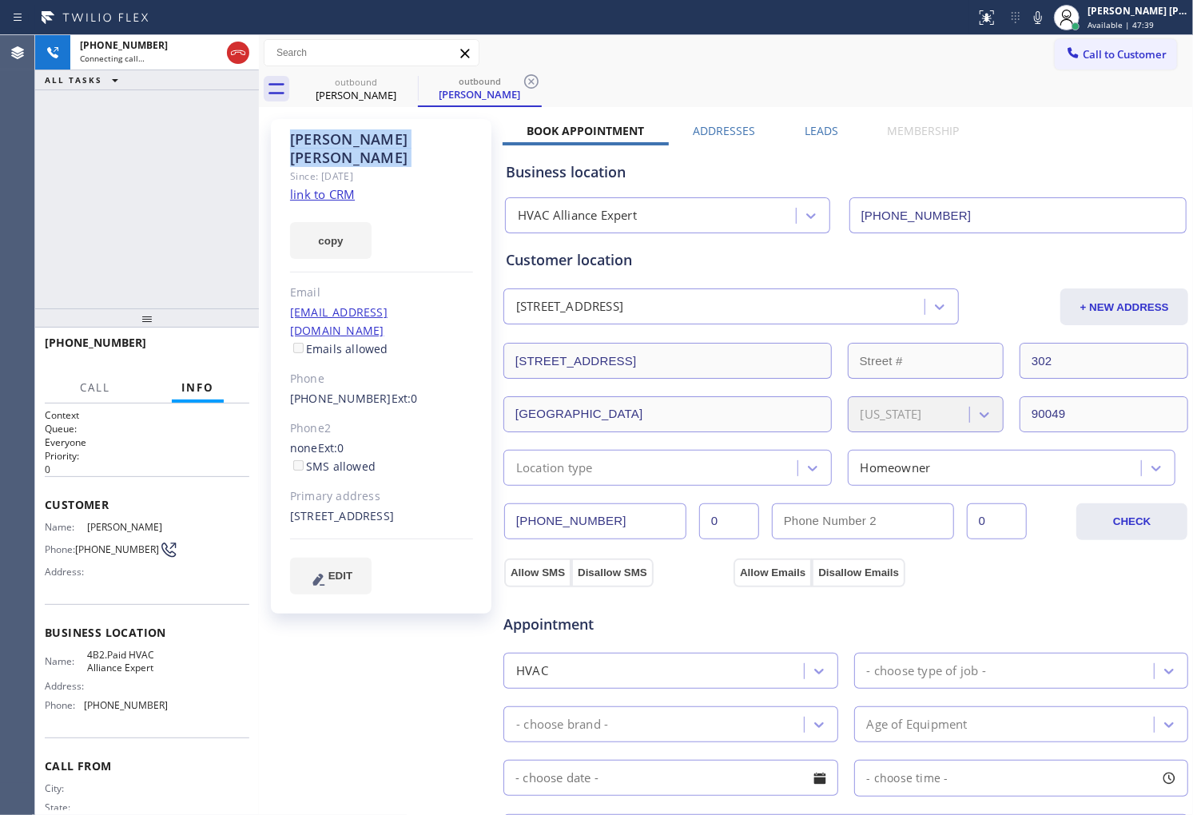
click at [148, 225] on div "[PHONE_NUMBER] Connecting call… ALL TASKS ALL TASKS ACTIVE TASKS TASKS IN WRAP …" at bounding box center [147, 171] width 224 height 273
click at [171, 165] on div "[PHONE_NUMBER] Connecting call… ALL TASKS ALL TASKS ACTIVE TASKS TASKS IN WRAP …" at bounding box center [147, 171] width 224 height 273
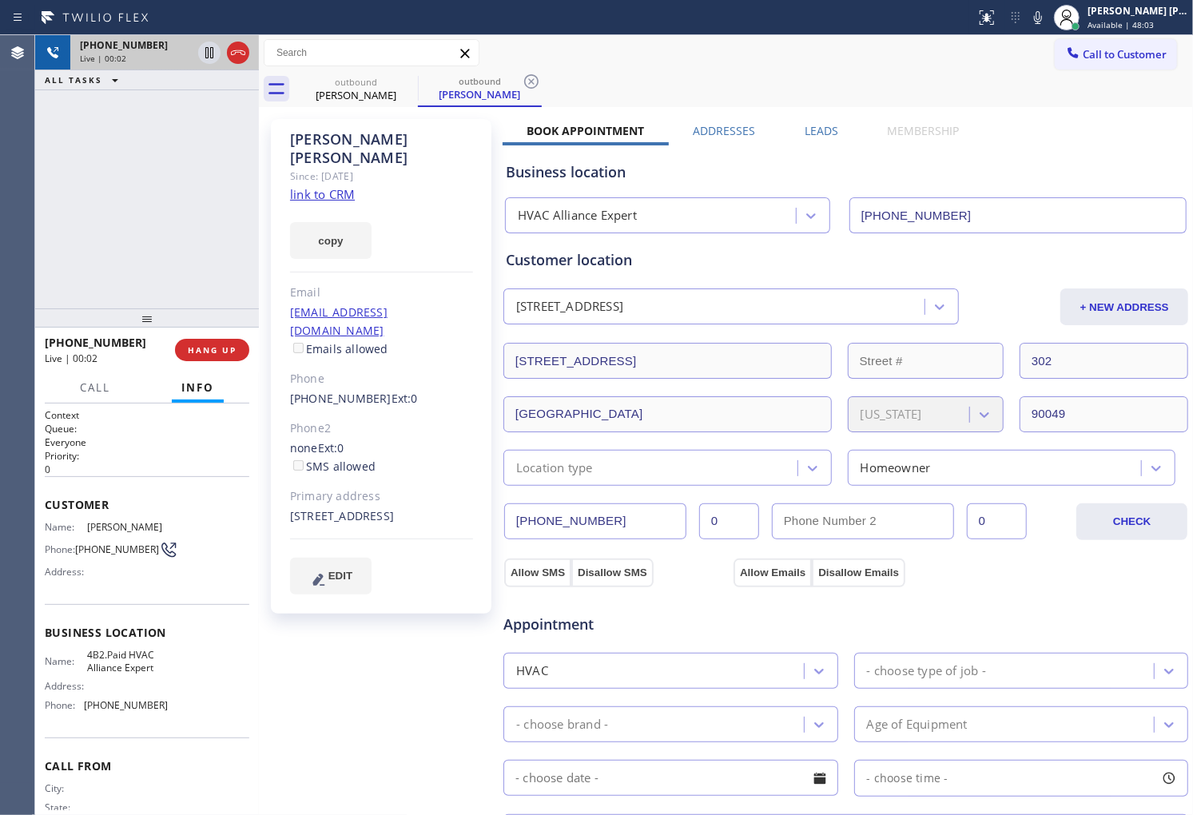
click at [222, 54] on div at bounding box center [224, 52] width 58 height 35
click at [233, 52] on icon at bounding box center [238, 52] width 19 height 19
click at [825, 128] on label "Leads" at bounding box center [822, 130] width 34 height 15
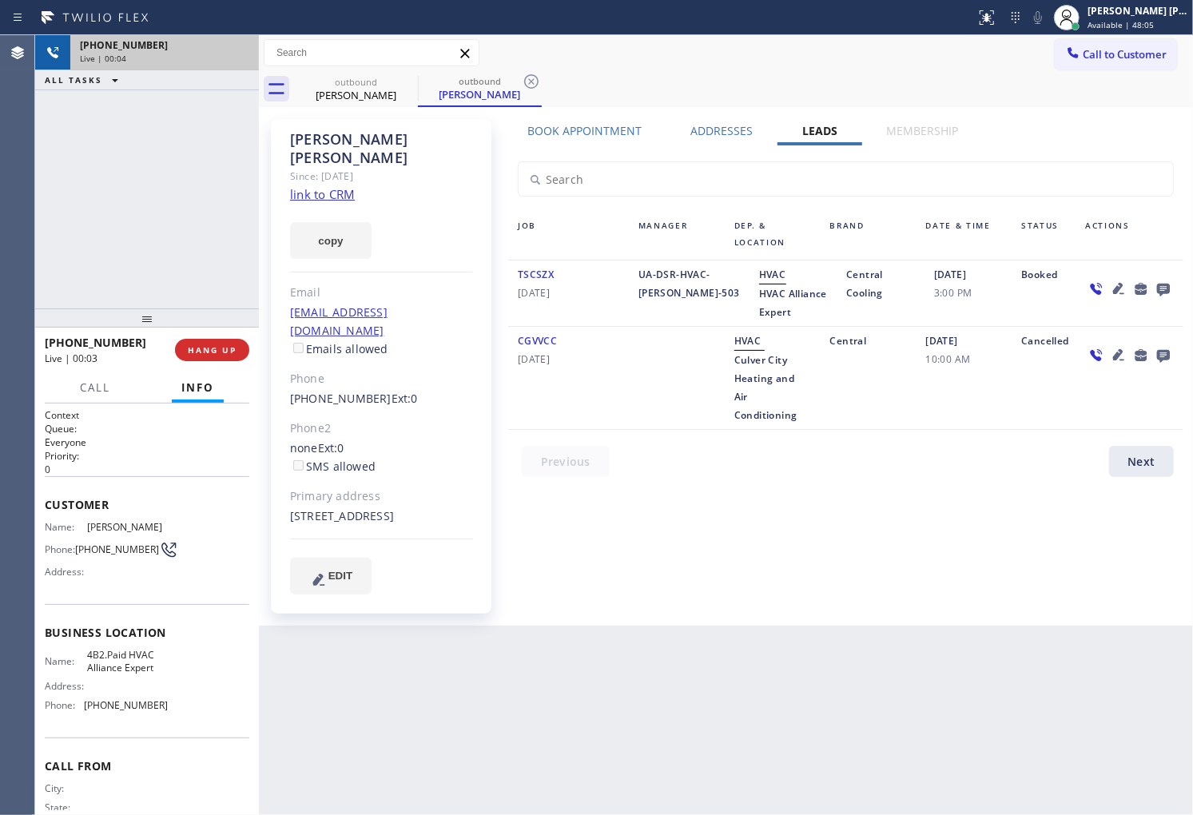
click at [1169, 290] on icon at bounding box center [1163, 290] width 13 height 13
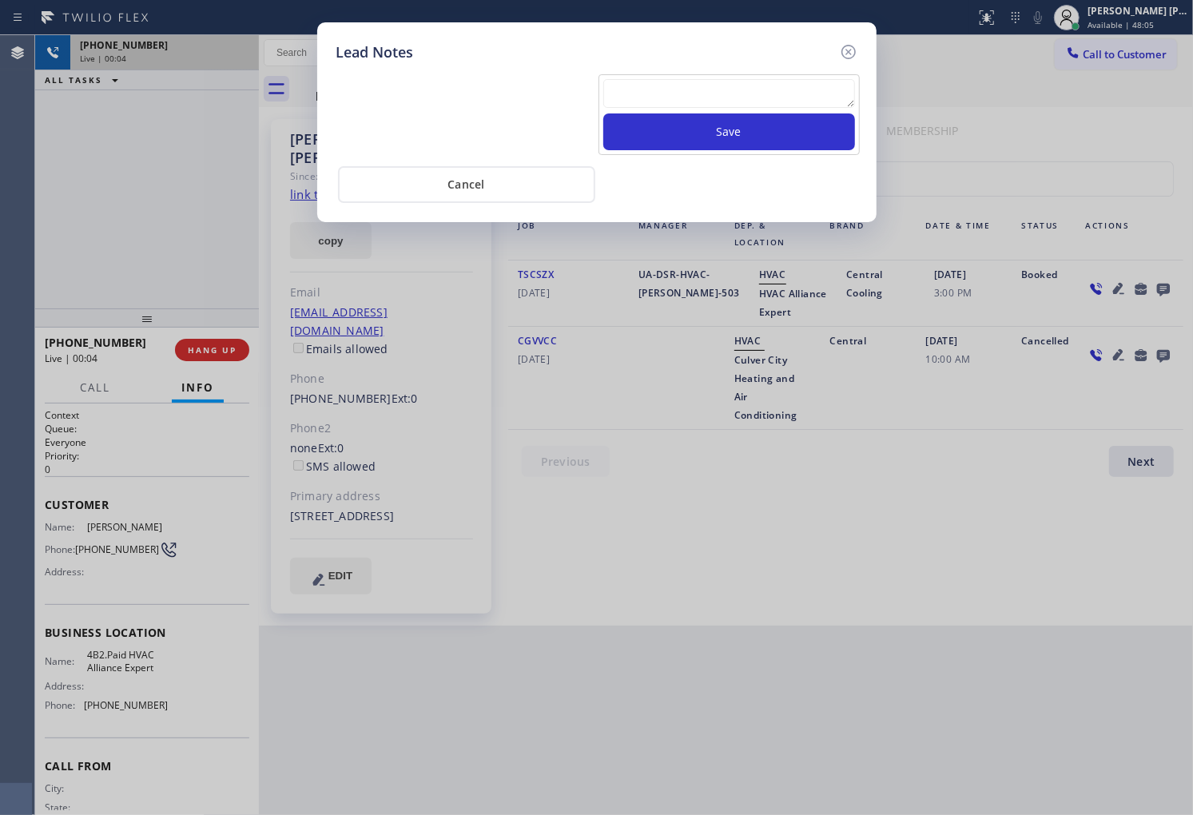
click at [746, 86] on textarea at bounding box center [729, 93] width 252 height 29
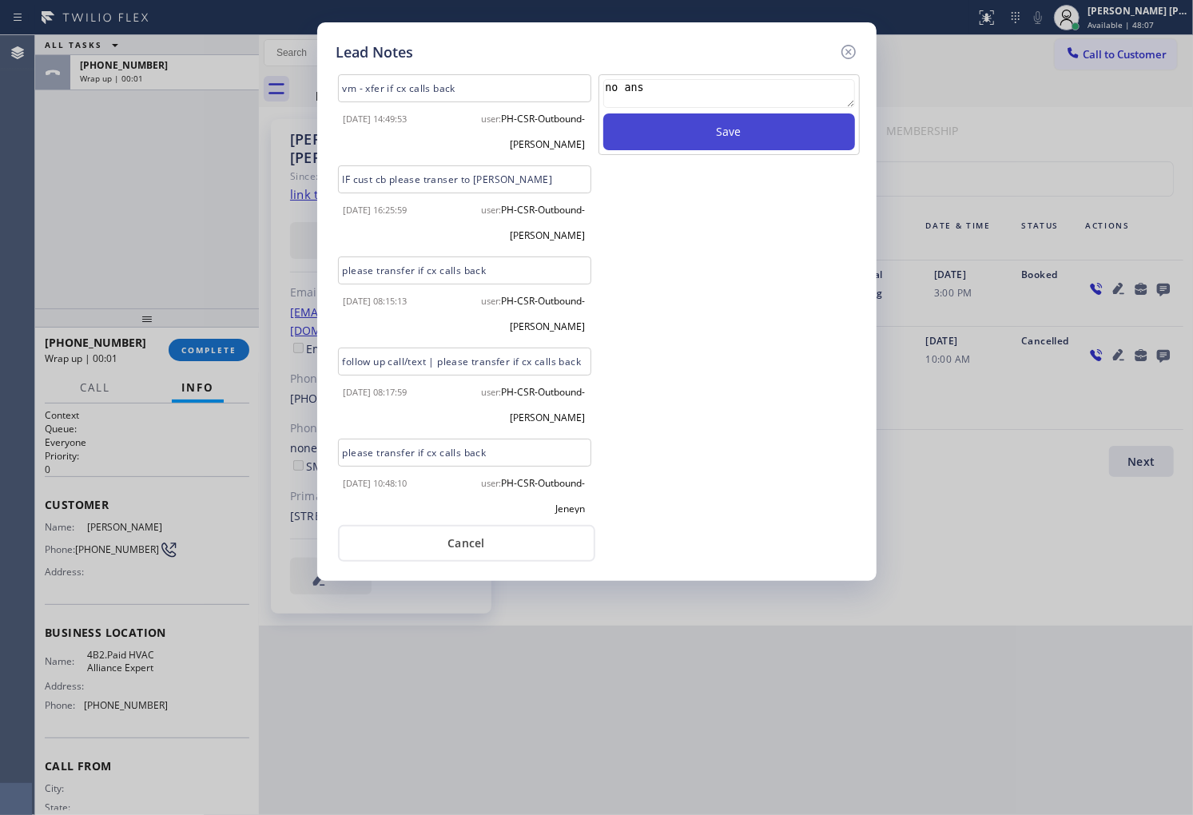
type textarea "no ans"
click at [750, 128] on button "Save" at bounding box center [729, 131] width 252 height 37
click at [854, 48] on icon at bounding box center [848, 52] width 14 height 14
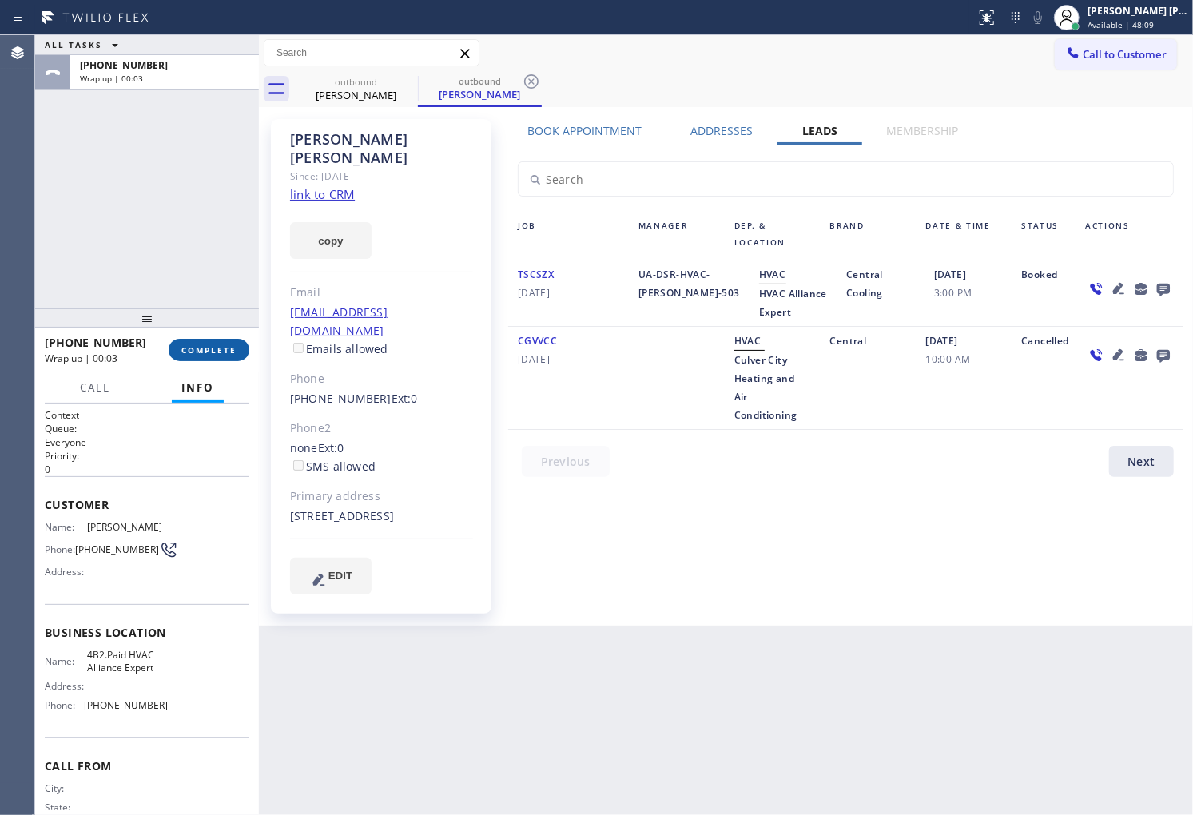
click at [213, 356] on button "COMPLETE" at bounding box center [209, 350] width 81 height 22
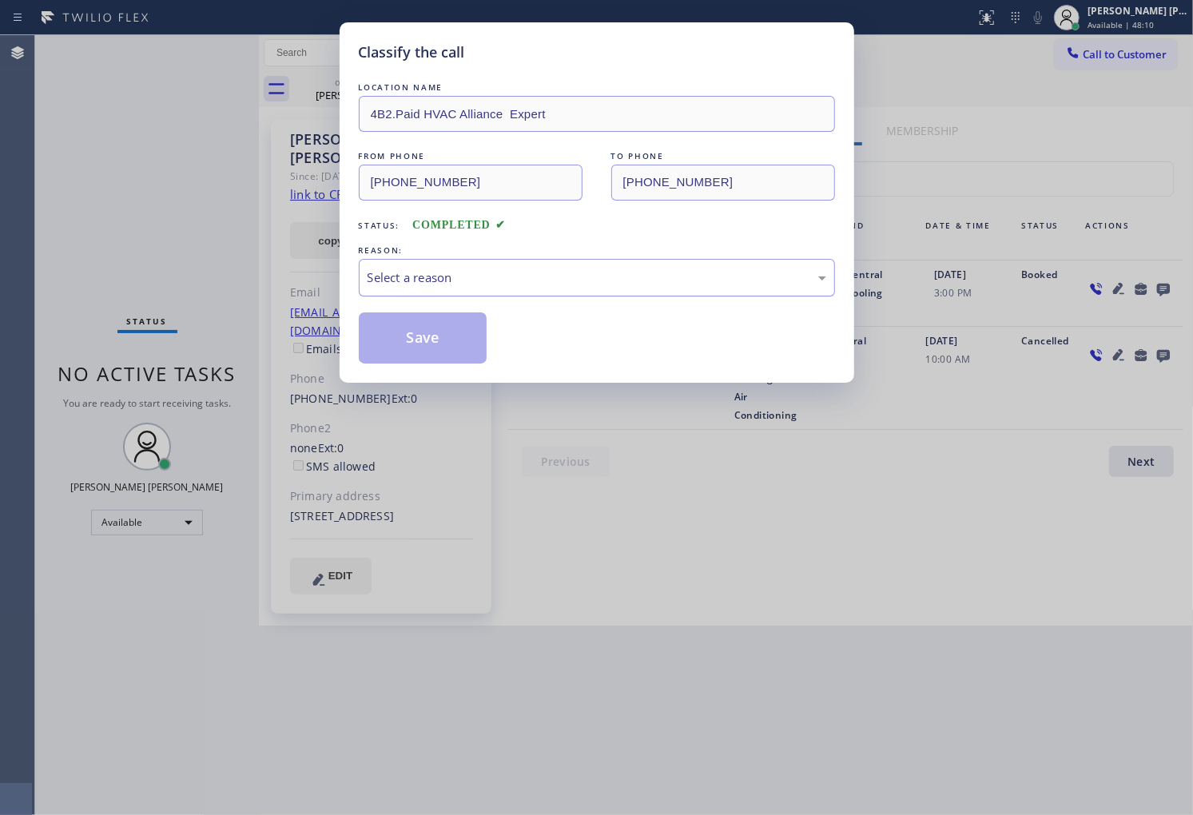
click at [433, 274] on div "Select a reason" at bounding box center [597, 278] width 459 height 18
click at [412, 356] on button "Save" at bounding box center [423, 338] width 129 height 51
click at [412, 352] on button "Save" at bounding box center [423, 338] width 129 height 51
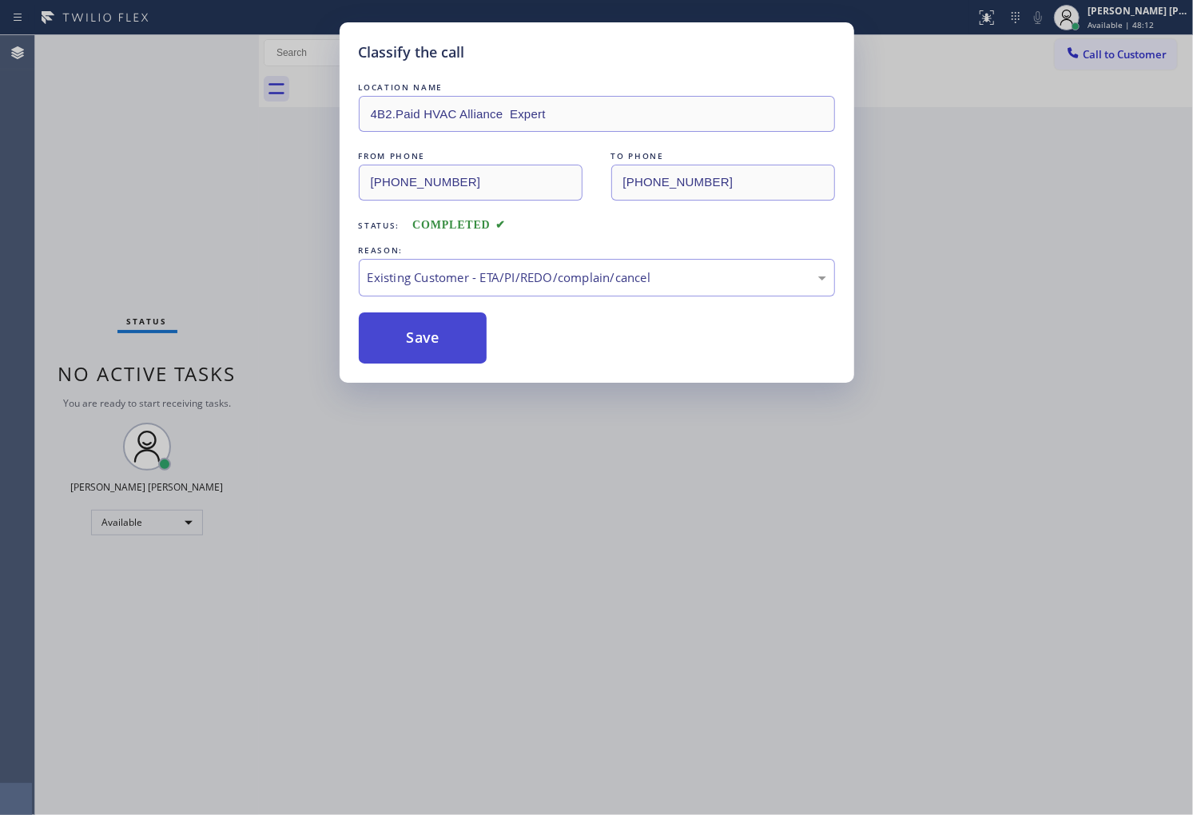
click at [412, 352] on button "Save" at bounding box center [423, 338] width 129 height 51
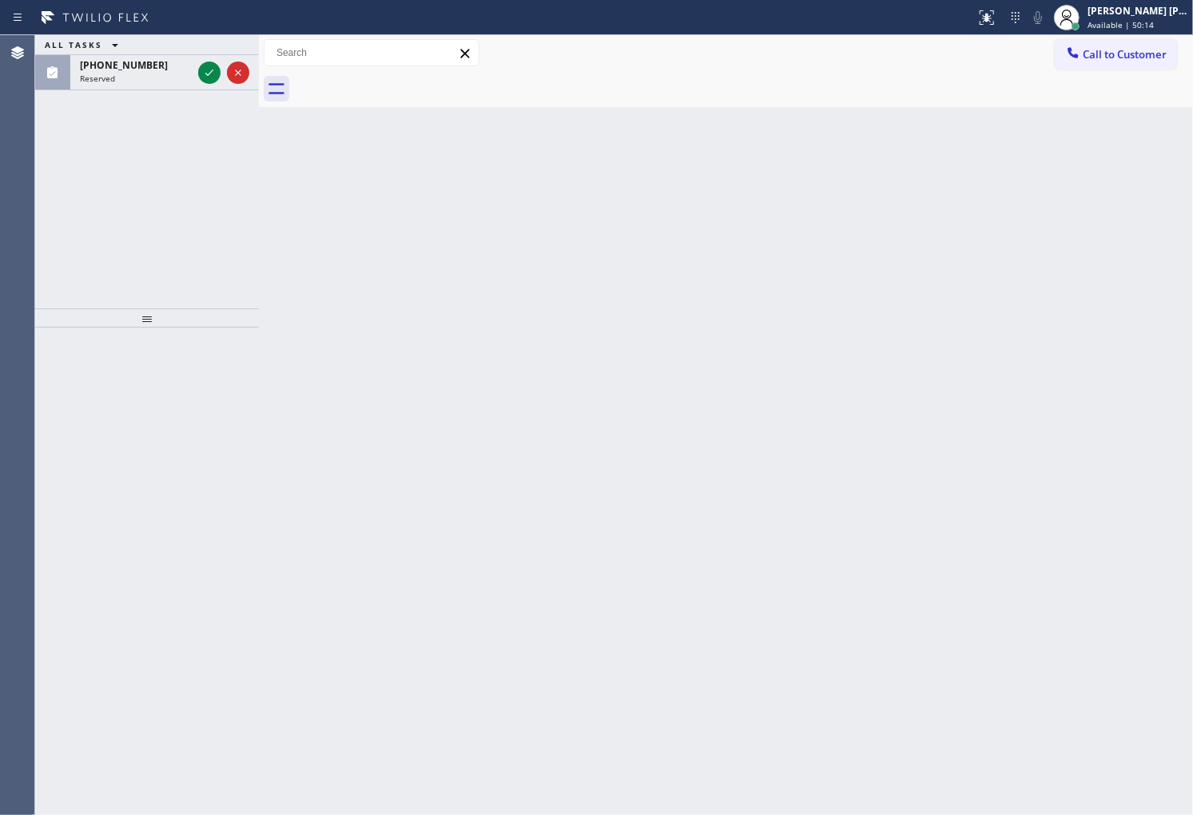
click at [12, 450] on div "Agent Desktop" at bounding box center [17, 425] width 34 height 780
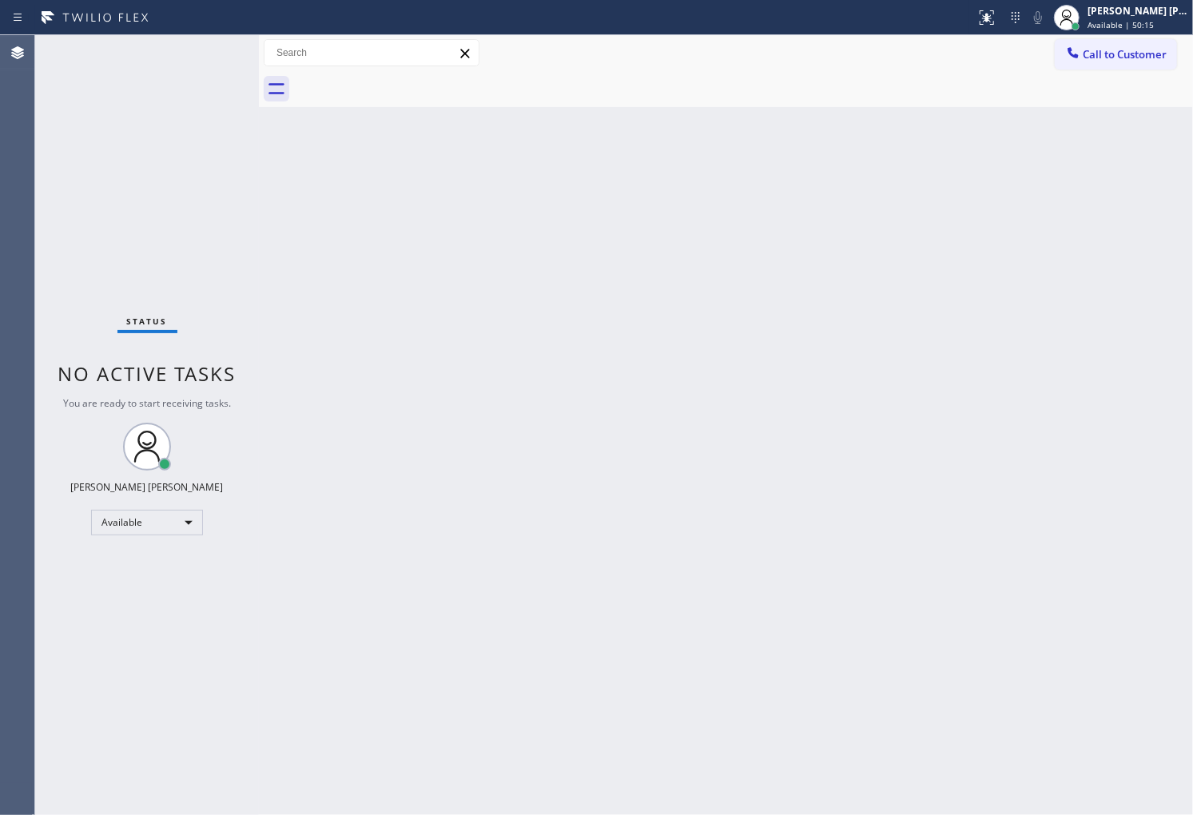
click at [217, 76] on div "Status No active tasks You are ready to start receiving tasks. [PERSON_NAME] [P…" at bounding box center [147, 425] width 224 height 780
click at [0, 442] on div "Agent Desktop" at bounding box center [17, 425] width 34 height 780
click at [0, 497] on div "Agent Desktop" at bounding box center [17, 425] width 34 height 780
click at [1121, 61] on span "Call to Customer" at bounding box center [1125, 54] width 84 height 14
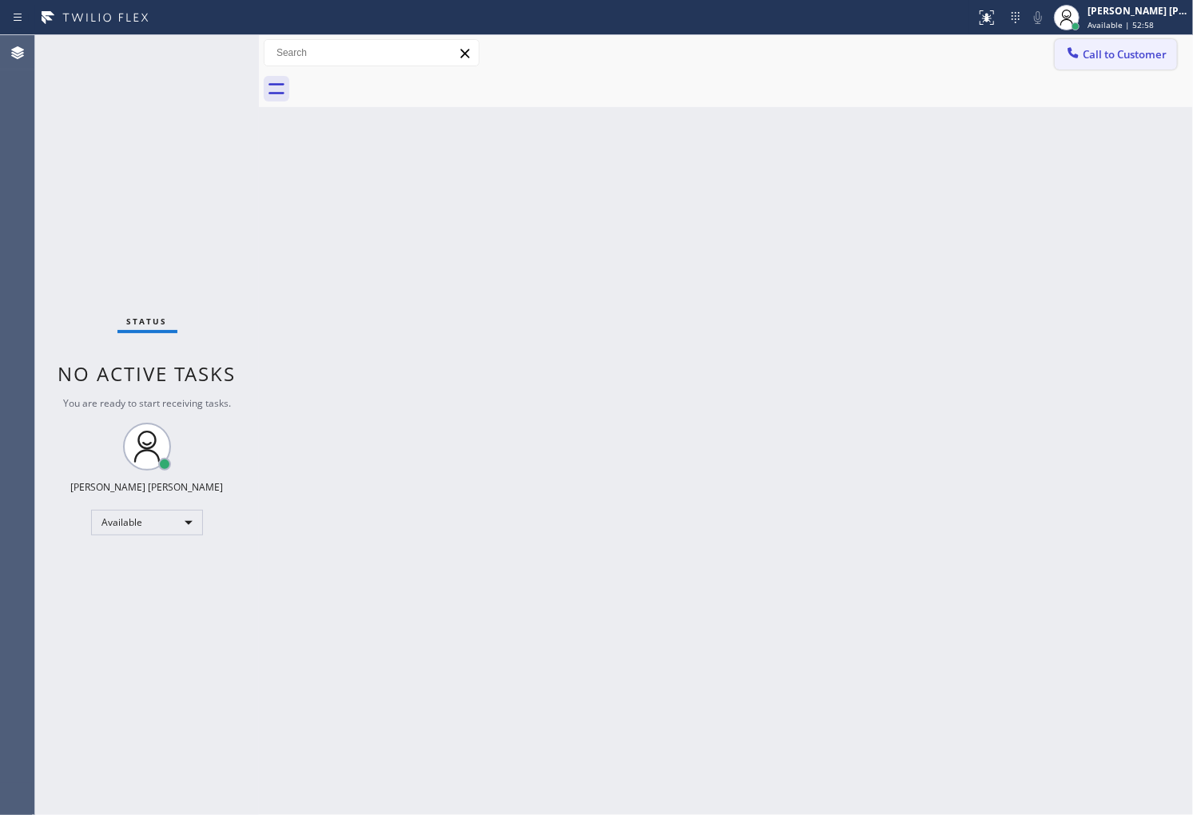
click at [0, 0] on div "Outbound call Location HVAC Alliance Expert Your caller id phone number [PHONE_…" at bounding box center [0, 0] width 0 height 0
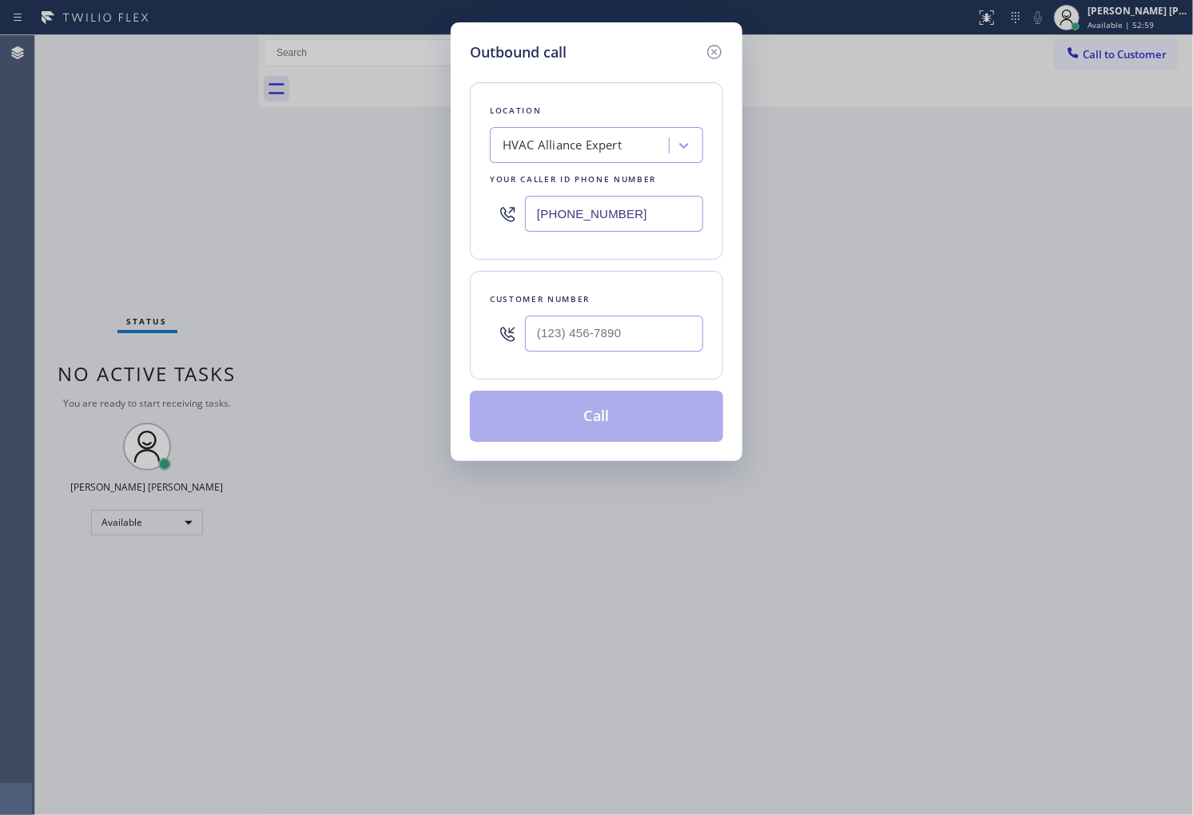
click at [602, 226] on input "[PHONE_NUMBER]" at bounding box center [614, 214] width 178 height 36
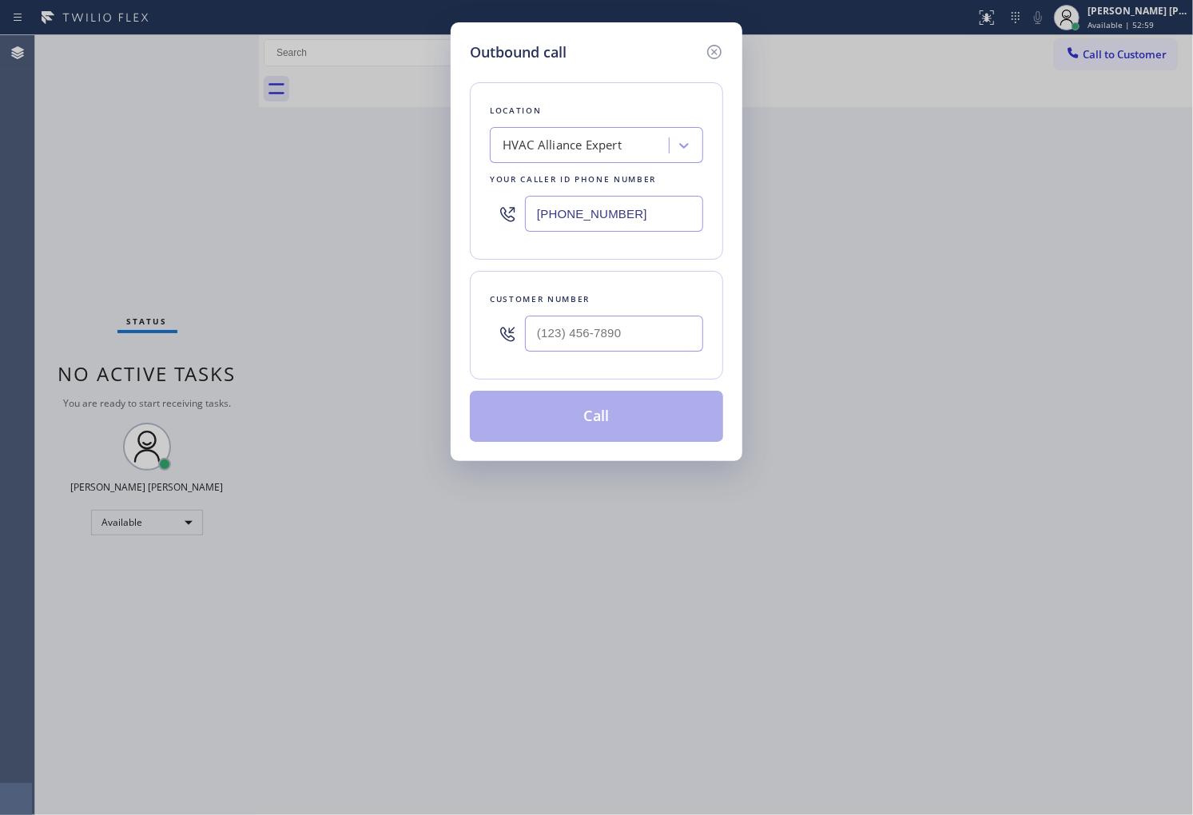
paste input "661) 888-4288"
type input "[PHONE_NUMBER]"
click at [659, 356] on div at bounding box center [614, 334] width 178 height 52
paste input "818) 574-9778"
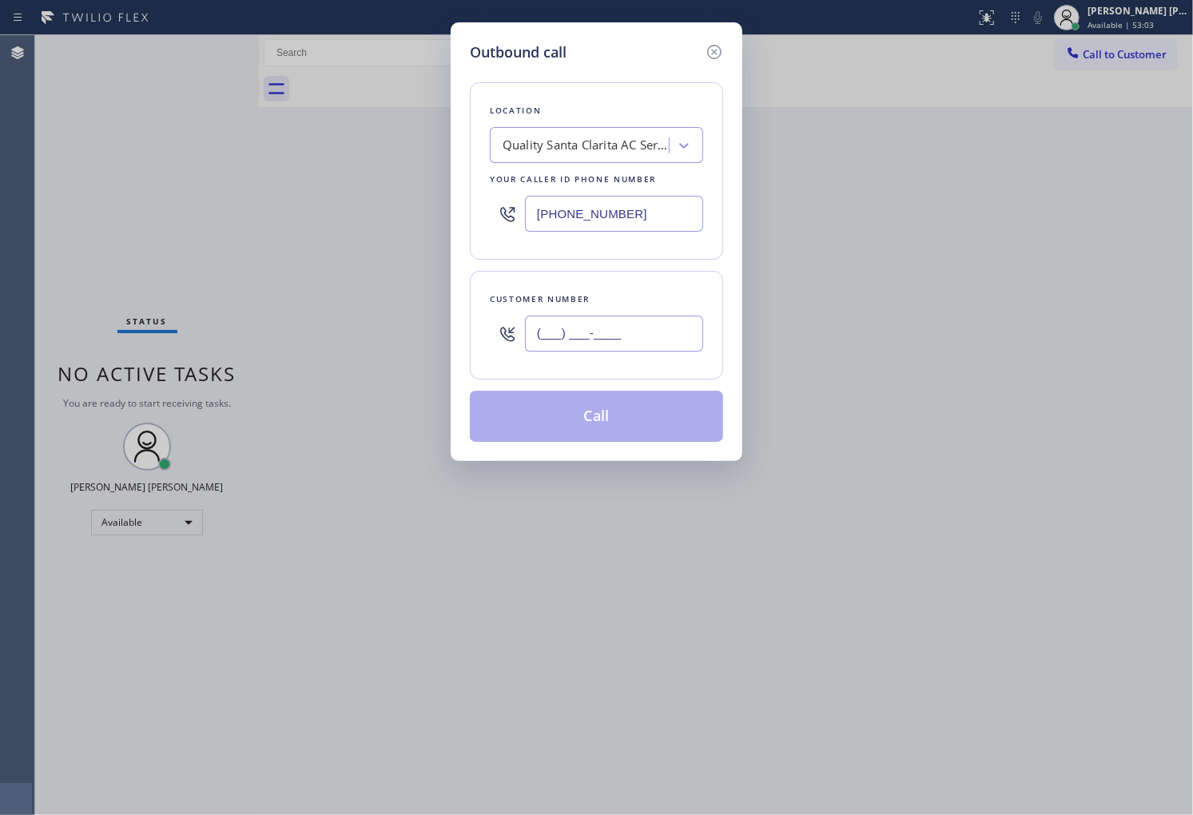
click at [656, 344] on input "(___) ___-____" at bounding box center [614, 334] width 178 height 36
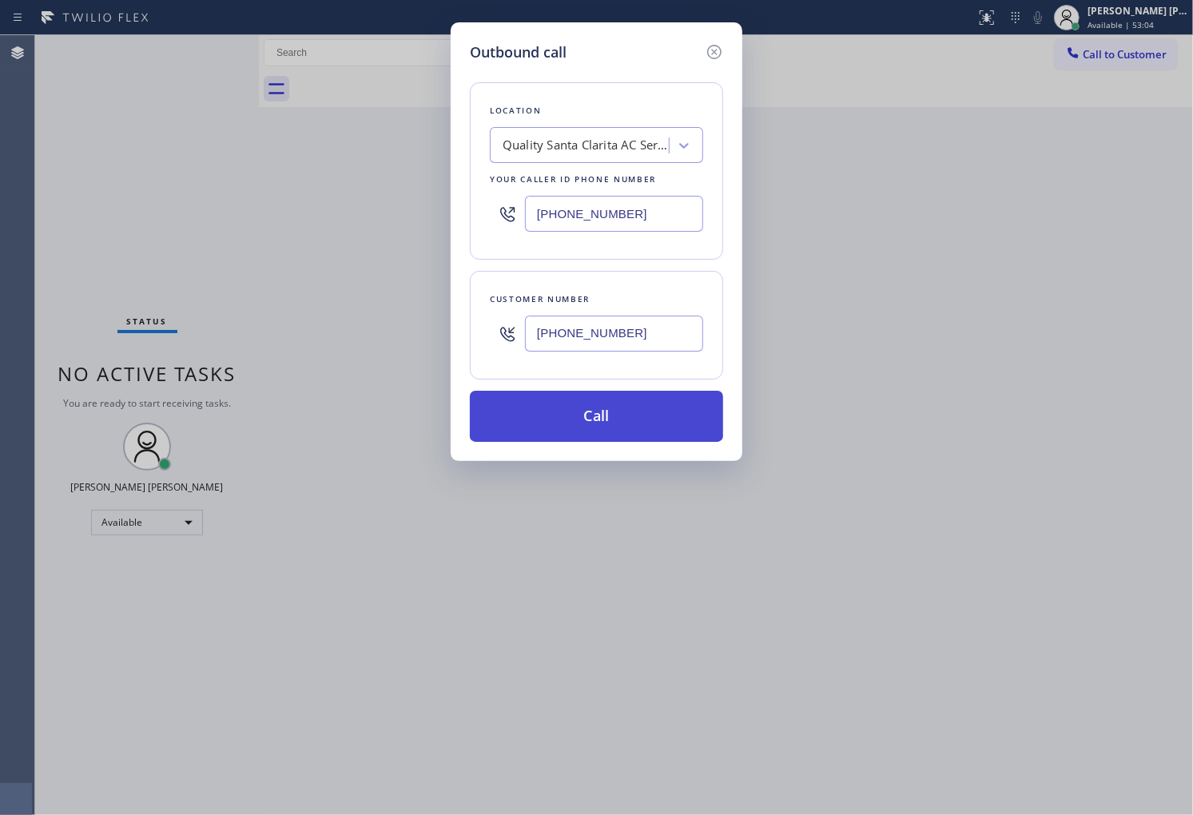
type input "[PHONE_NUMBER]"
click at [638, 409] on button "Call" at bounding box center [596, 416] width 253 height 51
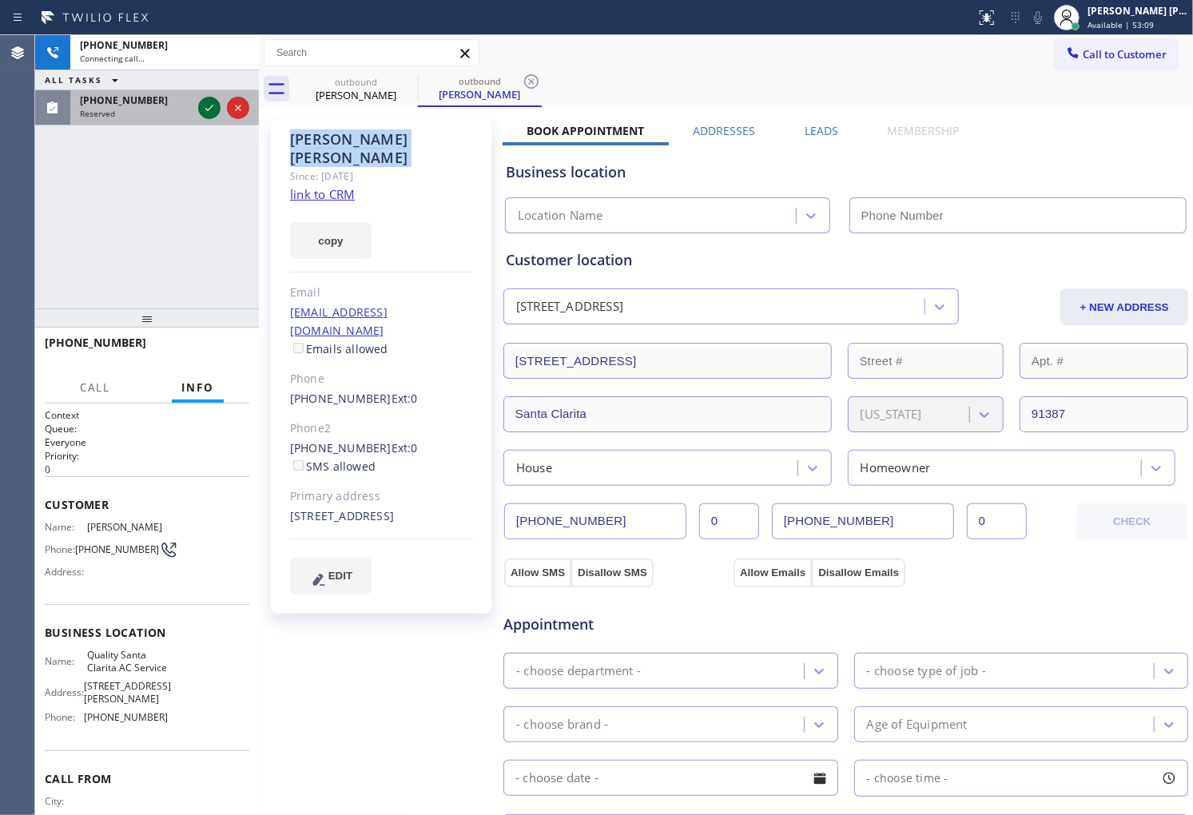
click at [205, 115] on icon at bounding box center [209, 107] width 19 height 19
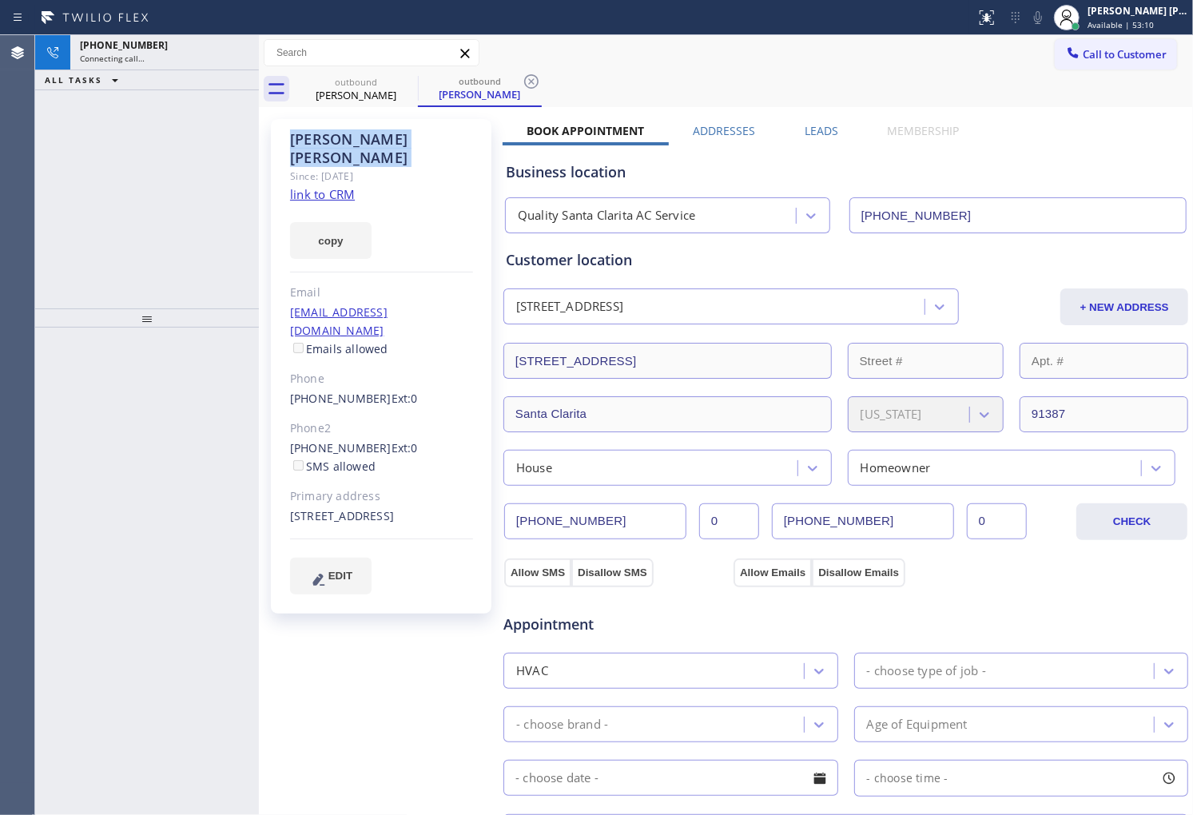
type input "[PHONE_NUMBER]"
click at [192, 72] on div "ALL TASKS ALL TASKS ACTIVE TASKS TASKS IN WRAP UP" at bounding box center [147, 80] width 224 height 20
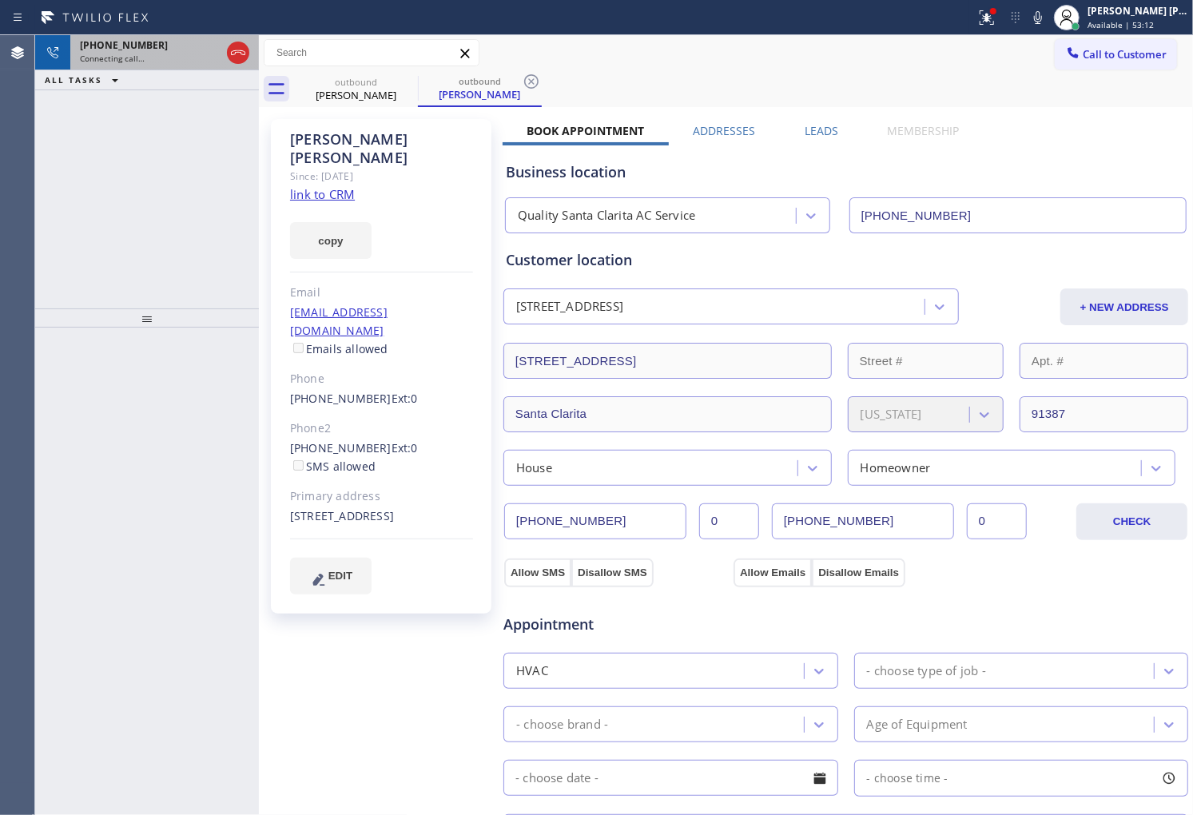
click at [184, 56] on div "Connecting call…" at bounding box center [150, 58] width 141 height 11
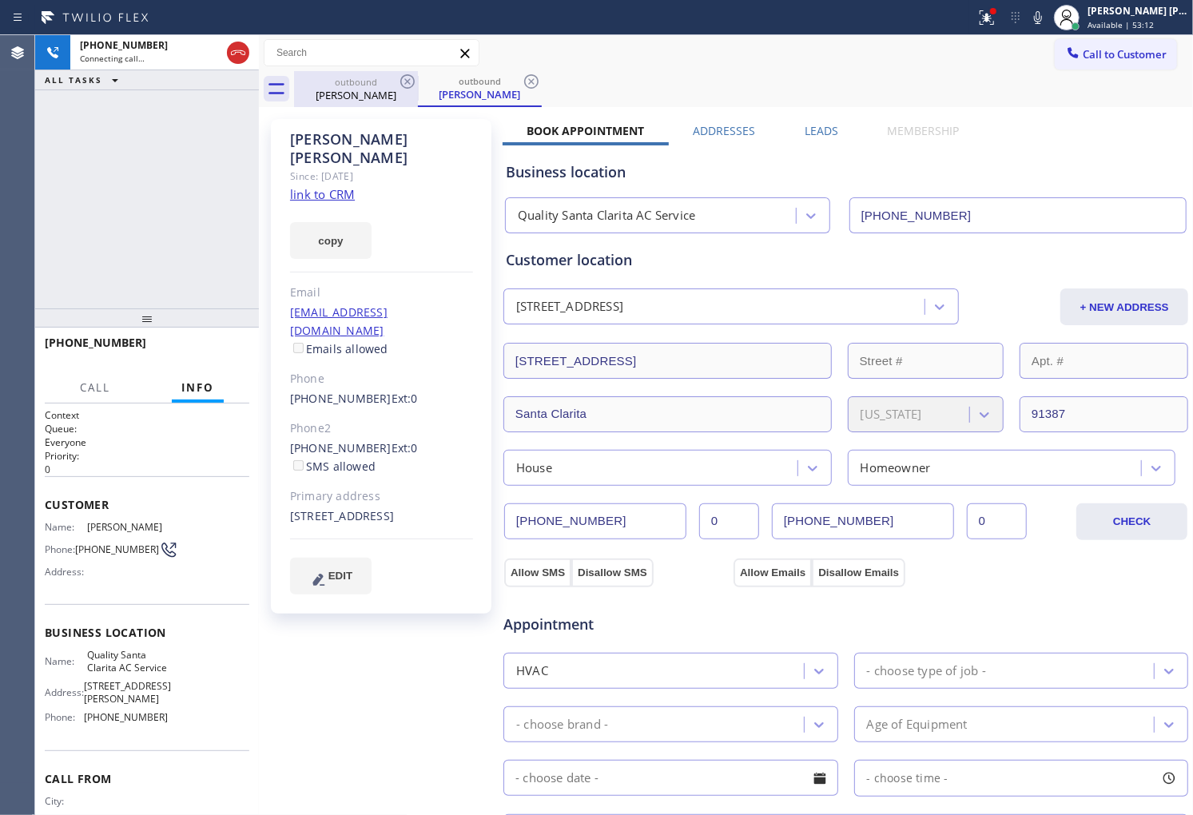
click at [365, 94] on div "[PERSON_NAME]" at bounding box center [356, 95] width 121 height 14
click at [0, 171] on div "Agent Desktop" at bounding box center [17, 425] width 34 height 780
click at [997, 10] on icon at bounding box center [986, 17] width 19 height 19
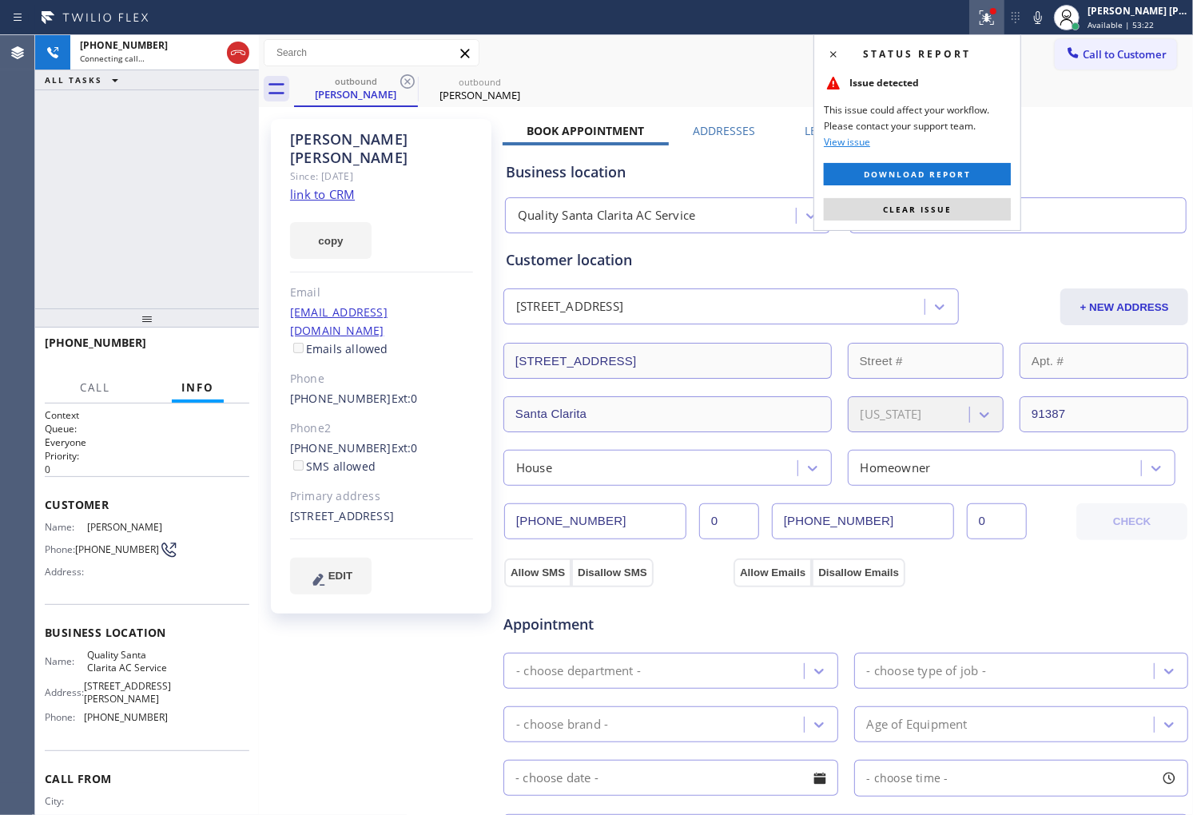
click at [916, 197] on div "Status report Issue detected This issue could affect your workflow. Please cont…" at bounding box center [918, 132] width 208 height 197
click at [914, 201] on button "Clear issue" at bounding box center [917, 209] width 187 height 22
click at [914, 201] on input "[PHONE_NUMBER]" at bounding box center [1019, 215] width 338 height 36
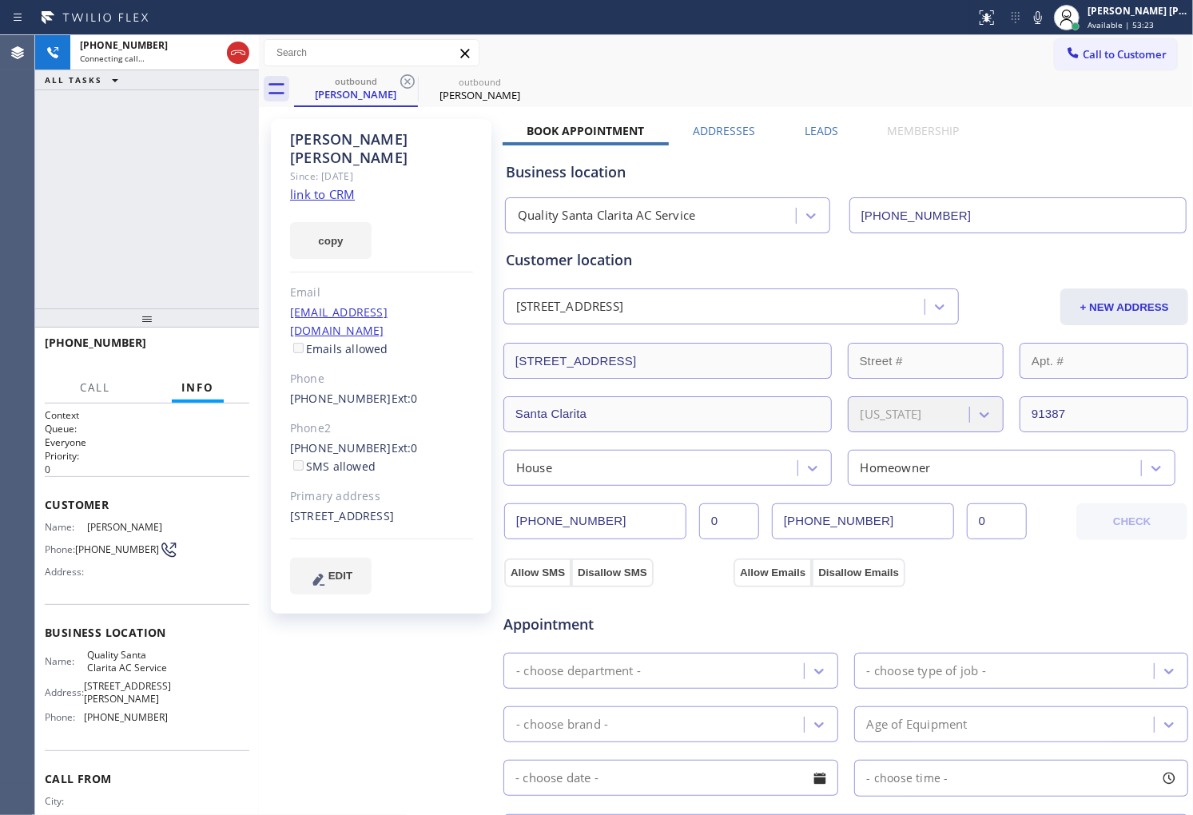
click at [0, 169] on div "Agent Desktop" at bounding box center [17, 425] width 34 height 780
click at [0, 250] on div "Agent Desktop" at bounding box center [17, 425] width 34 height 780
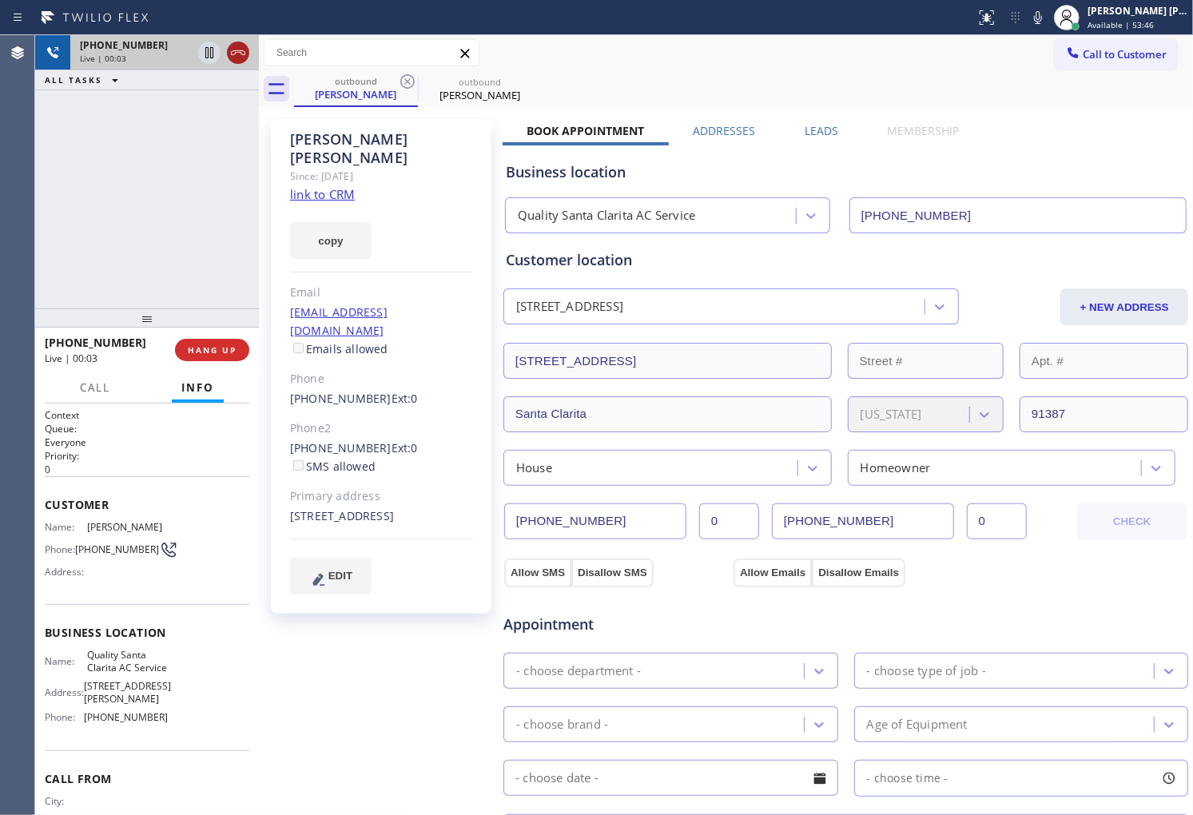
click at [241, 54] on icon at bounding box center [238, 52] width 19 height 19
click at [819, 129] on label "Leads" at bounding box center [822, 130] width 34 height 15
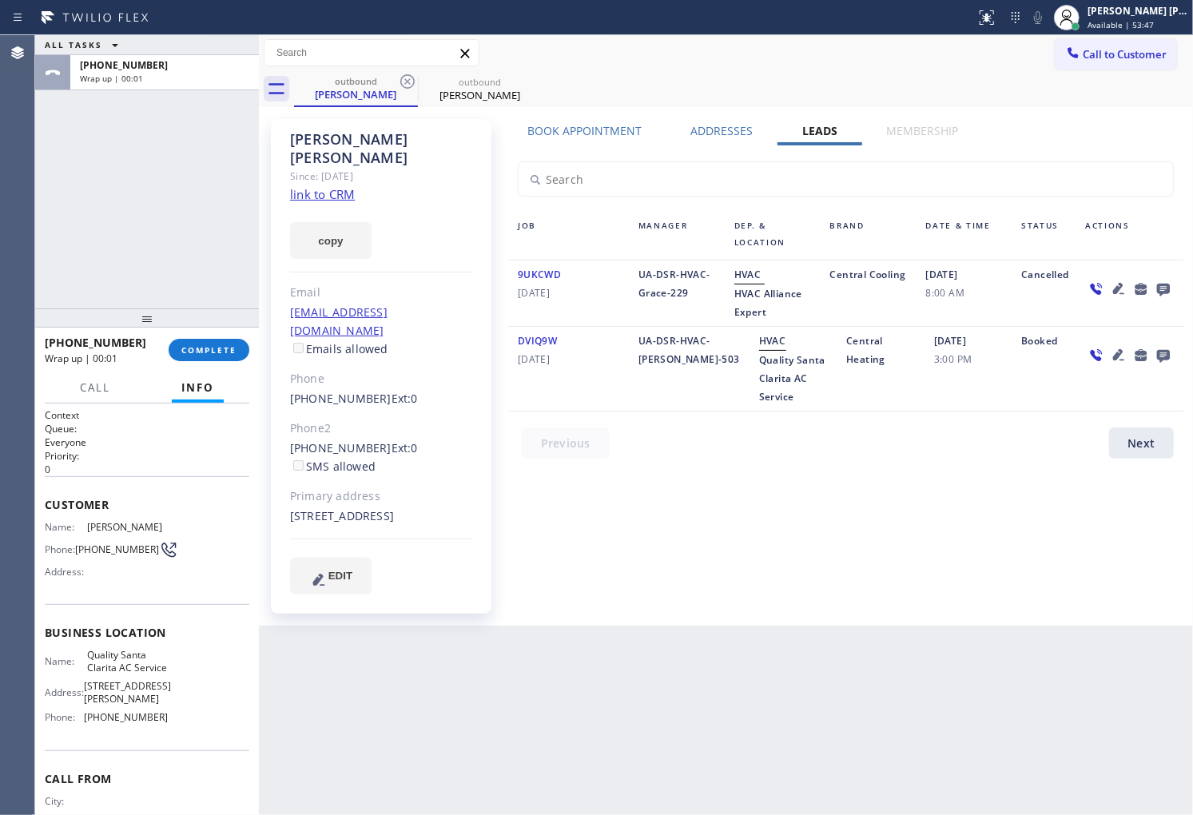
click at [1159, 288] on icon at bounding box center [1163, 290] width 13 height 13
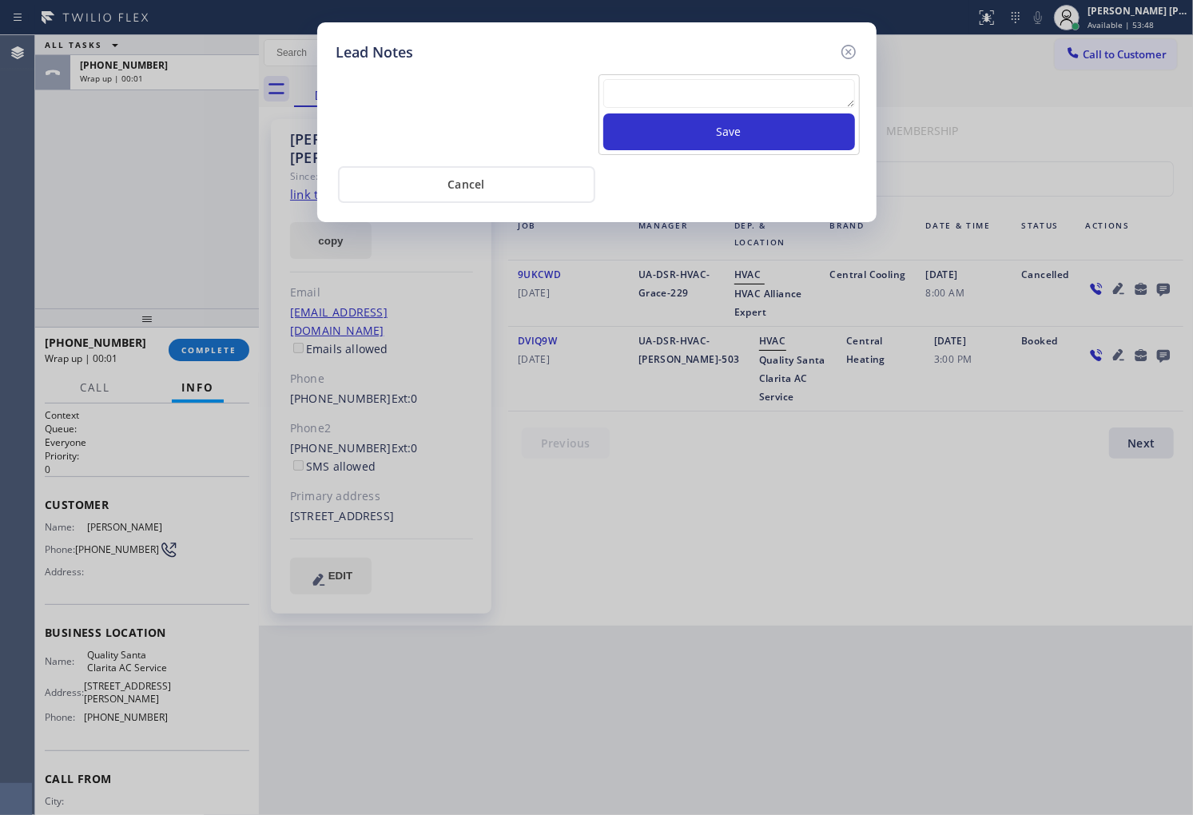
click at [727, 77] on div "Save" at bounding box center [729, 114] width 261 height 81
click at [738, 83] on textarea at bounding box center [729, 93] width 252 height 29
